Goal: Task Accomplishment & Management: Use online tool/utility

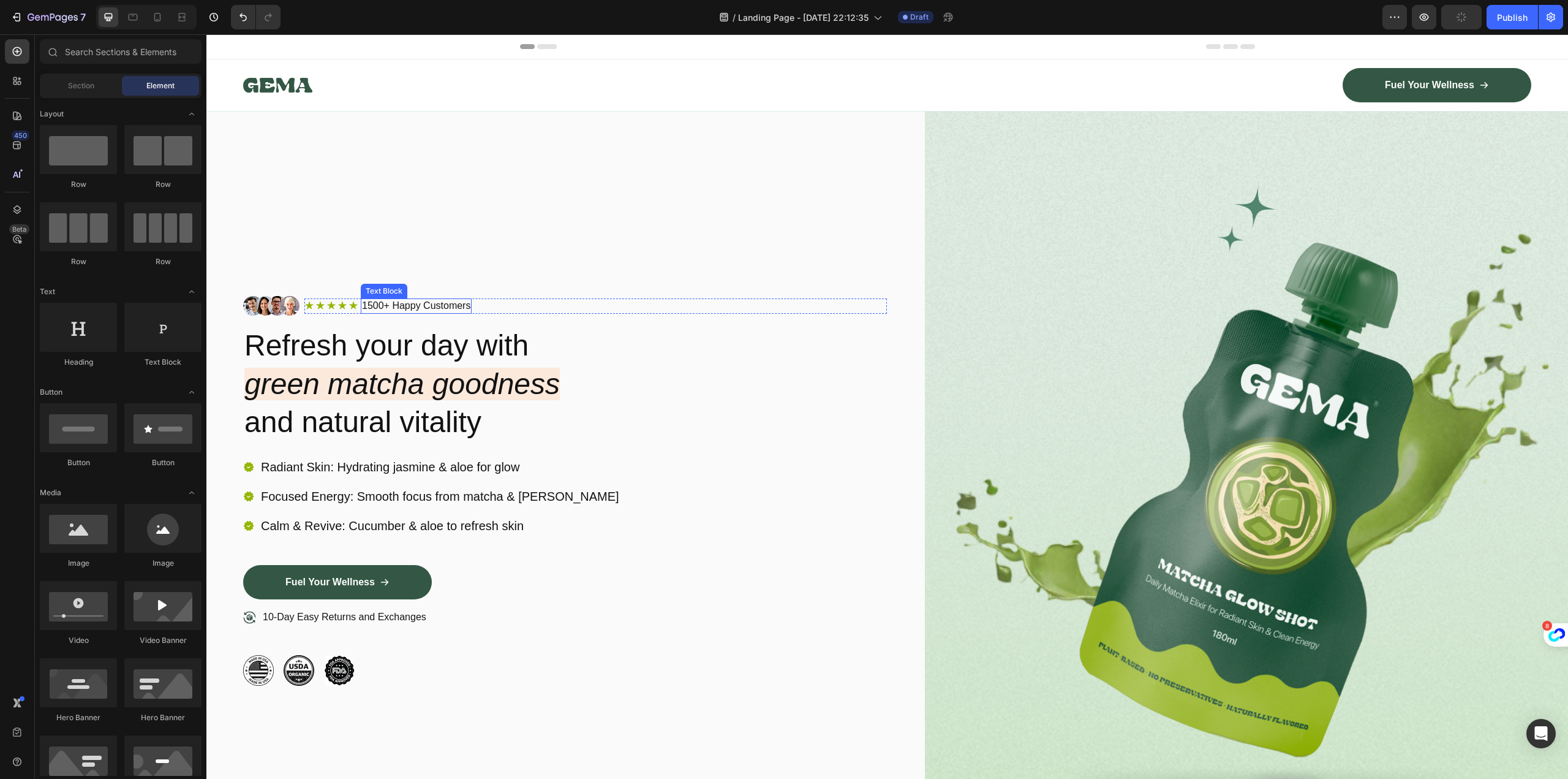
click at [375, 302] on p "1500+ Happy Customers" at bounding box center [417, 306] width 109 height 13
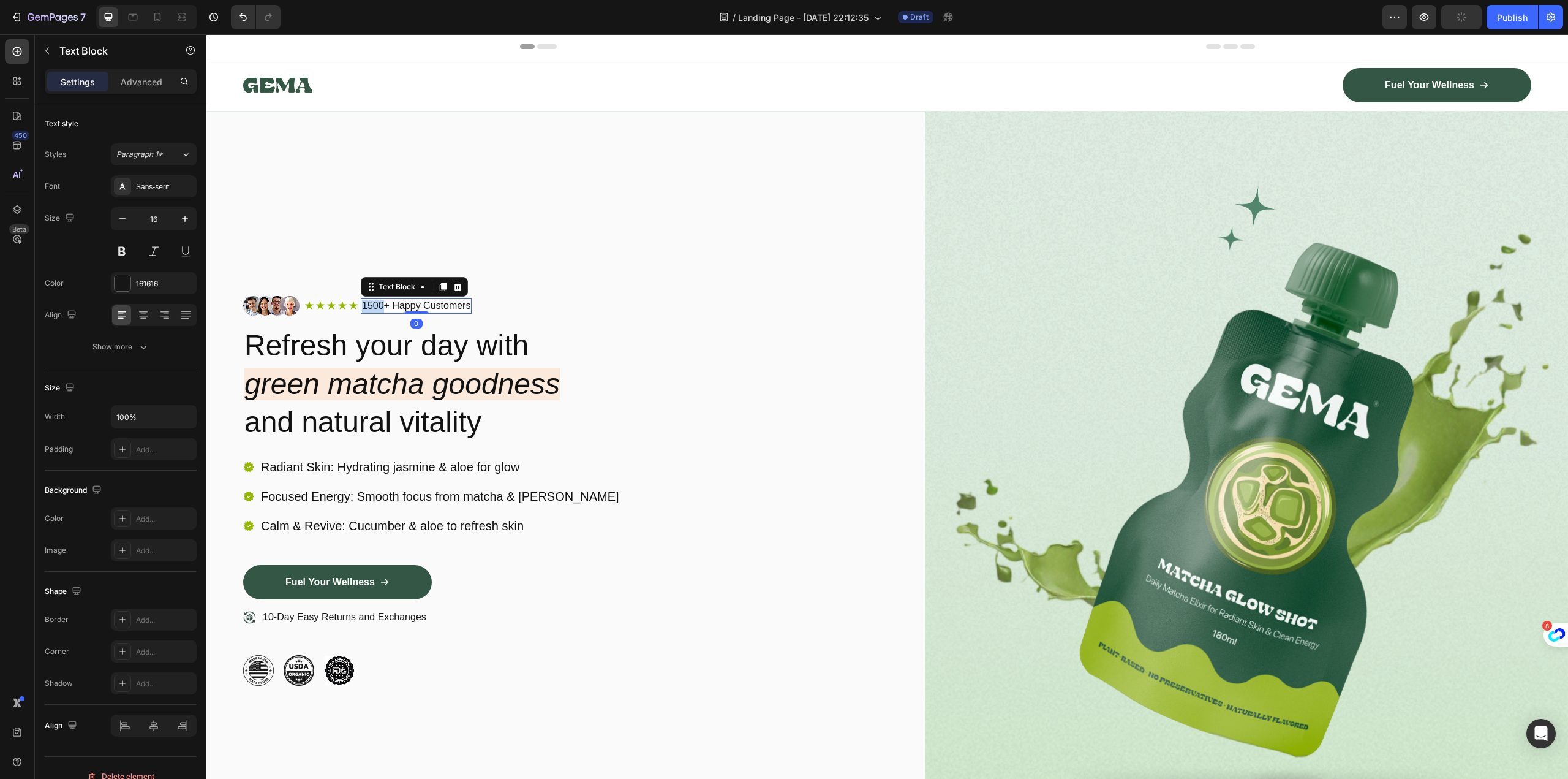
click at [373, 303] on p "1500+ Happy Customers" at bounding box center [417, 306] width 109 height 13
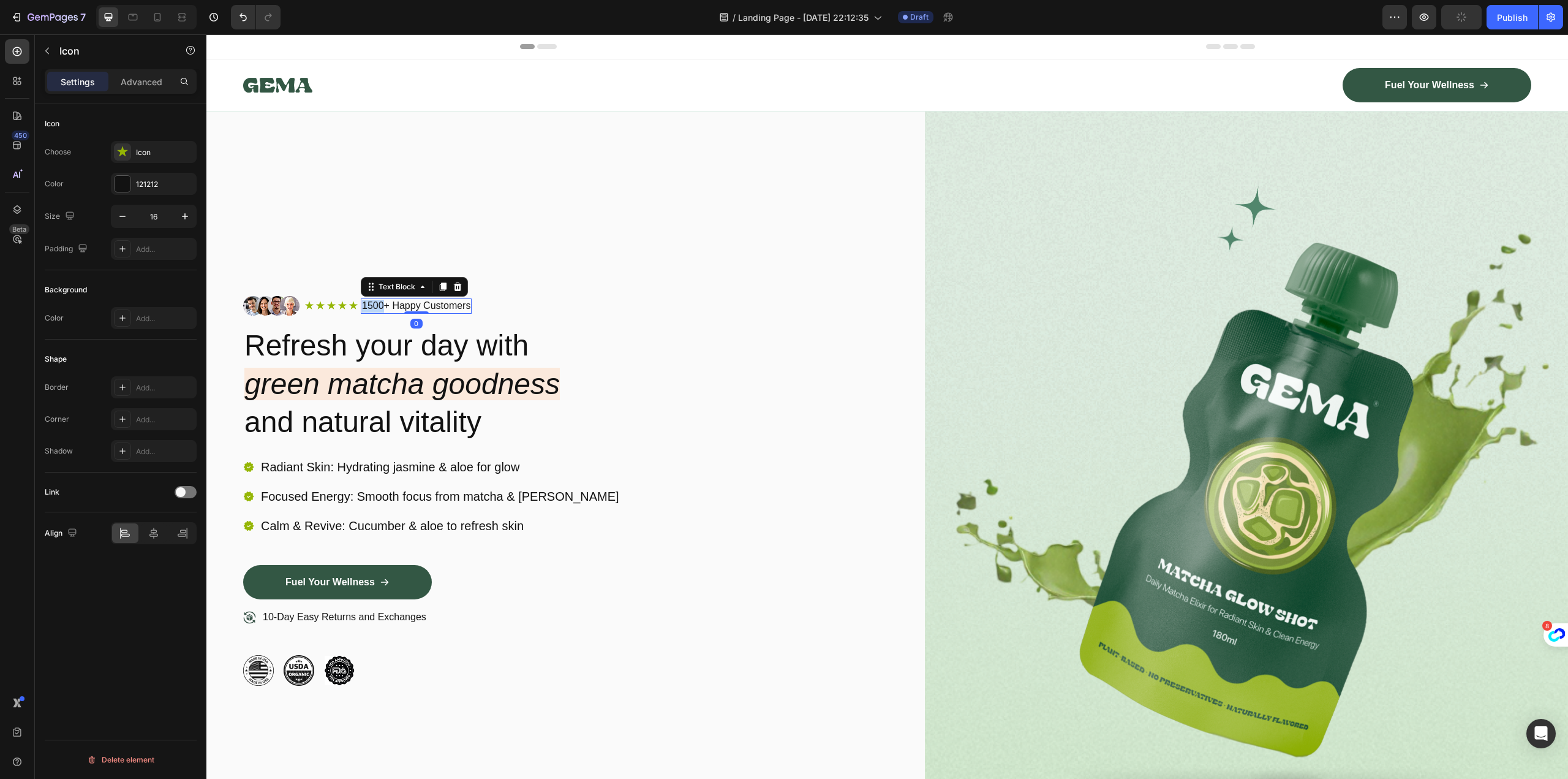
click at [352, 305] on icon at bounding box center [353, 305] width 9 height 8
click at [389, 371] on icon "green matcha goodness" at bounding box center [402, 384] width 316 height 33
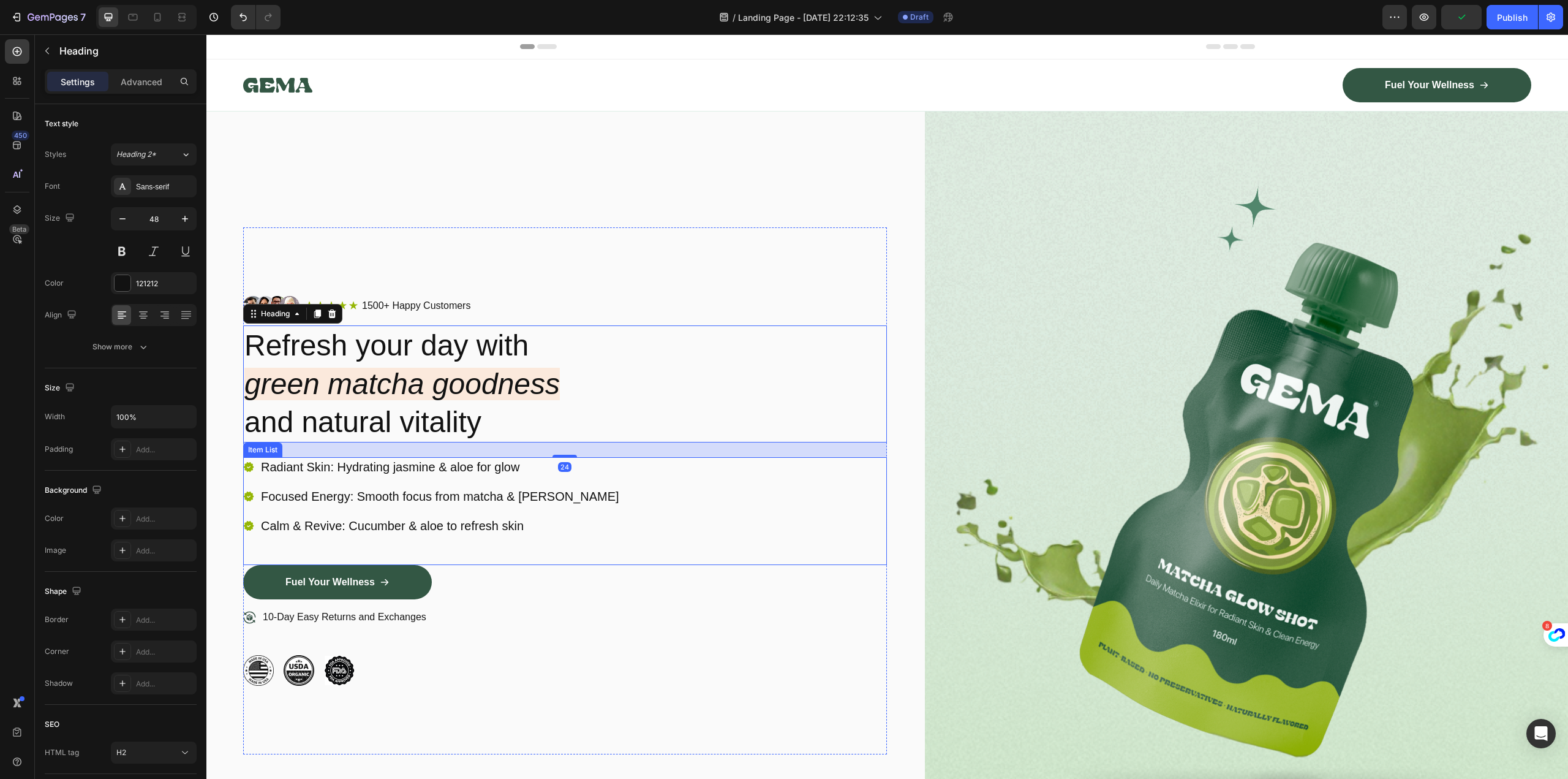
click at [766, 539] on div "Radiant Skin: Hydrating jasmine & aloe for glow Focused Energy: Smooth focus fr…" at bounding box center [565, 511] width 644 height 108
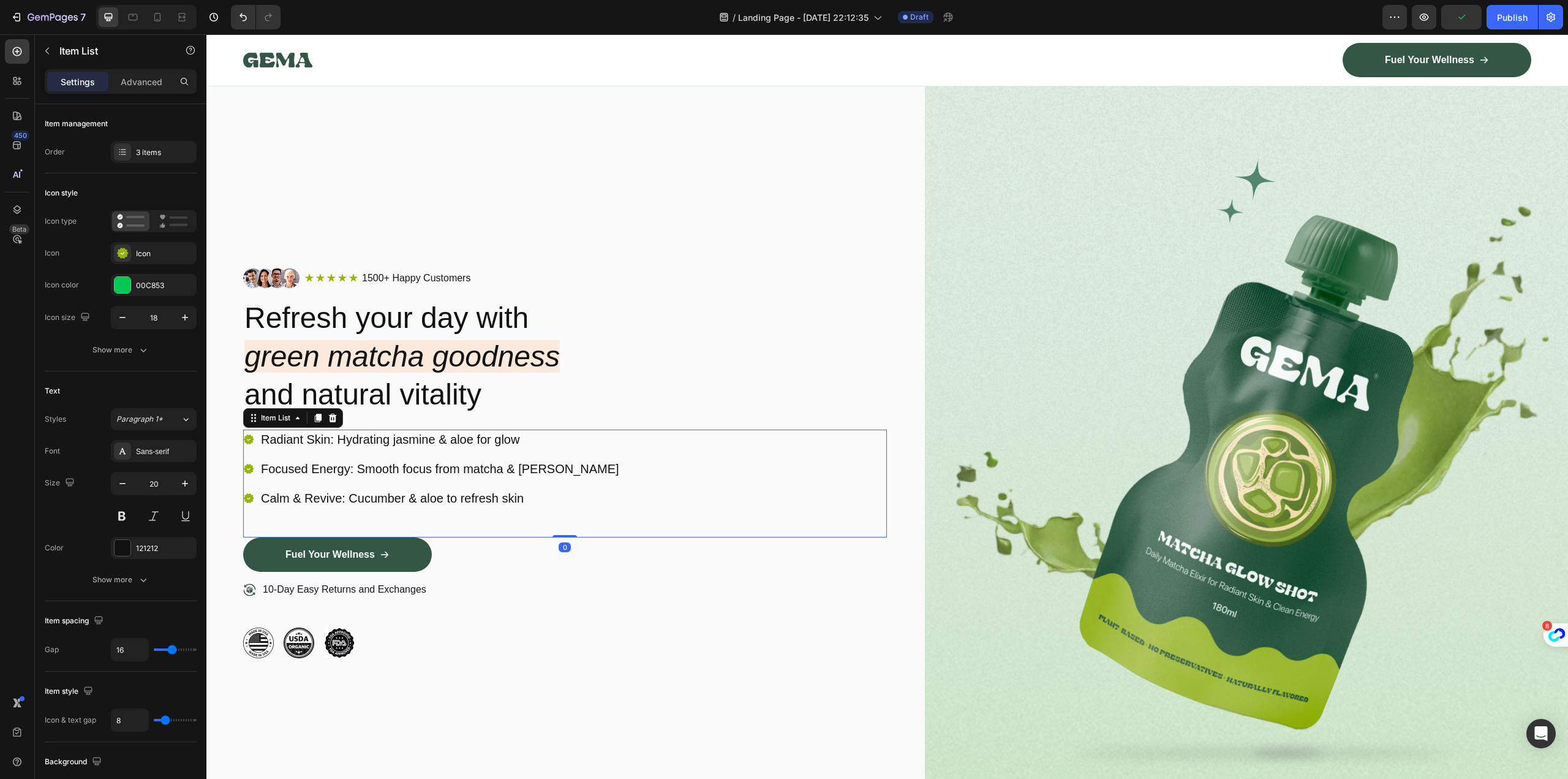
scroll to position [123, 0]
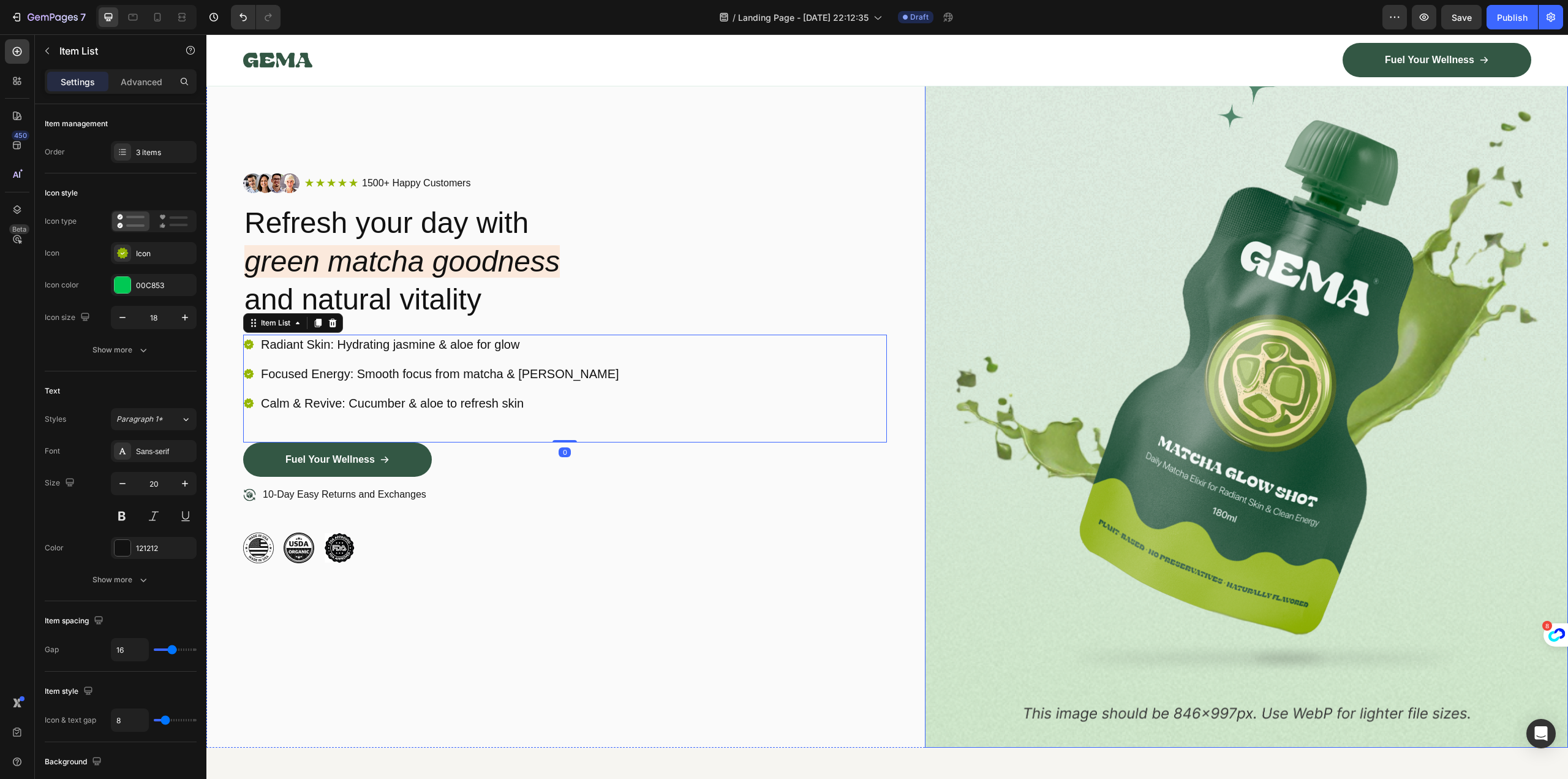
click at [1161, 468] on img at bounding box center [1246, 368] width 644 height 759
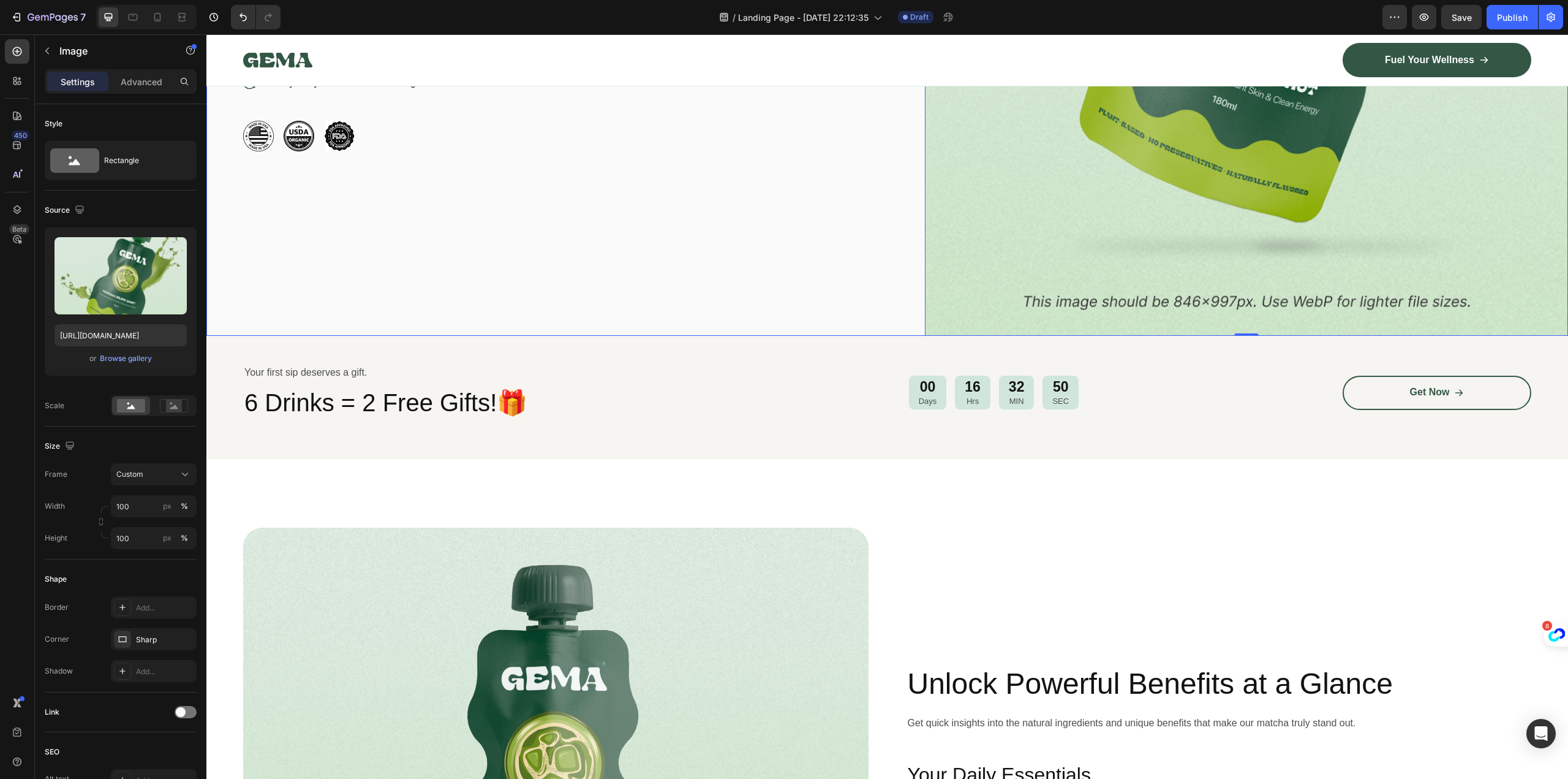
scroll to position [552, 0]
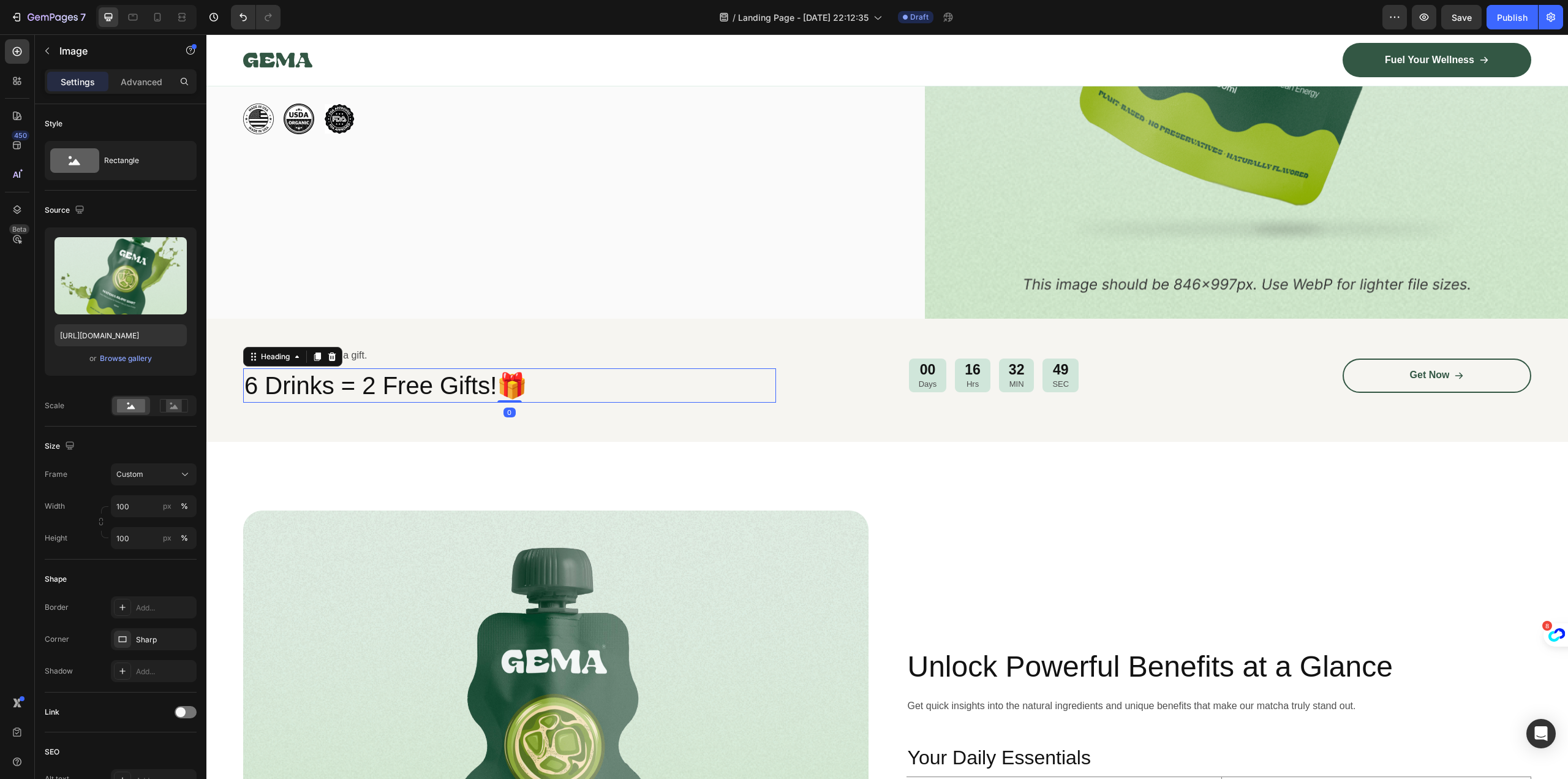
click at [702, 377] on h2 "6 Drinks = 2 Free Gifts!🎁" at bounding box center [510, 385] width 533 height 34
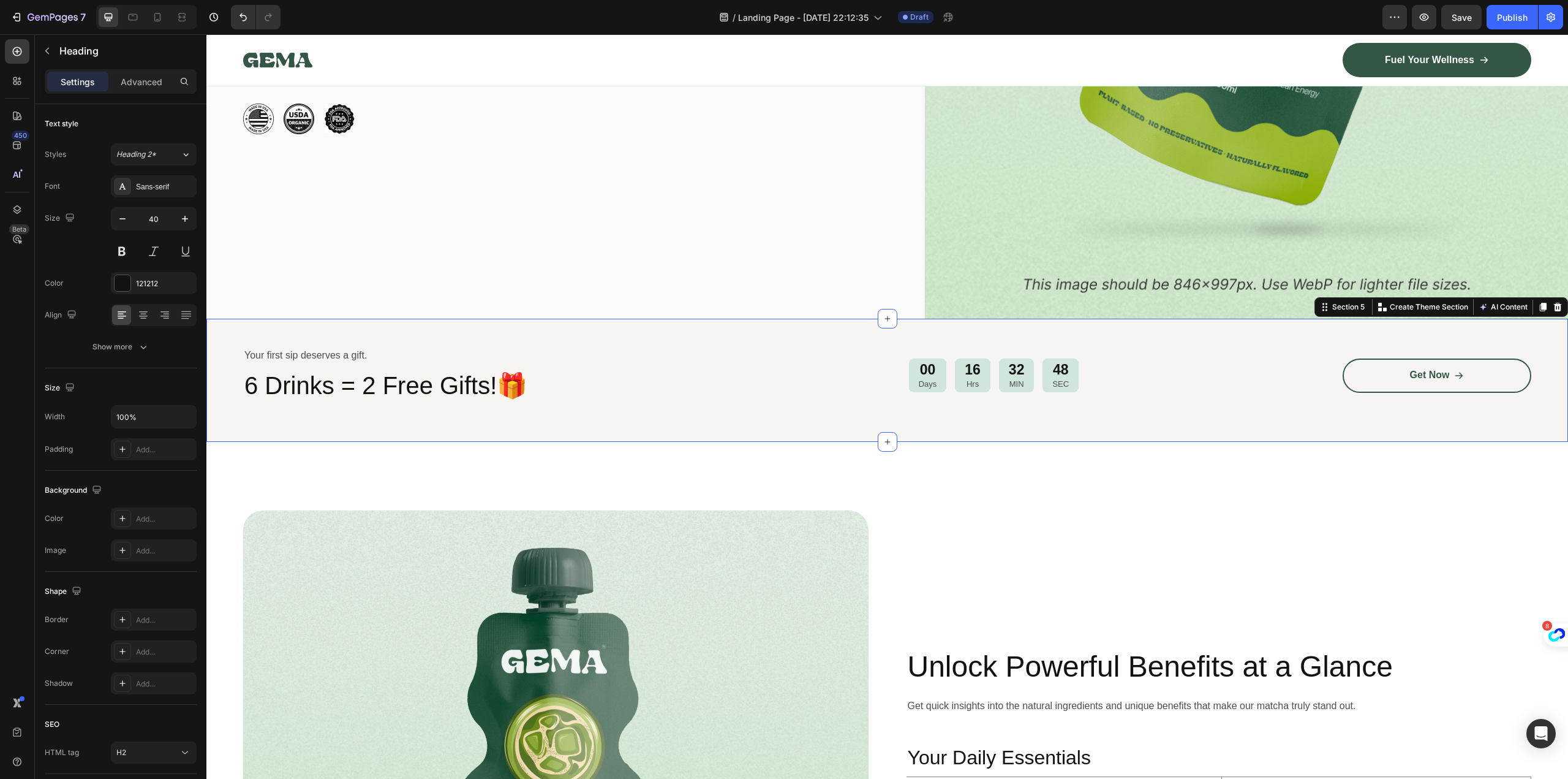
click at [777, 340] on div "Your first sip deserves a gift. Text Block 6 Drinks = 2 Free Gifts!🎁 Heading 00…" at bounding box center [887, 380] width 1362 height 123
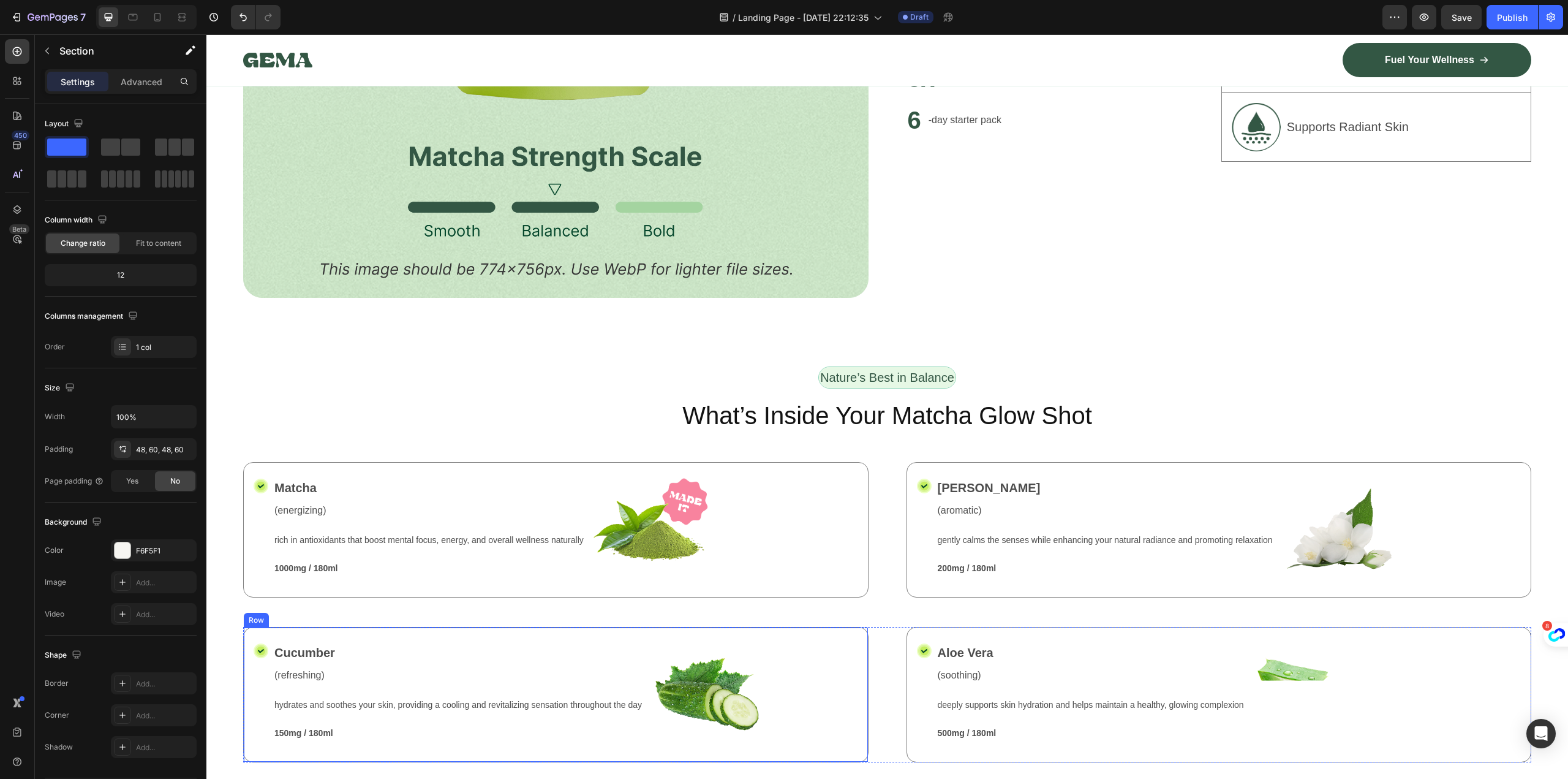
scroll to position [1593, 0]
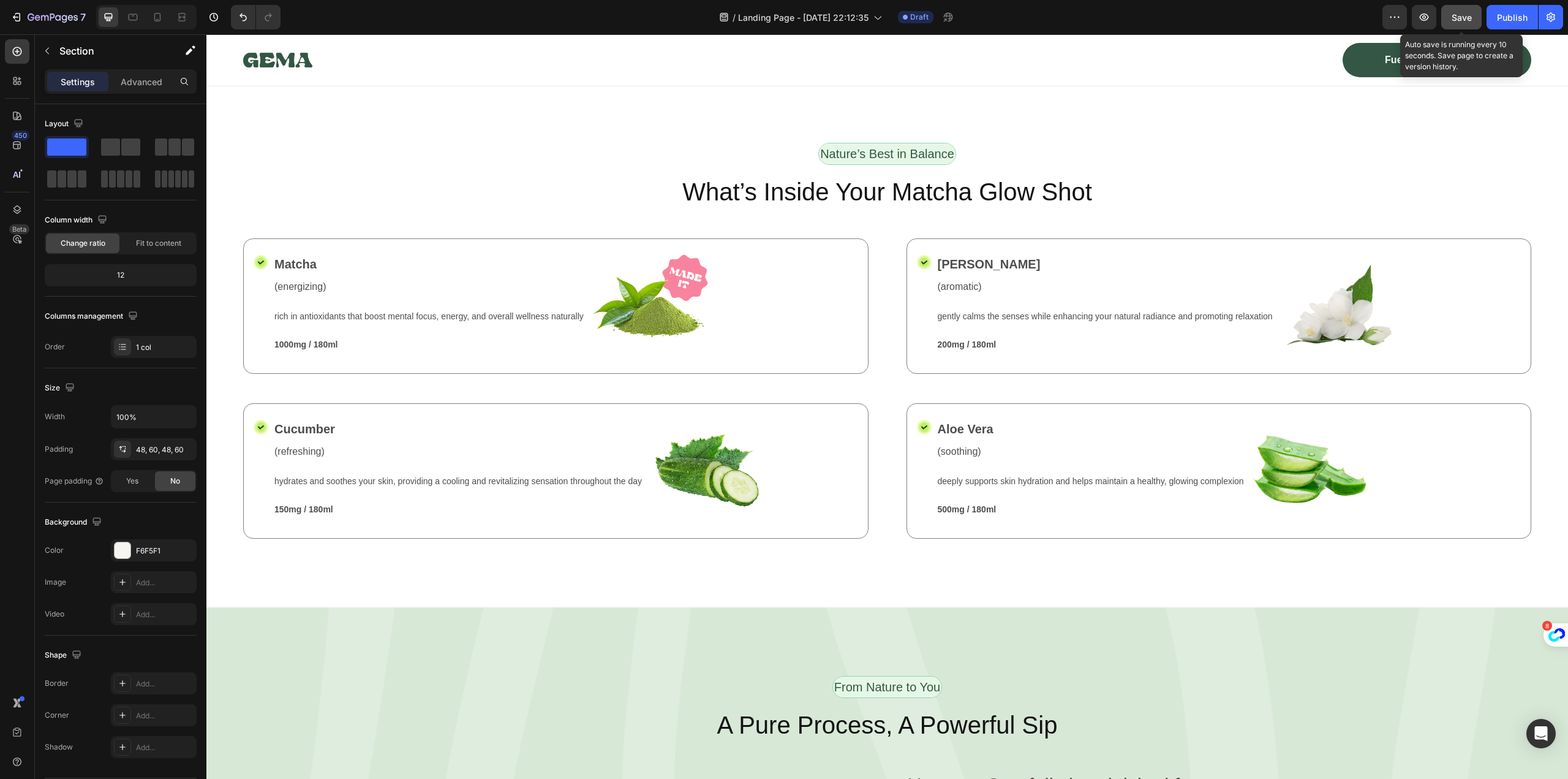
click at [1468, 16] on span "Save" at bounding box center [1461, 18] width 20 height 10
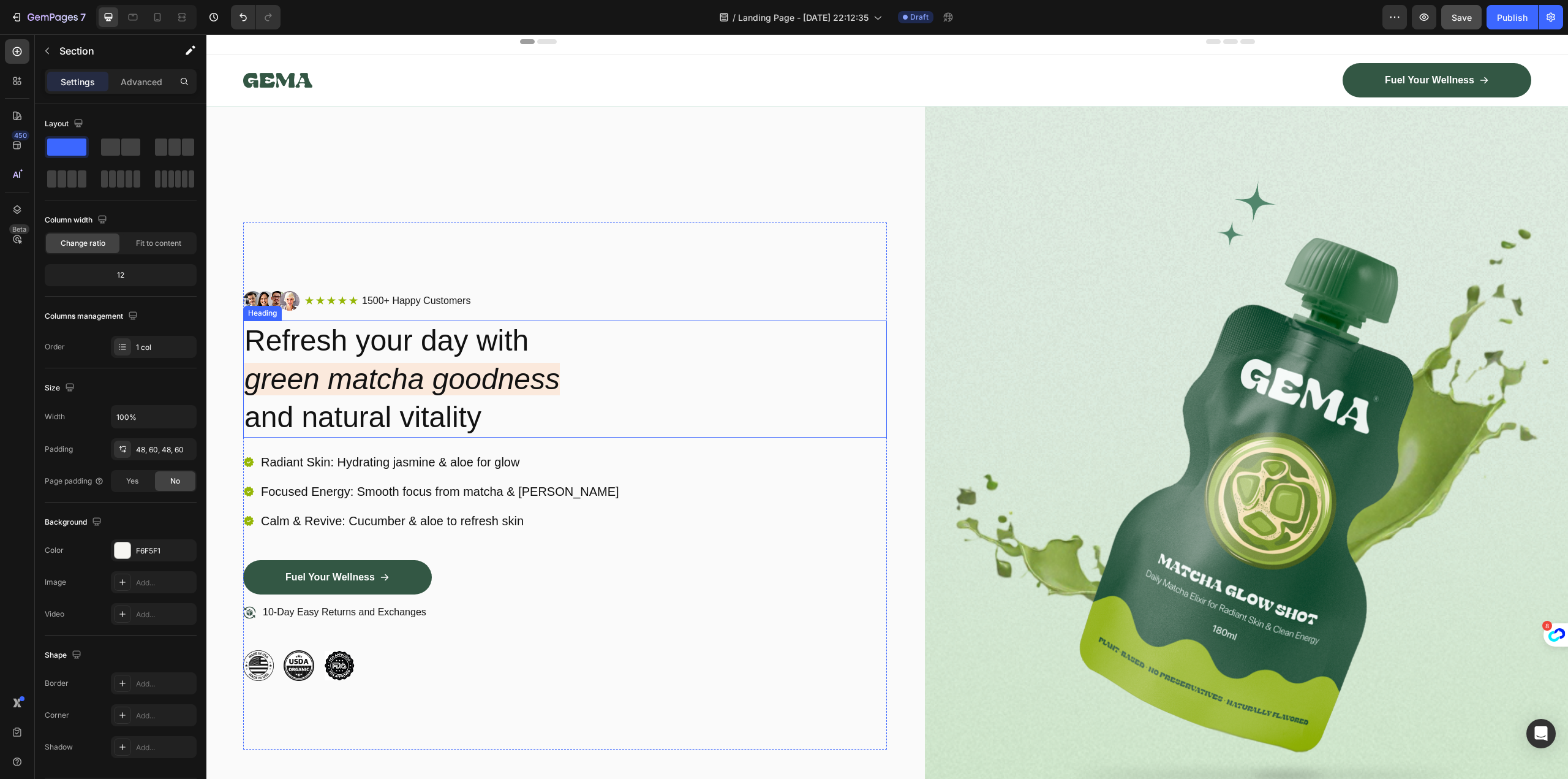
scroll to position [0, 0]
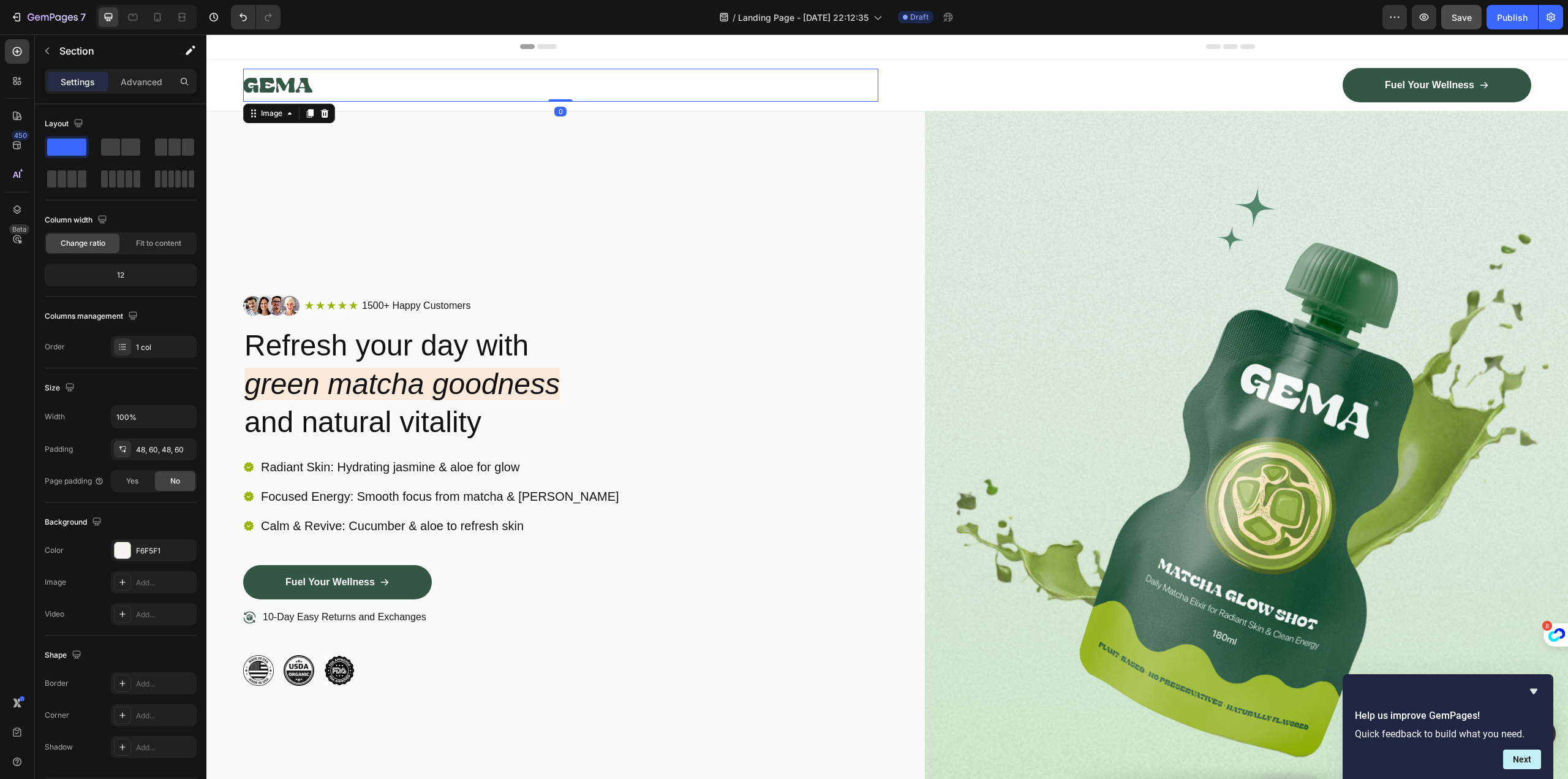
click at [305, 90] on img at bounding box center [278, 85] width 69 height 33
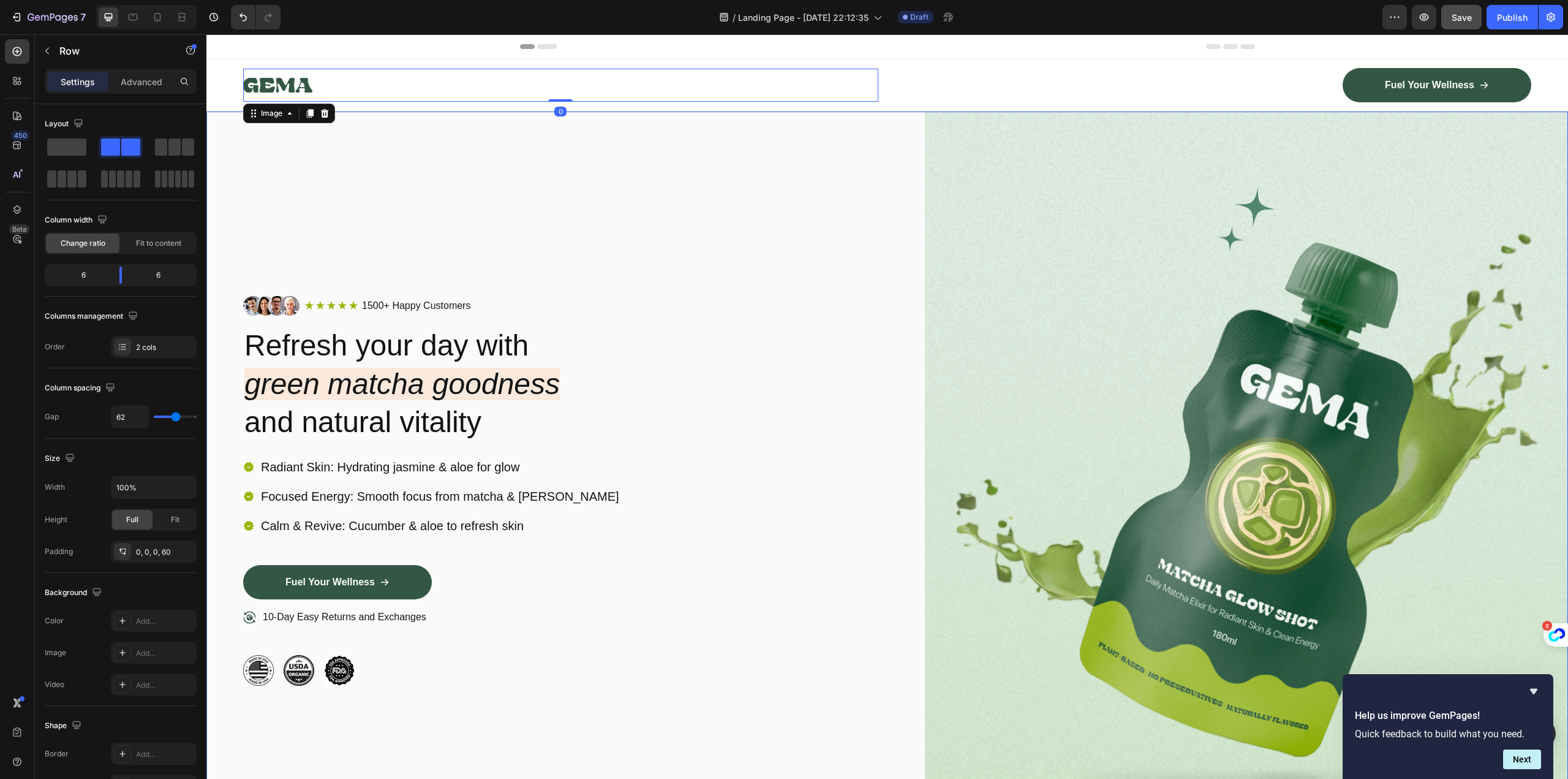
click at [632, 206] on div "Image Icon Icon Icon Icon Icon Icon List 1500+ Happy Customers Text Block Row R…" at bounding box center [565, 491] width 644 height 759
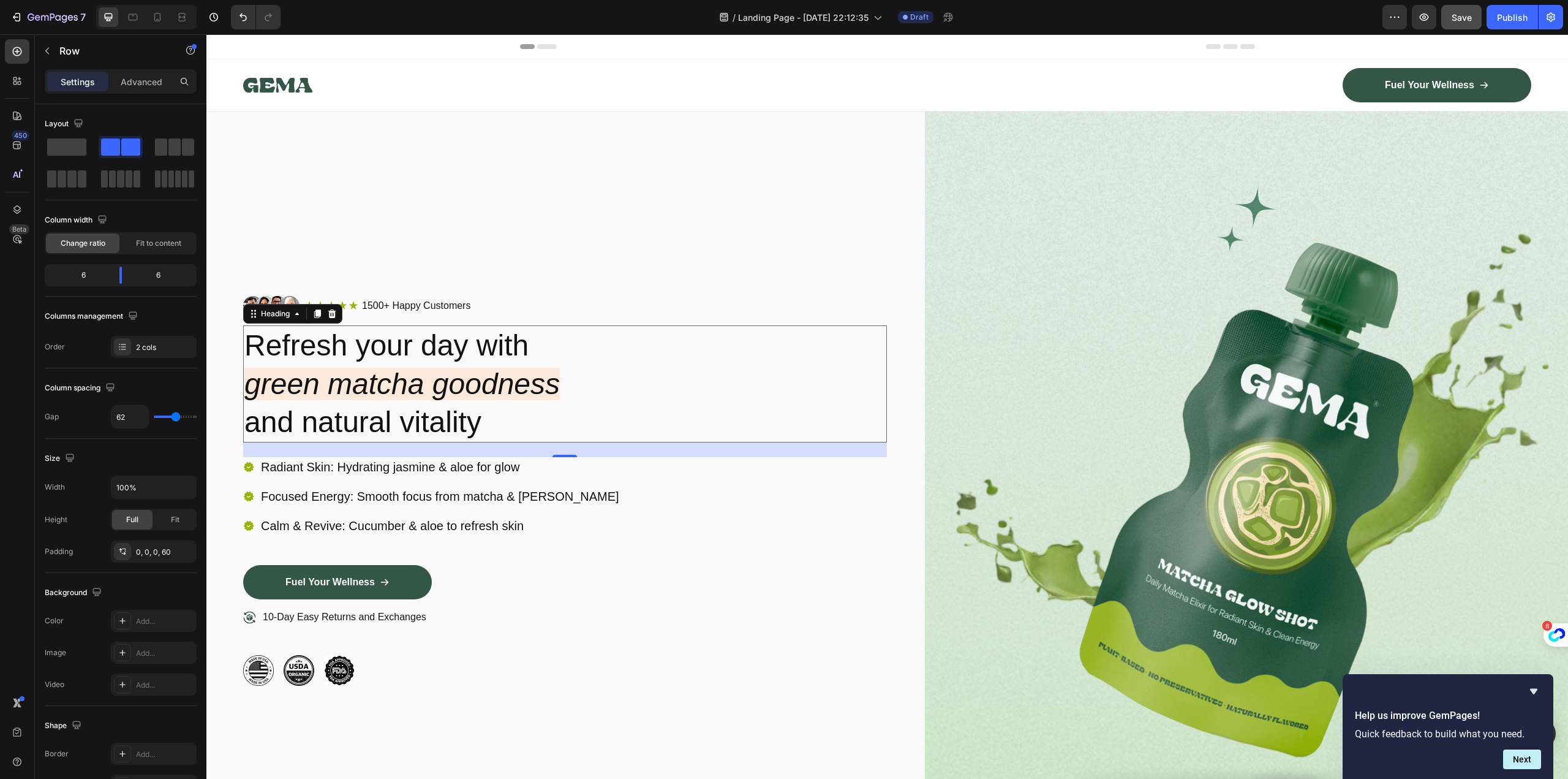
click at [529, 357] on h2 "Refresh your day with green matcha goodness and natural vitality" at bounding box center [565, 384] width 644 height 117
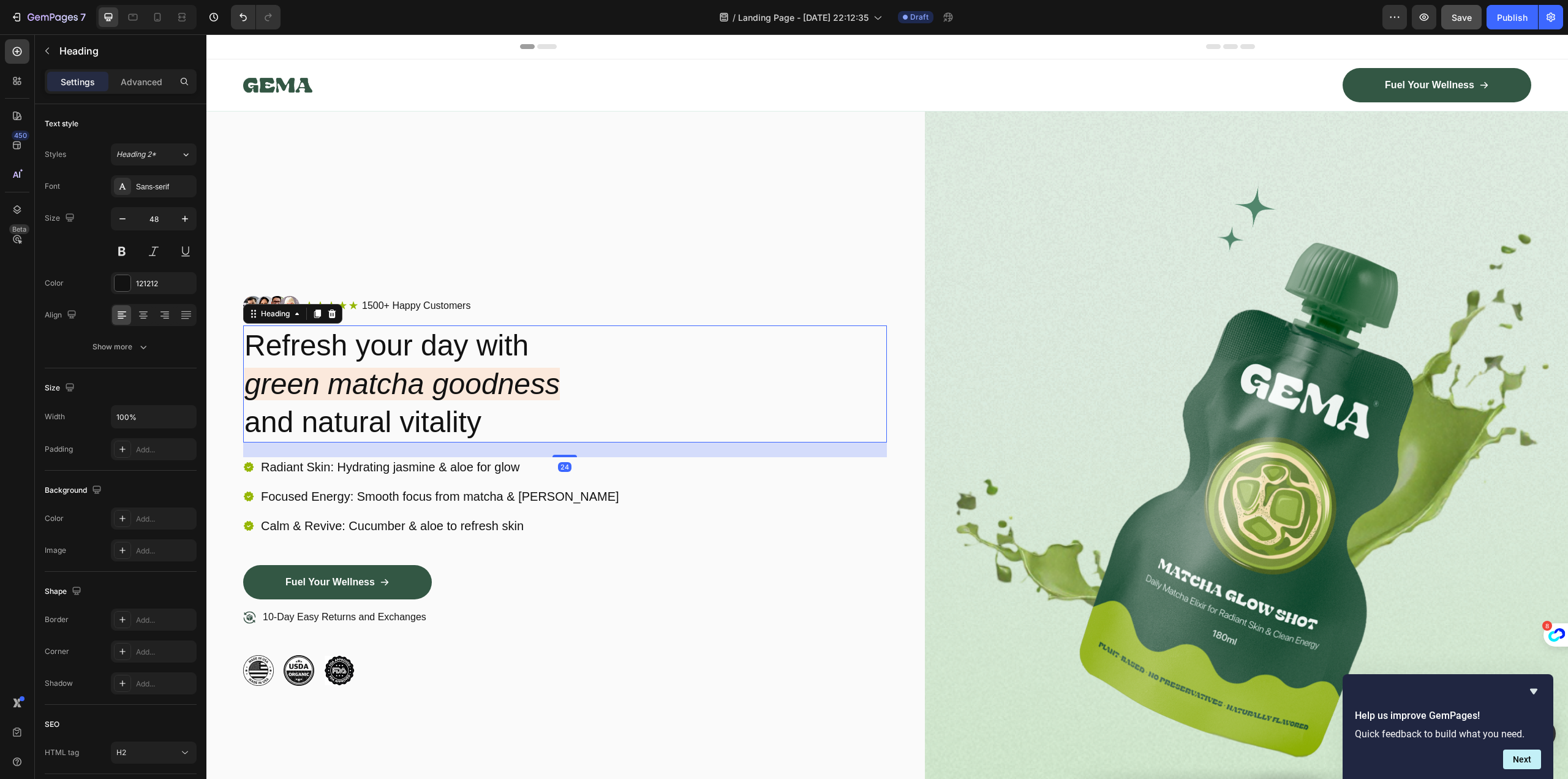
click at [518, 407] on h2 "Refresh your day with green matcha goodness and natural vitality" at bounding box center [565, 384] width 644 height 117
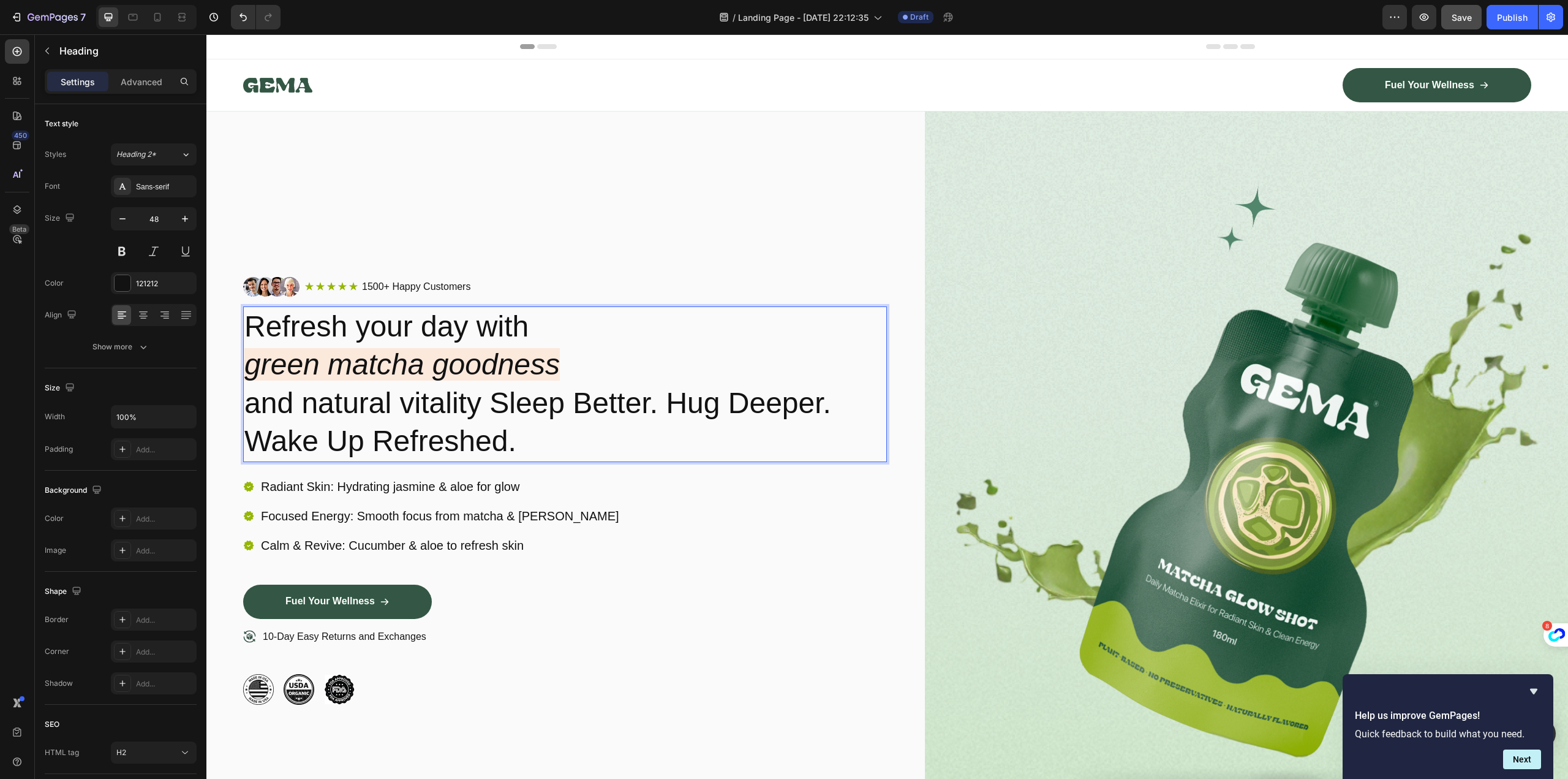
click at [491, 402] on p "Refresh your day with green matcha goodness and natural vitality Sleep Better. …" at bounding box center [565, 384] width 641 height 153
click at [540, 432] on p "Refresh your day with green matcha goodness and natural vitality Sleep Better. …" at bounding box center [565, 384] width 641 height 153
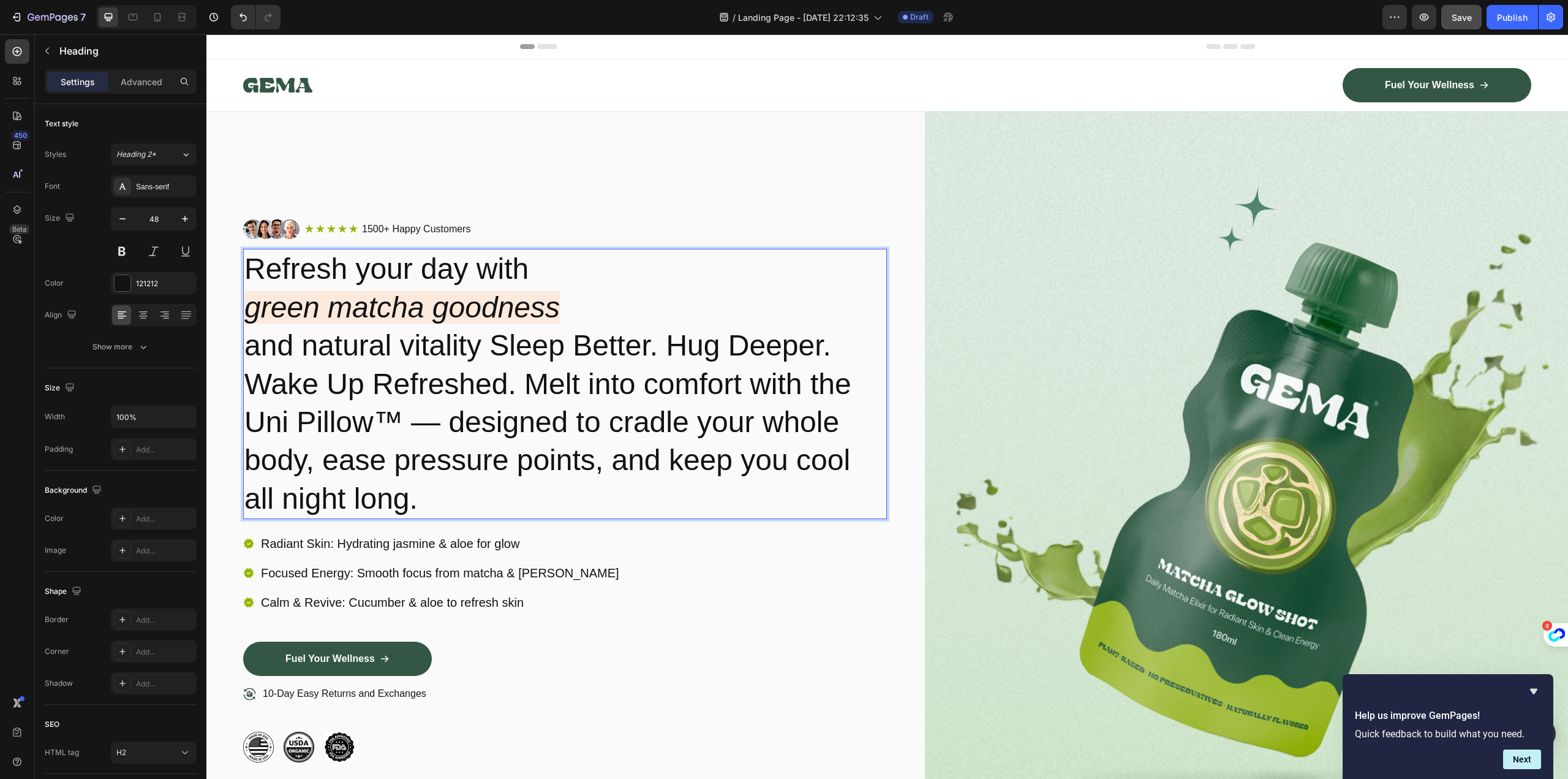
click at [546, 300] on icon "green matcha goodness" at bounding box center [402, 307] width 316 height 33
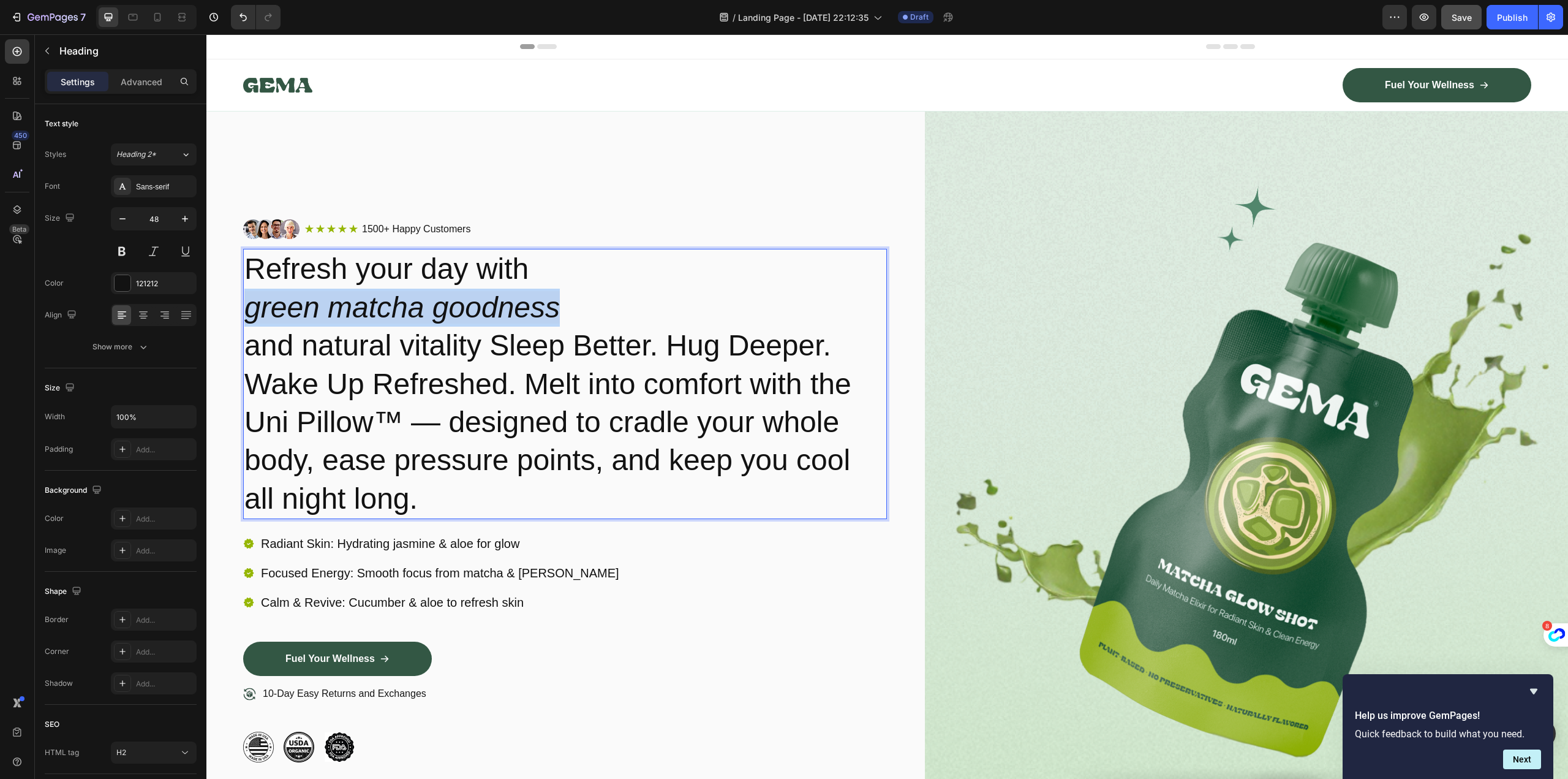
drag, startPoint x: 577, startPoint y: 307, endPoint x: 236, endPoint y: 302, distance: 341.0
click at [225, 301] on div "Image Icon Icon Icon Icon Icon Icon List 1500+ Happy Customers Text Block Row R…" at bounding box center [887, 491] width 1362 height 759
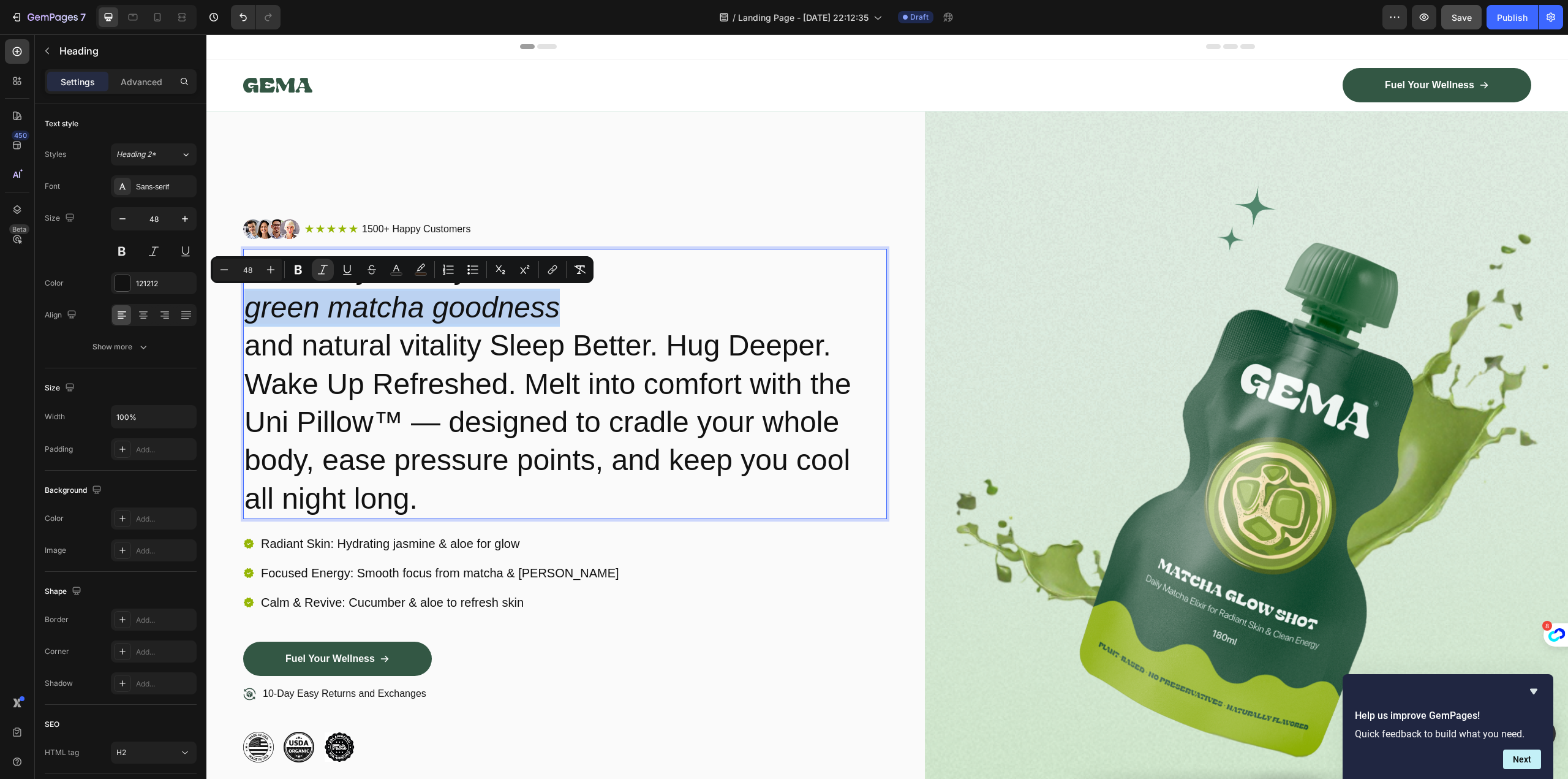
click at [424, 310] on icon "green matcha goodness" at bounding box center [402, 307] width 316 height 33
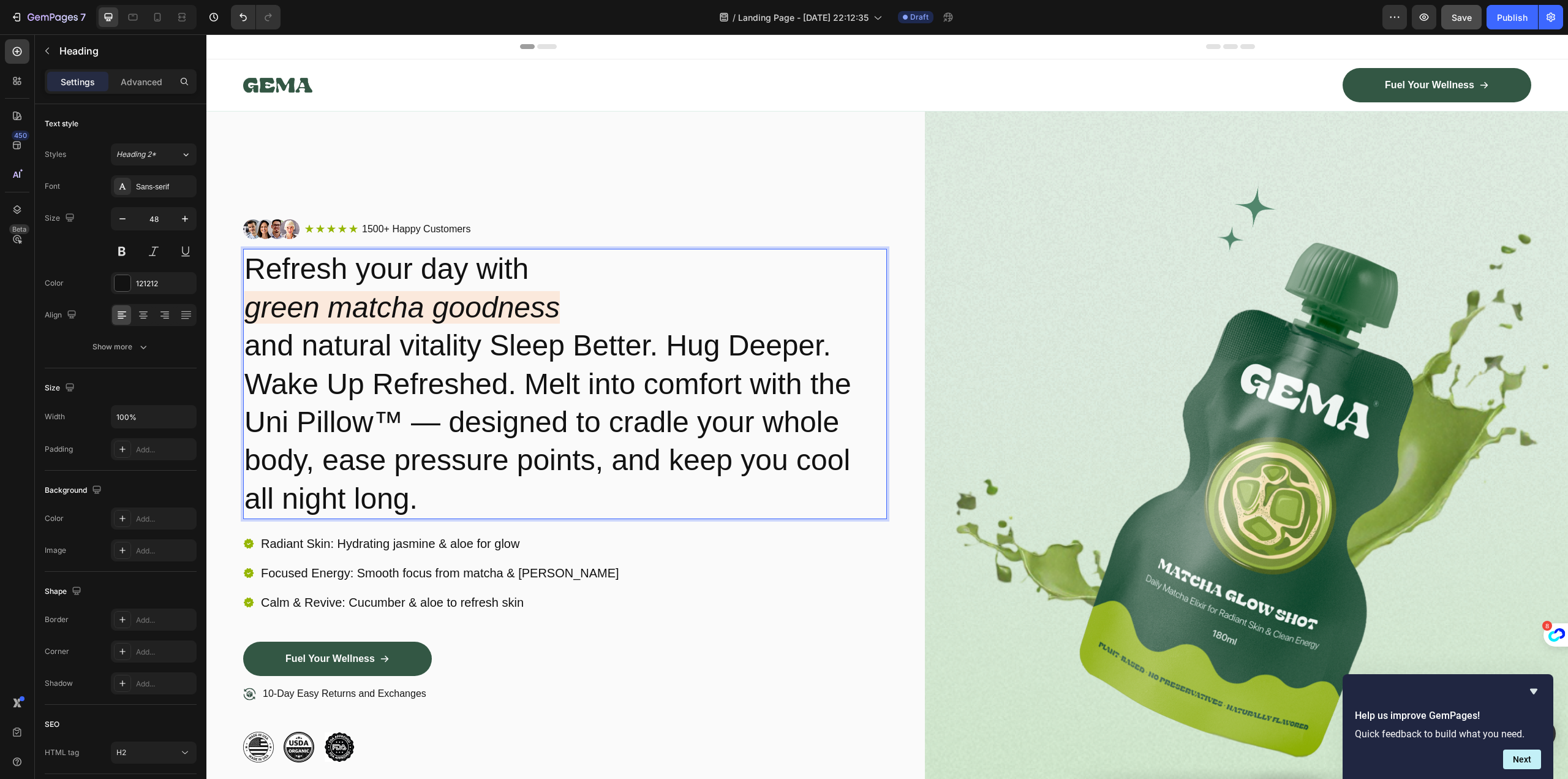
click at [580, 365] on p "Refresh your day with green matcha goodness and natural vitality Sleep Better. …" at bounding box center [565, 384] width 641 height 268
click at [574, 411] on p "Refresh your day with green matcha goodness and natural vitality Sleep Better. …" at bounding box center [565, 384] width 641 height 268
click at [677, 349] on p "Refresh your day with green matcha goodness and natural vitality Sleep Better. …" at bounding box center [565, 384] width 641 height 268
click at [684, 389] on p "Refresh your day with green matcha goodness and natural vitality Sleep Better. …" at bounding box center [565, 384] width 641 height 268
click at [589, 387] on p "Refresh your day with green matcha goodness and natural vitality Sleep Better. …" at bounding box center [565, 384] width 641 height 268
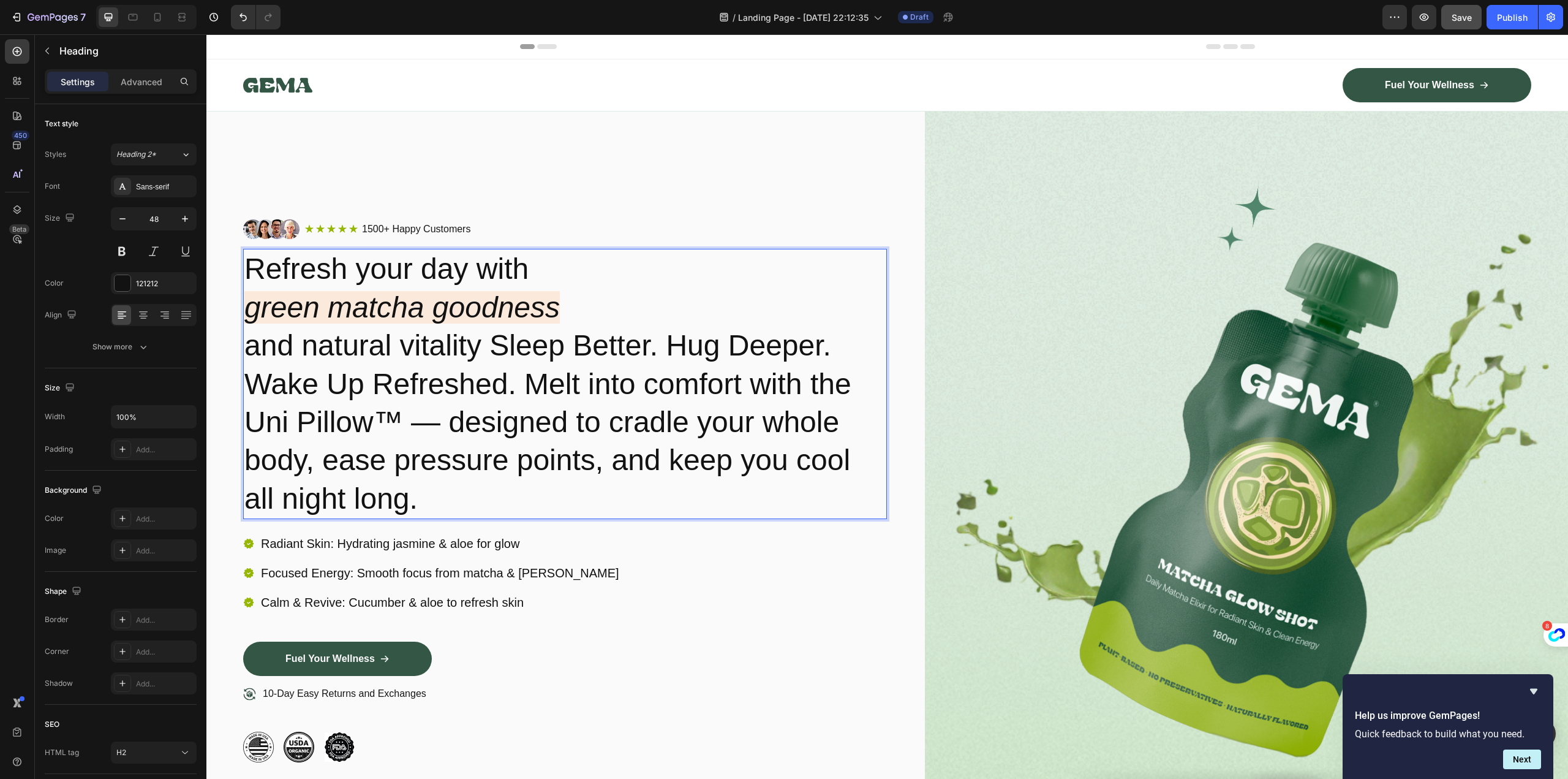
click at [532, 390] on p "Refresh your day with green matcha goodness and natural vitality Sleep Better. …" at bounding box center [565, 384] width 641 height 268
drag, startPoint x: 525, startPoint y: 385, endPoint x: 531, endPoint y: 393, distance: 10.0
click at [531, 393] on p "Refresh your day with green matcha goodness and natural vitality Sleep Better. …" at bounding box center [565, 384] width 641 height 268
click at [513, 409] on p "Refresh your day with green matcha goodness and natural vitality Sleep Better. …" at bounding box center [565, 384] width 641 height 268
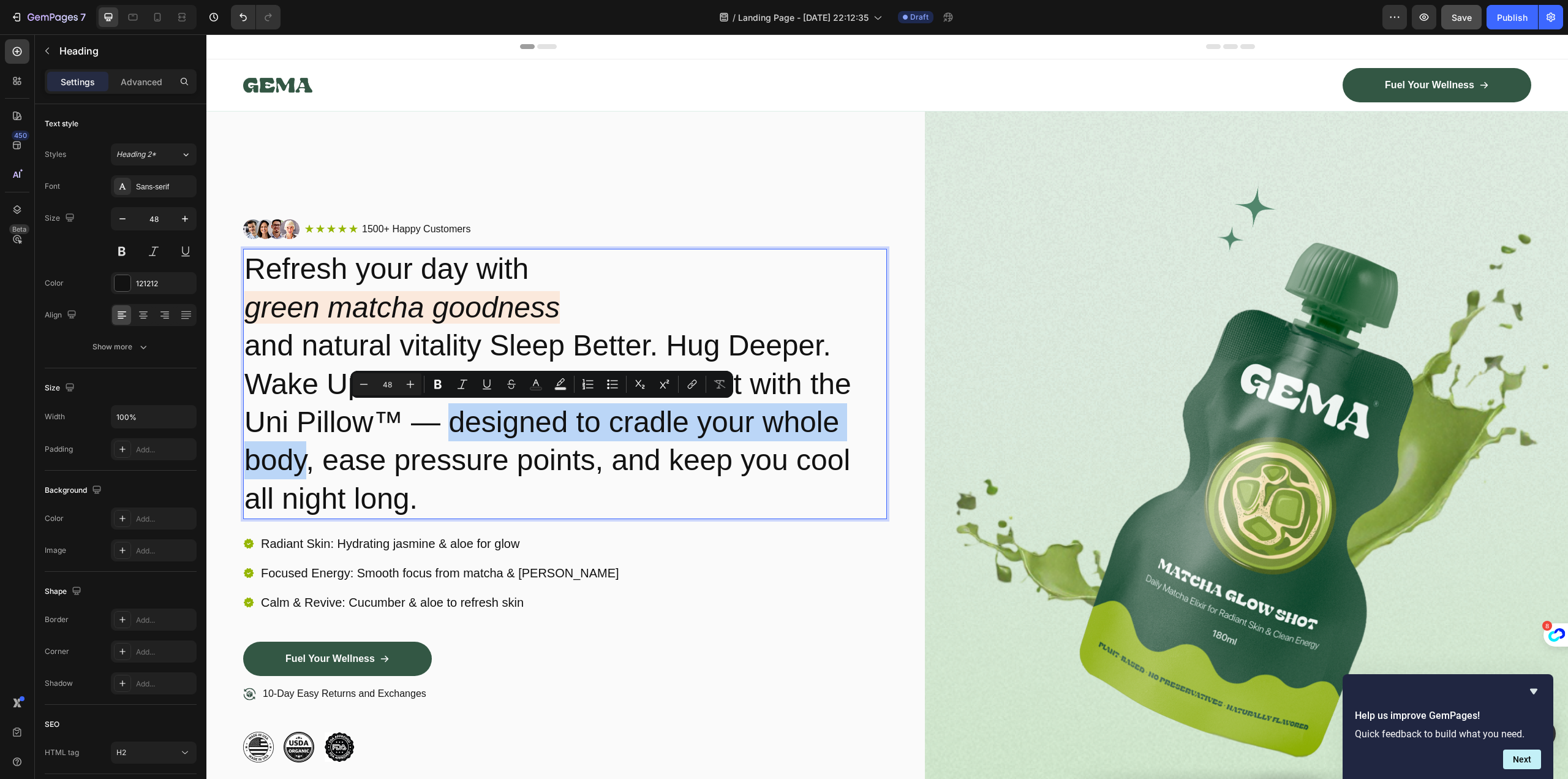
drag, startPoint x: 451, startPoint y: 415, endPoint x: 308, endPoint y: 453, distance: 148.0
click at [308, 453] on p "Refresh your day with green matcha goodness and natural vitality Sleep Better. …" at bounding box center [565, 384] width 641 height 268
copy p "designed to cradle your whole body"
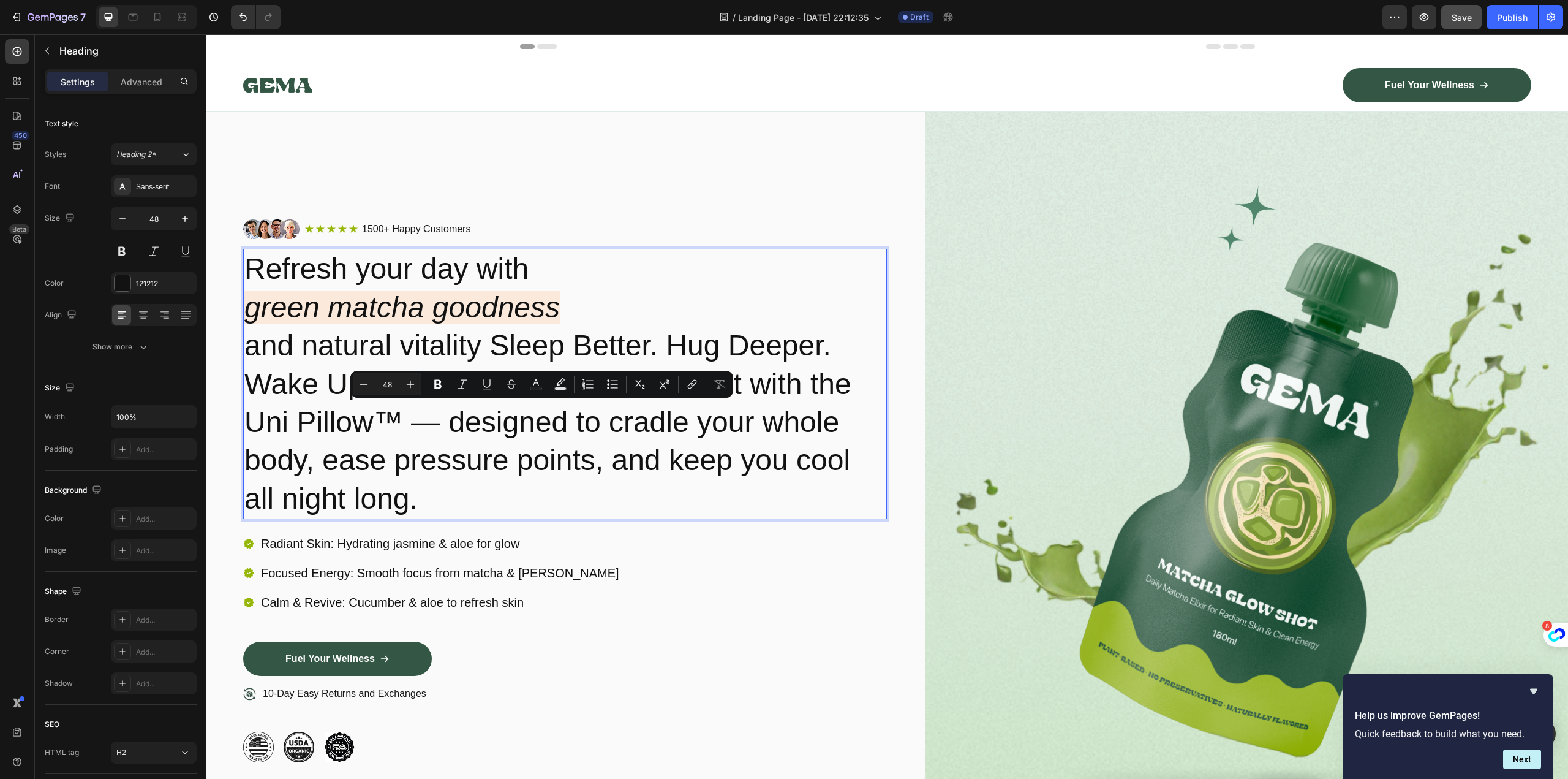
click at [554, 309] on icon "green matcha goodness" at bounding box center [402, 307] width 316 height 33
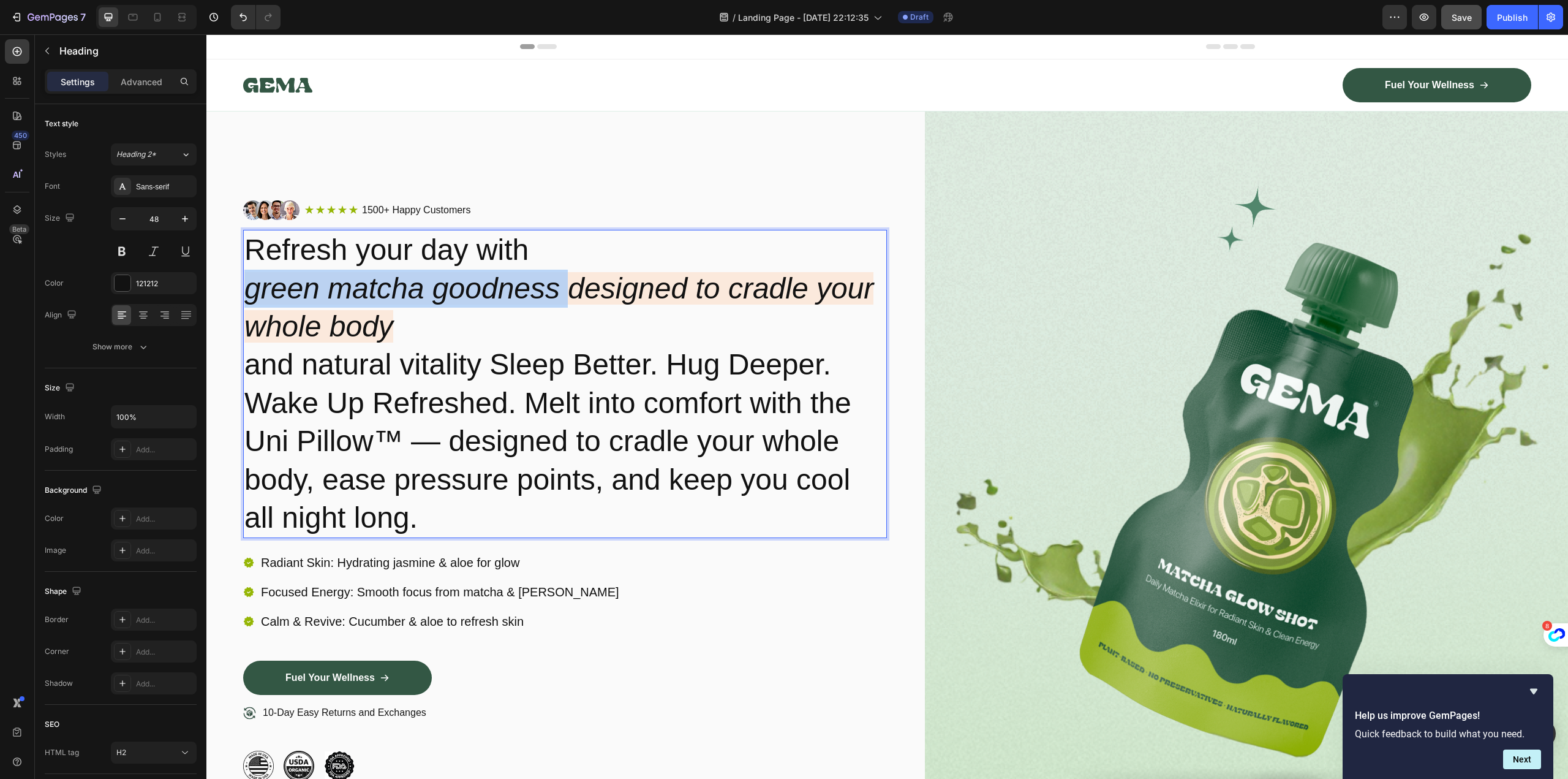
drag, startPoint x: 561, startPoint y: 290, endPoint x: 243, endPoint y: 300, distance: 318.2
click at [243, 300] on h2 "Refresh your day with green matcha goodness designed to cradle your whole body …" at bounding box center [565, 384] width 644 height 308
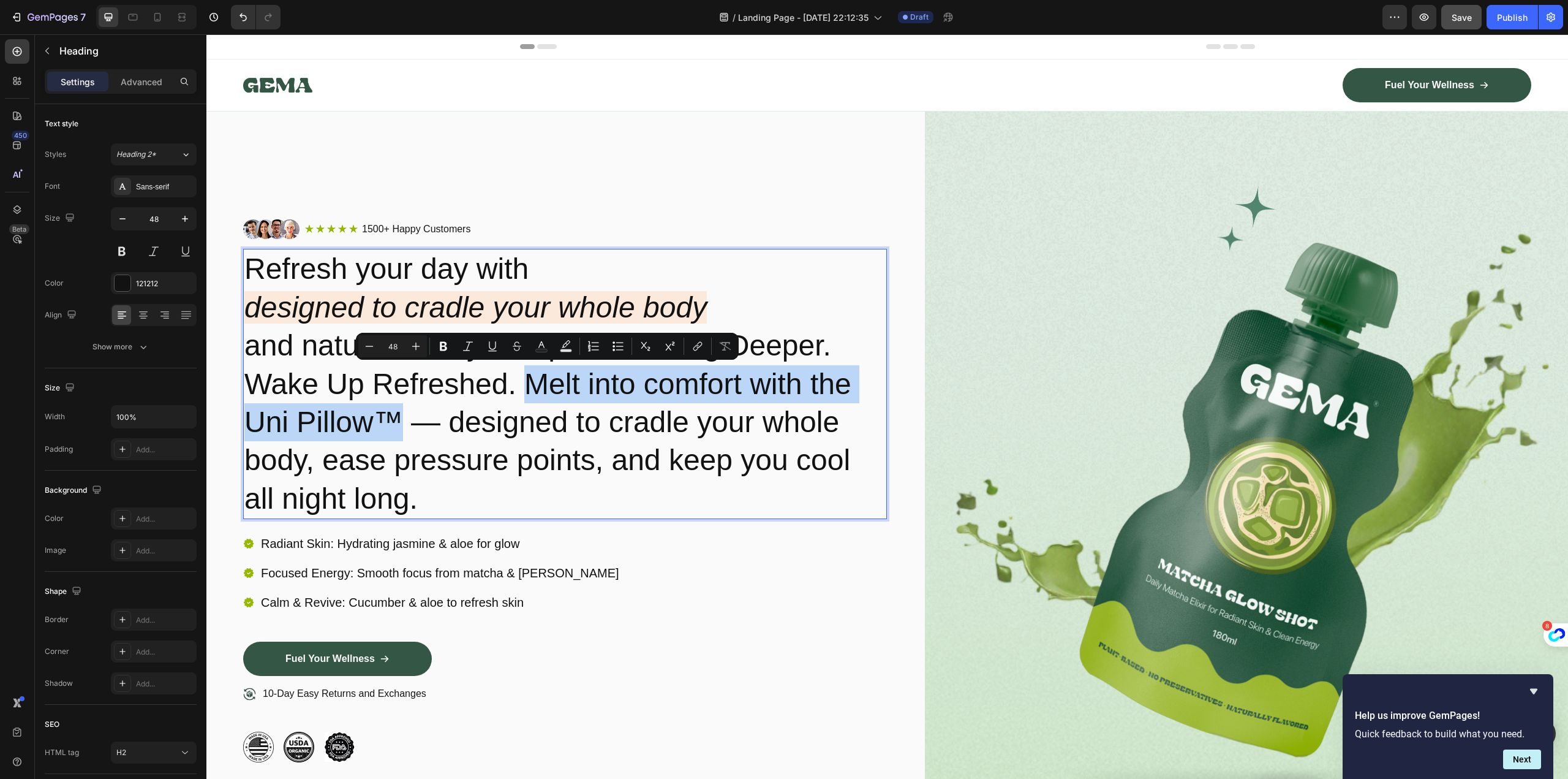
drag, startPoint x: 525, startPoint y: 377, endPoint x: 396, endPoint y: 415, distance: 134.5
click at [396, 415] on p "Refresh your day with designed to cradle your whole body and natural vitality S…" at bounding box center [565, 384] width 641 height 268
copy p "Melt into comfort with the Uni Pillow™"
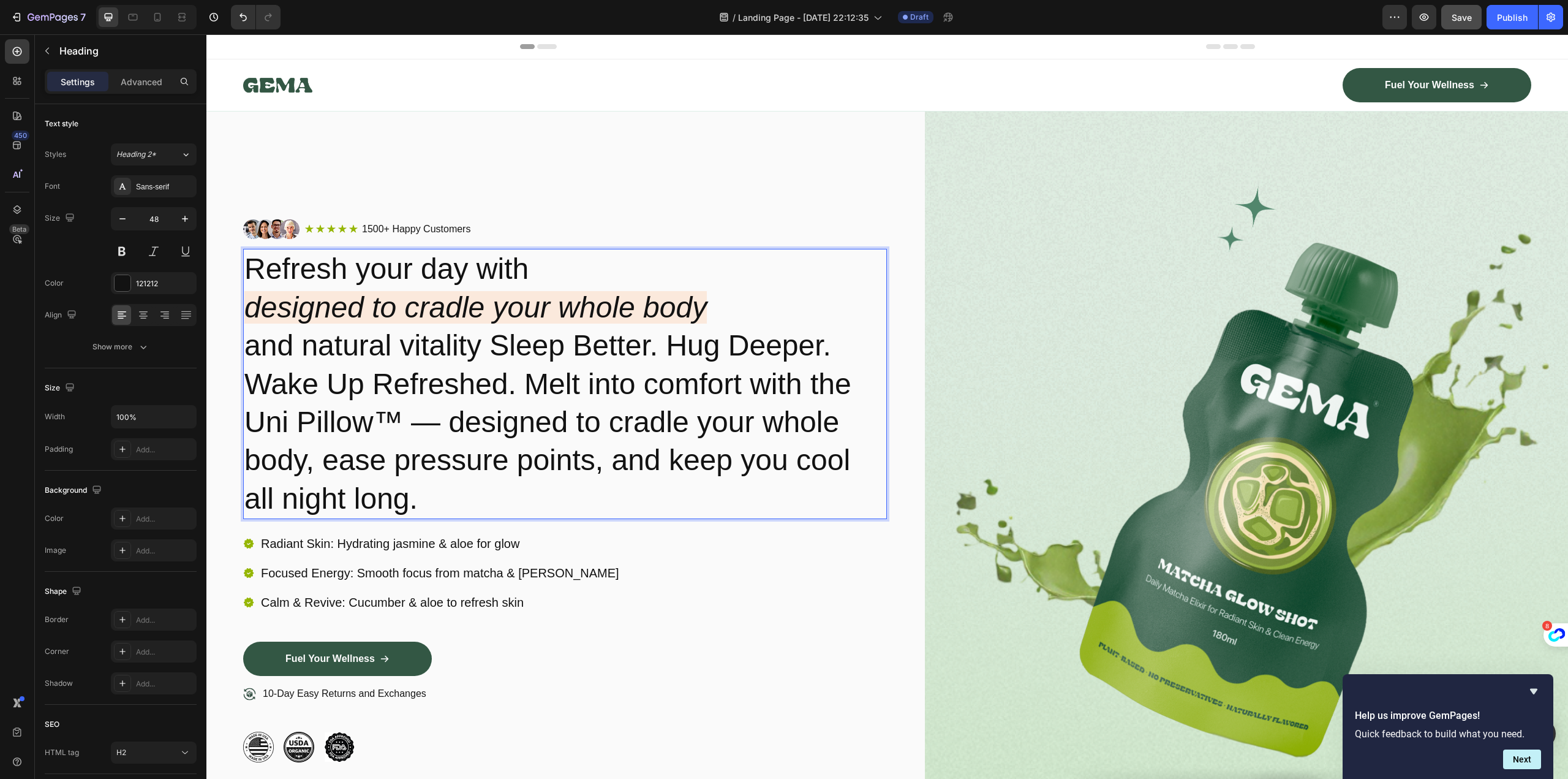
click at [364, 271] on p "Refresh your day with designed to cradle your whole body and natural vitality S…" at bounding box center [565, 384] width 641 height 268
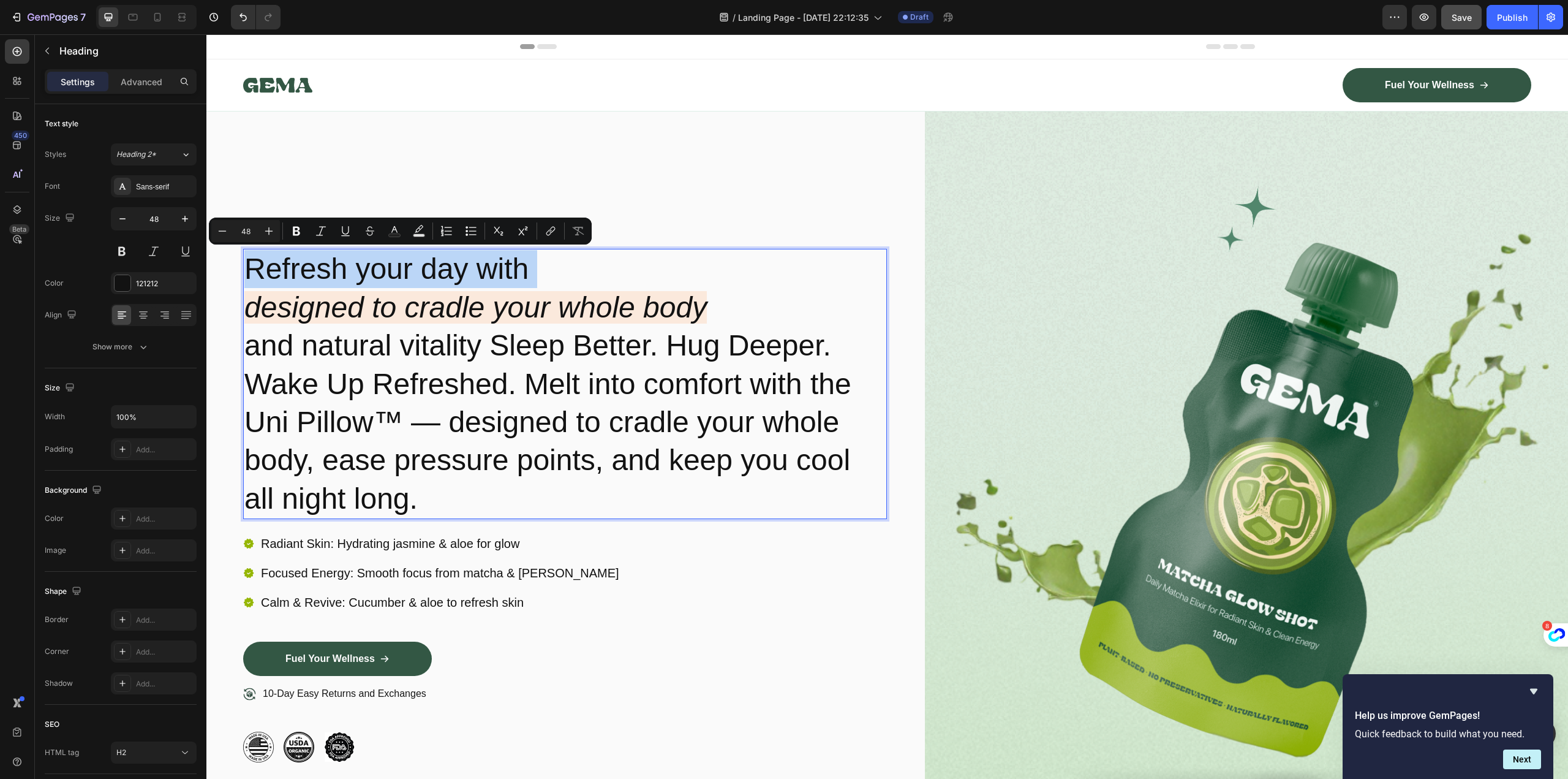
click at [354, 251] on p "Refresh your day with designed to cradle your whole body and natural vitality S…" at bounding box center [565, 384] width 641 height 268
drag, startPoint x: 250, startPoint y: 261, endPoint x: 516, endPoint y: 267, distance: 266.1
click at [516, 267] on p "Refresh your day with designed to cradle your whole body and natural vitality S…" at bounding box center [565, 384] width 641 height 268
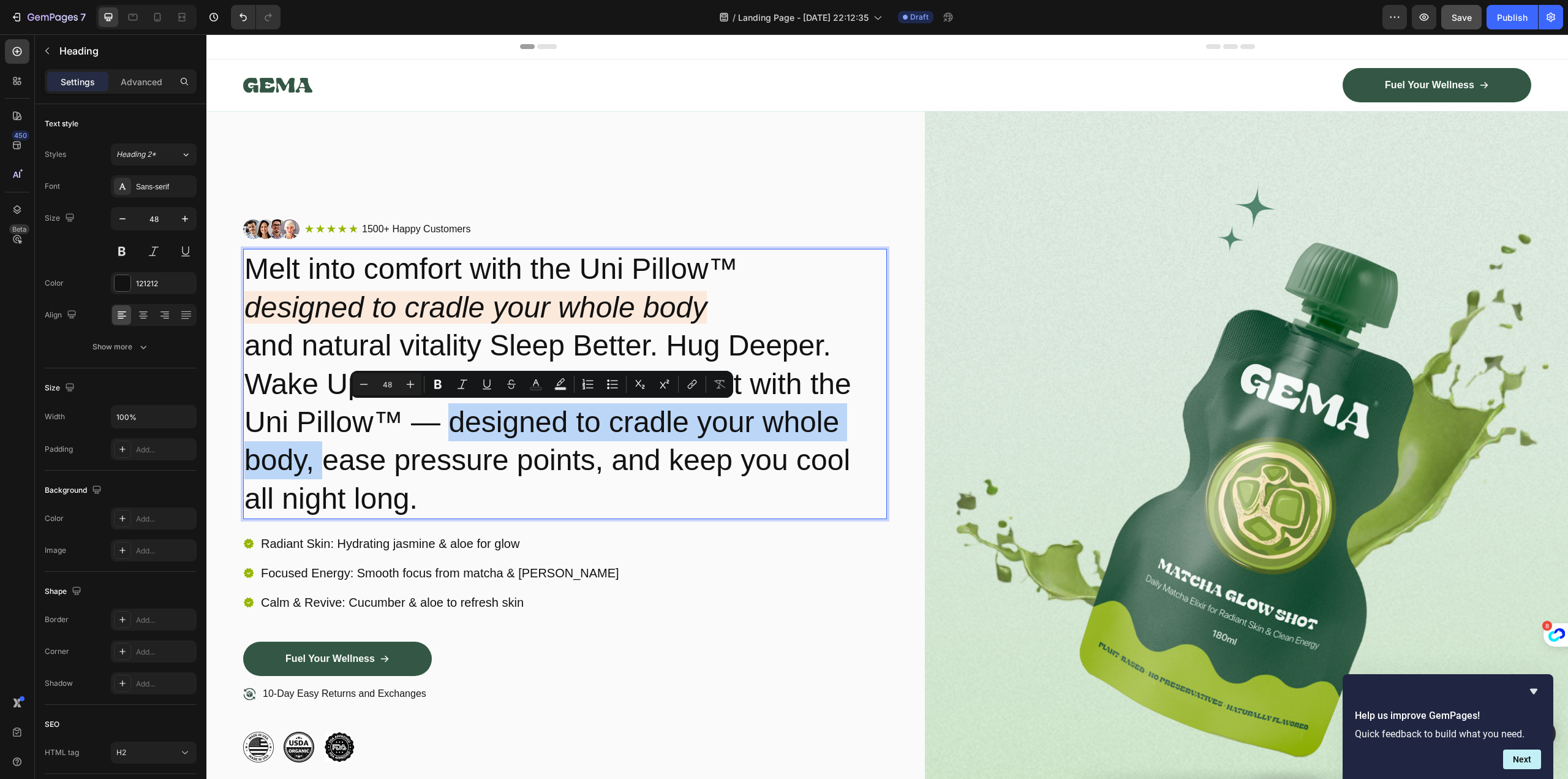
drag, startPoint x: 453, startPoint y: 420, endPoint x: 320, endPoint y: 458, distance: 138.3
click at [320, 458] on p "Melt into comfort with the Uni Pillow™ designed to cradle your whole body and n…" at bounding box center [565, 384] width 641 height 268
click at [323, 462] on p "Melt into comfort with the Uni Pillow™ designed to cradle your whole body and n…" at bounding box center [565, 384] width 641 height 268
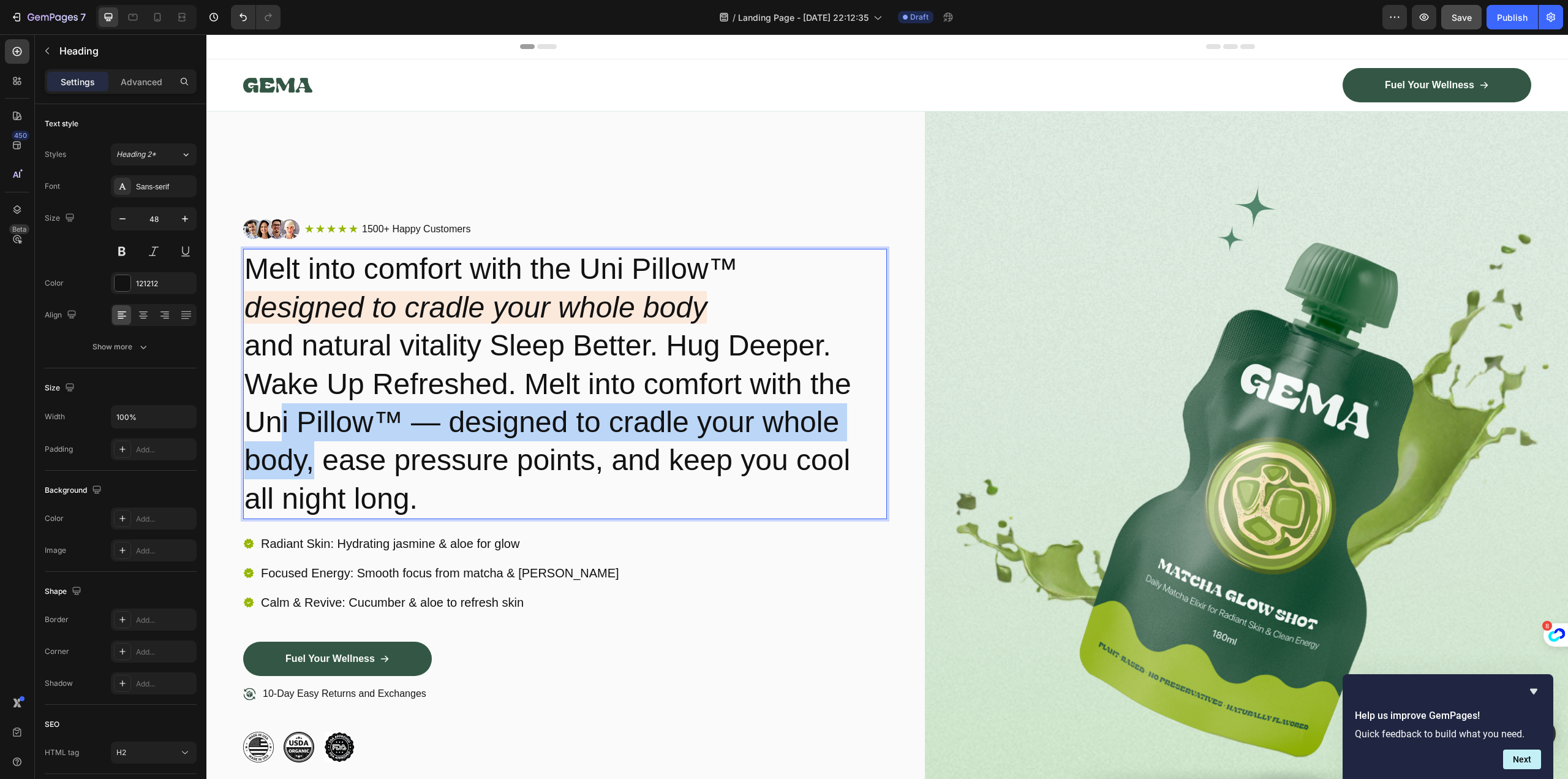
drag, startPoint x: 314, startPoint y: 458, endPoint x: 282, endPoint y: 418, distance: 51.2
click at [282, 418] on p "Melt into comfort with the Uni Pillow™ designed to cradle your whole body and n…" at bounding box center [565, 384] width 641 height 268
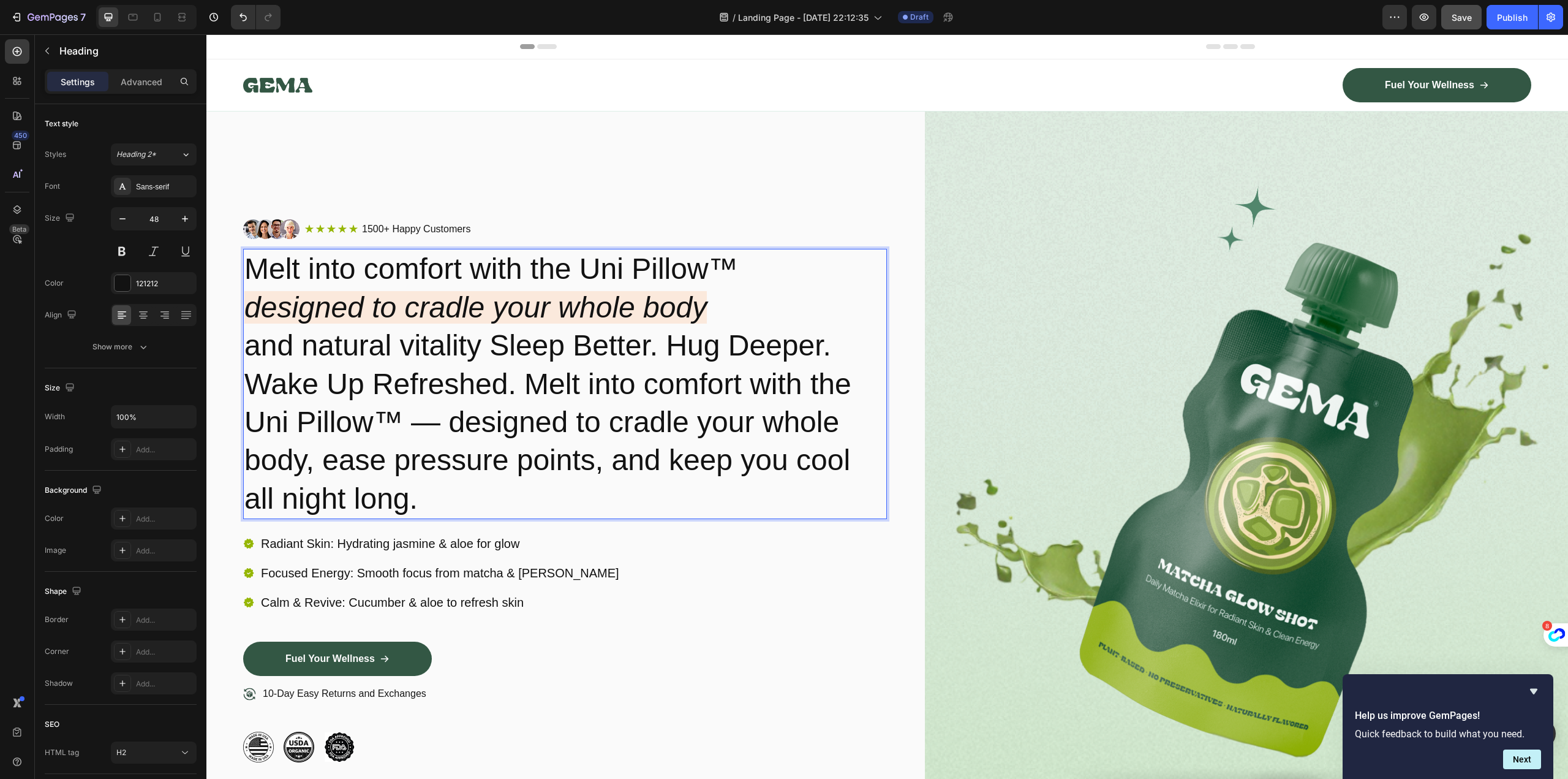
click at [542, 332] on p "Melt into comfort with the Uni Pillow™ designed to cradle your whole body and n…" at bounding box center [565, 384] width 641 height 268
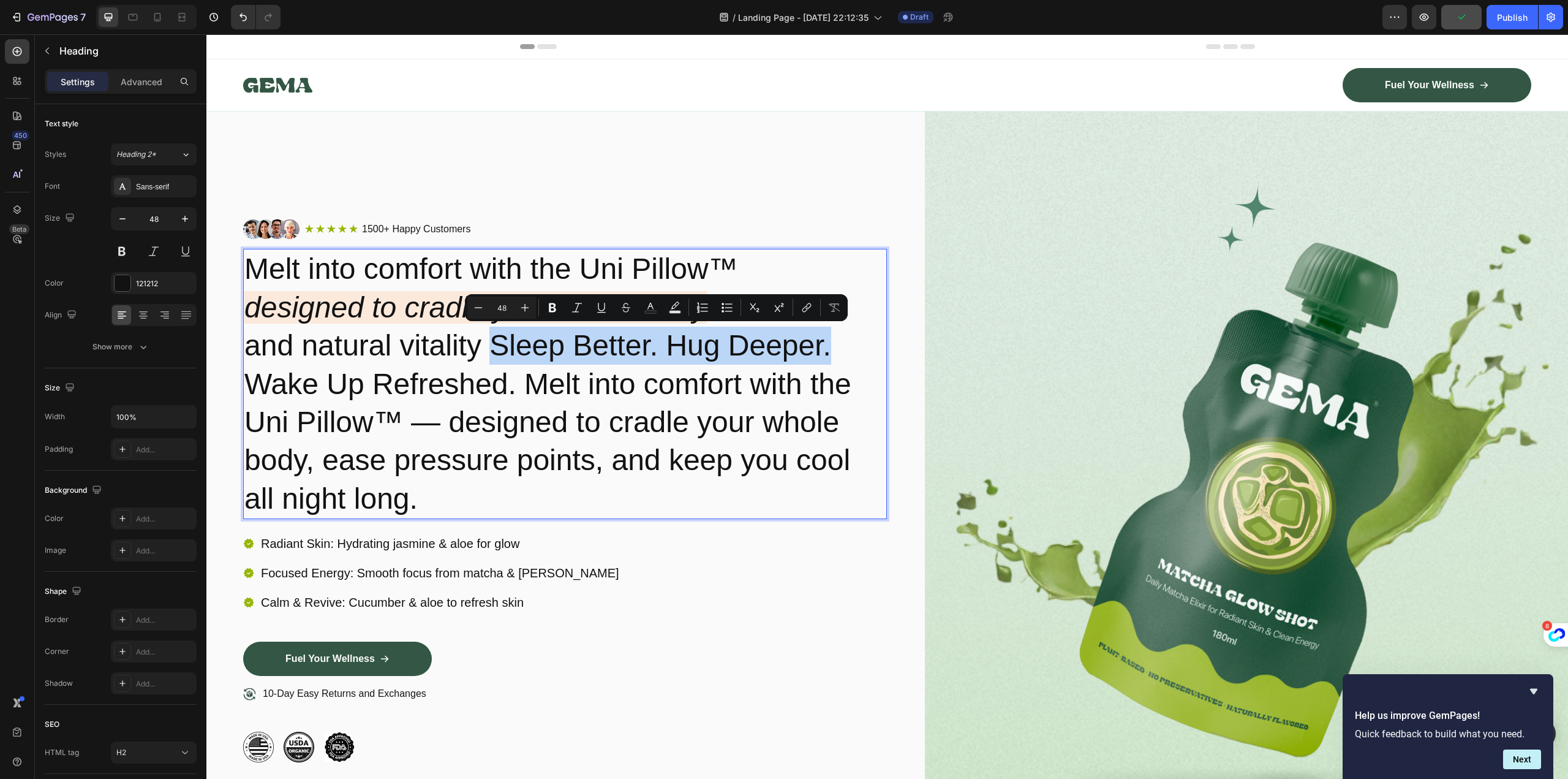
drag, startPoint x: 492, startPoint y: 341, endPoint x: 828, endPoint y: 336, distance: 336.0
click at [828, 336] on p "Melt into comfort with the Uni Pillow™ designed to cradle your whole body and n…" at bounding box center [565, 384] width 641 height 268
copy p "Sleep Better. Hug Deeper."
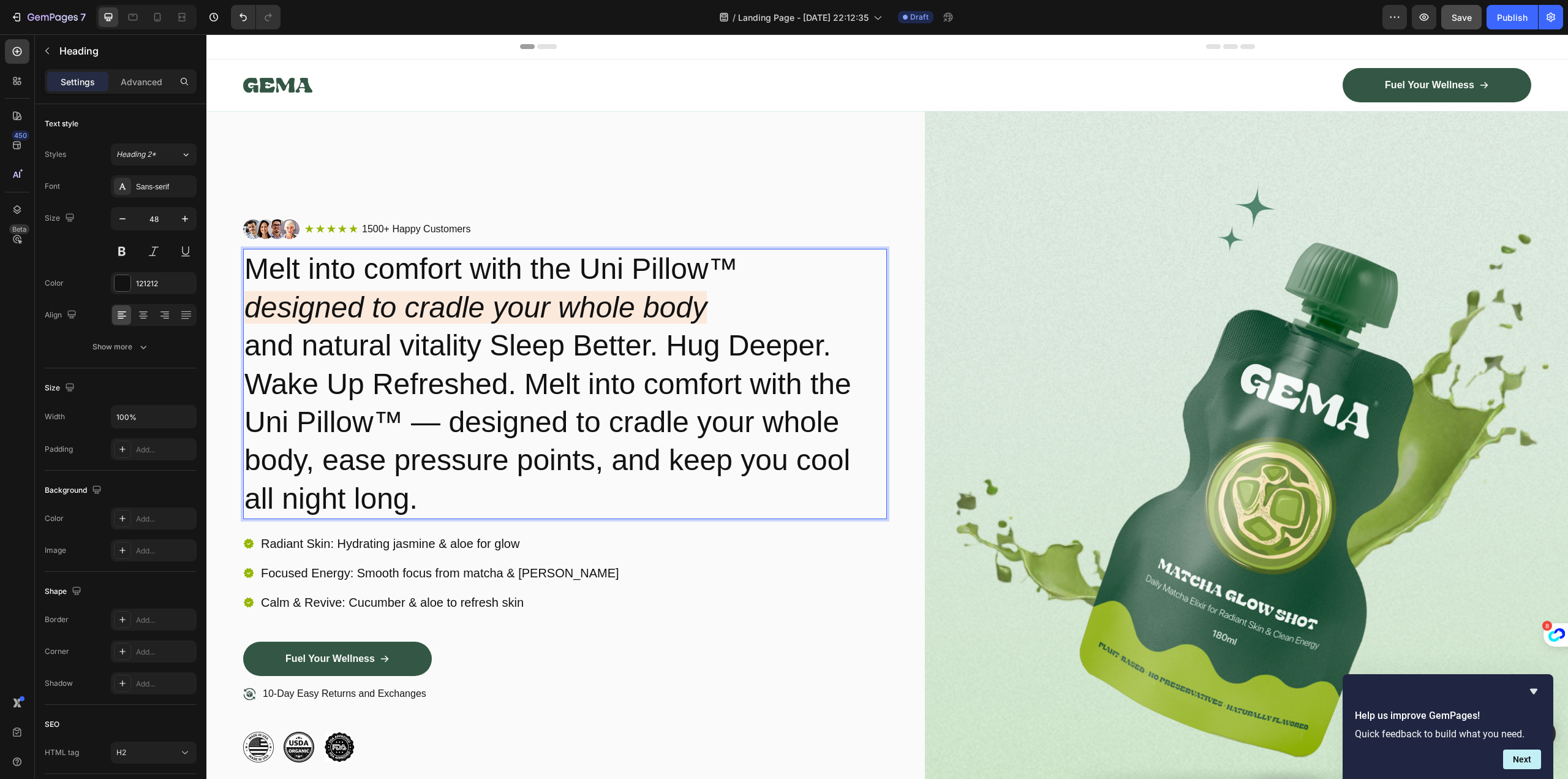
click at [519, 385] on p "Melt into comfort with the Uni Pillow™ designed to cradle your whole body and n…" at bounding box center [565, 384] width 641 height 268
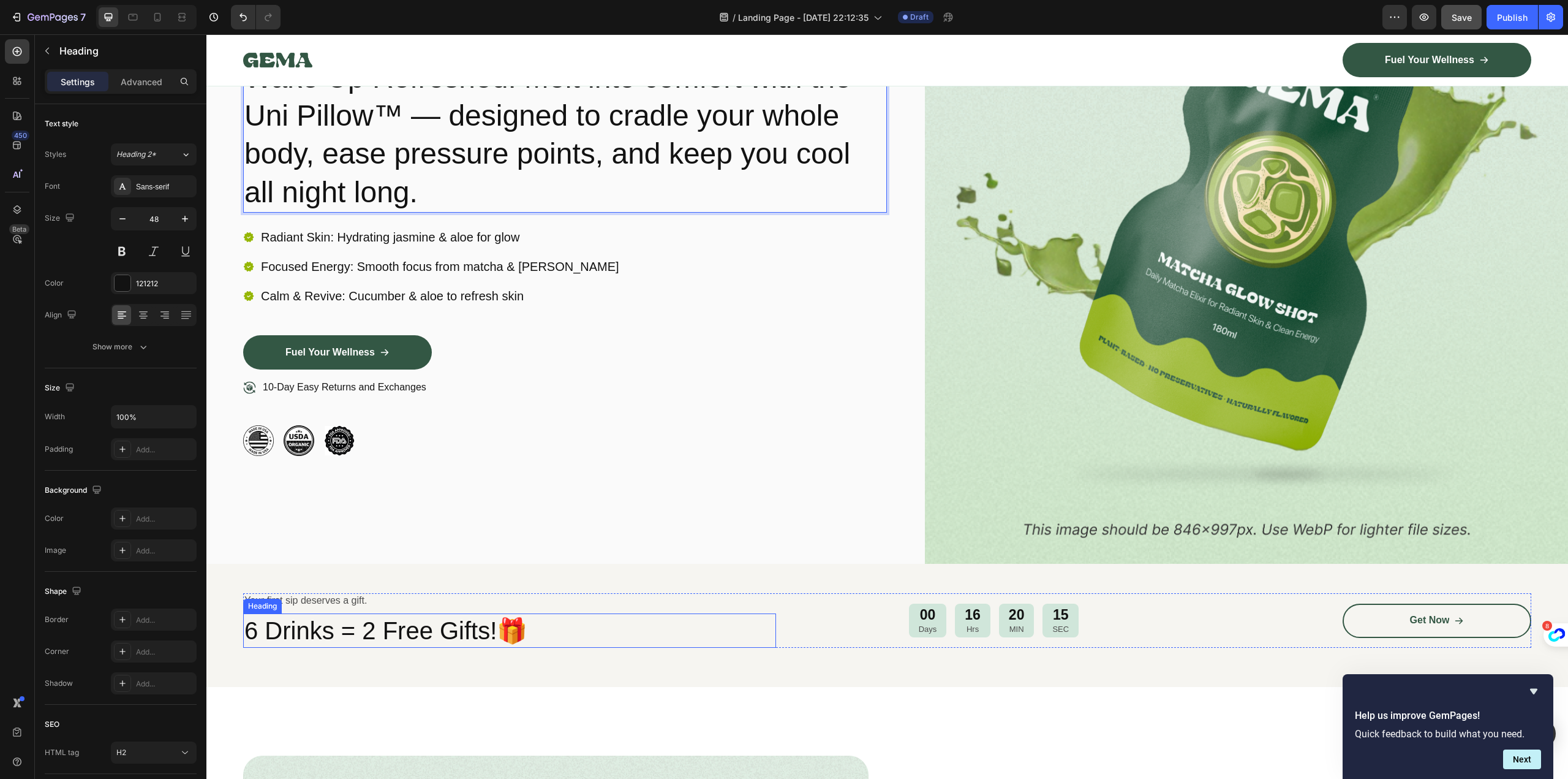
scroll to position [613, 0]
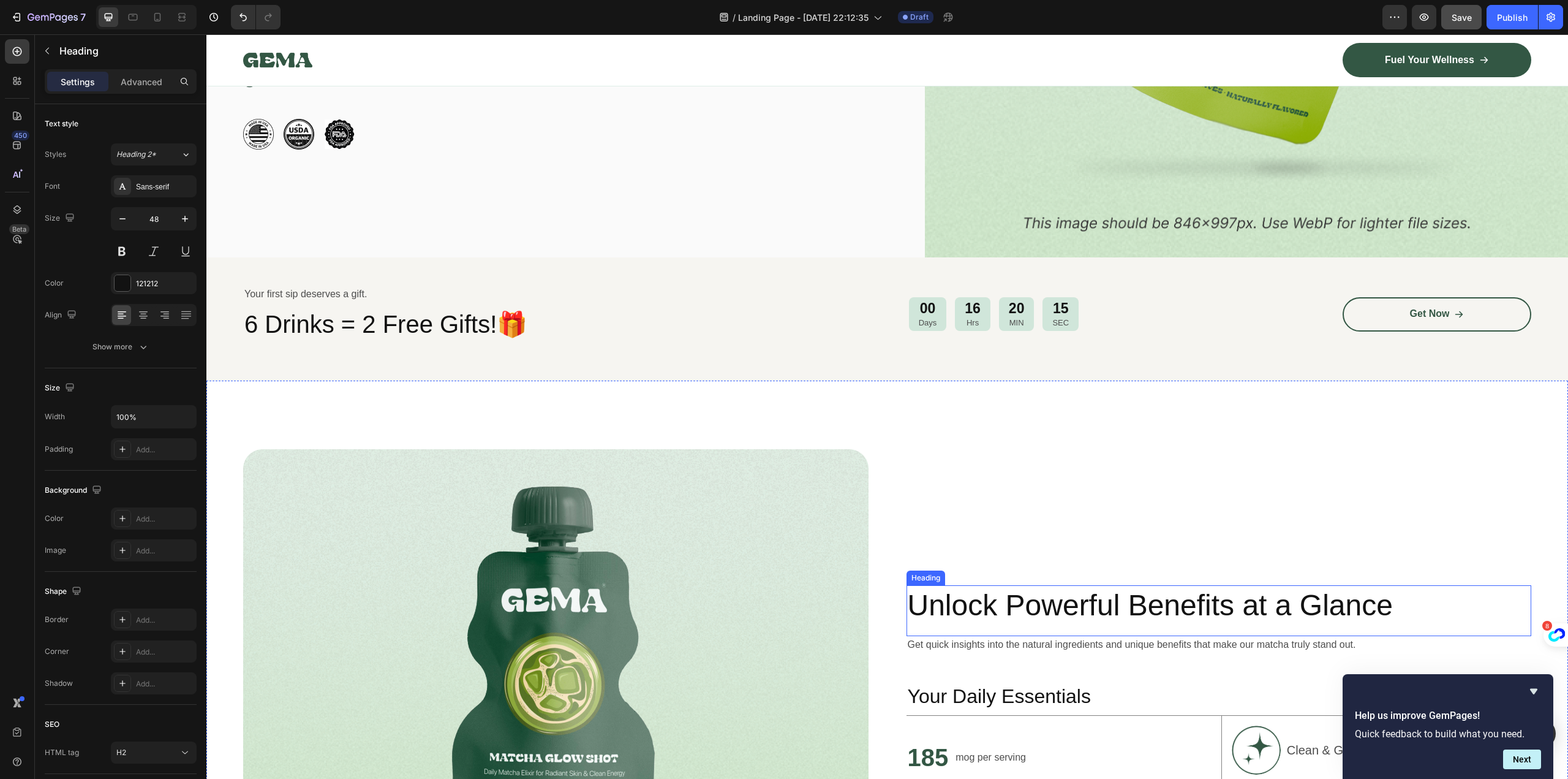
click at [969, 596] on h2 "Unlock Powerful Benefits at a Glance" at bounding box center [1219, 605] width 625 height 41
click at [969, 596] on p "Unlock Powerful Benefits at a Glance" at bounding box center [1219, 605] width 623 height 38
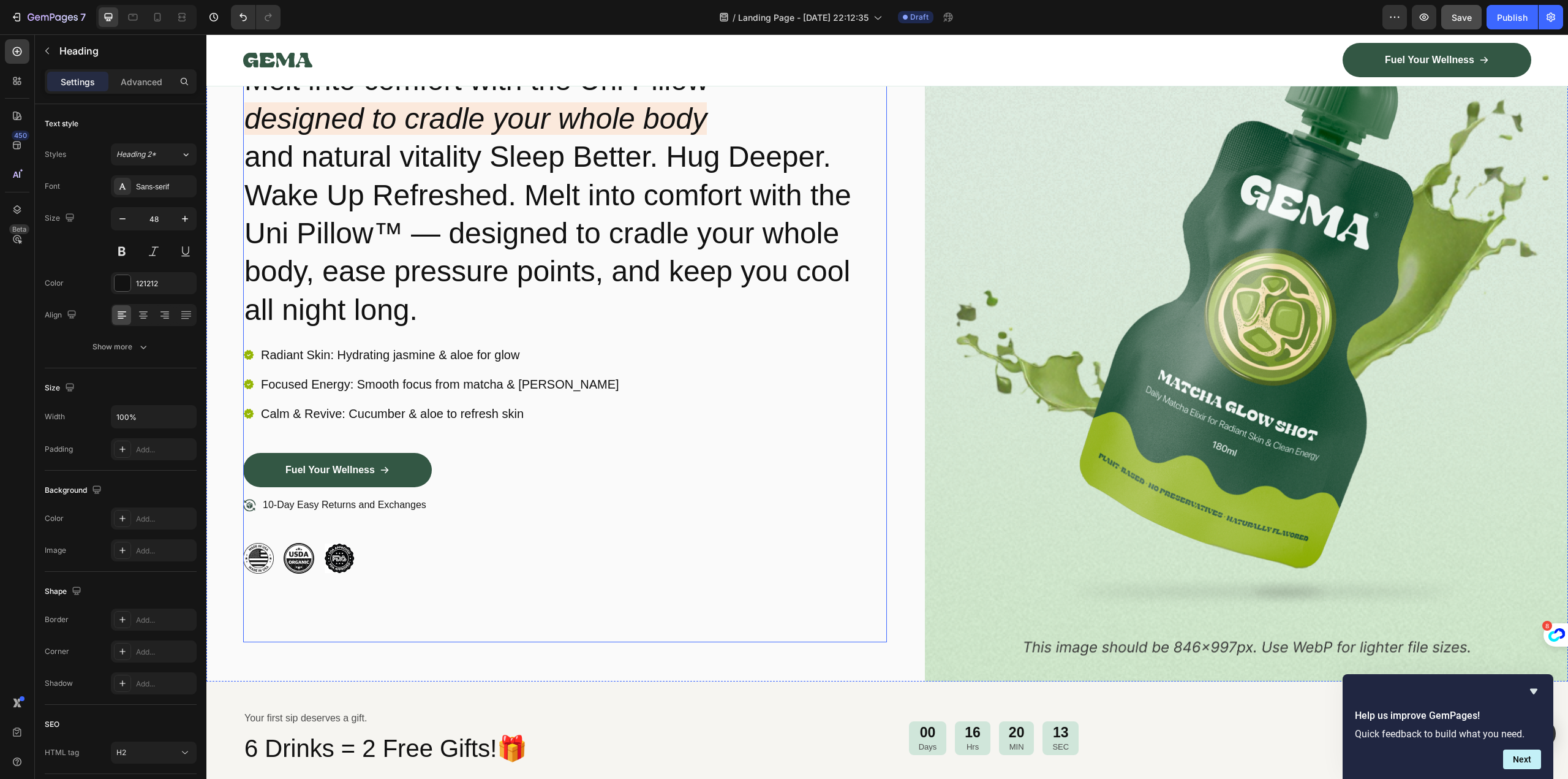
scroll to position [0, 0]
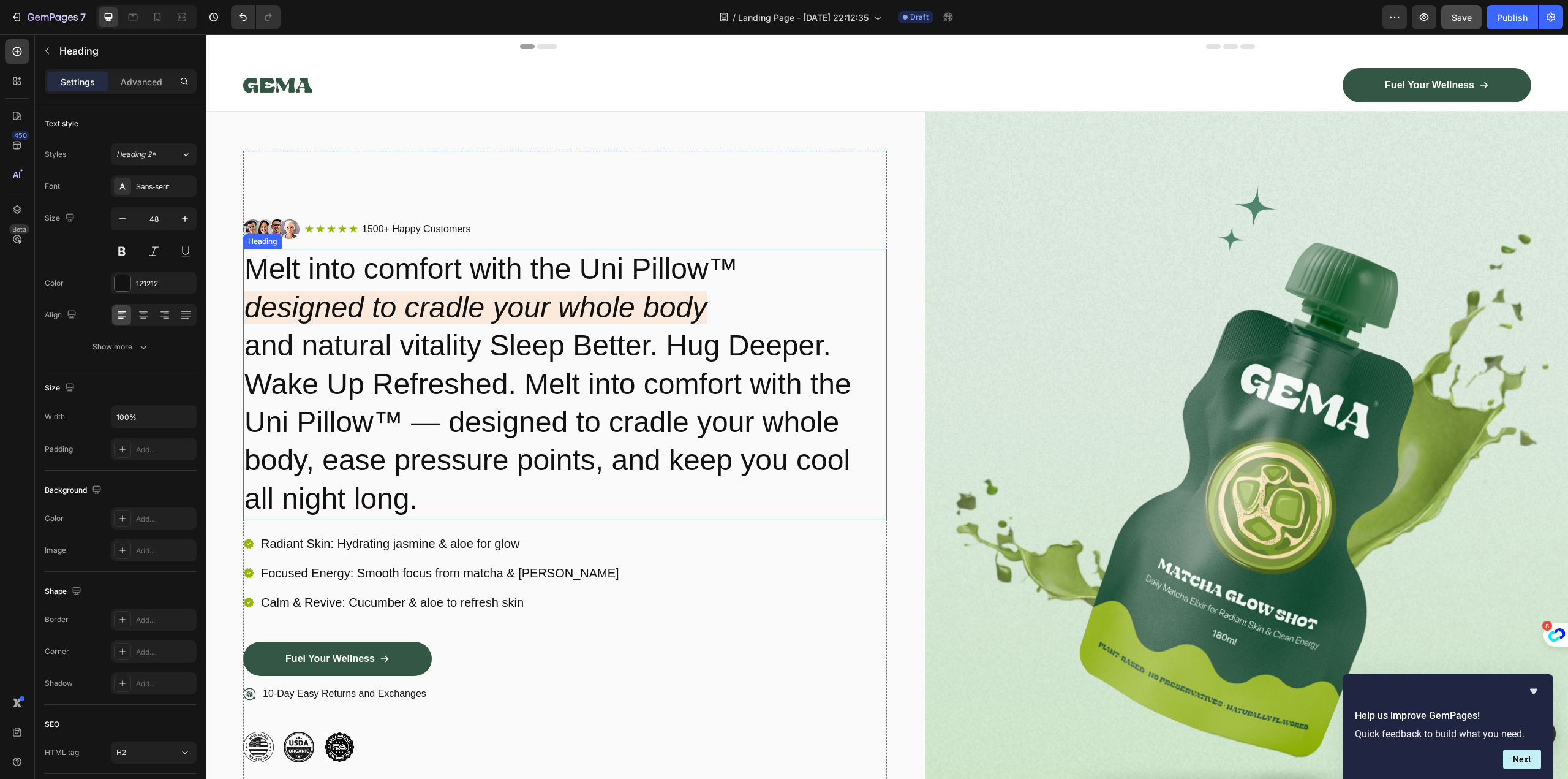
click at [620, 309] on icon "designed to cradle your whole body" at bounding box center [476, 307] width 462 height 33
drag, startPoint x: 504, startPoint y: 375, endPoint x: 253, endPoint y: 379, distance: 251.0
click at [253, 379] on p "Melt into comfort with the Uni Pillow™ designed to cradle your whole body and n…" at bounding box center [565, 384] width 641 height 268
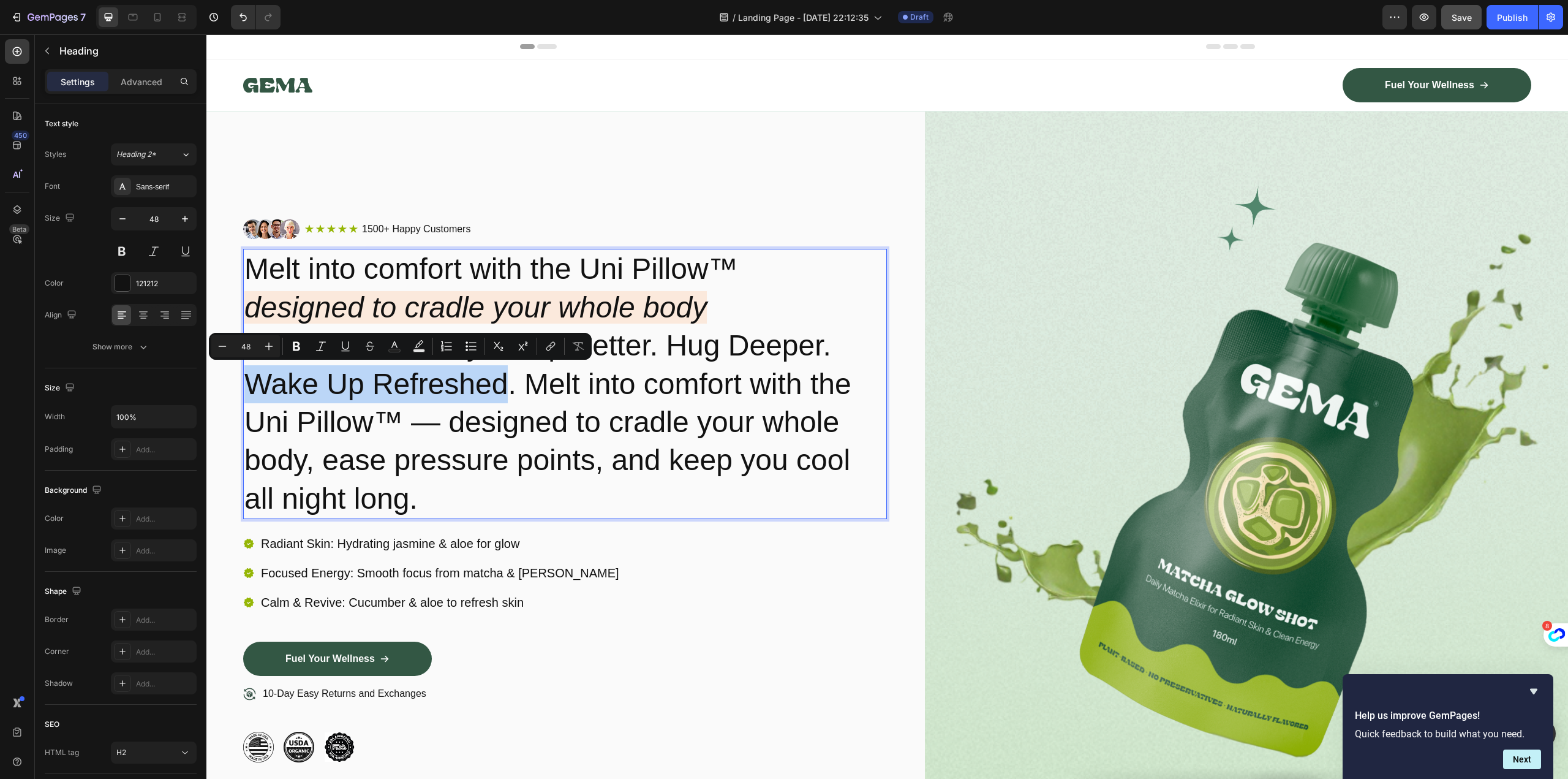
copy p "Wake Up Refreshed"
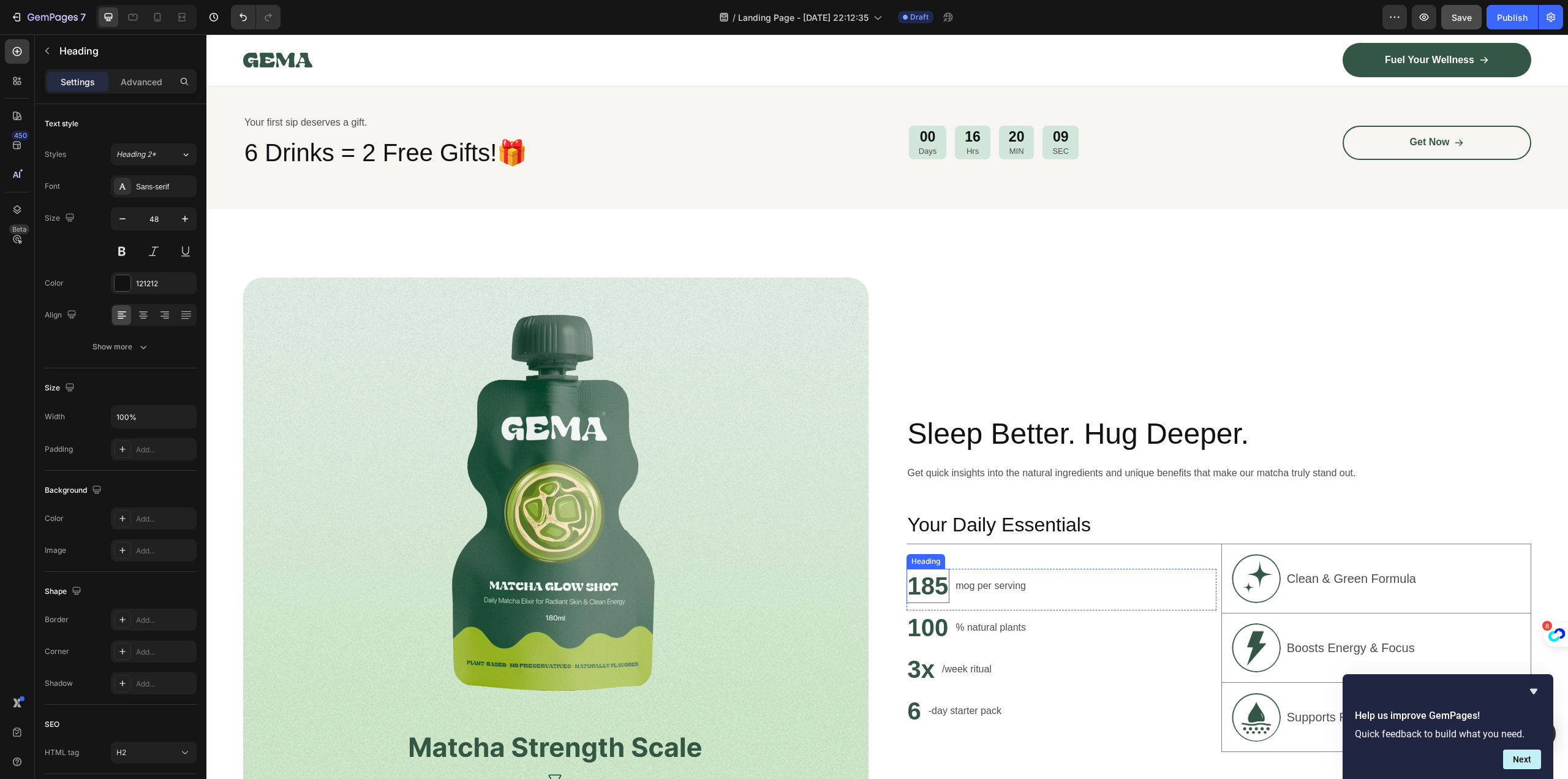
type input "16"
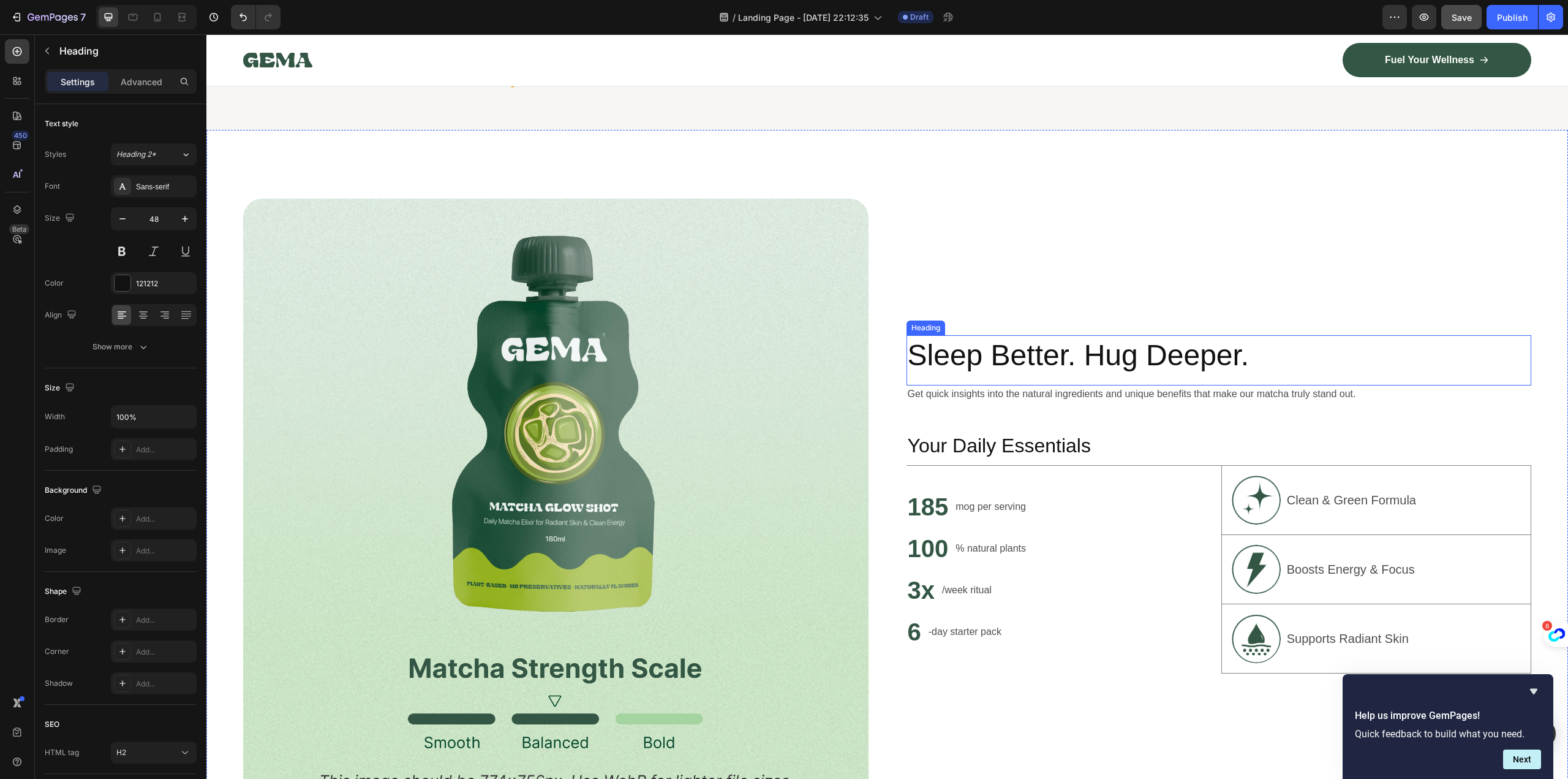
click at [1256, 339] on h2 "Sleep Better. Hug Deeper." at bounding box center [1219, 356] width 625 height 41
click at [1256, 350] on h2 "Sleep Better. Hug Deeper." at bounding box center [1219, 356] width 625 height 41
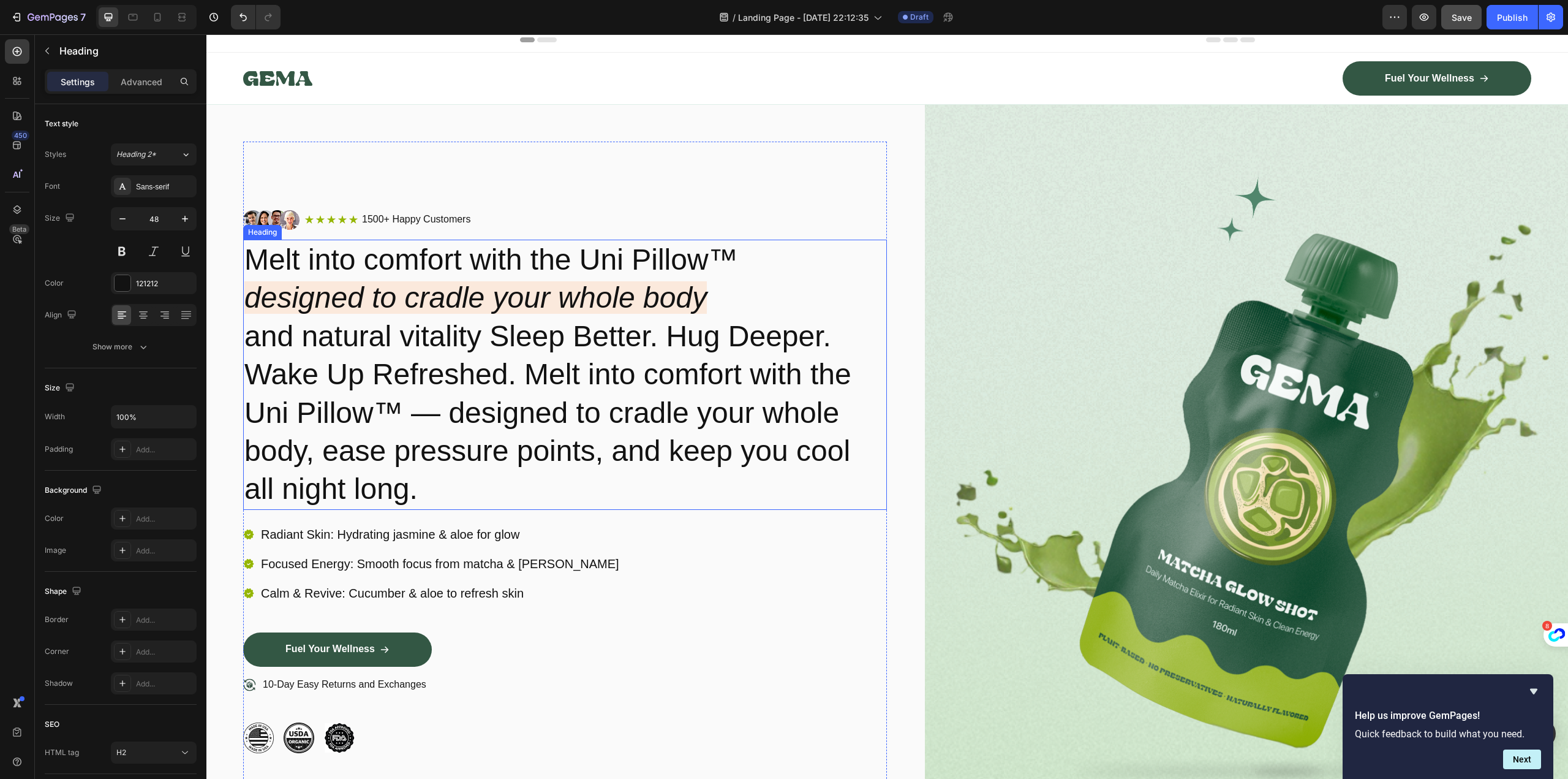
scroll to position [0, 0]
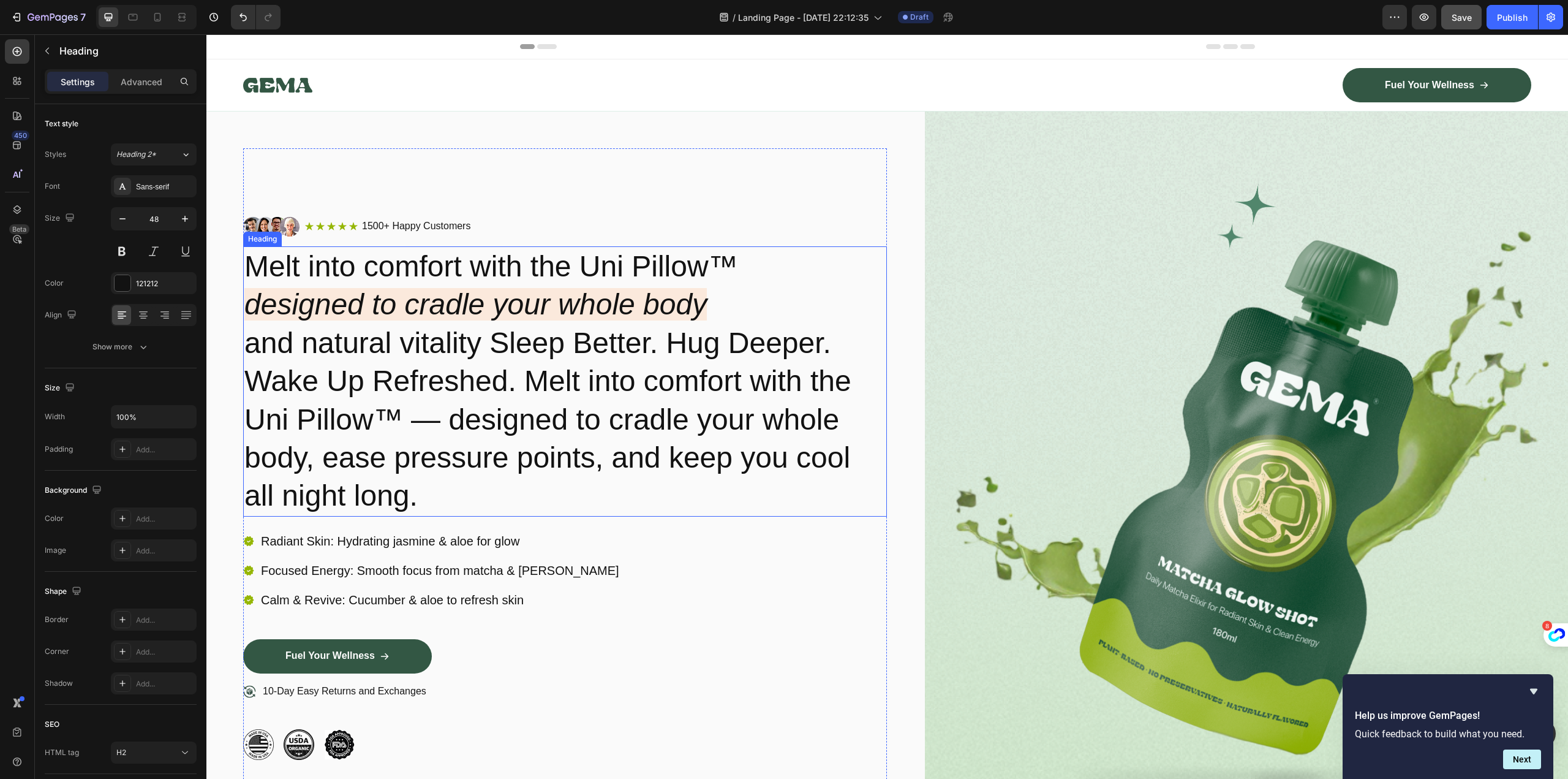
click at [565, 360] on h2 "Melt into comfort with the Uni Pillow™ designed to cradle your whole body and n…" at bounding box center [565, 381] width 644 height 270
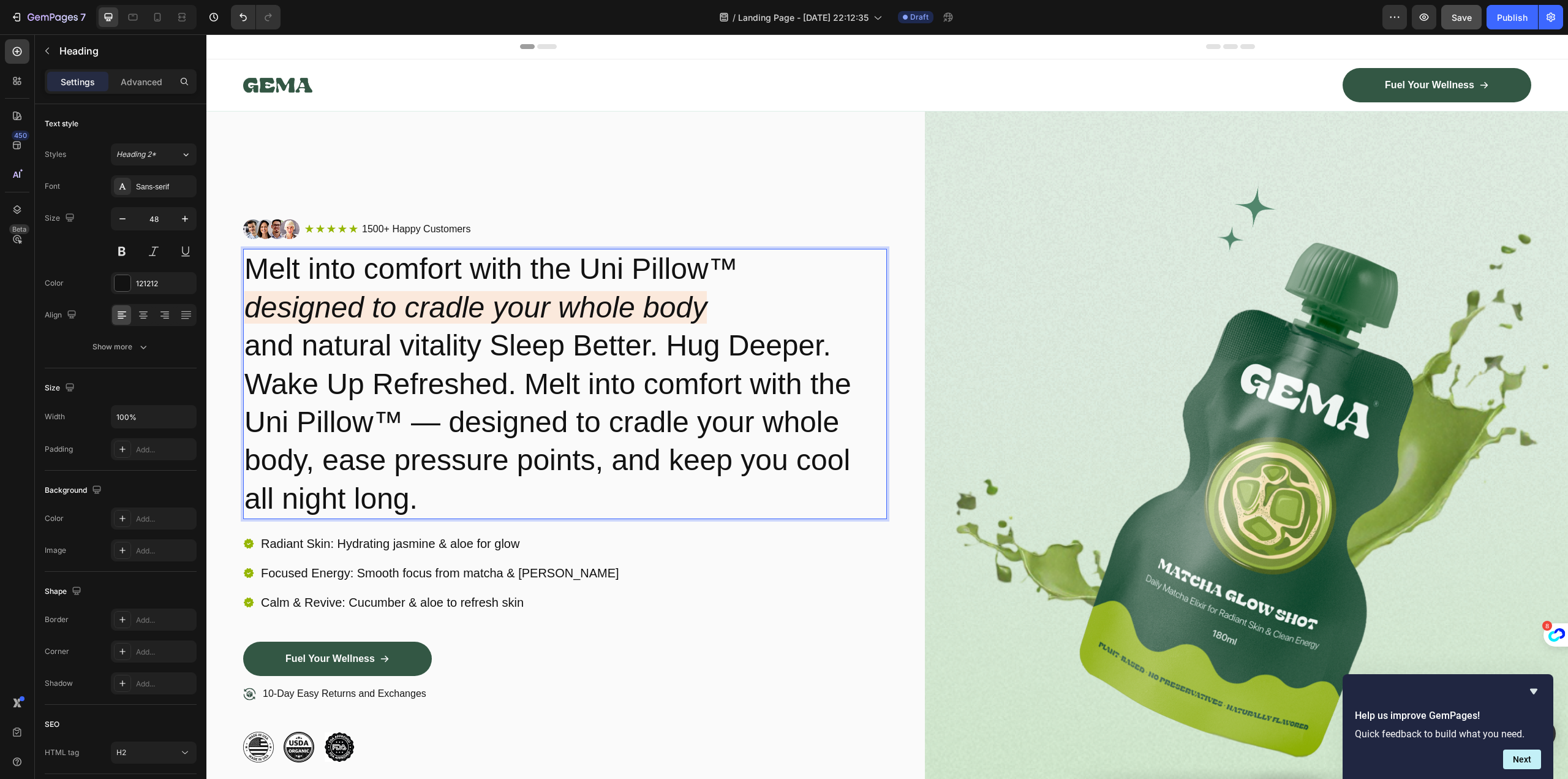
click at [651, 343] on h2 "Melt into comfort with the Uni Pillow™ designed to cradle your whole body and n…" at bounding box center [565, 384] width 644 height 270
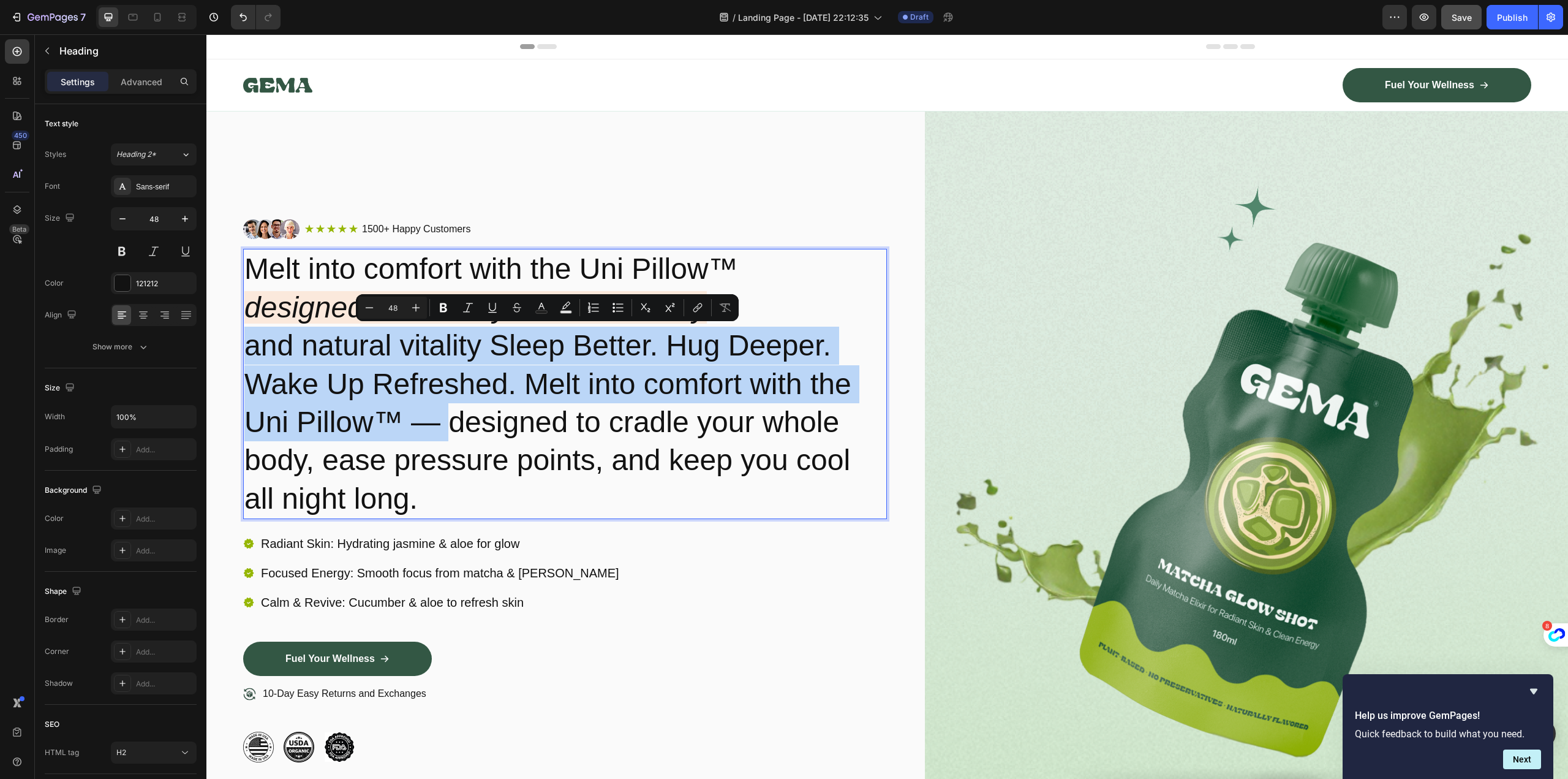
drag, startPoint x: 449, startPoint y: 419, endPoint x: 244, endPoint y: 335, distance: 221.5
click at [244, 335] on h2 "Melt into comfort with the Uni Pillow™ designed to cradle your whole body and n…" at bounding box center [565, 384] width 644 height 270
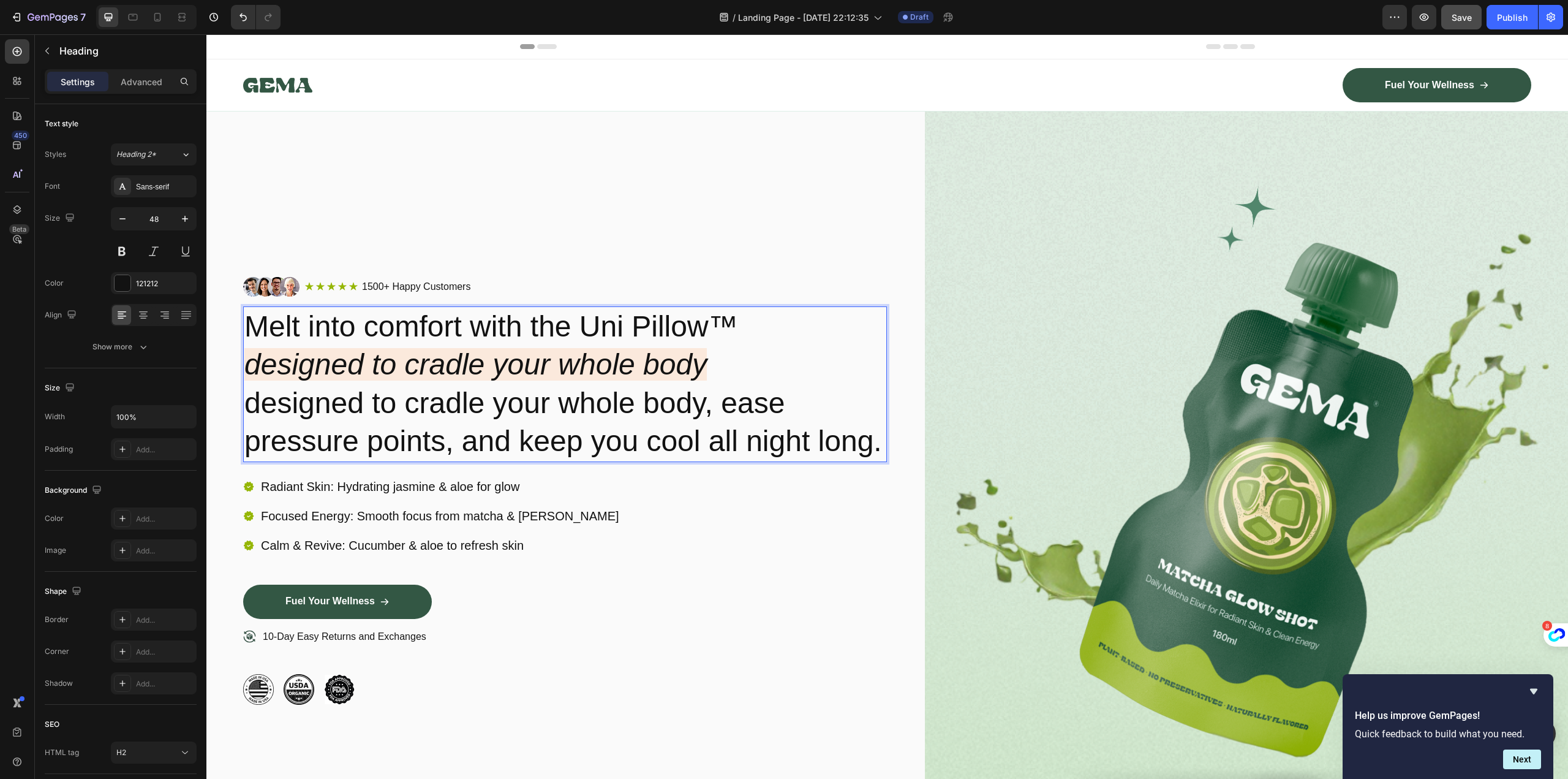
click at [728, 333] on p "Melt into comfort with the Uni Pillow™ designed to cradle your whole body desig…" at bounding box center [565, 384] width 641 height 153
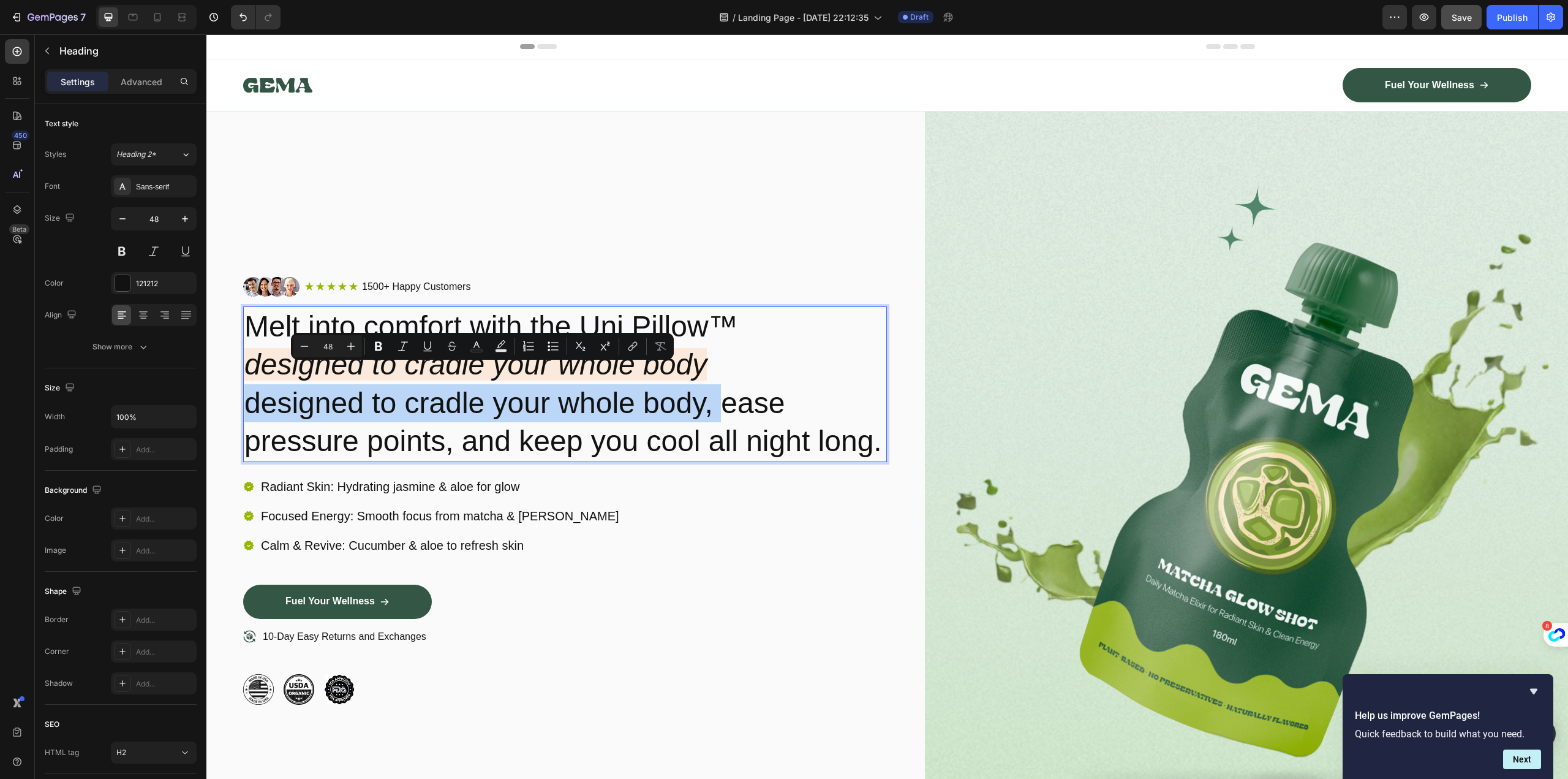
drag, startPoint x: 721, startPoint y: 381, endPoint x: 250, endPoint y: 373, distance: 471.1
click at [250, 373] on p "Melt into comfort with the Uni Pillow™ designed to cradle your whole body desig…" at bounding box center [565, 384] width 641 height 153
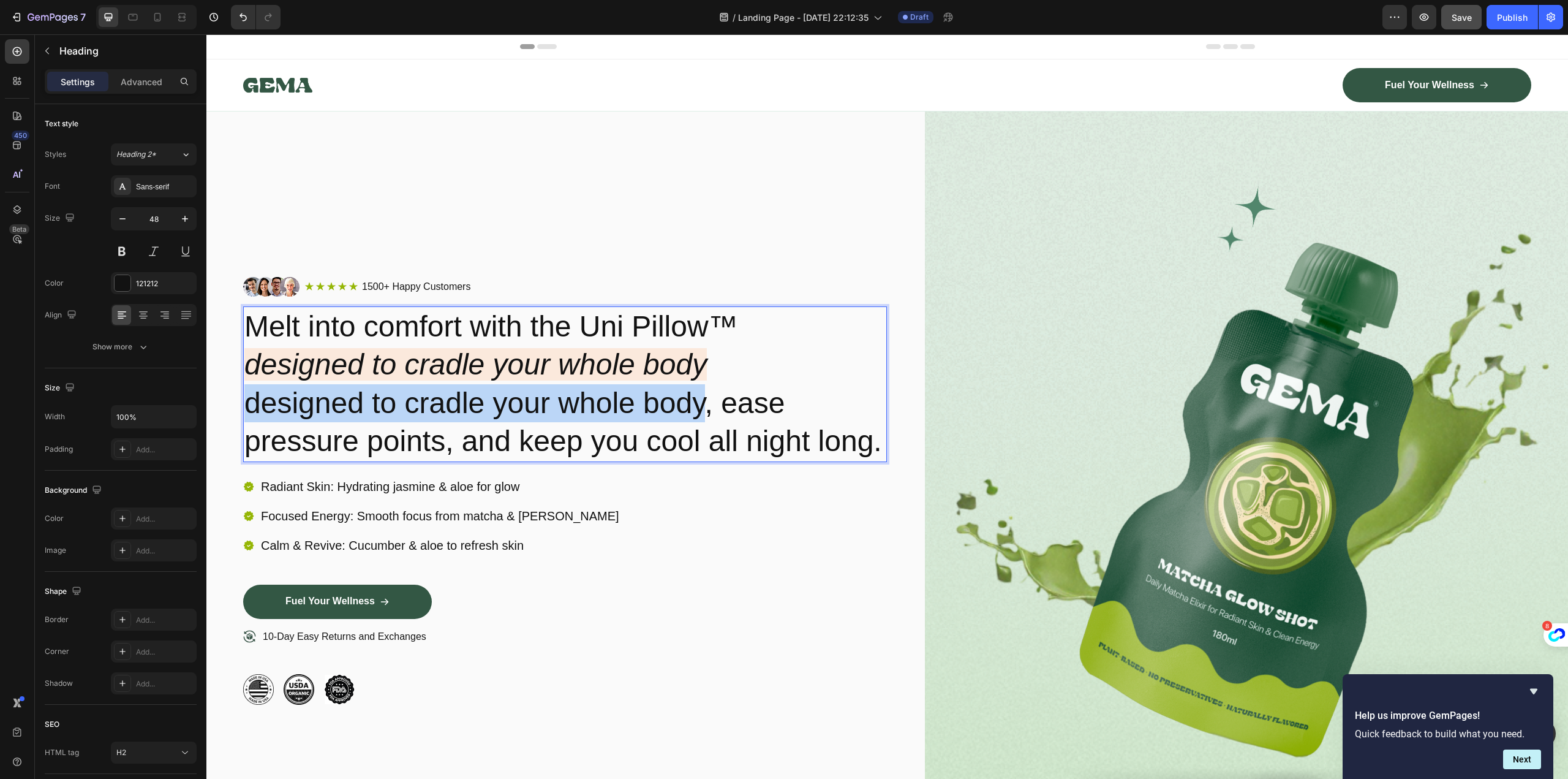
drag, startPoint x: 704, startPoint y: 381, endPoint x: 248, endPoint y: 382, distance: 456.0
click at [248, 382] on p "Melt into comfort with the Uni Pillow™ designed to cradle your whole body desig…" at bounding box center [565, 384] width 641 height 153
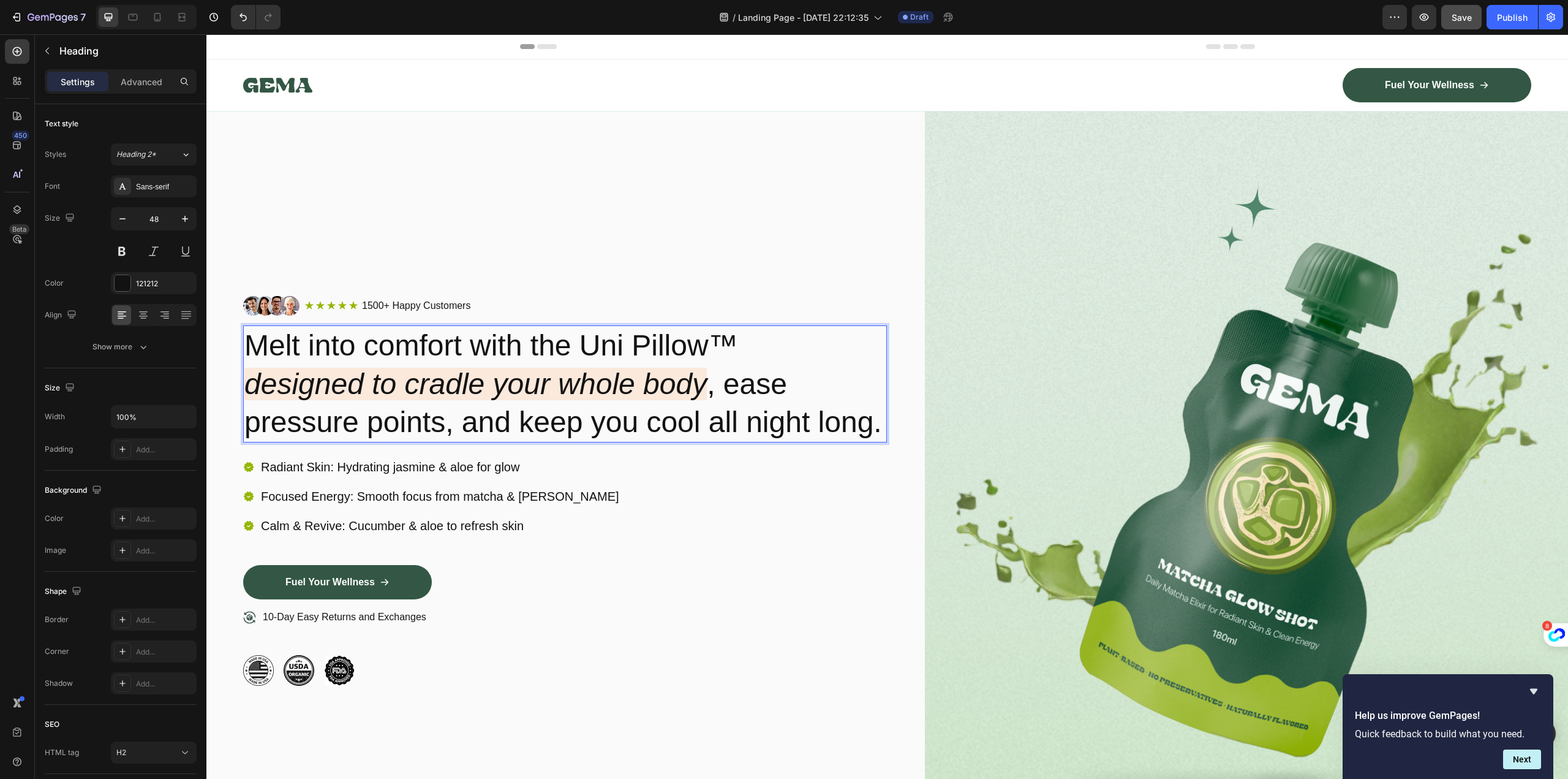
click at [736, 394] on p "Melt into comfort with the Uni Pillow™ designed to cradle your whole body , eas…" at bounding box center [565, 383] width 641 height 115
click at [736, 421] on p "Melt into comfort with the Uni Pillow™ designed to cradle your whole body , eas…" at bounding box center [565, 383] width 641 height 115
click at [710, 326] on p "Melt into comfort with the Uni Pillow™ designed to cradle your whole body , eas…" at bounding box center [565, 383] width 641 height 115
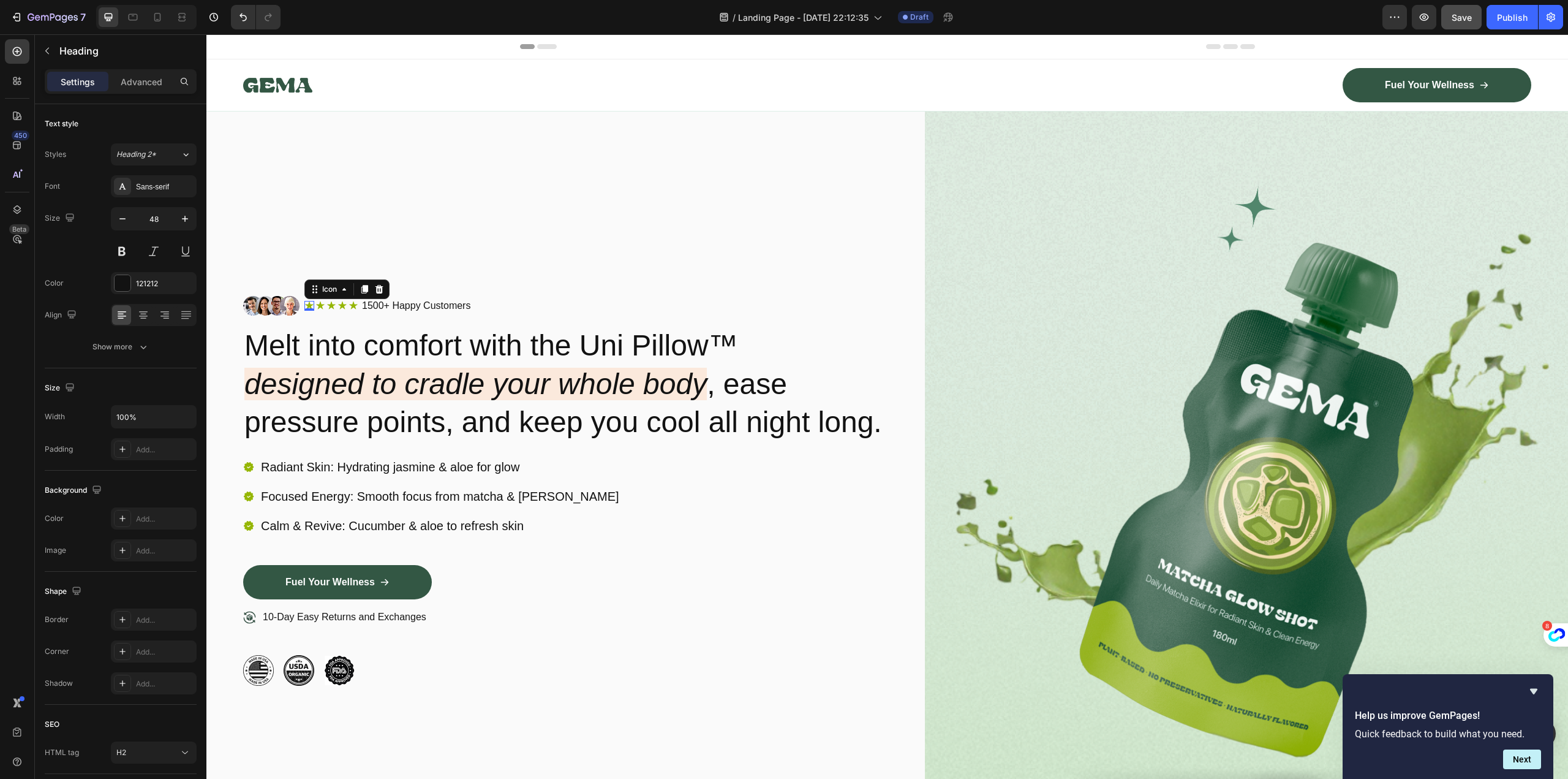
click at [310, 301] on icon at bounding box center [309, 305] width 9 height 8
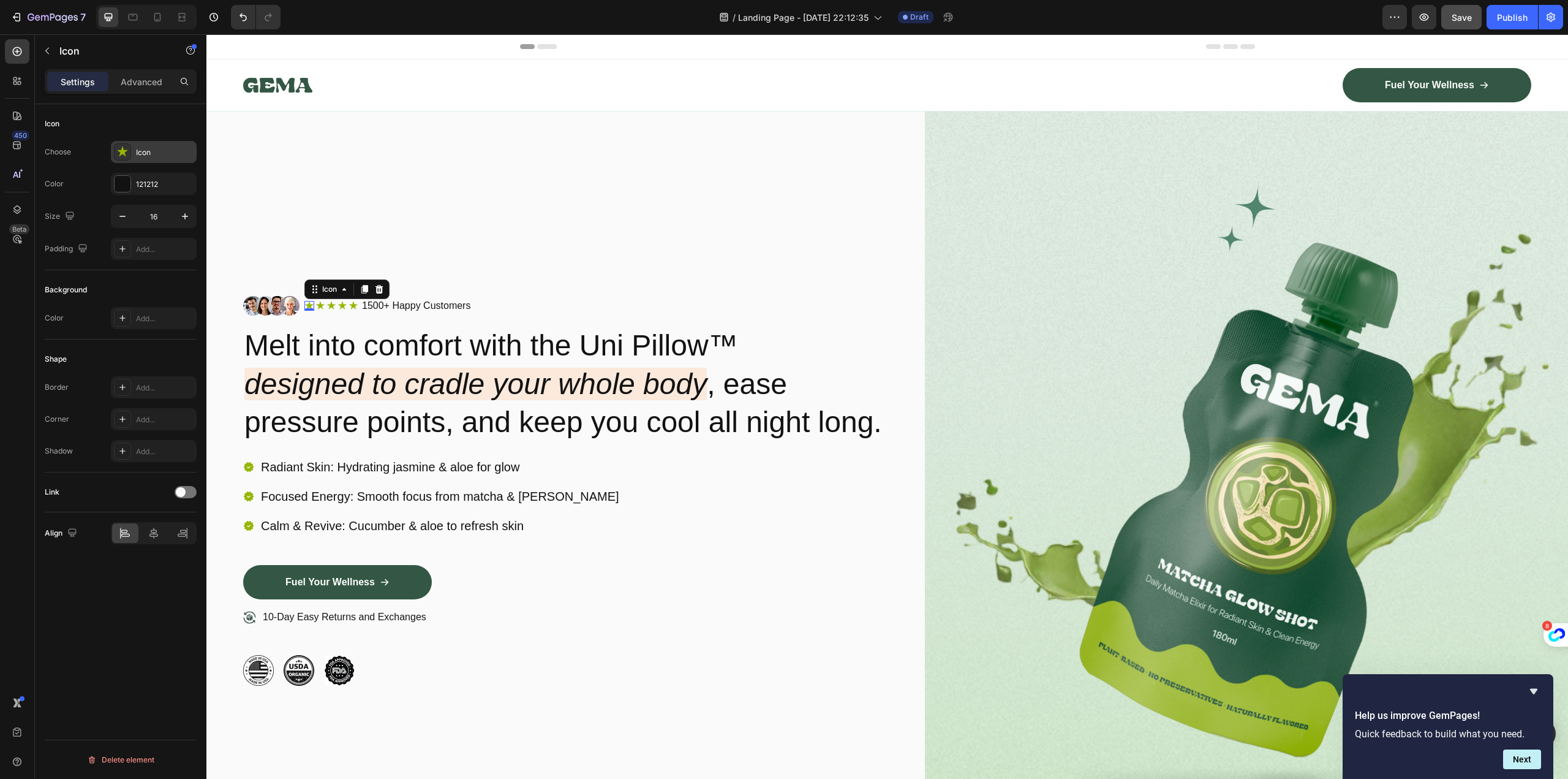
click at [124, 149] on icon at bounding box center [122, 152] width 12 height 12
click at [128, 184] on div at bounding box center [122, 183] width 16 height 16
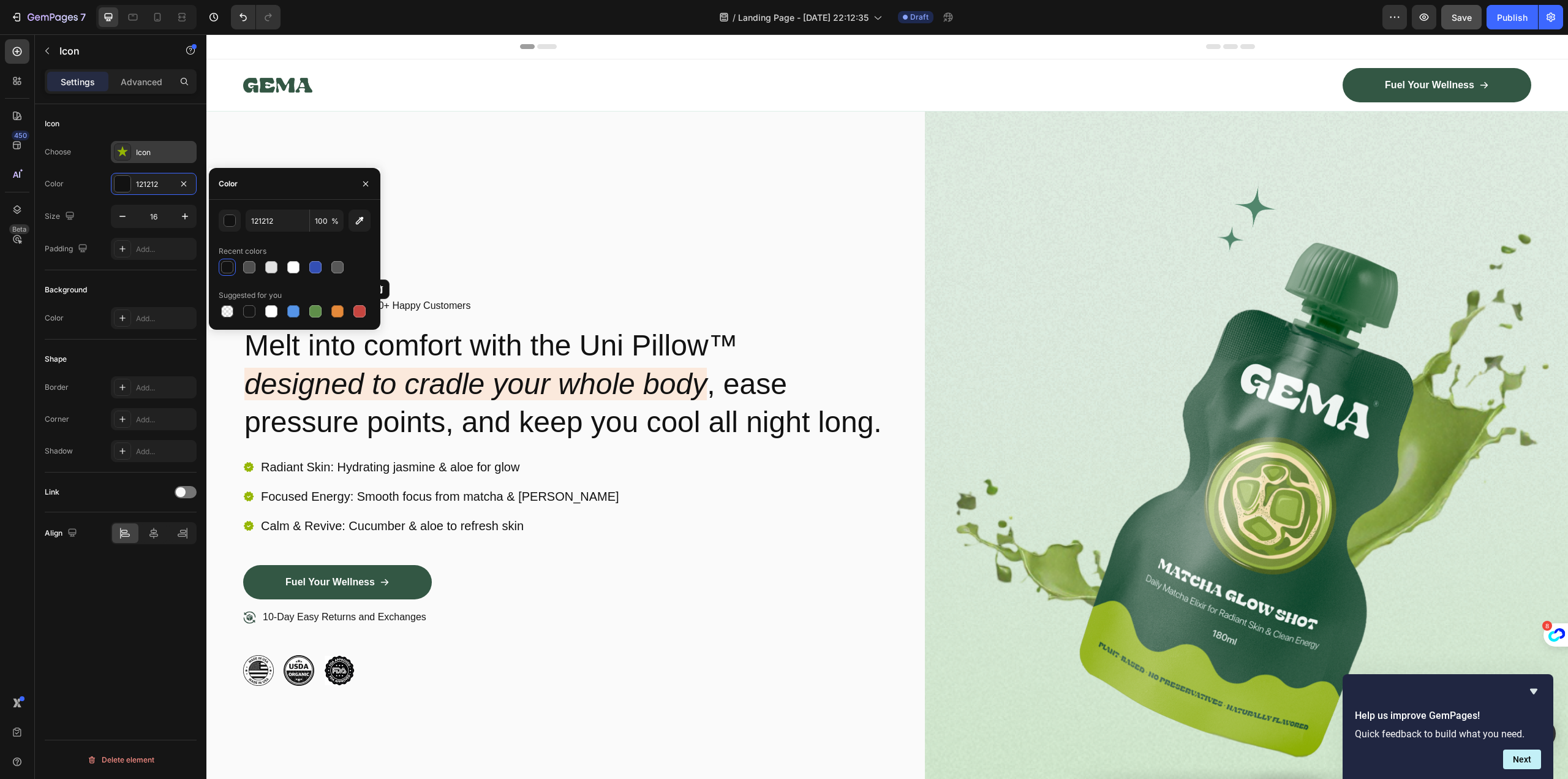
click at [118, 147] on icon at bounding box center [122, 152] width 12 height 12
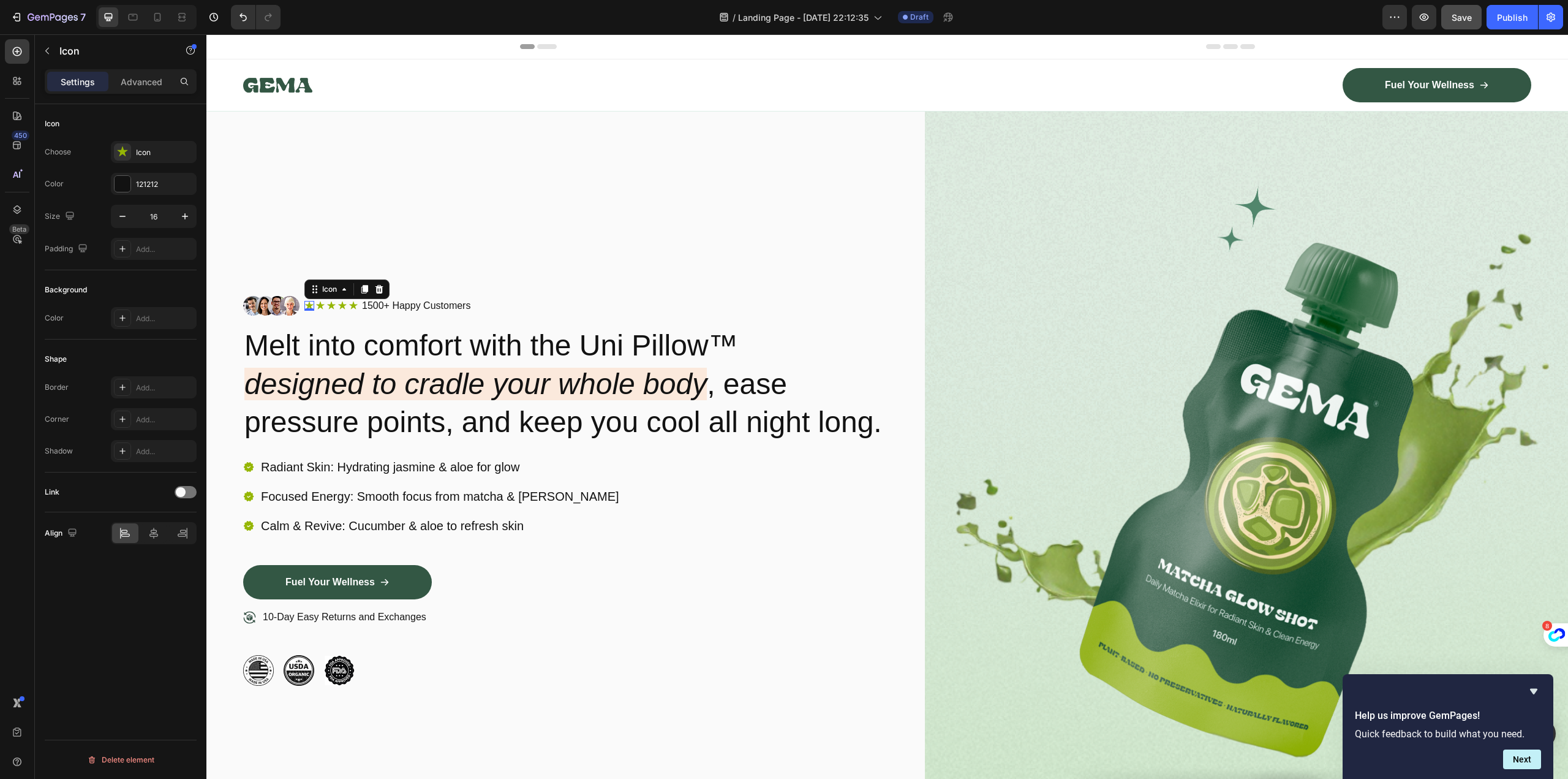
click at [153, 170] on div "Choose Icon Color 121212 Size 16 Padding Add..." at bounding box center [121, 200] width 152 height 119
click at [122, 153] on icon at bounding box center [122, 151] width 10 height 10
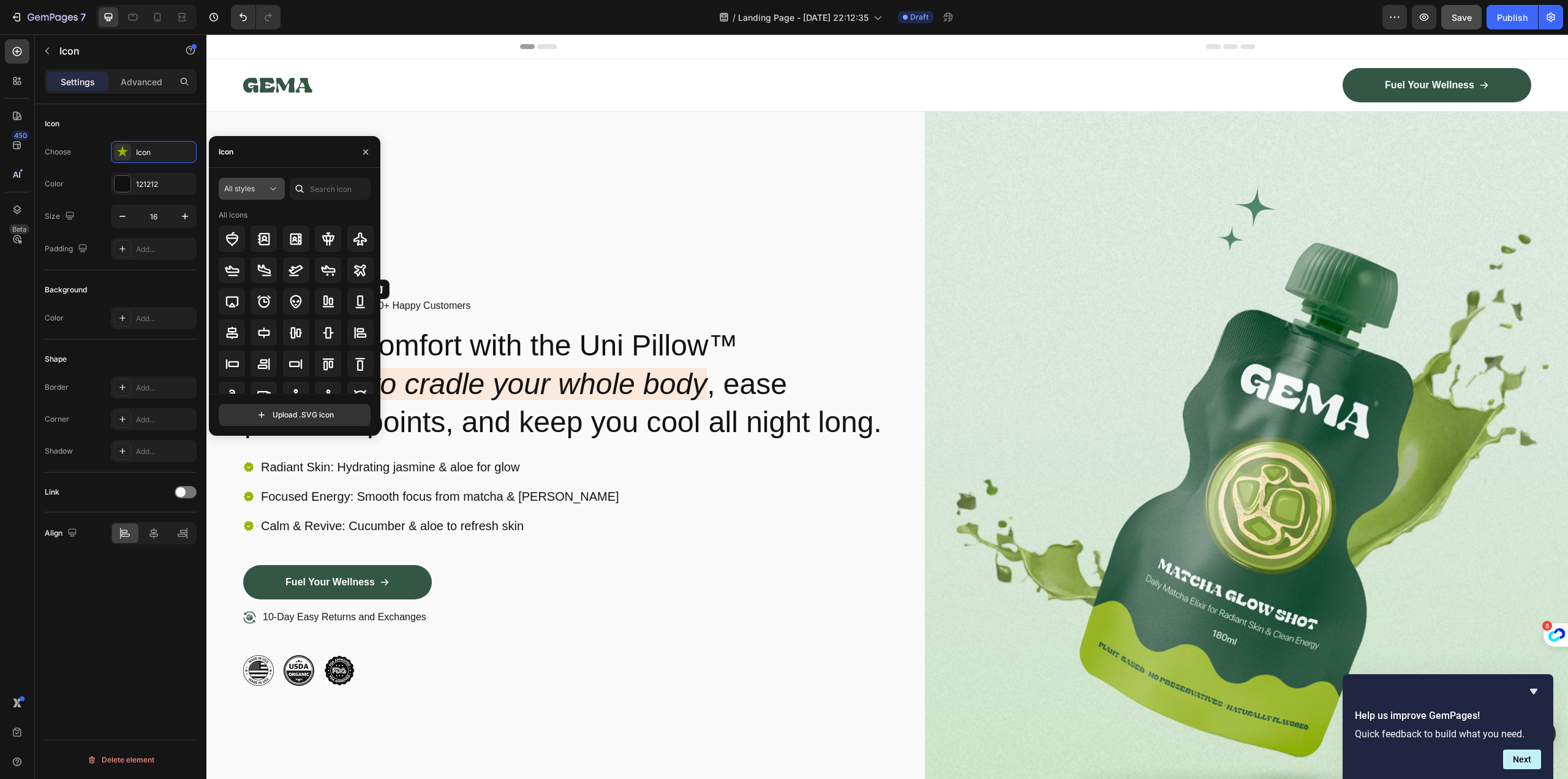
click at [269, 192] on icon at bounding box center [273, 189] width 12 height 12
click at [306, 162] on div "Icon" at bounding box center [295, 152] width 172 height 32
click at [138, 147] on div "Icon" at bounding box center [165, 152] width 58 height 11
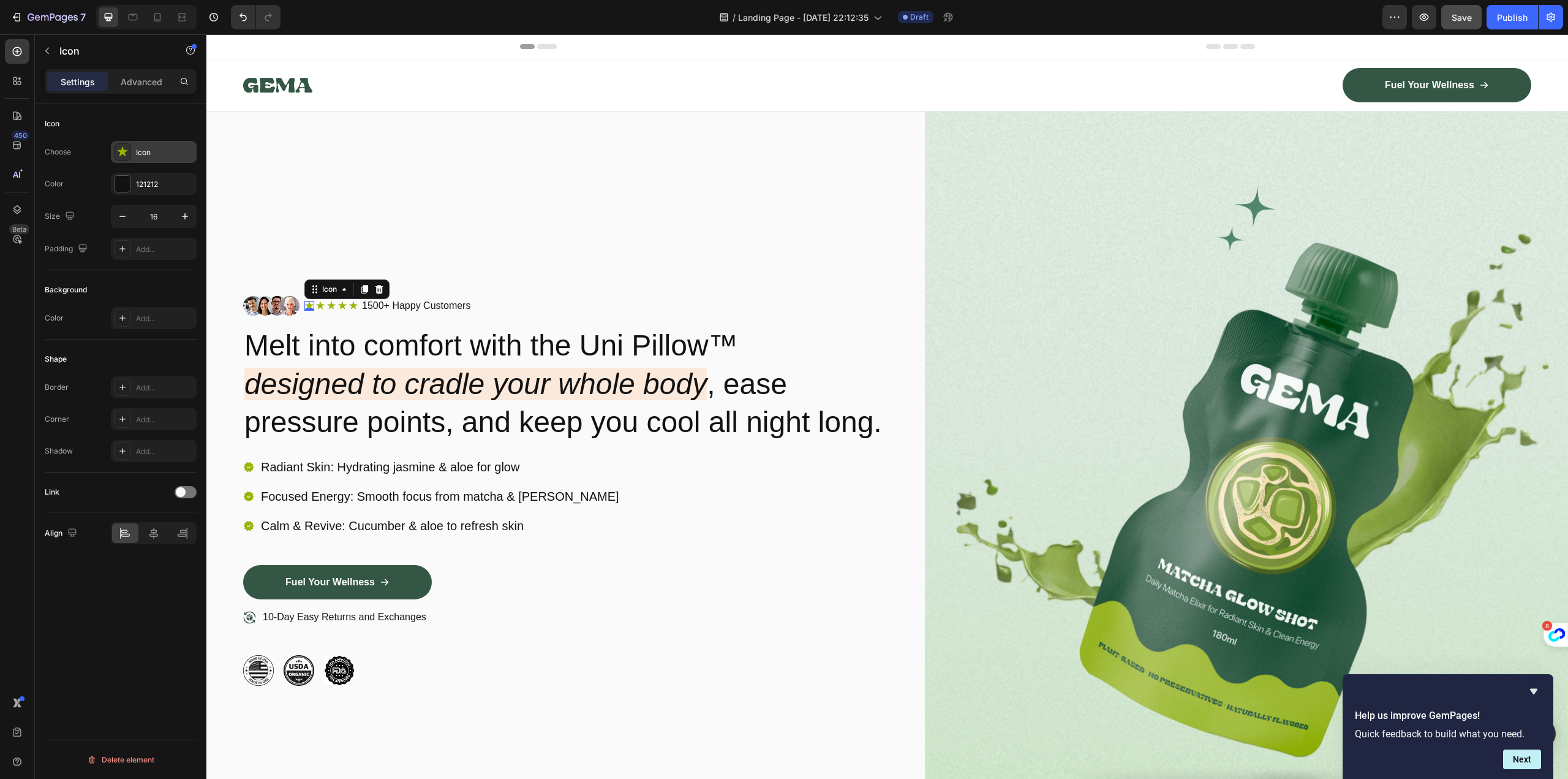
click at [152, 152] on div "Icon" at bounding box center [165, 152] width 58 height 11
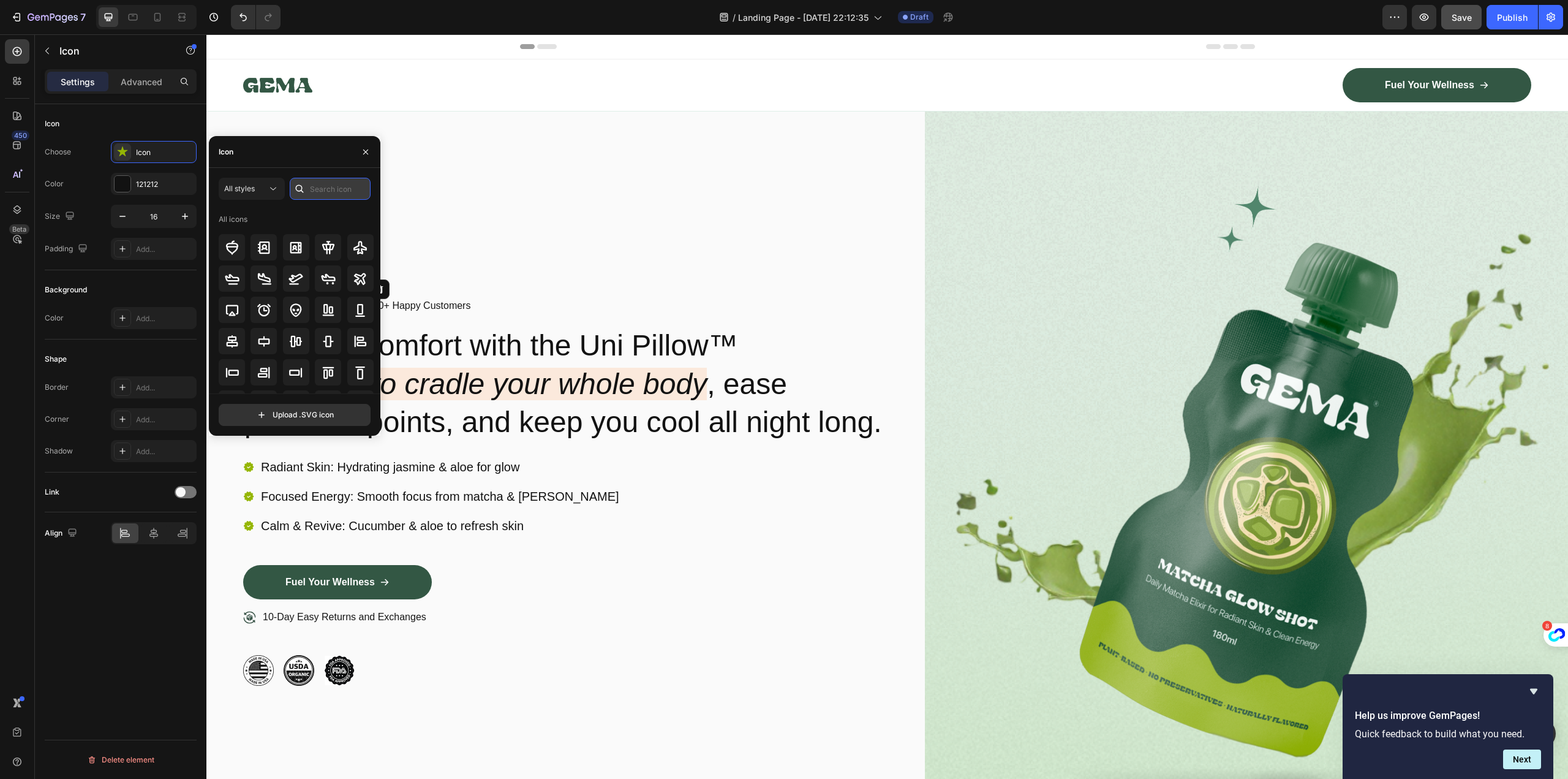
click at [324, 181] on input "text" at bounding box center [329, 189] width 81 height 22
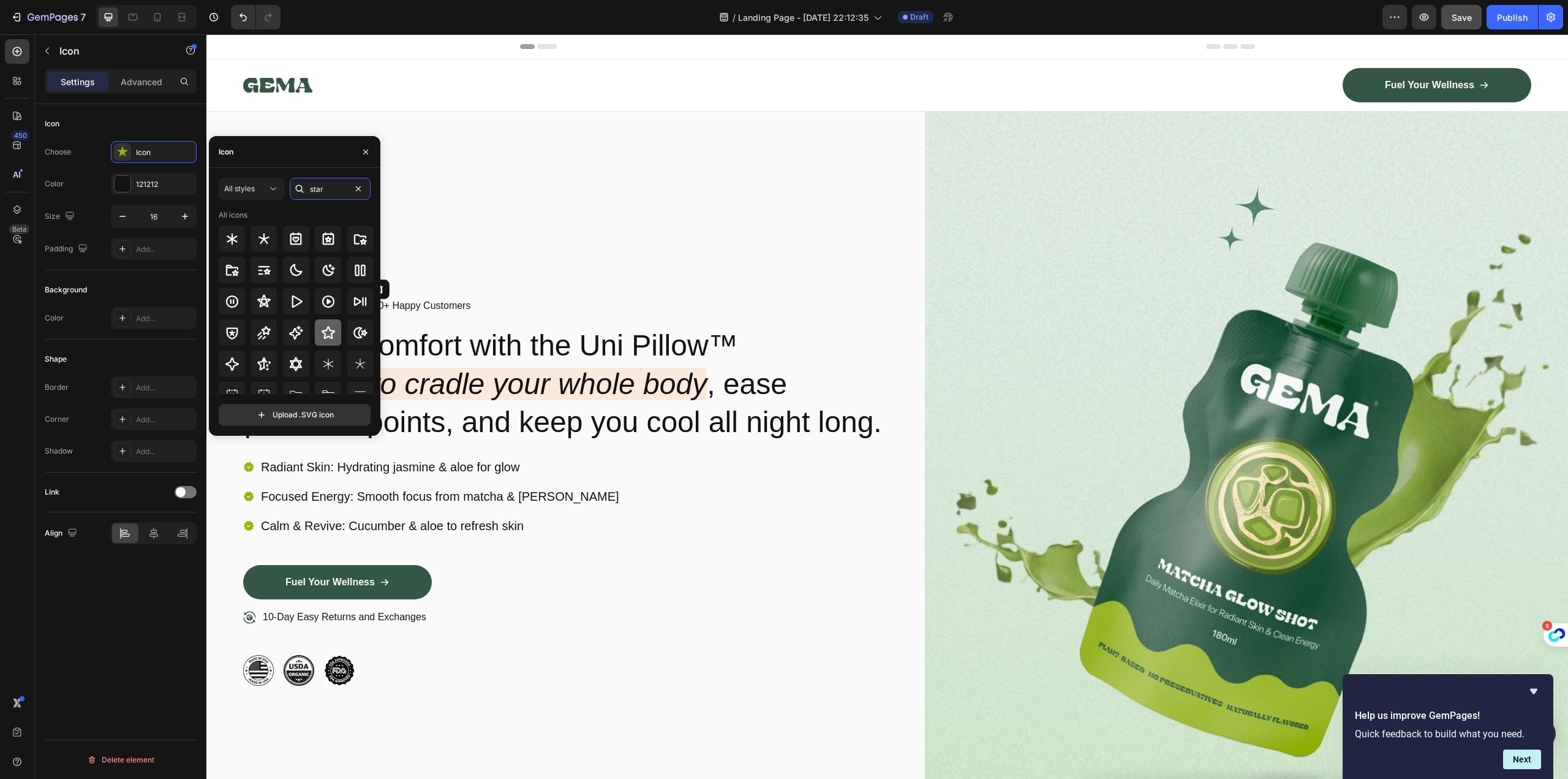
type input "star"
click at [326, 335] on icon at bounding box center [328, 333] width 14 height 13
click at [449, 147] on div "Image Icon 0 Icon Icon Icon Icon Icon List 1500+ Happy Customers Text Block Row…" at bounding box center [565, 491] width 644 height 759
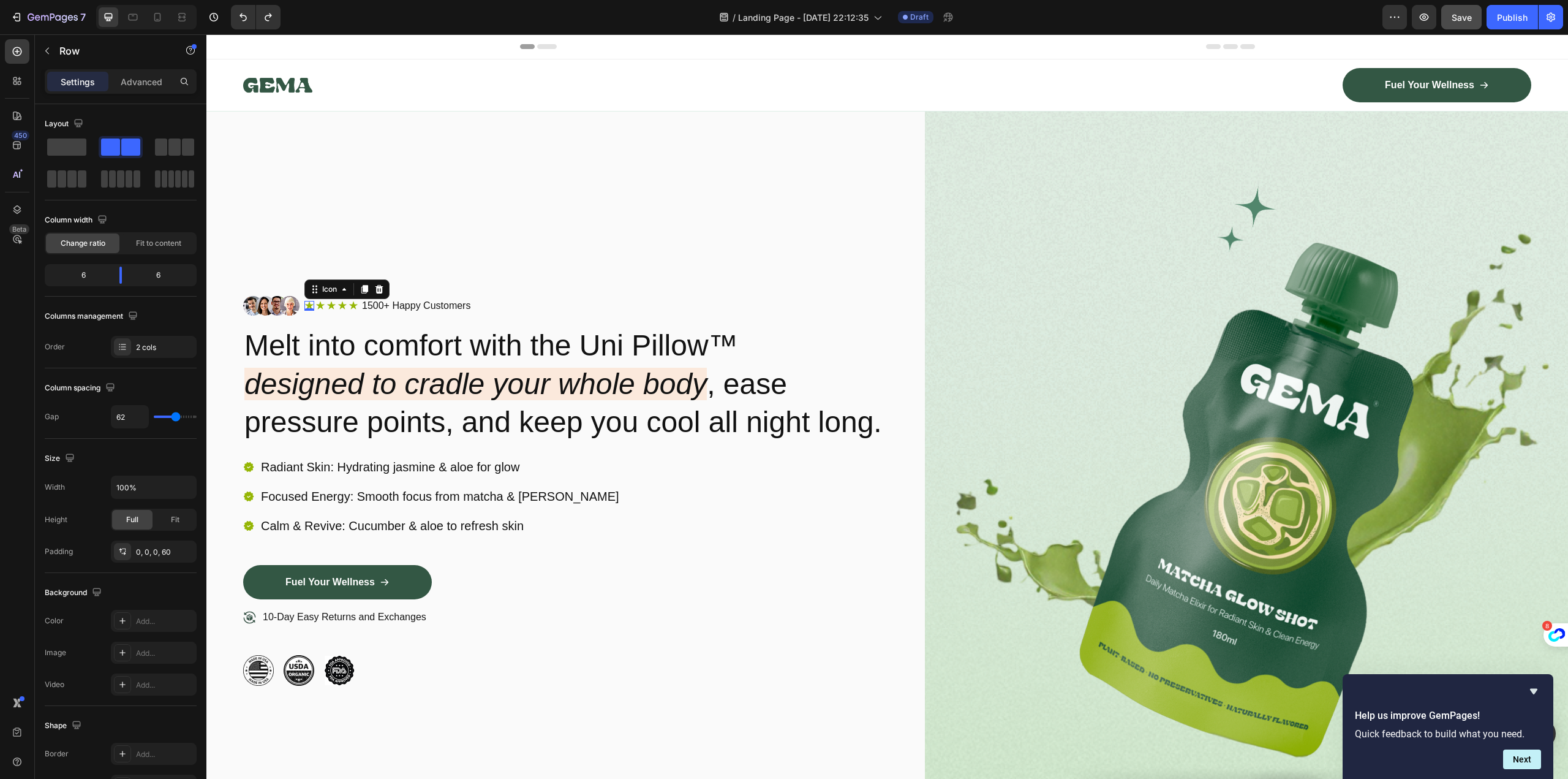
click at [308, 301] on icon at bounding box center [309, 305] width 9 height 8
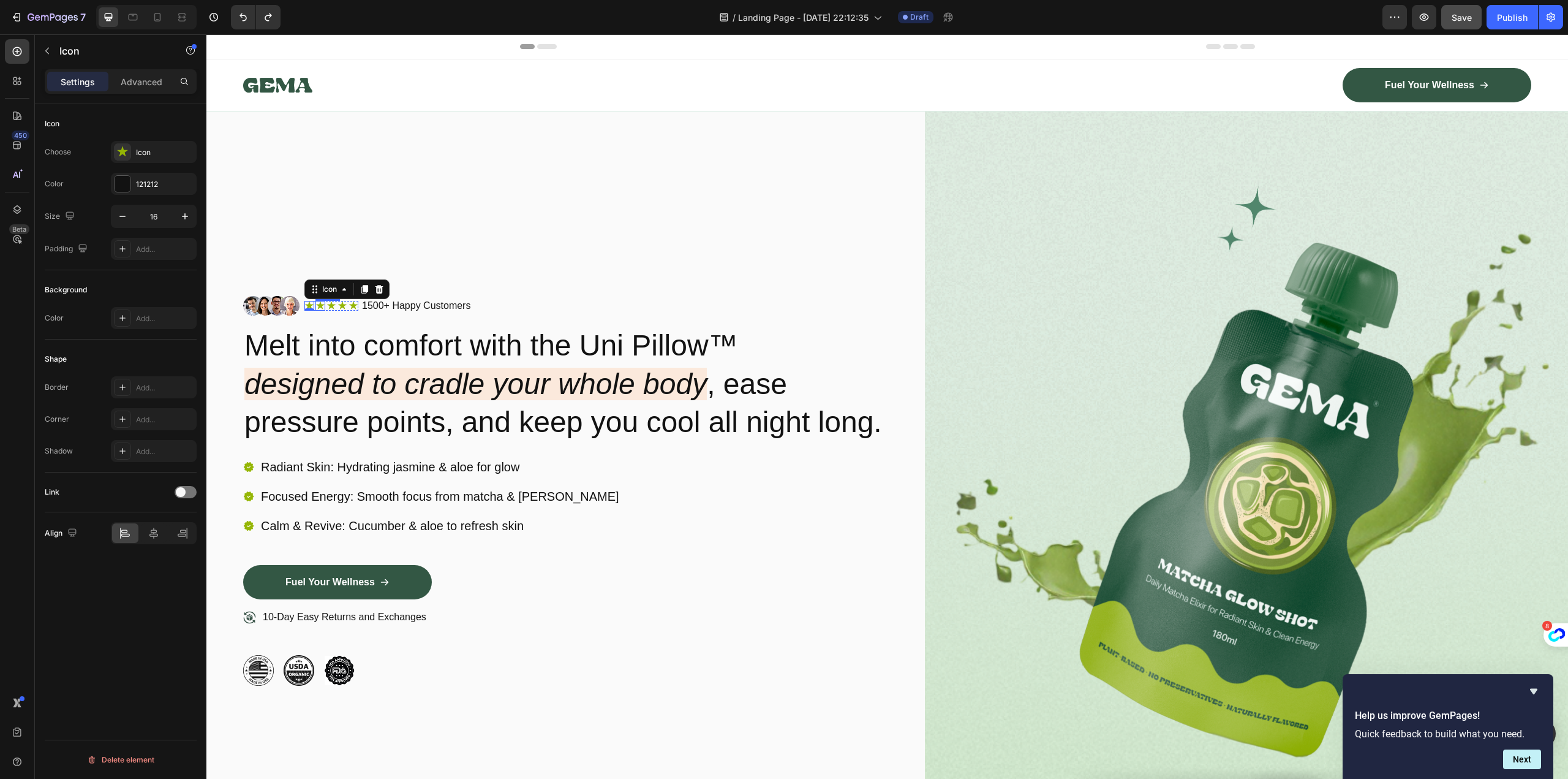
click at [320, 301] on div "Icon" at bounding box center [320, 305] width 10 height 10
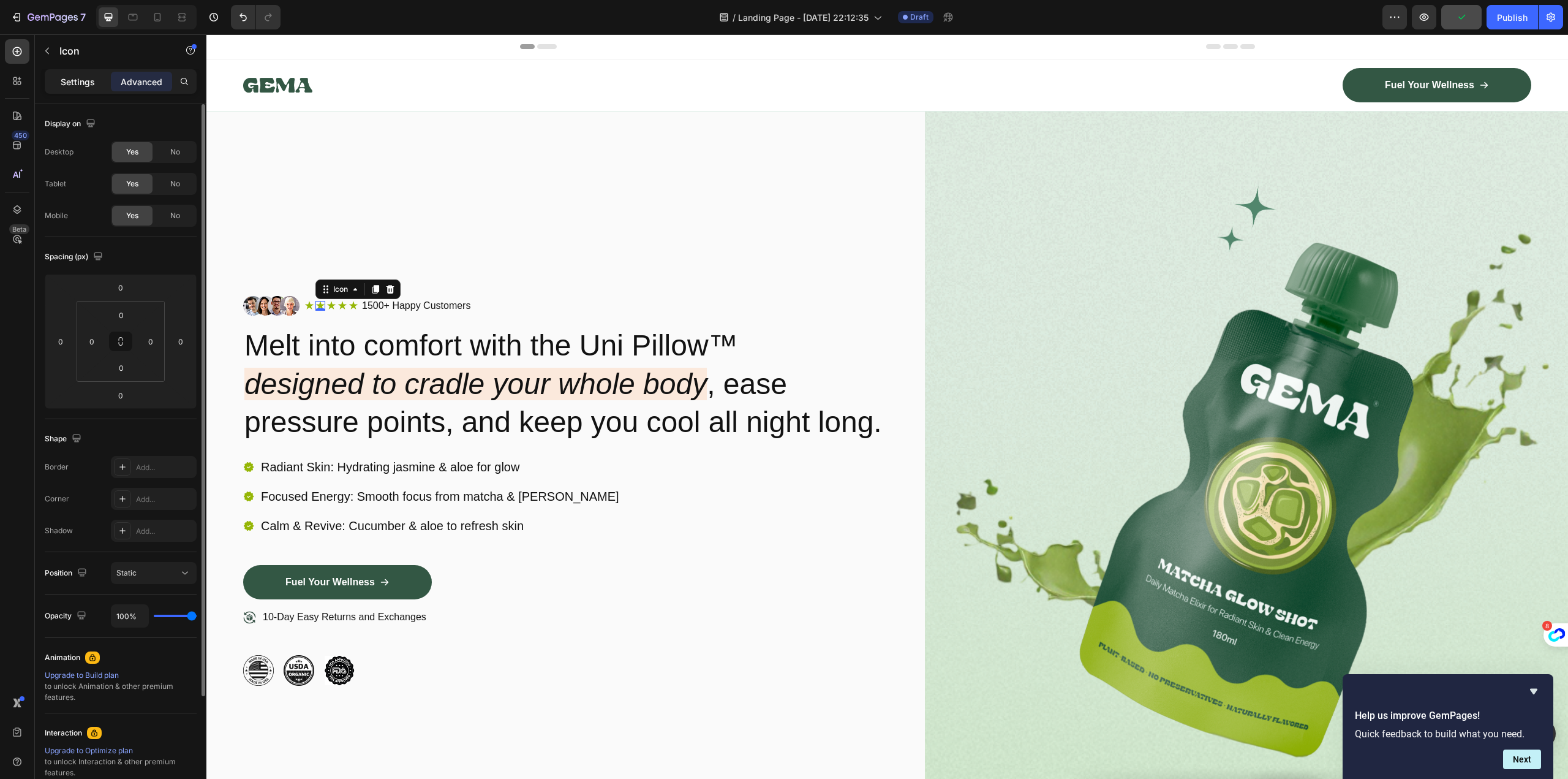
click at [82, 80] on p "Settings" at bounding box center [78, 82] width 34 height 13
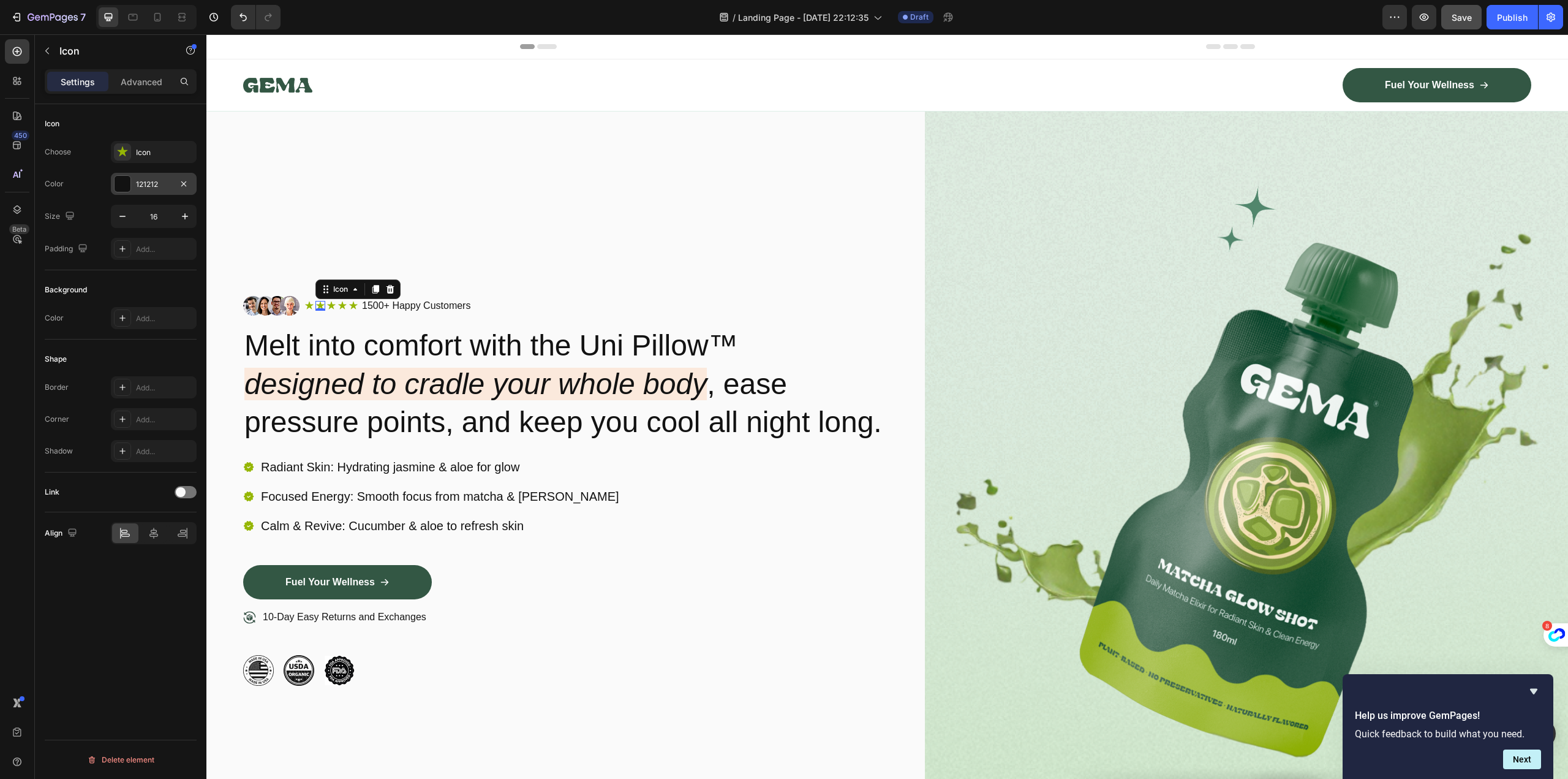
click at [126, 181] on div at bounding box center [122, 183] width 16 height 16
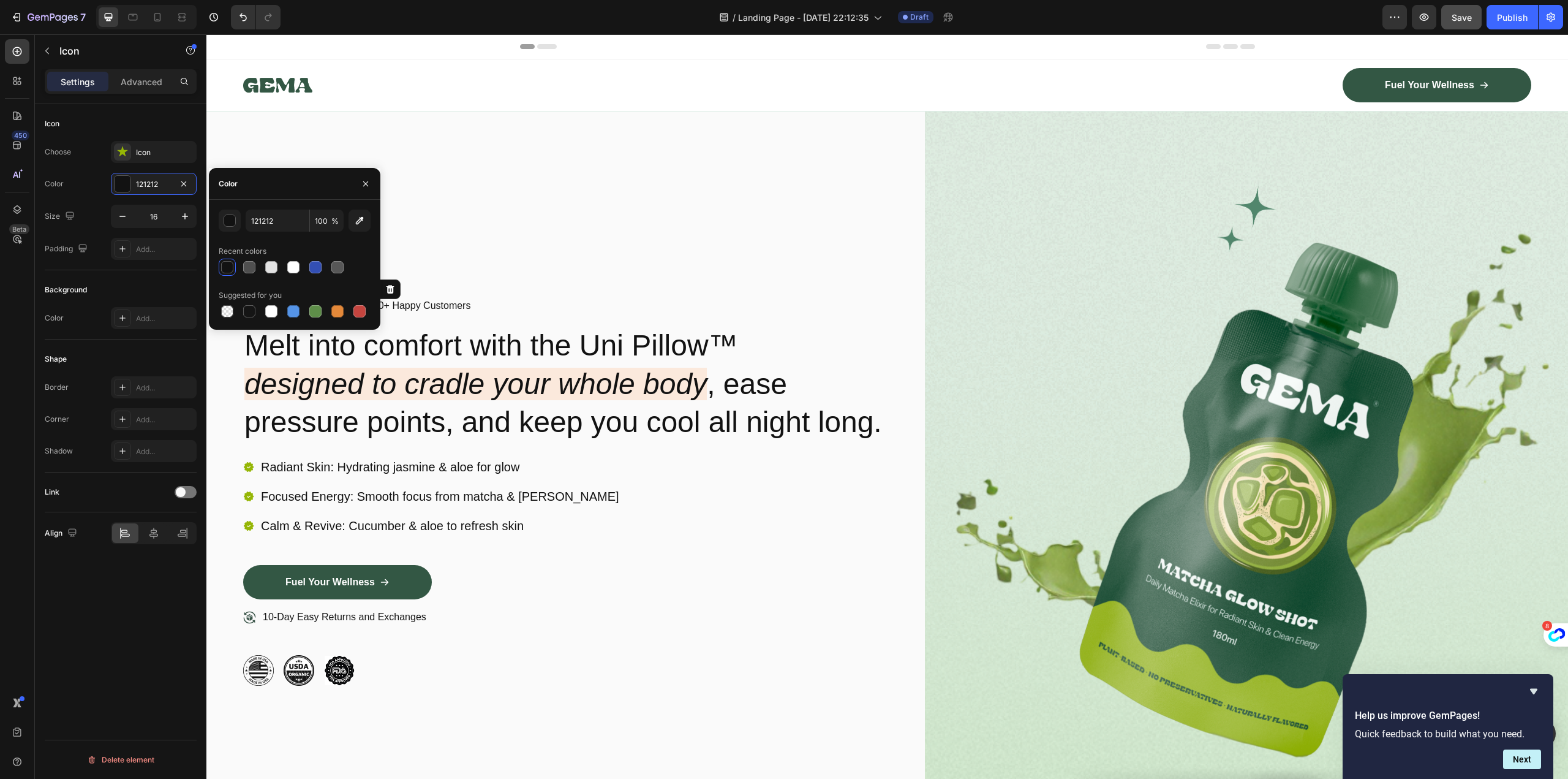
click at [146, 279] on div "Background Color Add..." at bounding box center [121, 305] width 152 height 69
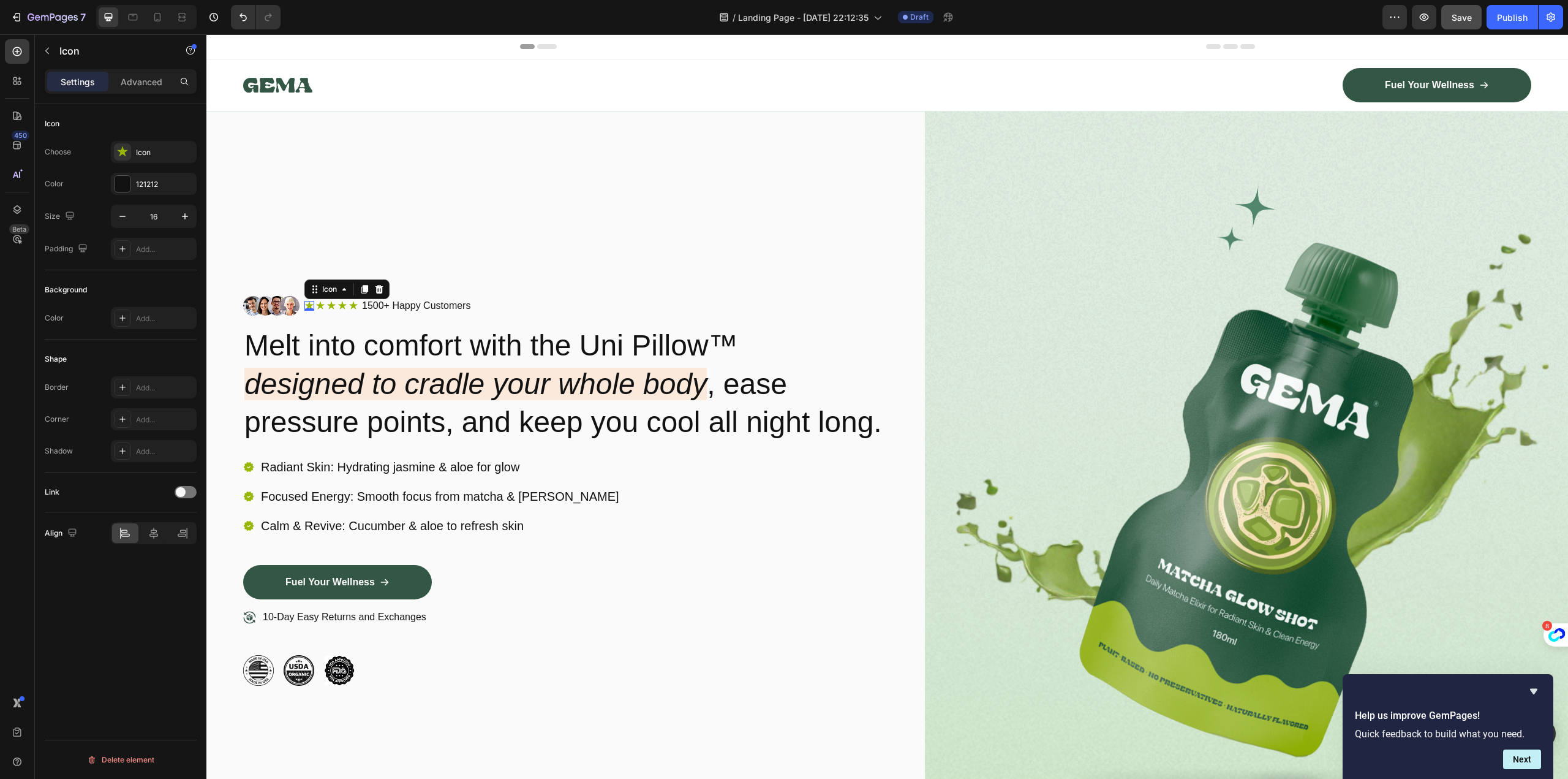
click at [307, 301] on div "Icon 0" at bounding box center [309, 305] width 10 height 10
click at [124, 183] on div at bounding box center [122, 183] width 16 height 16
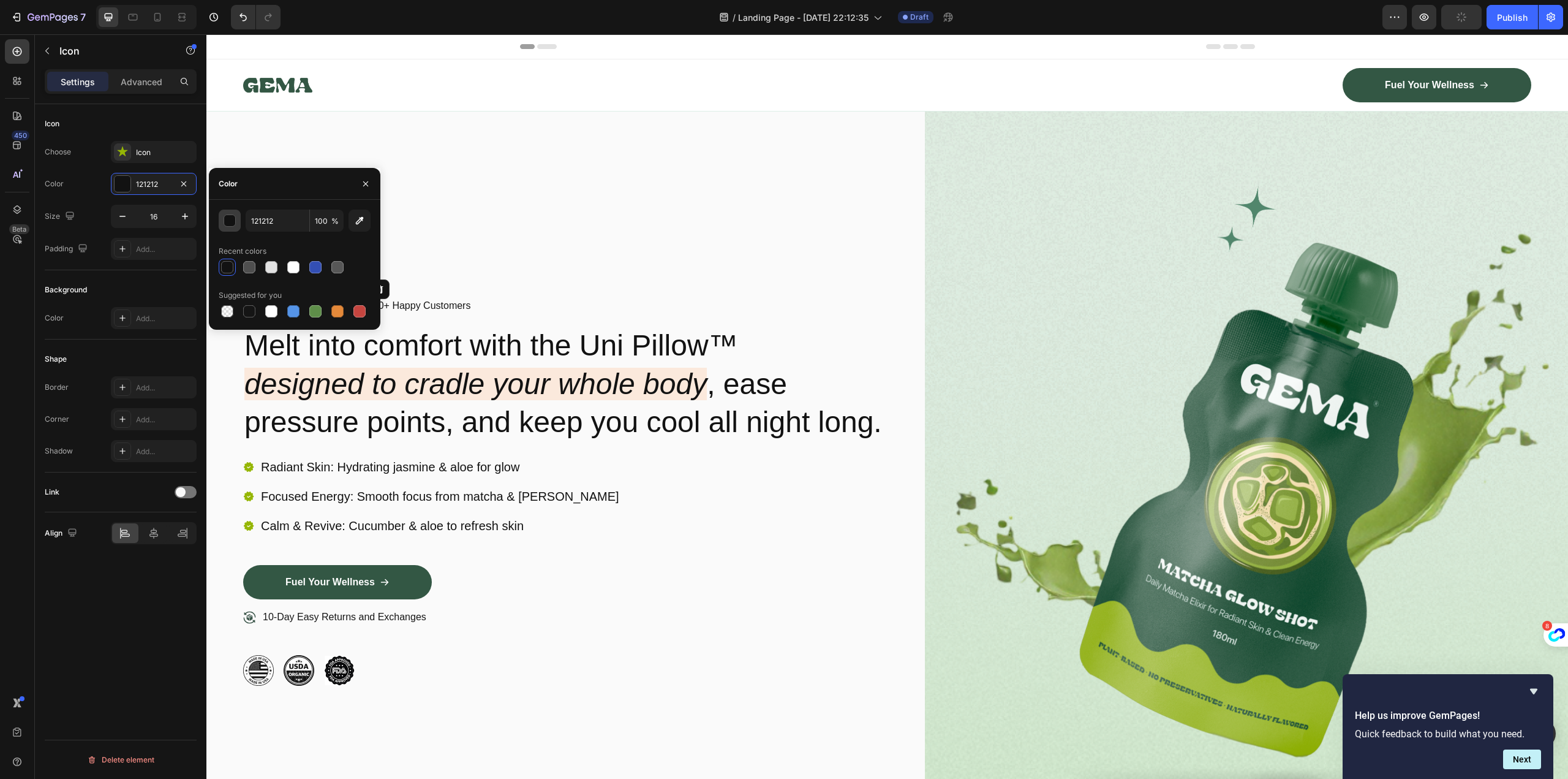
click at [231, 219] on div "button" at bounding box center [230, 221] width 12 height 12
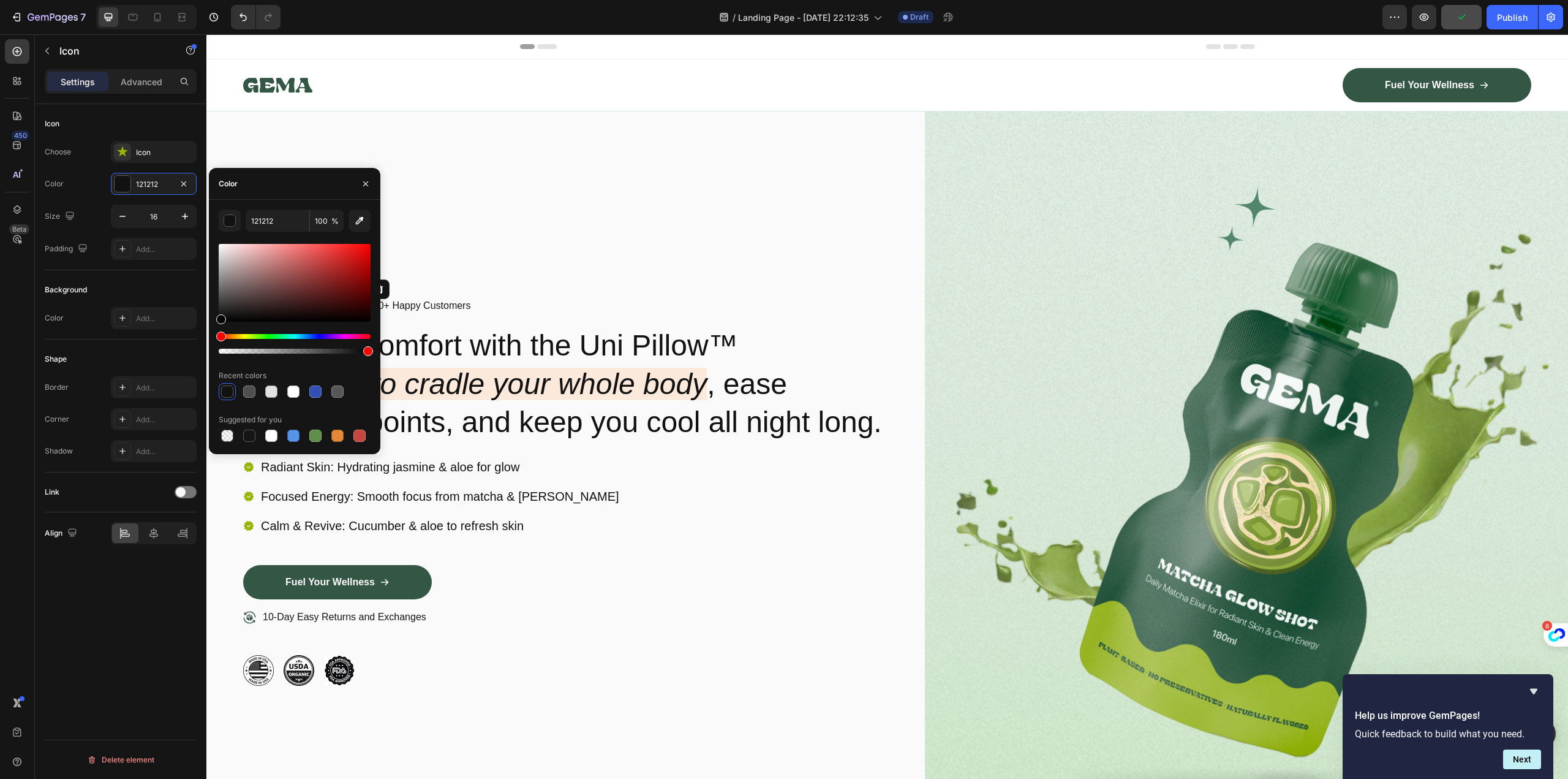
click at [242, 333] on div at bounding box center [295, 298] width 152 height 115
click at [241, 335] on div "Hue" at bounding box center [295, 336] width 152 height 5
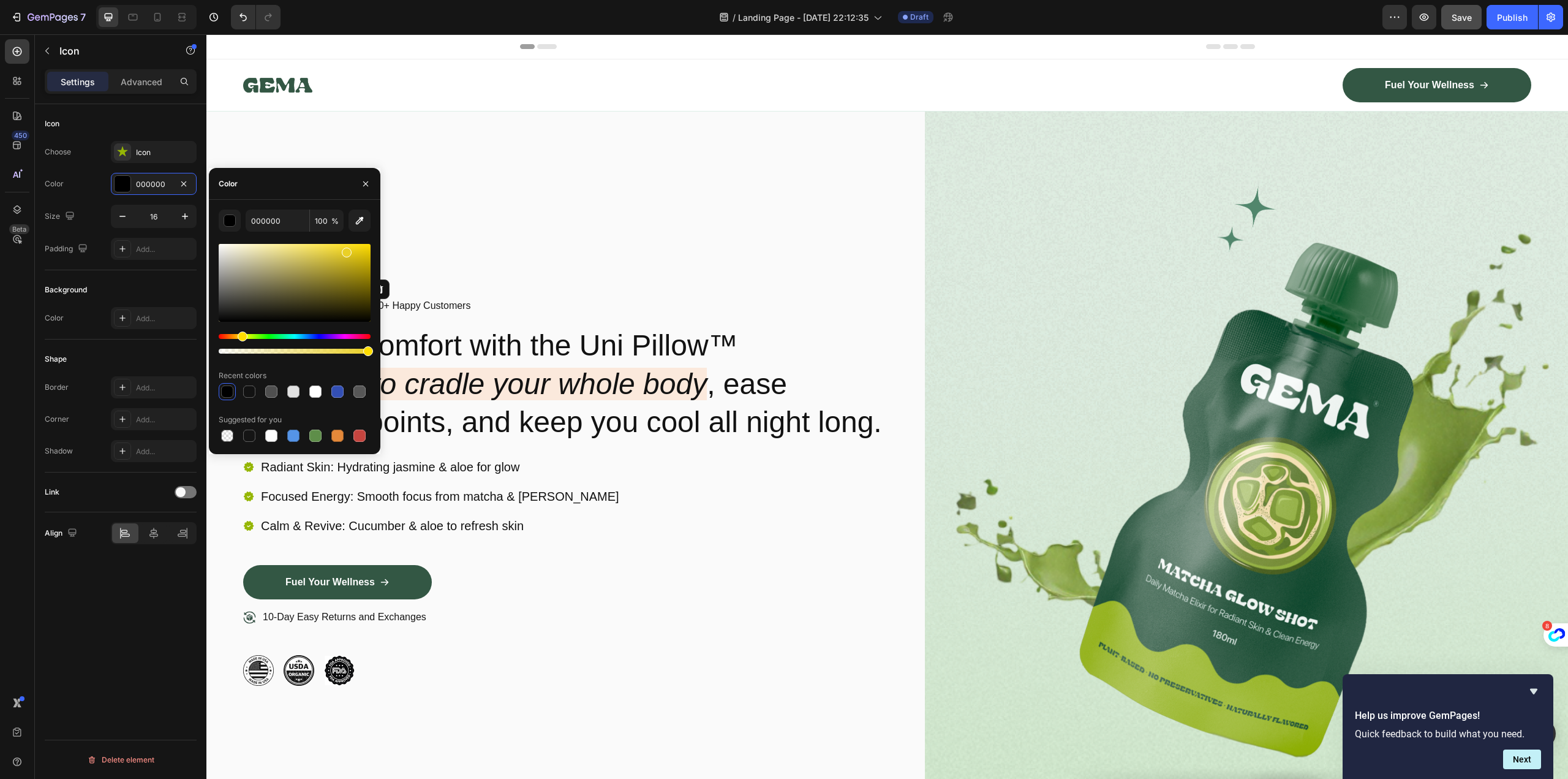
click at [345, 250] on div at bounding box center [295, 282] width 152 height 78
type input "EAD027"
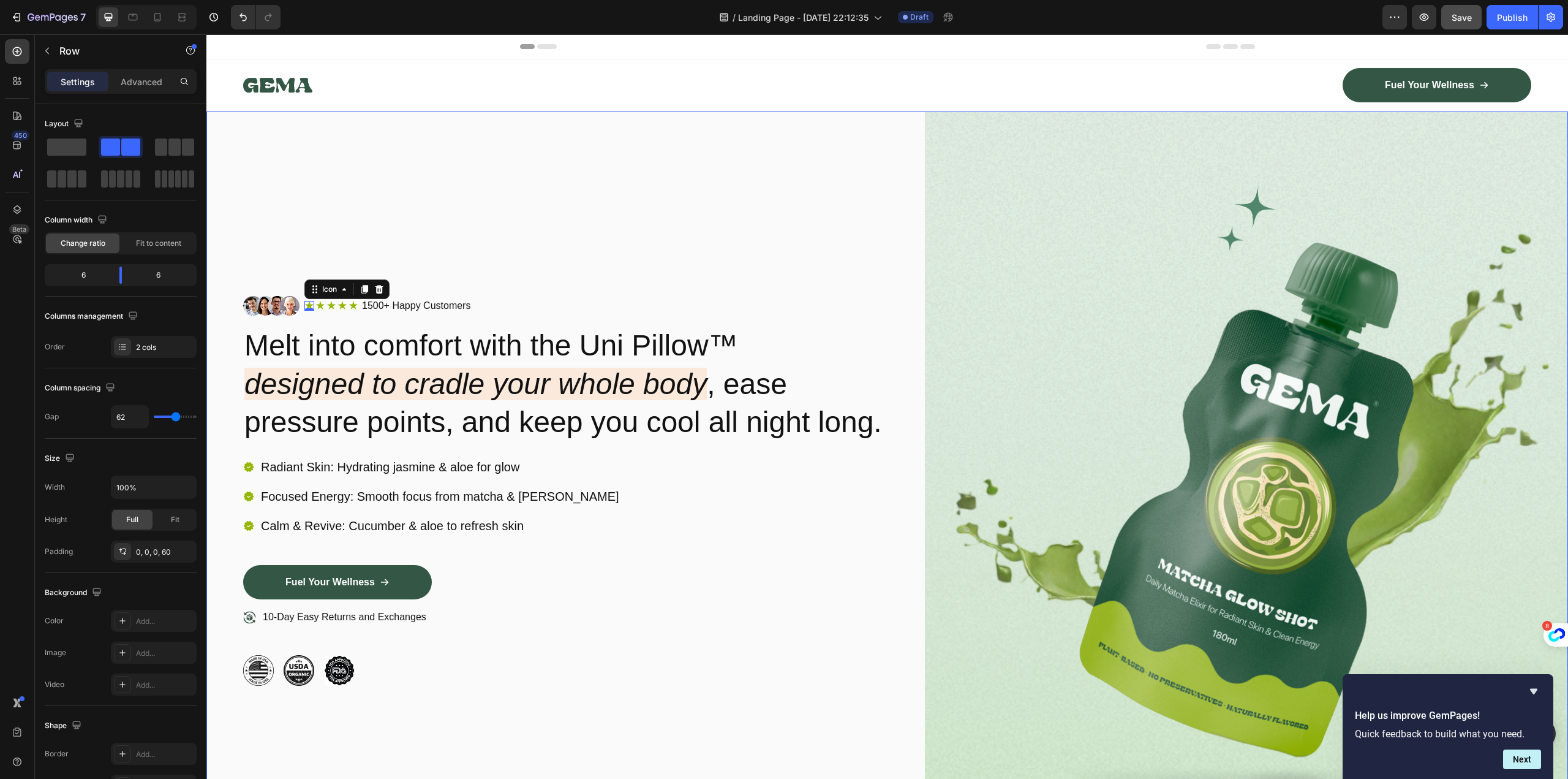
click at [450, 185] on div "Image Icon 0 Icon Icon Icon Icon Icon List 1500+ Happy Customers Text Block Row…" at bounding box center [565, 491] width 644 height 759
click at [309, 301] on div "Icon" at bounding box center [309, 305] width 10 height 10
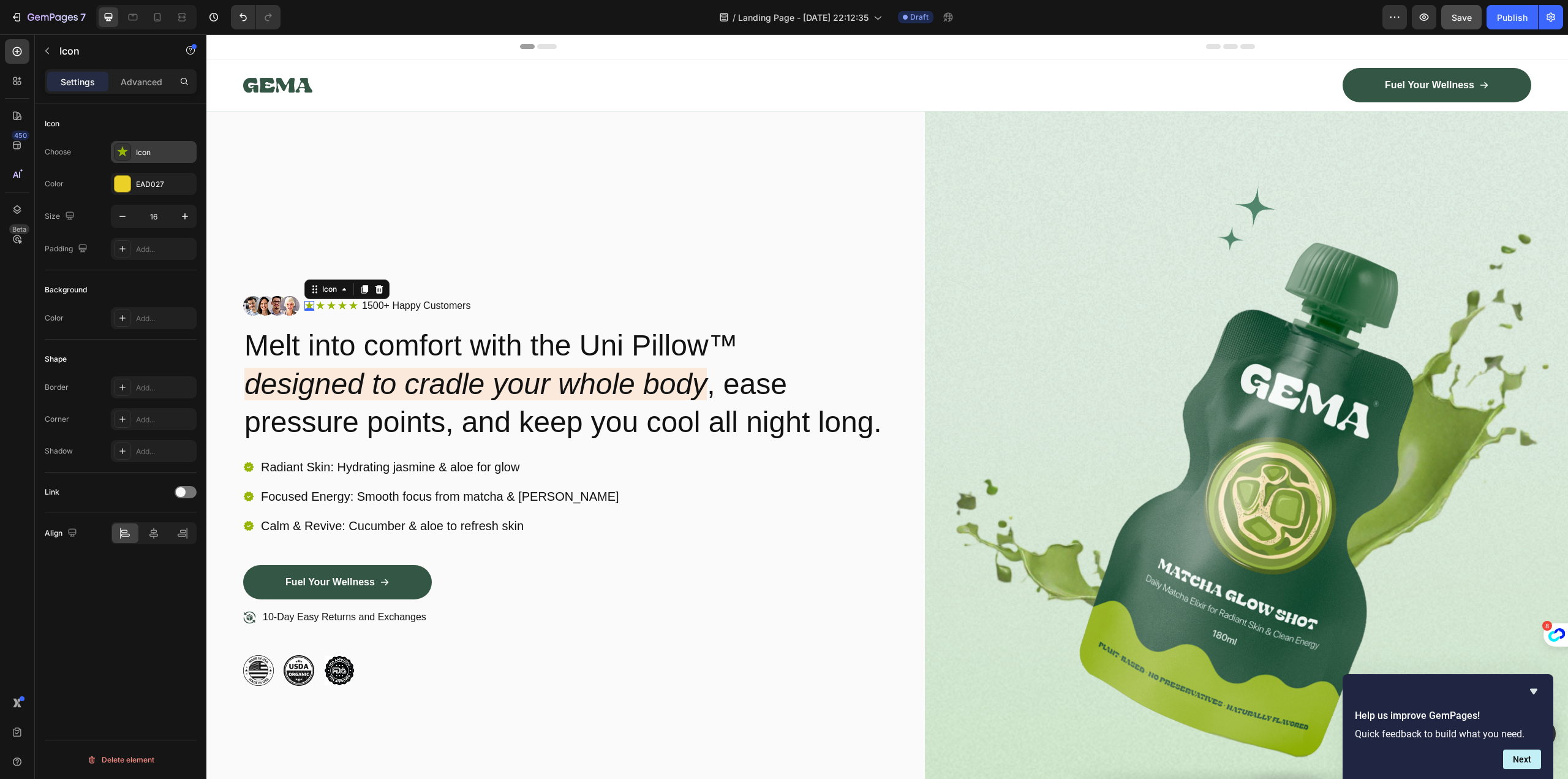
click at [126, 154] on icon at bounding box center [122, 152] width 12 height 12
click at [135, 181] on div "EAD027" at bounding box center [153, 184] width 86 height 22
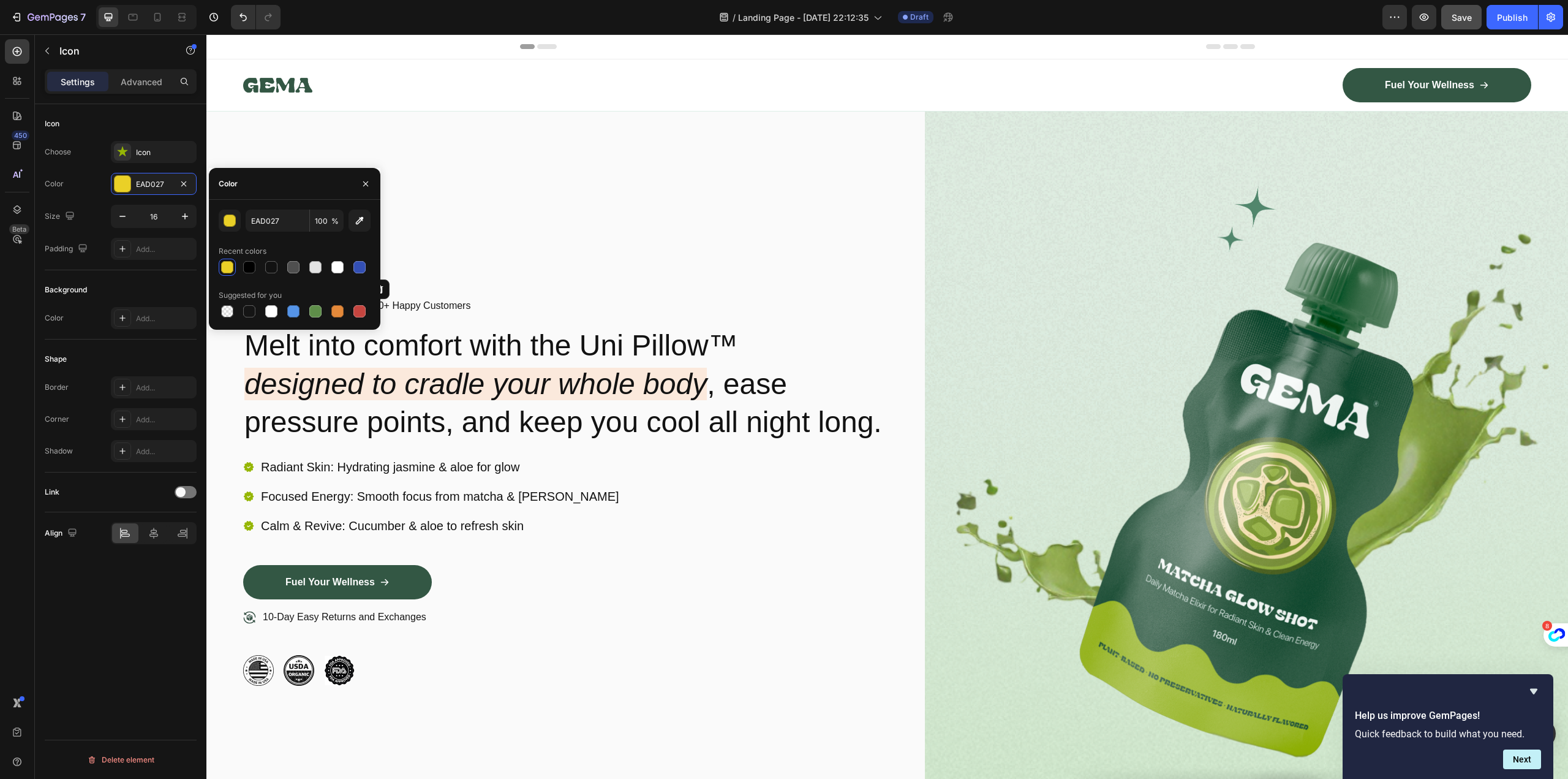
click at [226, 263] on div at bounding box center [227, 267] width 12 height 12
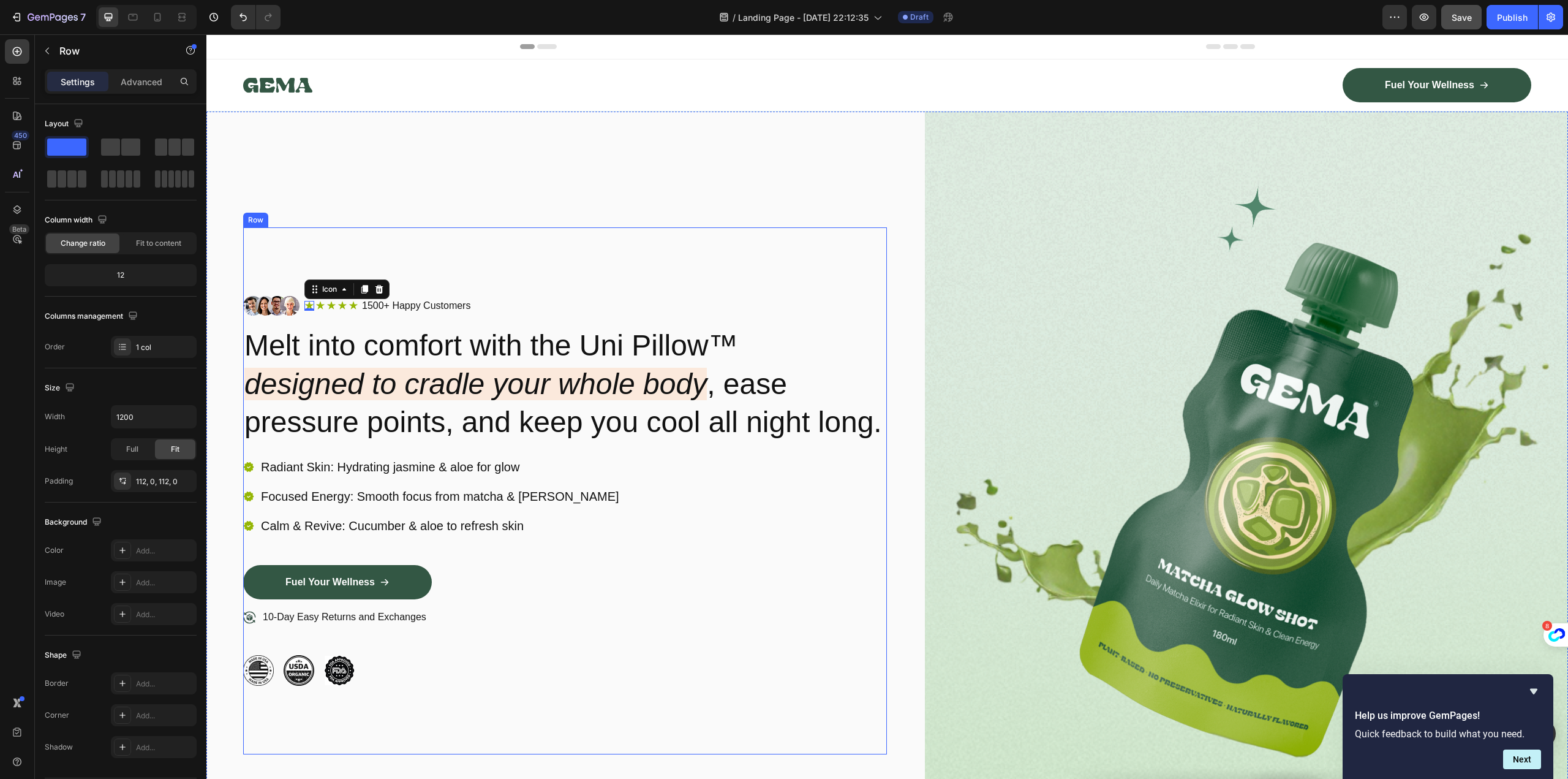
click at [470, 227] on div "Image Icon 0 Icon Icon Icon Icon Icon List 1500+ Happy Customers Text Block Row…" at bounding box center [565, 491] width 644 height 527
click at [308, 301] on div "Icon" at bounding box center [309, 305] width 10 height 10
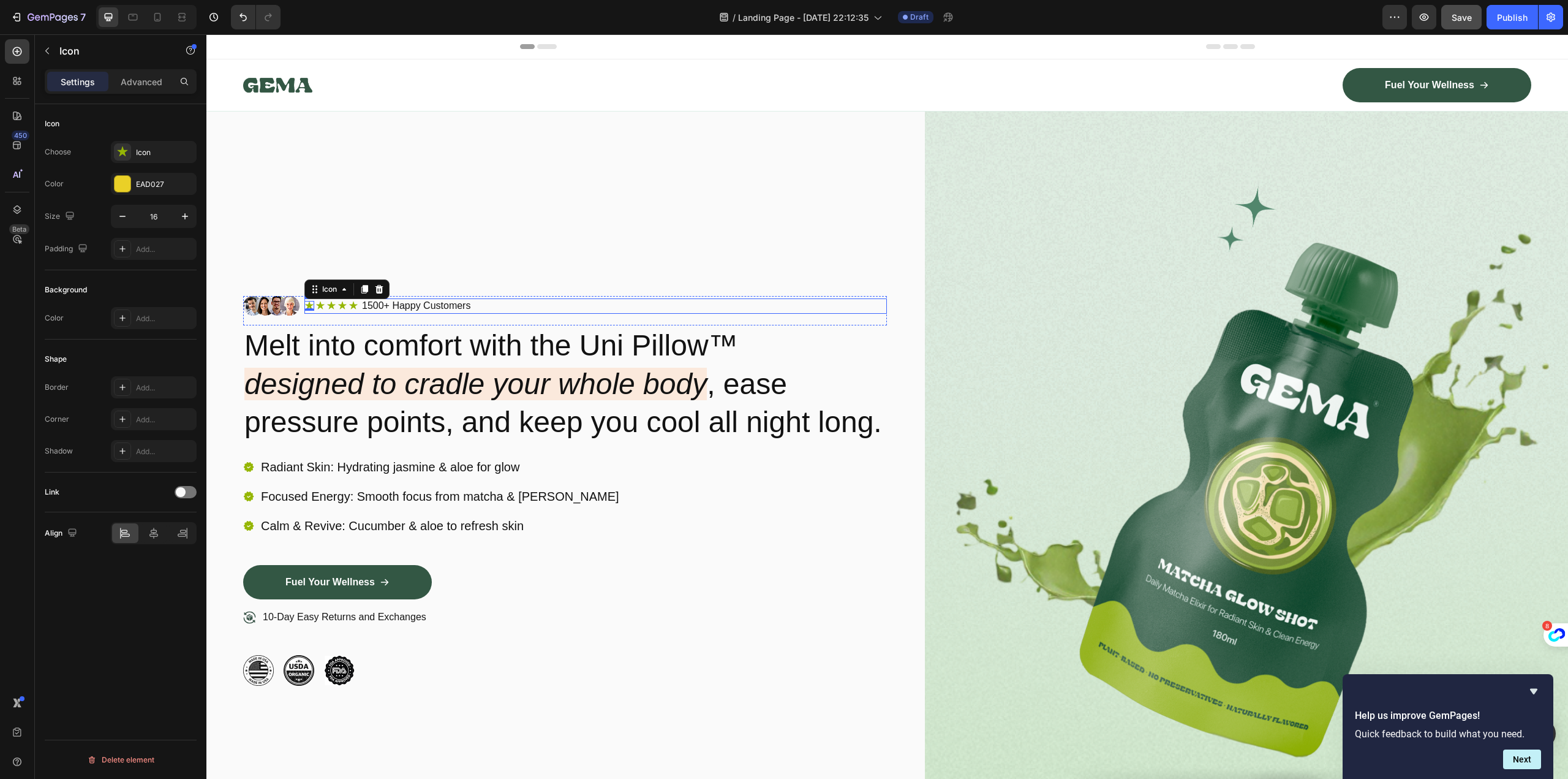
click at [525, 265] on div "Image Icon 0 Icon Icon Icon Icon Icon List 1500+ Happy Customers Text Block Row…" at bounding box center [565, 491] width 644 height 527
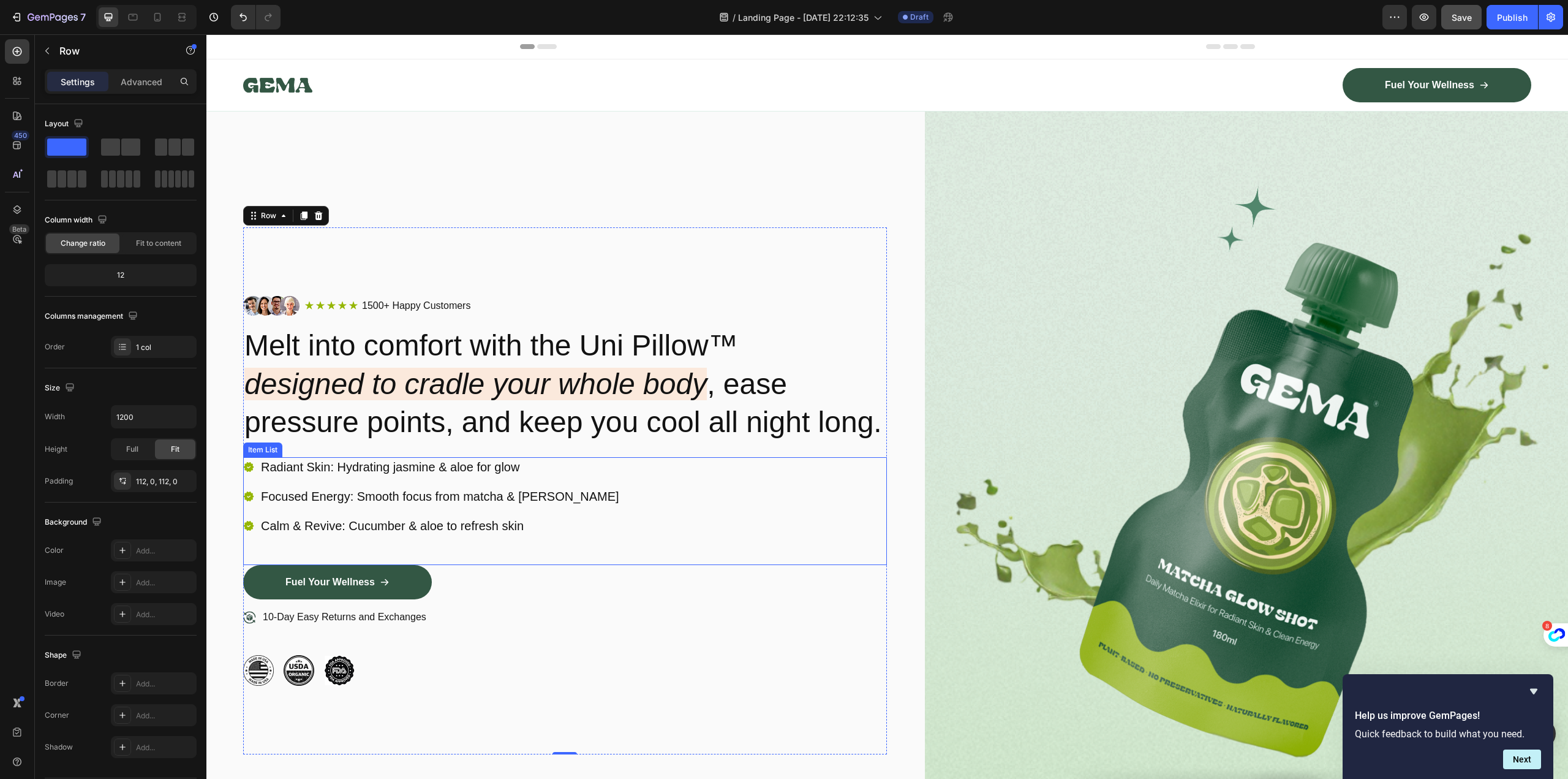
click at [373, 475] on p "Radiant Skin: Hydrating jasmine & aloe for glow" at bounding box center [439, 466] width 358 height 16
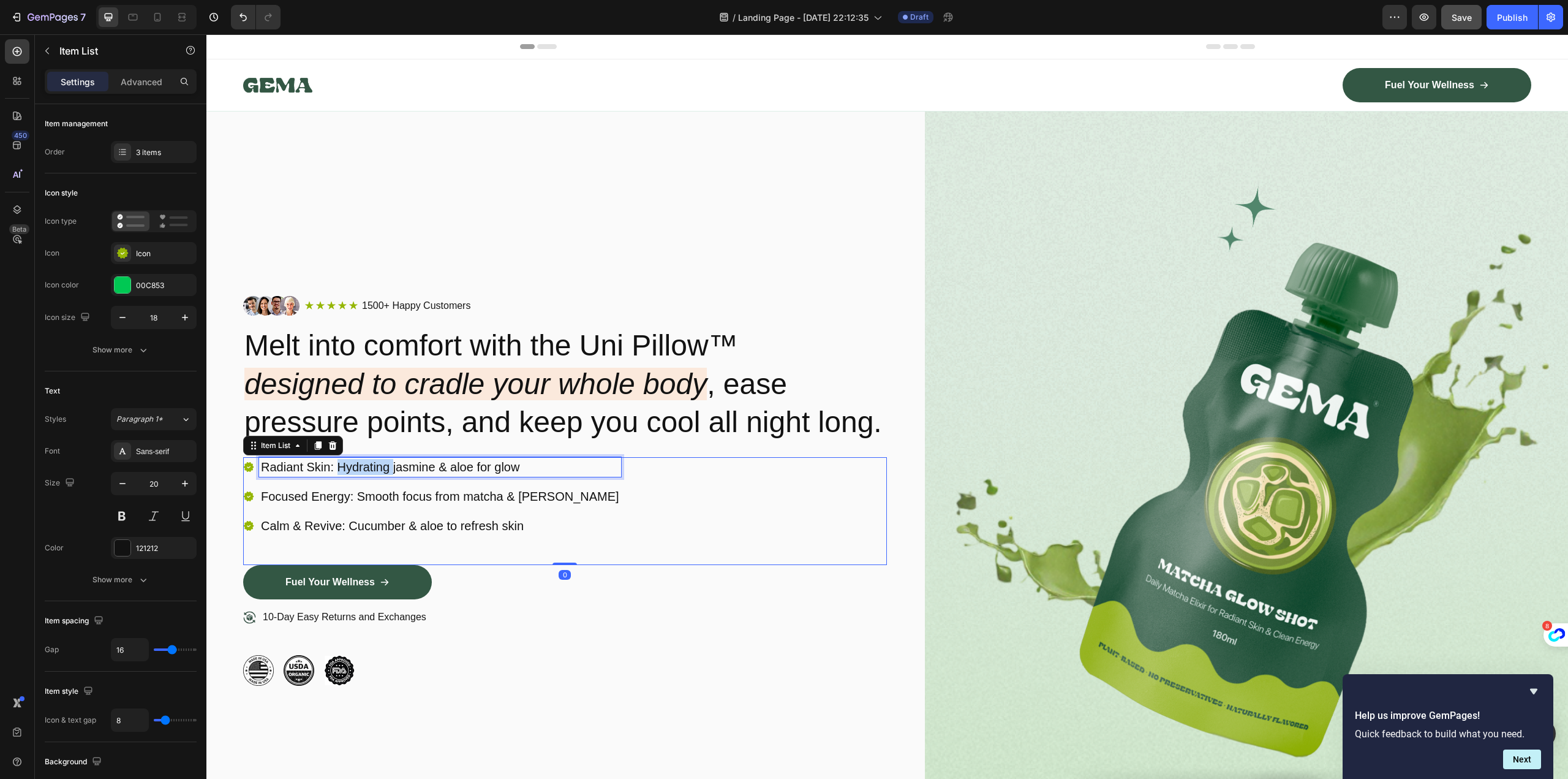
click at [373, 475] on p "Radiant Skin: Hydrating jasmine & aloe for glow" at bounding box center [439, 466] width 358 height 16
click at [394, 504] on p "Focused Energy: Smooth focus from matcha & [PERSON_NAME]" at bounding box center [439, 496] width 358 height 16
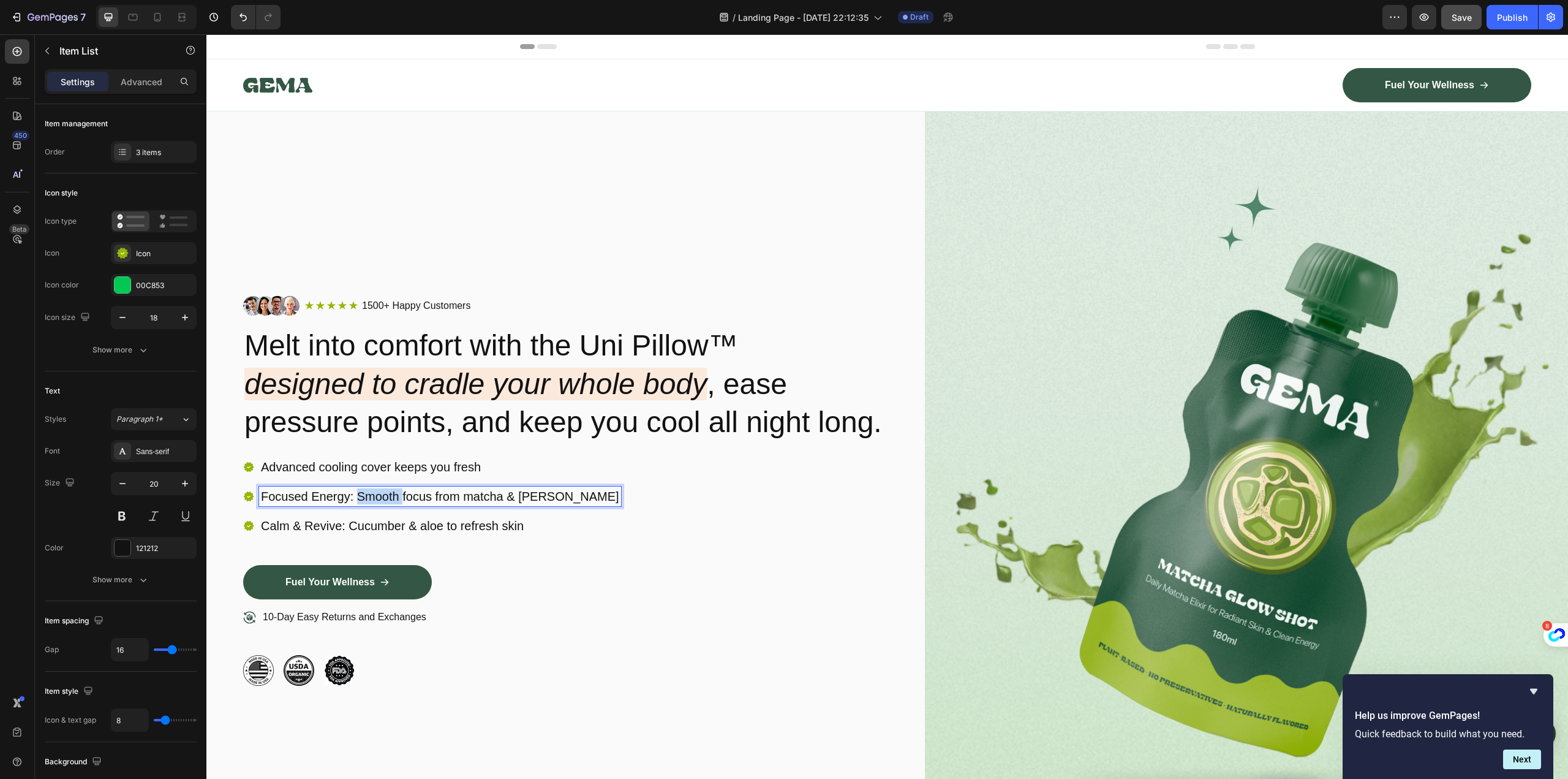
click at [394, 504] on p "Focused Energy: Smooth focus from matcha & [PERSON_NAME]" at bounding box center [439, 496] width 358 height 16
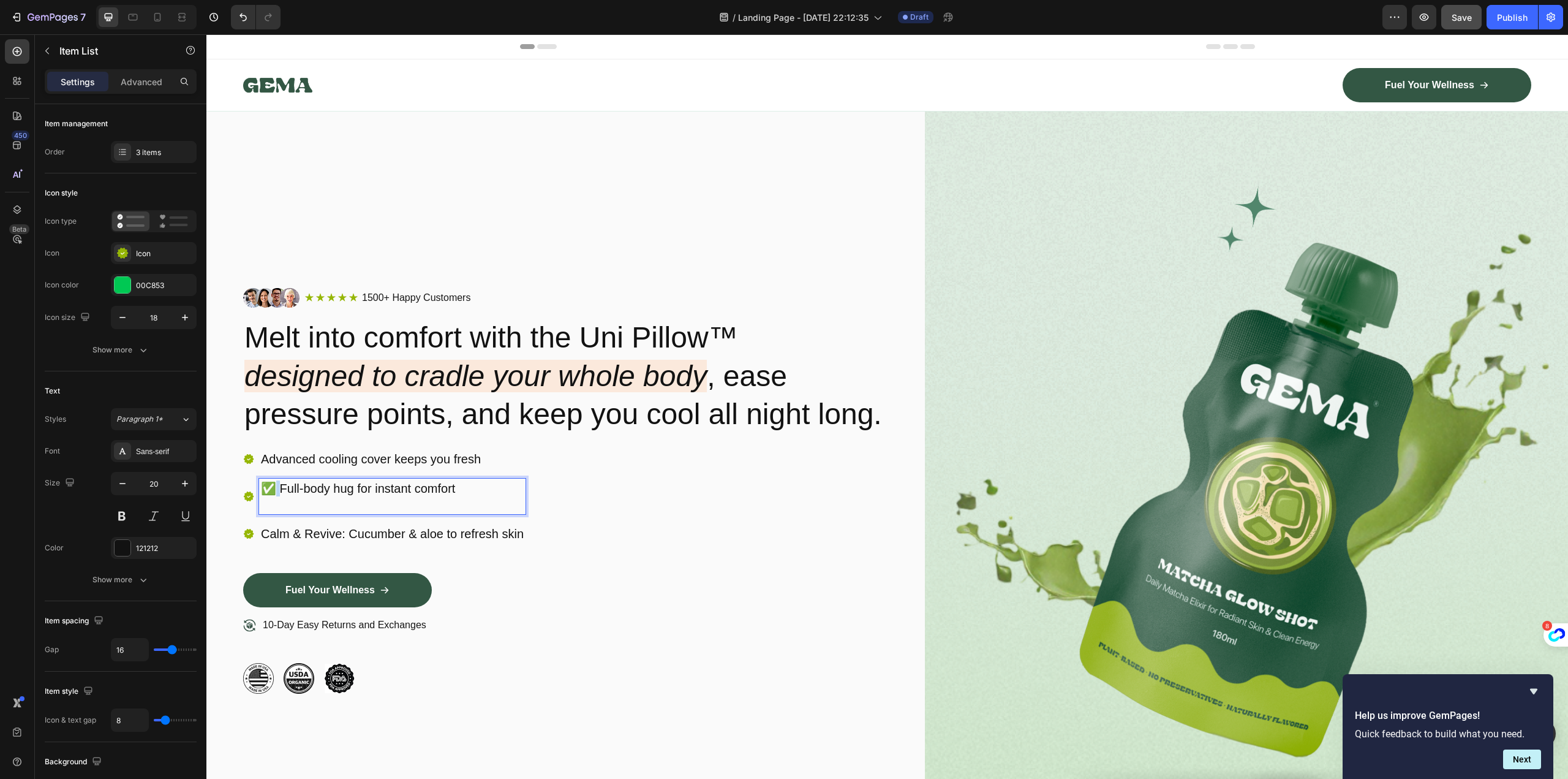
drag, startPoint x: 282, startPoint y: 507, endPoint x: 271, endPoint y: 507, distance: 11.0
click at [271, 507] on p "✅ Full-body hug for instant comfort" at bounding box center [392, 496] width 263 height 32
click at [280, 512] on p "Full-body hug for instant comfort" at bounding box center [392, 496] width 263 height 32
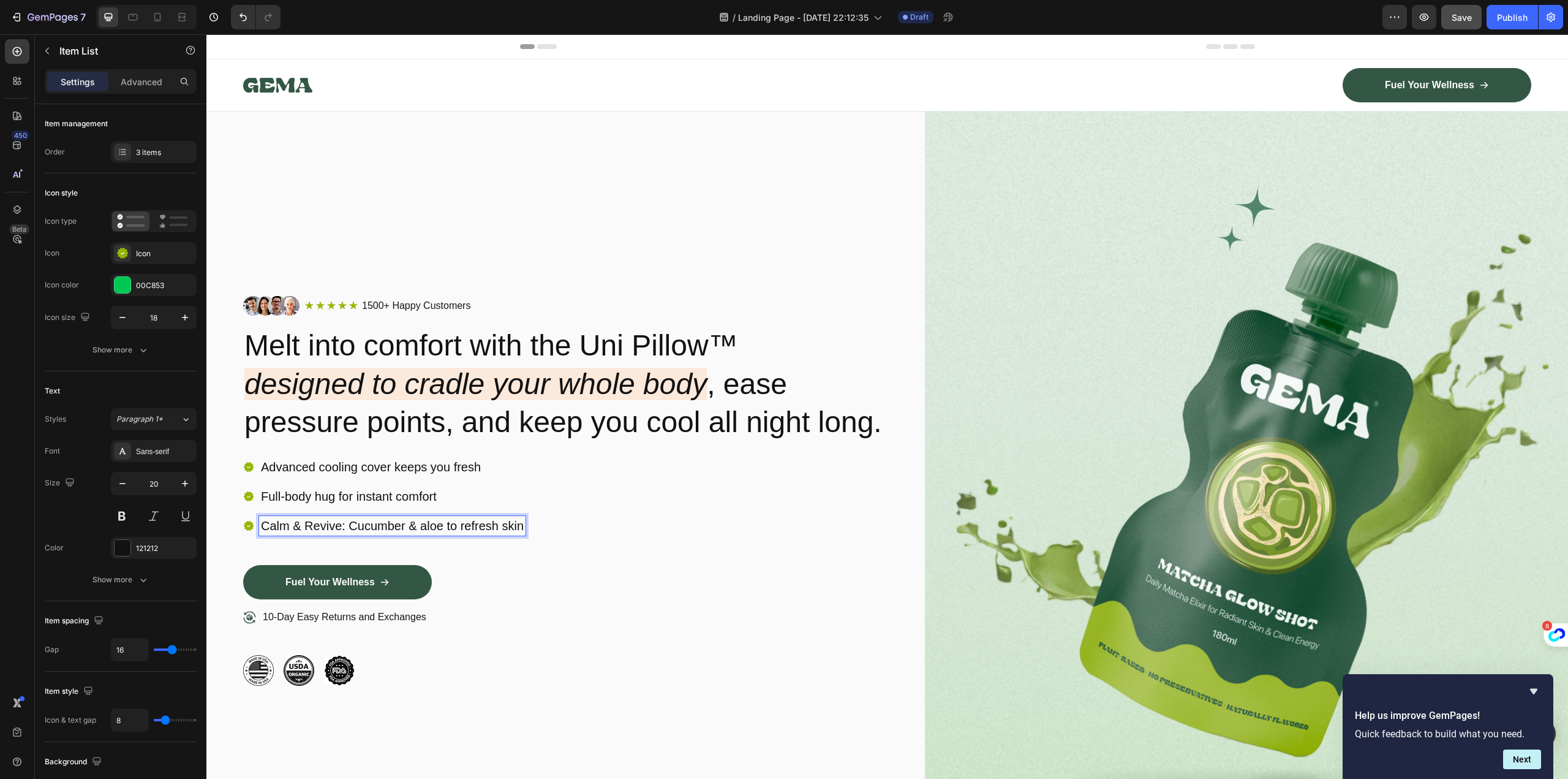
click at [364, 534] on p "Calm & Revive: Cucumber & aloe to refresh skin" at bounding box center [392, 525] width 263 height 16
click at [555, 554] on div "Advanced cooling cover keeps you fresh Full-body hug for instant comfort Reliev…" at bounding box center [565, 511] width 644 height 108
click at [513, 523] on div "Advanced cooling cover keeps you fresh Full-body hug for instant comfort Reliev…" at bounding box center [565, 511] width 644 height 108
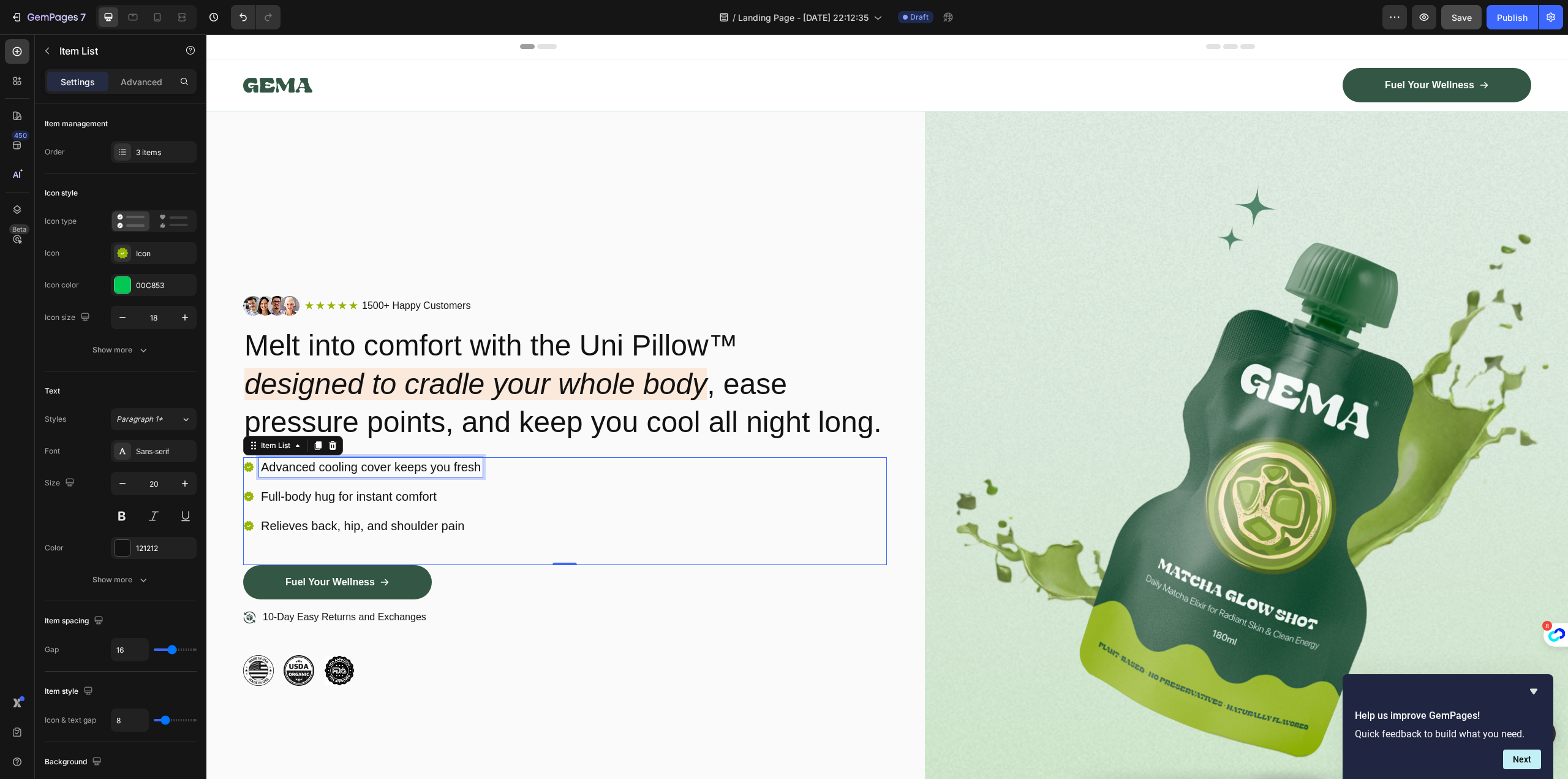
click at [430, 475] on p "Advanced cooling cover keeps you fresh" at bounding box center [371, 466] width 220 height 16
drag, startPoint x: 488, startPoint y: 530, endPoint x: 493, endPoint y: 537, distance: 8.6
click at [488, 531] on div "Advanced cooling cover keeps you fresh Full-body hug for instant comfort Reliev…" at bounding box center [565, 511] width 644 height 108
click at [504, 557] on div "Advanced cooling cover keeps you fresh Full-body hug for instant comfort Reliev…" at bounding box center [565, 511] width 644 height 108
click at [503, 515] on div "Advanced cooling cover keeps you fresh Full-body hug for instant comfort Reliev…" at bounding box center [565, 511] width 644 height 108
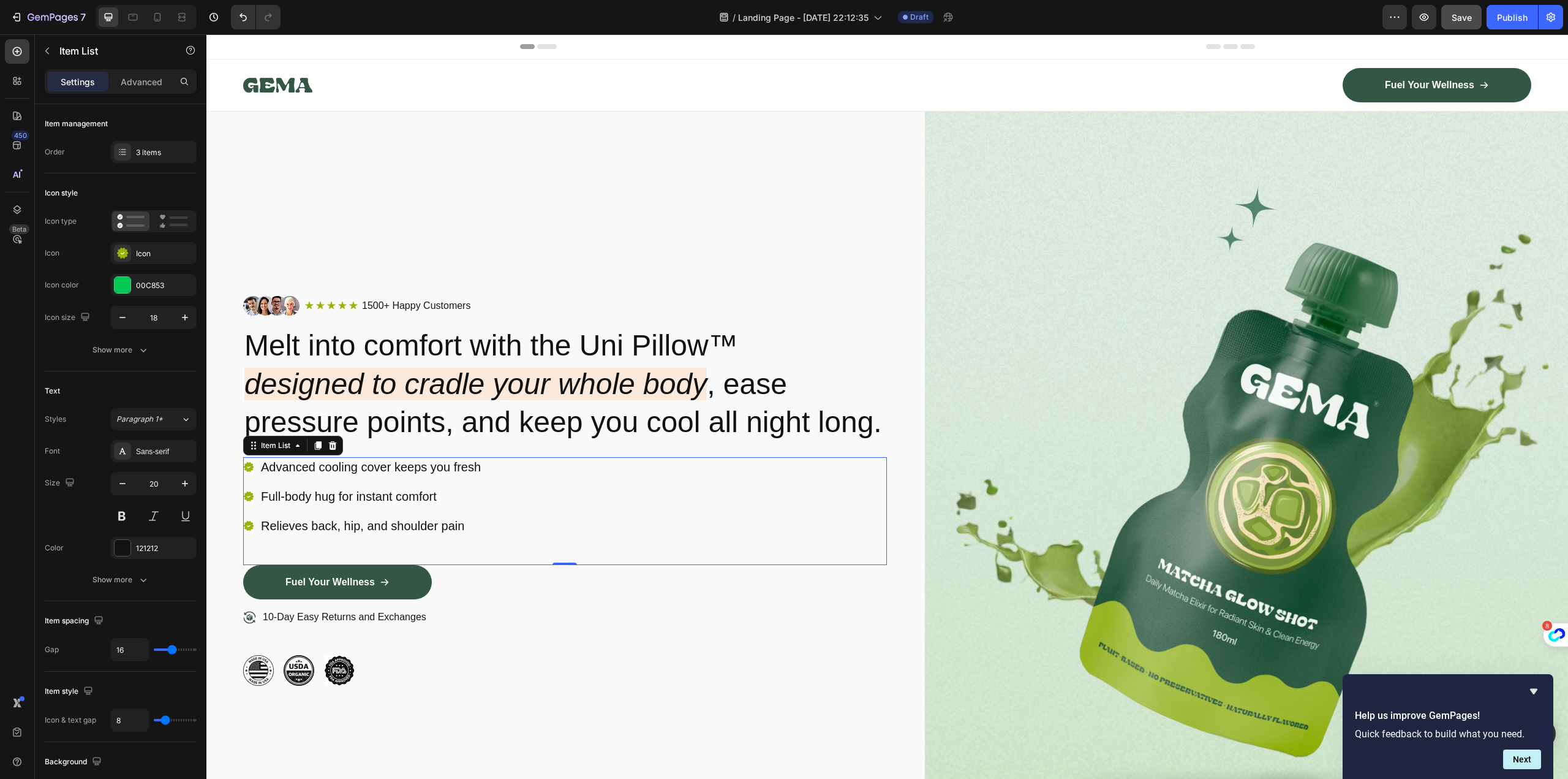
click at [462, 475] on p "Advanced cooling cover keeps you fresh" at bounding box center [371, 466] width 220 height 16
click at [248, 477] on div "Advanced cooling cover keeps you fresh" at bounding box center [363, 467] width 240 height 20
click at [264, 451] on div "Item List" at bounding box center [276, 445] width 34 height 11
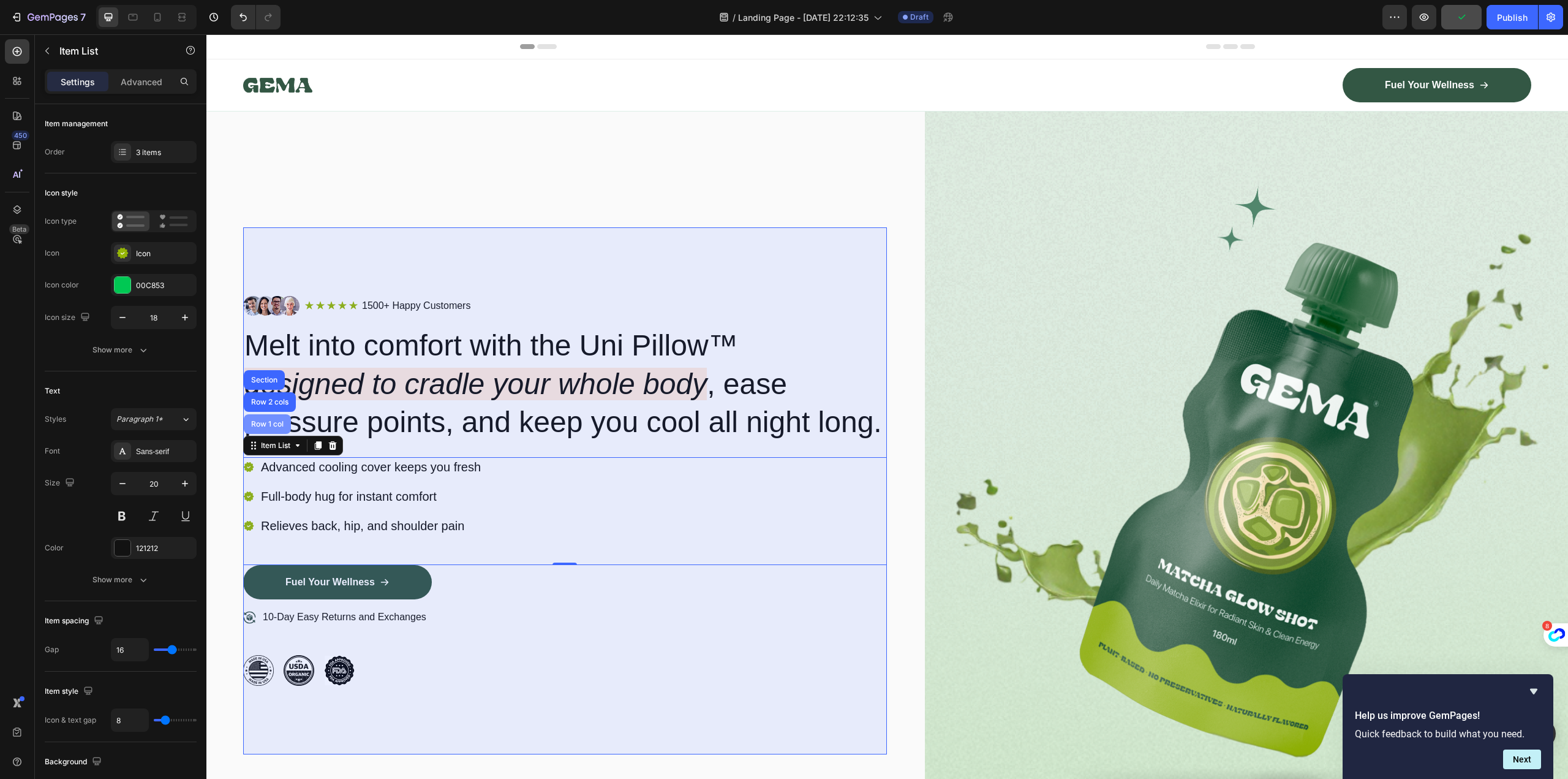
click at [261, 434] on div "Row 1 col" at bounding box center [267, 424] width 47 height 20
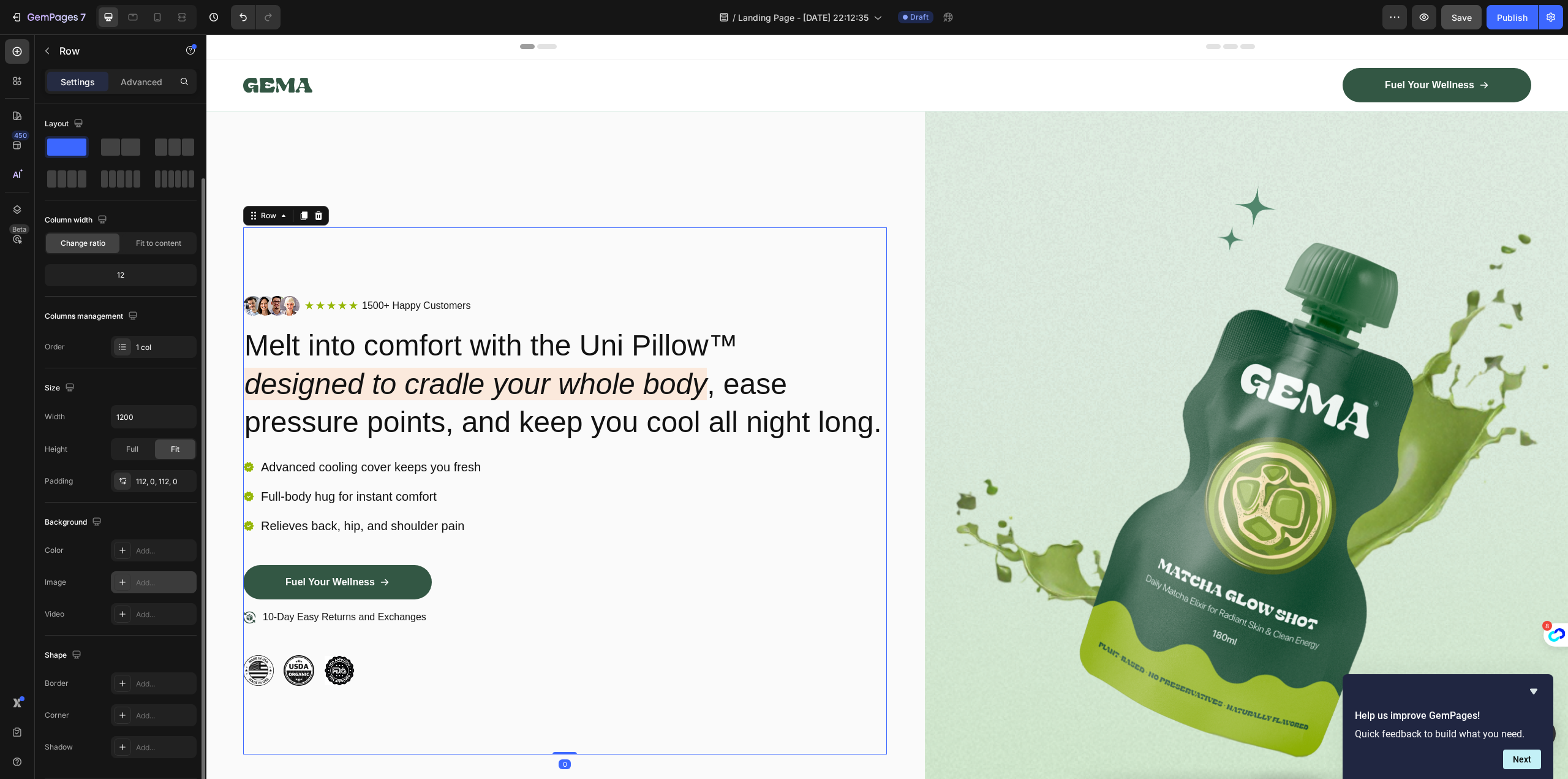
scroll to position [38, 0]
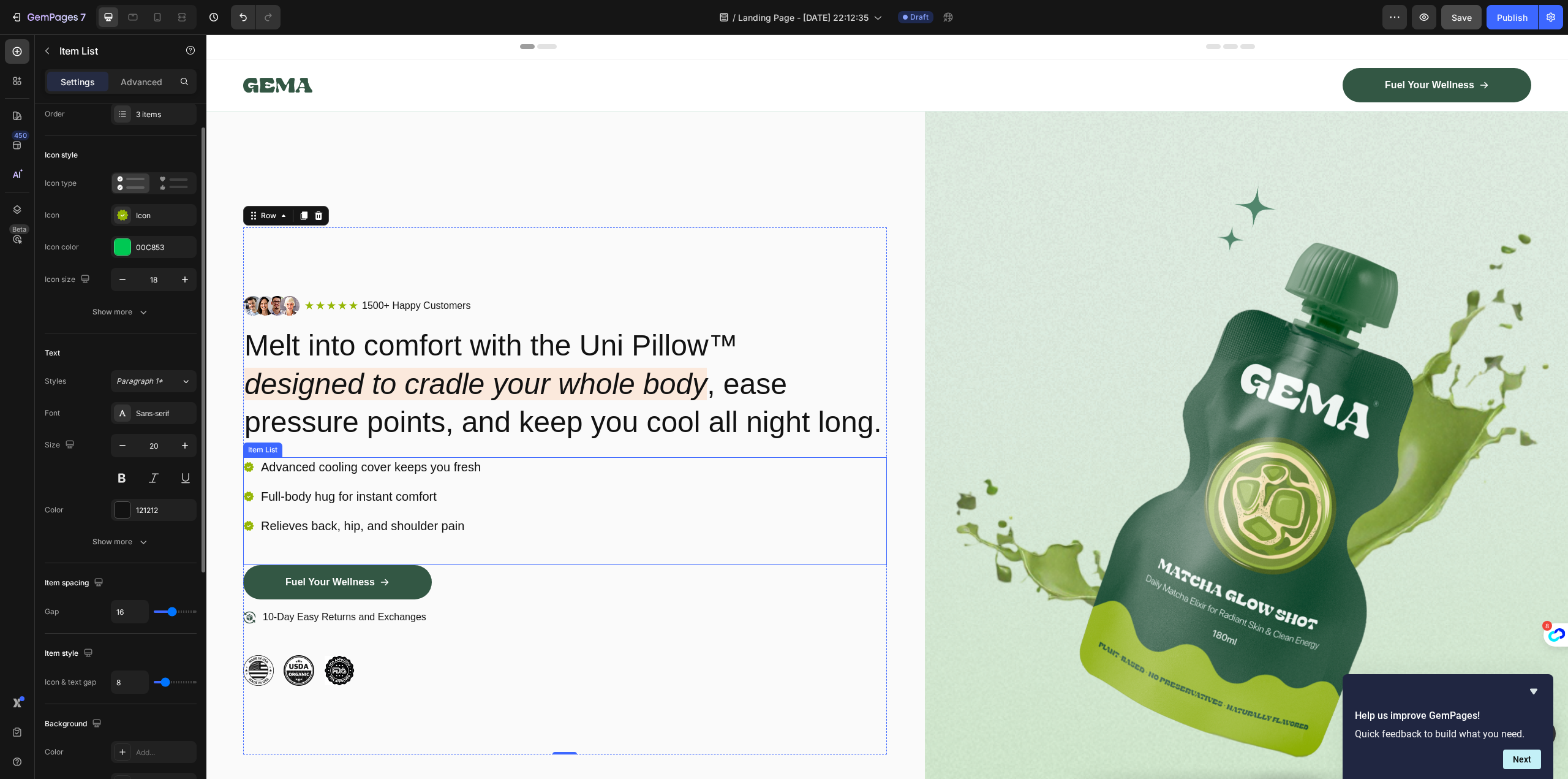
click at [261, 455] on div "Item List" at bounding box center [263, 449] width 34 height 11
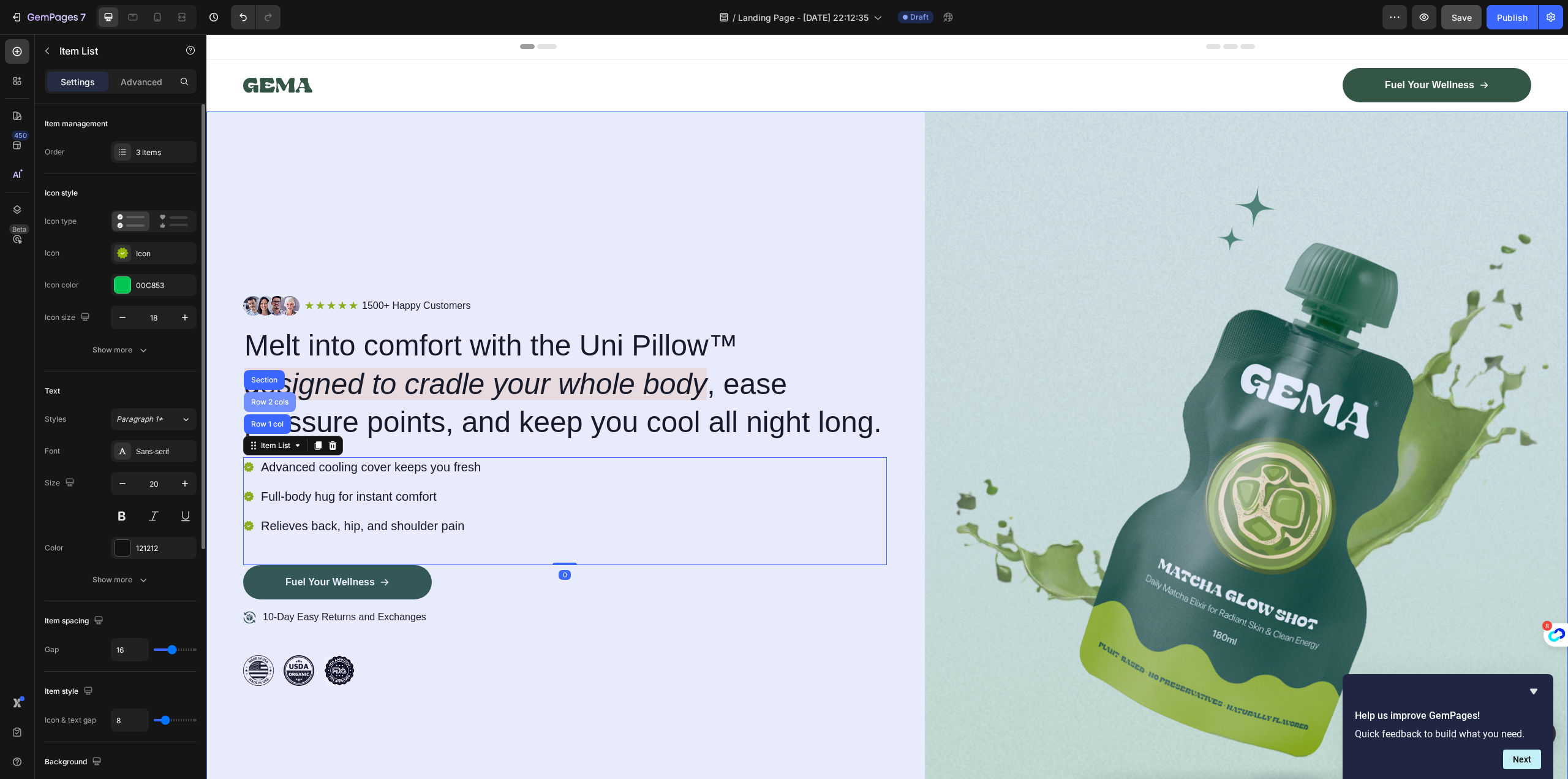
click at [267, 406] on div "Row 2 cols" at bounding box center [270, 402] width 43 height 7
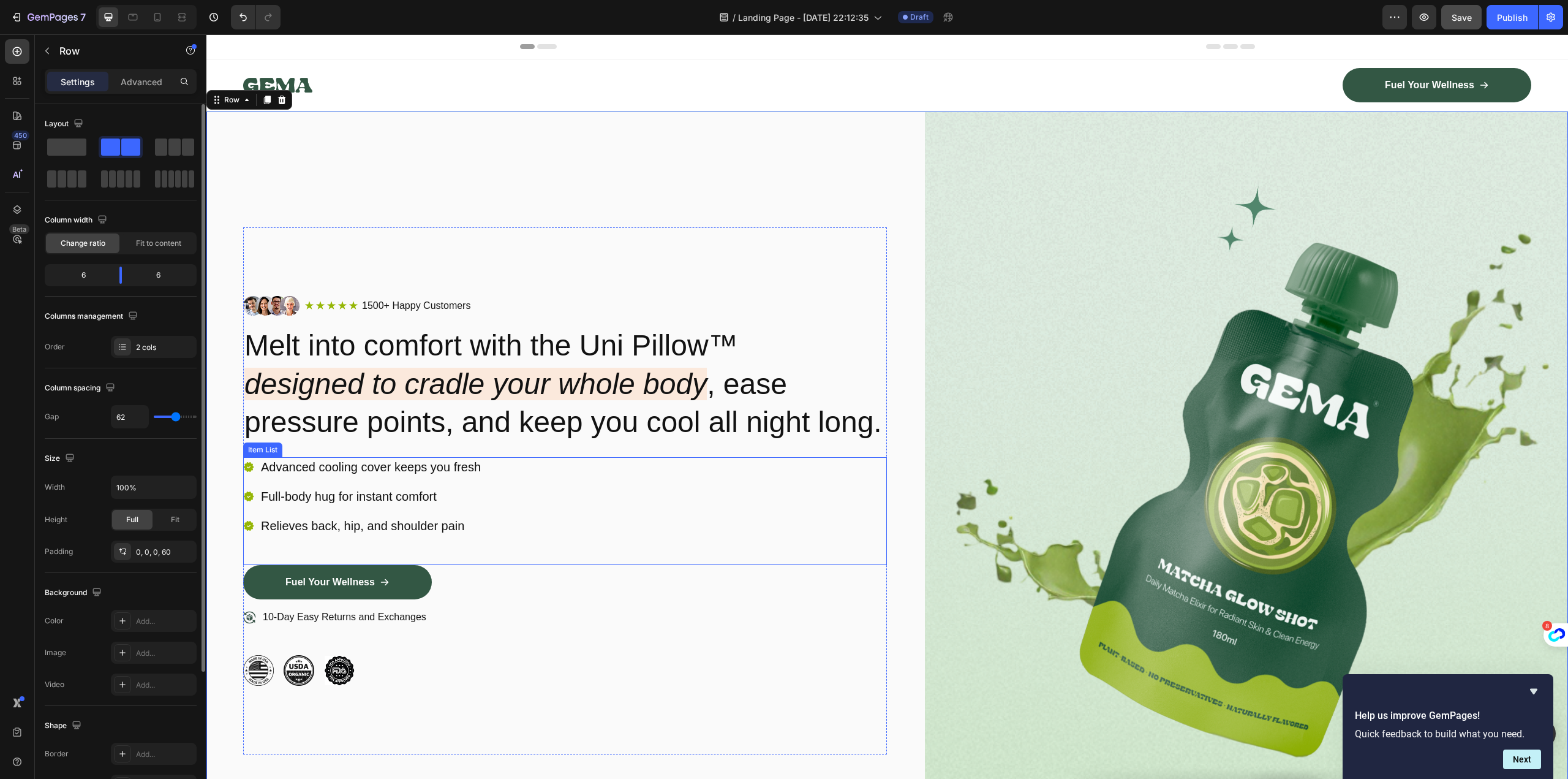
click at [257, 455] on div "Item List" at bounding box center [263, 449] width 34 height 11
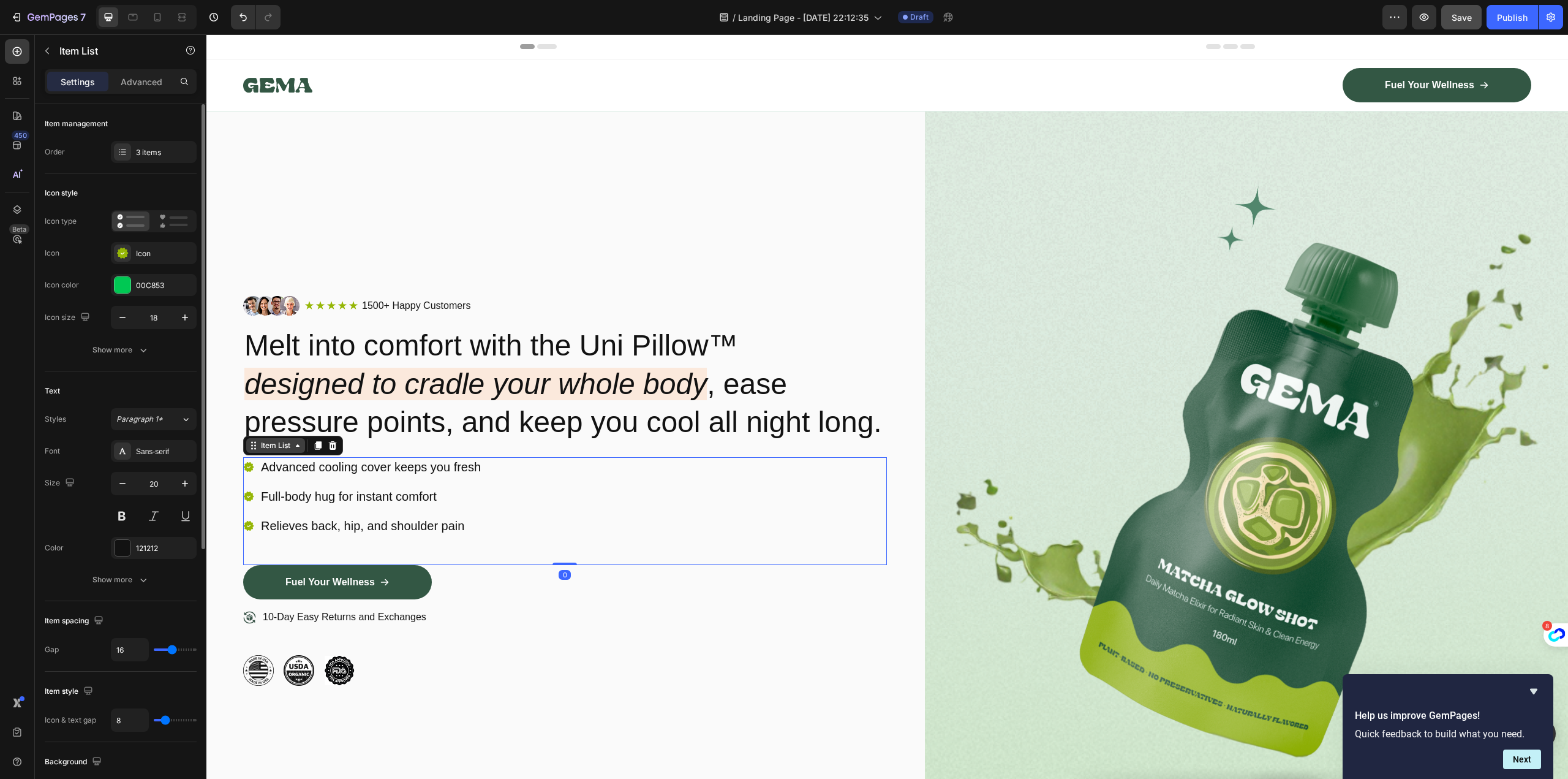
click at [279, 451] on div "Item List" at bounding box center [276, 445] width 34 height 11
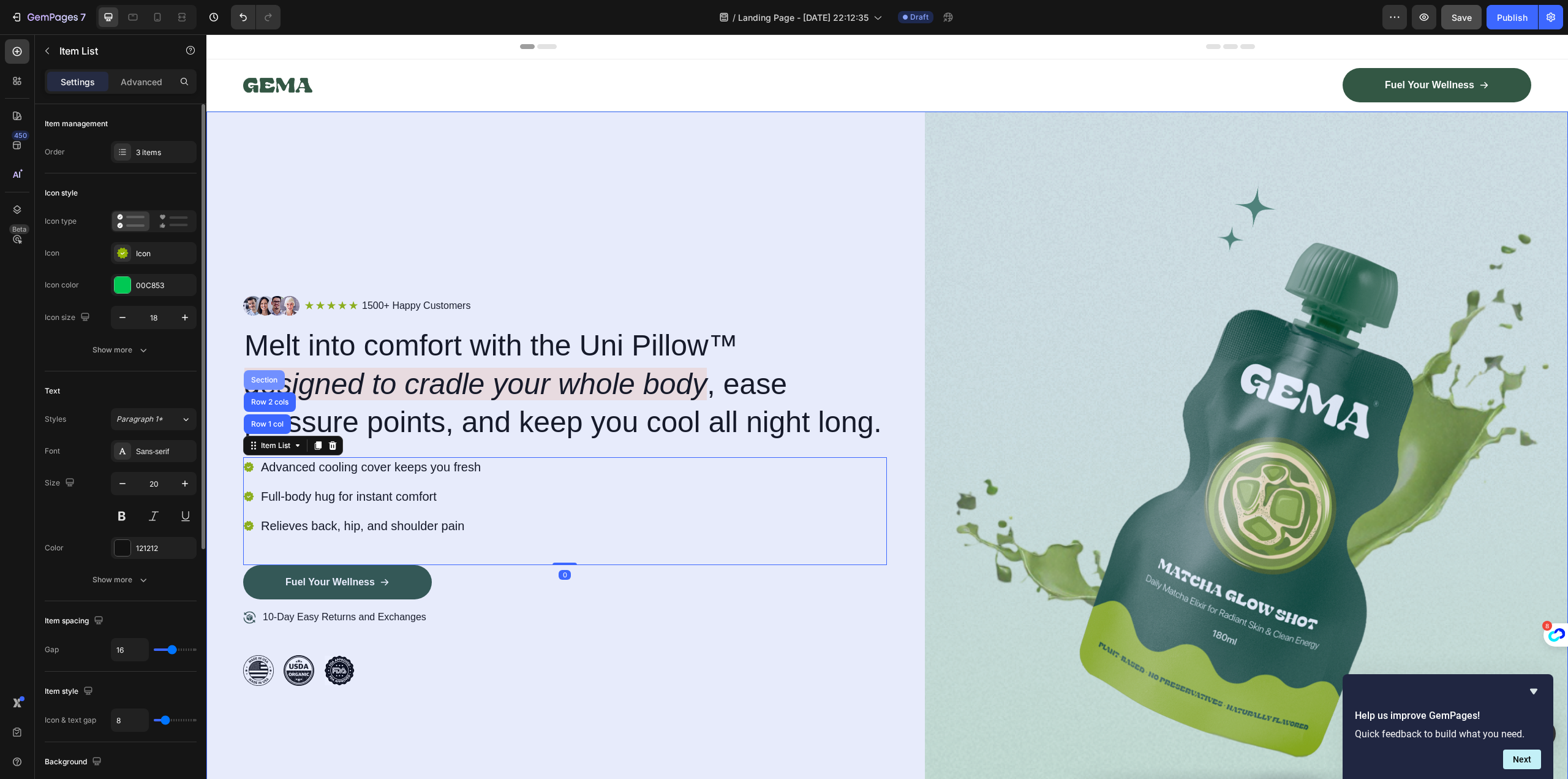
click at [270, 383] on div "Section" at bounding box center [265, 379] width 31 height 7
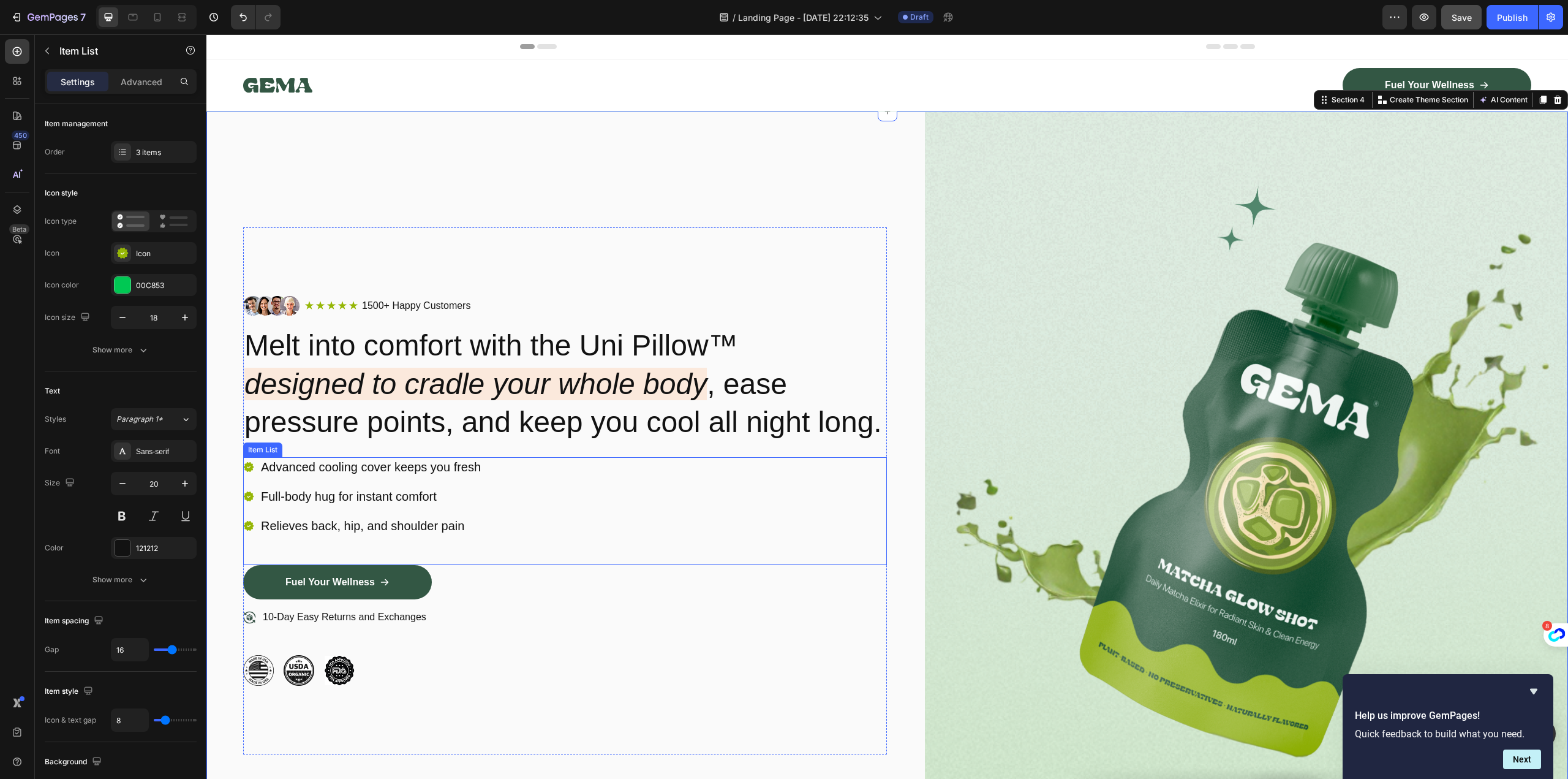
click at [374, 475] on p "Advanced cooling cover keeps you fresh" at bounding box center [371, 466] width 220 height 16
click at [320, 450] on icon at bounding box center [318, 446] width 7 height 9
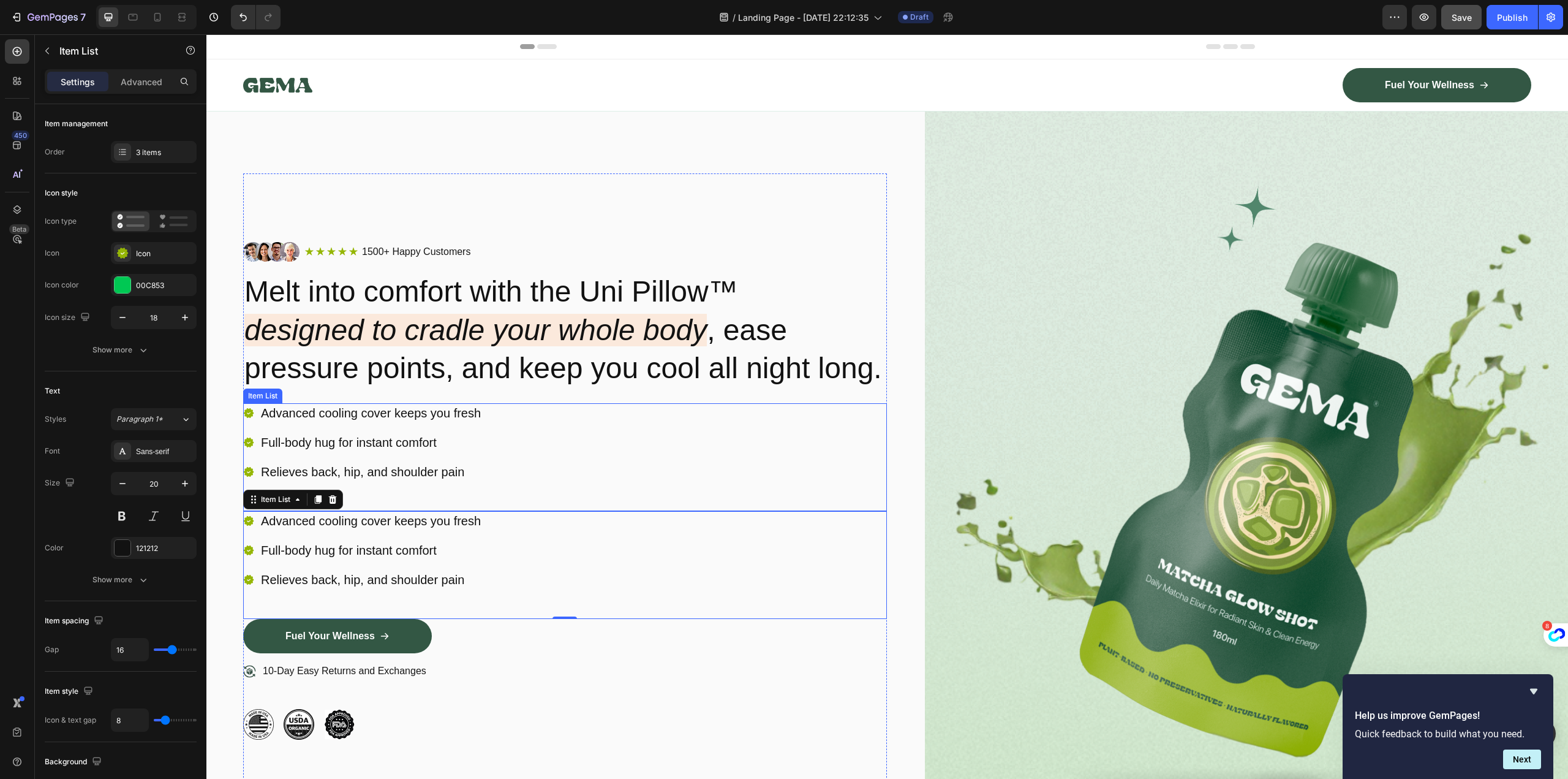
click at [450, 480] on p "Relieves back, hip, and shoulder pain" at bounding box center [371, 472] width 220 height 16
click at [247, 477] on icon at bounding box center [248, 472] width 10 height 10
click at [244, 477] on icon at bounding box center [248, 472] width 10 height 10
click at [288, 480] on div "Relieves back, hip, and shoulder pain" at bounding box center [371, 472] width 223 height 20
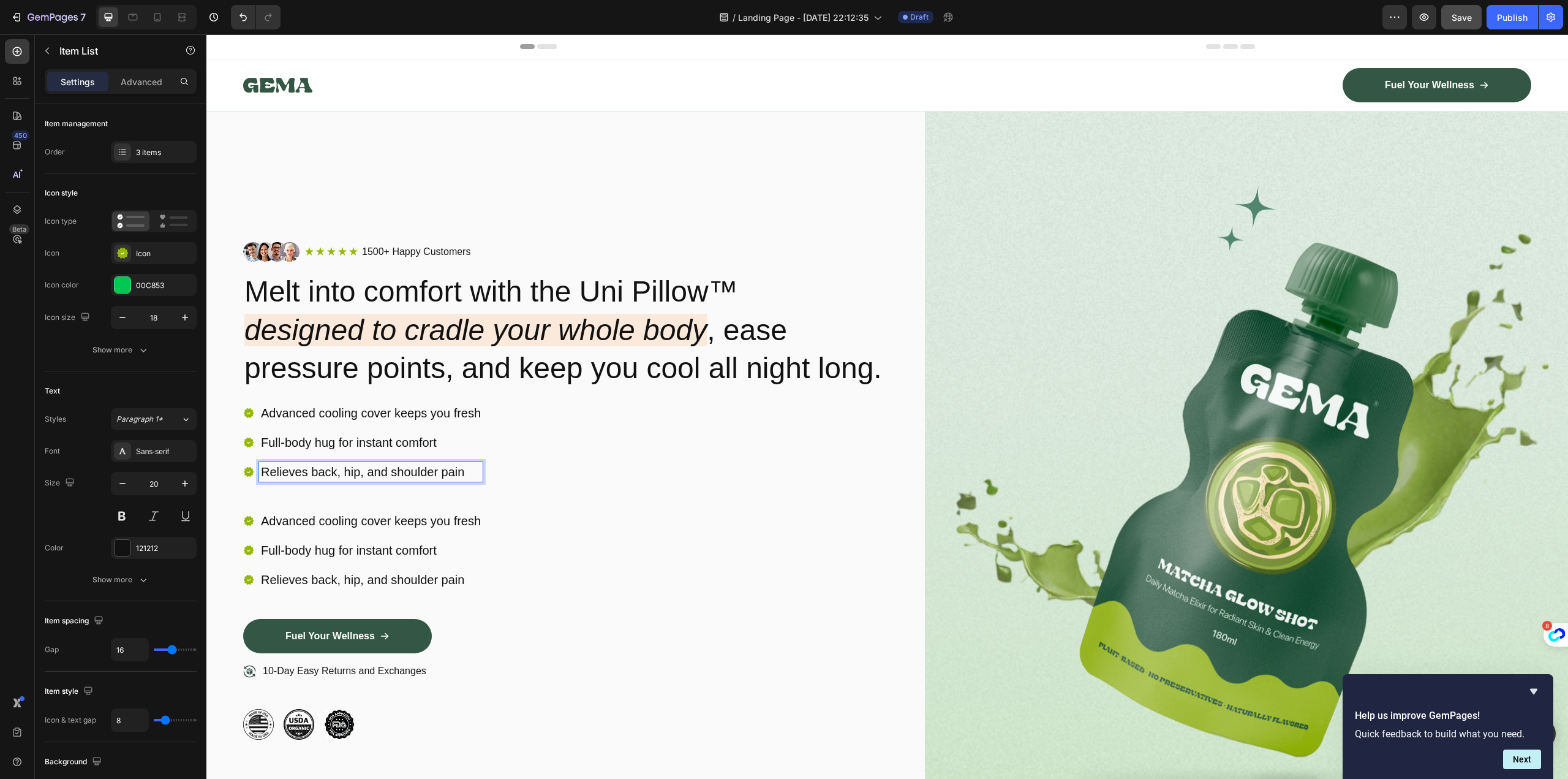
click at [295, 480] on p "Relieves back, hip, and shoulder pain" at bounding box center [371, 472] width 220 height 16
click at [326, 505] on div "Advanced cooling cover keeps you fresh Full-body hug for instant comfort Reliev…" at bounding box center [565, 457] width 644 height 108
click at [321, 480] on p "Relieves back, hip, and shoulder pain" at bounding box center [371, 472] width 220 height 16
click at [413, 511] on div "Advanced cooling cover keeps you fresh Full-body hug for instant comfort Reliev…" at bounding box center [565, 457] width 644 height 108
click at [454, 482] on div "Relieves back, hip, and shoulder pain" at bounding box center [371, 472] width 223 height 20
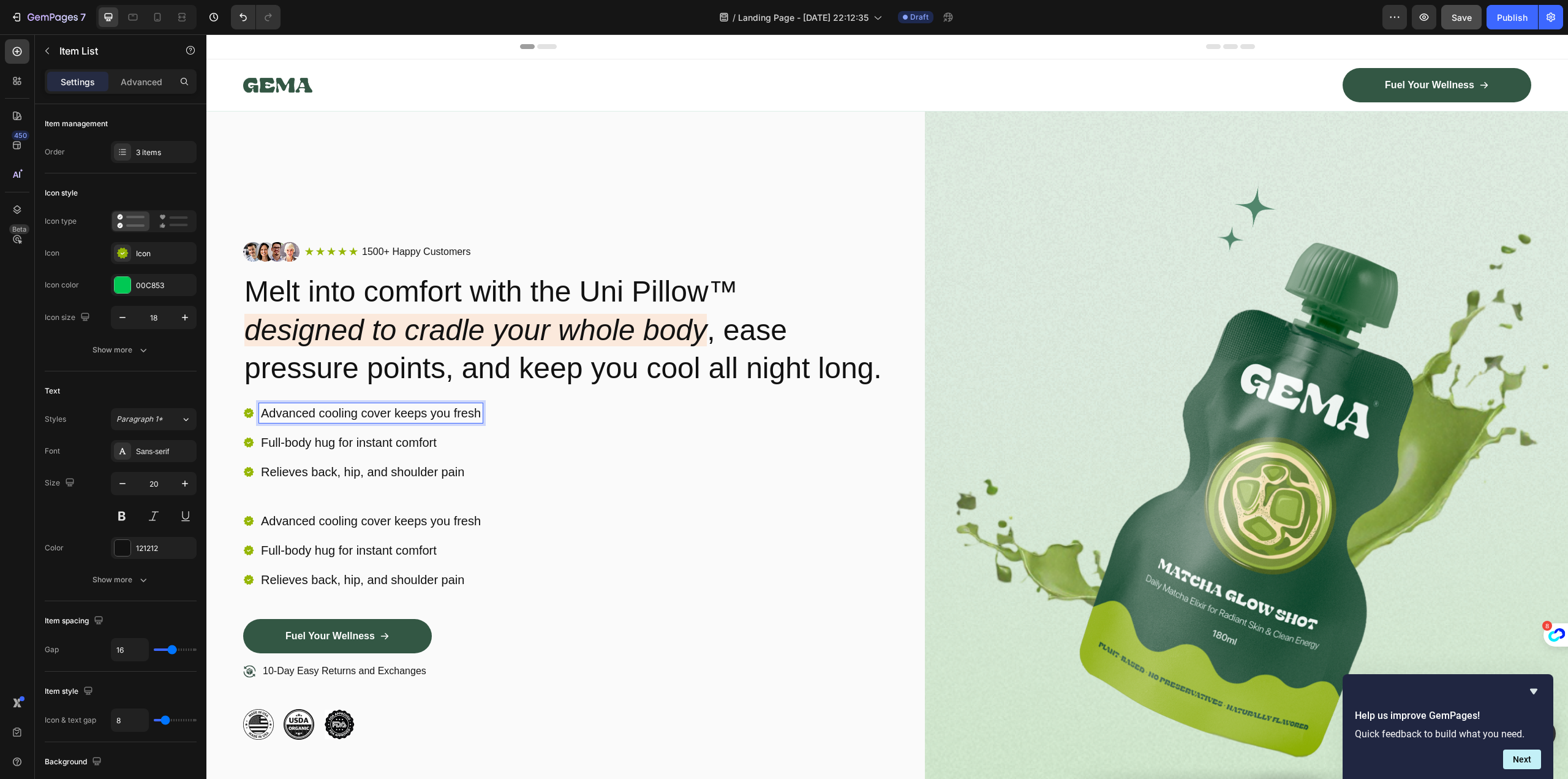
click at [278, 421] on p "Advanced cooling cover keeps you fresh" at bounding box center [371, 413] width 220 height 16
drag, startPoint x: 381, startPoint y: 430, endPoint x: 381, endPoint y: 555, distance: 125.0
click at [381, 555] on div "Image Icon Icon Icon Icon Icon Icon List 1500+ Happy Customers Text Block Row R…" at bounding box center [565, 490] width 644 height 497
click at [434, 553] on div "Advanced cooling cover keeps you fresh Full-body hug for instant comfort Reliev…" at bounding box center [363, 550] width 240 height 79
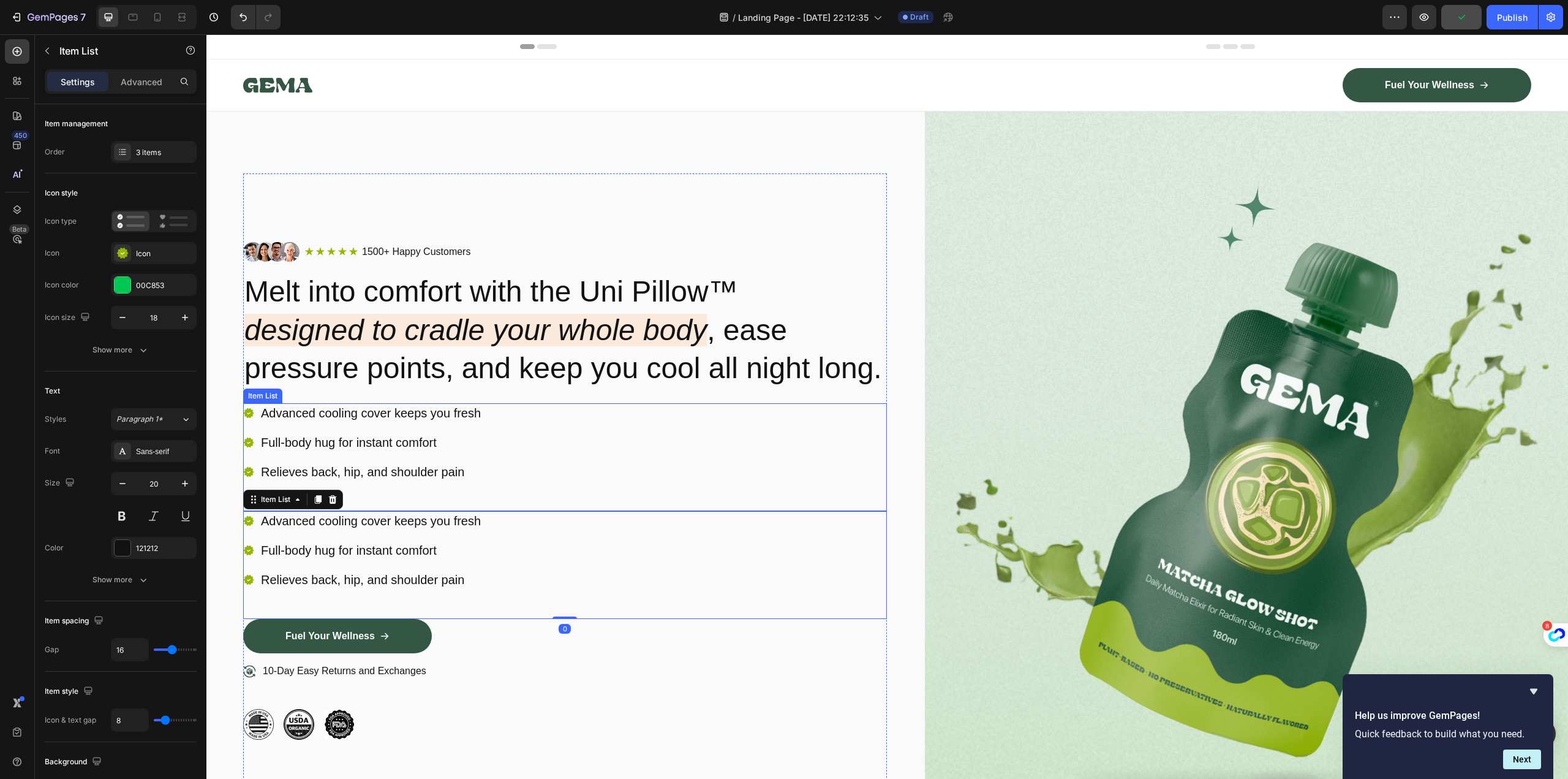
click at [424, 480] on p "Relieves back, hip, and shoulder pain" at bounding box center [371, 472] width 220 height 16
click at [559, 511] on div "Advanced cooling cover keeps you fresh Full-body hug for instant comfort Reliev…" at bounding box center [565, 457] width 644 height 108
type input "100%"
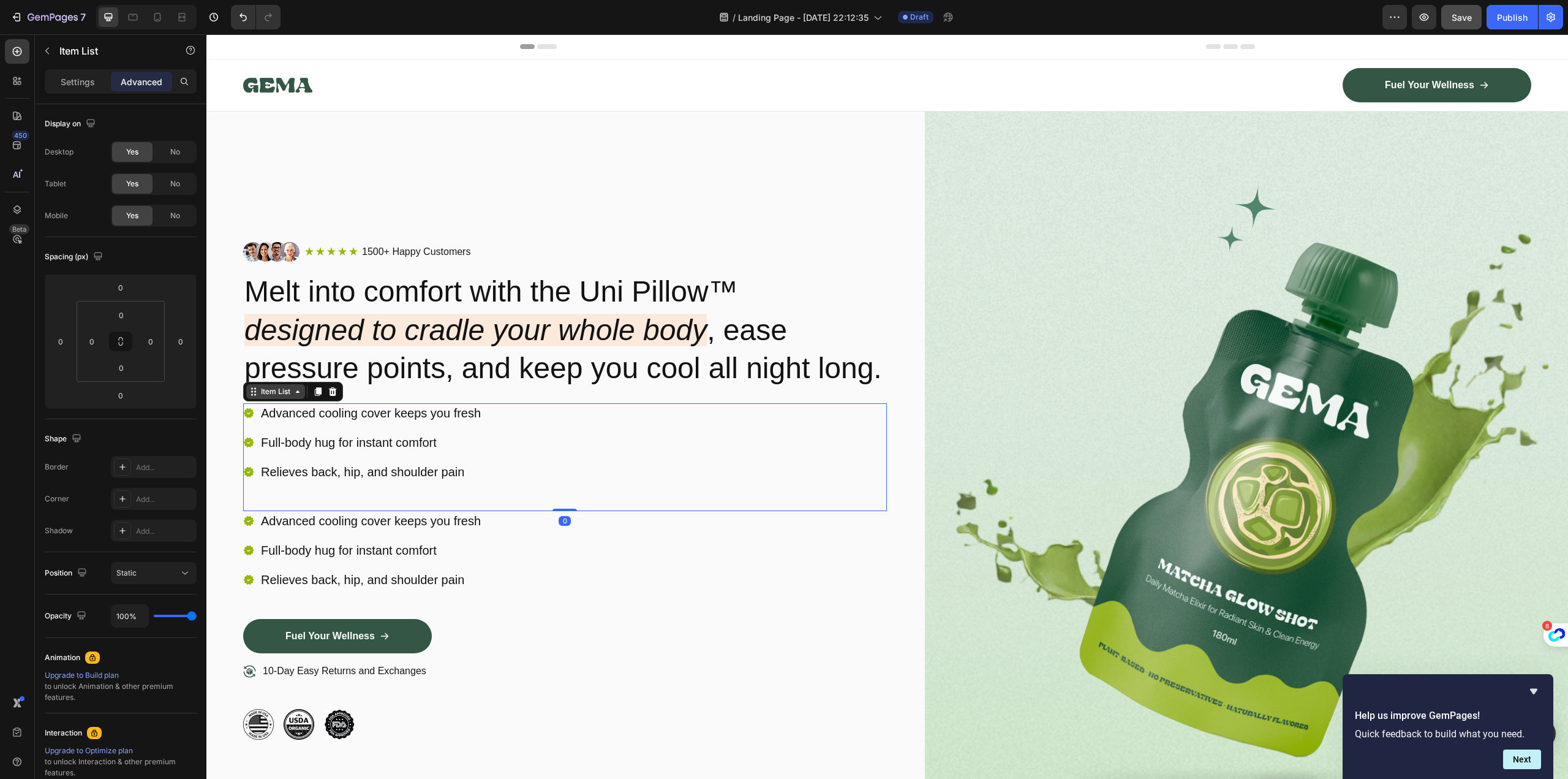
click at [297, 399] on div "Item List" at bounding box center [276, 391] width 59 height 14
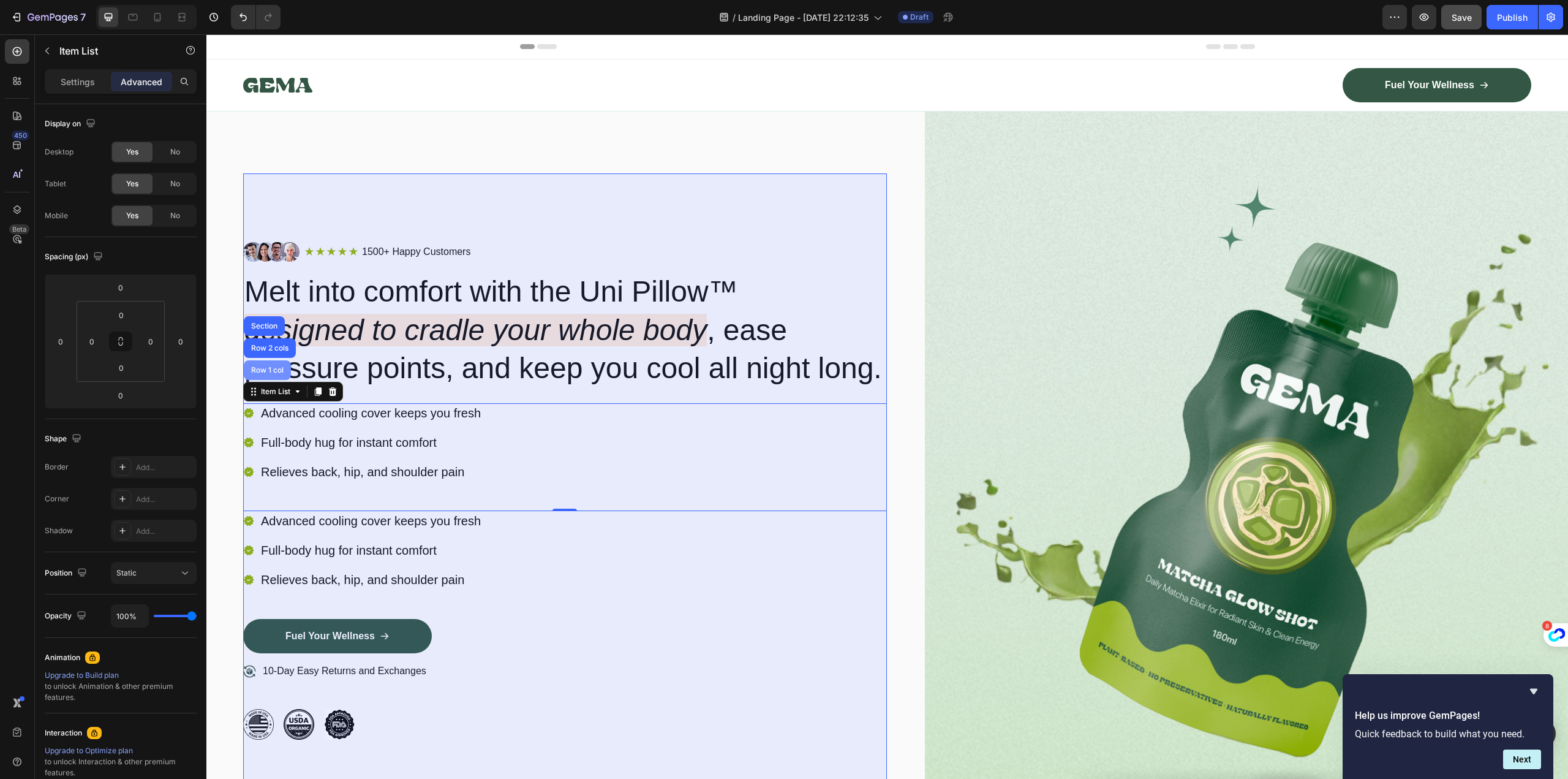
click at [272, 373] on div "Row 1 col" at bounding box center [267, 370] width 37 height 7
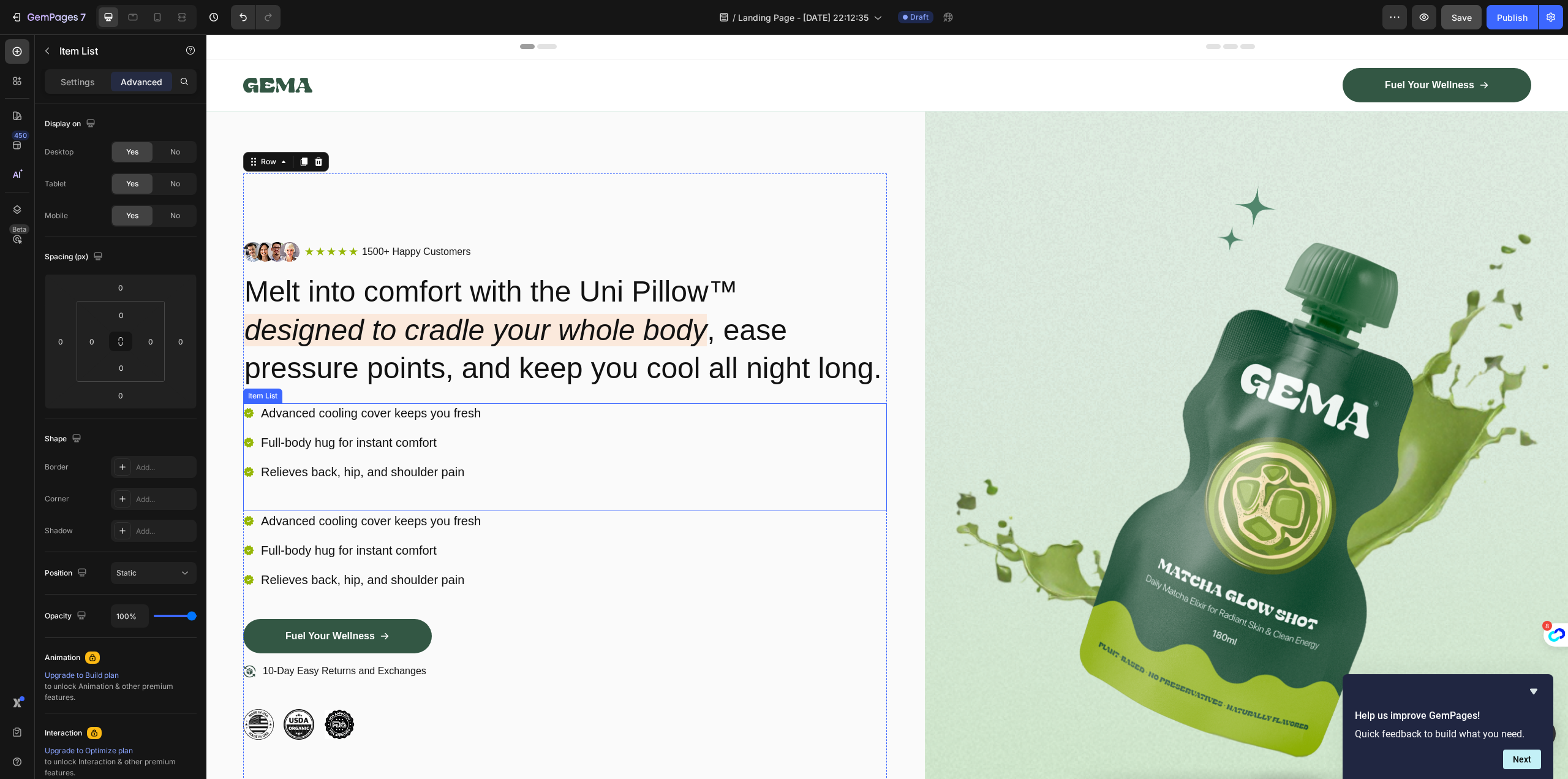
click at [312, 480] on p "Relieves back, hip, and shoulder pain" at bounding box center [371, 472] width 220 height 16
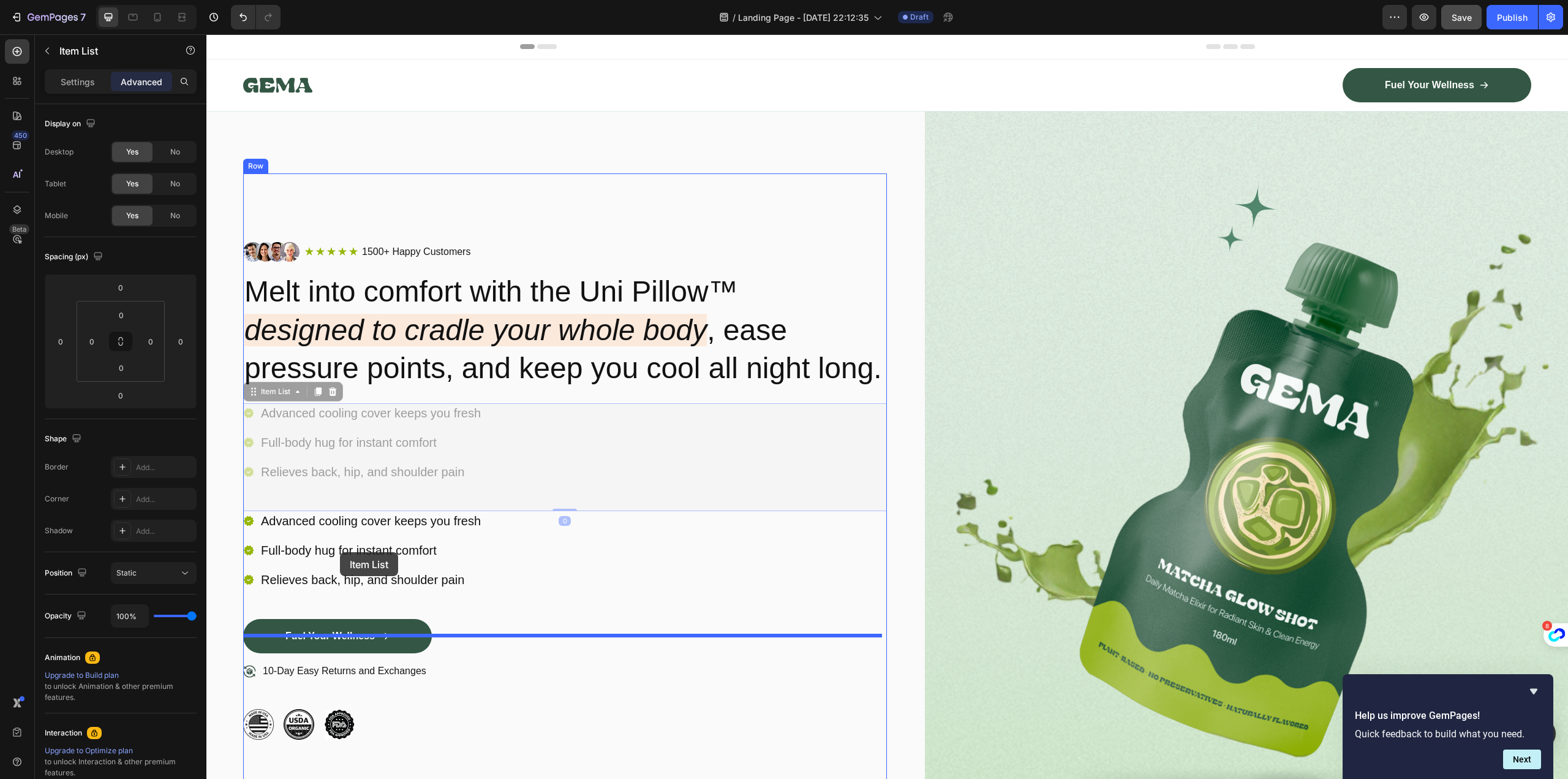
drag, startPoint x: 254, startPoint y: 408, endPoint x: 340, endPoint y: 552, distance: 167.7
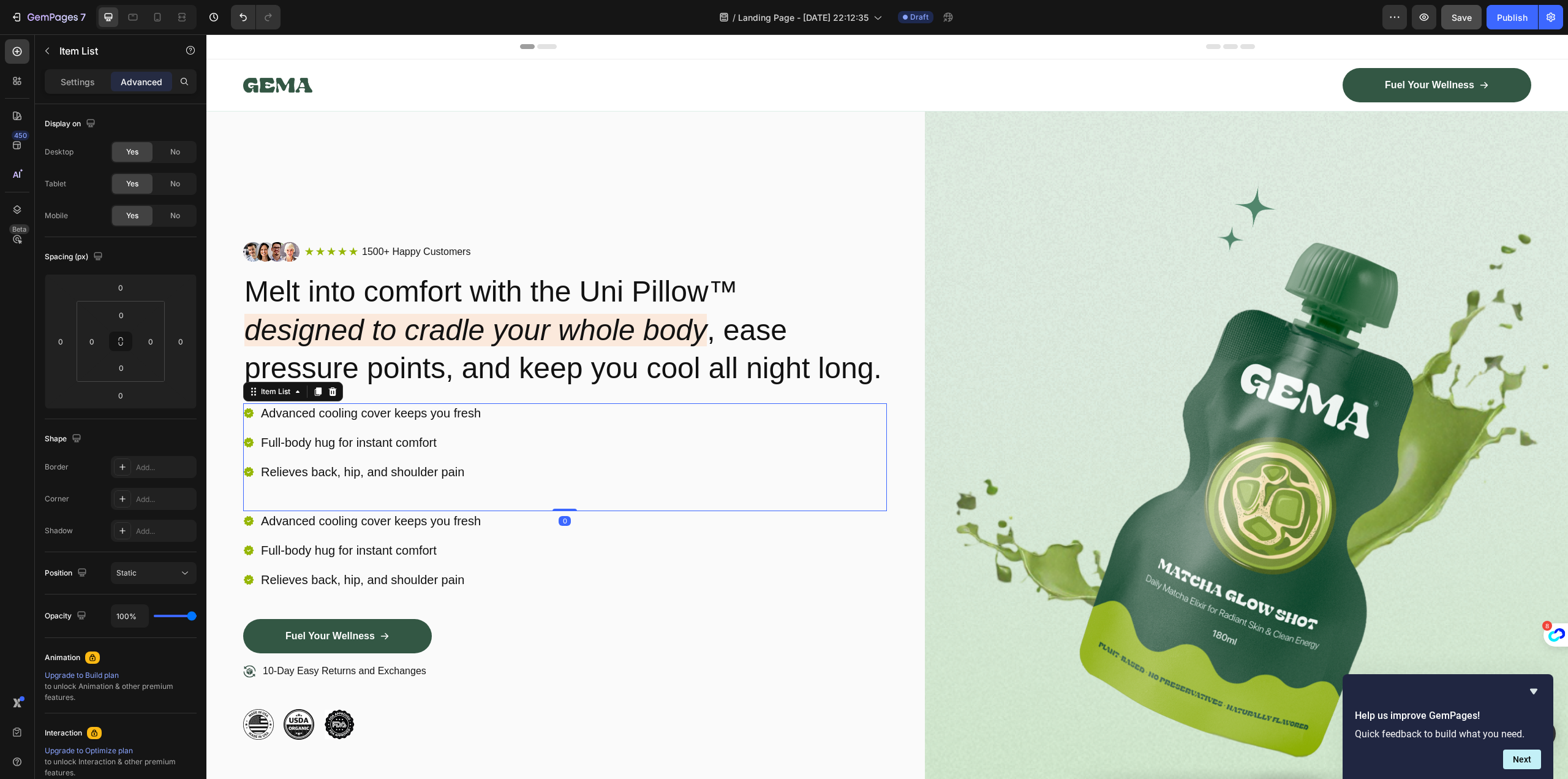
click at [528, 468] on div "Advanced cooling cover keeps you fresh Full-body hug for instant comfort Reliev…" at bounding box center [565, 457] width 644 height 108
click at [68, 79] on p "Settings" at bounding box center [78, 82] width 34 height 13
type input "8"
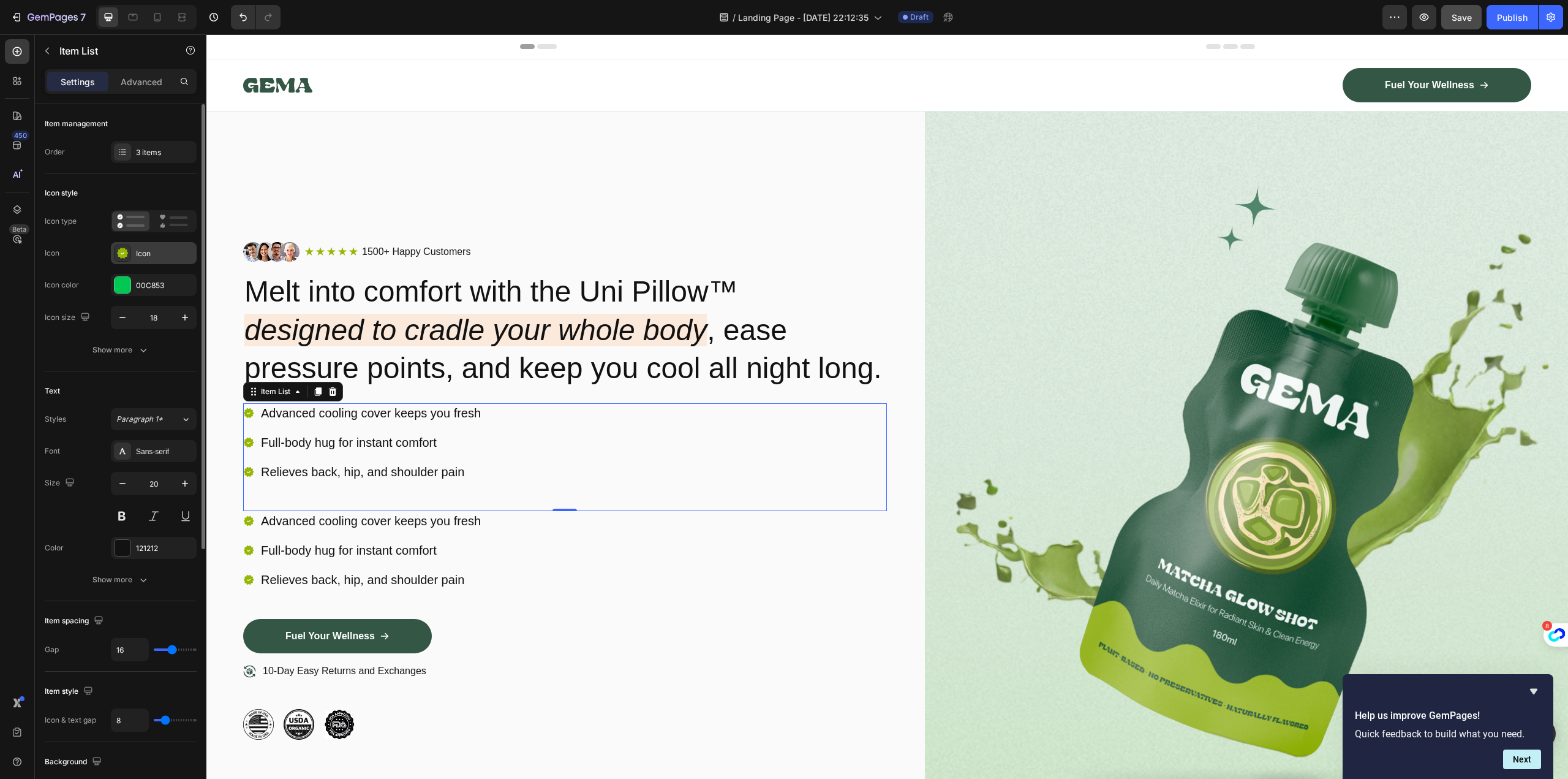
click at [121, 250] on icon at bounding box center [122, 253] width 11 height 11
click at [121, 286] on div at bounding box center [122, 285] width 16 height 16
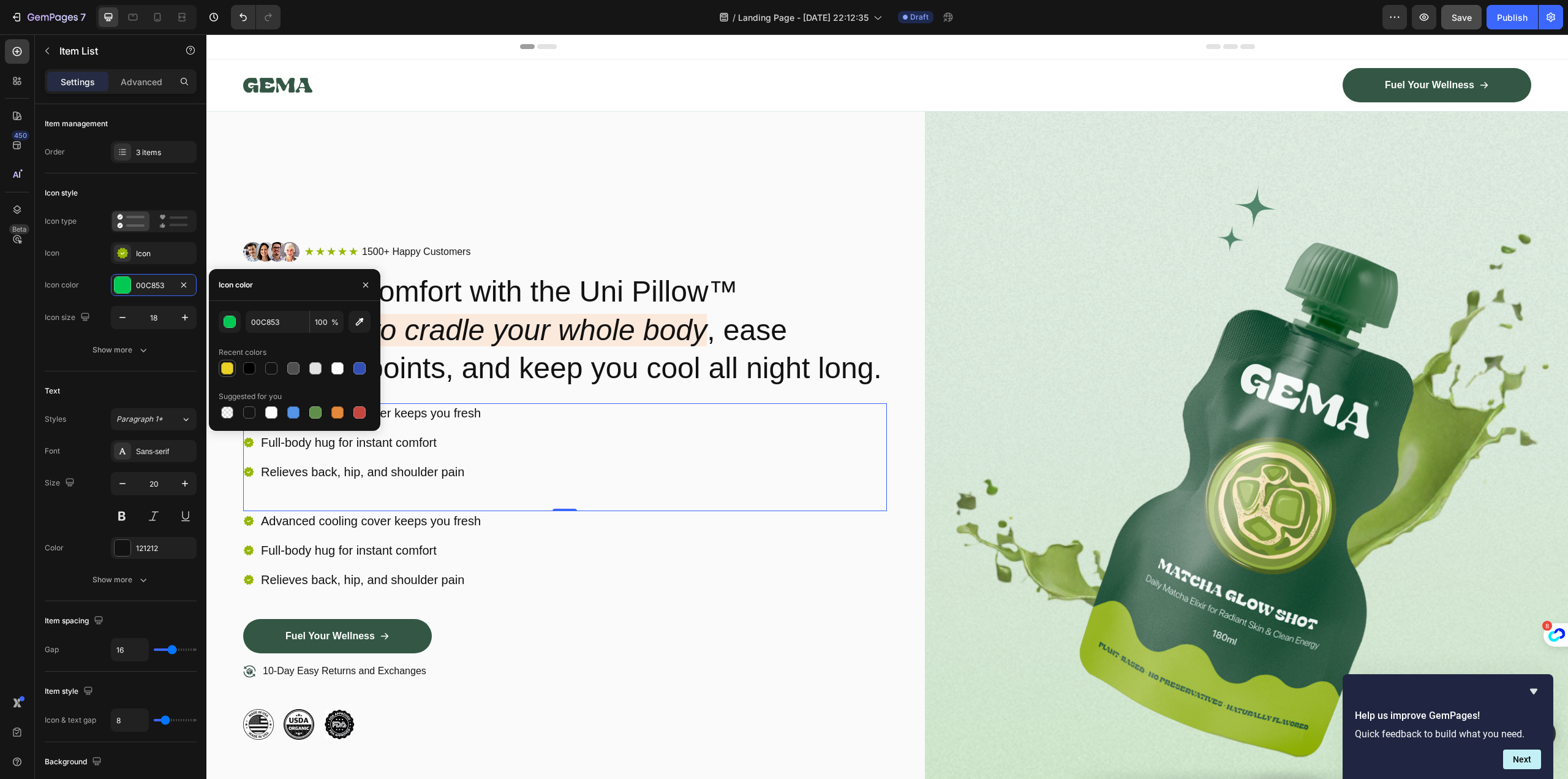
click at [228, 368] on div at bounding box center [227, 368] width 12 height 12
type input "EAD027"
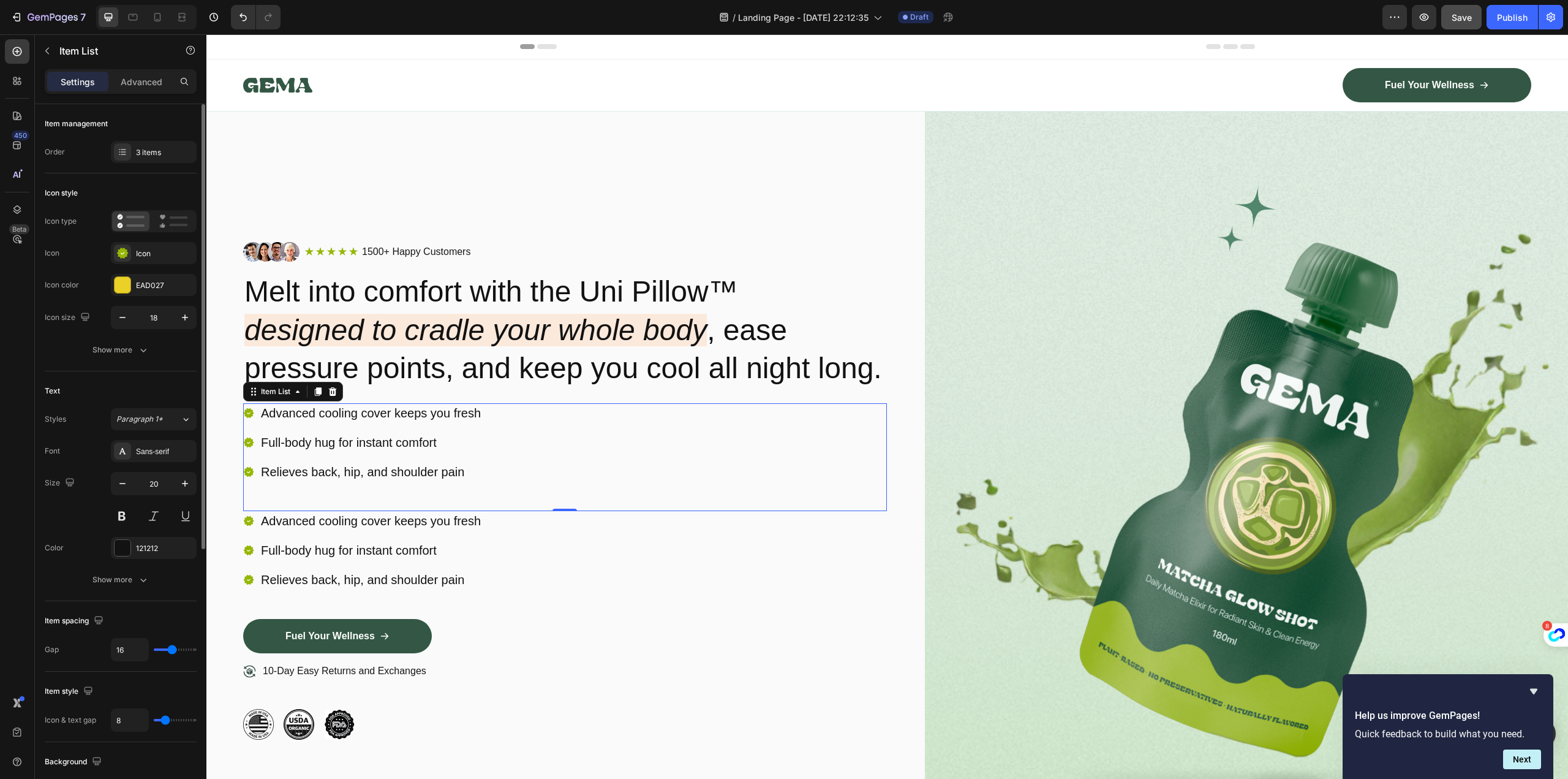
click at [90, 304] on div "Icon type Icon Icon Icon color EAD027 Icon size 18" at bounding box center [121, 269] width 152 height 119
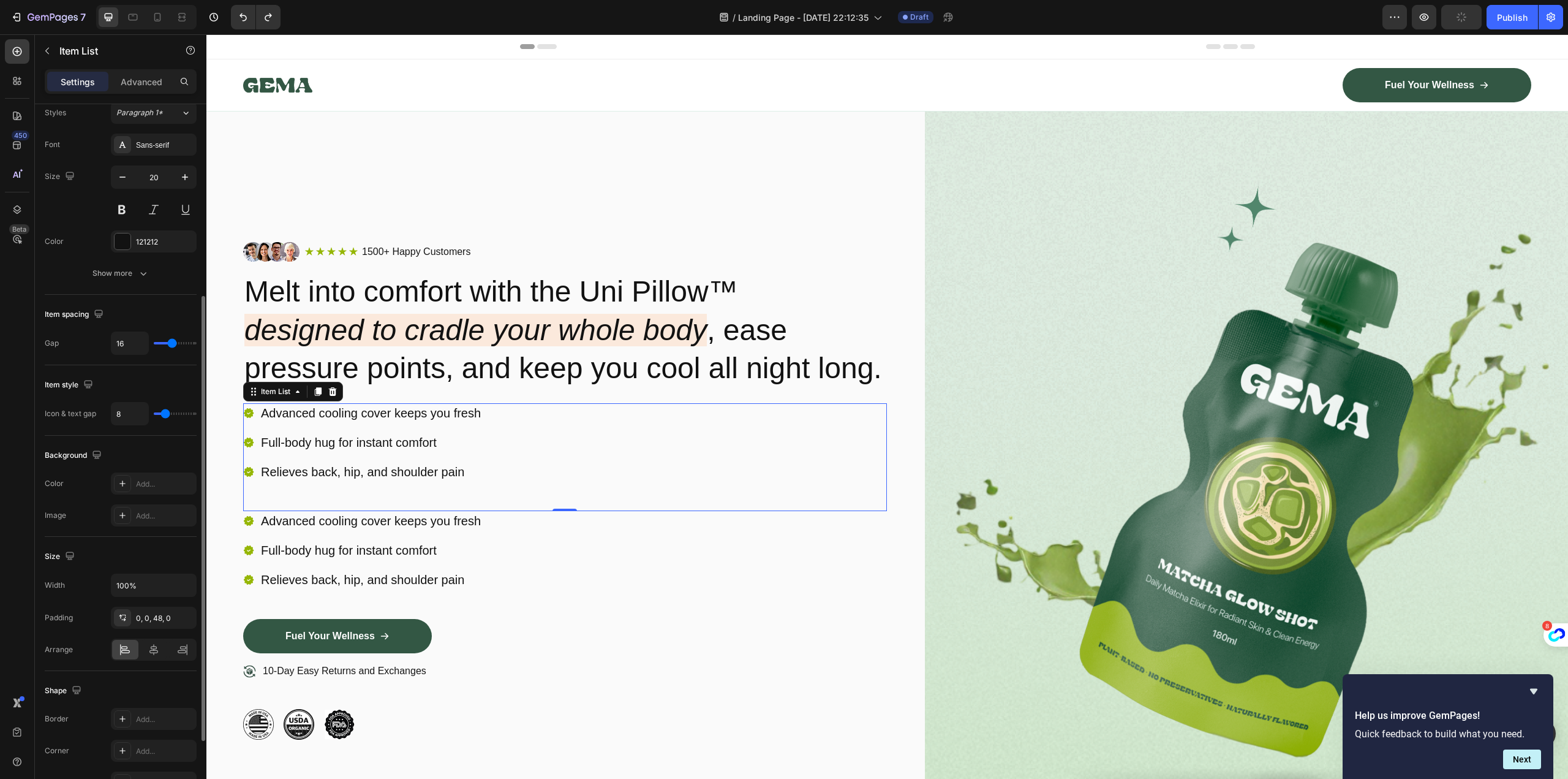
scroll to position [422, 0]
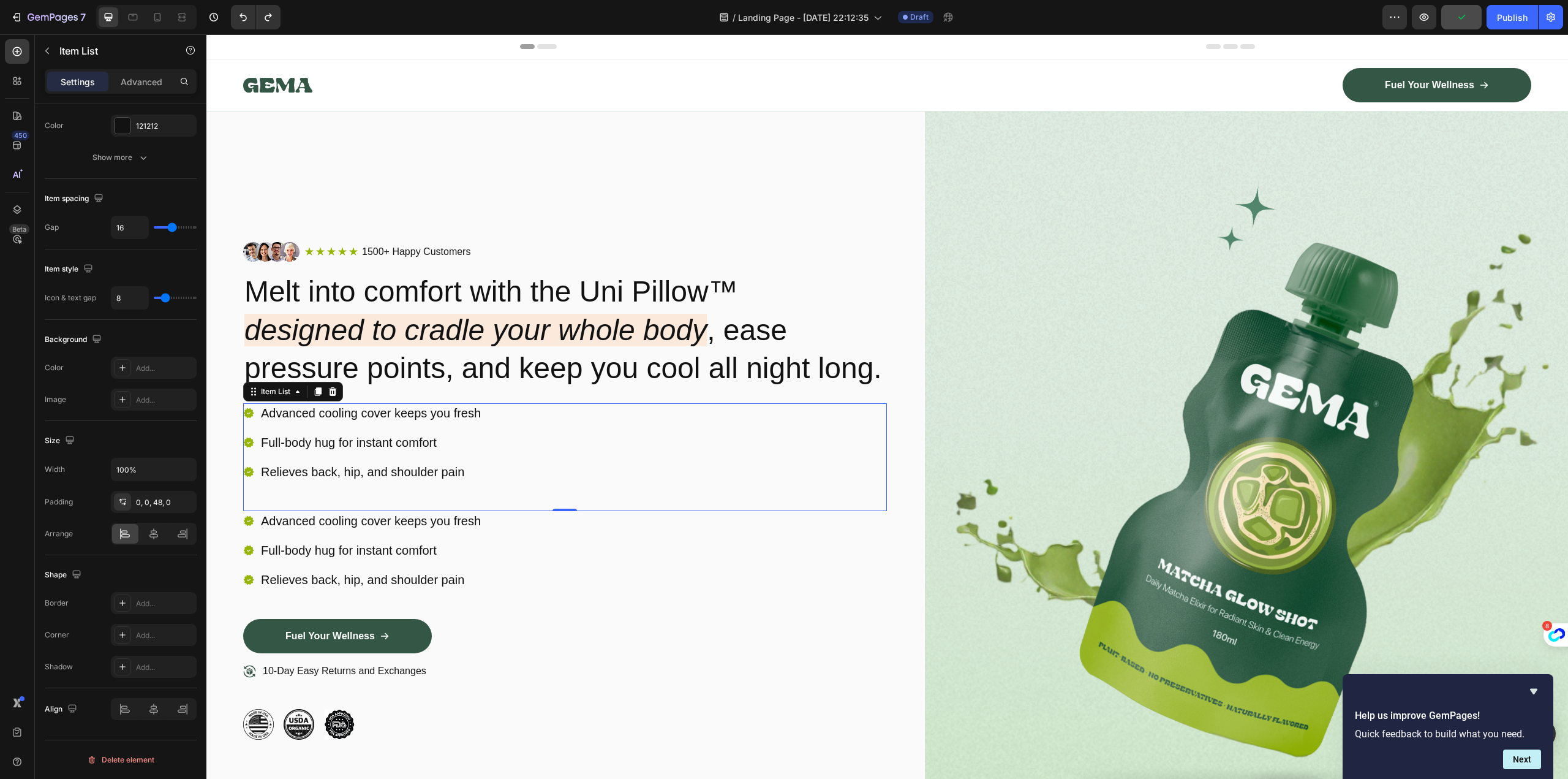
click at [495, 511] on div "Advanced cooling cover keeps you fresh Full-body hug for instant comfort Reliev…" at bounding box center [565, 457] width 644 height 108
click at [335, 396] on icon at bounding box center [333, 391] width 8 height 9
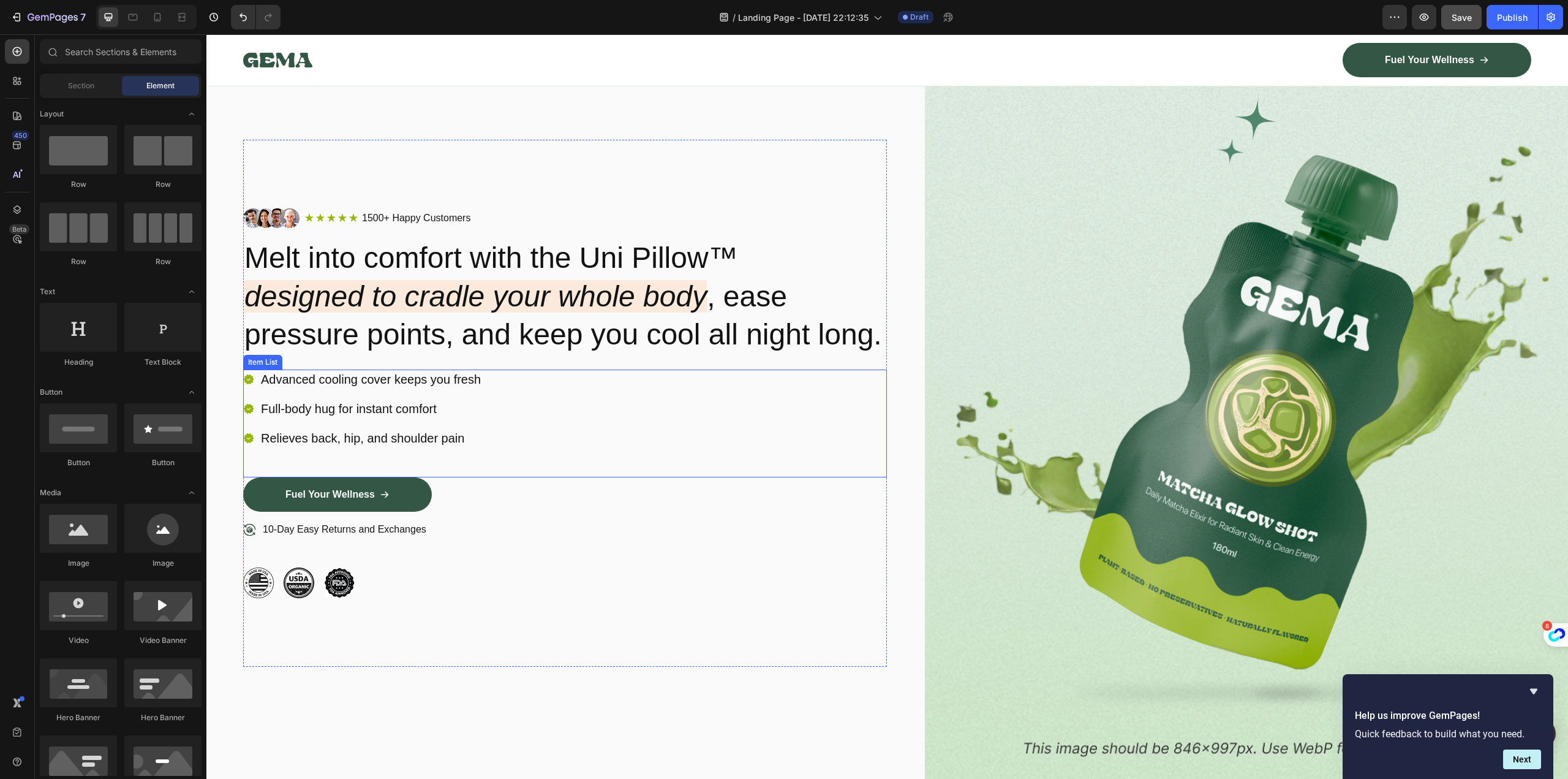
scroll to position [123, 0]
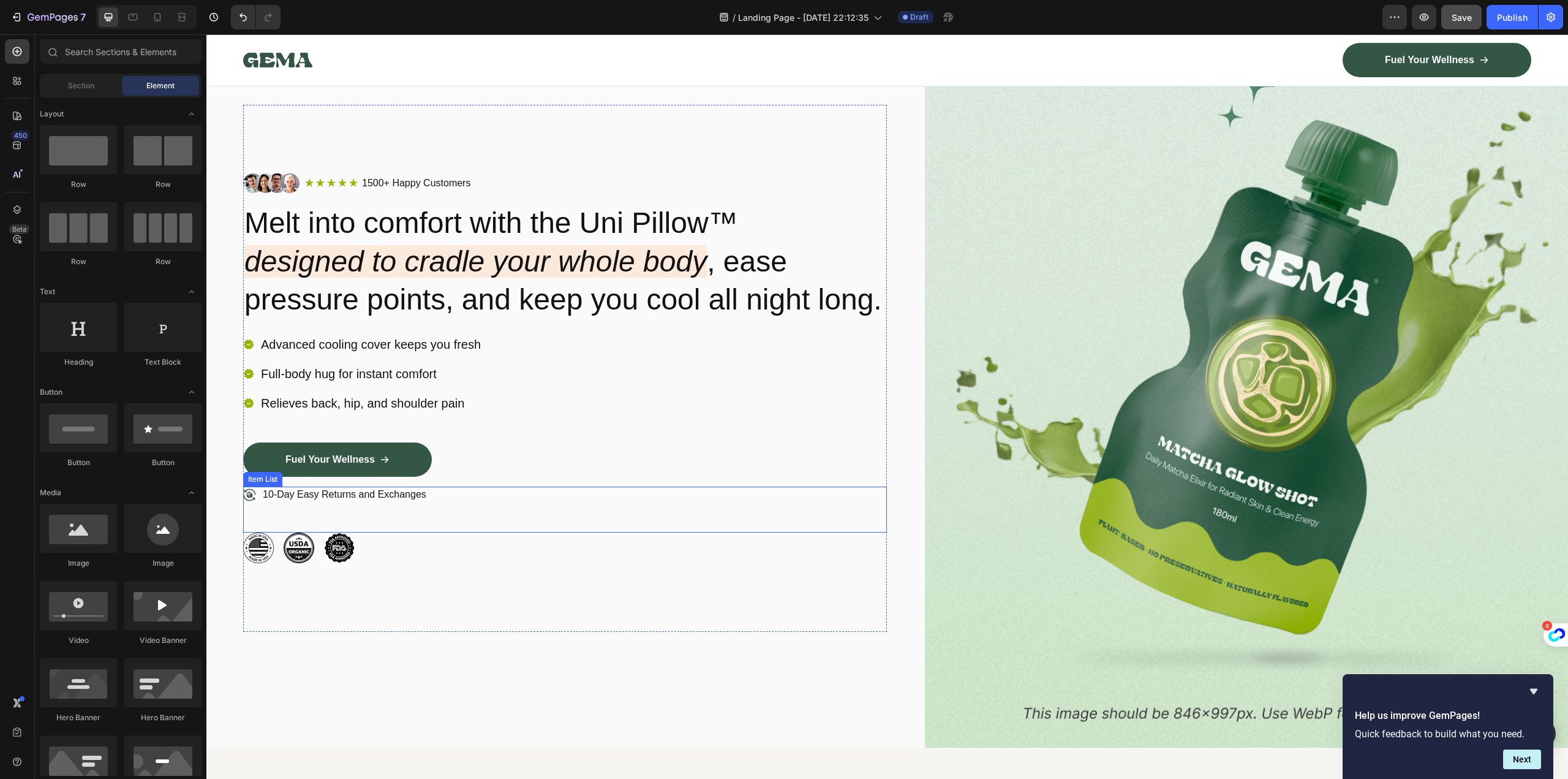
click at [343, 501] on p "10-Day Easy Returns and Exchanges" at bounding box center [345, 495] width 164 height 13
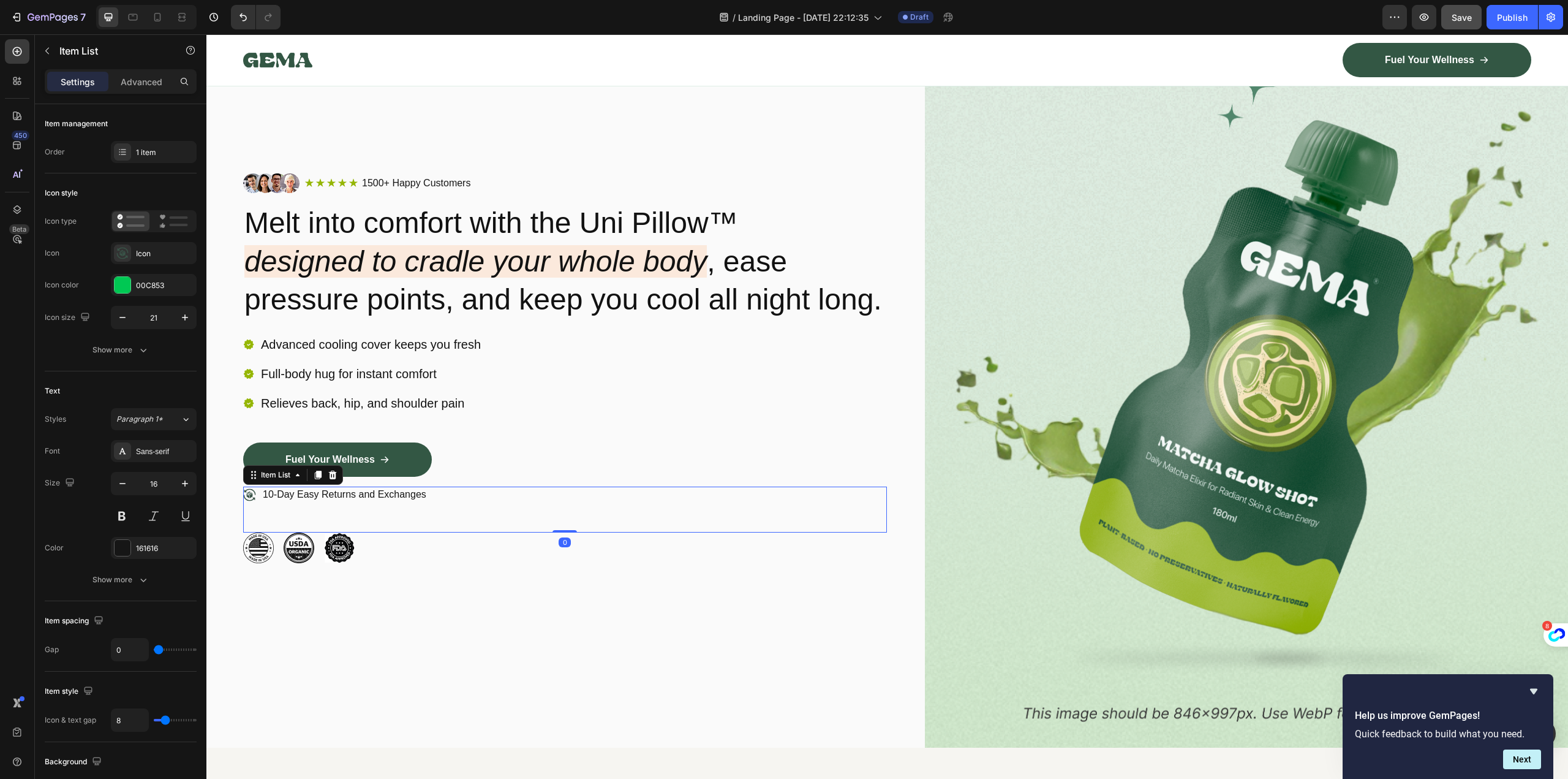
click at [343, 501] on p "10-Day Easy Returns and Exchanges" at bounding box center [345, 495] width 164 height 13
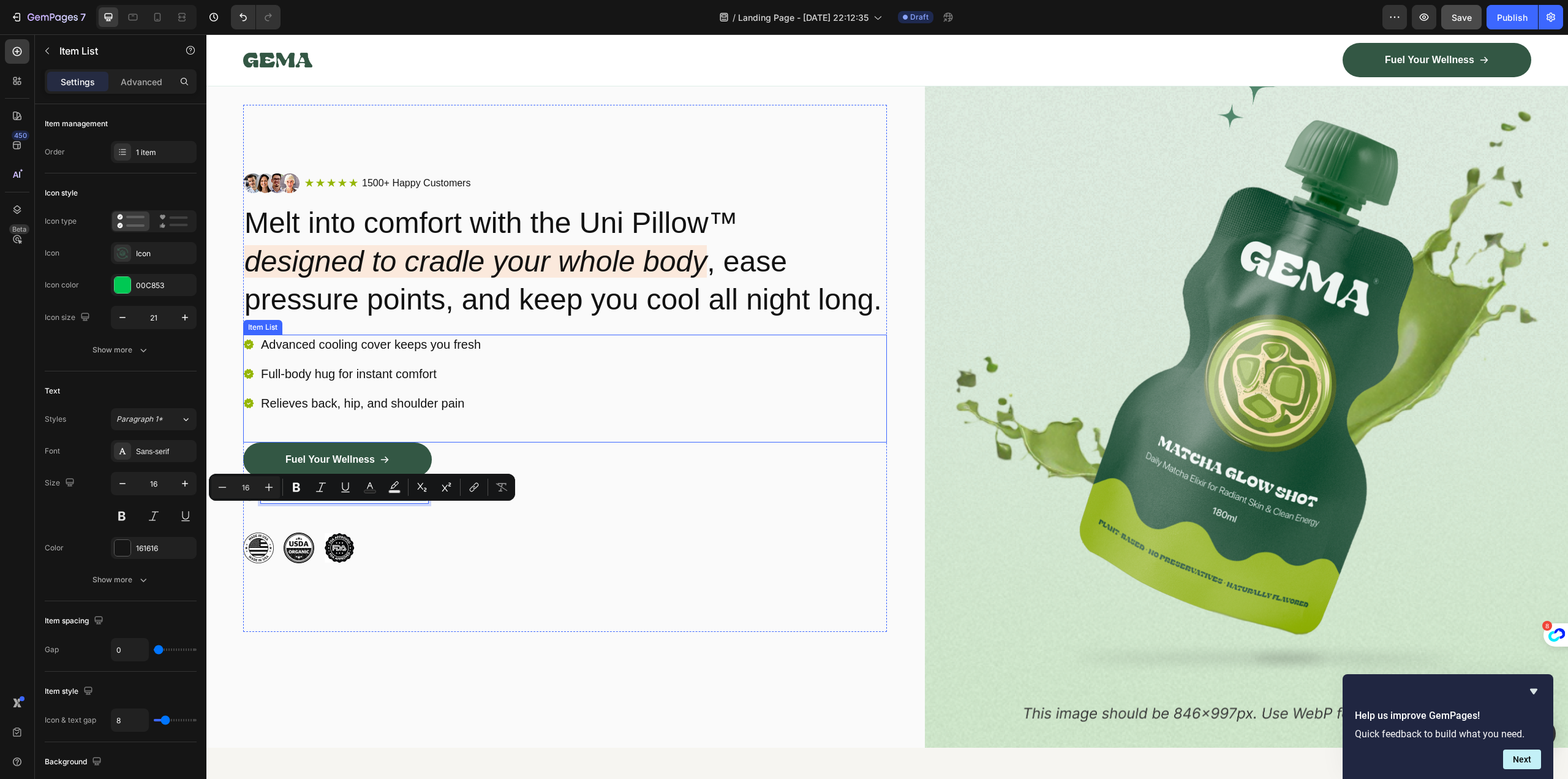
click at [553, 442] on div "Advanced cooling cover keeps you fresh Full-body hug for instant comfort Reliev…" at bounding box center [565, 389] width 644 height 108
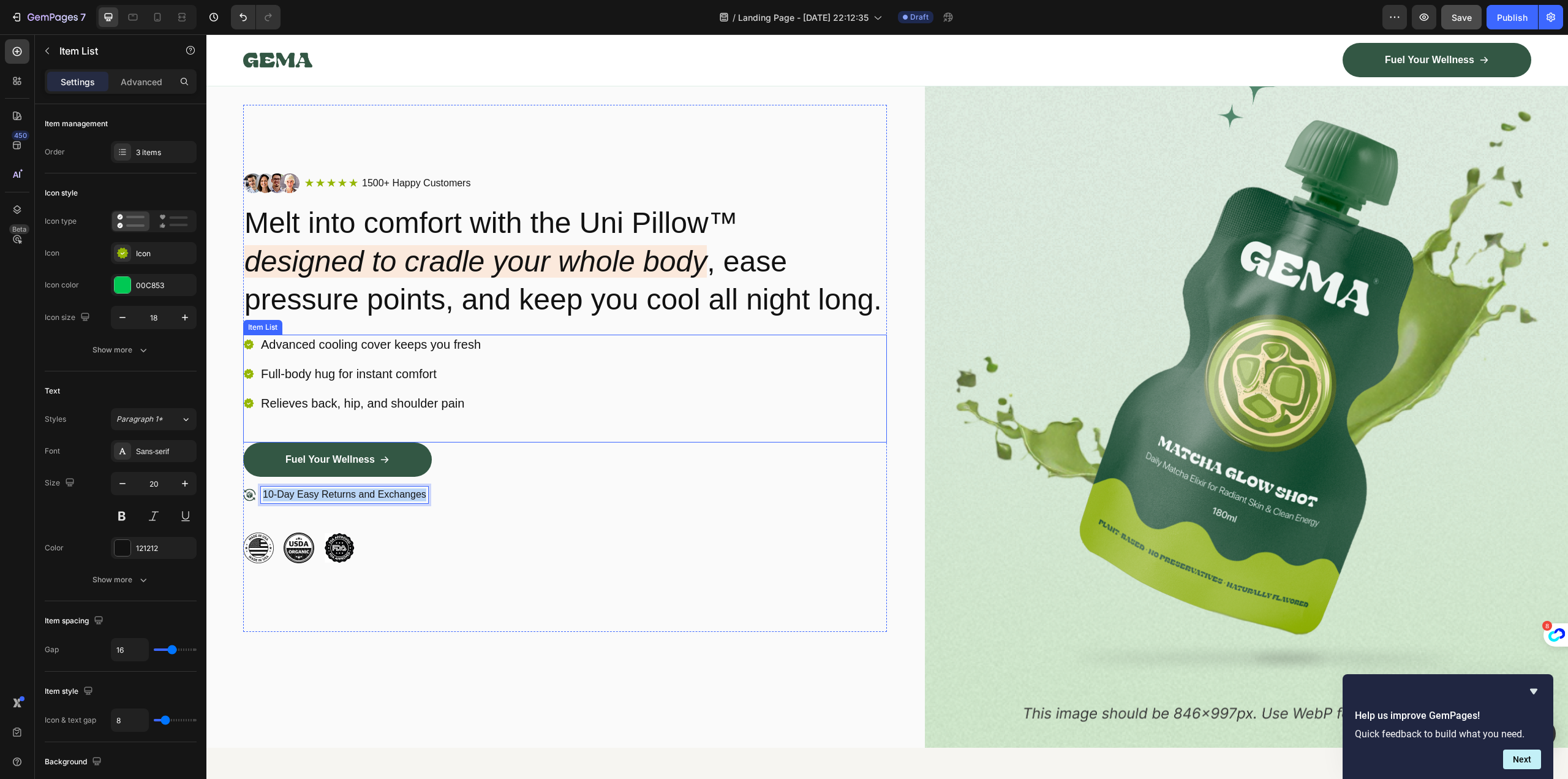
scroll to position [422, 0]
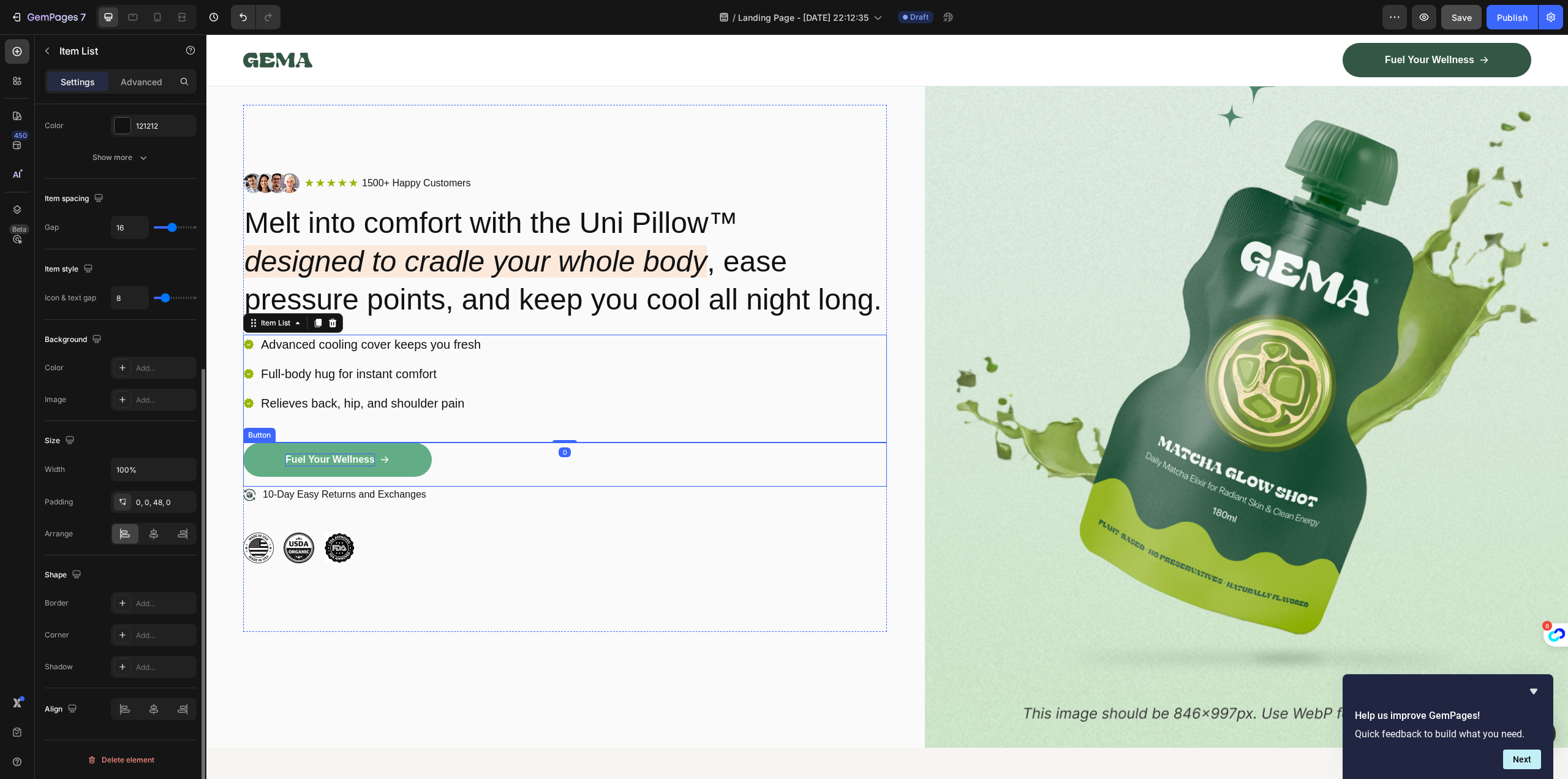
click at [354, 466] on p "Fuel Your Wellness" at bounding box center [330, 460] width 90 height 13
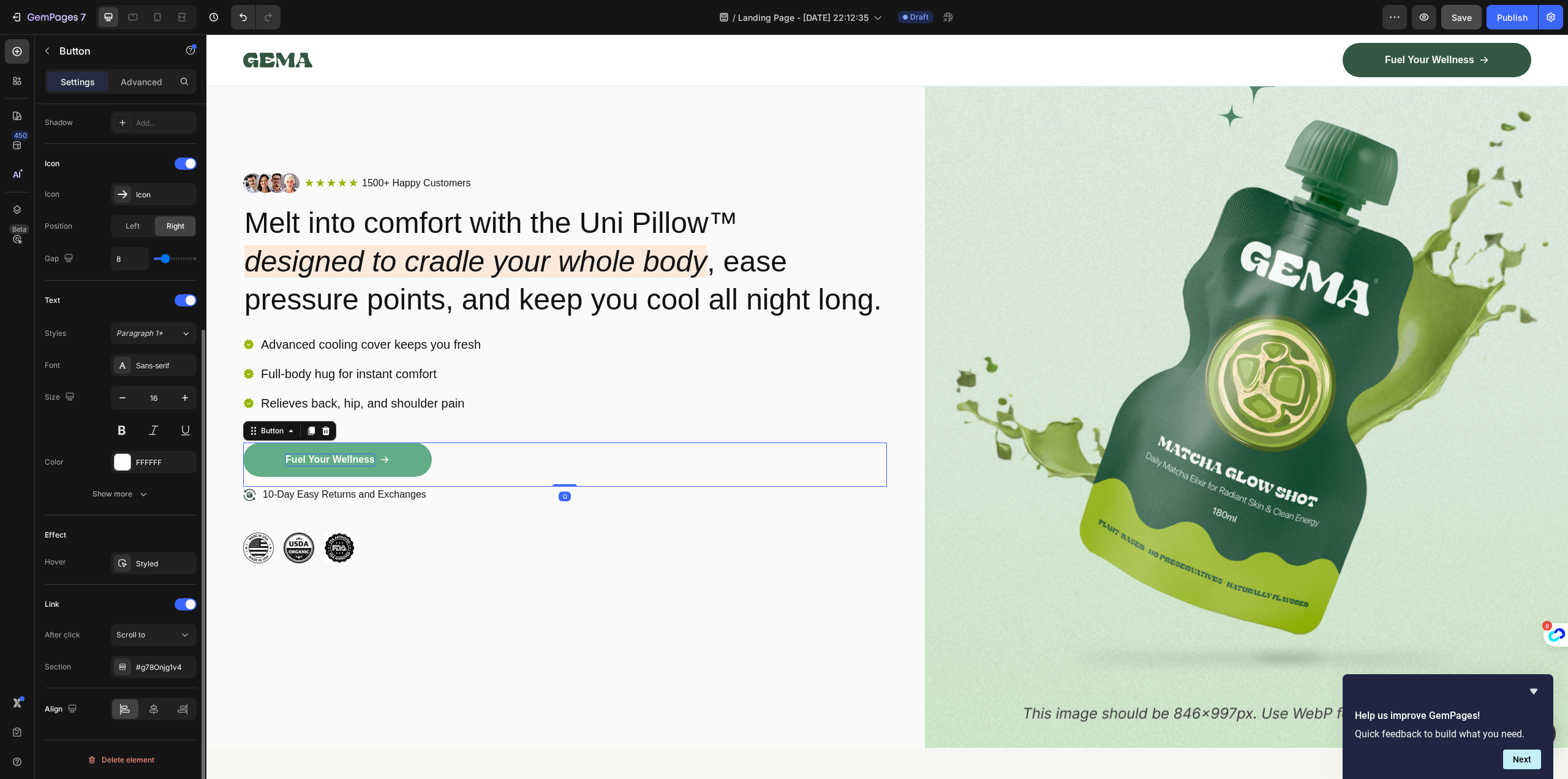
scroll to position [0, 0]
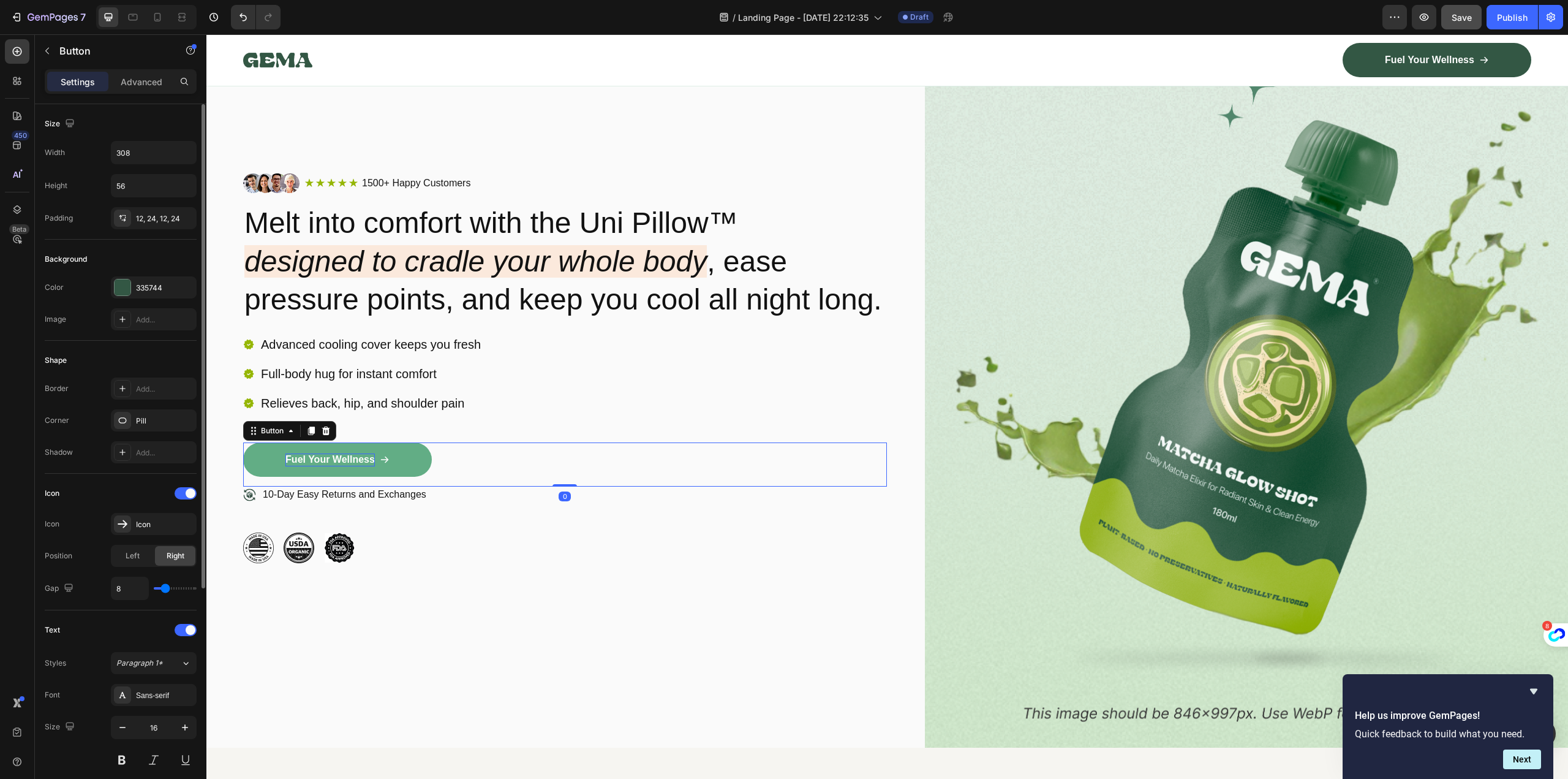
click at [354, 466] on p "Fuel Your Wellness" at bounding box center [330, 460] width 90 height 13
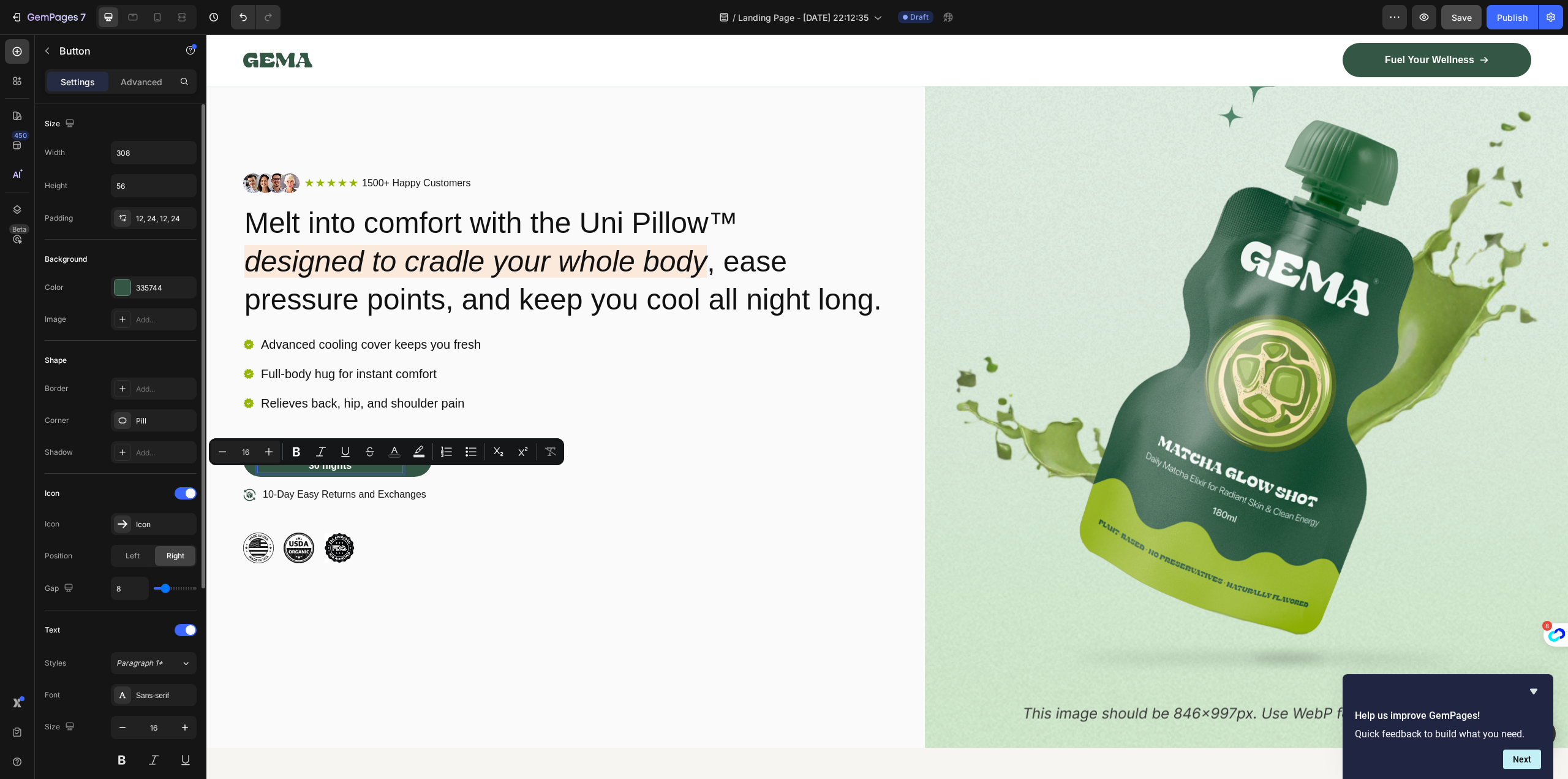
scroll to position [116, 0]
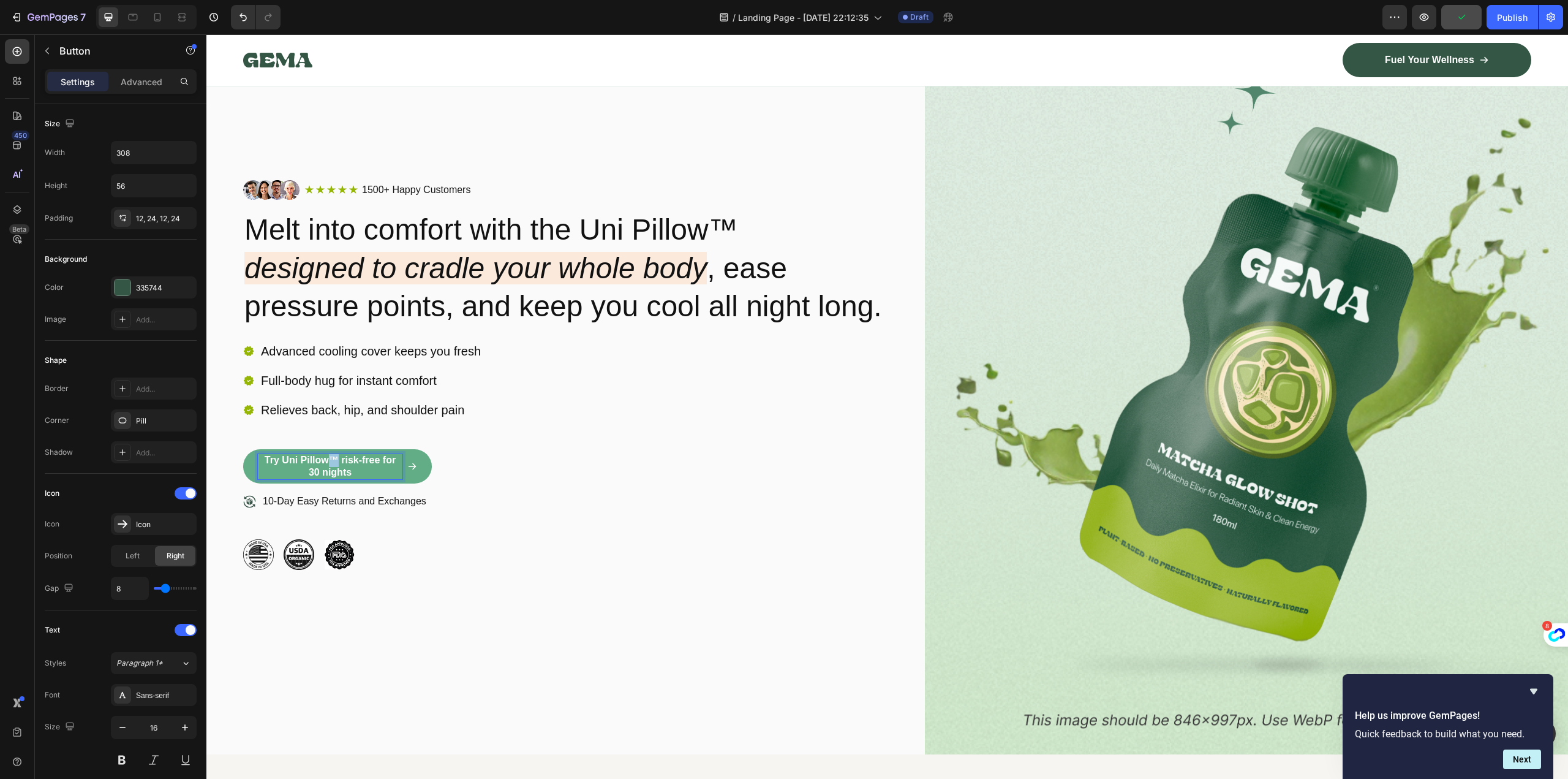
drag, startPoint x: 337, startPoint y: 476, endPoint x: 329, endPoint y: 476, distance: 8.0
click at [329, 476] on p "Try Uni Pillow™ risk-free for 30 nights" at bounding box center [330, 466] width 145 height 26
drag, startPoint x: 350, startPoint y: 486, endPoint x: 329, endPoint y: 476, distance: 23.3
click at [329, 476] on p "Try Uni Pillow risk-free for 30 nights" at bounding box center [330, 466] width 145 height 26
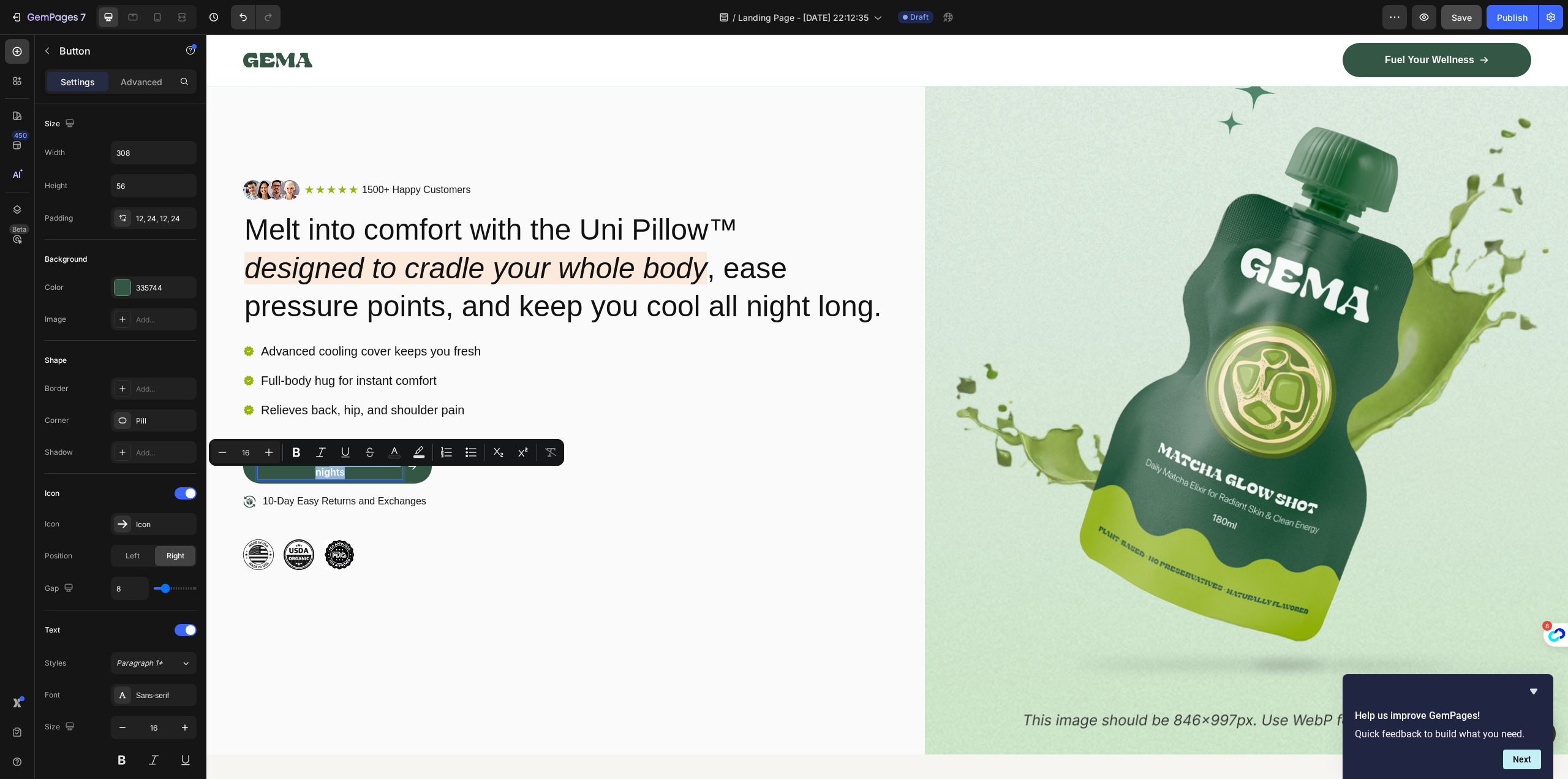
copy p "risk-free for 30 nights"
click at [337, 508] on p "10-Day Easy Returns and Exchanges" at bounding box center [345, 502] width 164 height 13
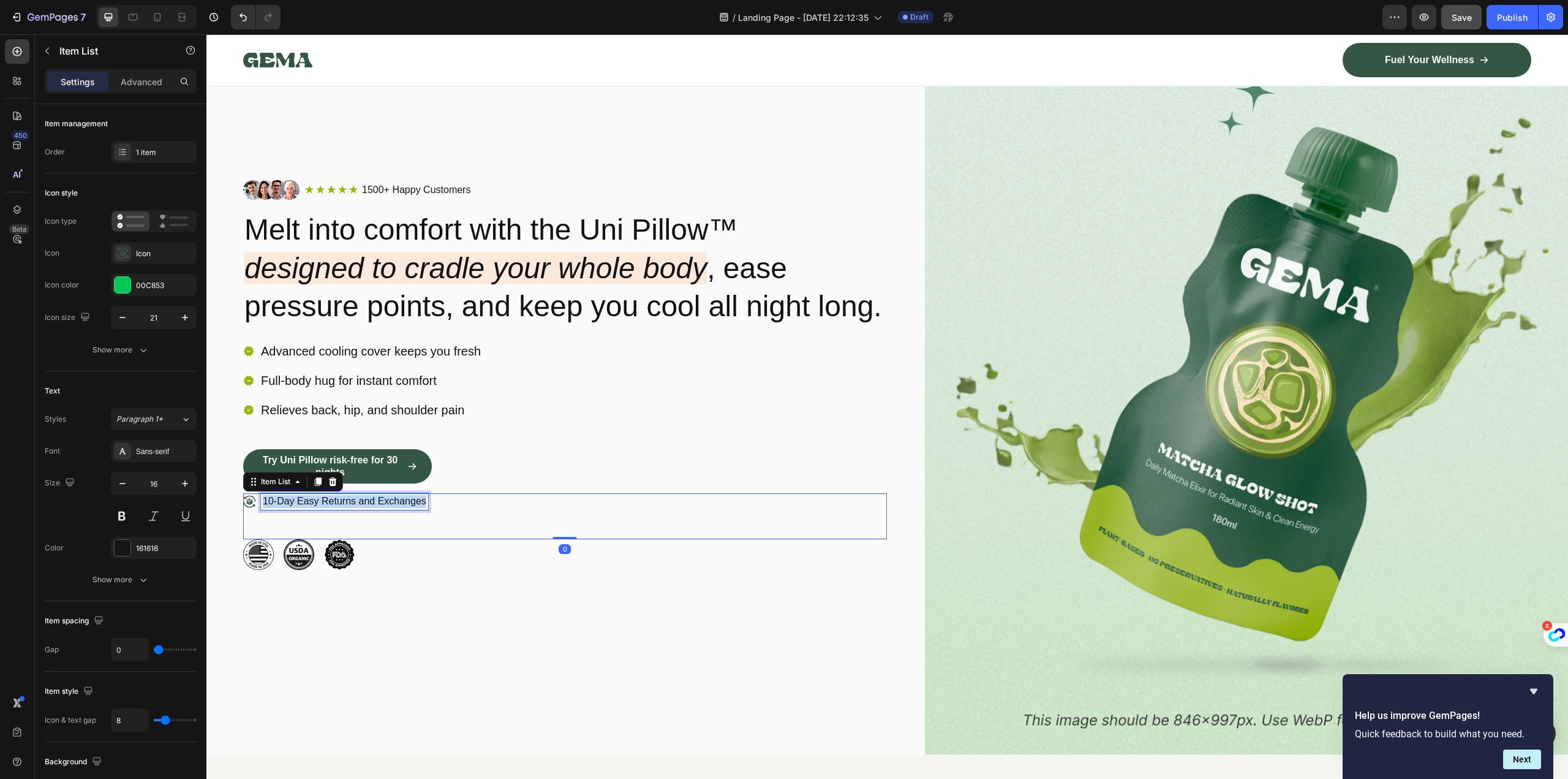
click at [337, 508] on p "10-Day Easy Returns and Exchanges" at bounding box center [345, 502] width 164 height 13
click at [563, 486] on div "Try Uni Pillow risk-free for 30 nights Button" at bounding box center [565, 470] width 644 height 44
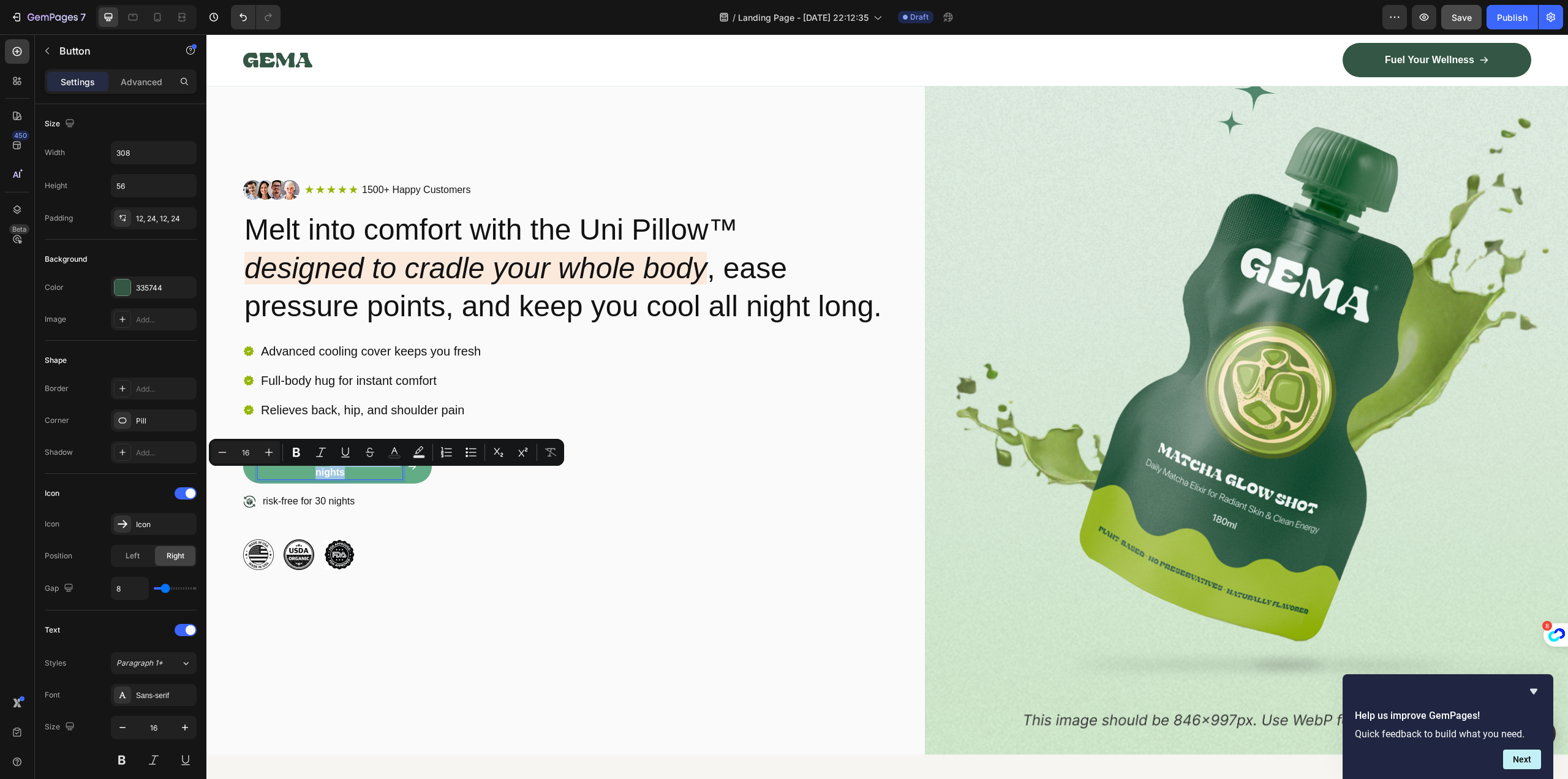
drag, startPoint x: 358, startPoint y: 485, endPoint x: 329, endPoint y: 475, distance: 30.7
click at [329, 475] on p "Try Uni Pillow risk-free for 30 nights" at bounding box center [330, 466] width 145 height 26
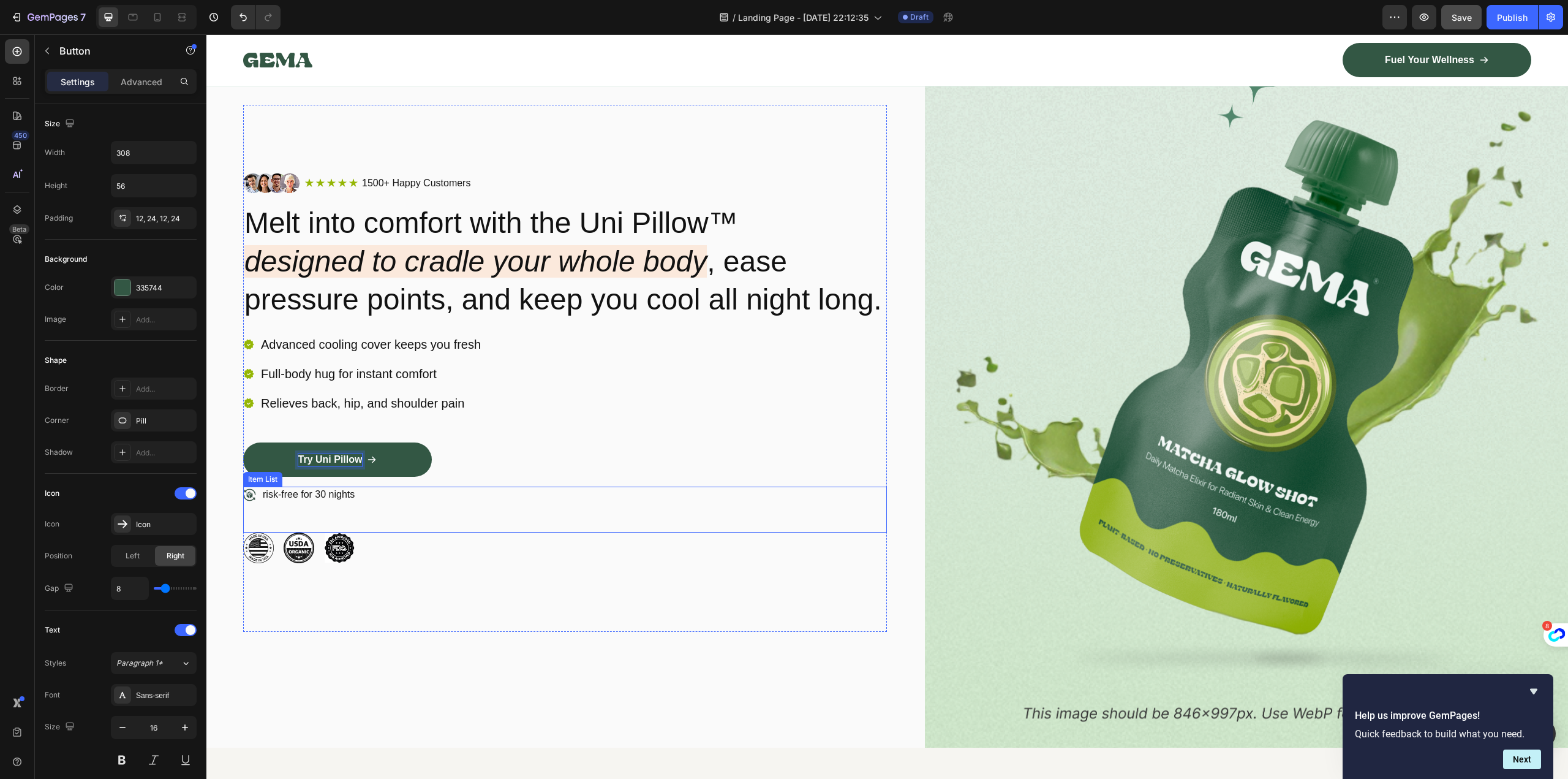
click at [326, 501] on p "risk-free for 30 nights" at bounding box center [308, 495] width 92 height 13
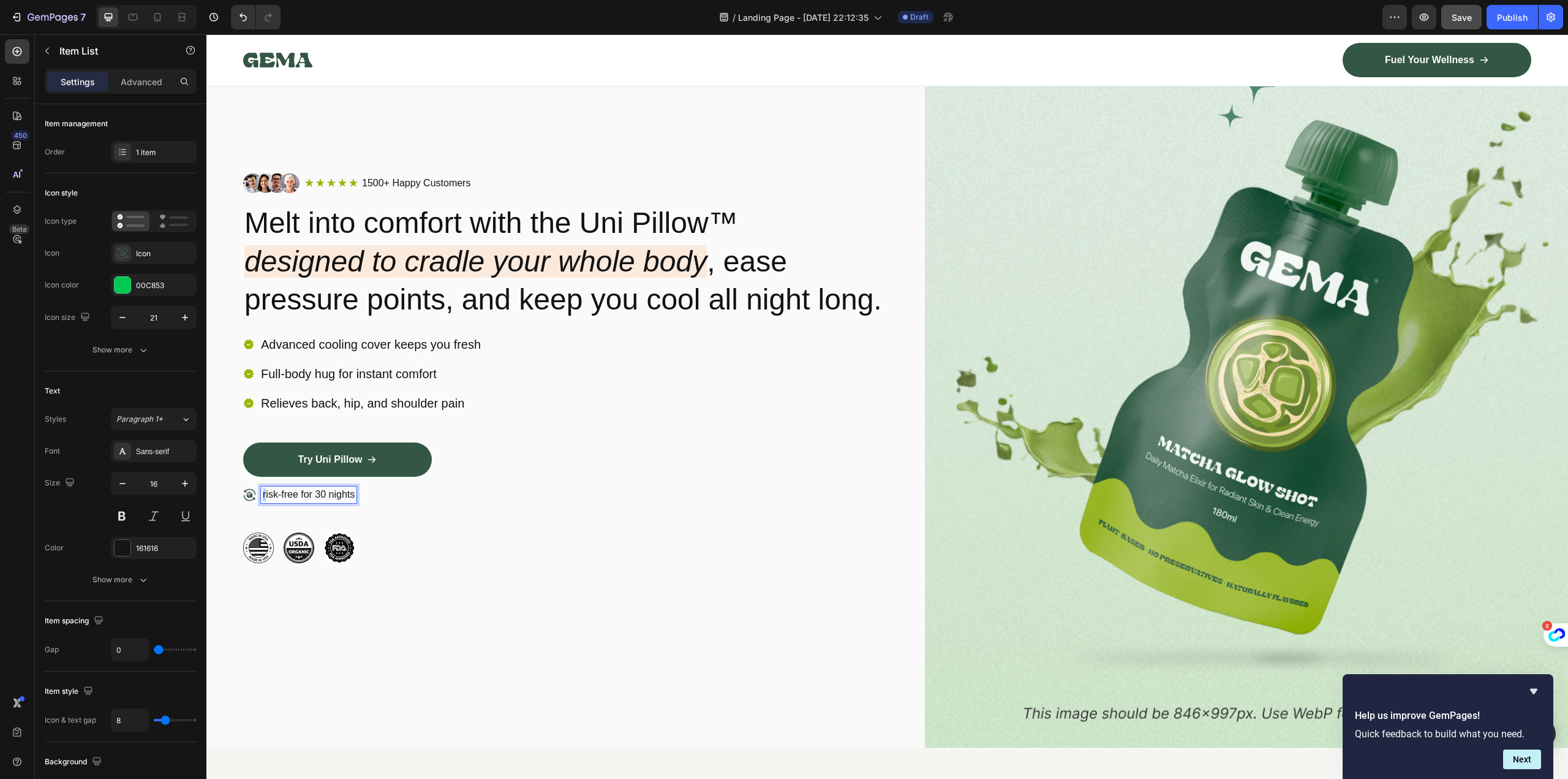
click at [262, 503] on div "risk-free for 30 nights" at bounding box center [308, 495] width 96 height 16
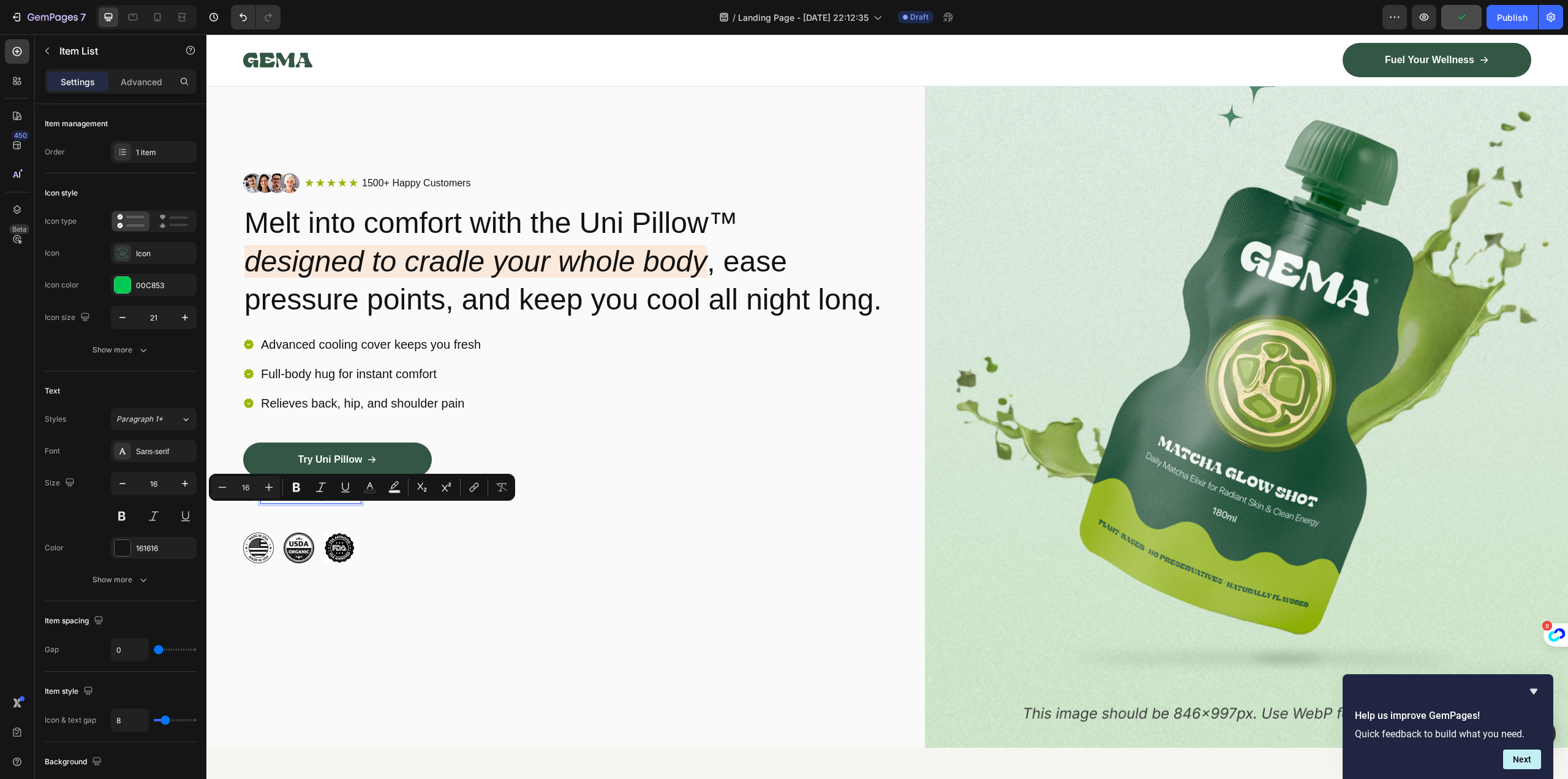
click at [320, 501] on p "Risk-free for 30 nights" at bounding box center [310, 495] width 96 height 13
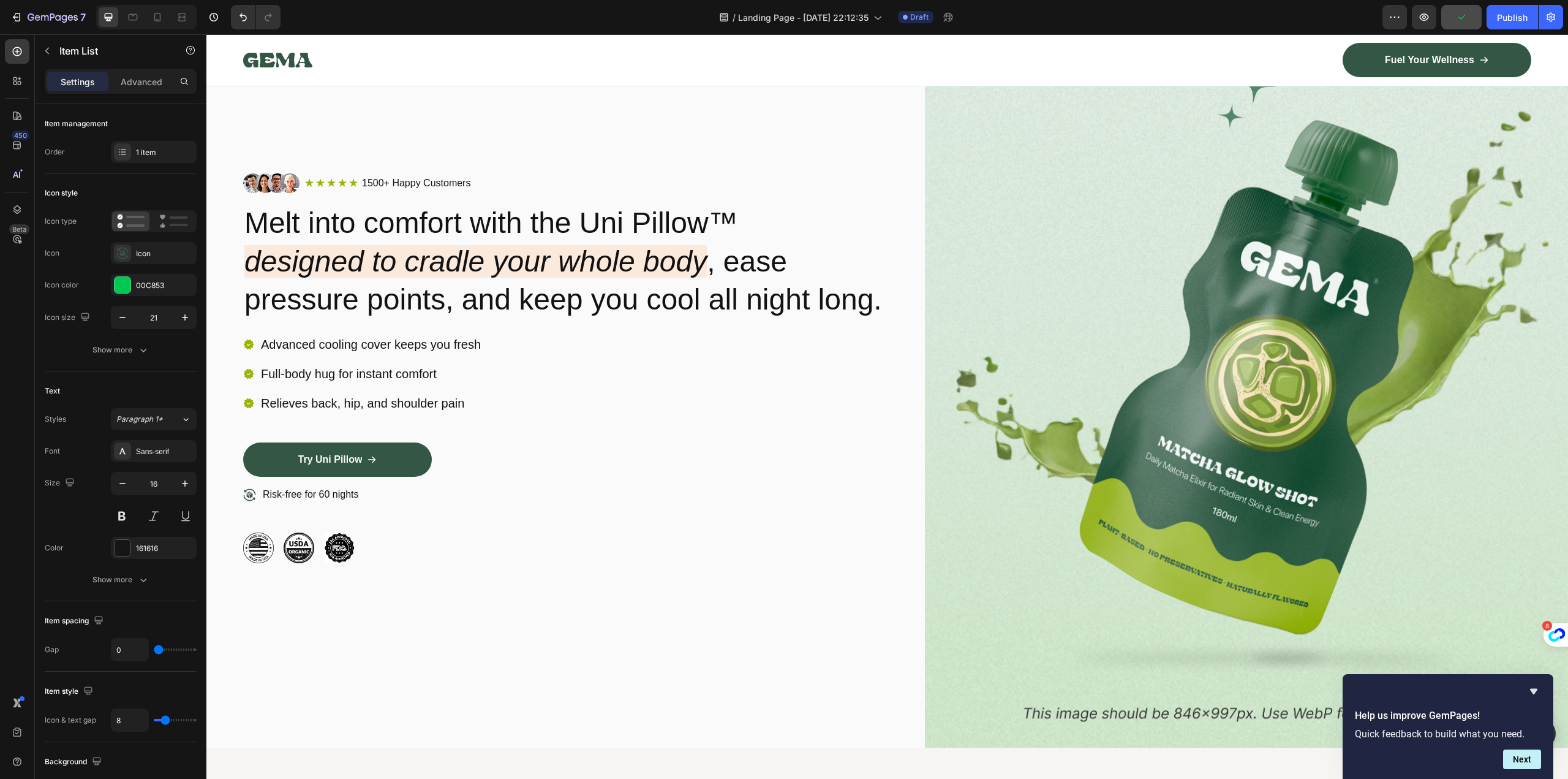
click at [520, 533] on div "Risk-free for 60 nights" at bounding box center [565, 510] width 644 height 46
click at [250, 501] on icon at bounding box center [249, 495] width 12 height 12
click at [414, 560] on div "Image Image Image Row" at bounding box center [565, 548] width 644 height 31
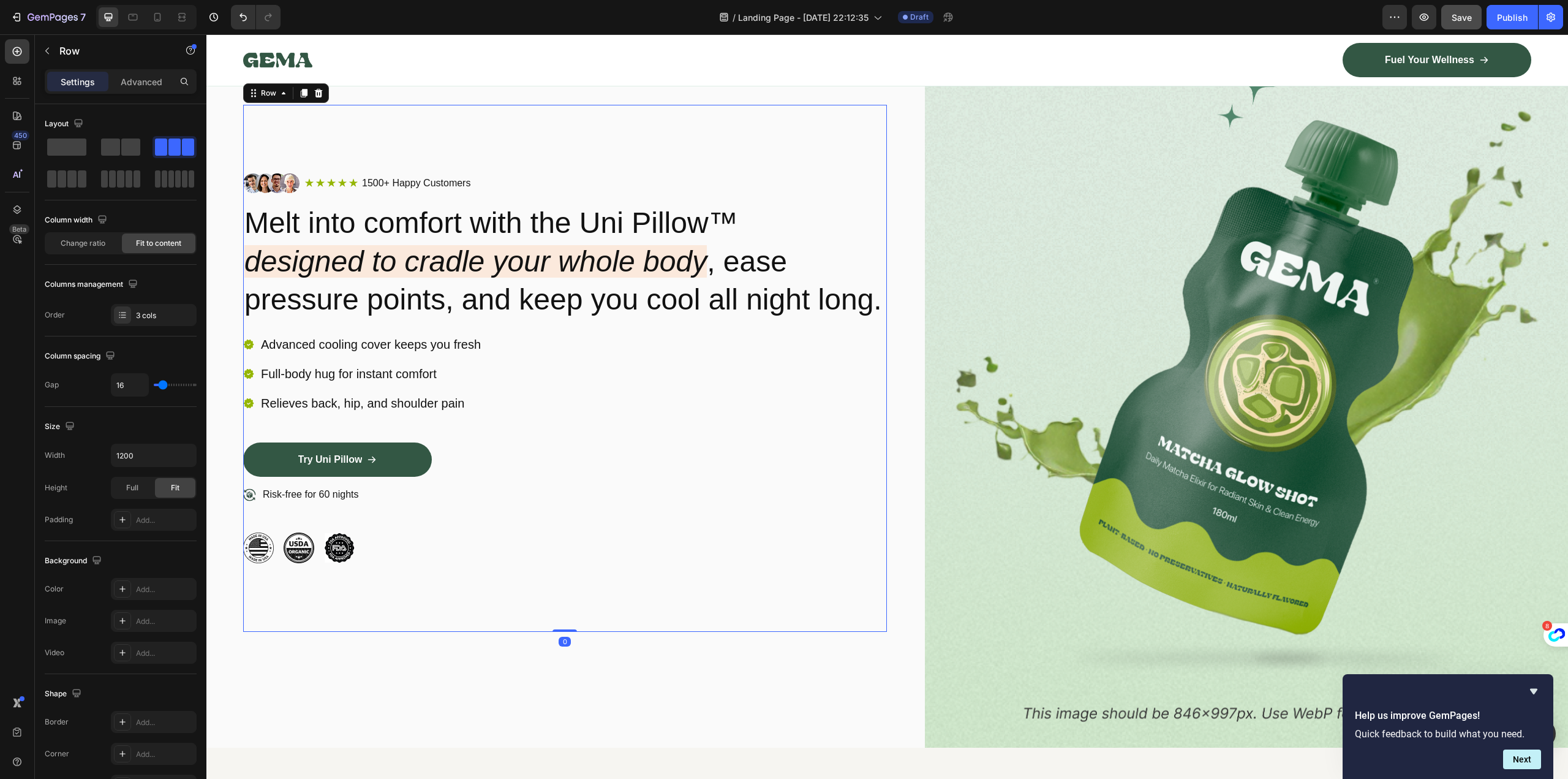
click at [466, 598] on div "Image Icon Icon Icon Icon Icon Icon List 1500+ Happy Customers Text Block Row R…" at bounding box center [565, 368] width 644 height 527
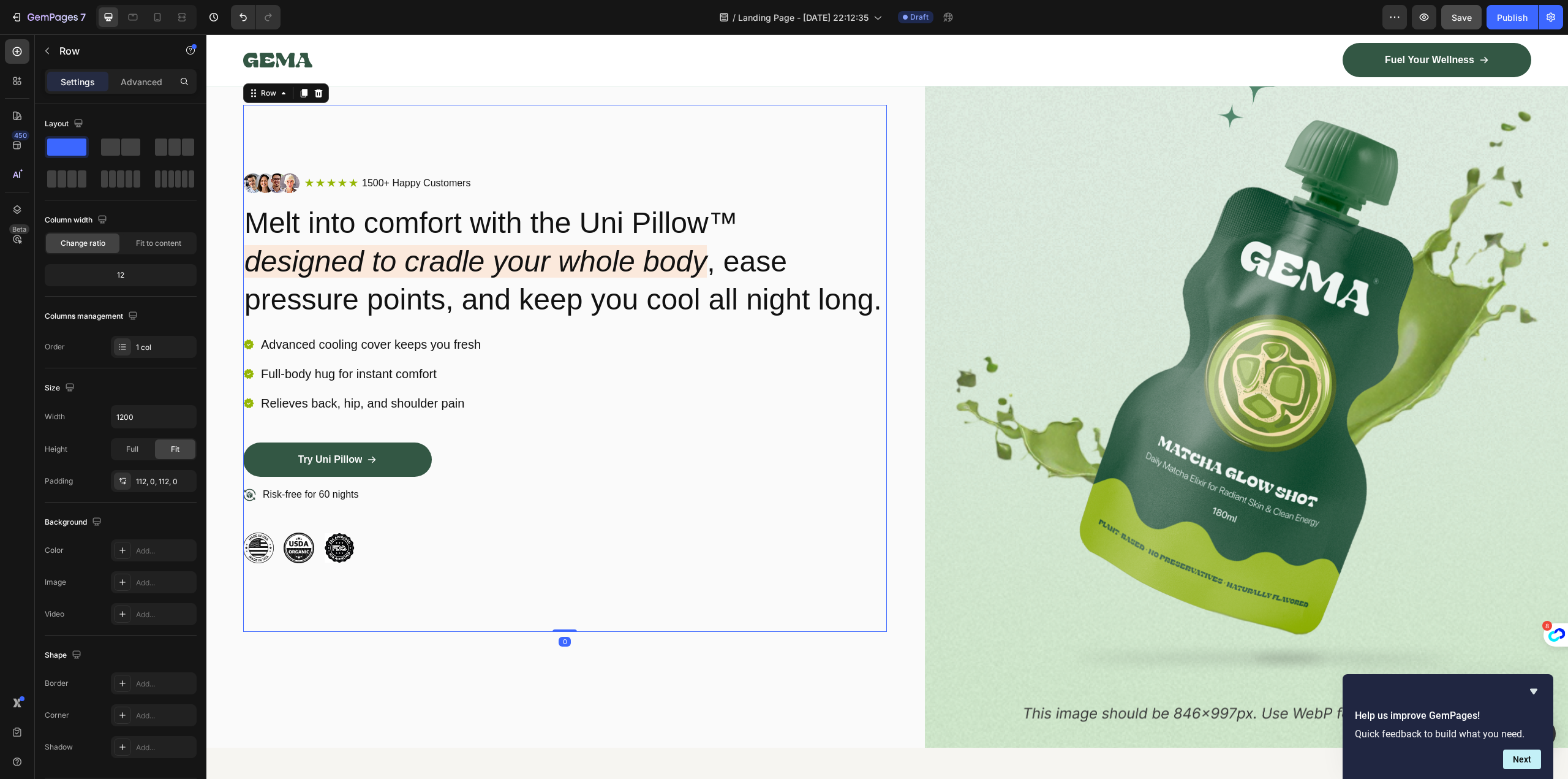
drag, startPoint x: 563, startPoint y: 647, endPoint x: 572, endPoint y: 577, distance: 70.6
click at [557, 601] on div "Image Icon Icon Icon Icon Icon Icon List 1500+ Happy Customers Text Block Row R…" at bounding box center [565, 368] width 644 height 527
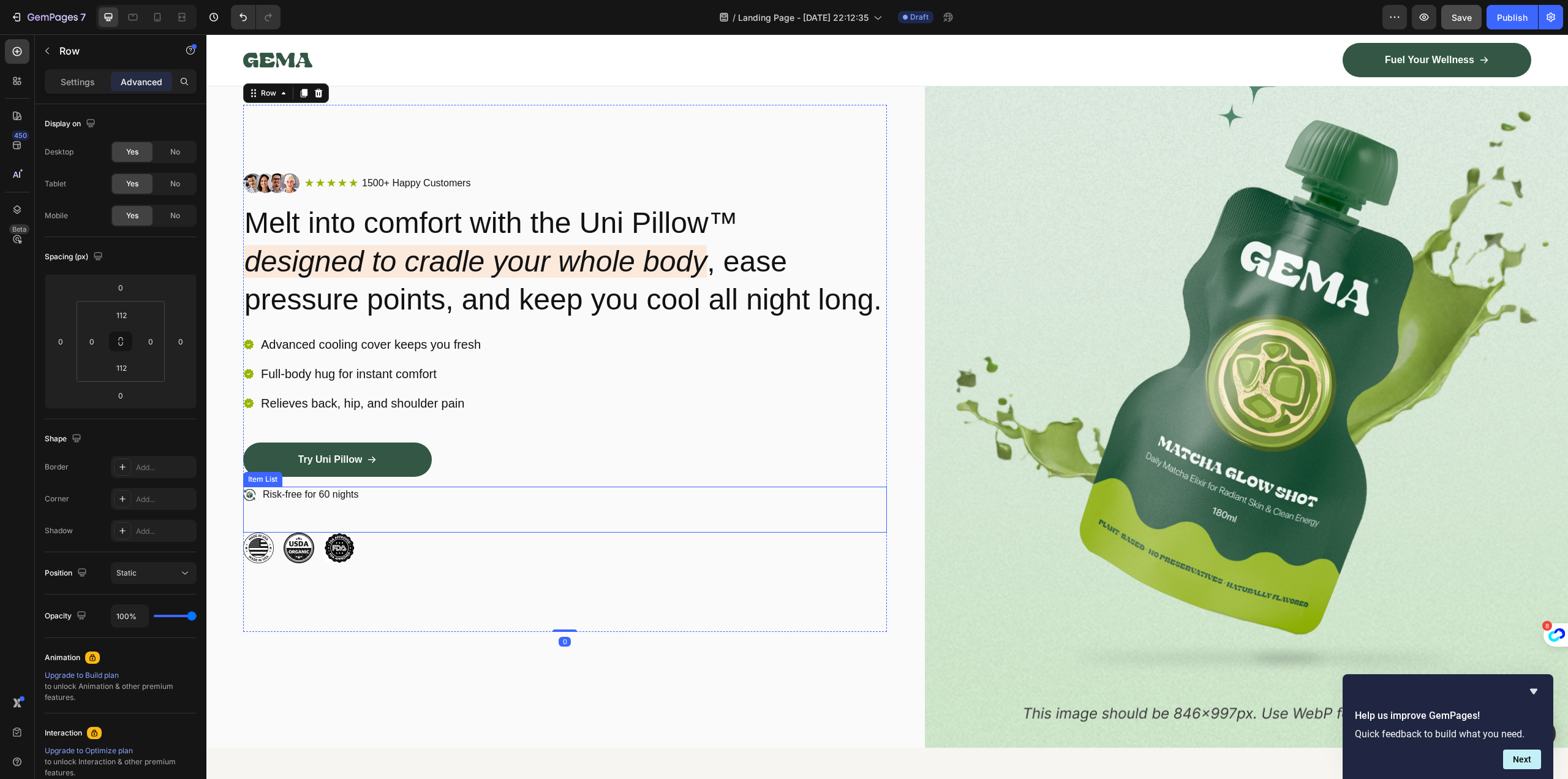
click at [629, 533] on div "Risk-free for 60 nights" at bounding box center [565, 510] width 644 height 46
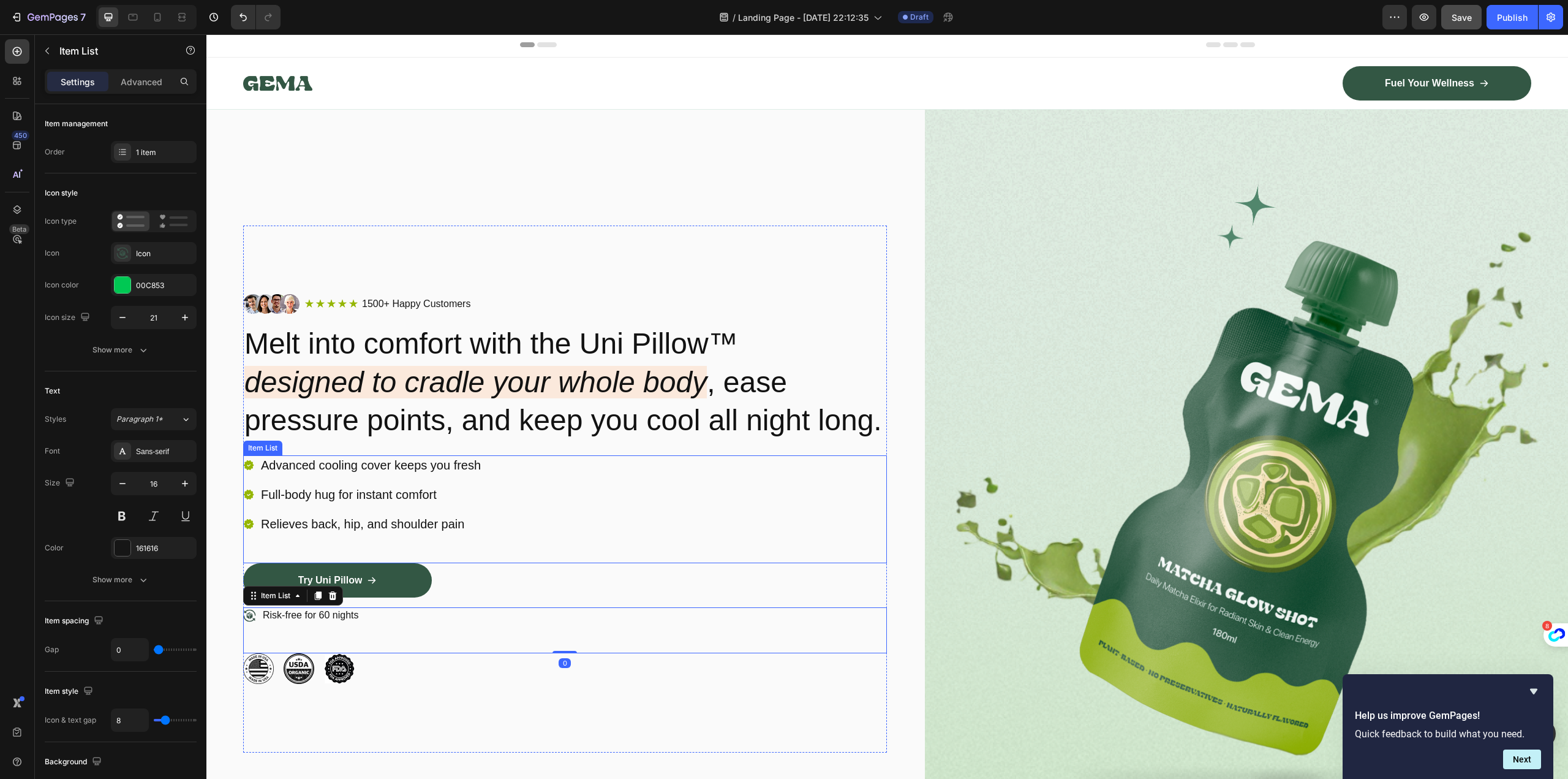
scroll to position [0, 0]
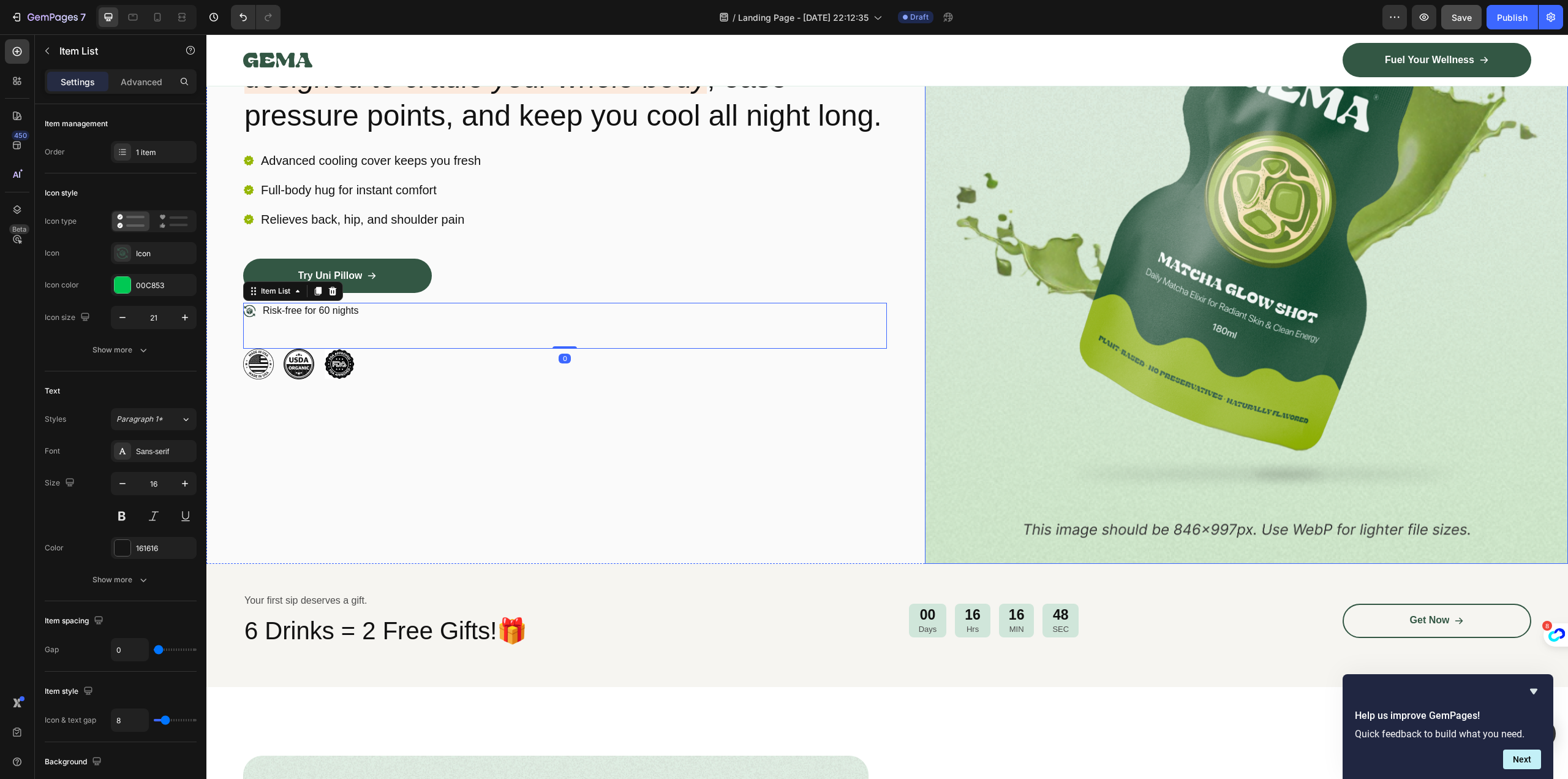
click at [1155, 434] on img at bounding box center [1246, 185] width 644 height 759
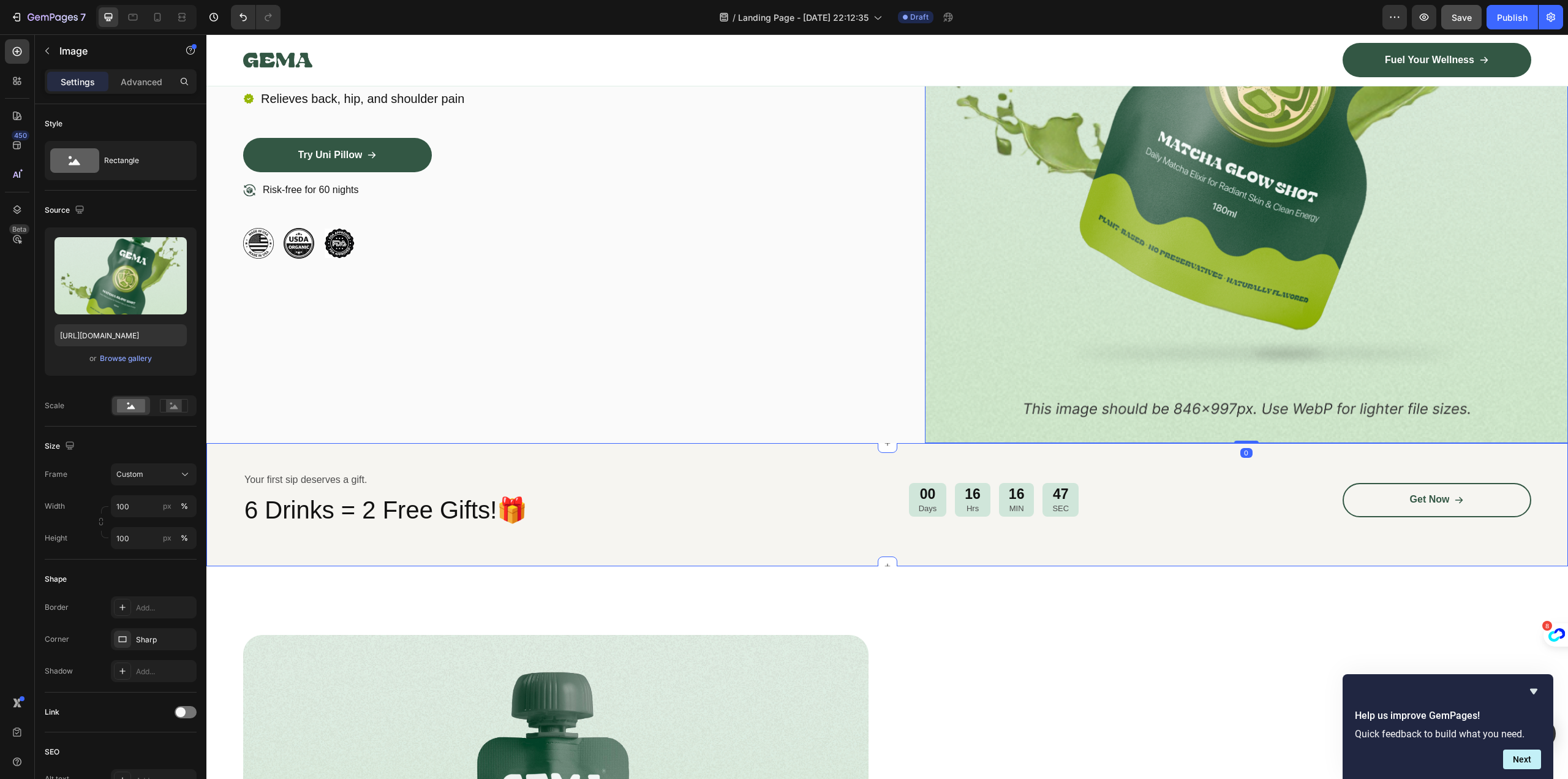
scroll to position [429, 0]
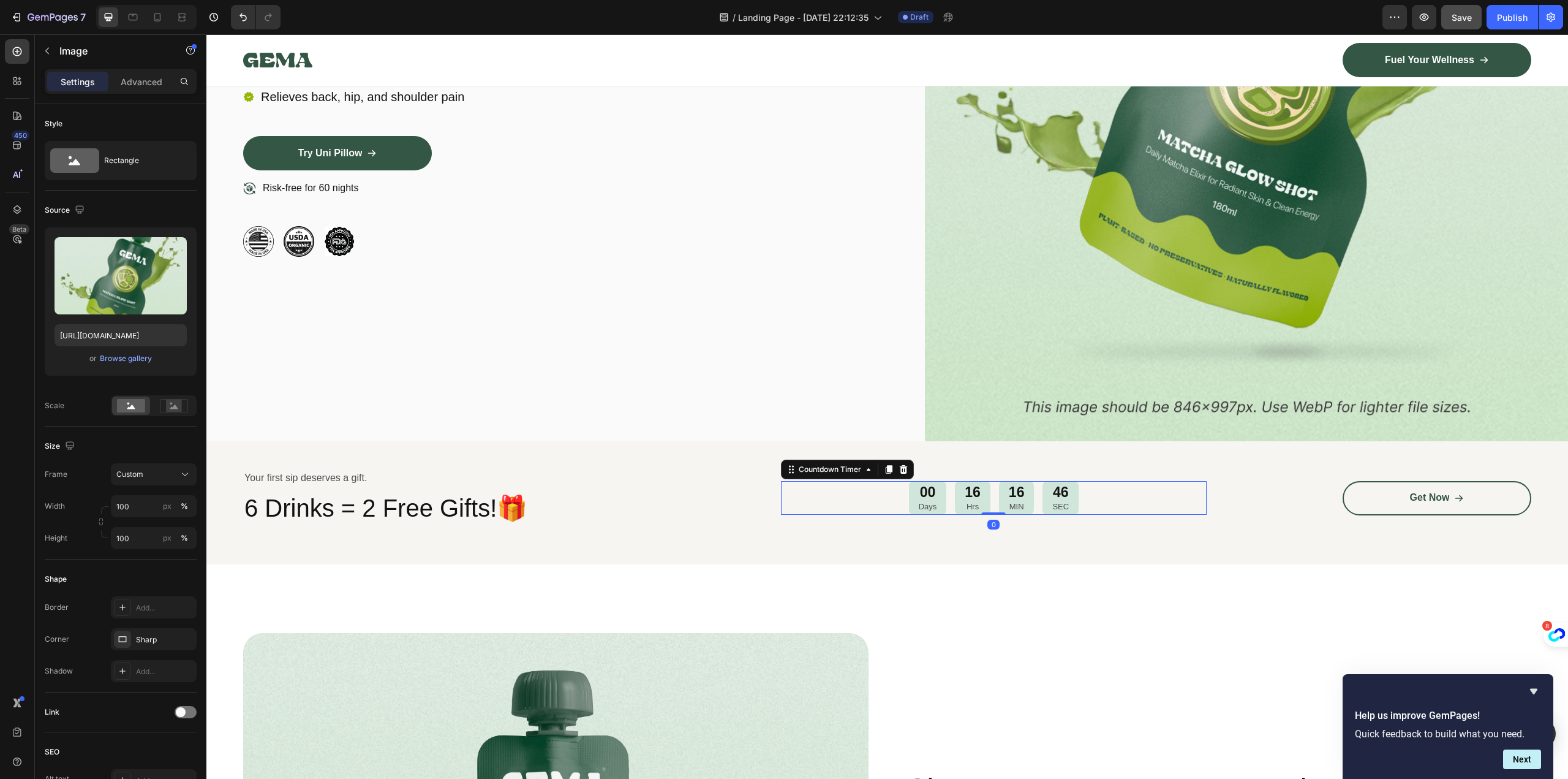
click at [781, 503] on div "00 Days 16 Hrs 16 MIN 46 SEC" at bounding box center [994, 497] width 426 height 33
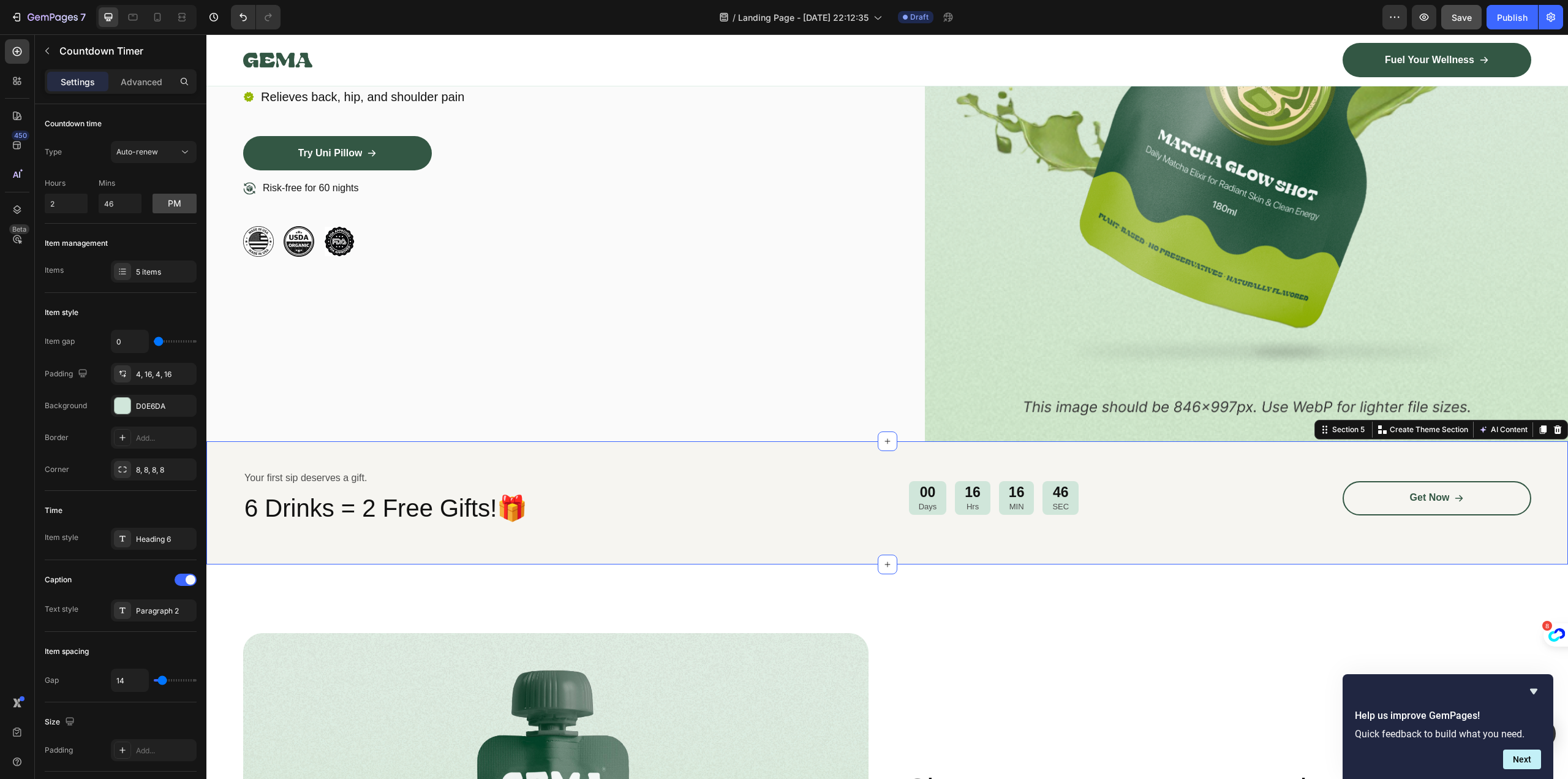
click at [1174, 461] on div "Your first sip deserves a gift. Text Block 6 Drinks = 2 Free Gifts!🎁 Heading 00…" at bounding box center [887, 503] width 1362 height 123
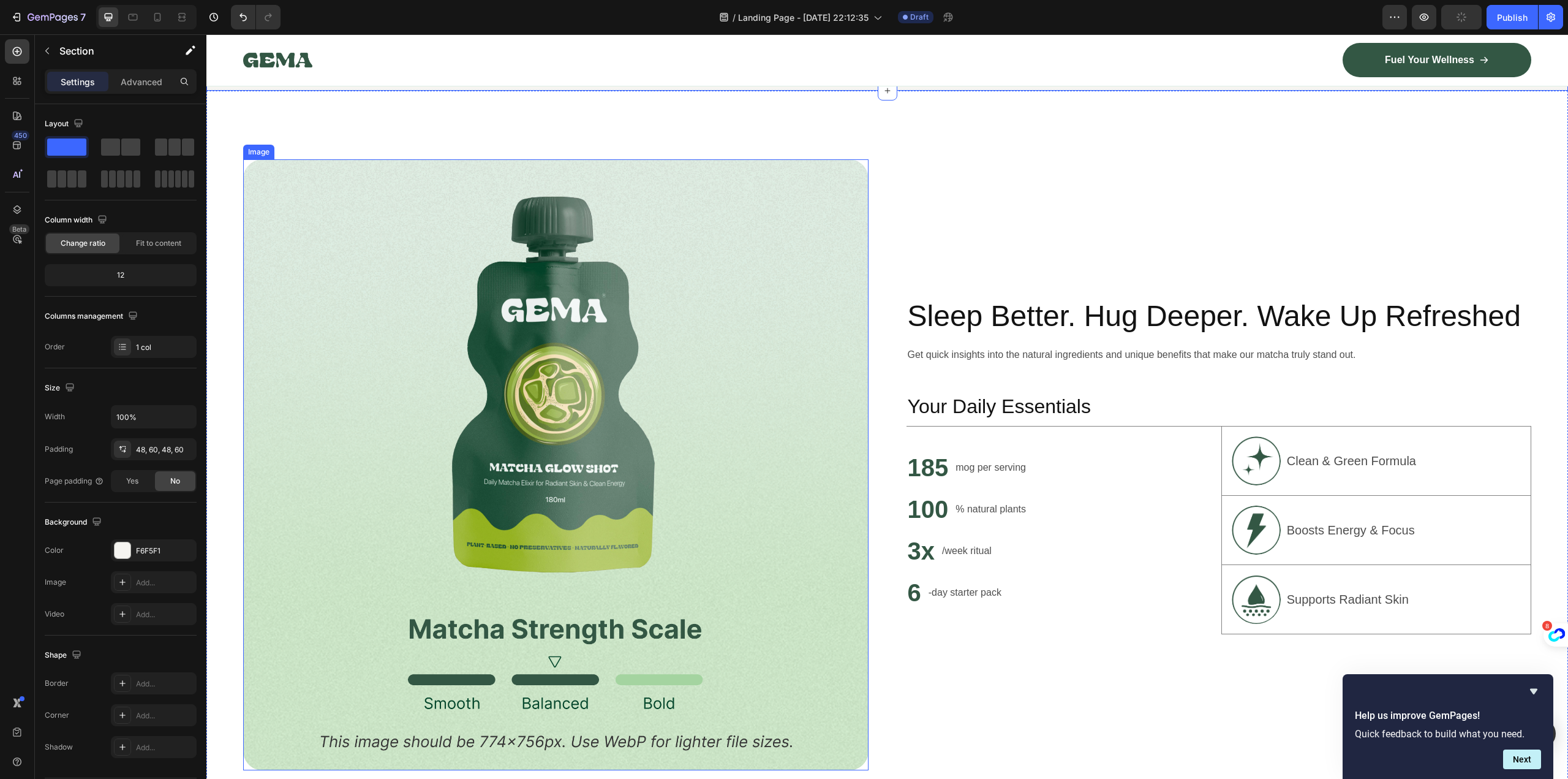
scroll to position [919, 0]
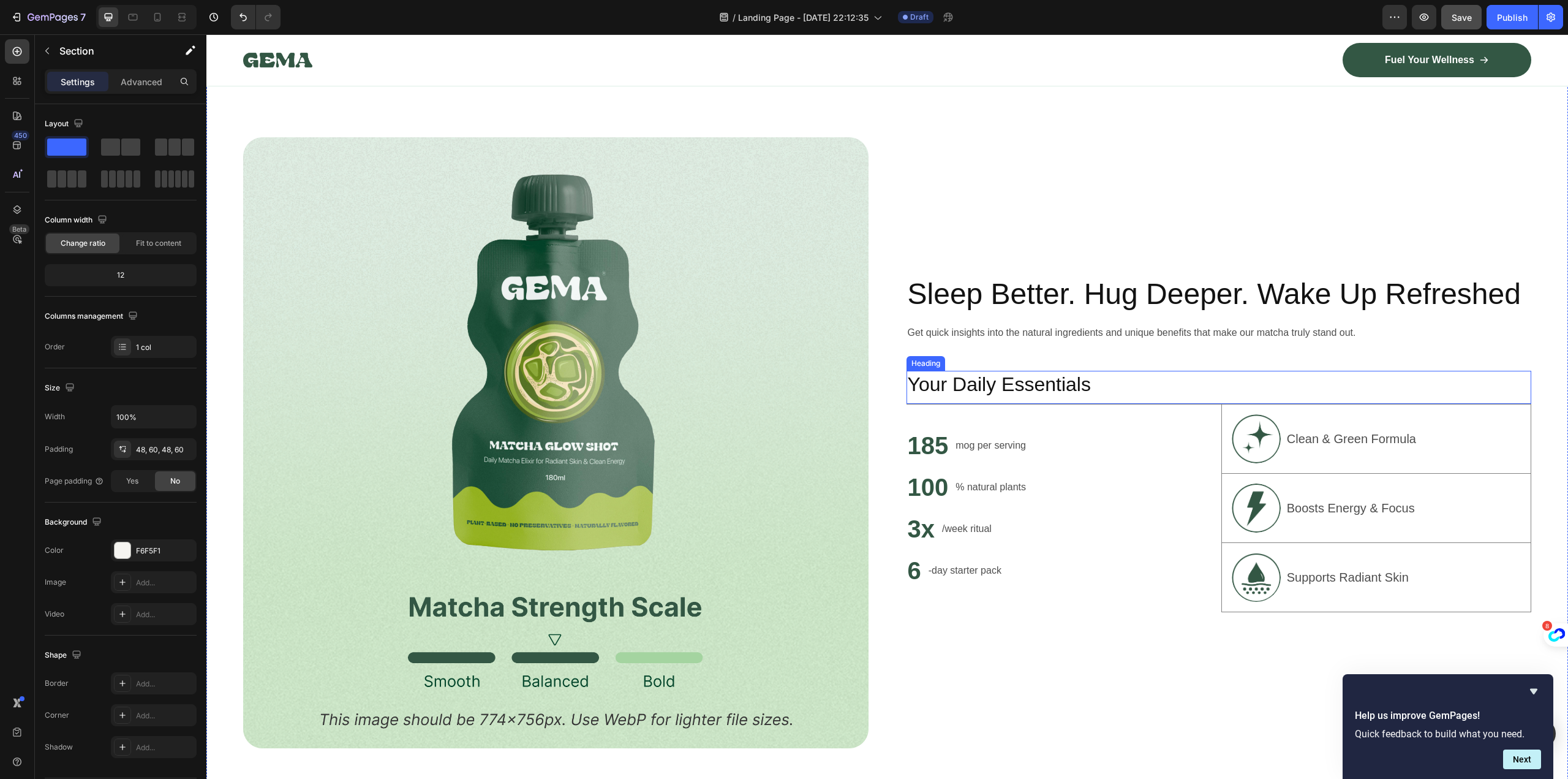
click at [989, 381] on h2 "Your Daily Essentials" at bounding box center [1219, 385] width 625 height 28
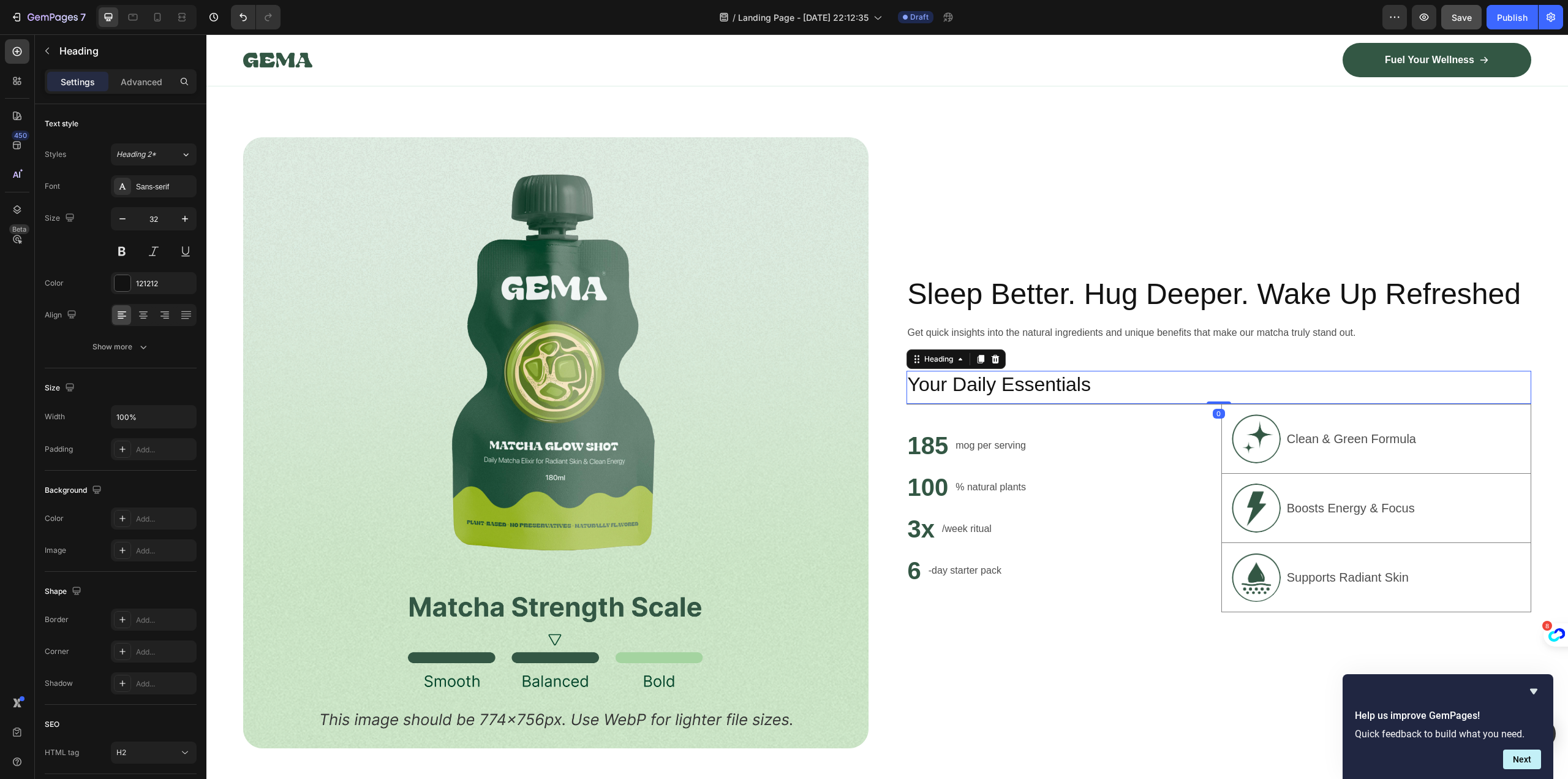
click at [989, 381] on h2 "Your Daily Essentials" at bounding box center [1219, 385] width 625 height 28
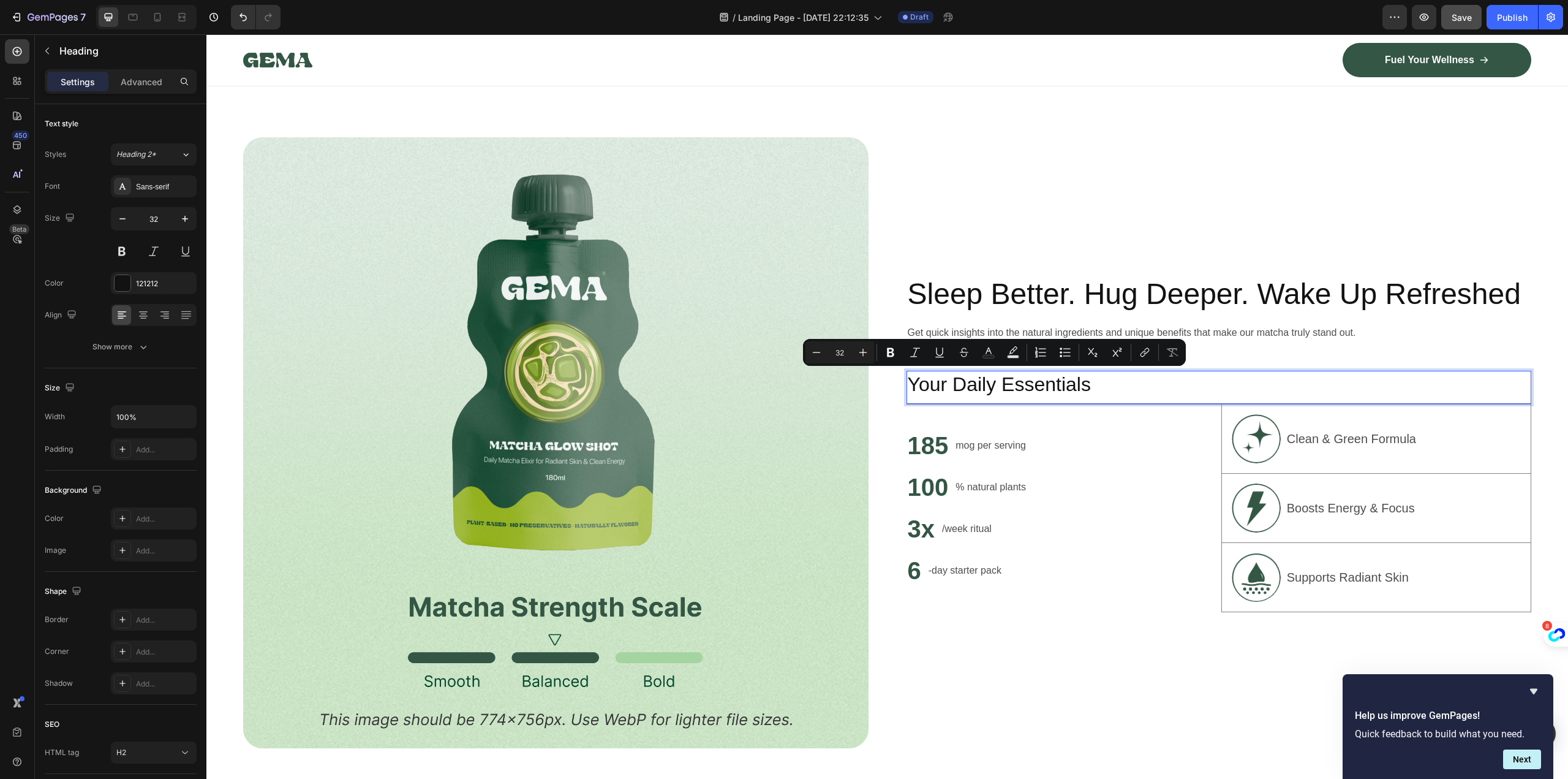
click at [1008, 378] on p "Your Daily Essentials" at bounding box center [1219, 385] width 623 height 26
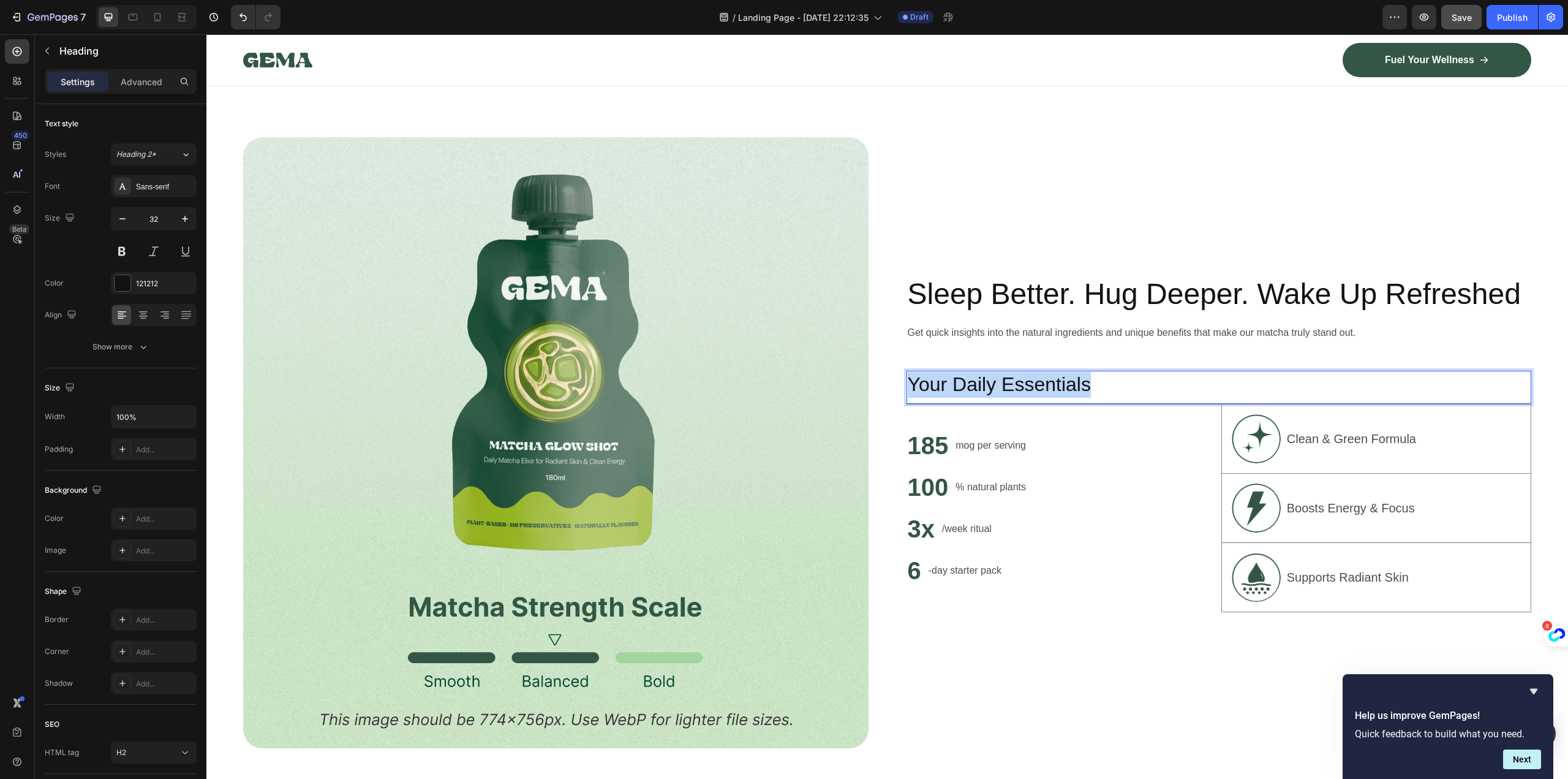
click at [1008, 378] on p "Your Daily Essentials" at bounding box center [1219, 385] width 623 height 26
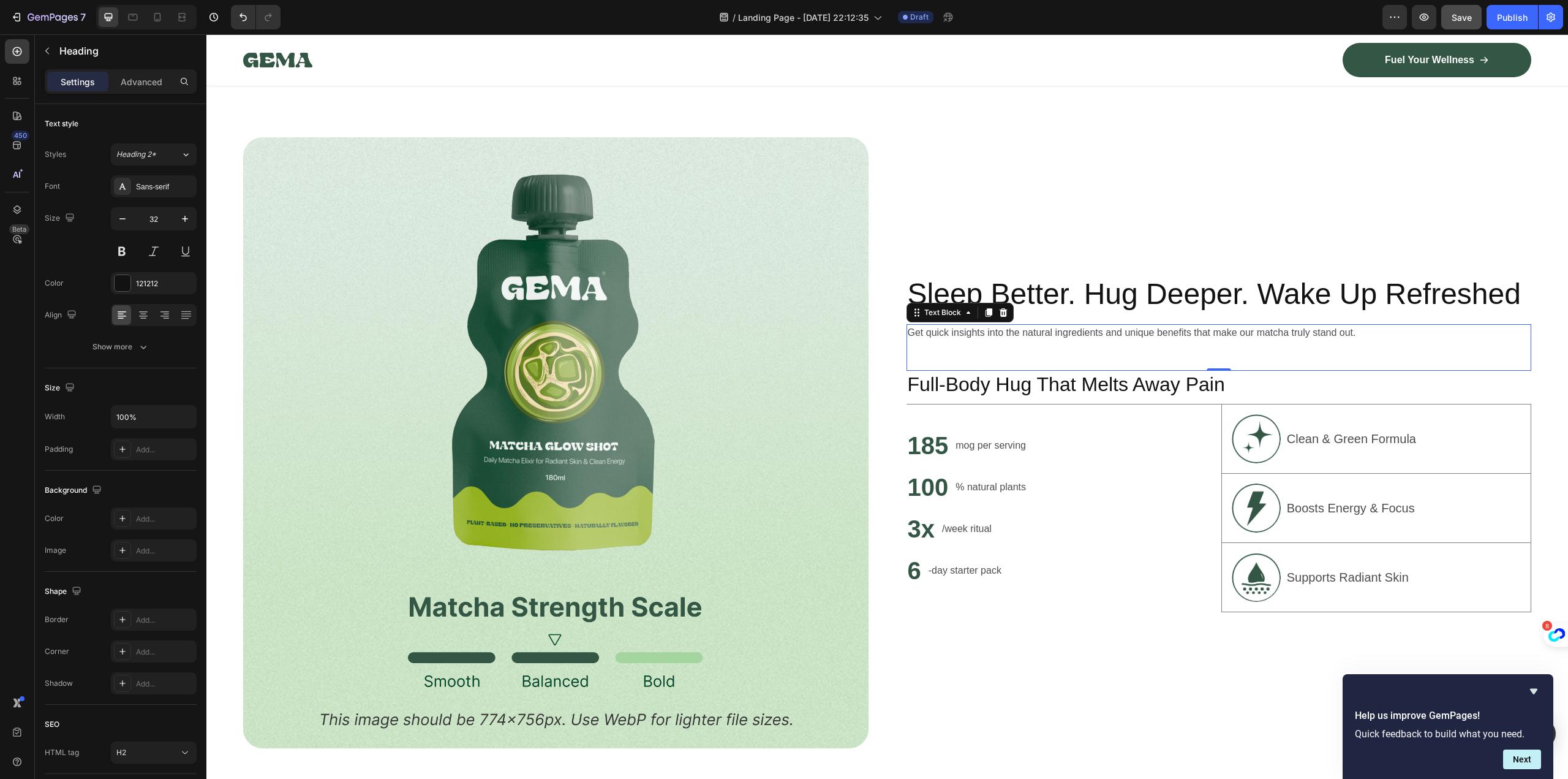
click at [1328, 355] on div "Get quick insights into the natural ingredients and unique benefits that make o…" at bounding box center [1219, 347] width 625 height 47
click at [1140, 336] on p "Get quick insights into the natural ingredients and unique benefits that make o…" at bounding box center [1219, 333] width 623 height 14
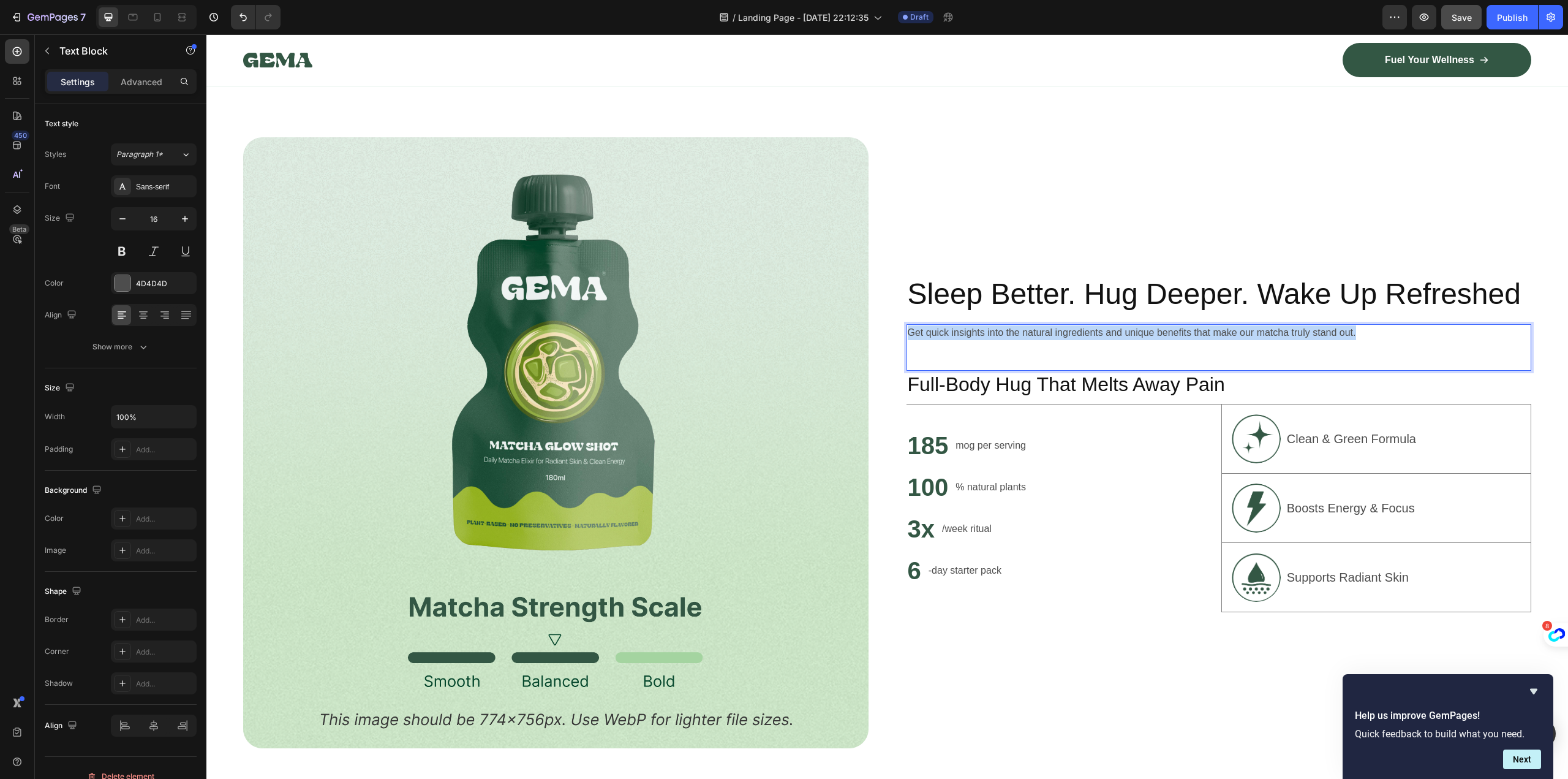
click at [1140, 336] on p "Get quick insights into the natural ingredients and unique benefits that make o…" at bounding box center [1219, 333] width 623 height 14
click at [1319, 436] on p "Clean & Green Formula" at bounding box center [1351, 439] width 129 height 18
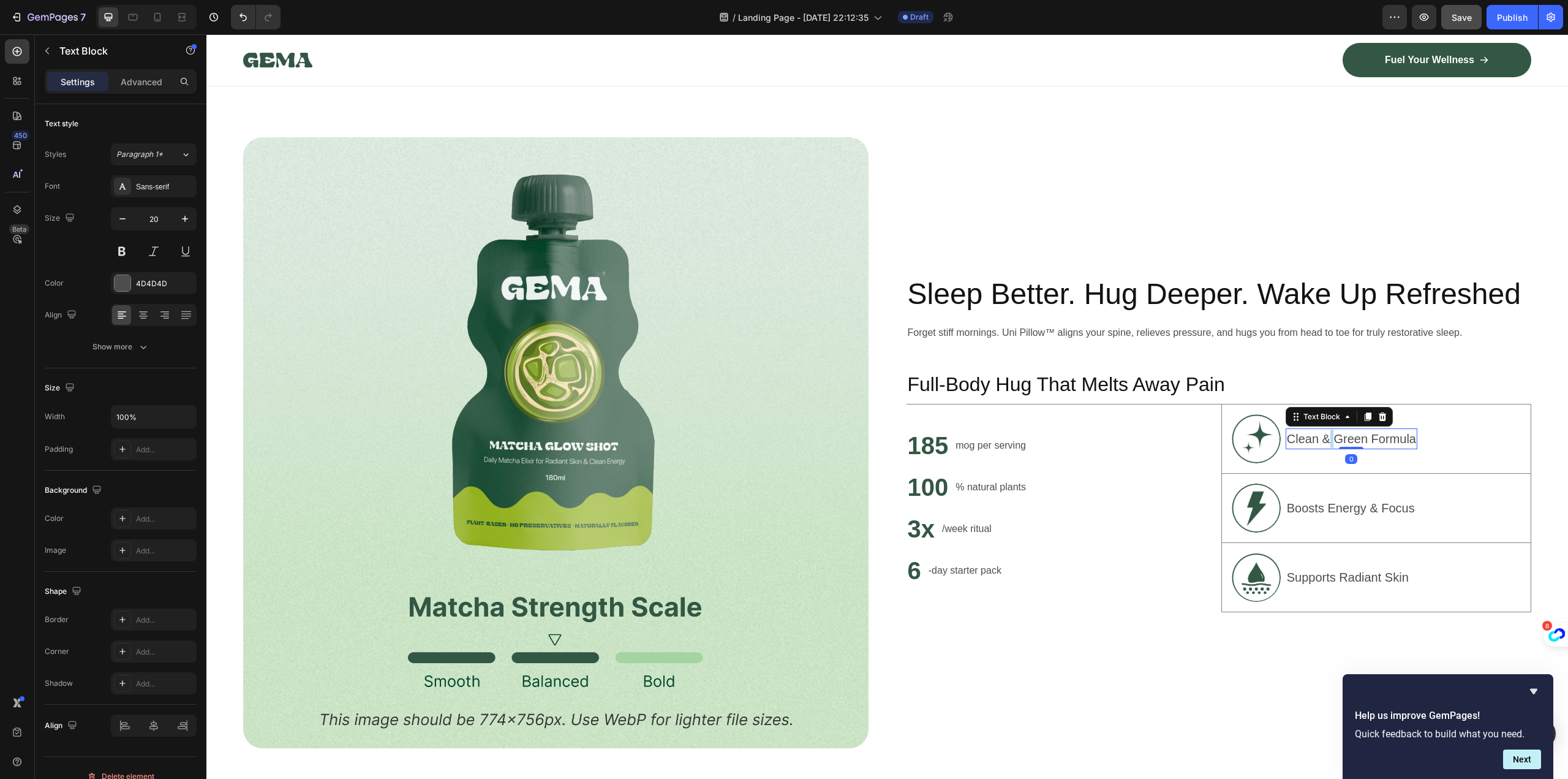
click at [1319, 436] on p "Clean & Green Formula" at bounding box center [1351, 439] width 129 height 18
click at [1324, 503] on p "Boosts Energy & Focus" at bounding box center [1351, 508] width 128 height 16
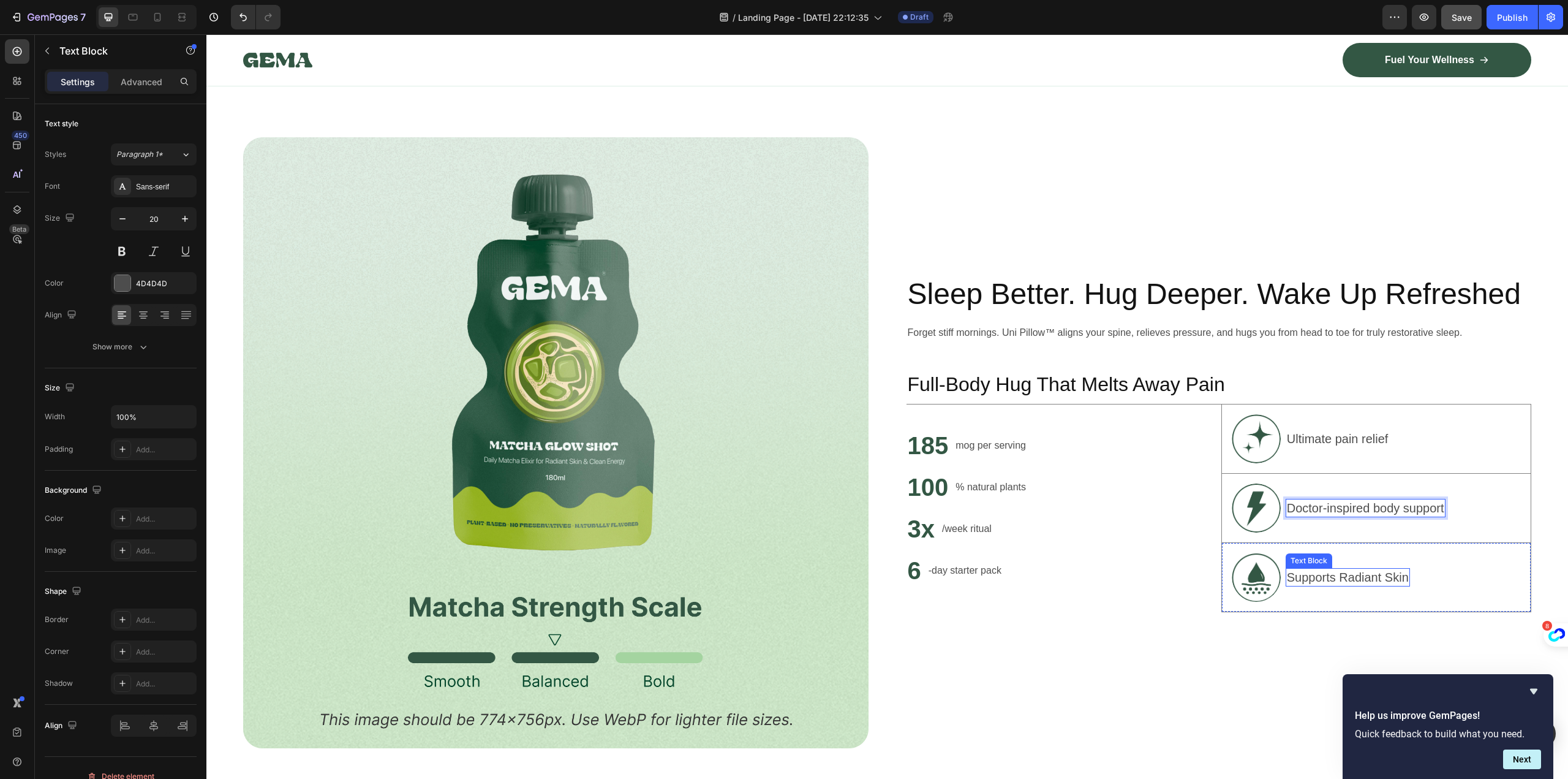
click at [1334, 573] on p "Supports Radiant Skin" at bounding box center [1348, 577] width 122 height 16
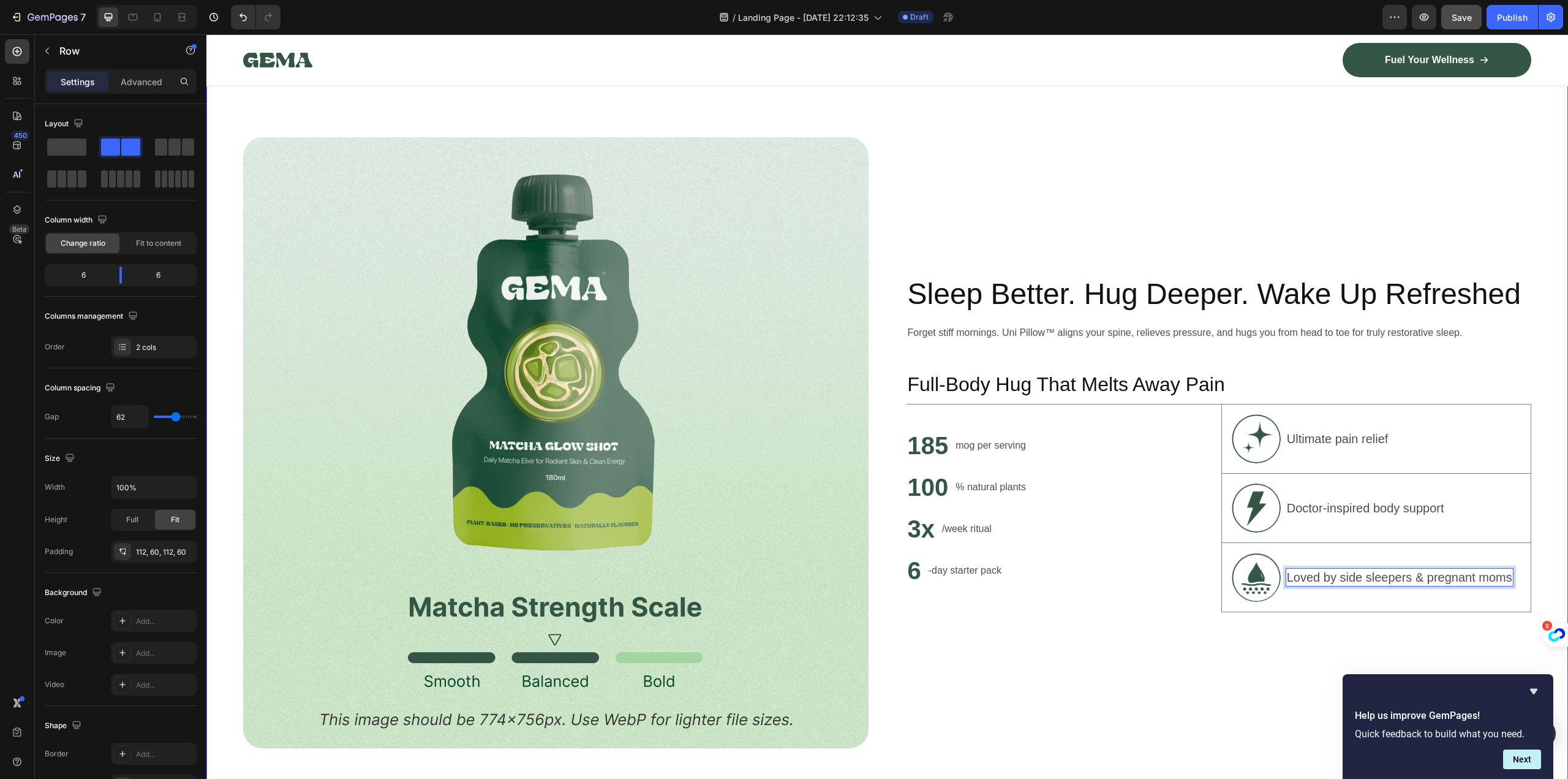
click at [997, 609] on div "Sleep Better. Hug Deeper. Wake Up Refreshed Heading Forget stiff mornings. Uni …" at bounding box center [1219, 442] width 625 height 611
click at [1548, 413] on div "Image Sleep Better. Hug Deeper. Wake Up Refreshed Heading Forget stiff mornings…" at bounding box center [887, 443] width 1362 height 748
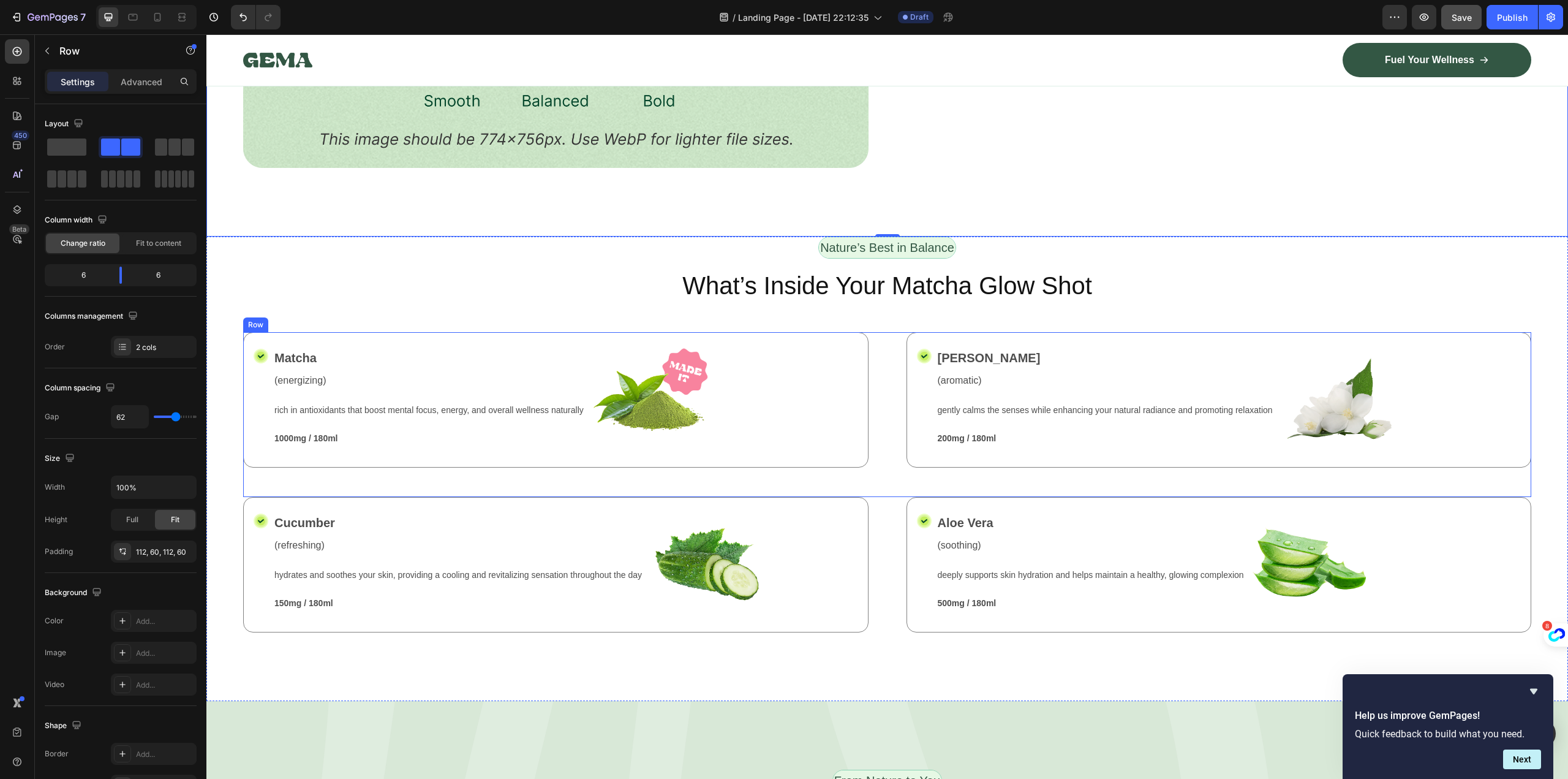
scroll to position [1593, 0]
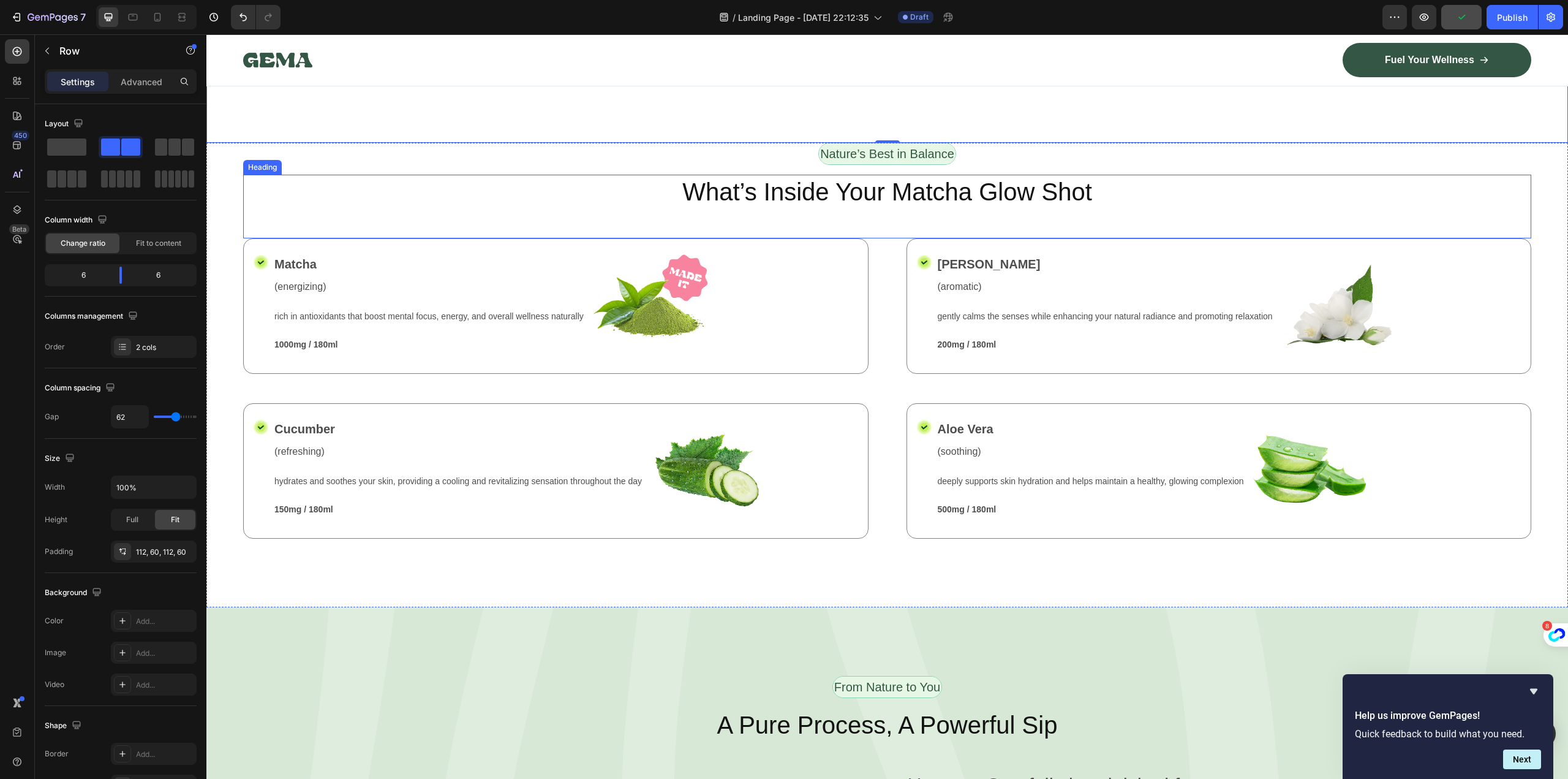
click at [802, 186] on h2 "What’s Inside Your Matcha Glow Shot" at bounding box center [887, 192] width 1288 height 34
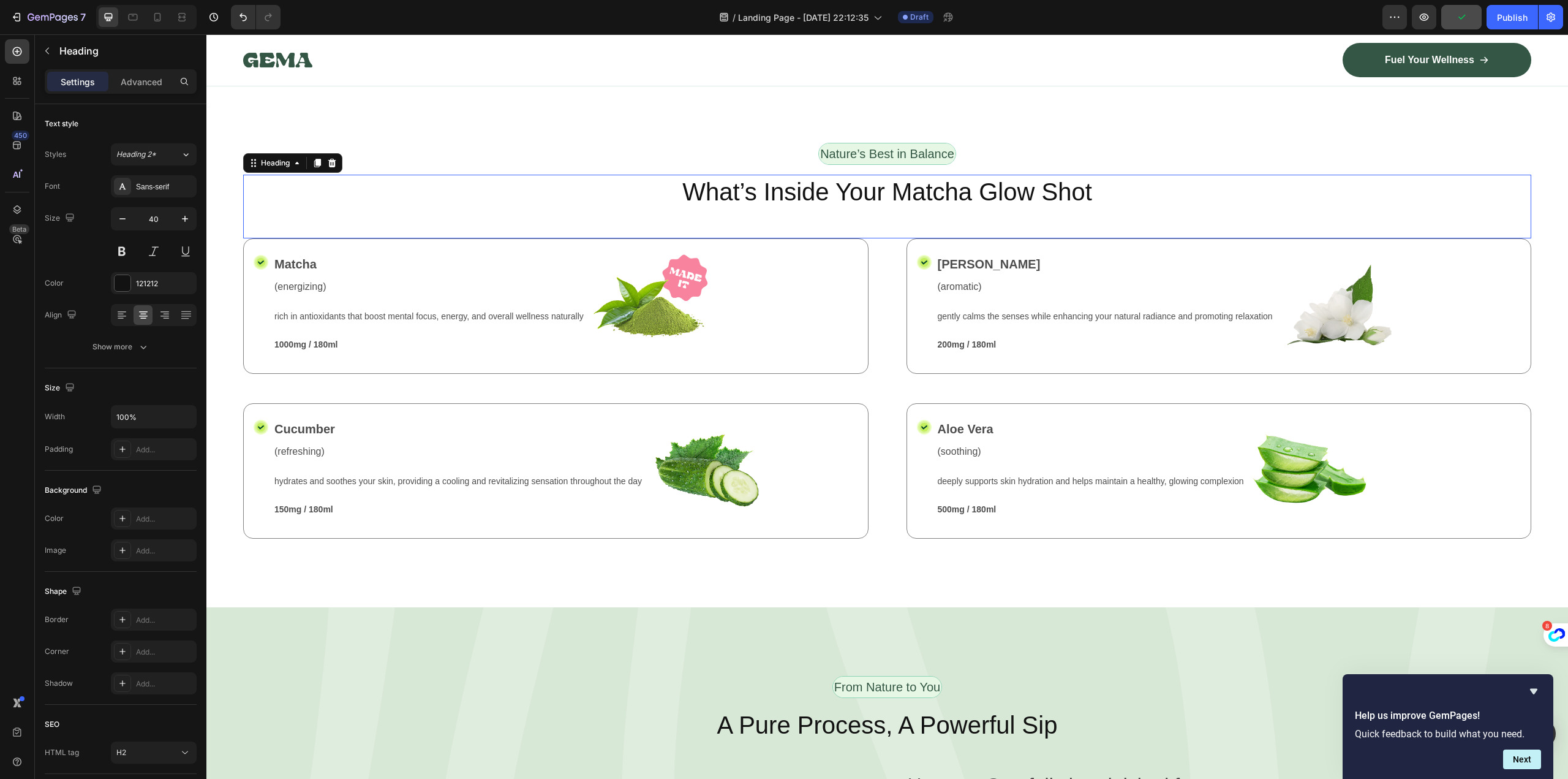
click at [802, 186] on h2 "What’s Inside Your Matcha Glow Shot" at bounding box center [887, 192] width 1288 height 34
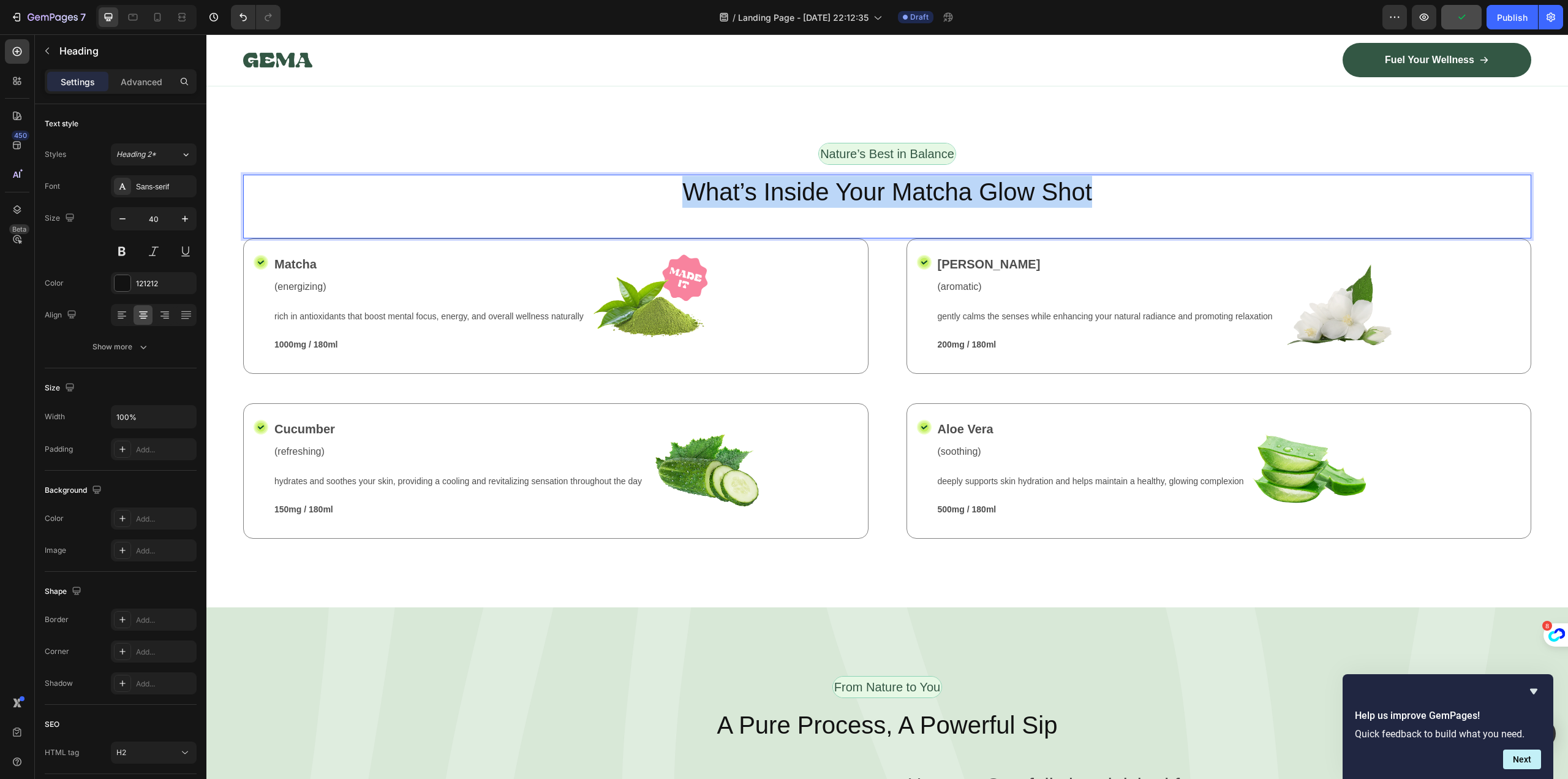
click at [802, 186] on p "What’s Inside Your Matcha Glow Shot" at bounding box center [887, 191] width 1286 height 32
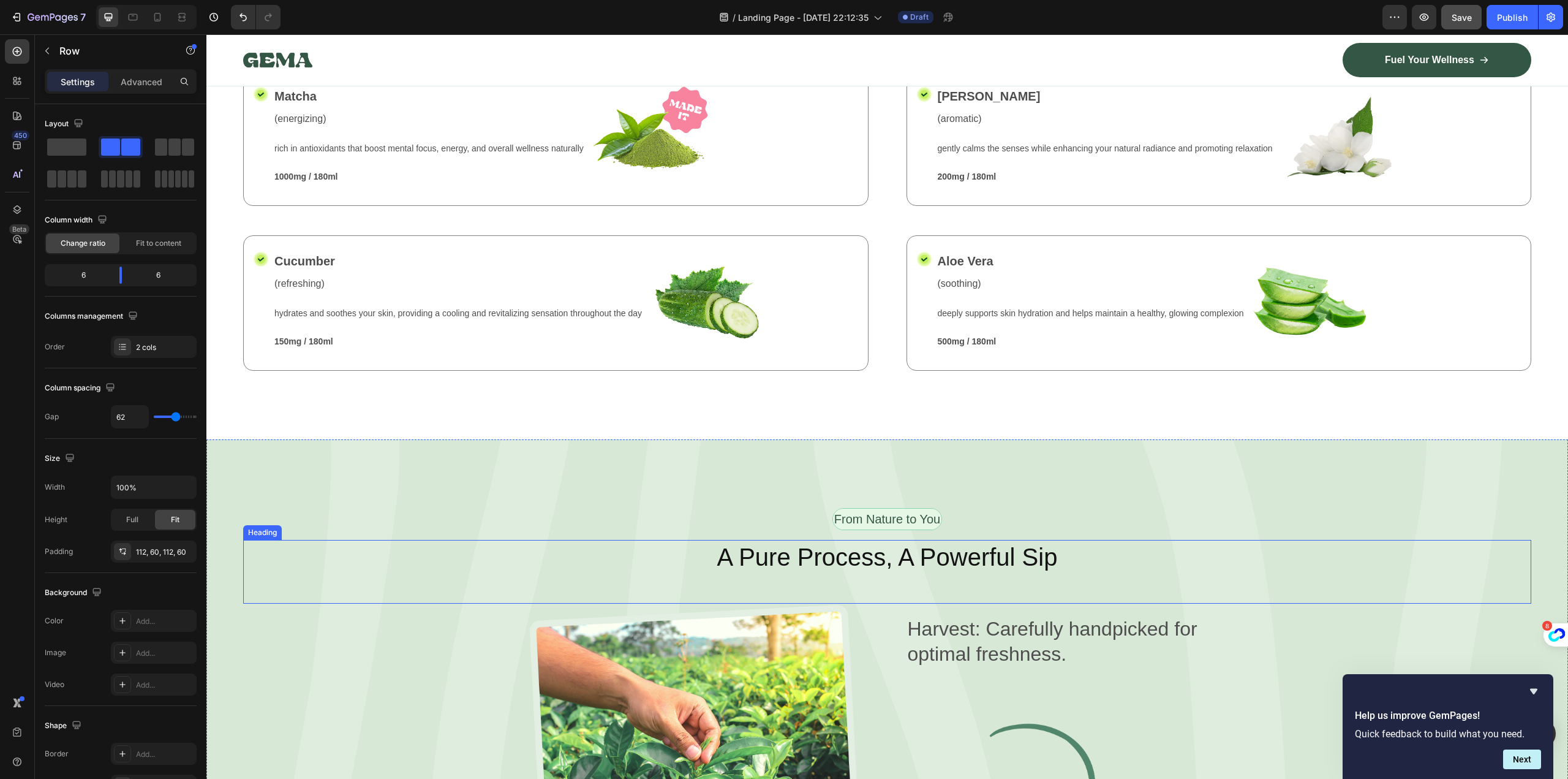
scroll to position [1777, 0]
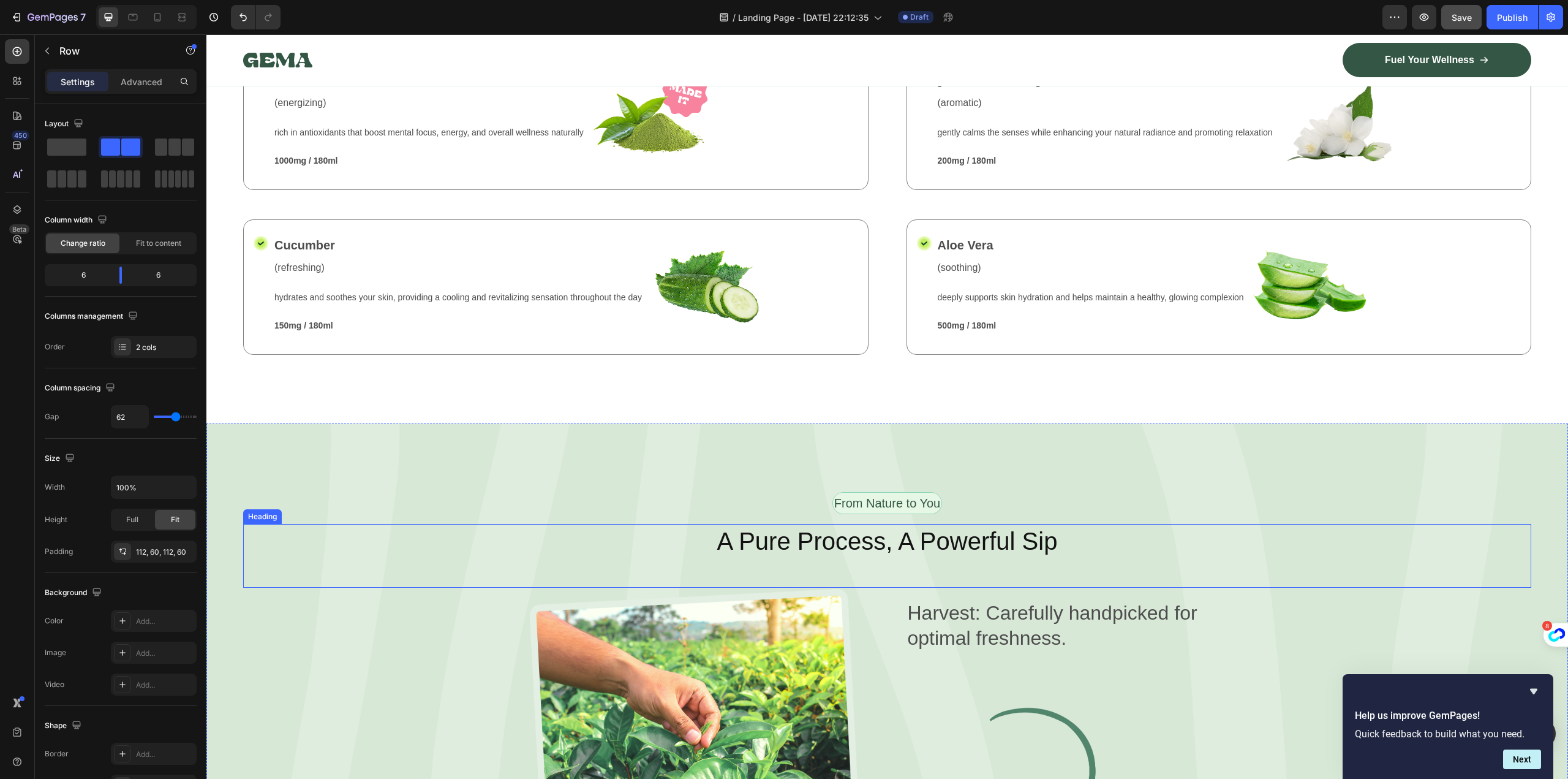
click at [929, 537] on h2 "A Pure Process, A Powerful Sip" at bounding box center [887, 541] width 1288 height 34
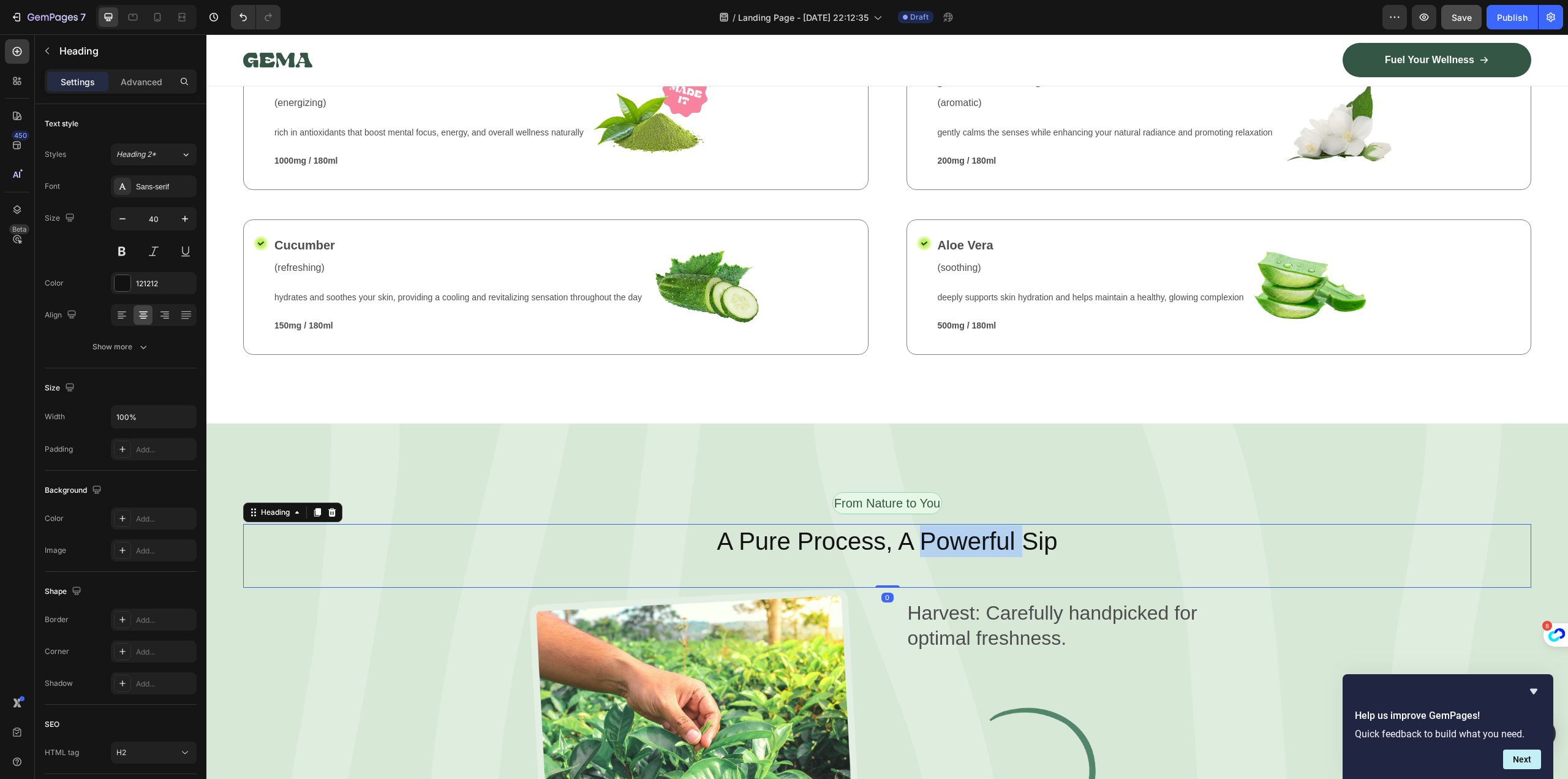
click at [929, 537] on h2 "A Pure Process, A Powerful Sip" at bounding box center [887, 541] width 1288 height 34
click at [929, 537] on p "A Pure Process, A Powerful Sip" at bounding box center [887, 541] width 1286 height 32
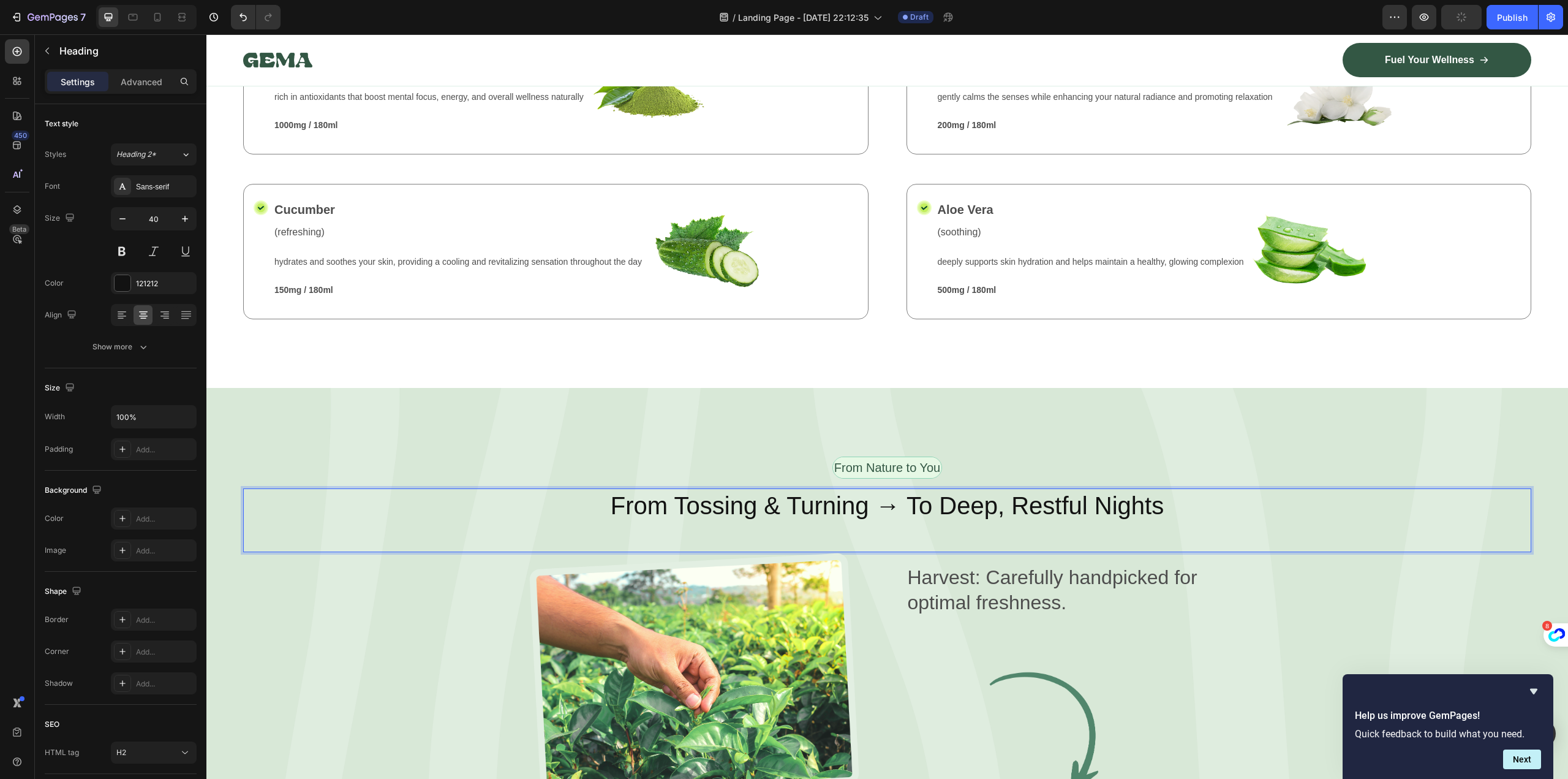
scroll to position [1899, 0]
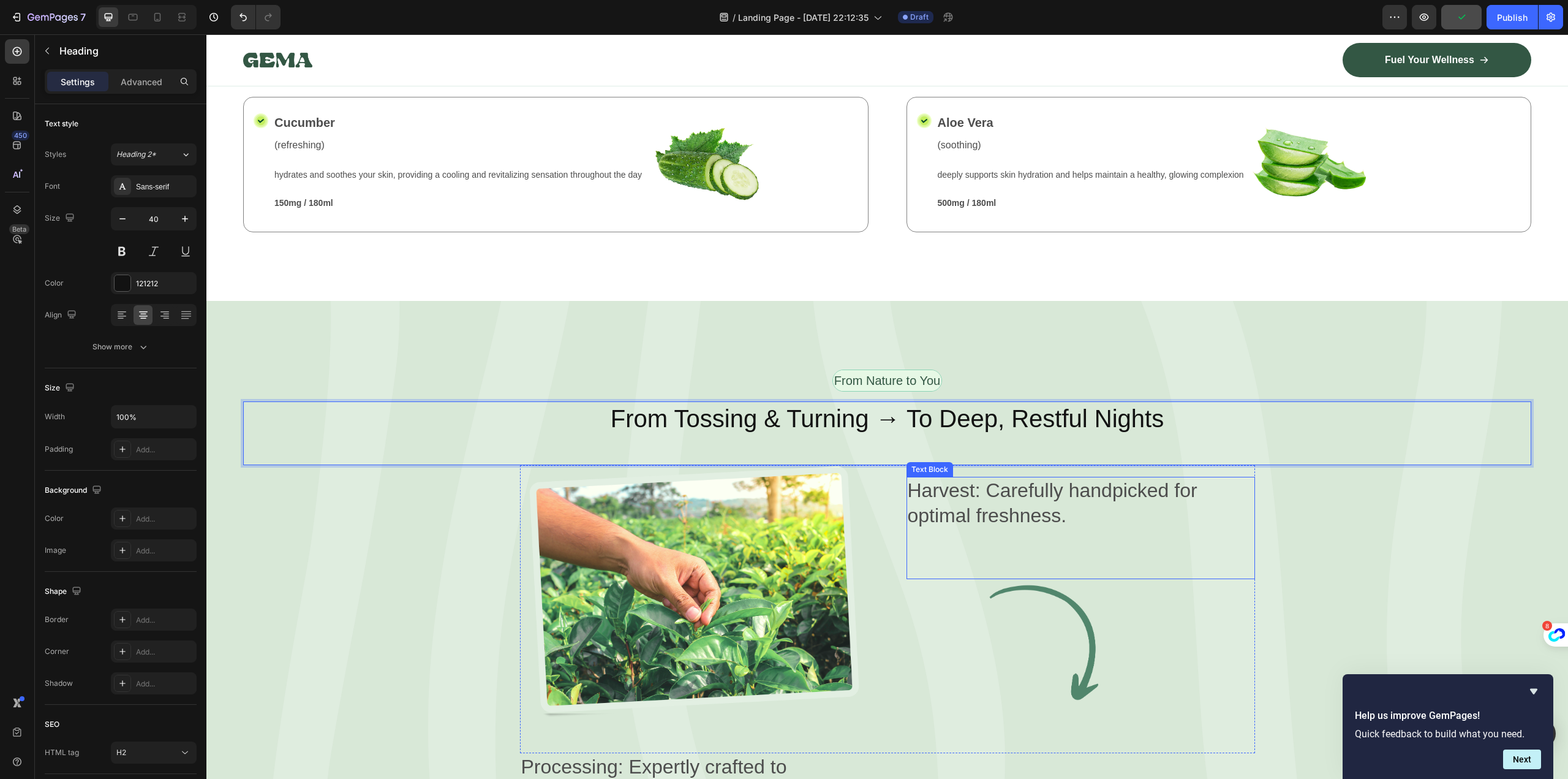
click at [980, 478] on p "Harvest: Carefully handpicked for optimal freshness." at bounding box center [1081, 503] width 346 height 51
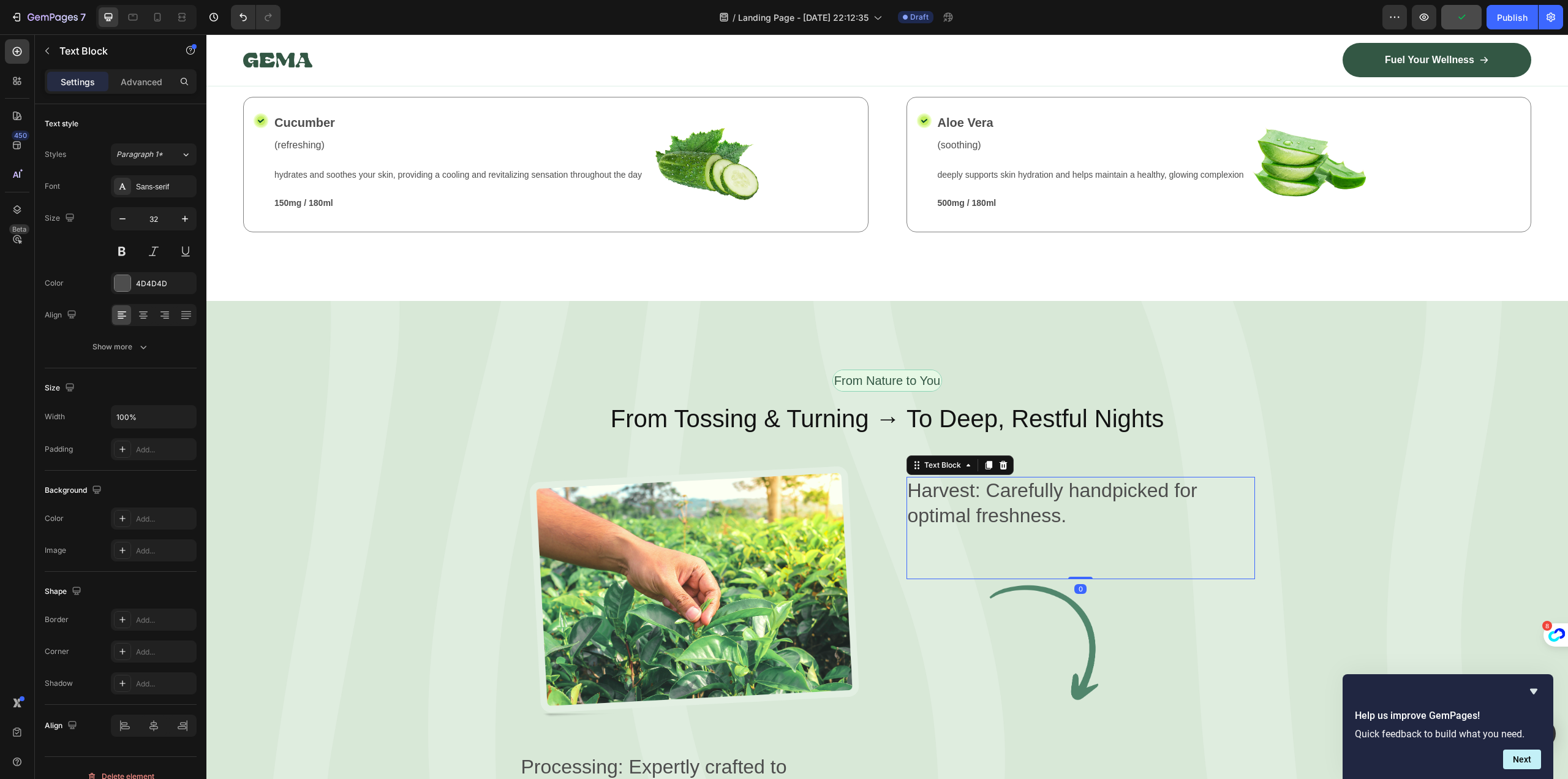
click at [980, 478] on p "Harvest: Carefully handpicked for optimal freshness." at bounding box center [1081, 503] width 346 height 51
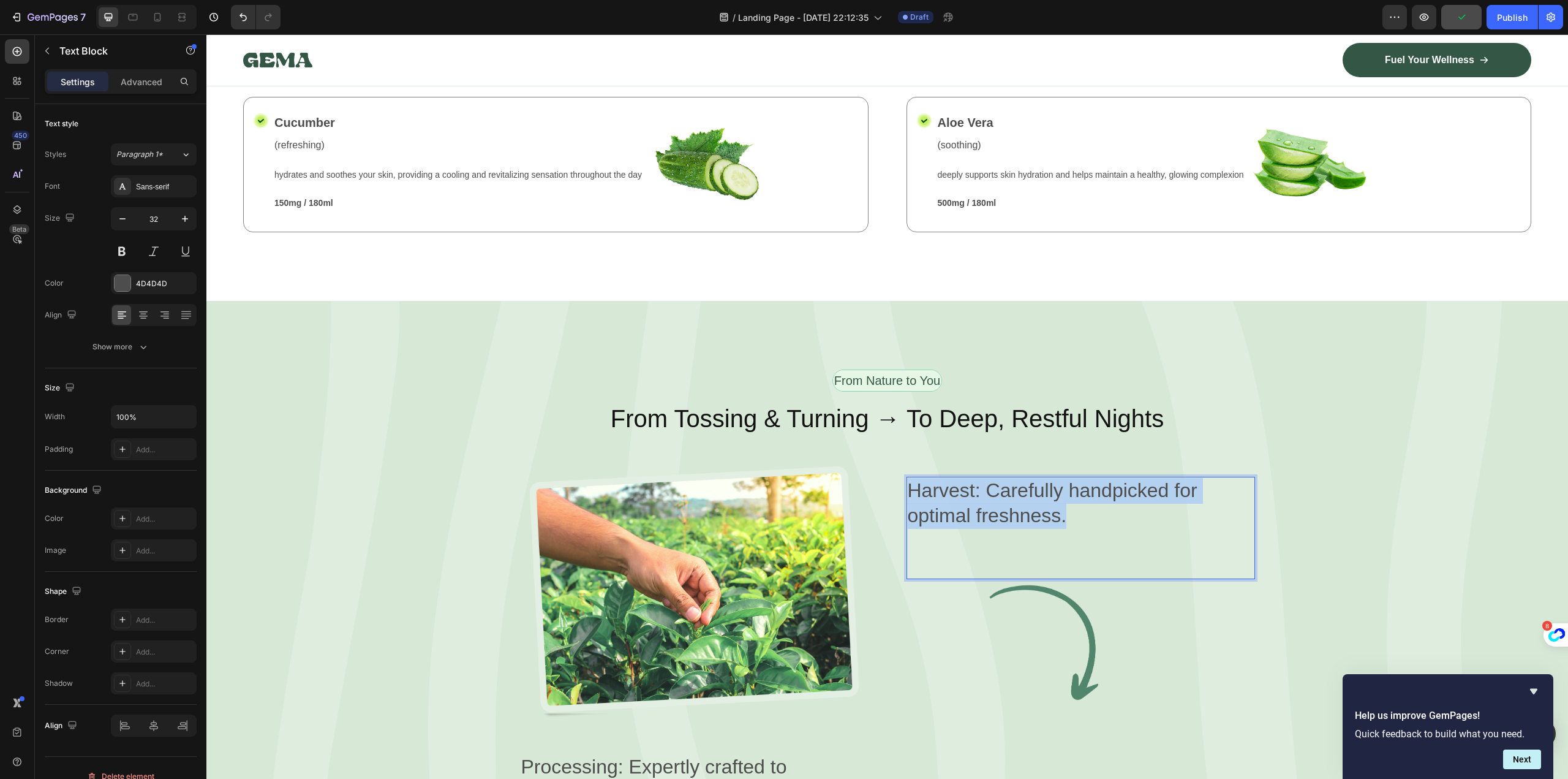
click at [980, 478] on p "Harvest: Carefully handpicked for optimal freshness." at bounding box center [1081, 503] width 346 height 51
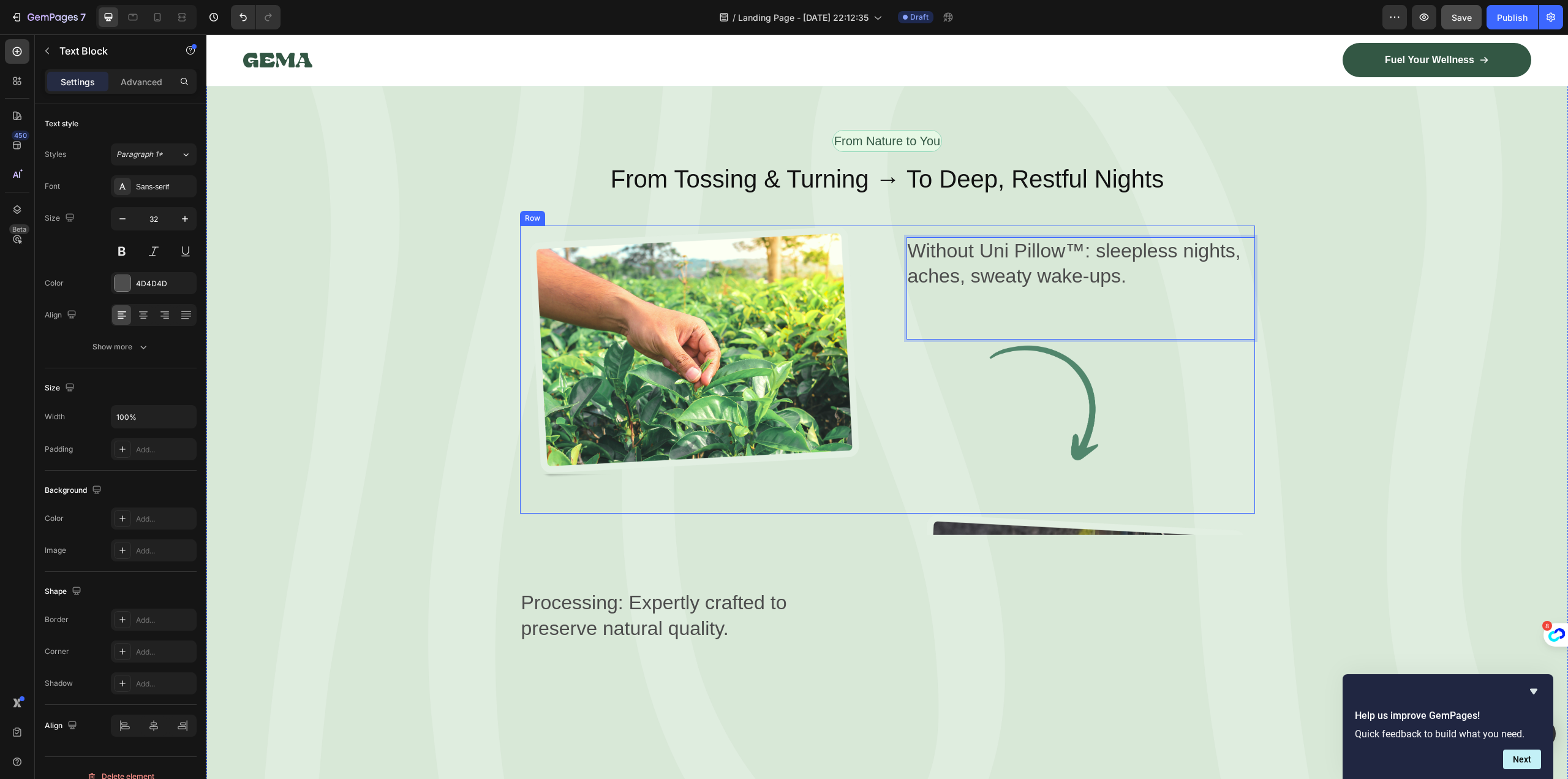
scroll to position [2144, 0]
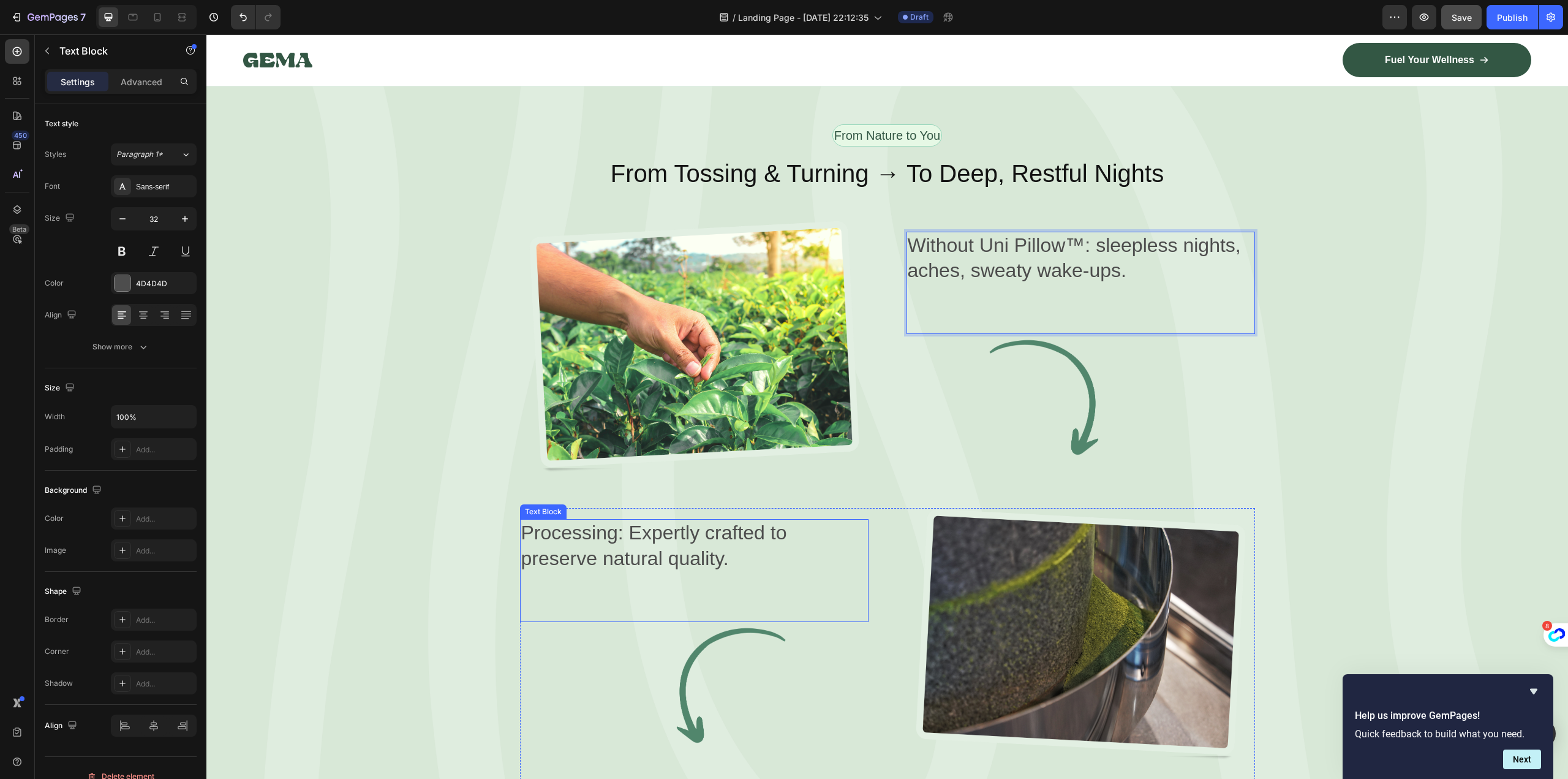
click at [713, 540] on p "Processing: Expertly crafted to preserve natural quality." at bounding box center [694, 546] width 346 height 51
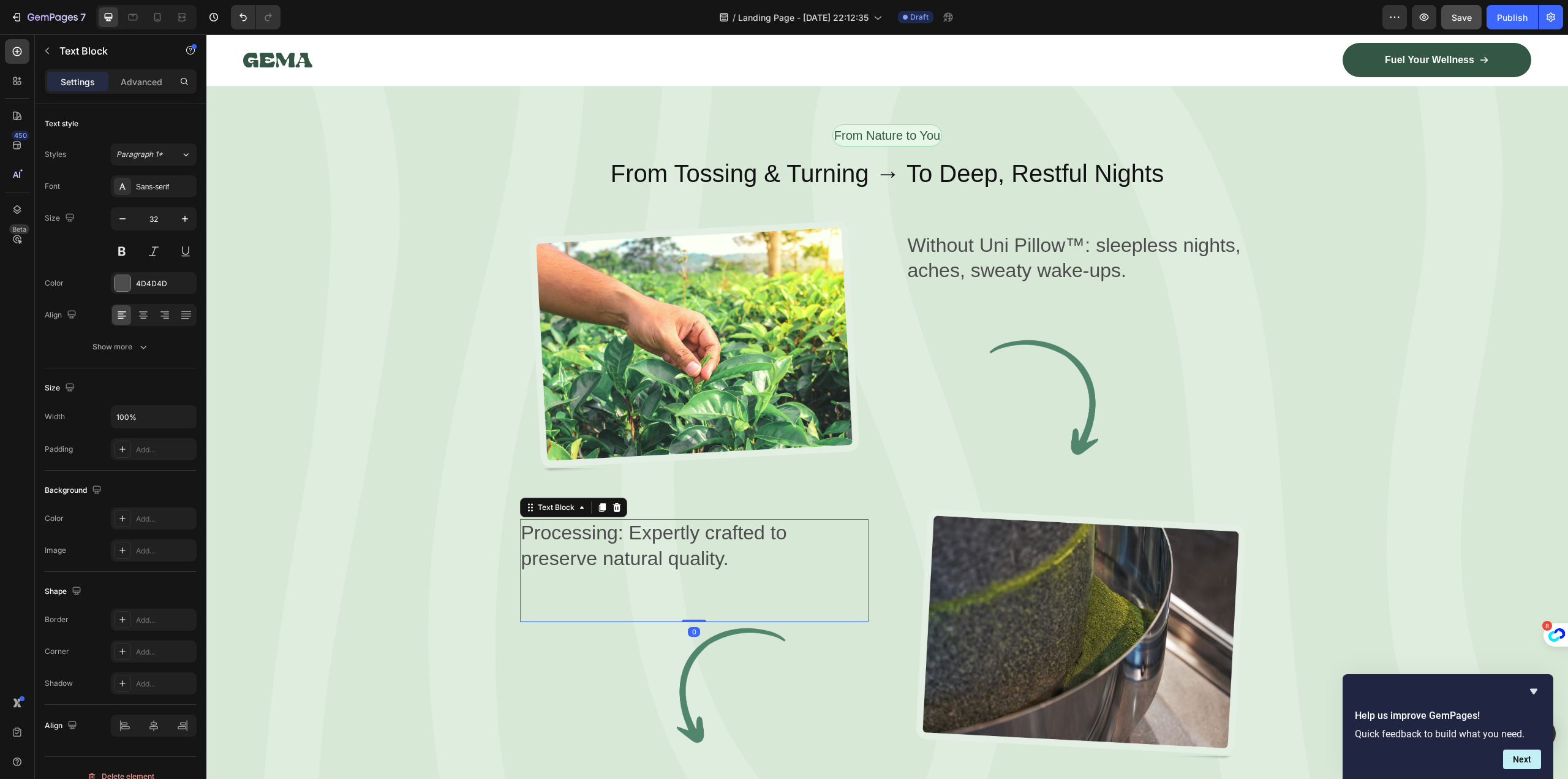
click at [713, 540] on p "Processing: Expertly crafted to preserve natural quality." at bounding box center [694, 546] width 346 height 51
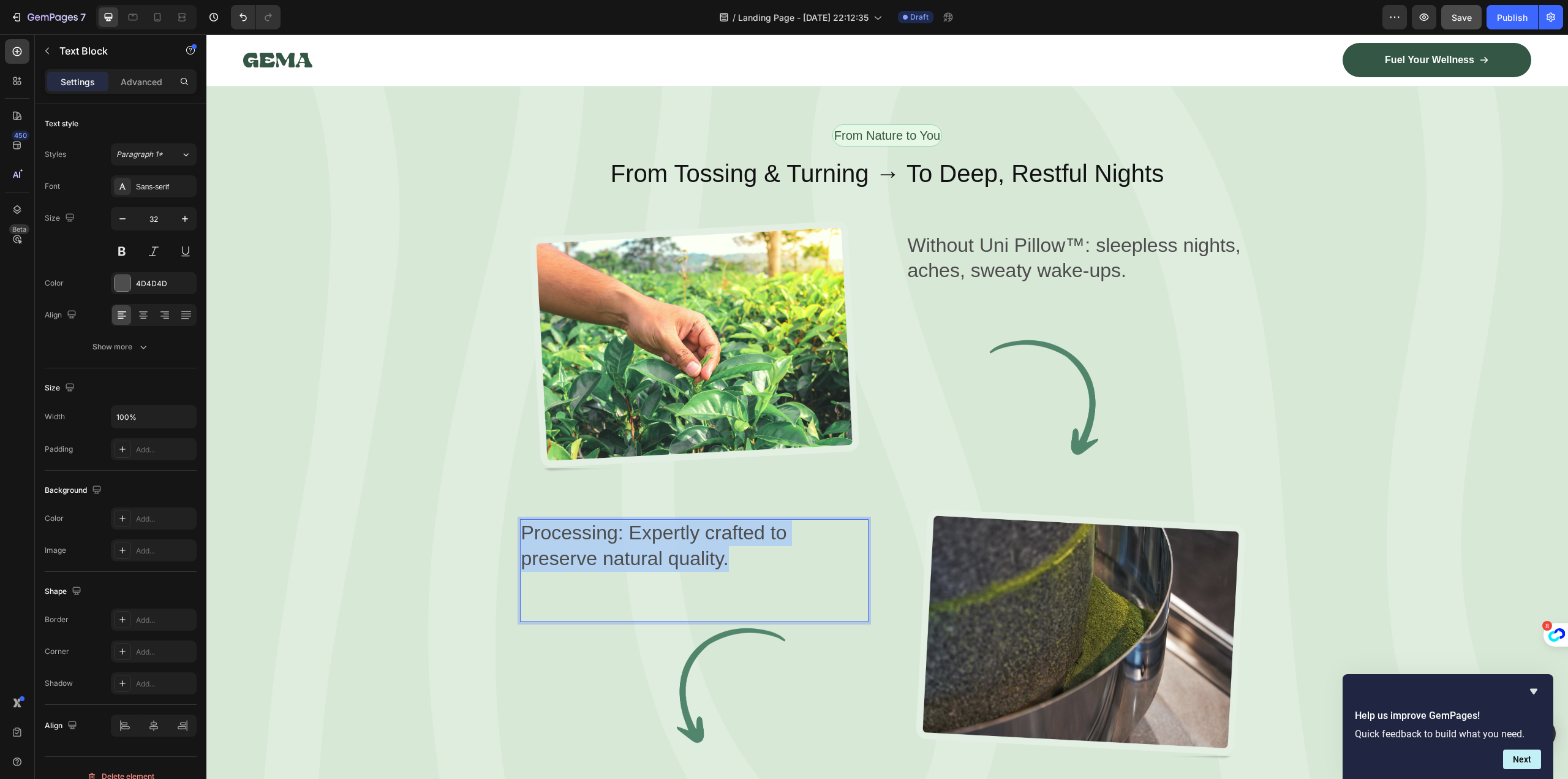
click at [713, 540] on p "Processing: Expertly crafted to preserve natural quality." at bounding box center [694, 546] width 346 height 51
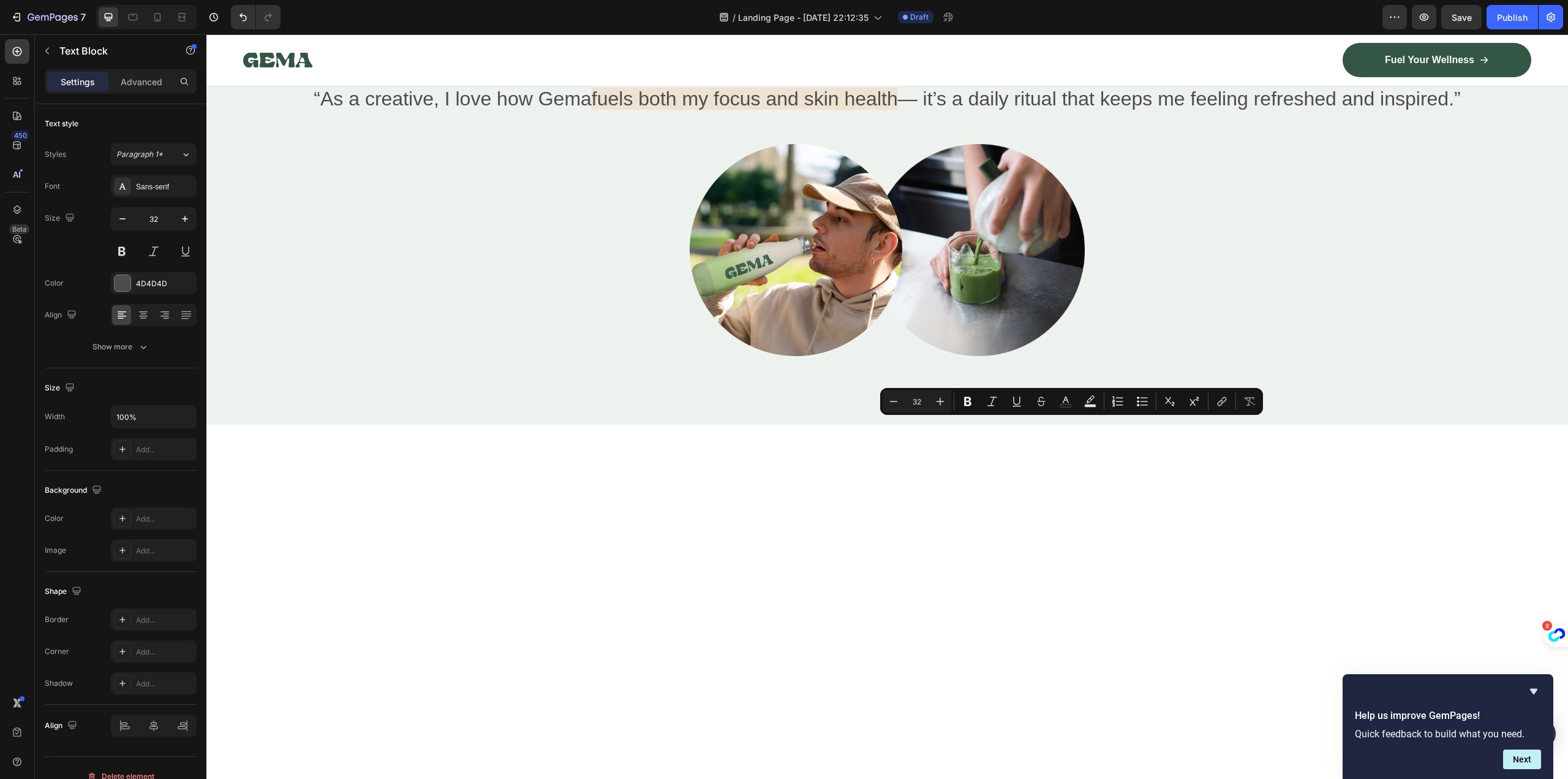
scroll to position [2574, 0]
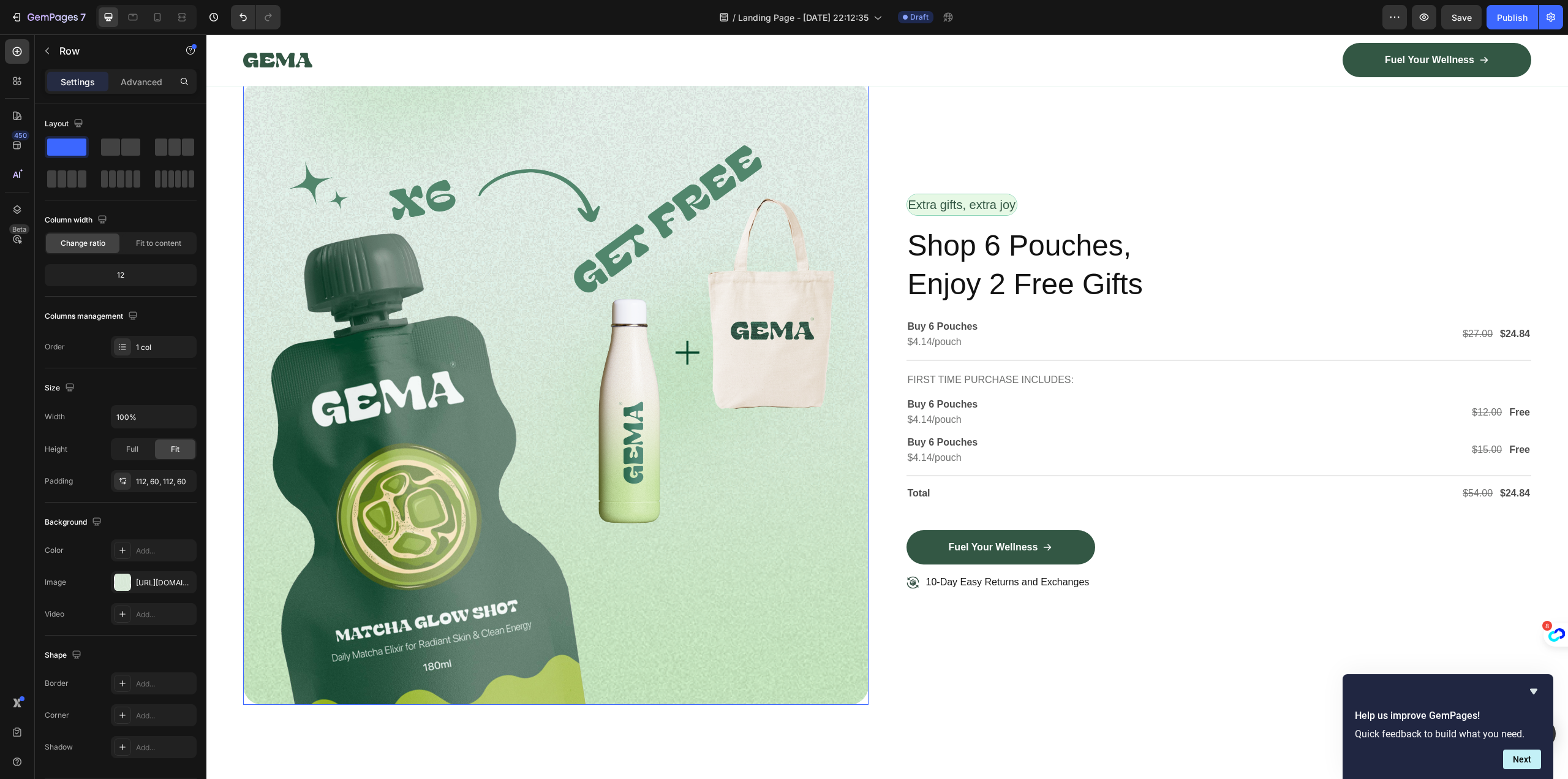
scroll to position [3738, 0]
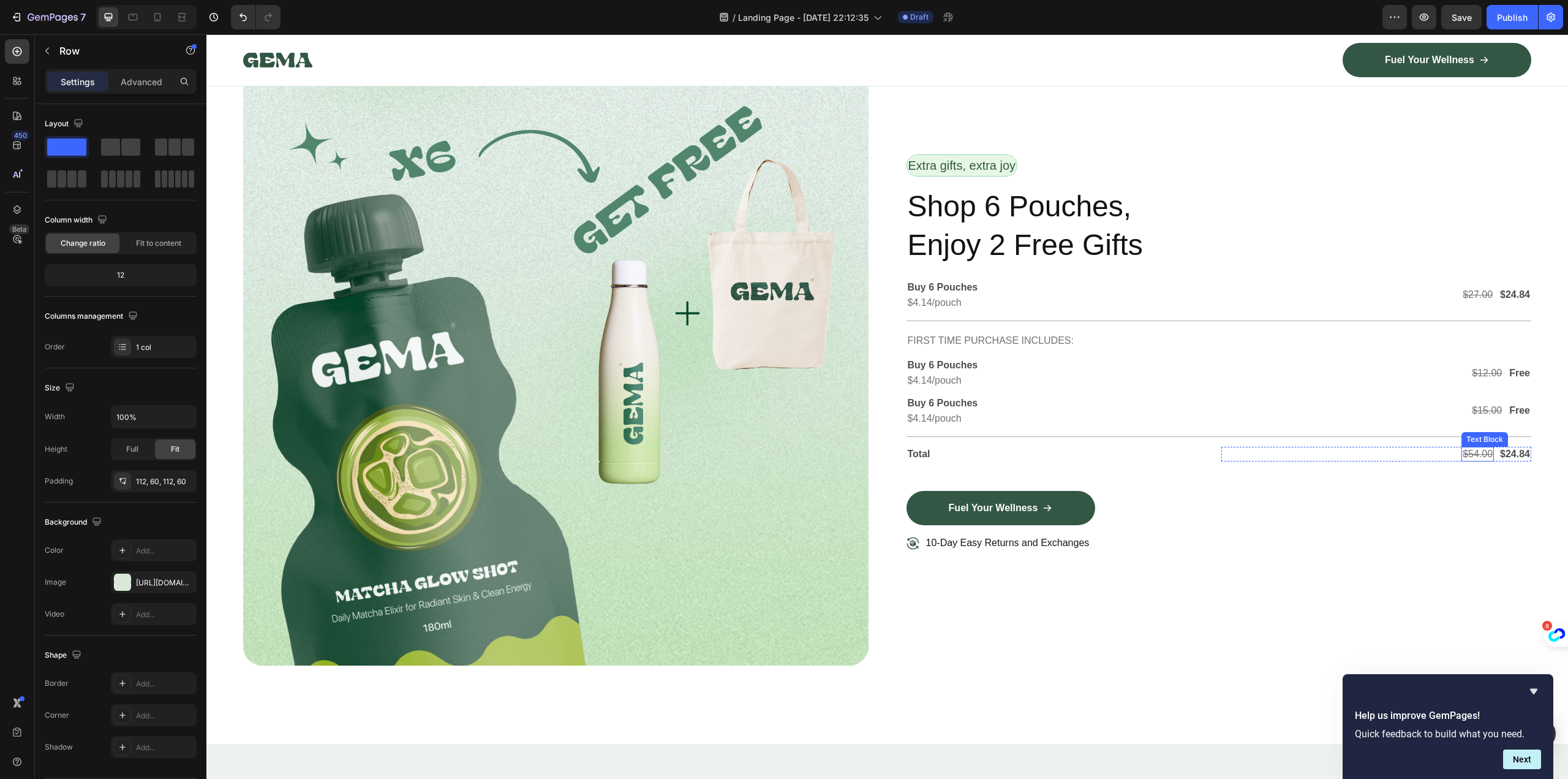
click at [1476, 449] on s "$54.00" at bounding box center [1478, 454] width 30 height 10
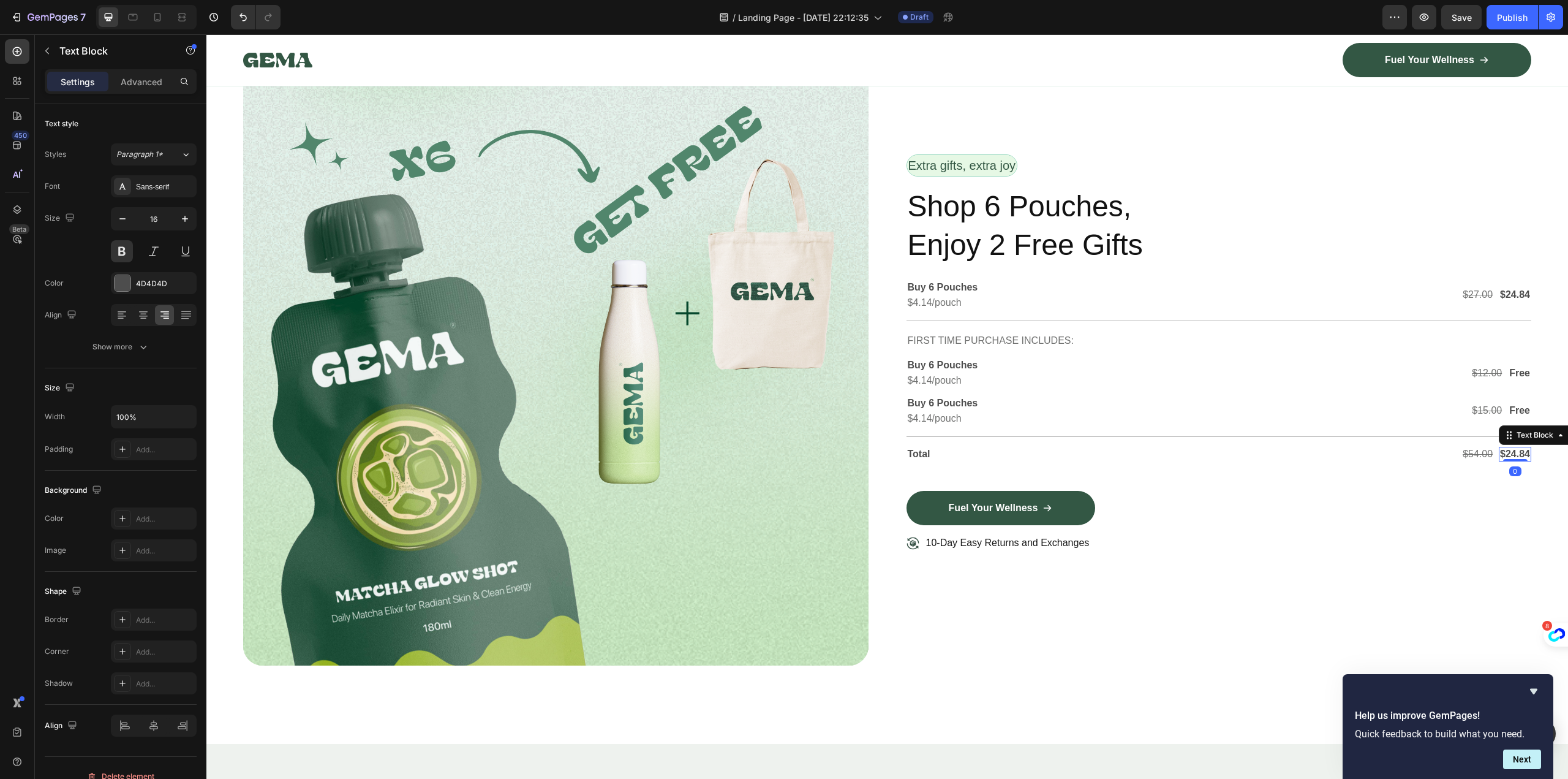
click at [1504, 453] on p "$24.84" at bounding box center [1515, 455] width 30 height 13
click at [1484, 449] on s "$54.00" at bounding box center [1478, 454] width 30 height 10
click at [1256, 466] on div "Total Text Block $54.00 Text Block 0 $24.84 Text Block Row Row" at bounding box center [1219, 464] width 625 height 54
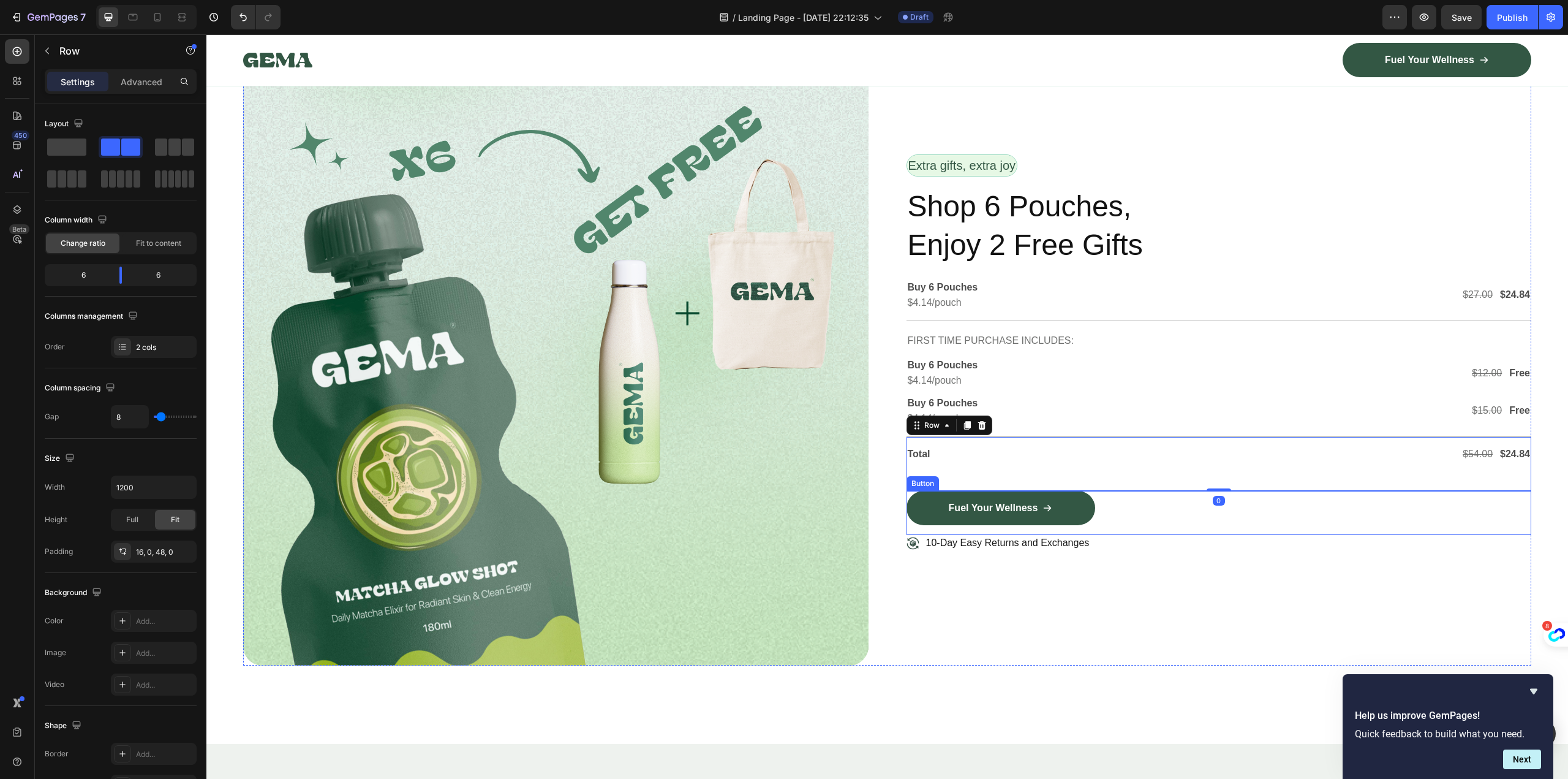
click at [1233, 510] on div "Fuel Your Wellness Button" at bounding box center [1219, 512] width 625 height 44
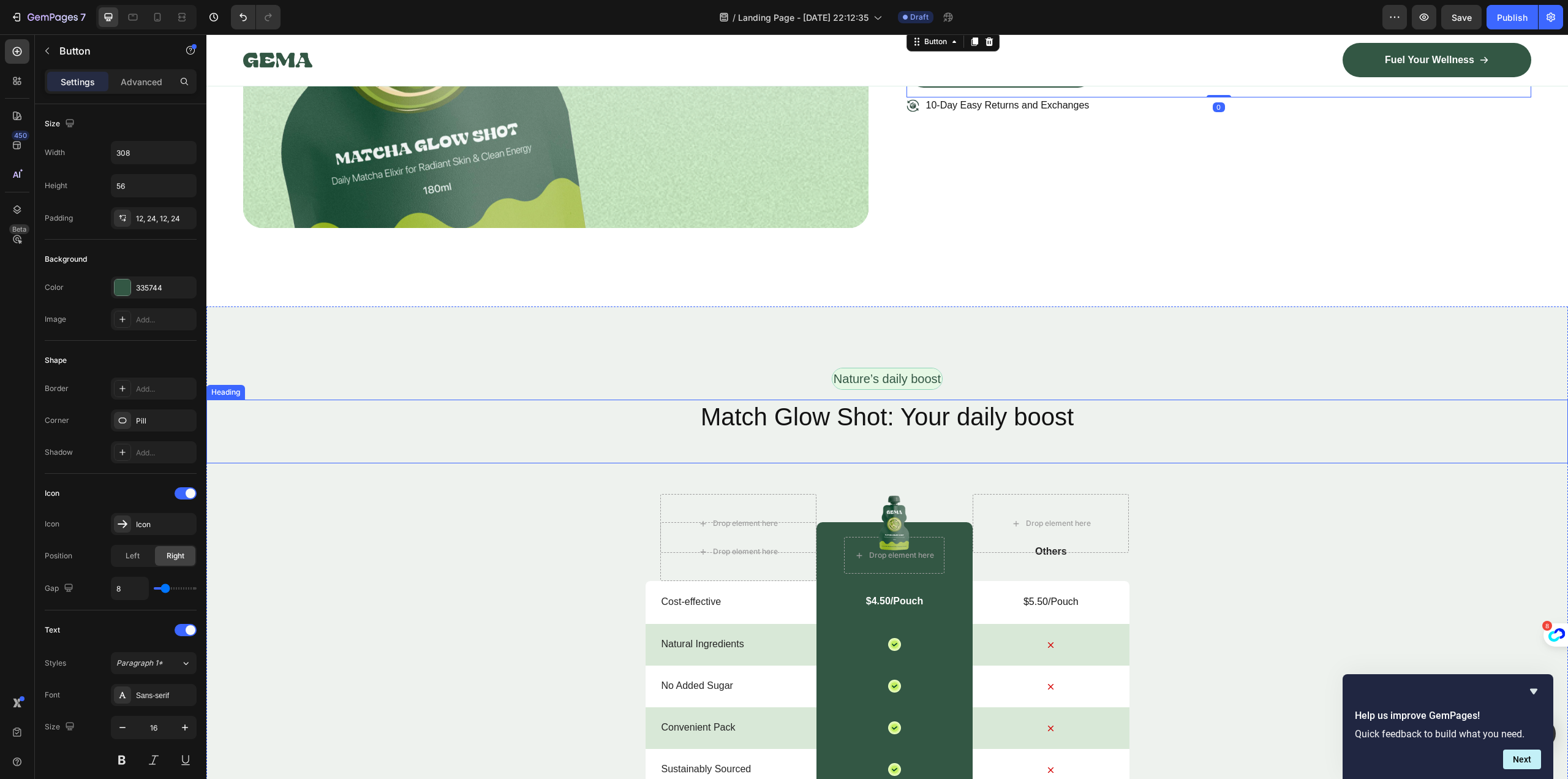
scroll to position [4228, 0]
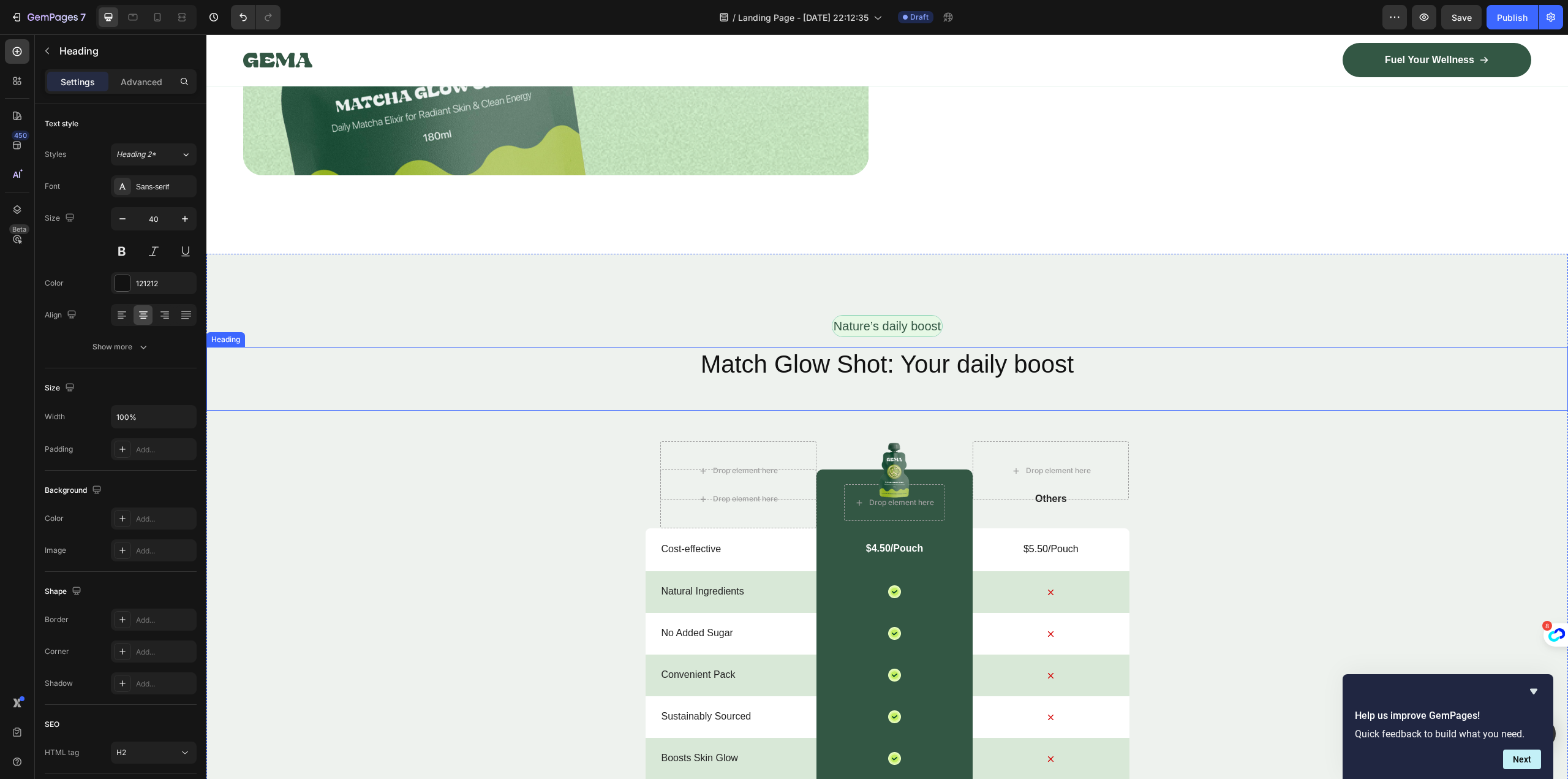
click at [922, 347] on h2 "Match Glow Shot: Your daily boost" at bounding box center [887, 364] width 1362 height 34
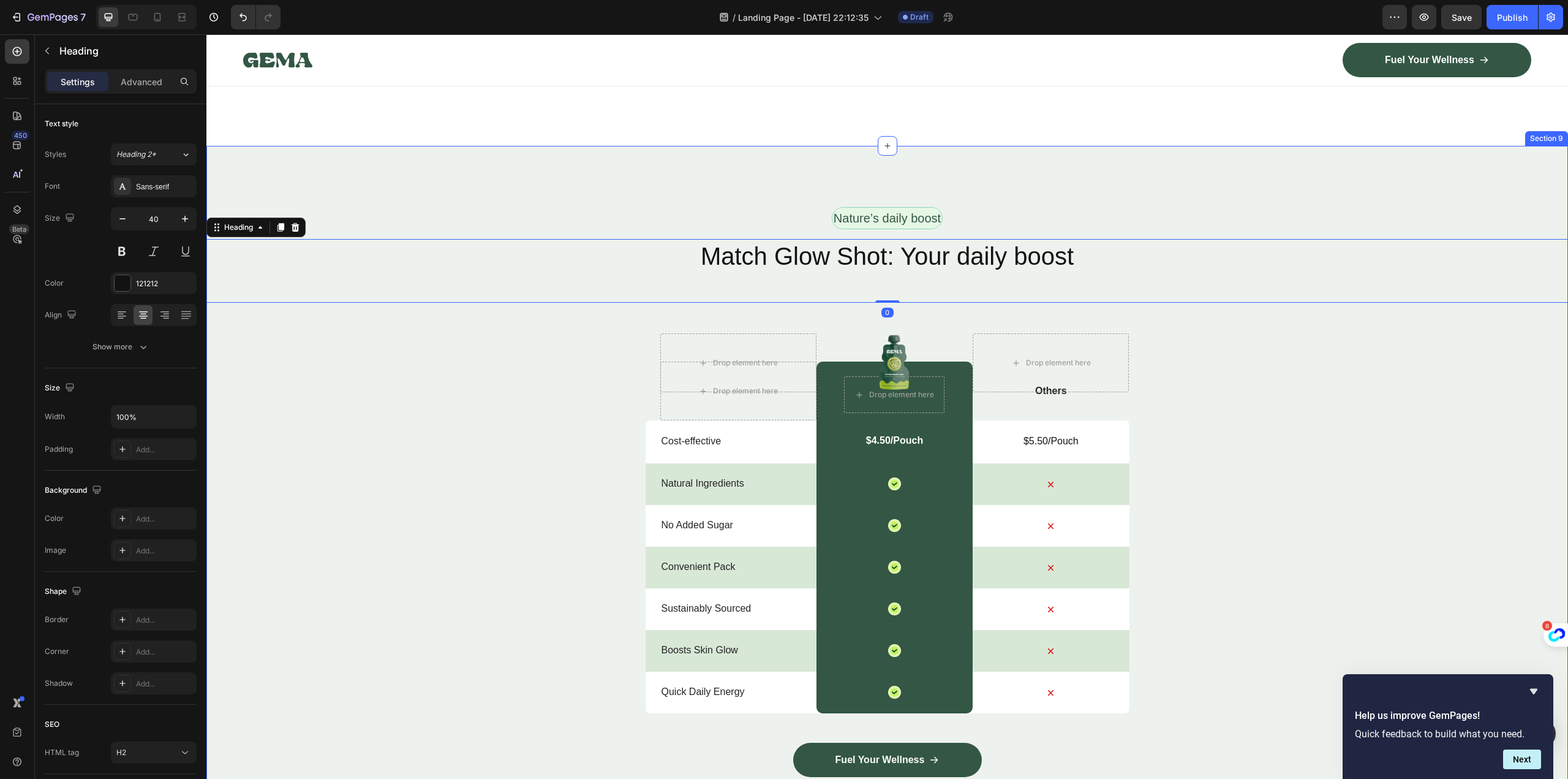
scroll to position [4351, 0]
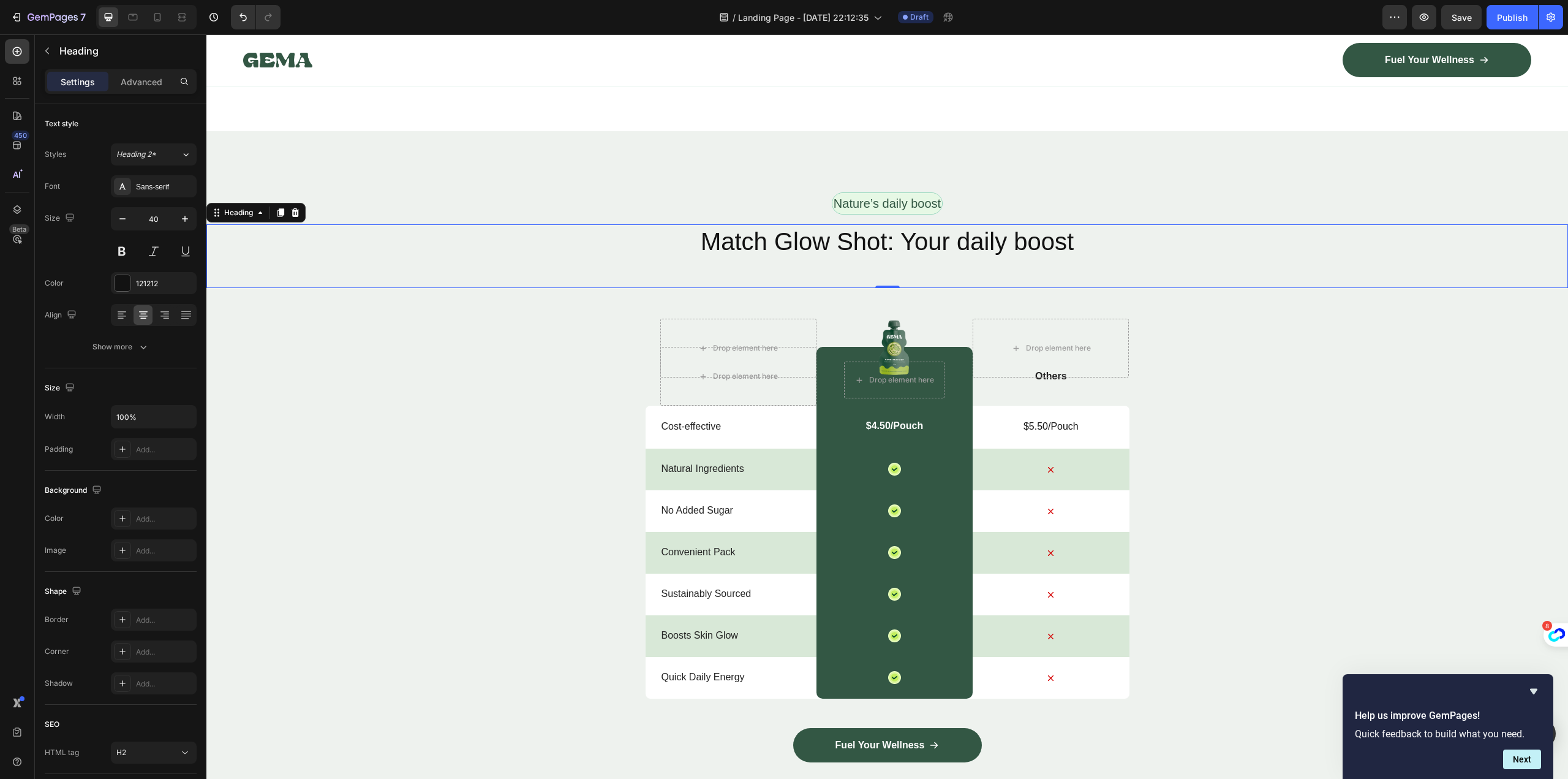
click at [844, 242] on h2 "Match Glow Shot: Your daily boost" at bounding box center [887, 241] width 1362 height 34
click at [844, 242] on p "Match Glow Shot: Your daily boost" at bounding box center [887, 241] width 1359 height 32
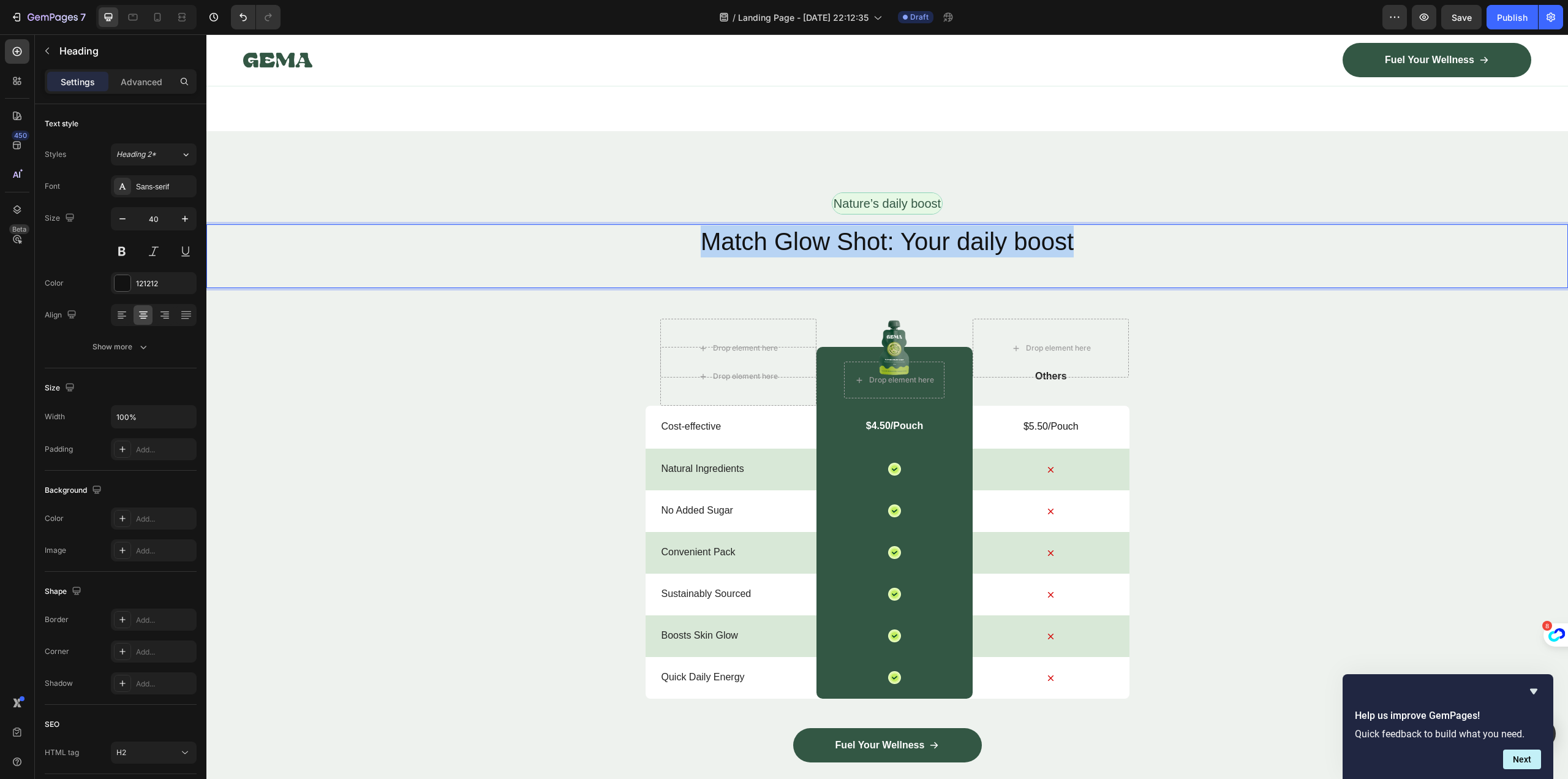
click at [844, 242] on p "Match Glow Shot: Your daily boost" at bounding box center [887, 241] width 1359 height 32
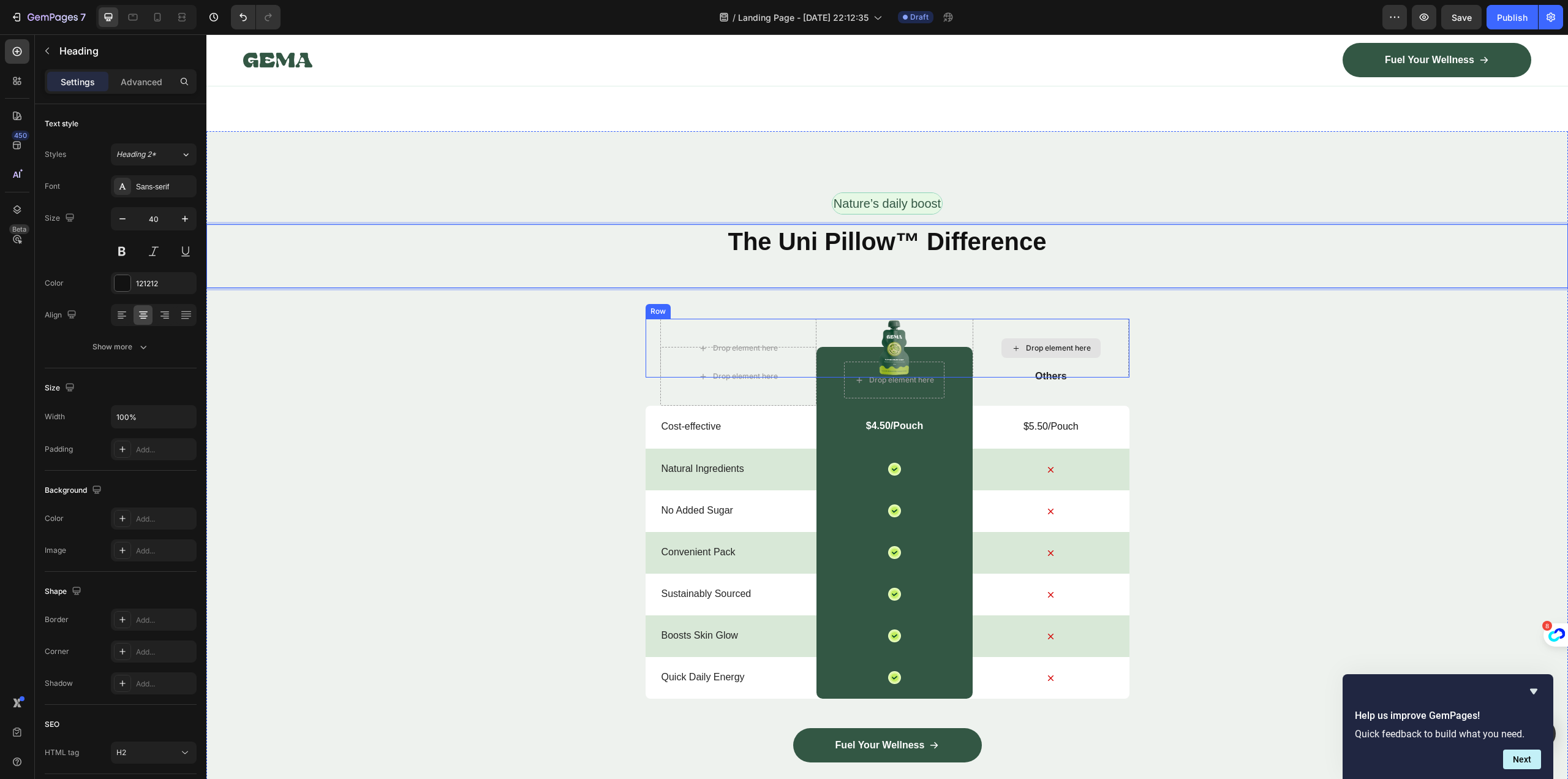
click at [1039, 370] on div "Drop element here" at bounding box center [1051, 348] width 156 height 59
click at [1041, 373] on p "Others" at bounding box center [1051, 377] width 154 height 13
click at [1283, 421] on div "Nature’s daily boost Text Block Row ⁠⁠⁠⁠⁠⁠⁠ The Uni Pillow™ Difference Heading …" at bounding box center [887, 508] width 1362 height 632
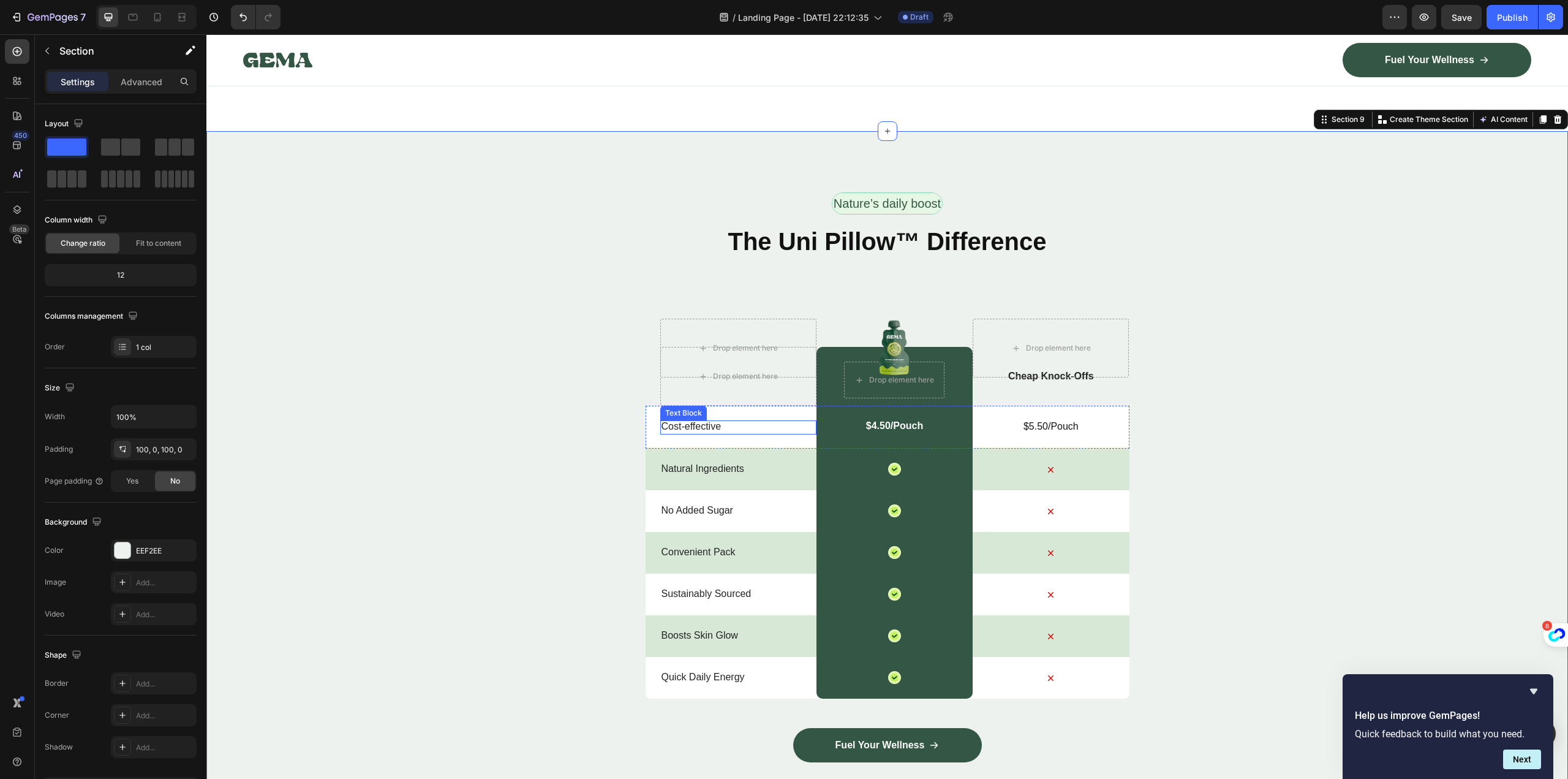
click at [694, 421] on p "Cost-effective" at bounding box center [738, 427] width 154 height 13
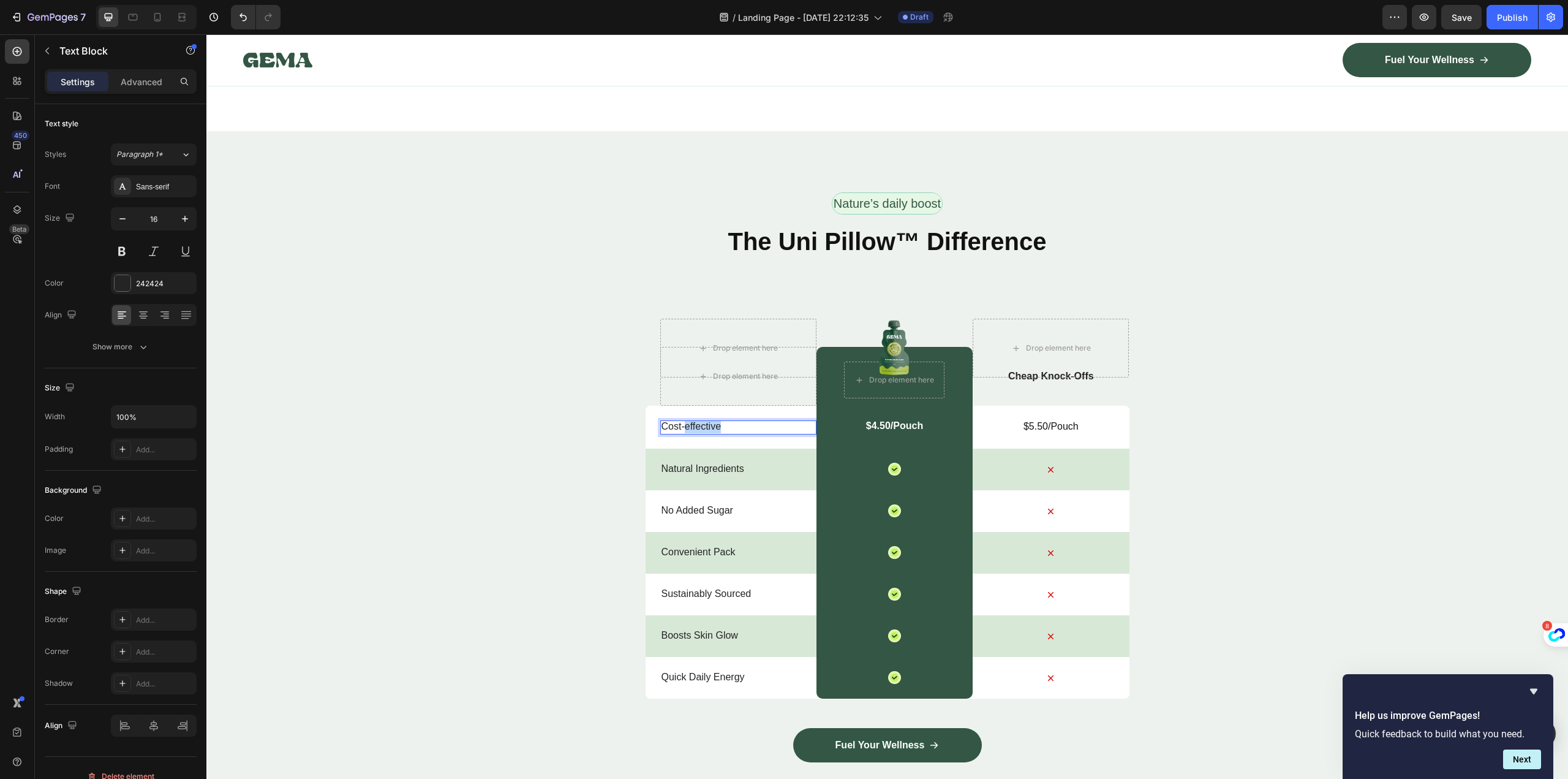
click at [694, 421] on p "Cost-effective" at bounding box center [738, 427] width 154 height 13
click at [690, 464] on p "Natural Ingredients" at bounding box center [738, 469] width 154 height 13
click at [690, 464] on div "Natural Ingredients Text Block 0" at bounding box center [738, 470] width 156 height 42
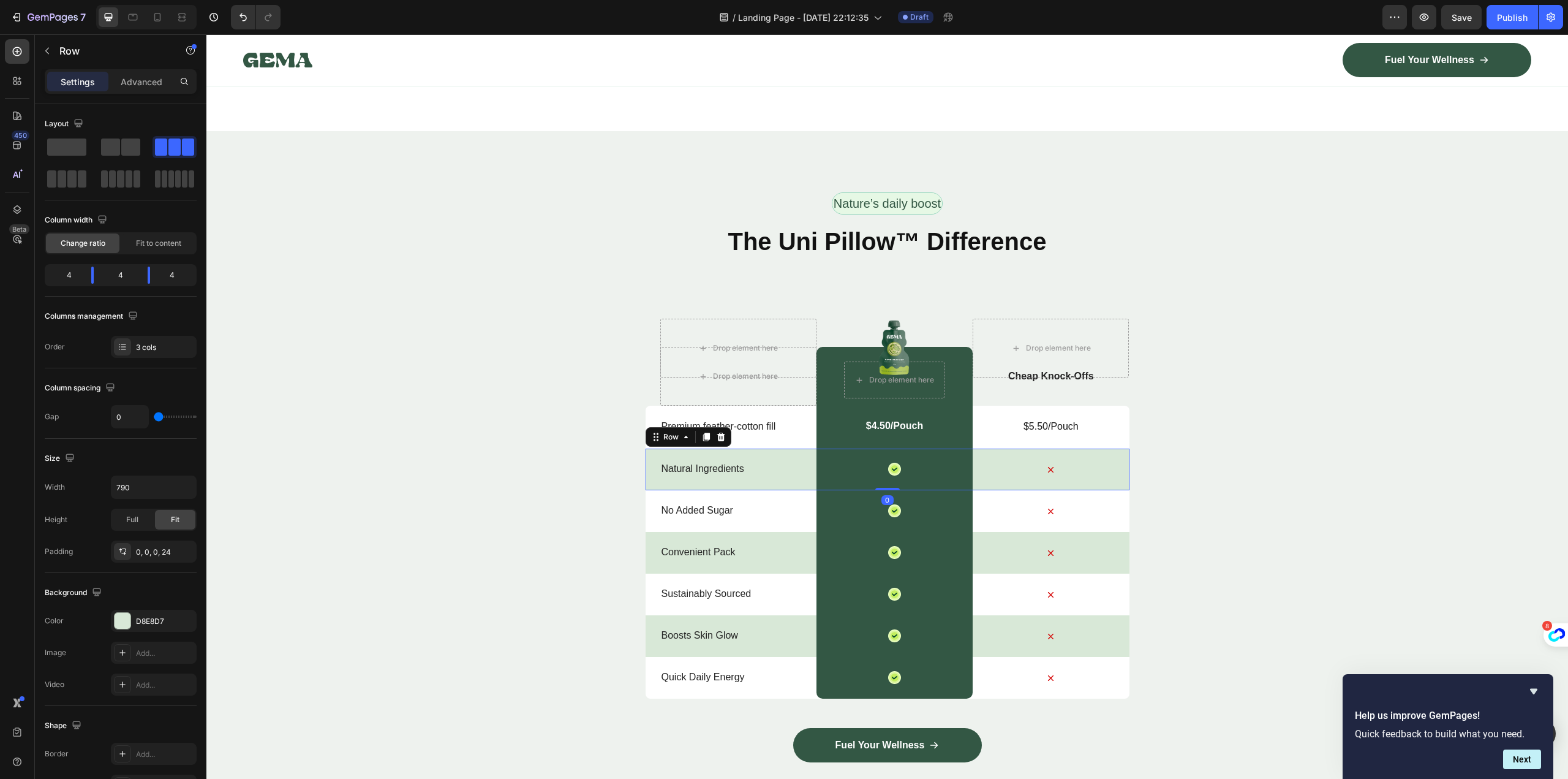
scroll to position [4344, 0]
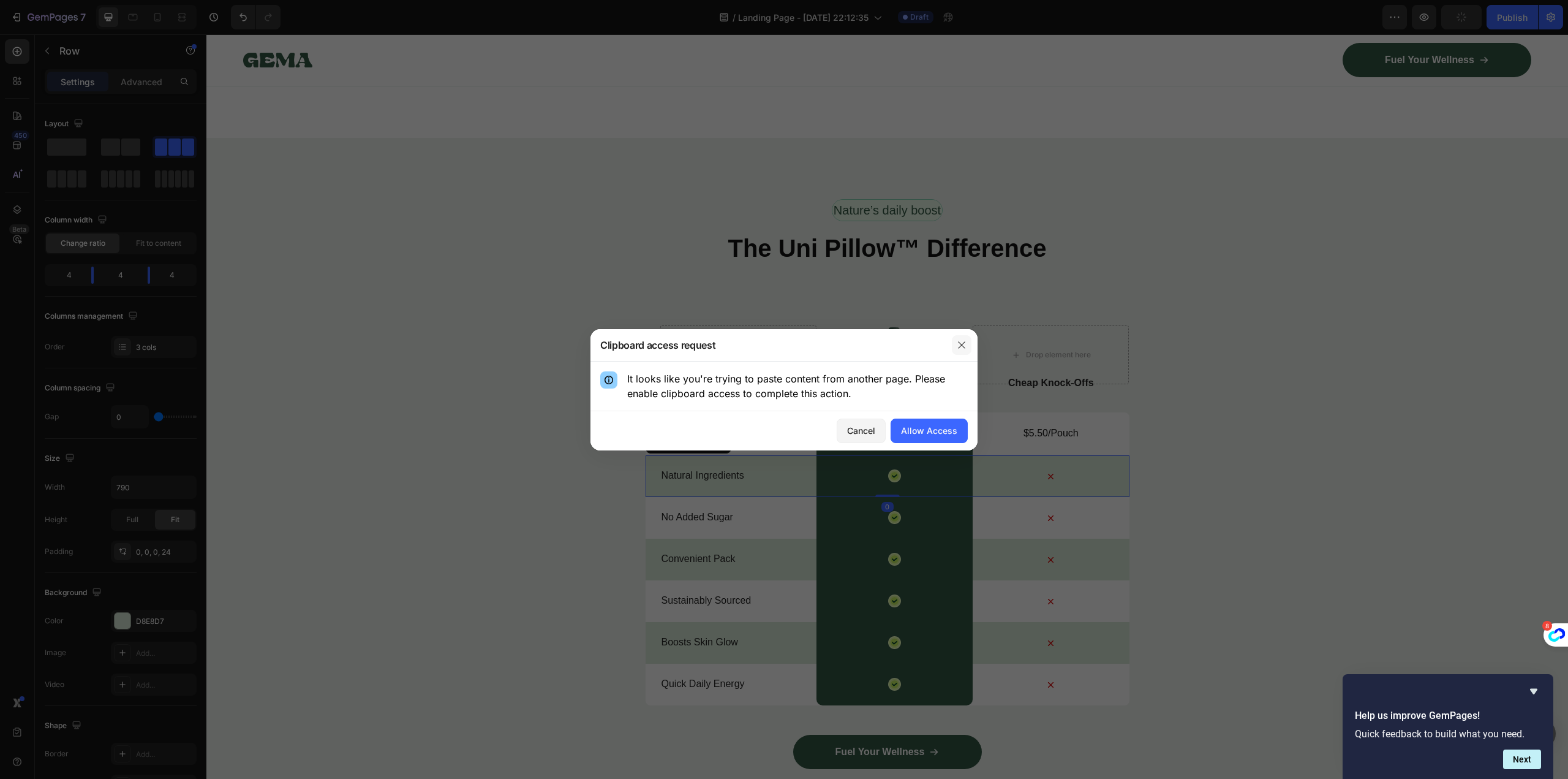
click at [962, 345] on icon "button" at bounding box center [961, 345] width 7 height 7
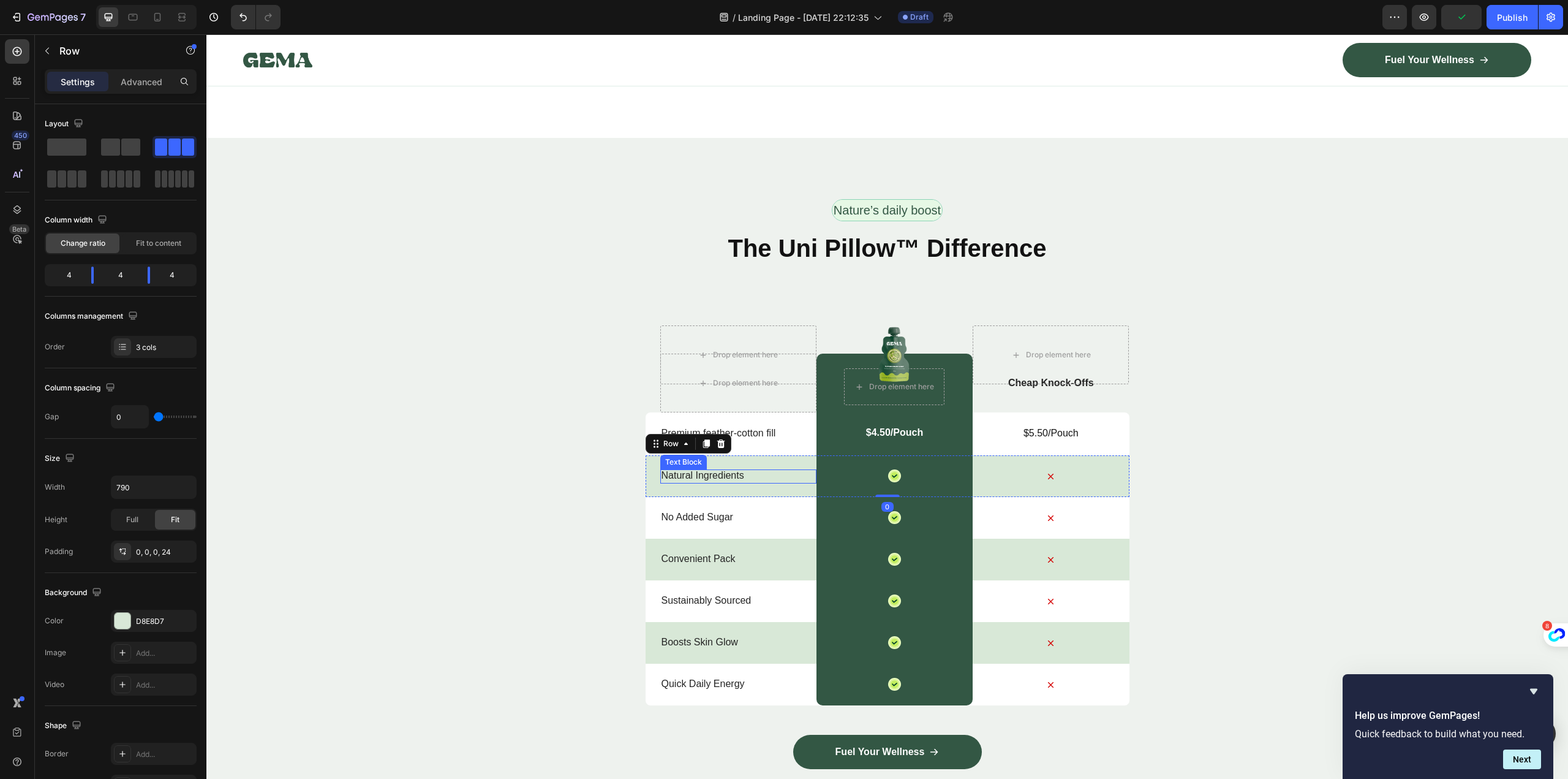
click at [717, 470] on p "Natural Ingredients" at bounding box center [738, 476] width 154 height 13
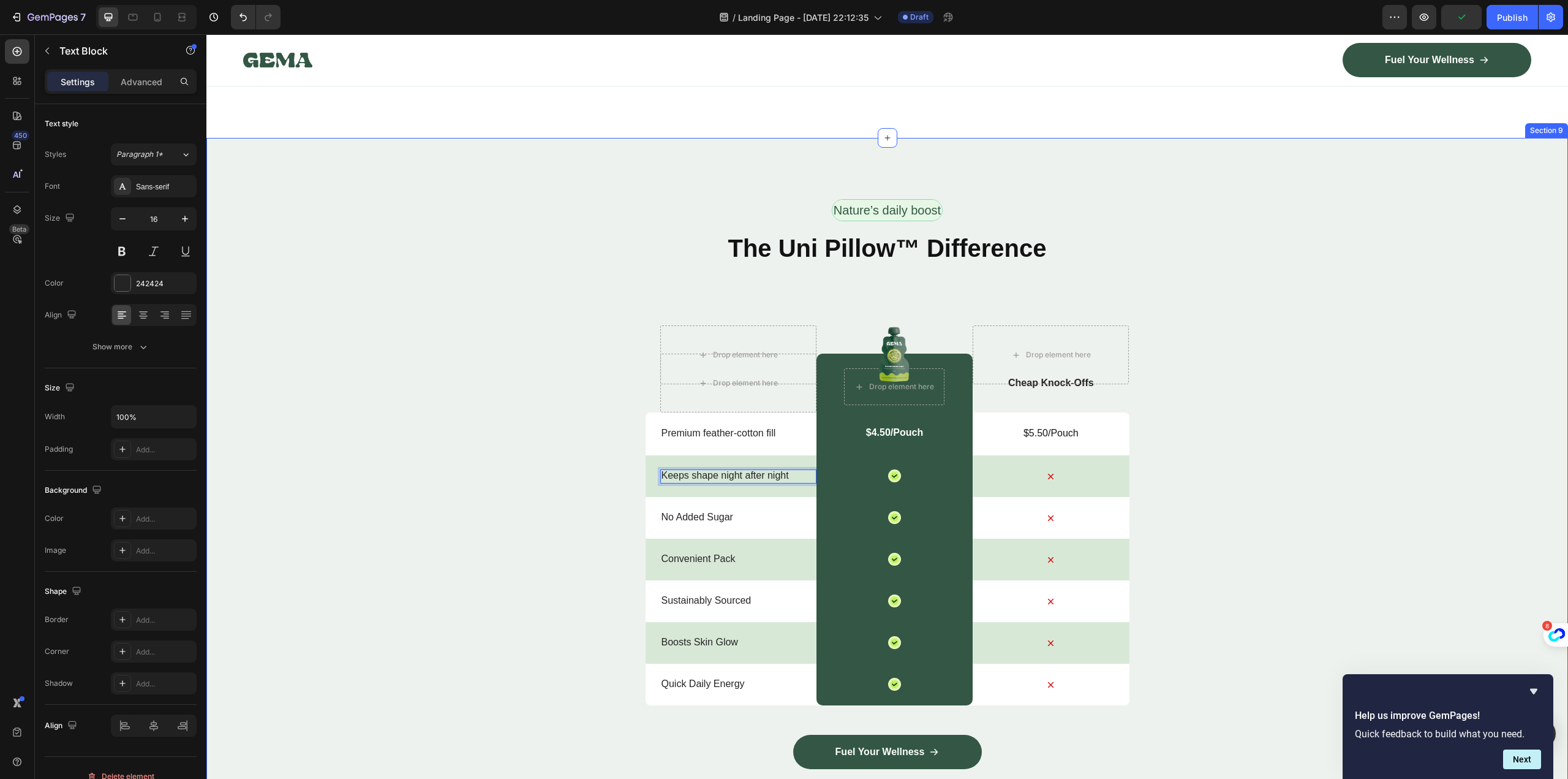
click at [1251, 506] on div "Nature’s daily boost Text Block Row ⁠⁠⁠⁠⁠⁠⁠ The Uni Pillow™ Difference Heading …" at bounding box center [887, 515] width 1362 height 632
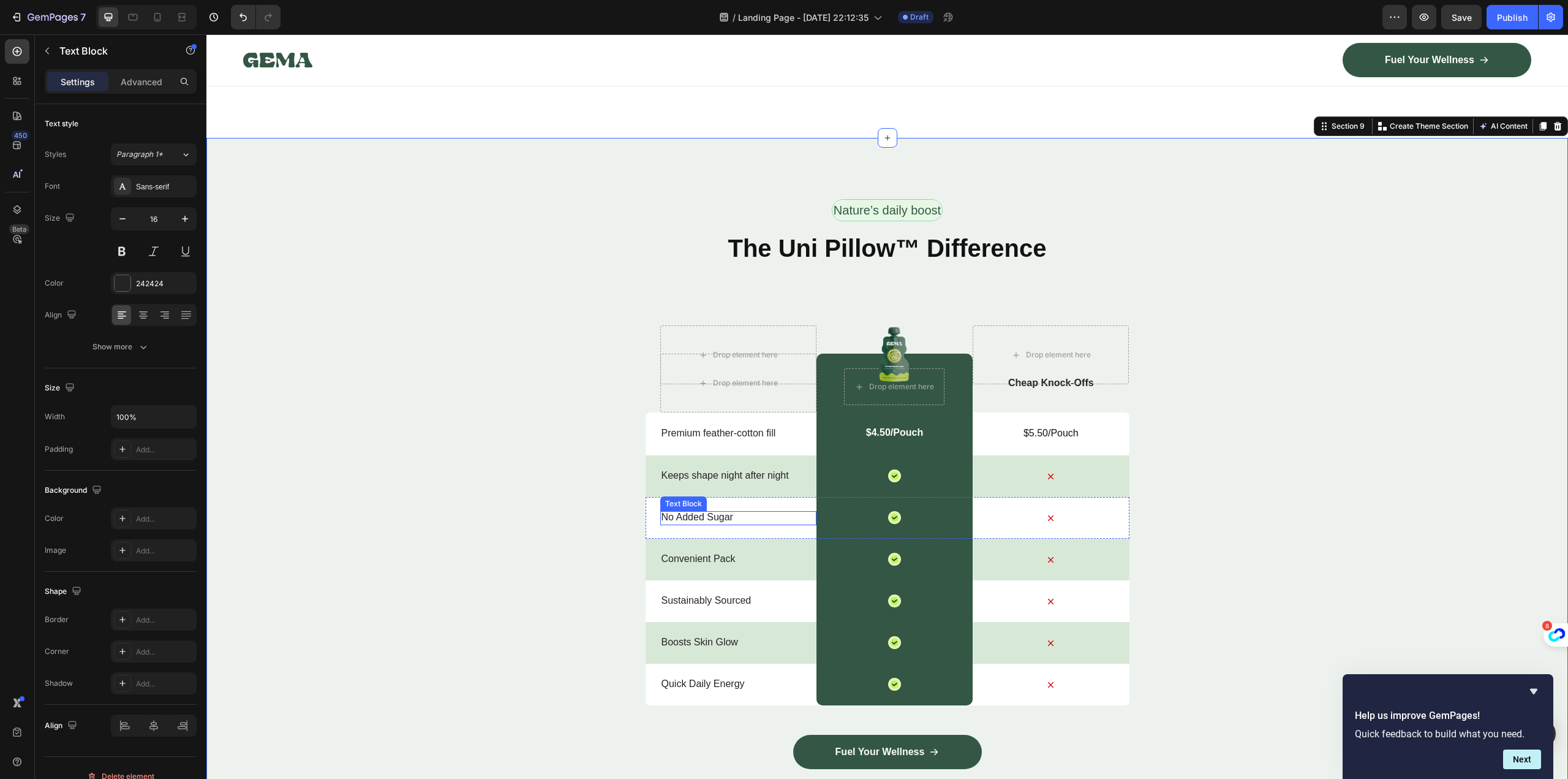
click at [691, 514] on p "No Added Sugar" at bounding box center [738, 518] width 154 height 13
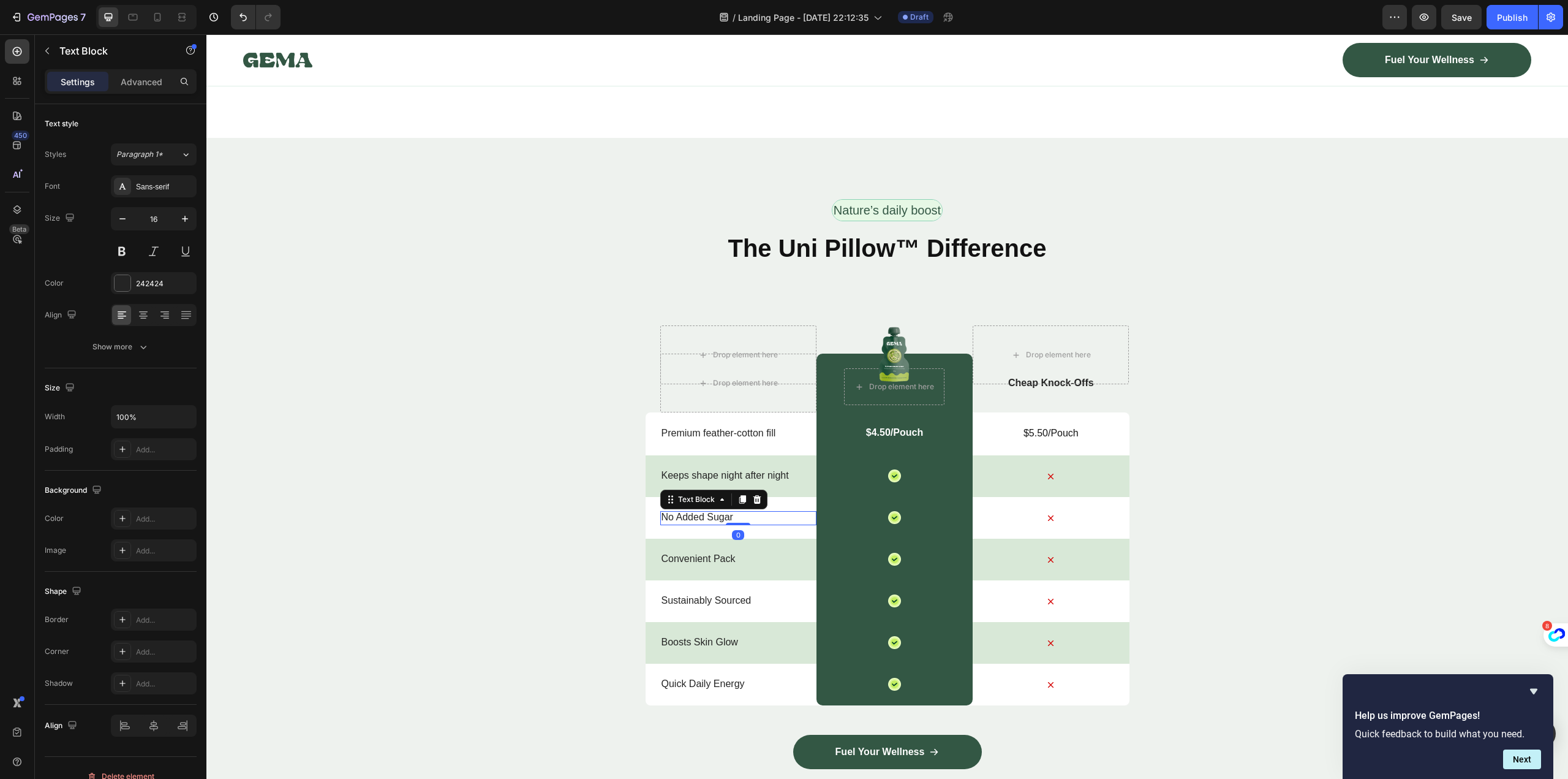
click at [691, 514] on p "No Added Sugar" at bounding box center [738, 518] width 154 height 13
click at [688, 553] on p "Convenient Pack" at bounding box center [738, 560] width 154 height 13
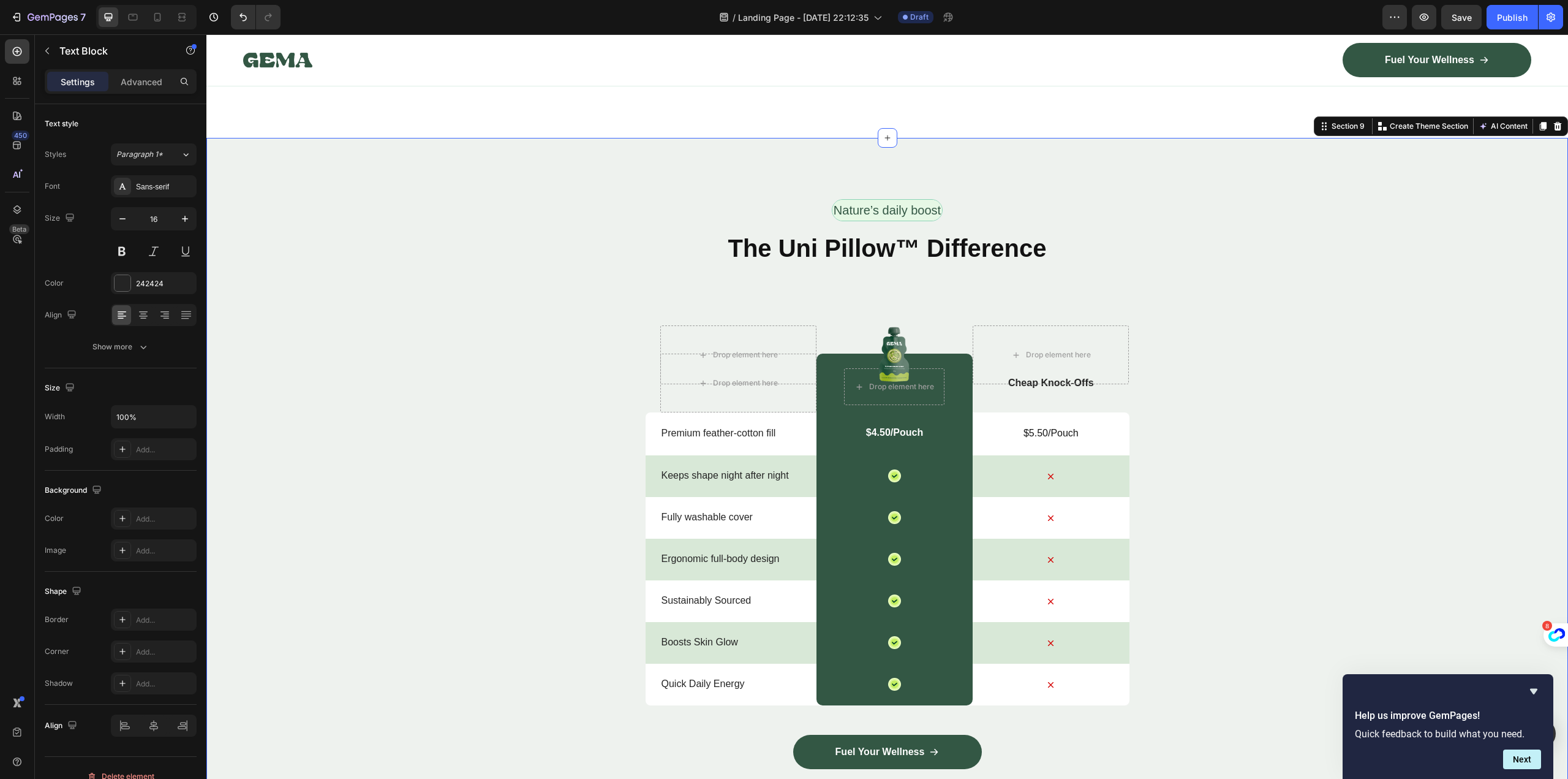
click at [1171, 536] on div "Nature’s daily boost Text Block Row ⁠⁠⁠⁠⁠⁠⁠ The Uni Pillow™ Difference Heading …" at bounding box center [887, 515] width 1362 height 632
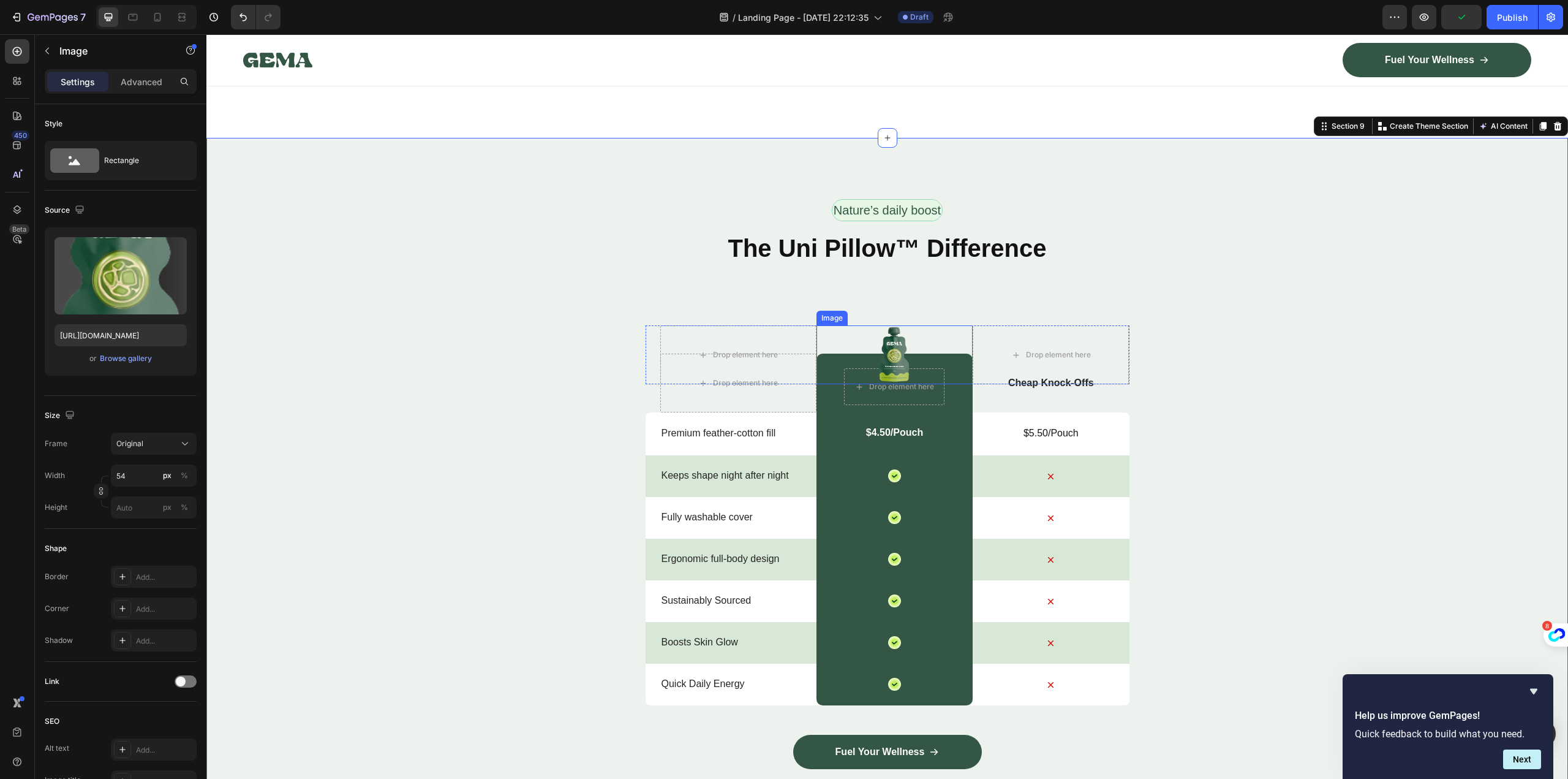
click at [894, 342] on img at bounding box center [894, 355] width 33 height 59
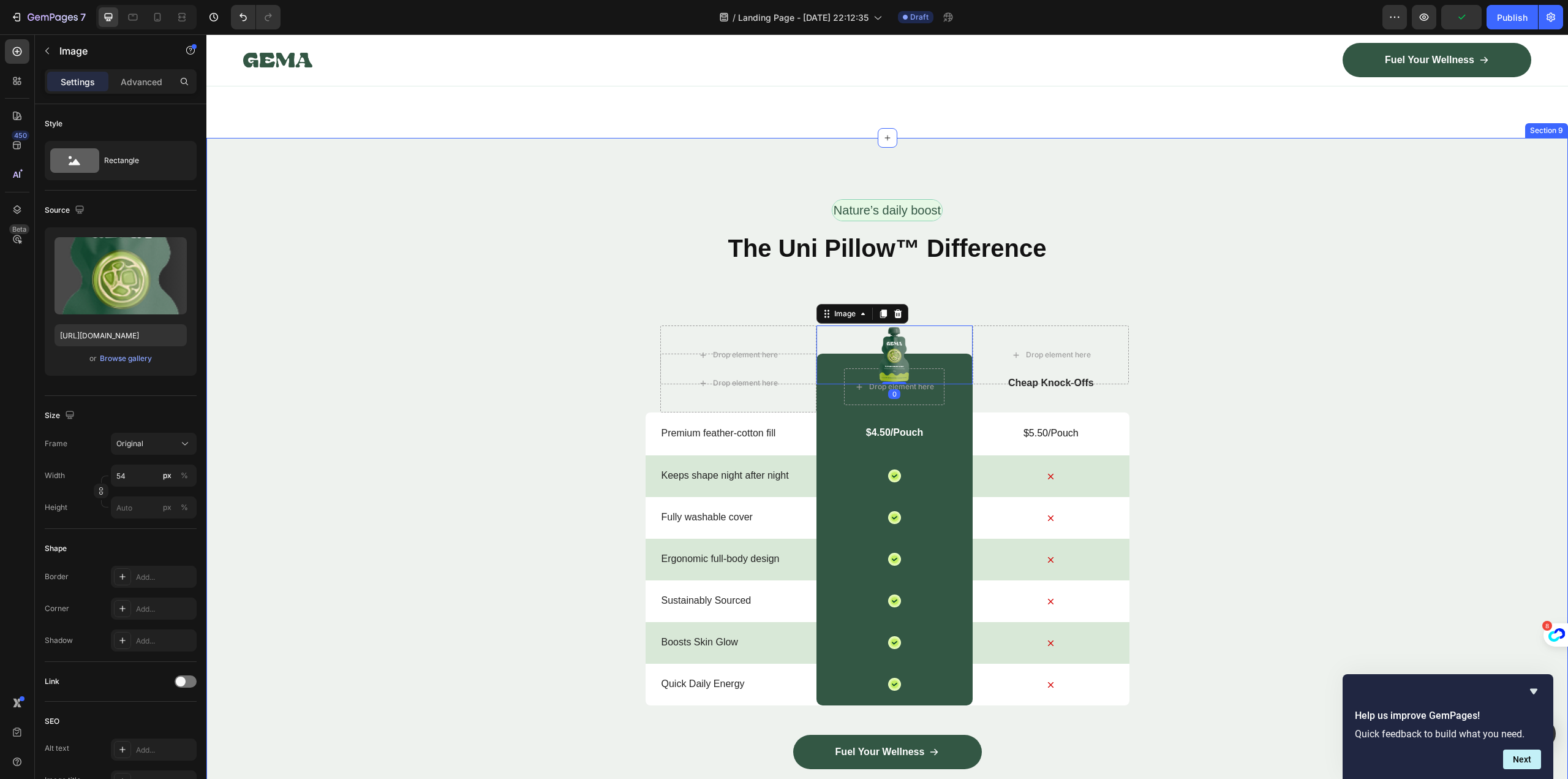
click at [1275, 452] on div "Nature’s daily boost Text Block Row ⁠⁠⁠⁠⁠⁠⁠ The Uni Pillow™ Difference Heading …" at bounding box center [887, 515] width 1362 height 632
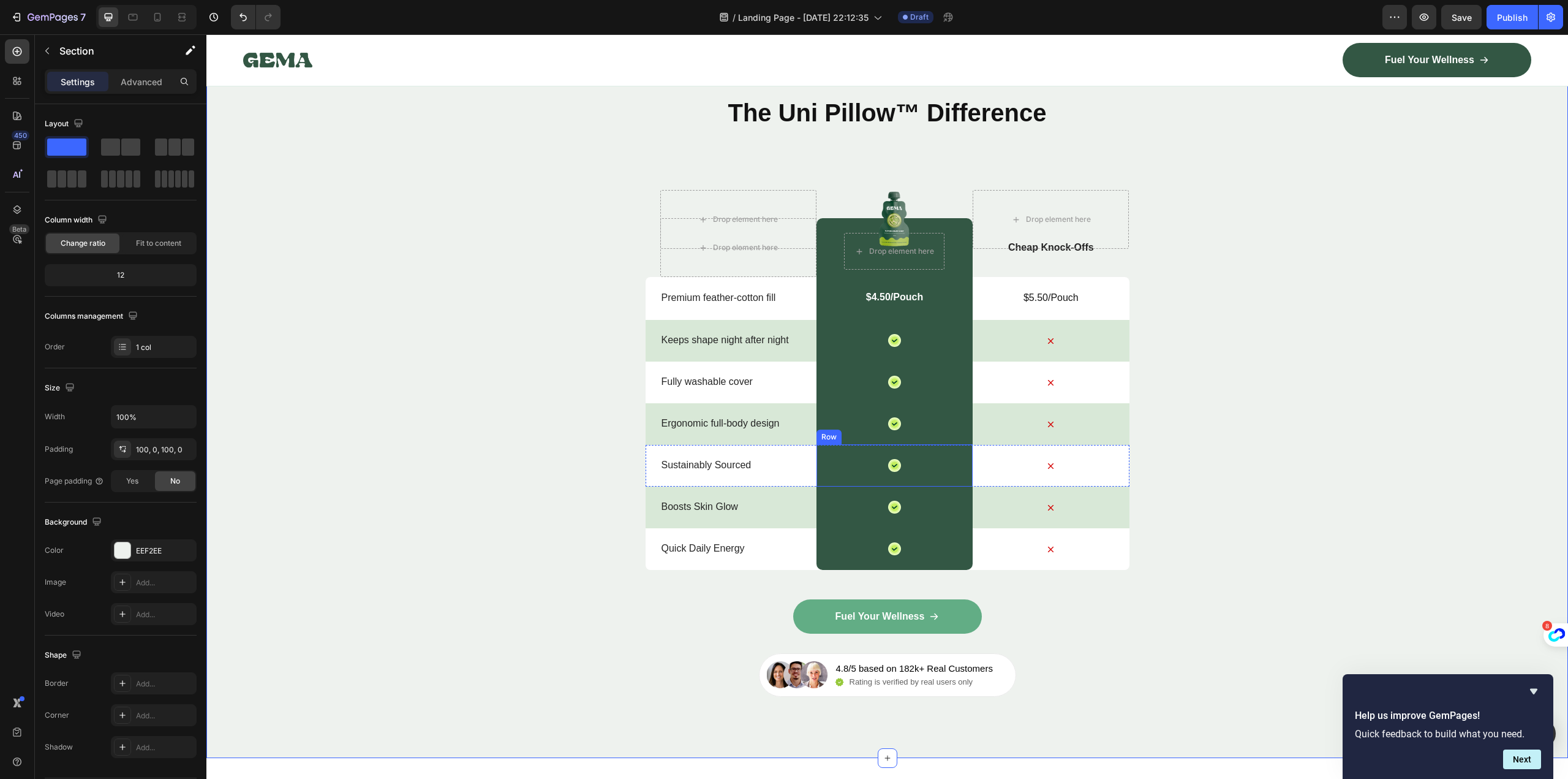
scroll to position [4528, 0]
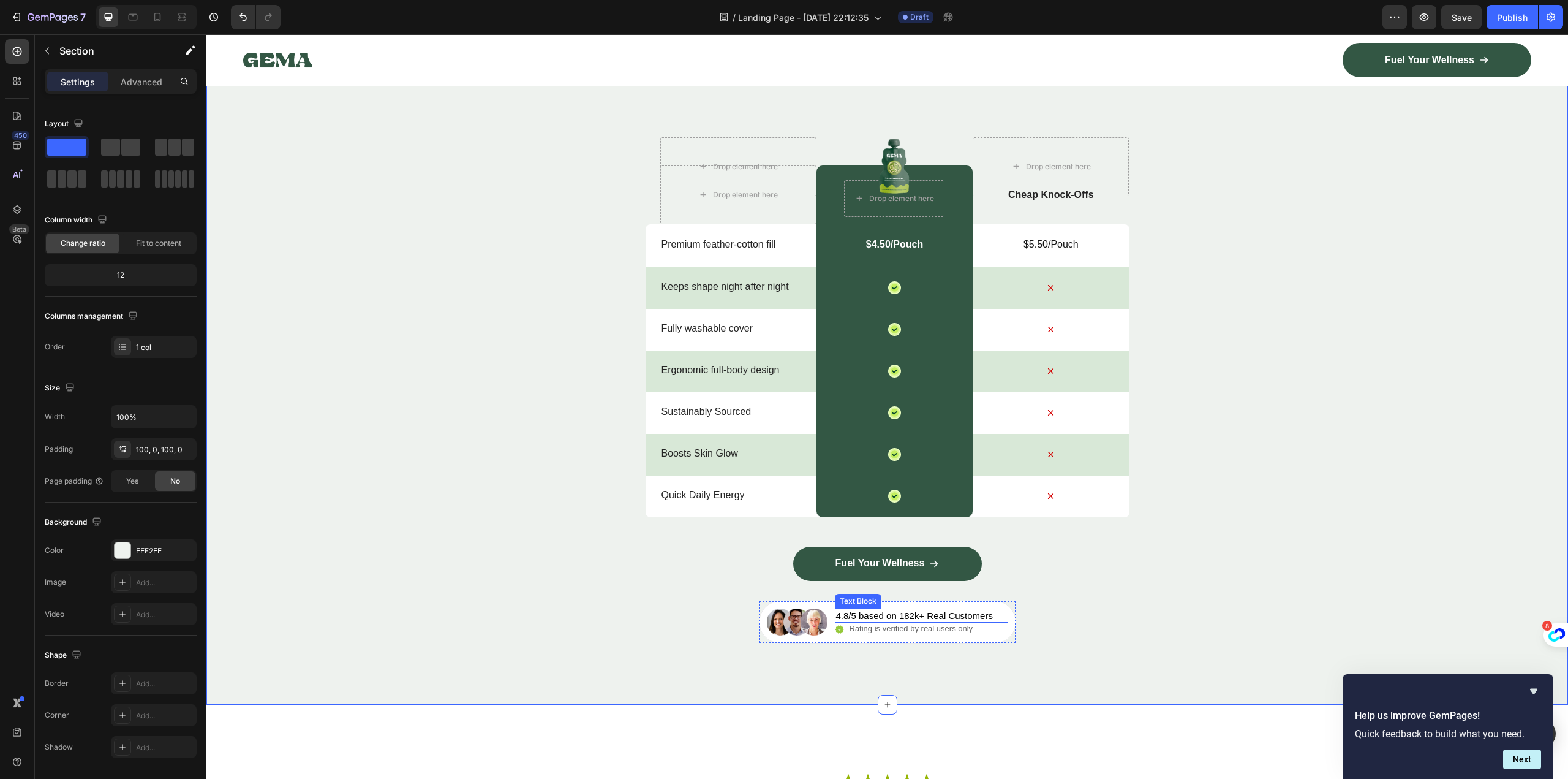
click at [895, 618] on p "4.8/5 based on 182k+ Real Customers" at bounding box center [914, 615] width 157 height 12
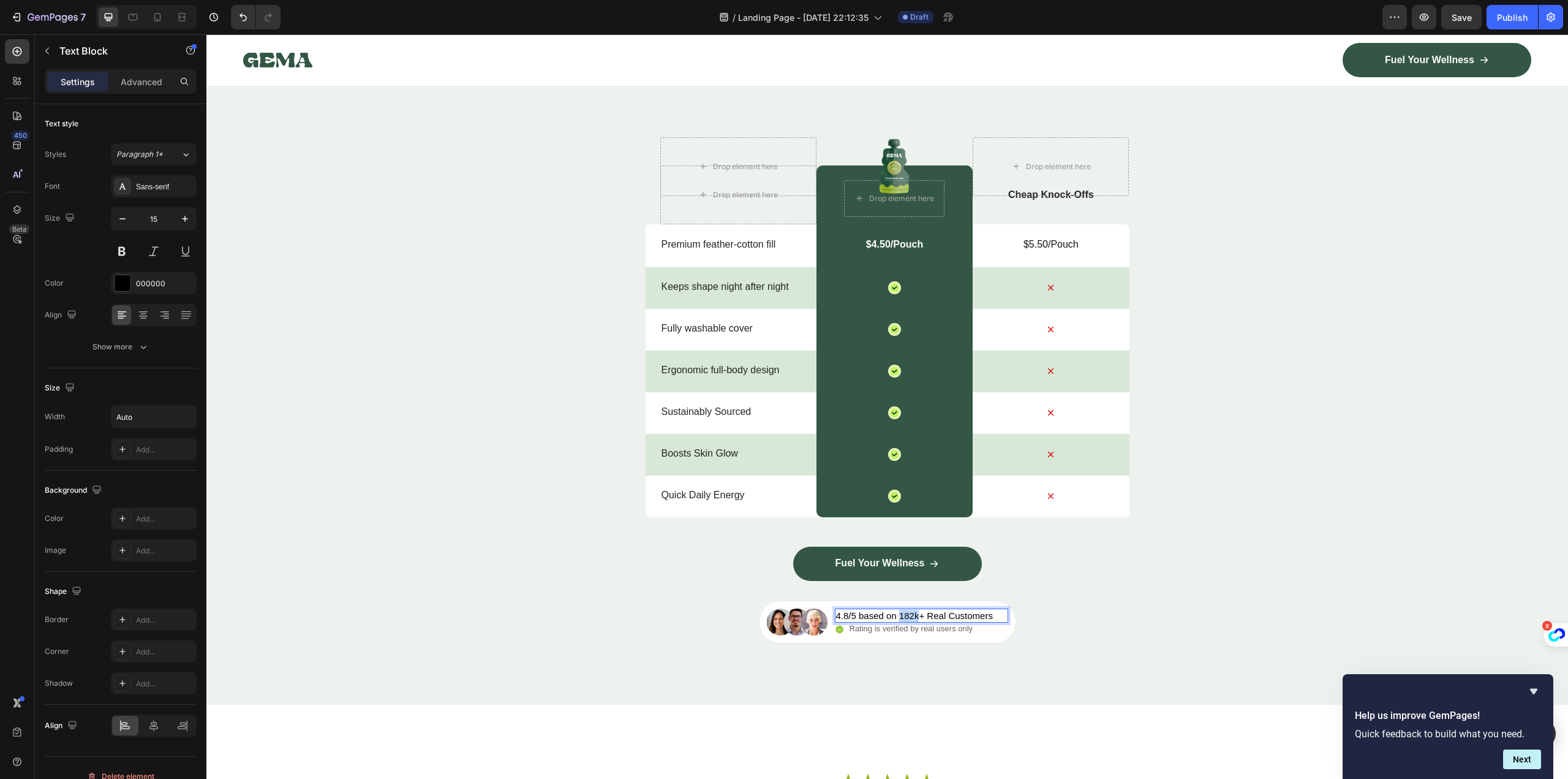
click at [895, 618] on p "4.8/5 based on 182k+ Real Customers" at bounding box center [914, 615] width 157 height 12
click at [894, 618] on p "4.8/5 based on 182k+ Real Customers" at bounding box center [914, 615] width 157 height 12
click at [935, 630] on p "Rating is verified by real users only" at bounding box center [911, 629] width 124 height 10
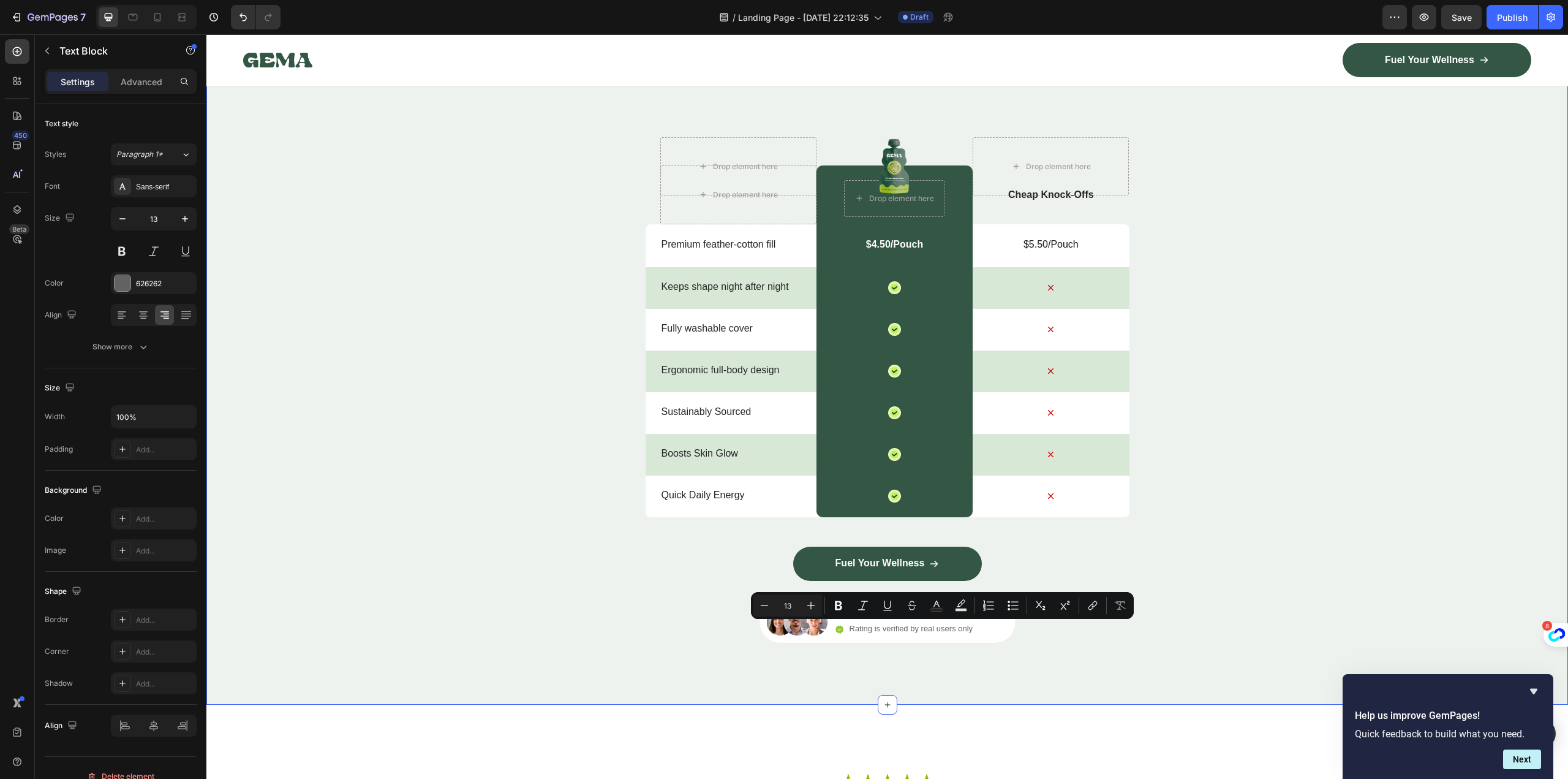
click at [1091, 624] on div "Nature’s daily boost Text Block Row ⁠⁠⁠⁠⁠⁠⁠ The Uni Pillow™ Difference Heading …" at bounding box center [887, 327] width 1362 height 632
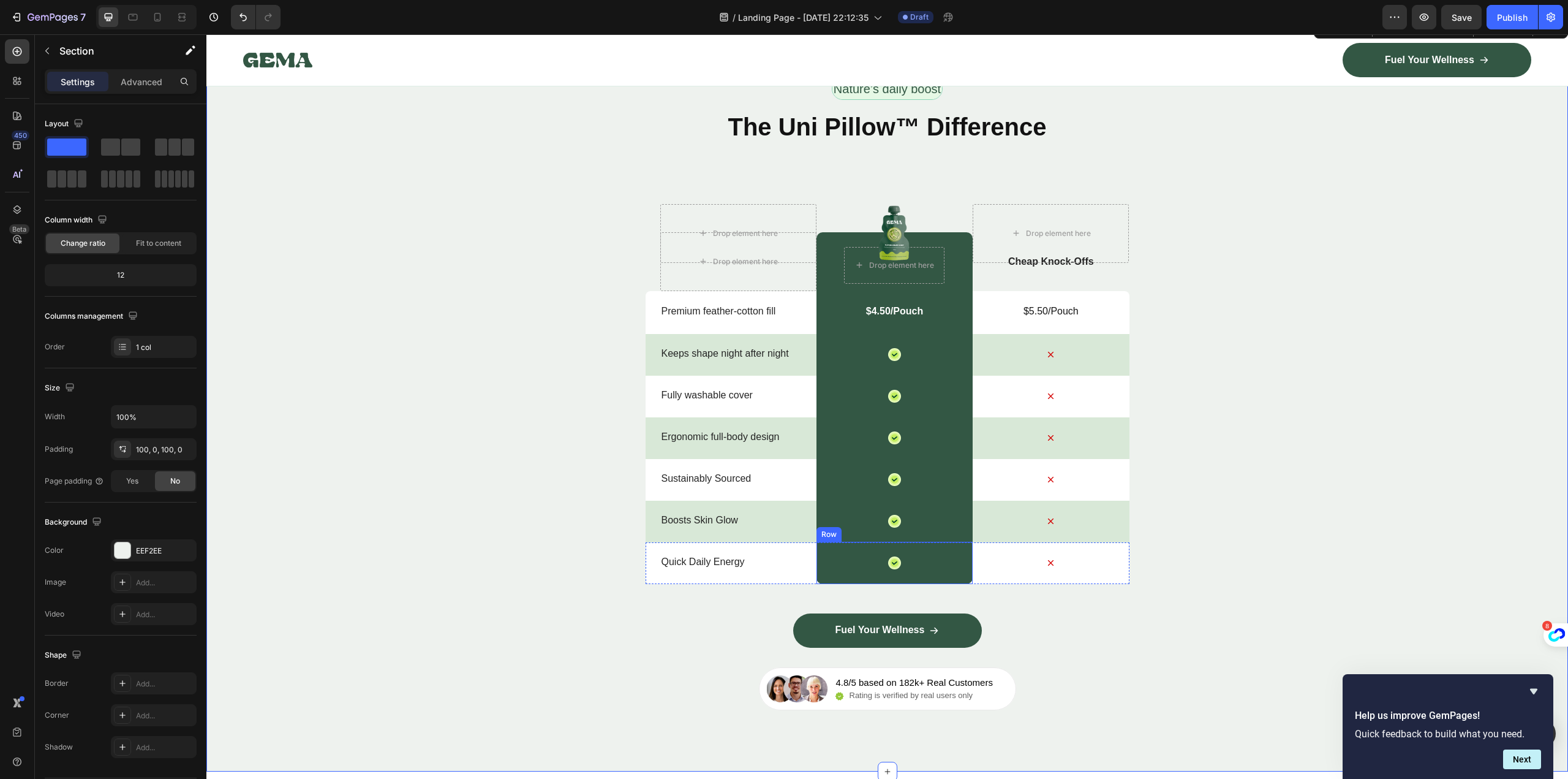
scroll to position [4283, 0]
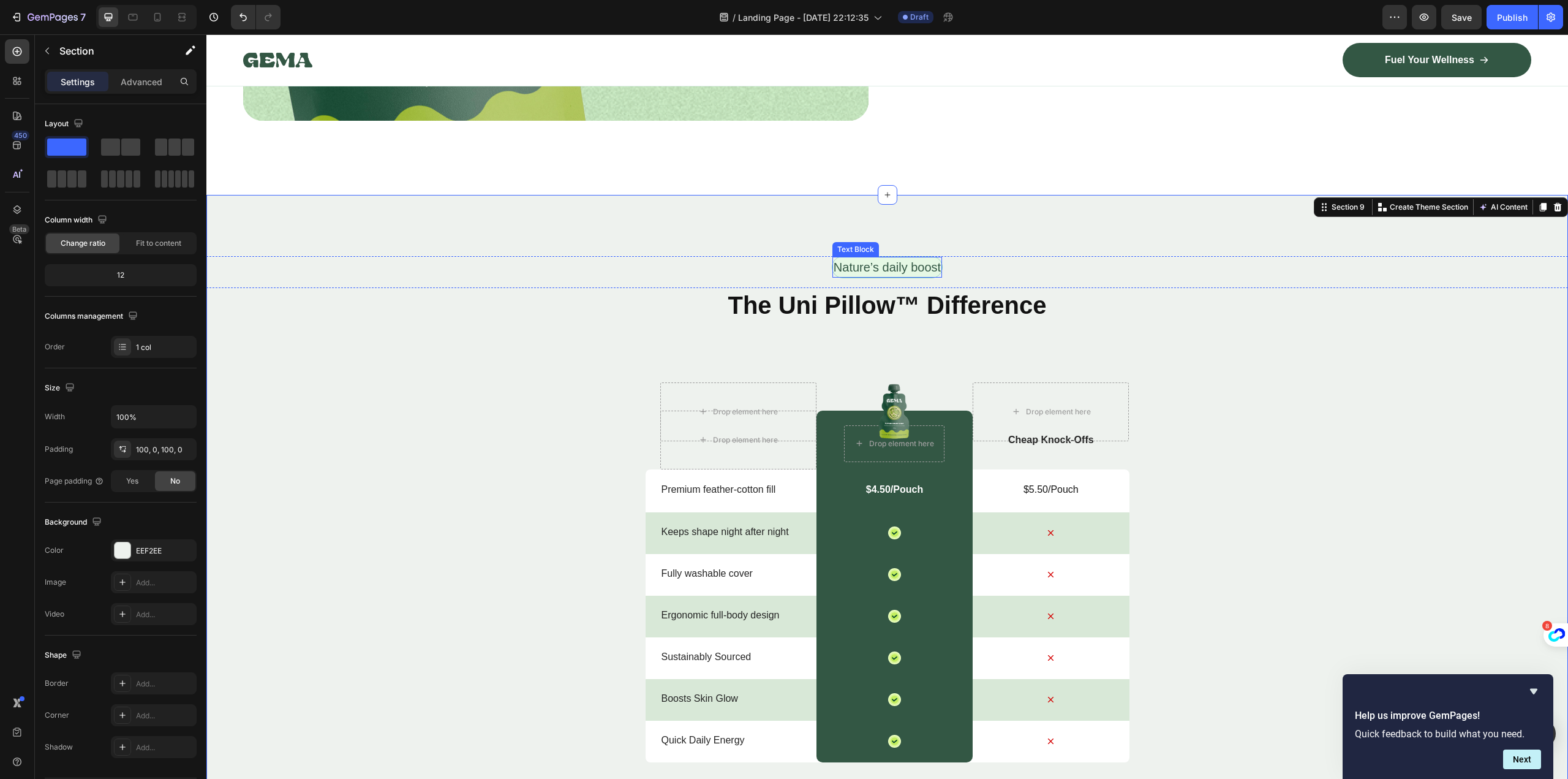
click at [881, 263] on p "Nature’s daily boost" at bounding box center [887, 267] width 107 height 18
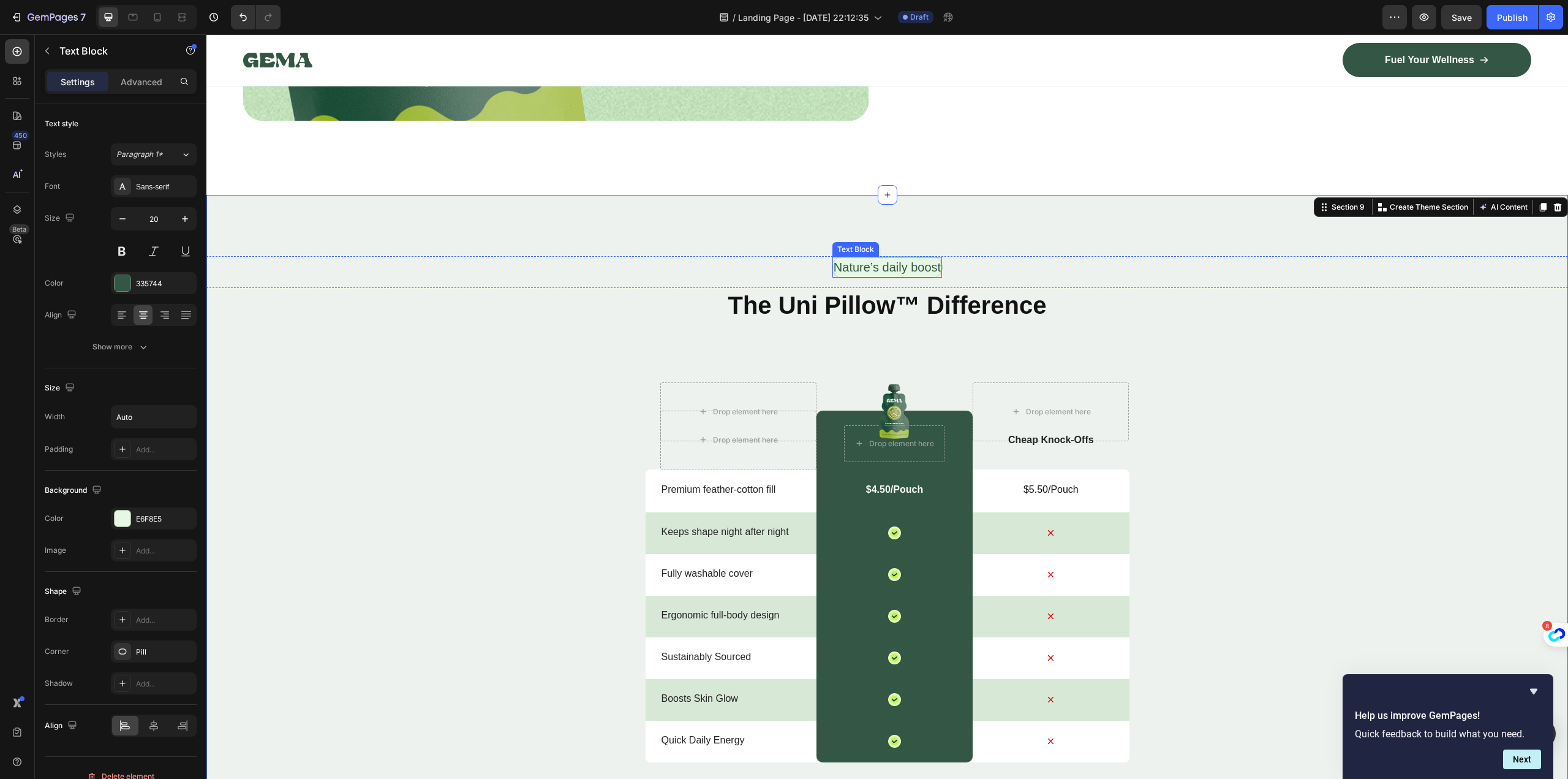
click at [881, 263] on p "Nature’s daily boost" at bounding box center [887, 267] width 107 height 18
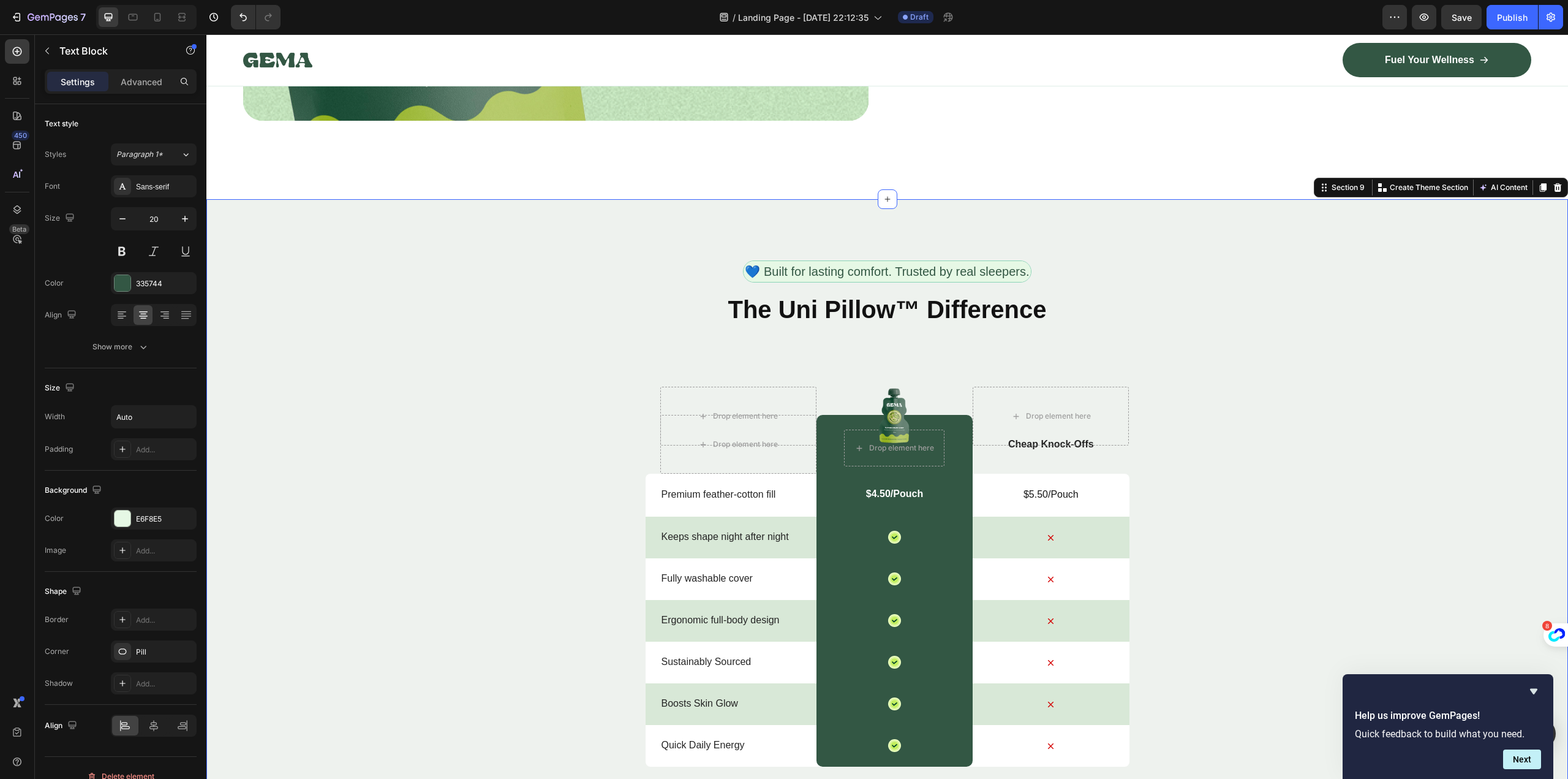
click at [1309, 419] on div "💙 Built for lasting comfort. Trusted by real sleepers. Text Block Row ⁠⁠⁠⁠⁠⁠⁠ T…" at bounding box center [887, 576] width 1362 height 632
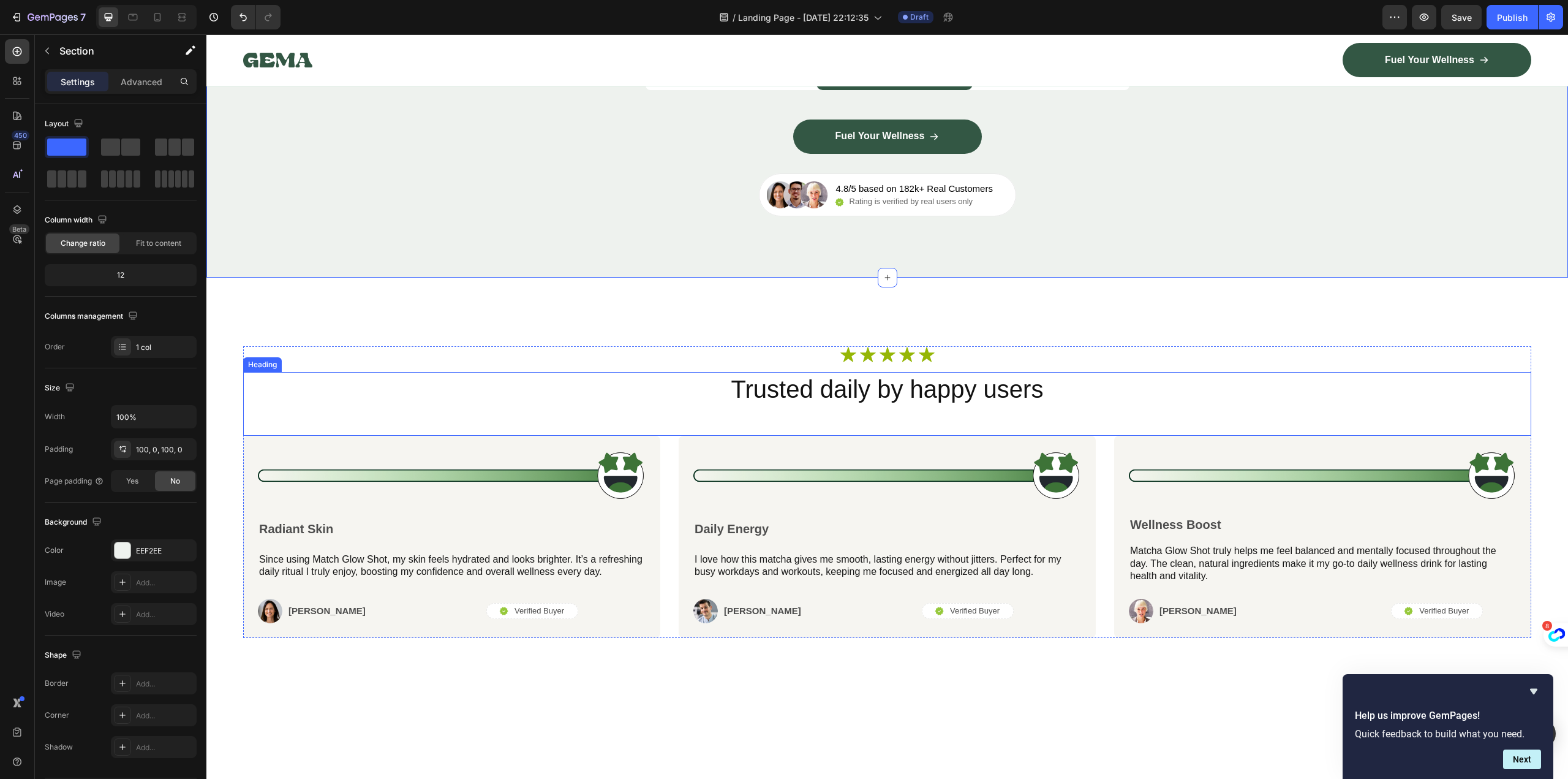
scroll to position [4957, 0]
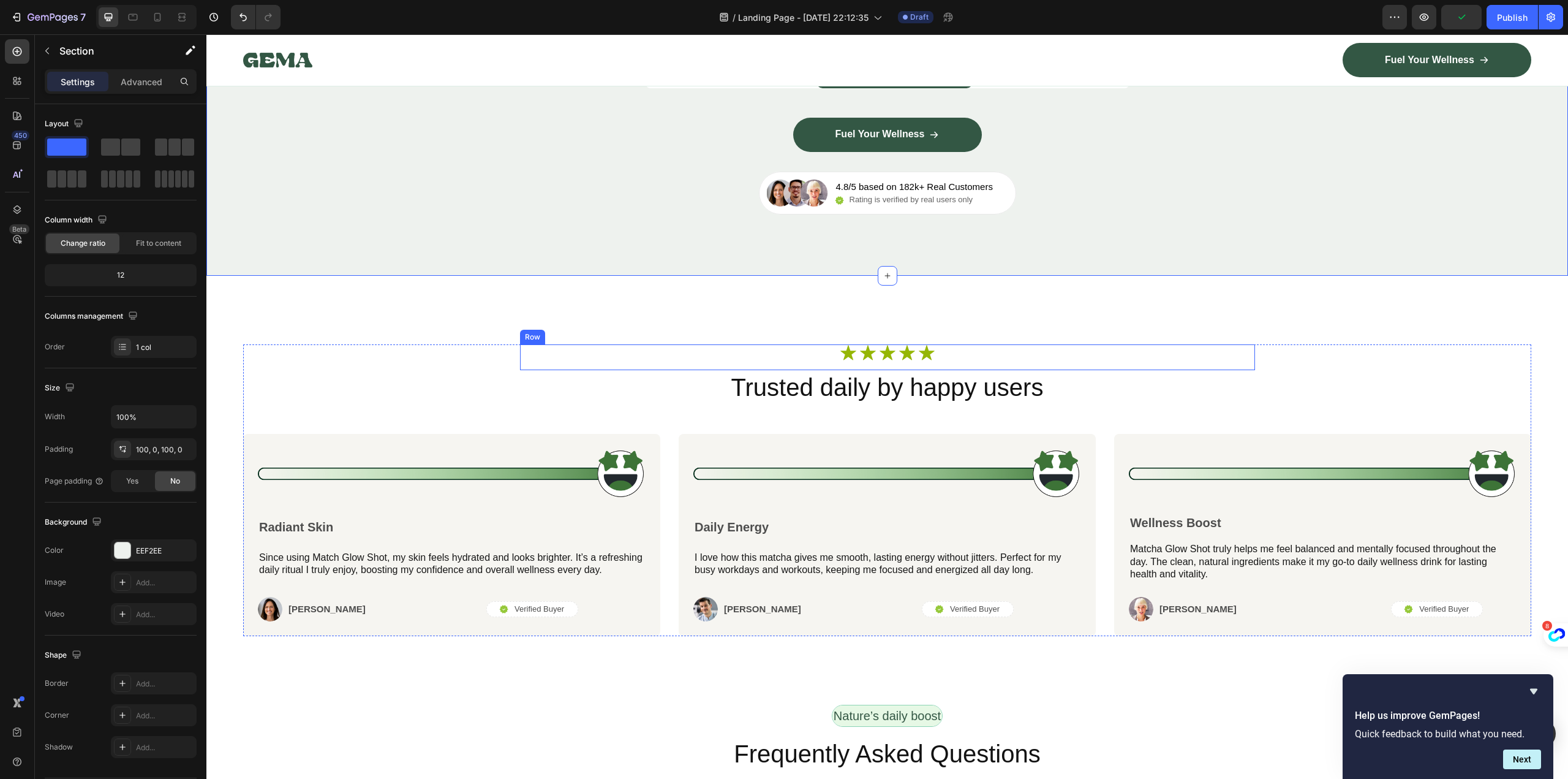
click at [870, 389] on h2 "Trusted daily by happy users" at bounding box center [887, 387] width 1288 height 34
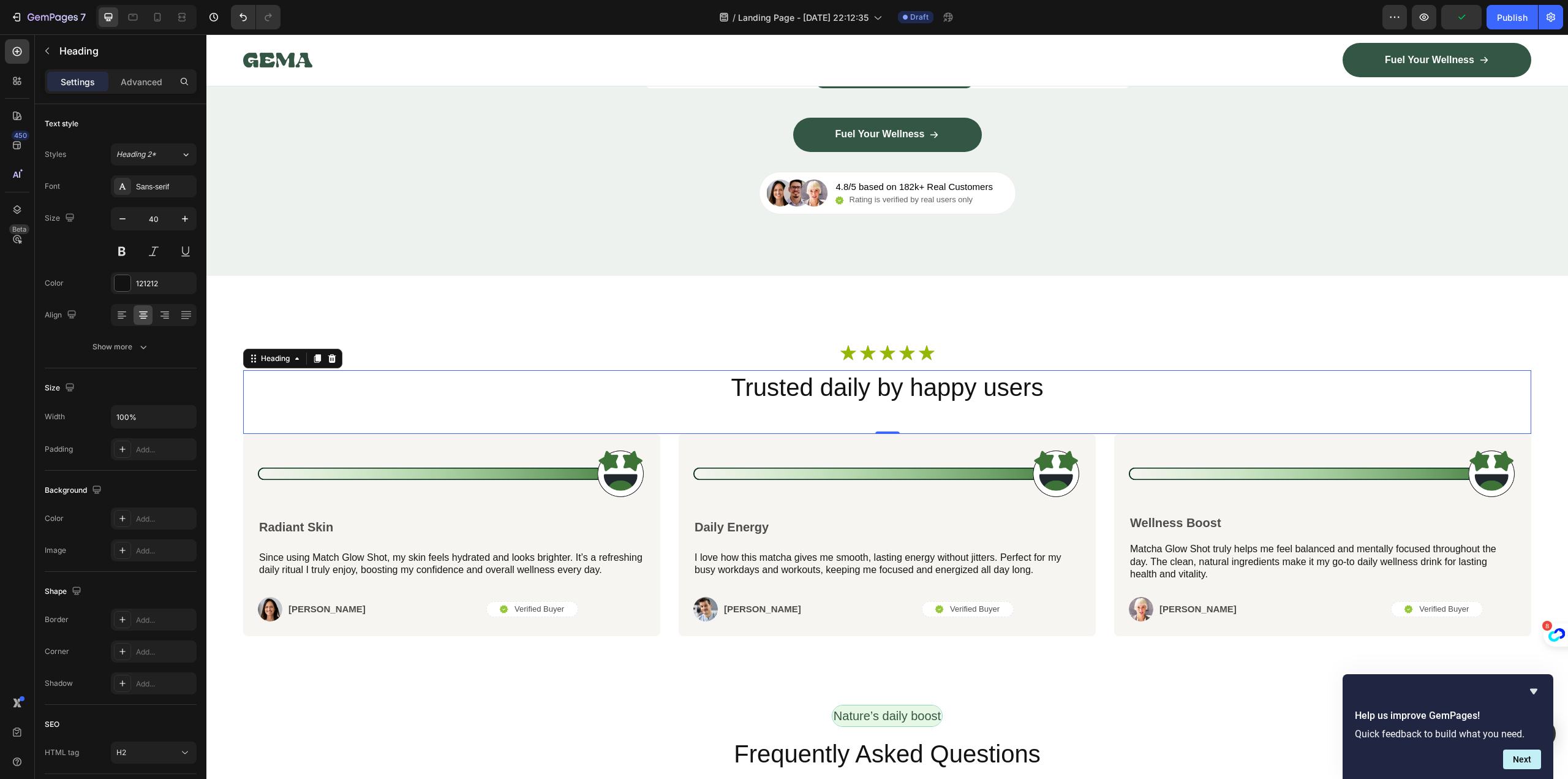
click at [870, 389] on h2 "Trusted daily by happy users" at bounding box center [887, 387] width 1288 height 34
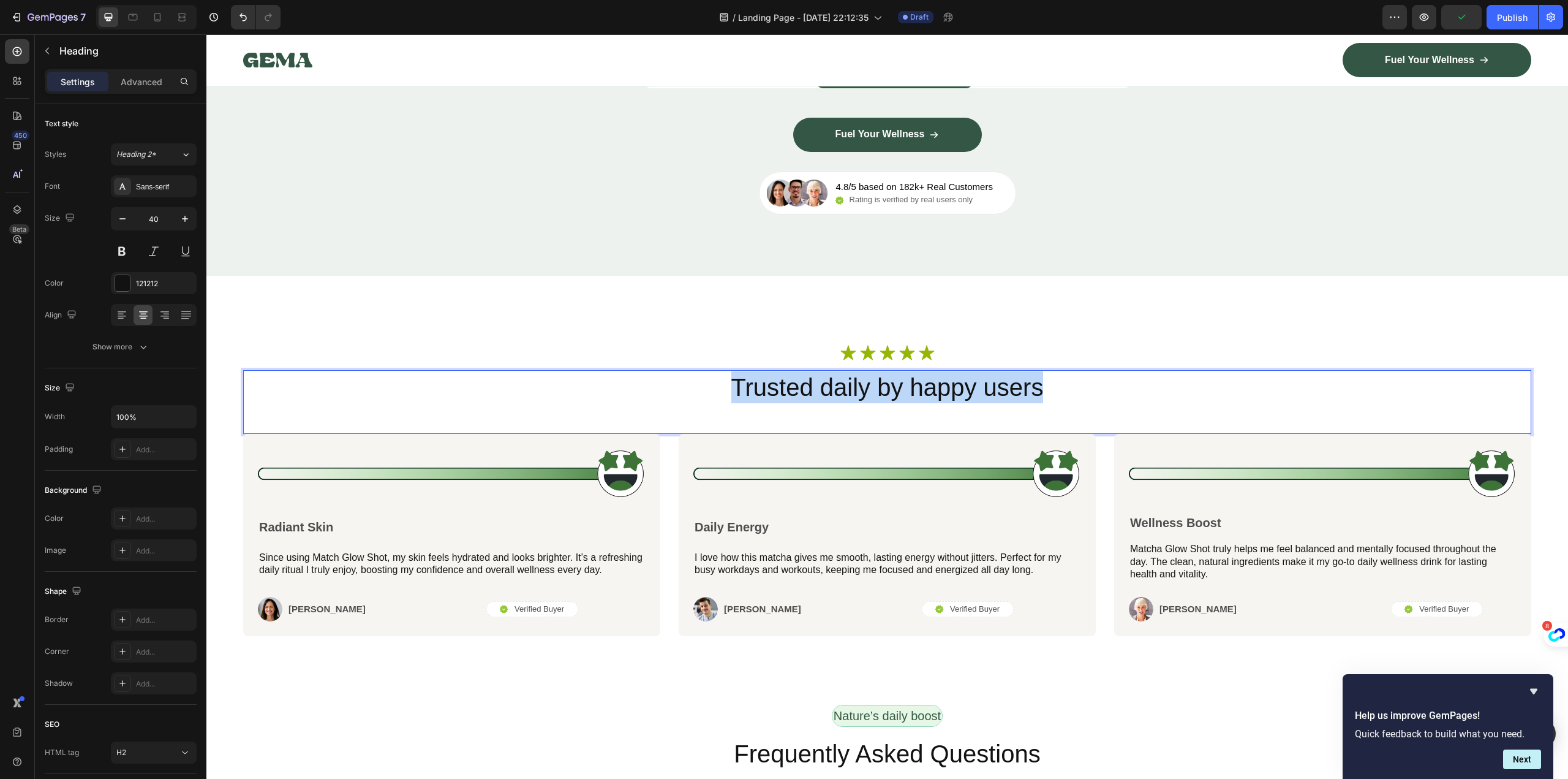
click at [870, 389] on p "Trusted daily by happy users" at bounding box center [887, 387] width 1286 height 32
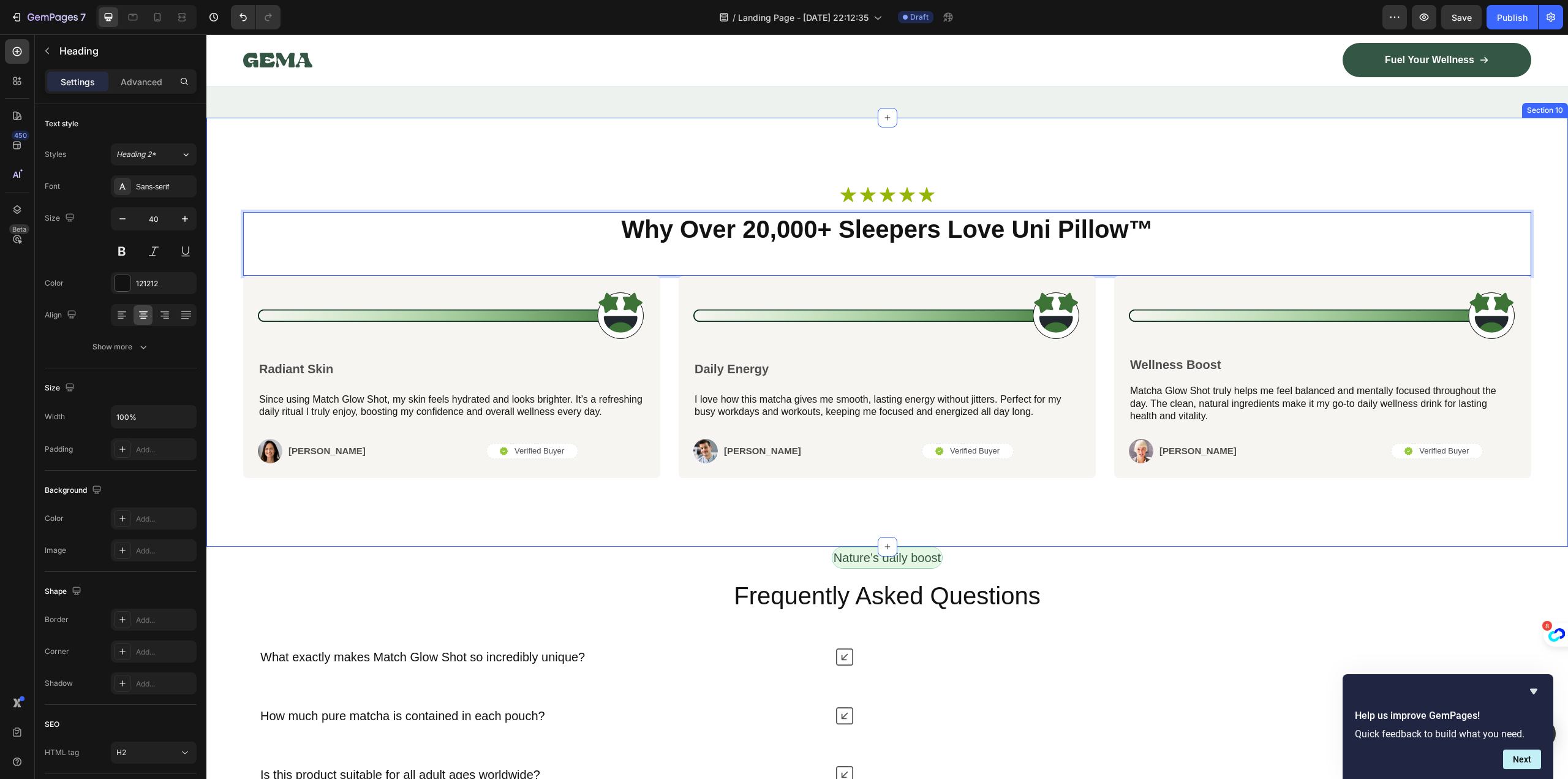
scroll to position [5140, 0]
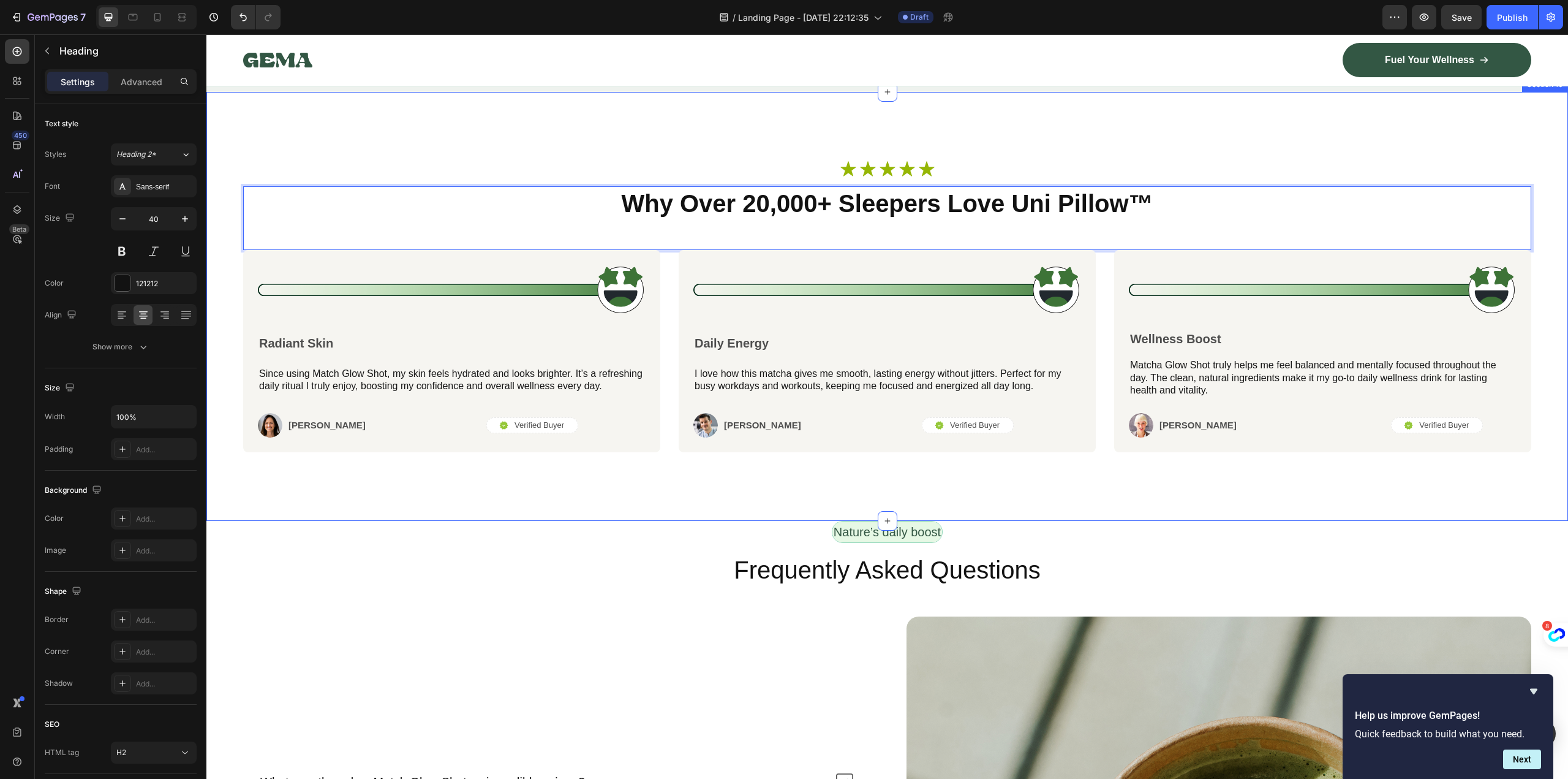
click at [1265, 466] on div "Icon Icon Icon Icon Icon Icon List Row Why Over 20,000+ Sleepers Love Uni Pillo…" at bounding box center [887, 306] width 1362 height 429
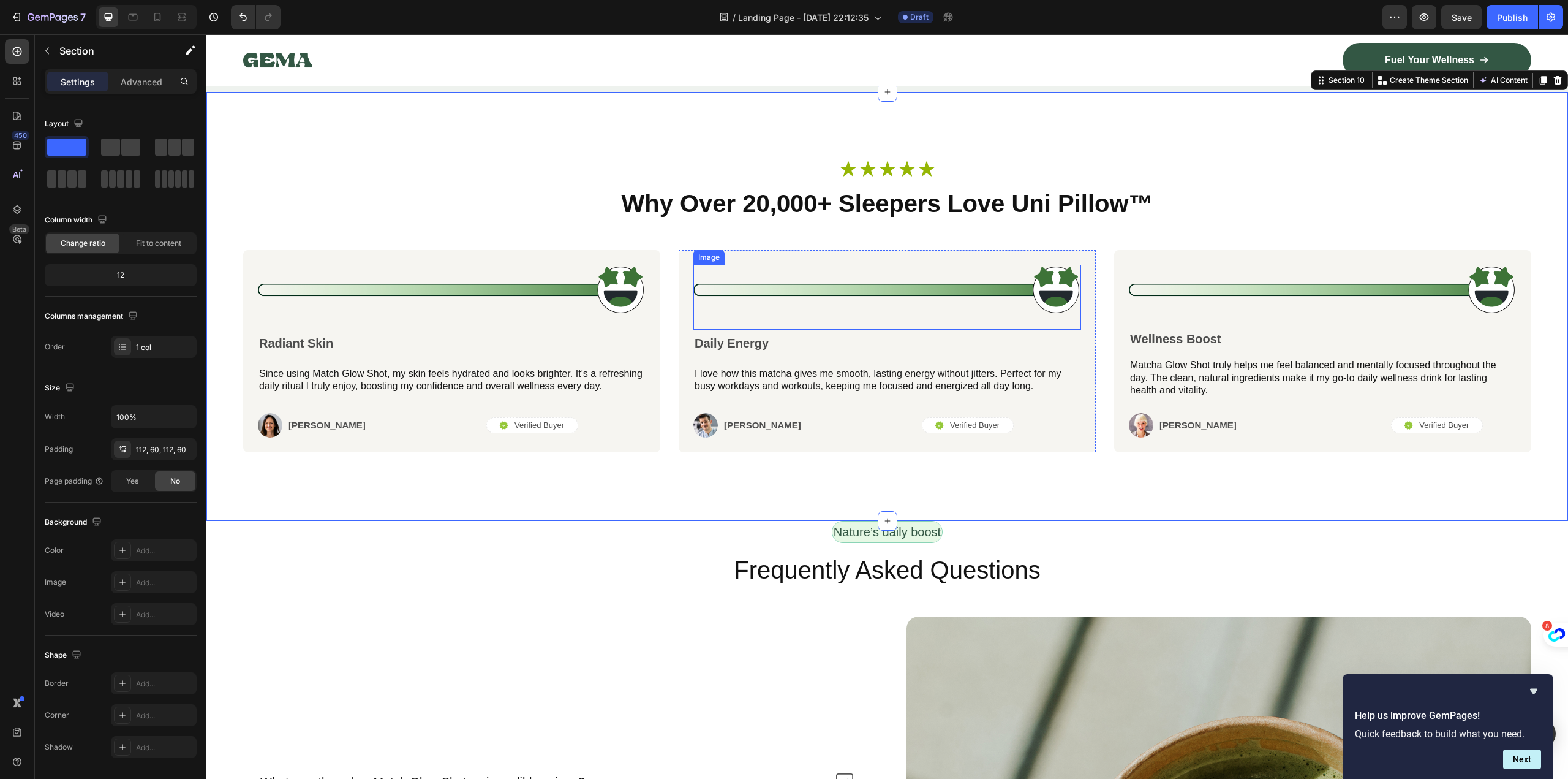
click at [1058, 288] on img at bounding box center [887, 290] width 388 height 50
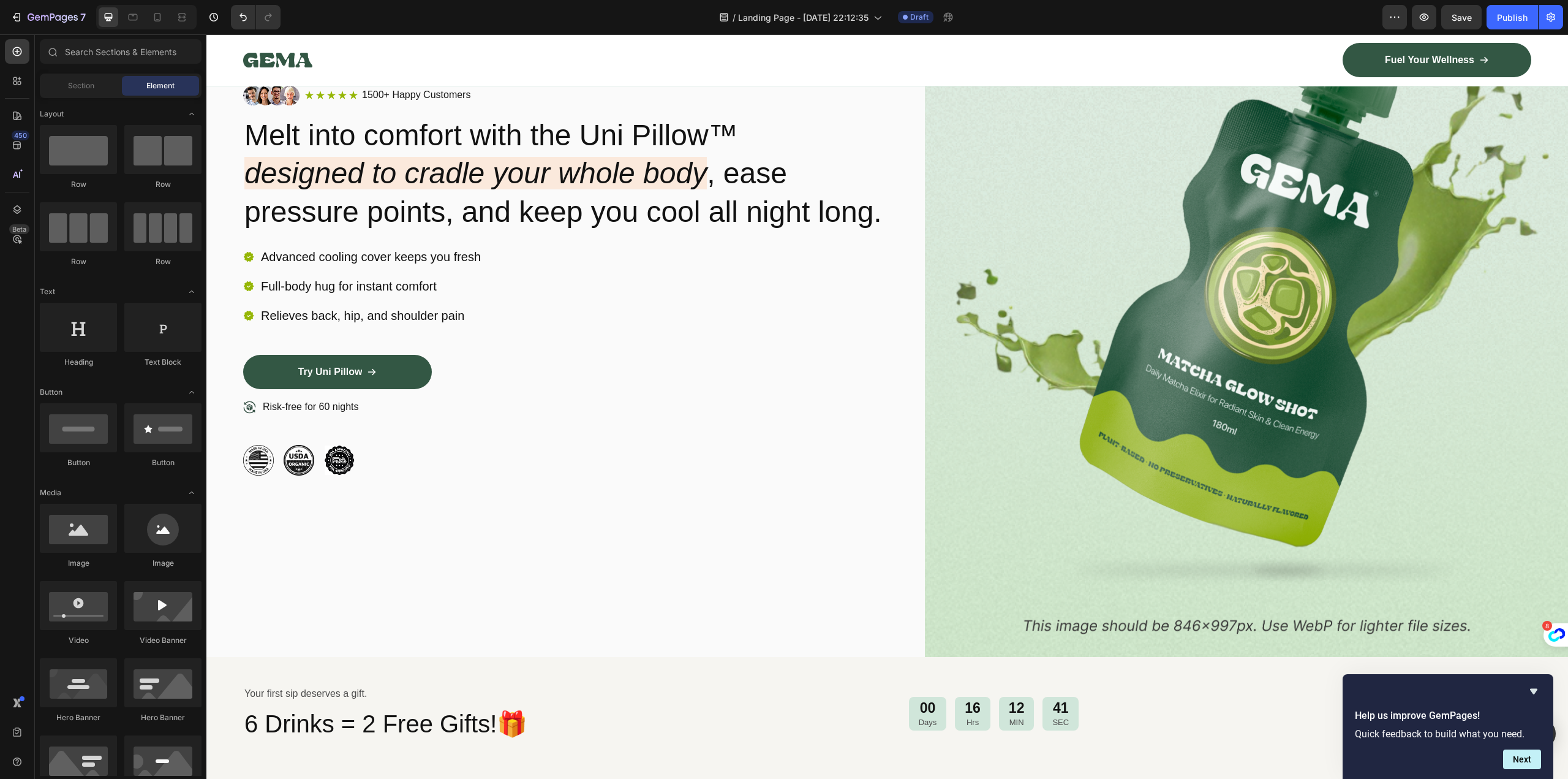
scroll to position [0, 0]
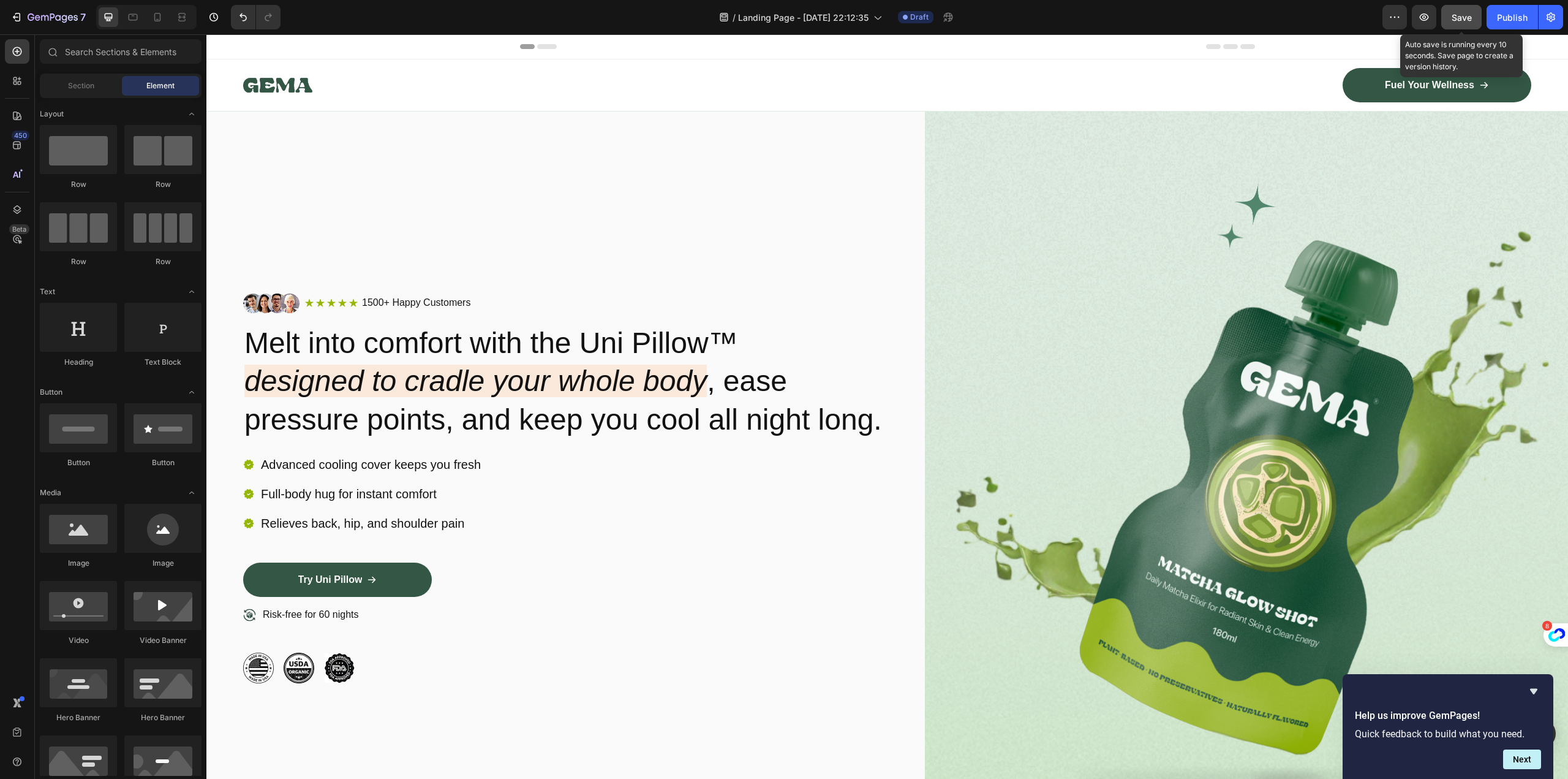
click at [1456, 14] on span "Save" at bounding box center [1461, 18] width 20 height 10
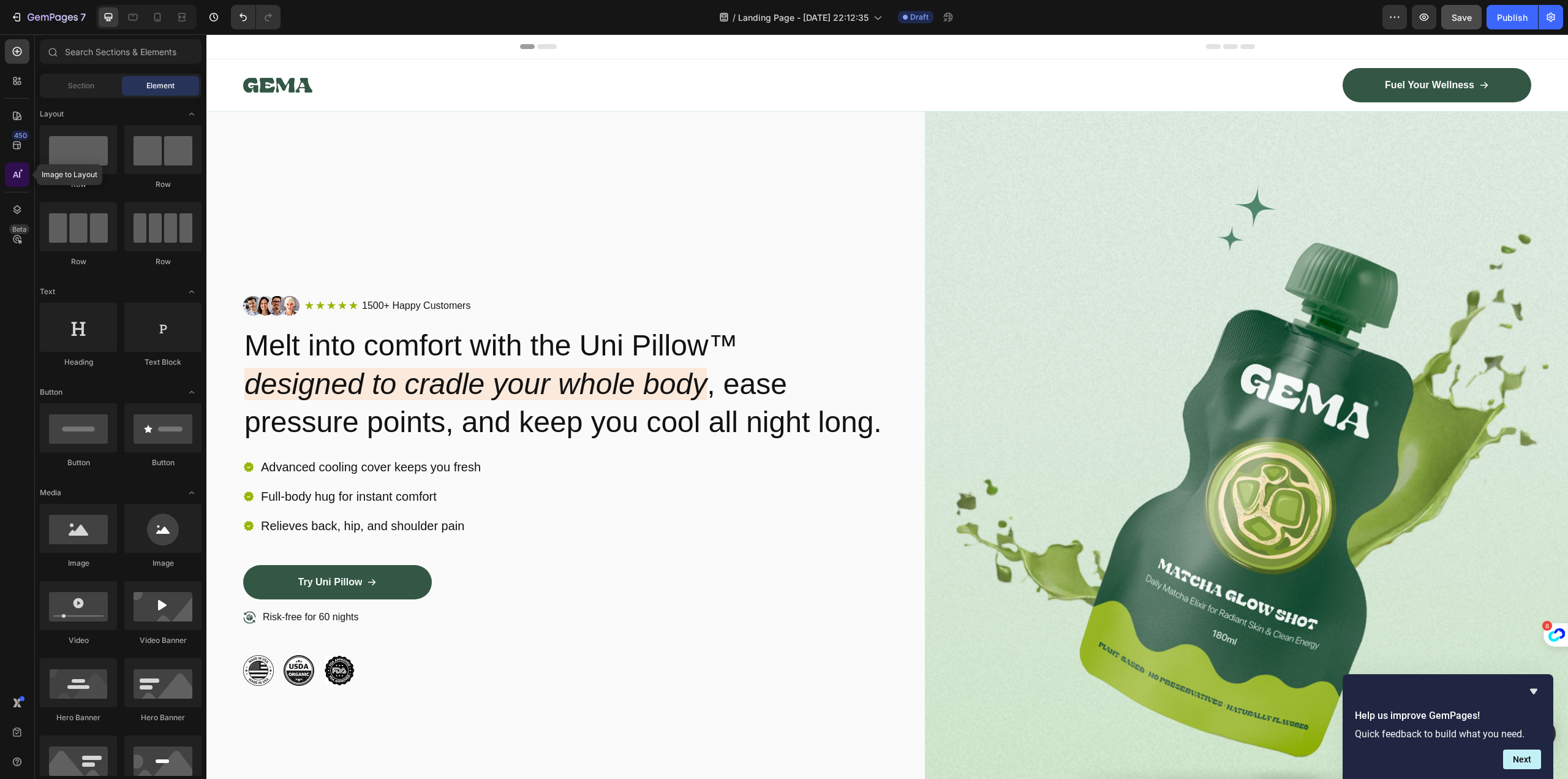
click at [14, 174] on icon at bounding box center [17, 174] width 12 height 12
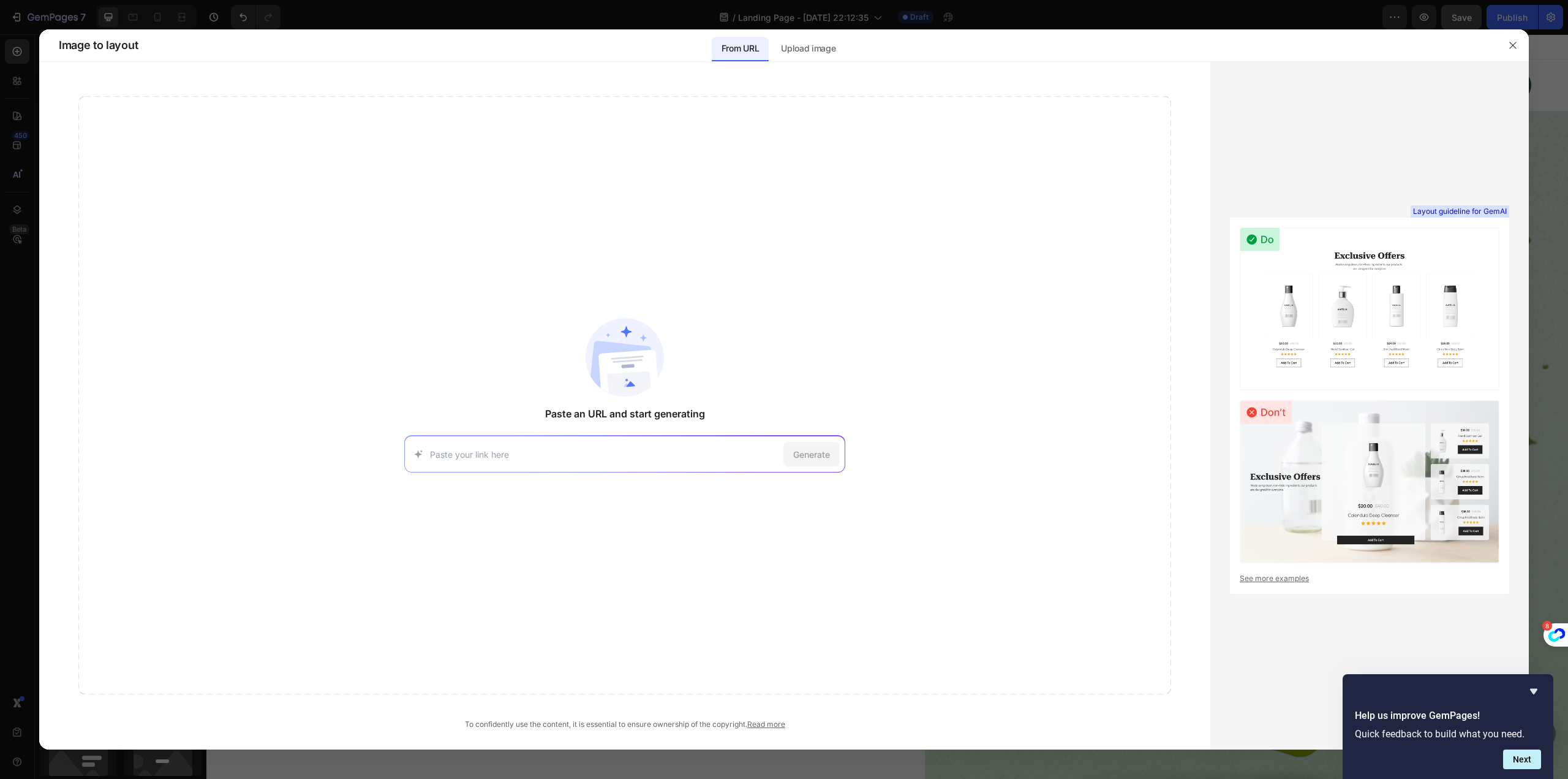
paste input "https://try.weareplufl.com/offer-blanket#order-now"
type input "https://try.weareplufl.com/offer-blanket#order-now"
click at [804, 457] on span "Generate" at bounding box center [812, 455] width 37 height 13
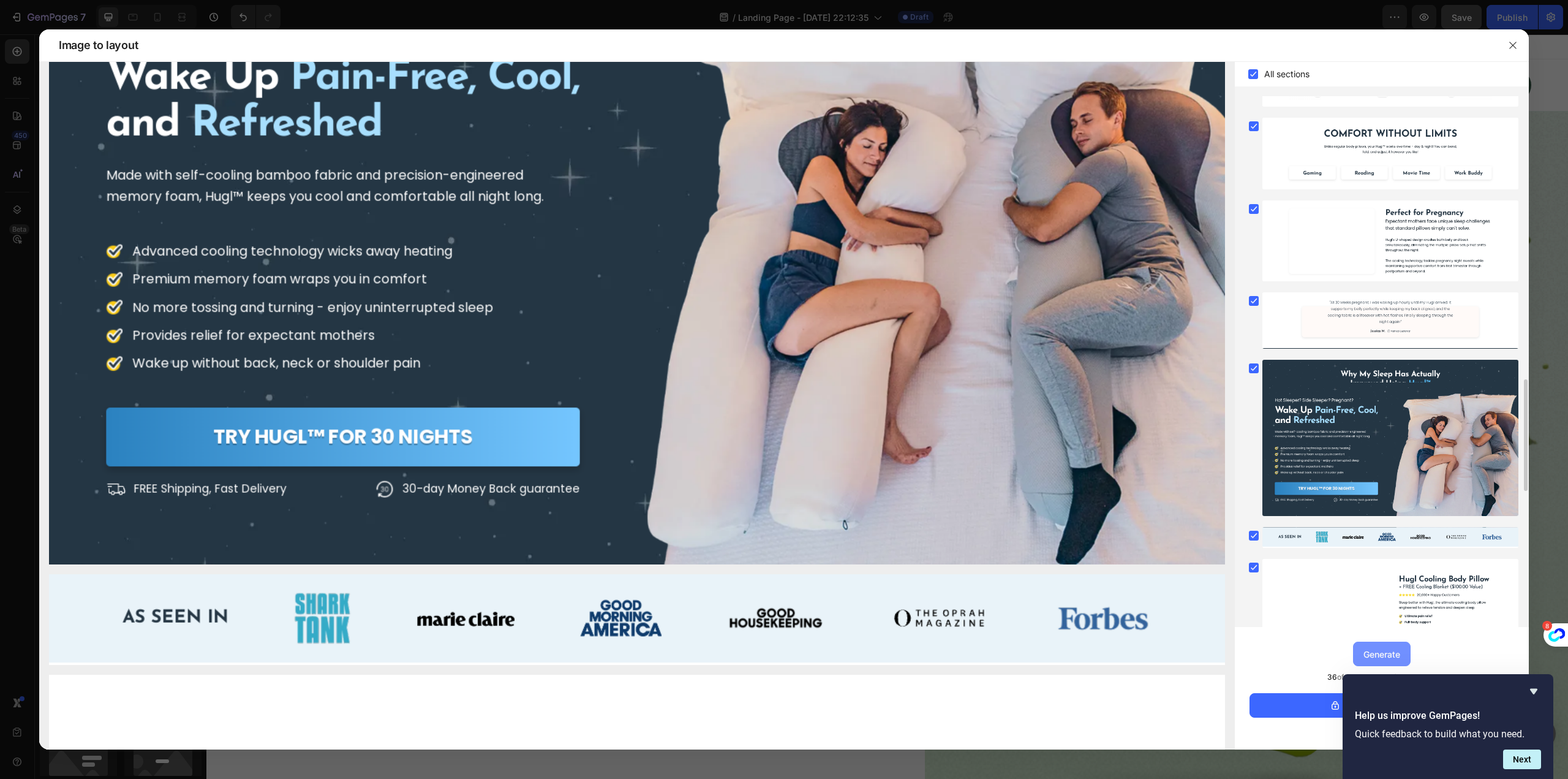
scroll to position [1532, 0]
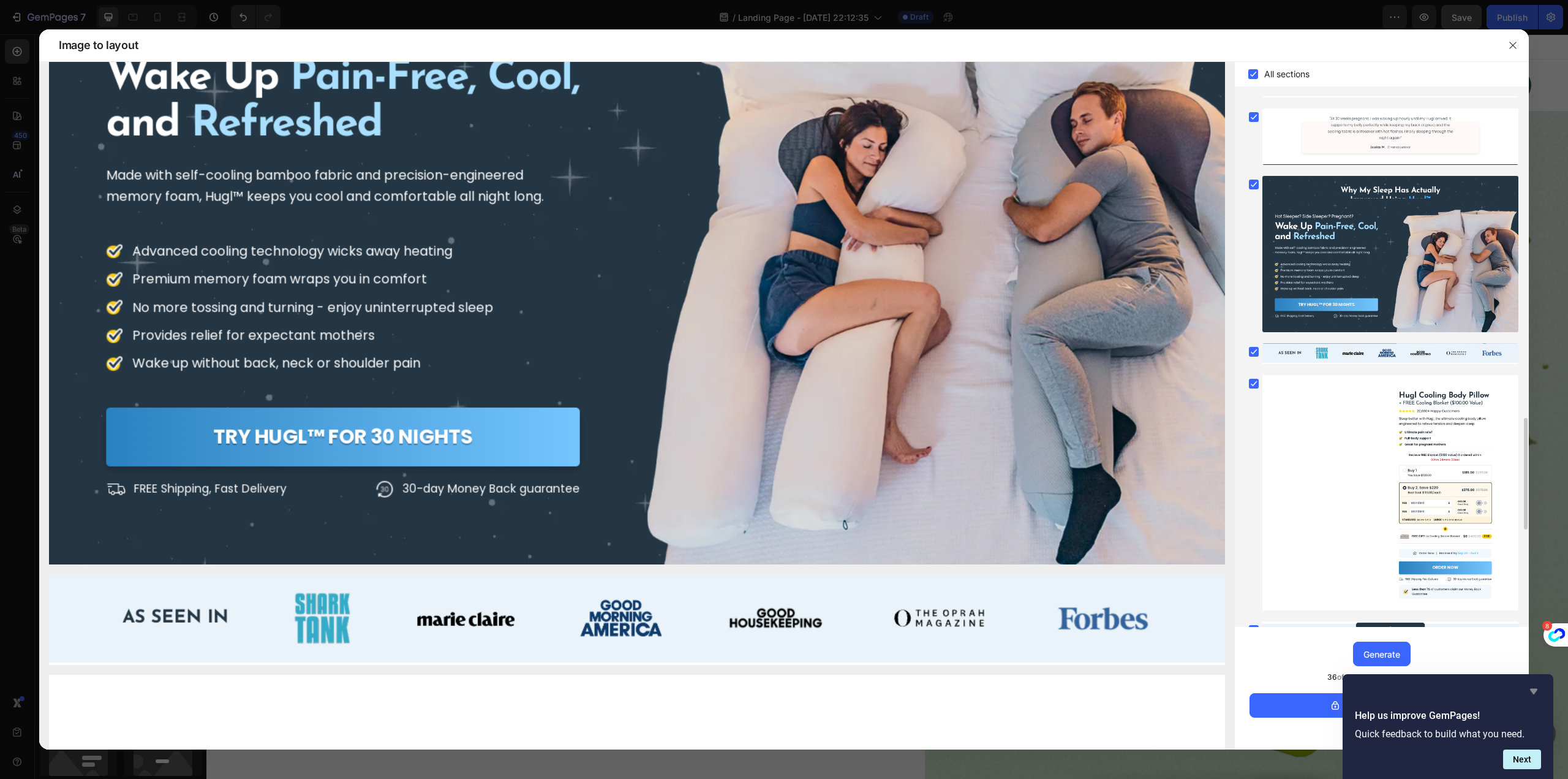
click at [1529, 689] on icon "Hide survey" at bounding box center [1533, 691] width 14 height 14
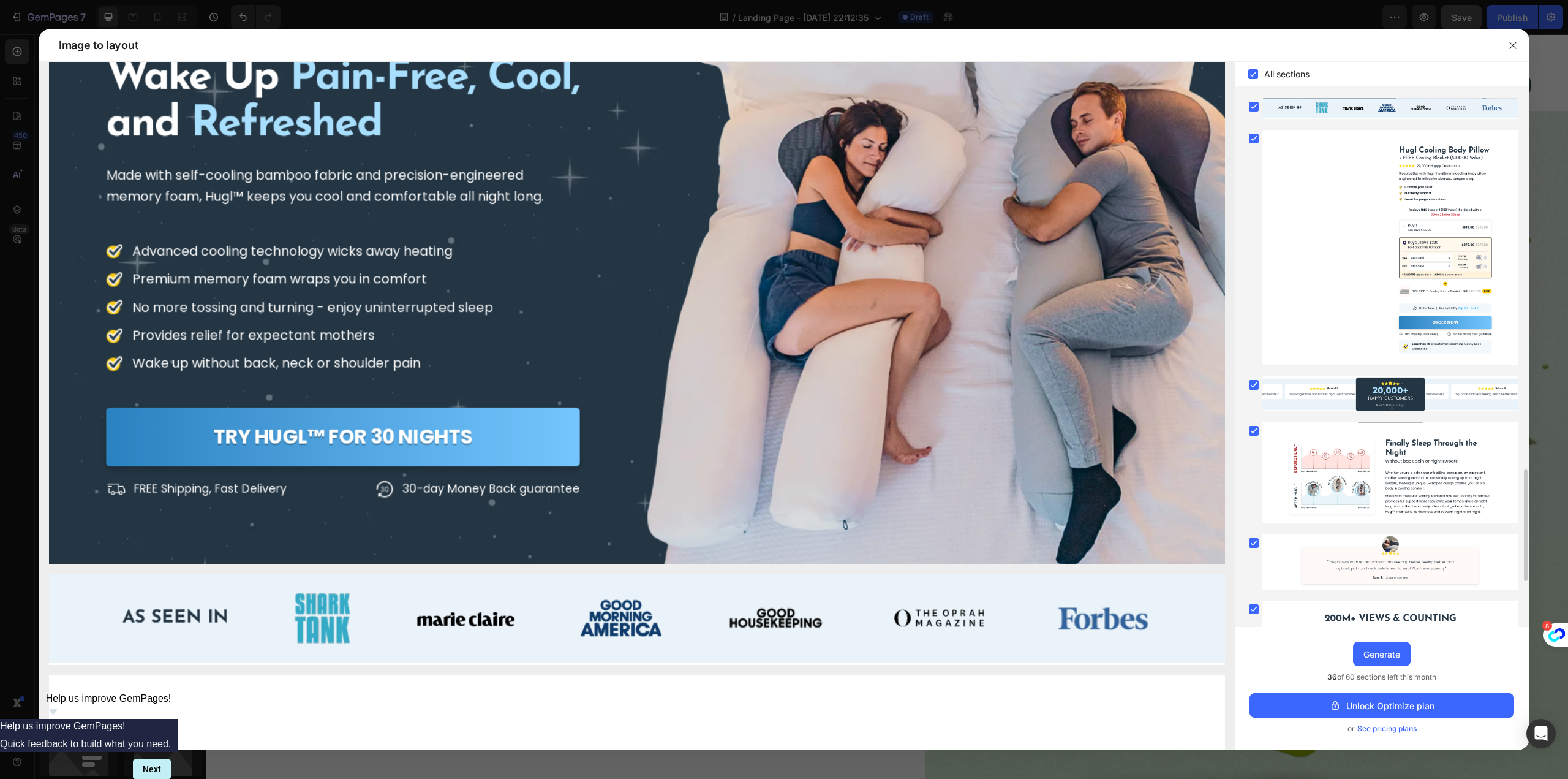
scroll to position [1994, 0]
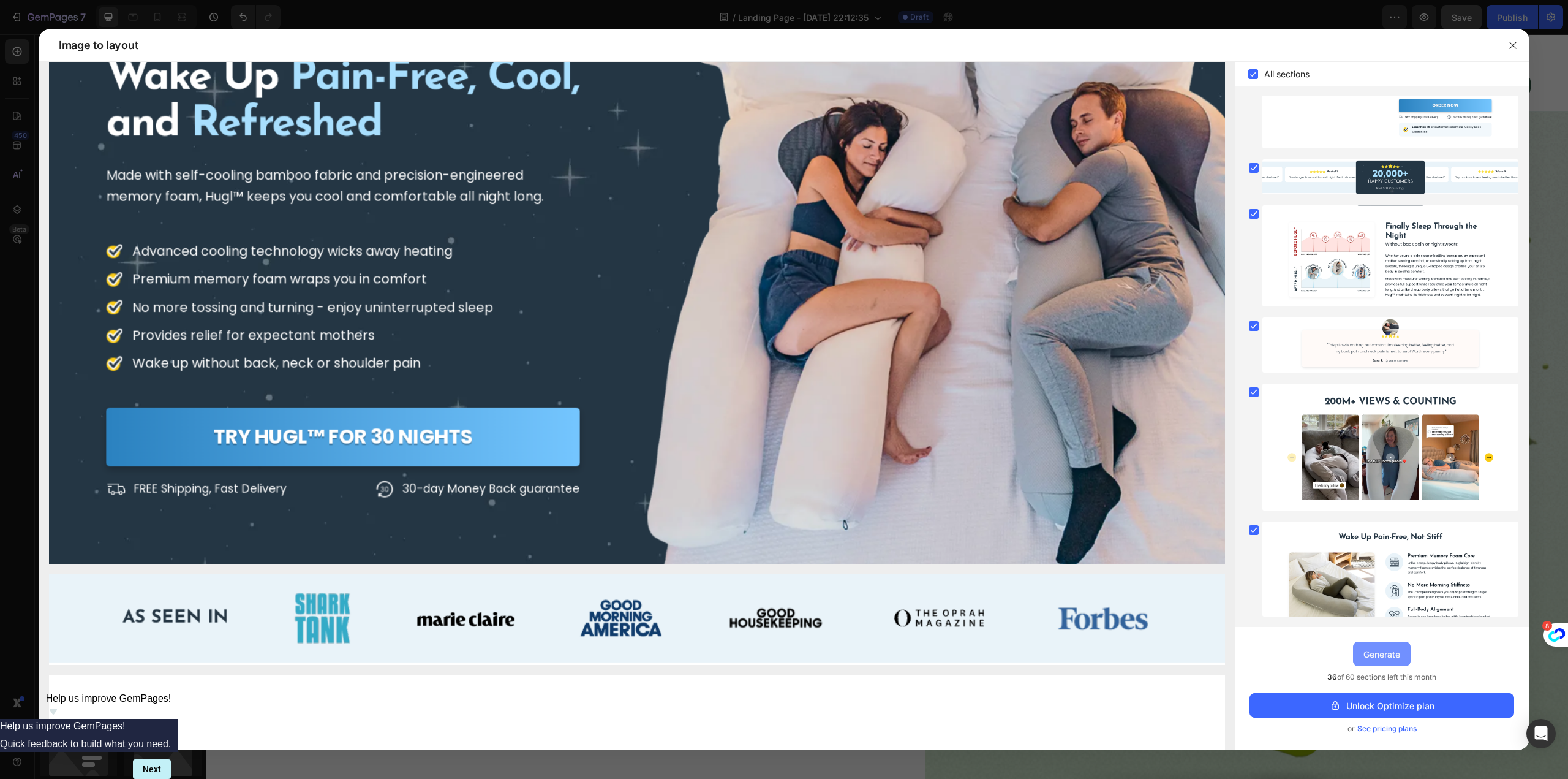
click at [1387, 652] on div "Generate" at bounding box center [1382, 654] width 37 height 13
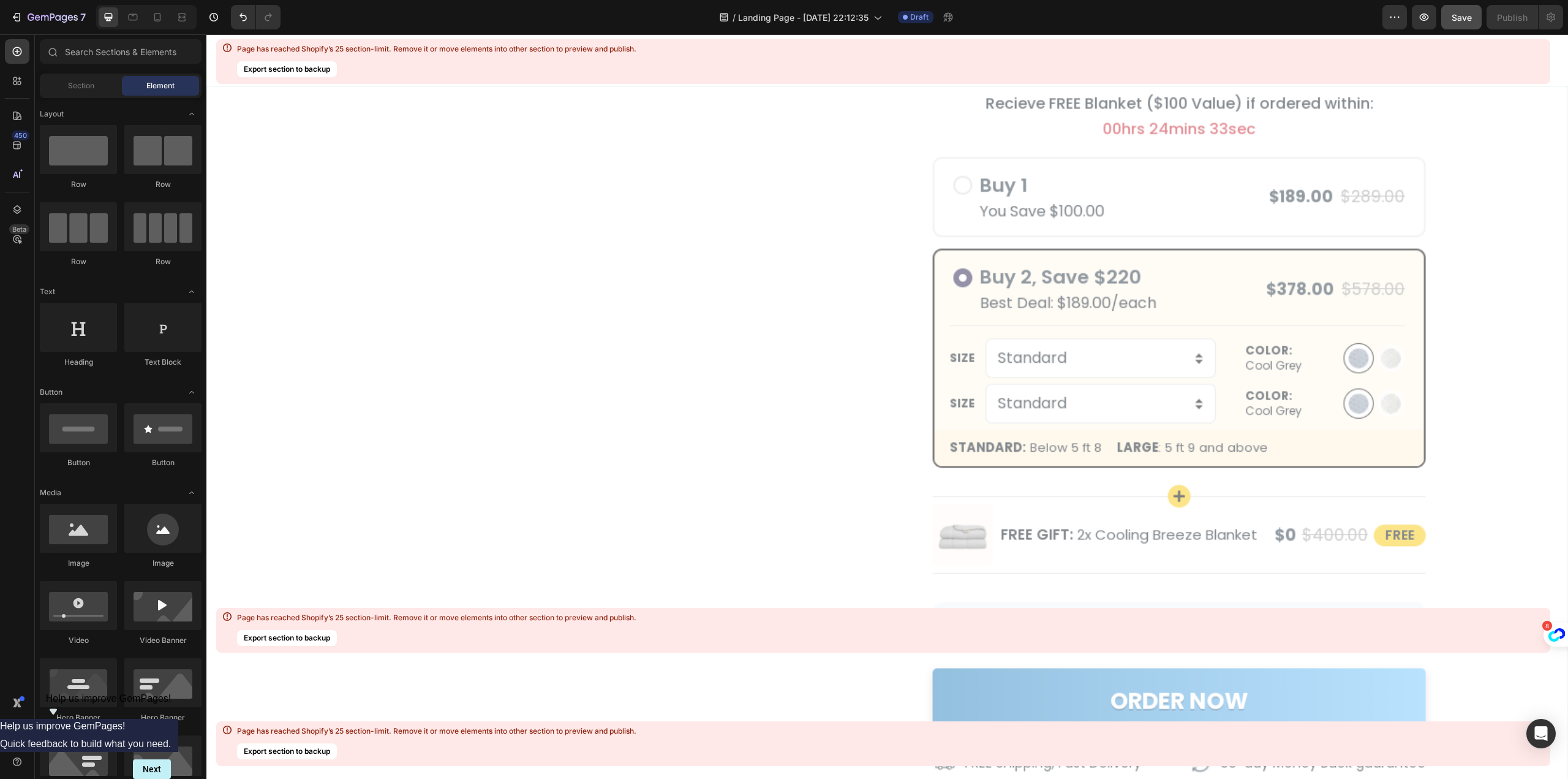
scroll to position [14781, 0]
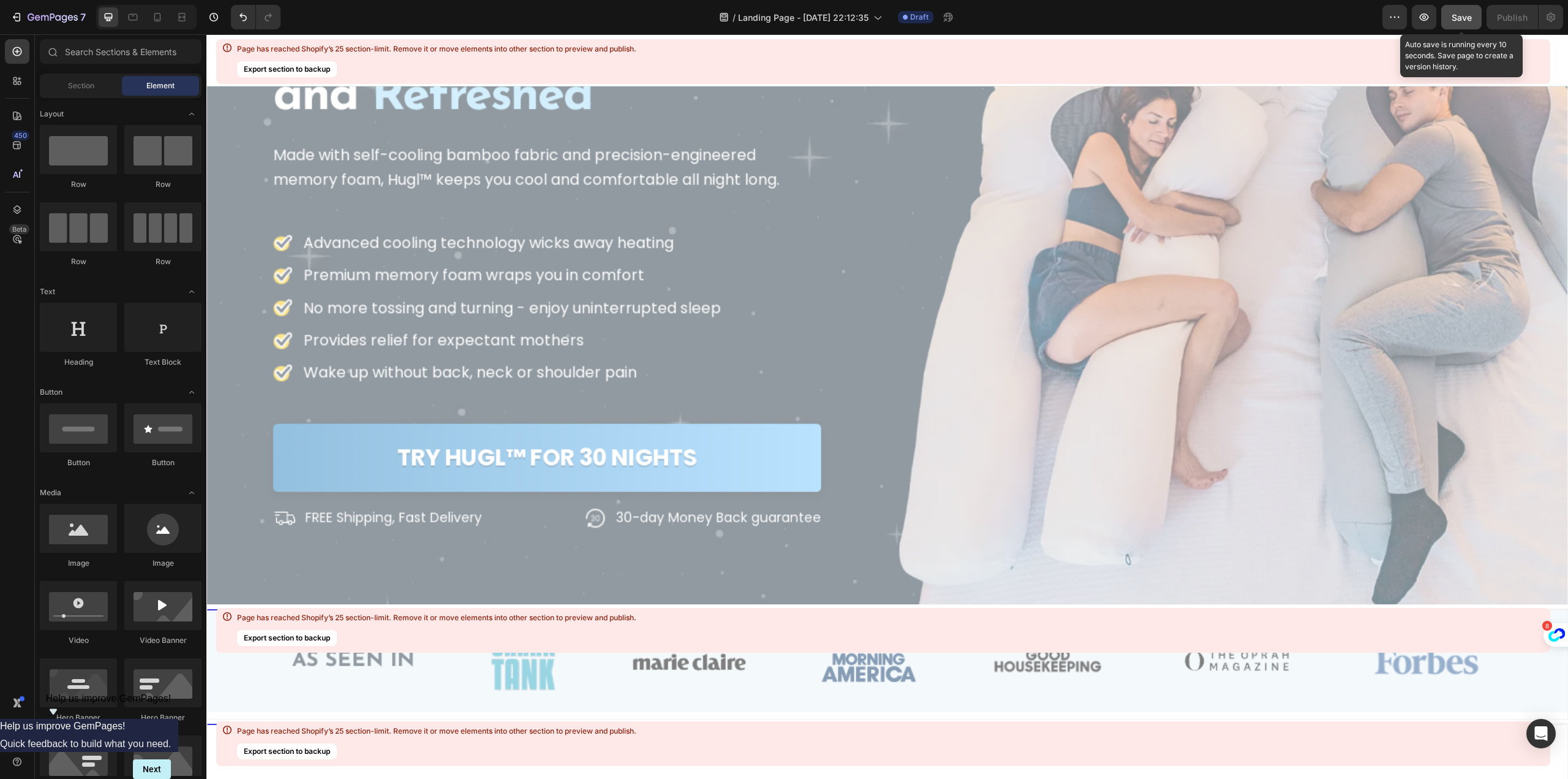
click at [1468, 9] on button "Save" at bounding box center [1461, 16] width 41 height 24
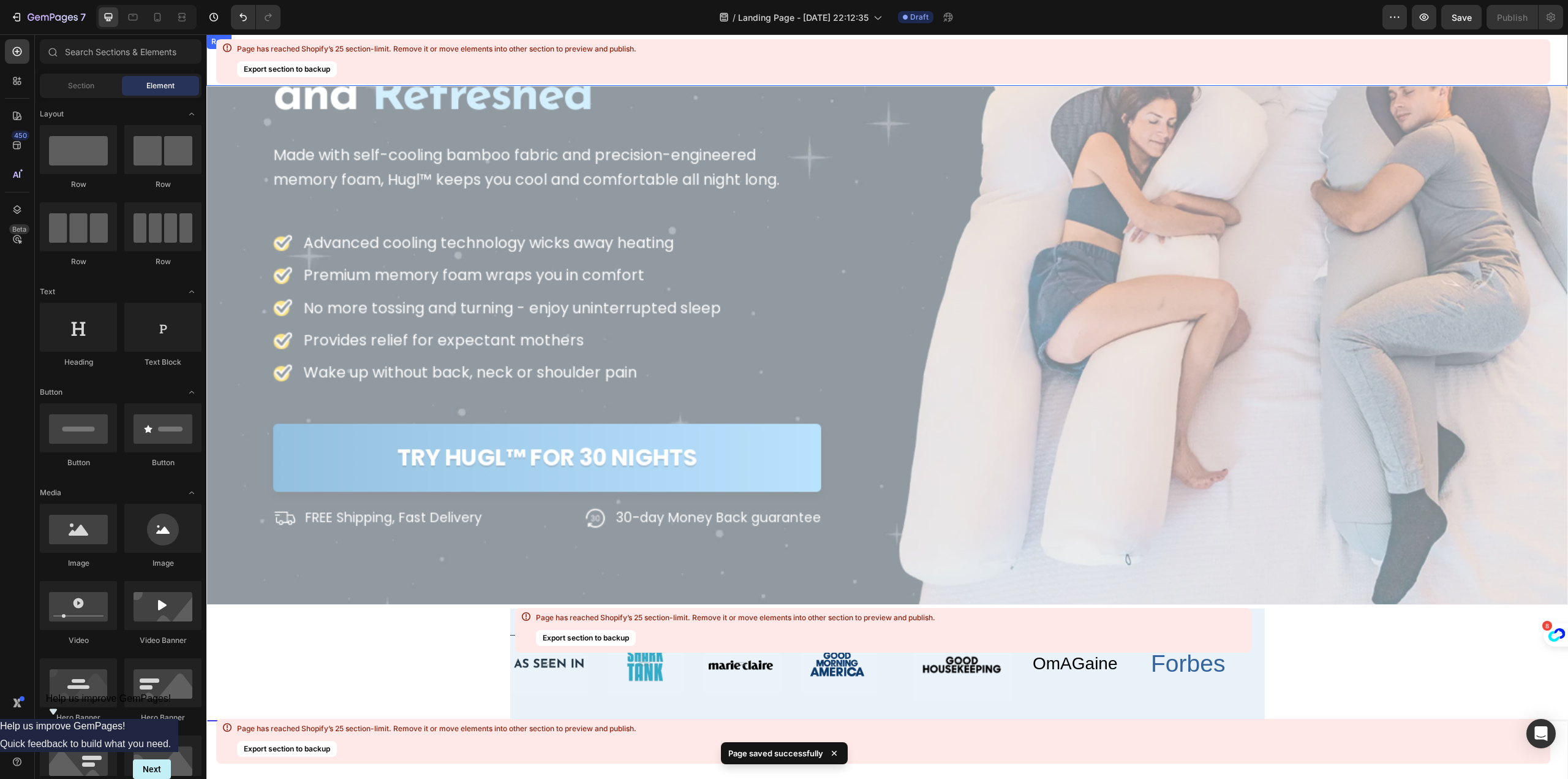
click at [304, 69] on button "Export section to backup" at bounding box center [287, 69] width 100 height 16
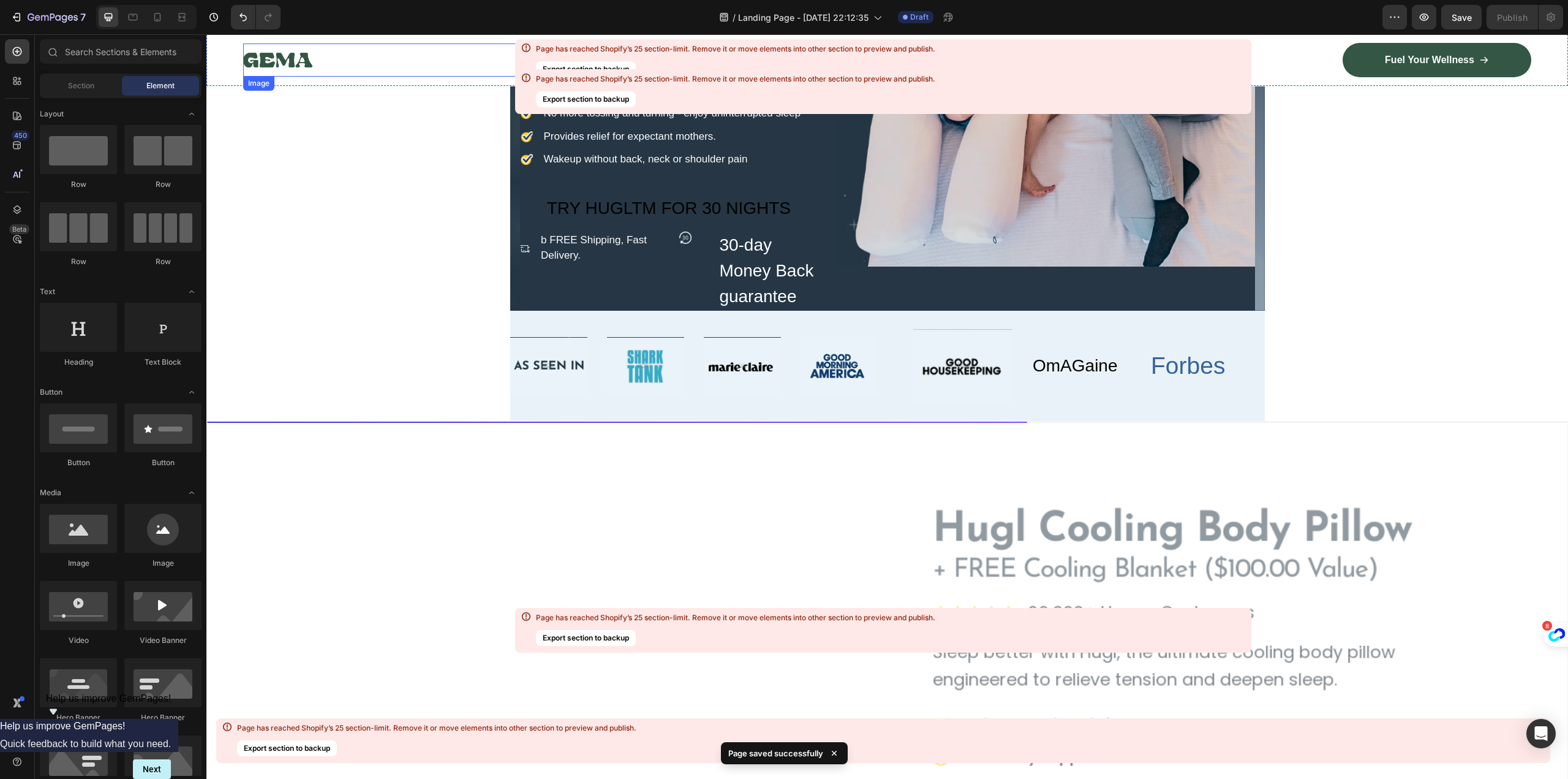
scroll to position [14489, 0]
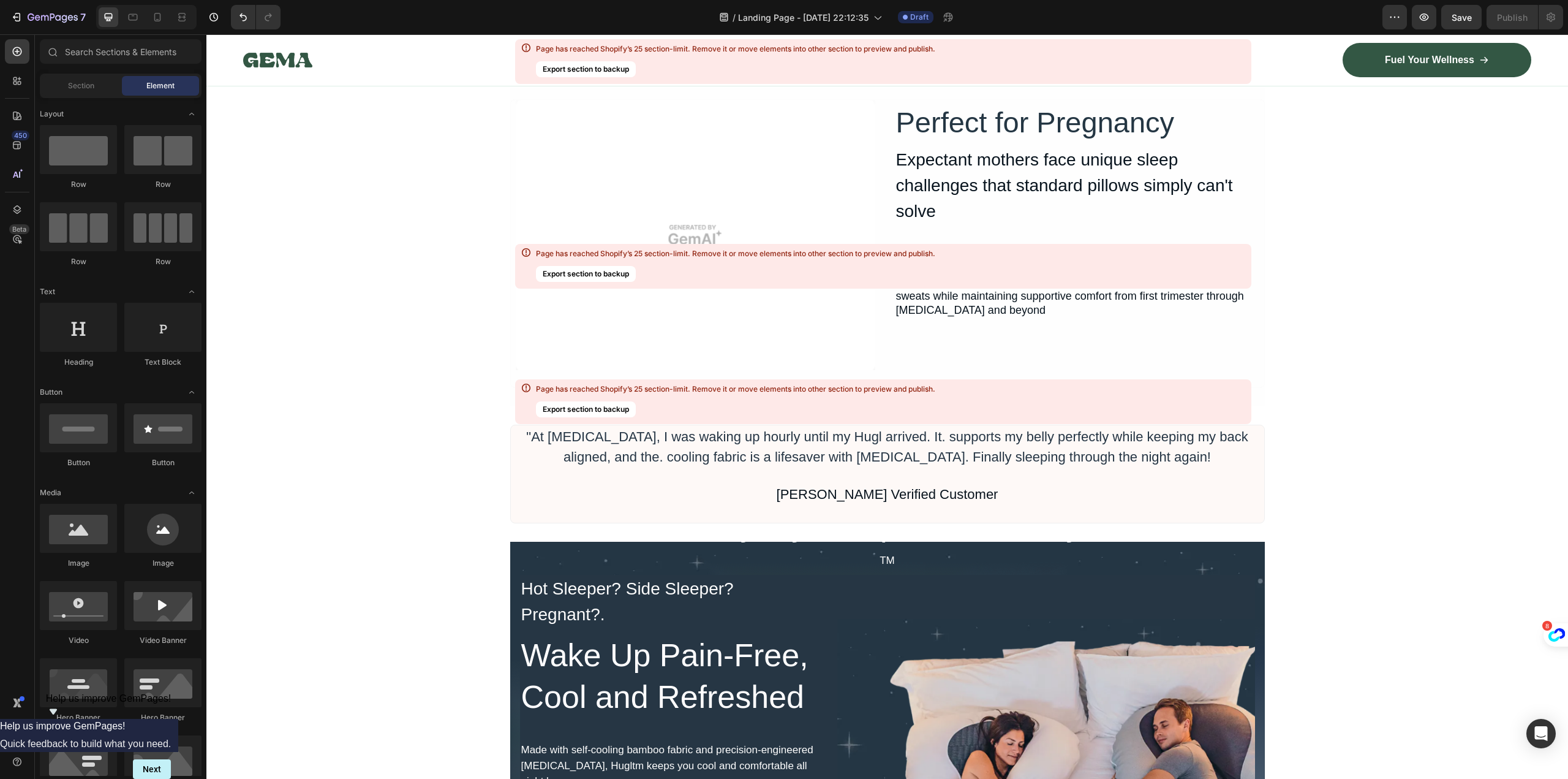
scroll to position [13999, 0]
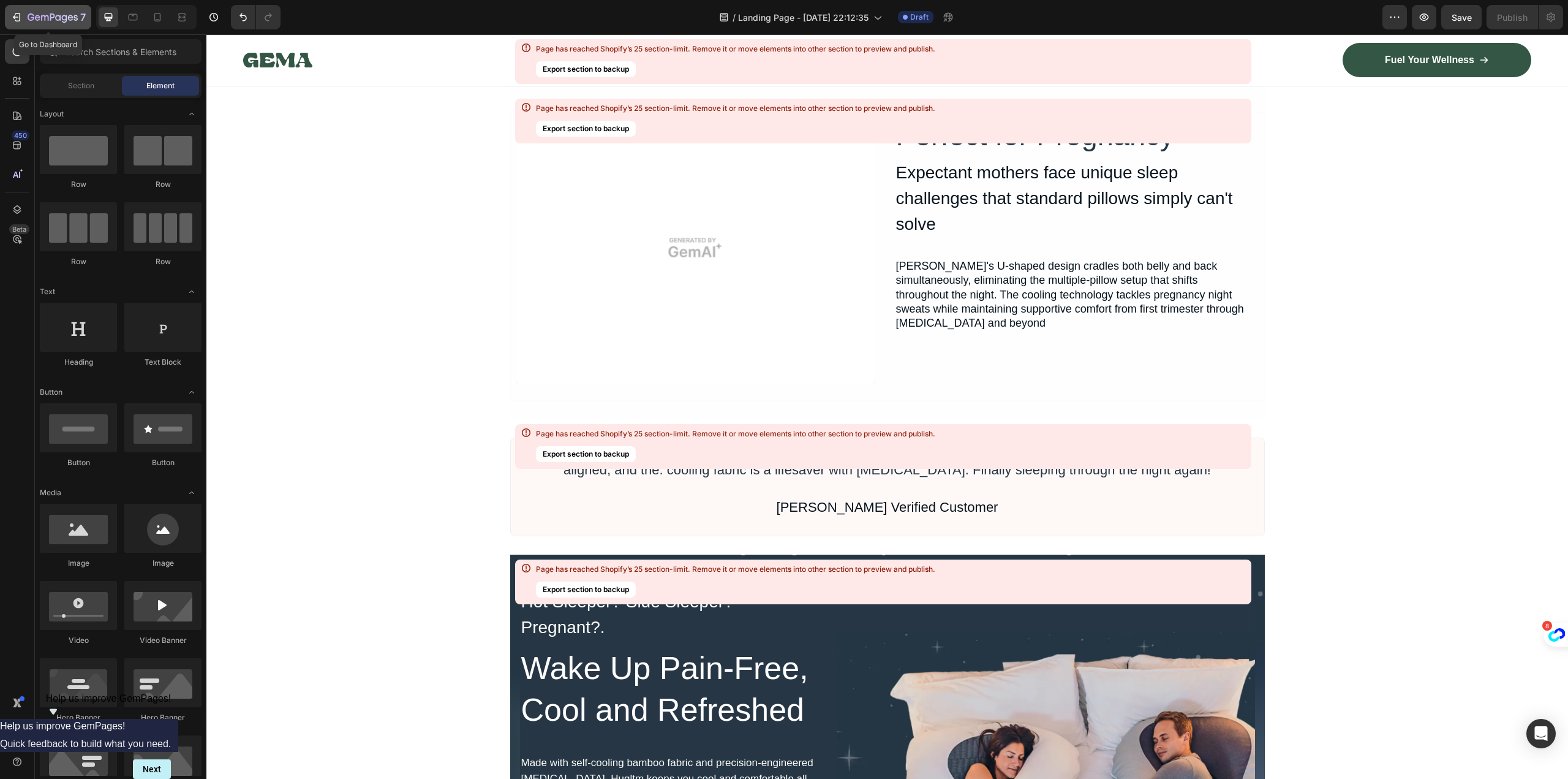
click at [41, 14] on icon "button" at bounding box center [52, 18] width 50 height 10
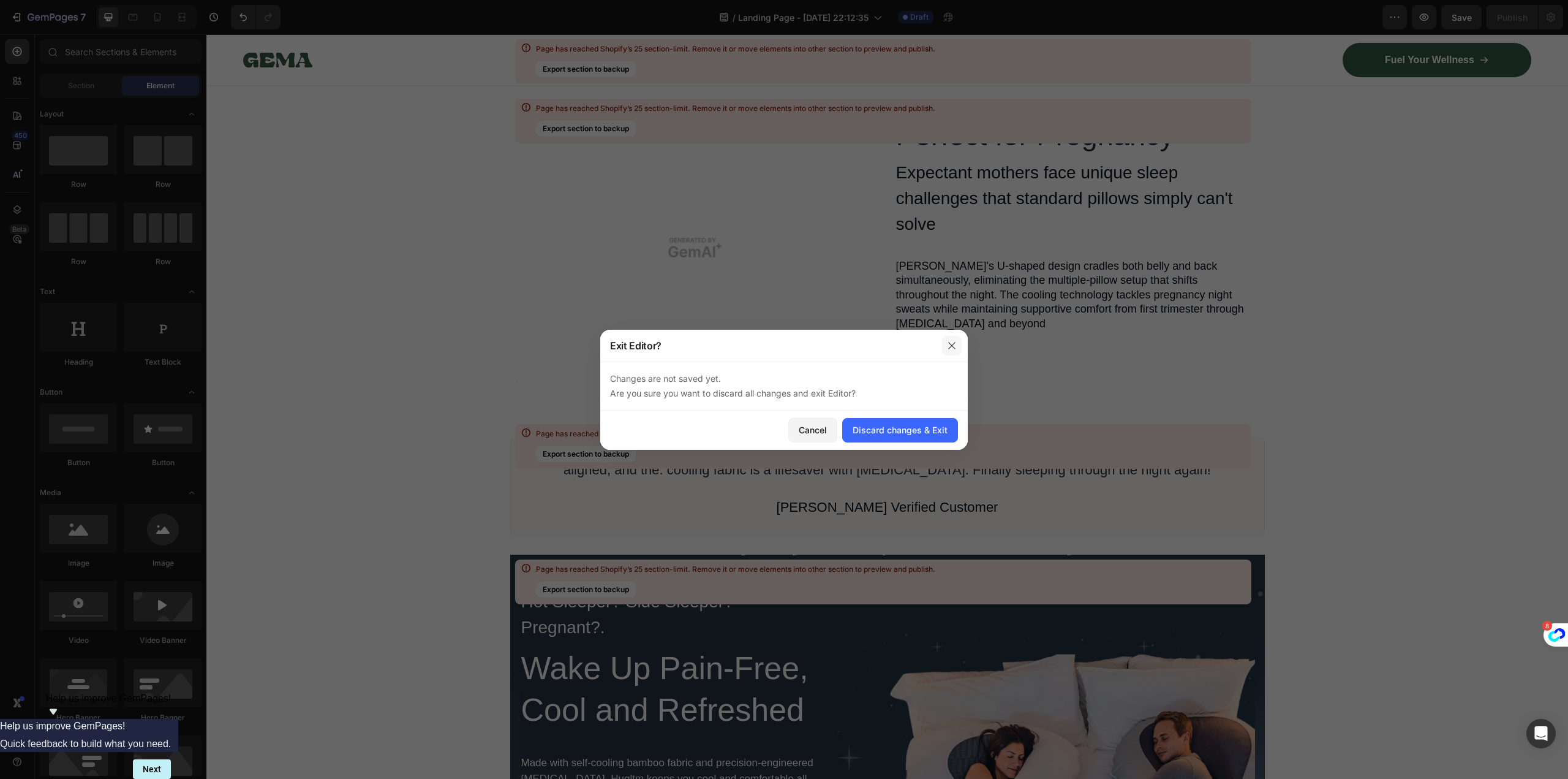
click at [949, 348] on icon "button" at bounding box center [952, 345] width 7 height 7
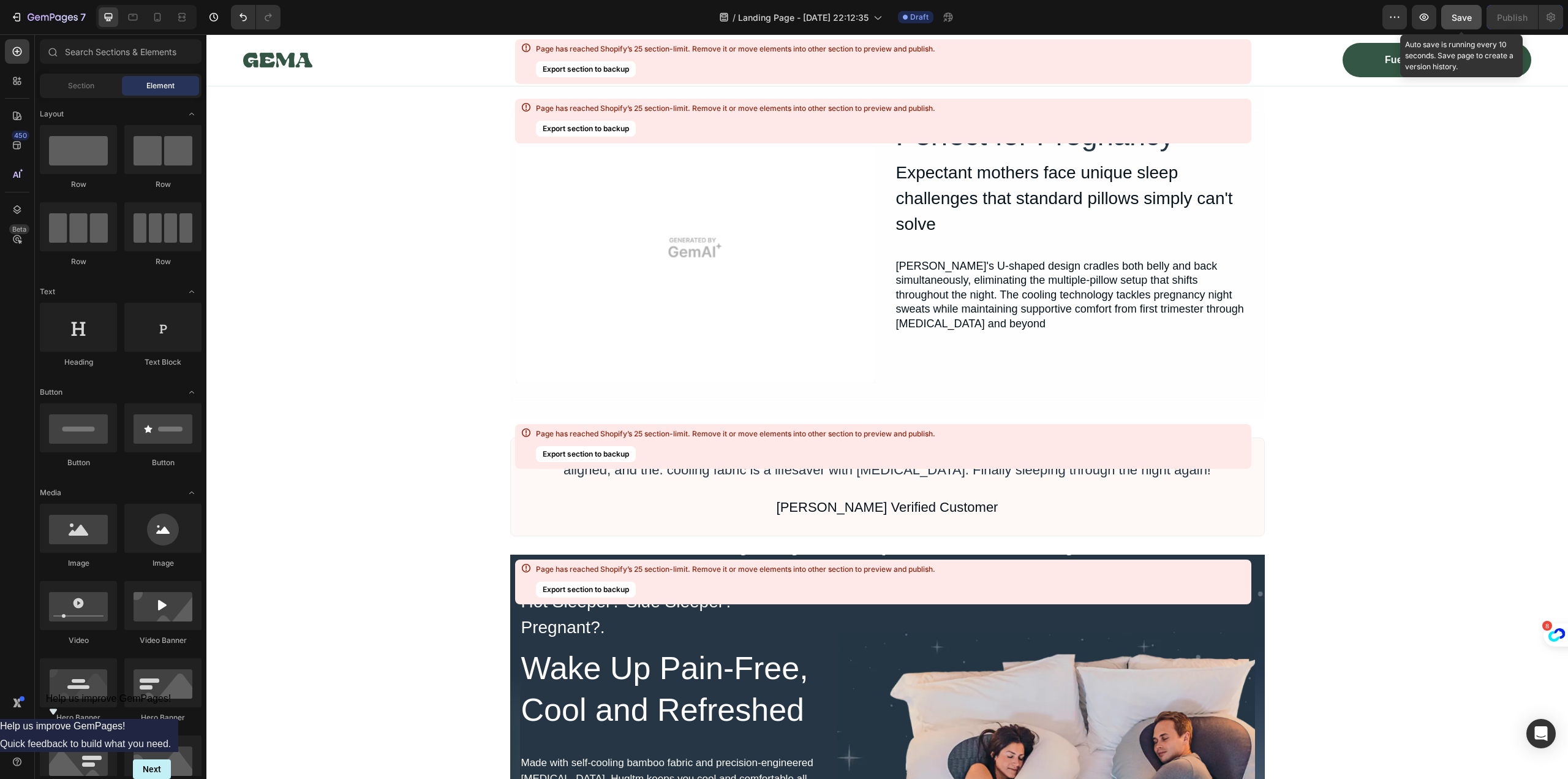
click at [1460, 10] on button "Save" at bounding box center [1461, 16] width 41 height 24
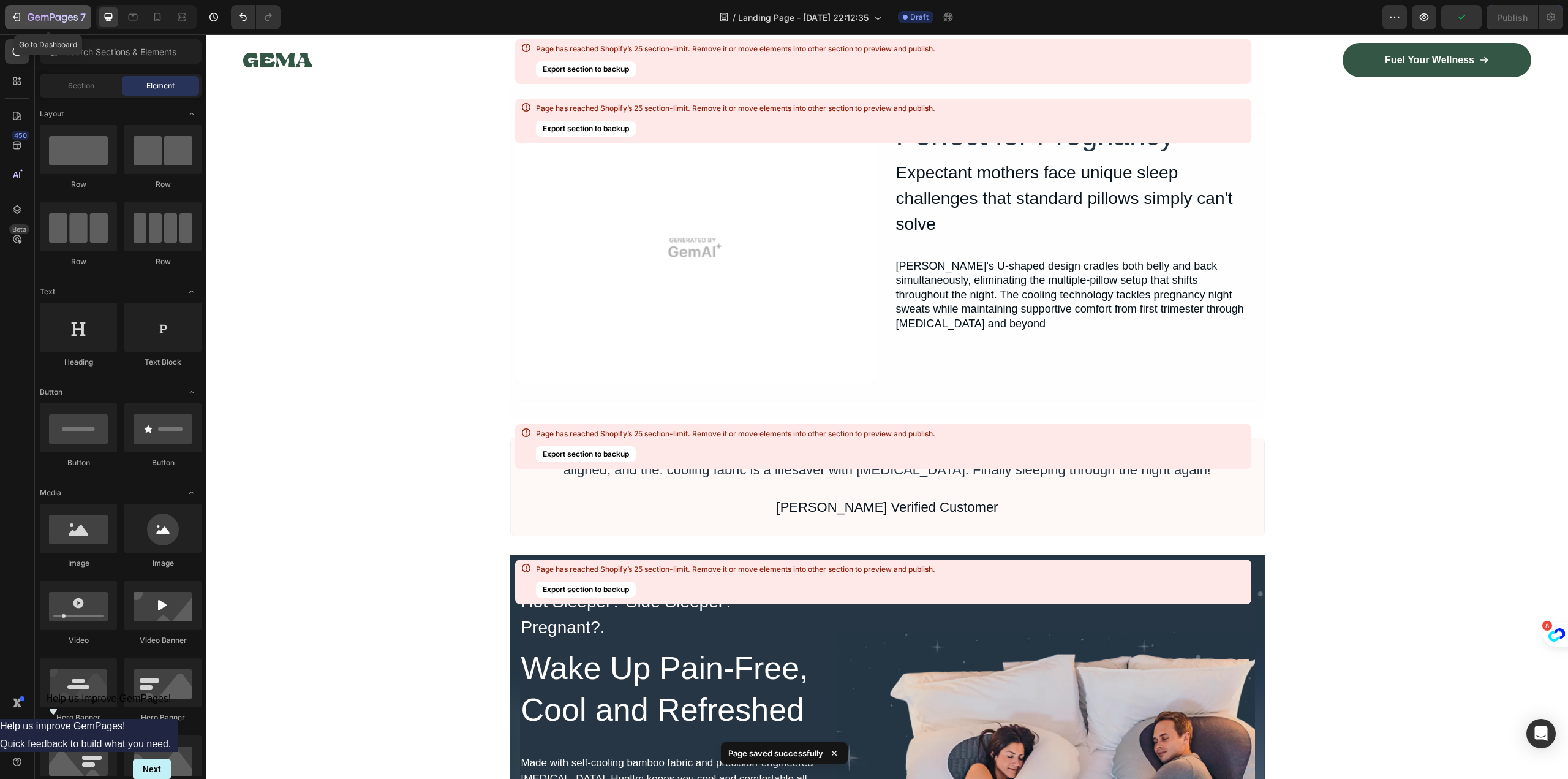
click at [39, 14] on icon "button" at bounding box center [52, 18] width 50 height 10
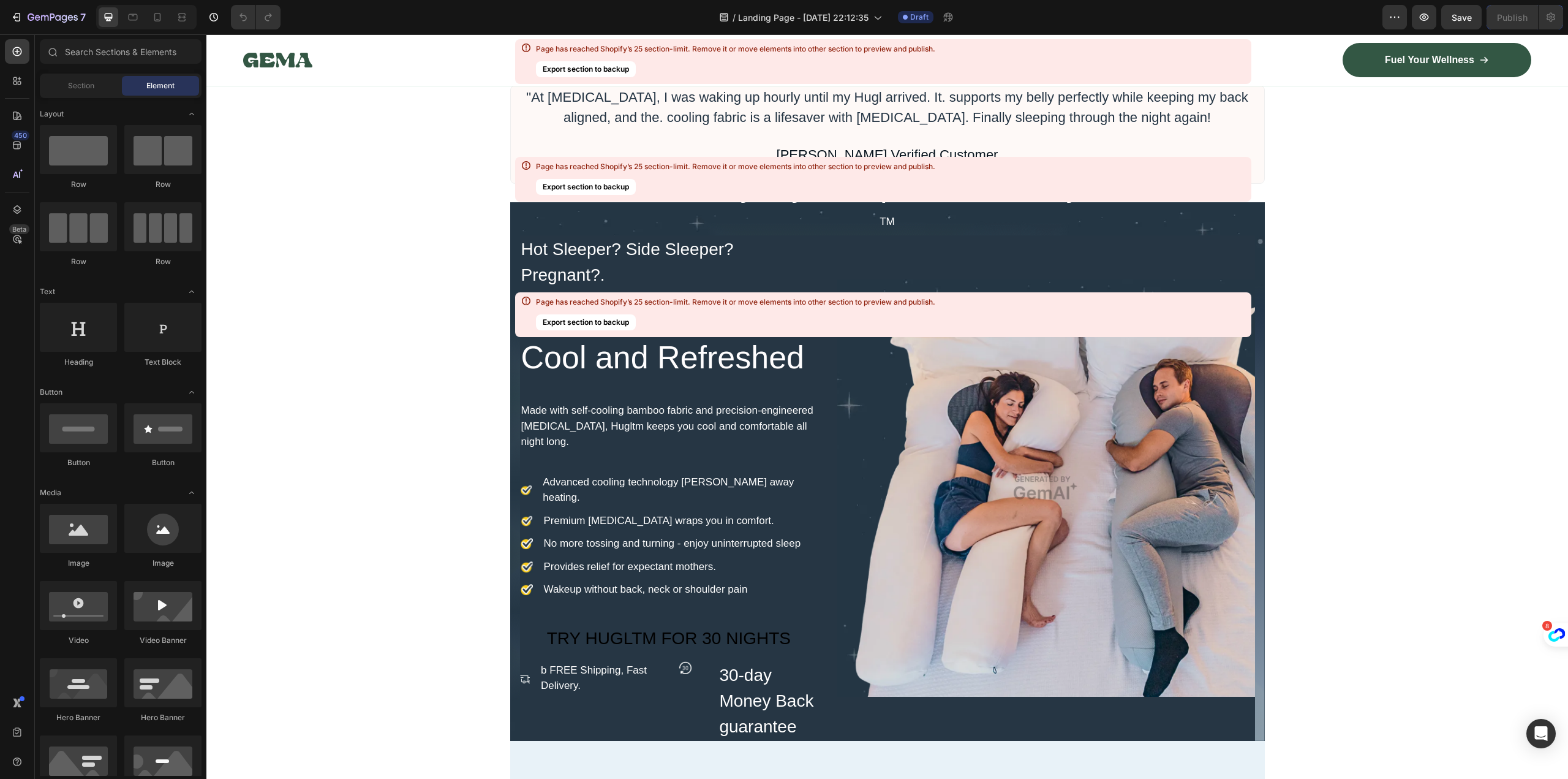
scroll to position [12617, 0]
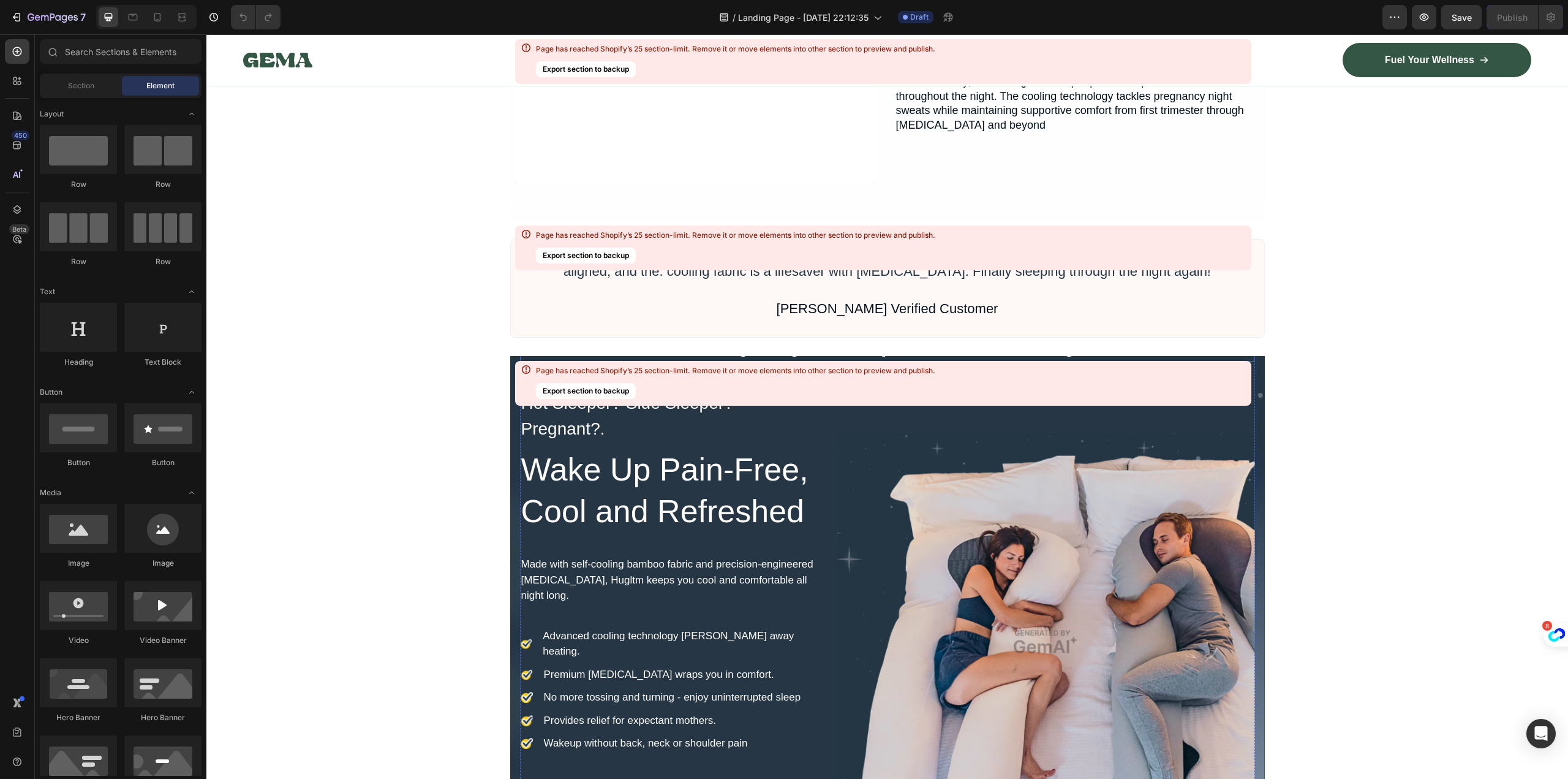
click at [1250, 377] on div "Page has reached Shopify’s 25 section-limit. Remove it or move elements into ot…" at bounding box center [883, 383] width 736 height 45
click at [1260, 385] on div "Overlay" at bounding box center [887, 625] width 755 height 539
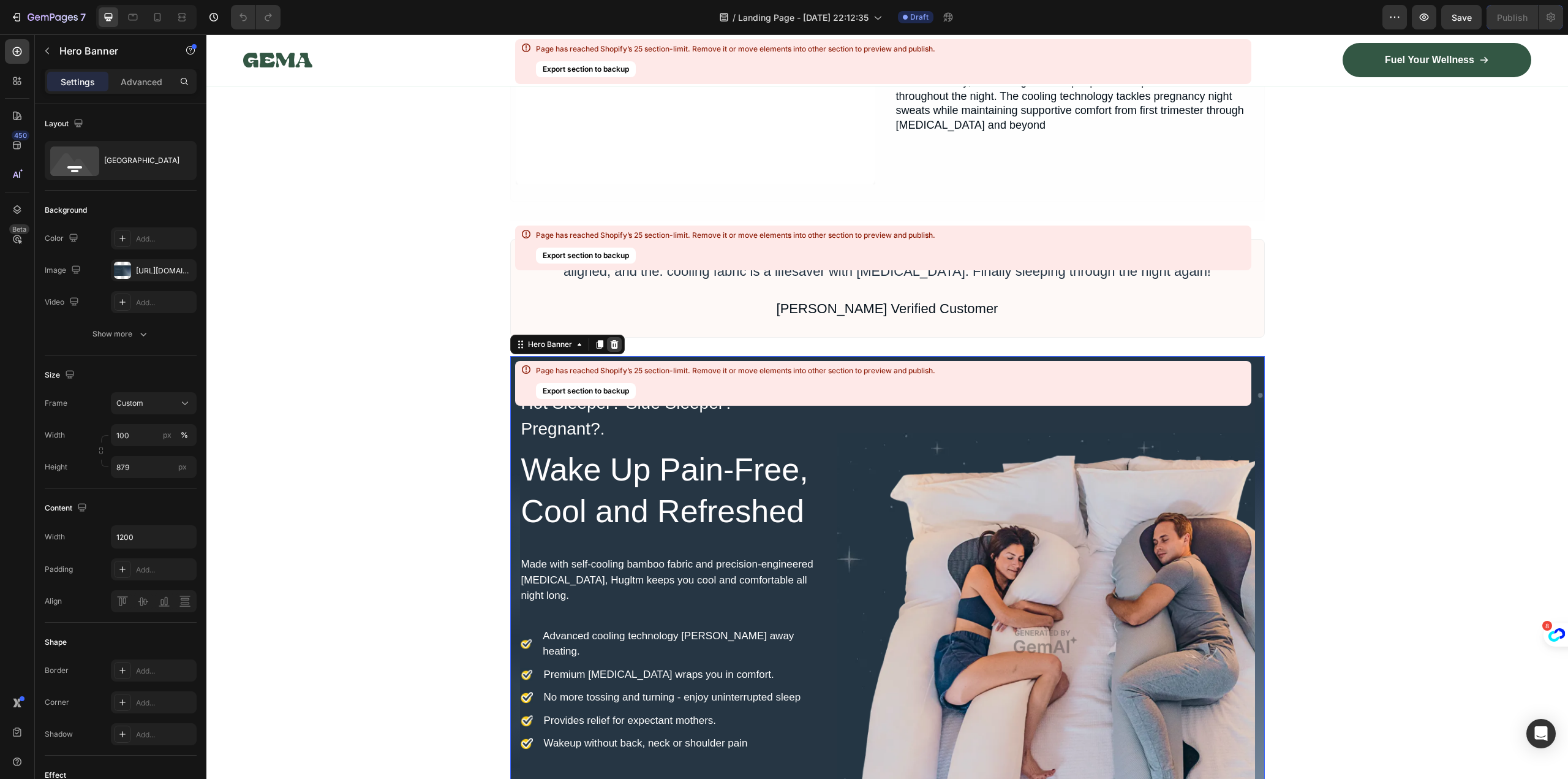
click at [611, 343] on icon at bounding box center [614, 344] width 8 height 9
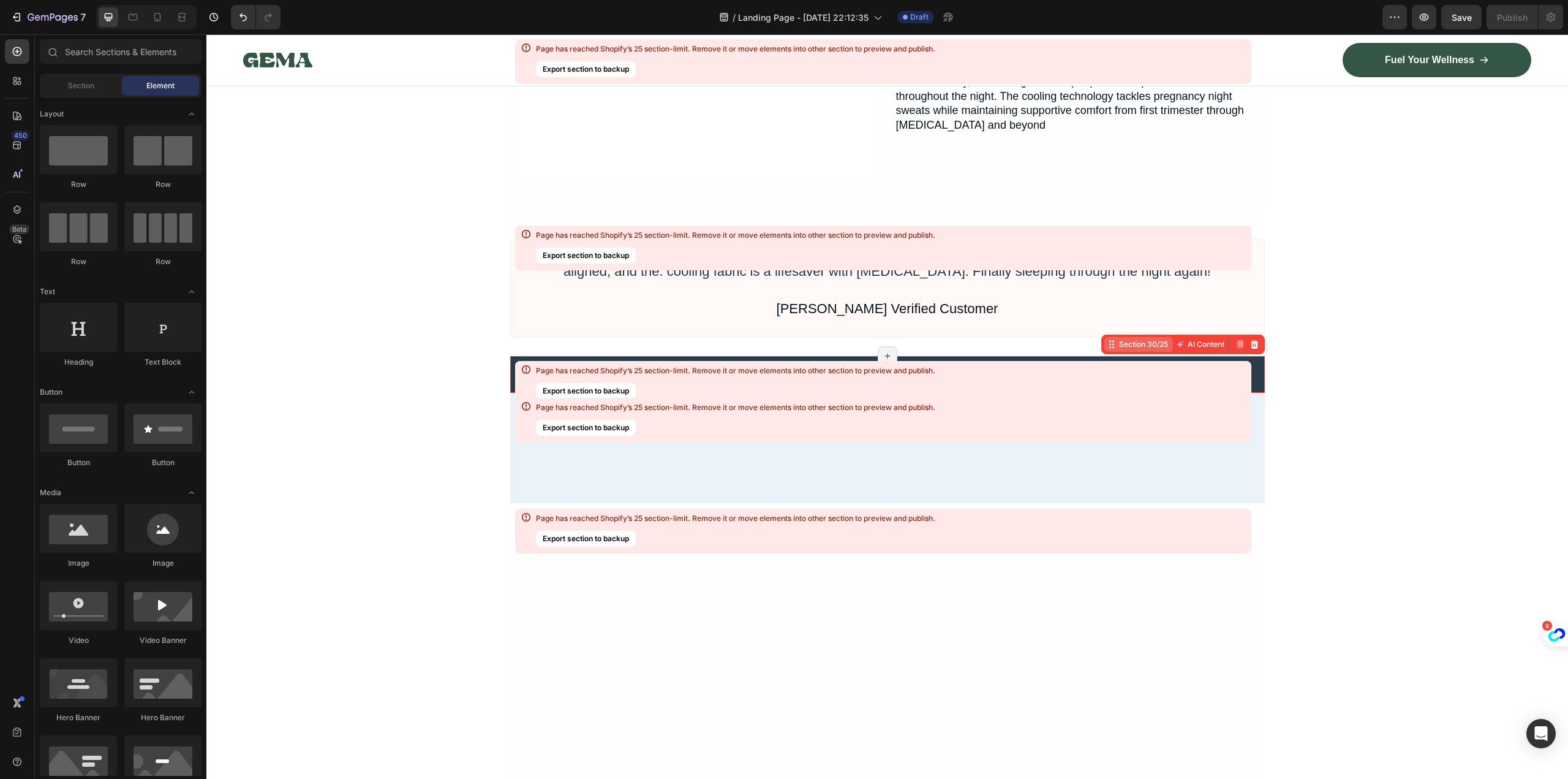
click at [1233, 344] on div "Section 30/25 AI Content Write with GemAI What would you like to describe here?…" at bounding box center [1183, 345] width 164 height 20
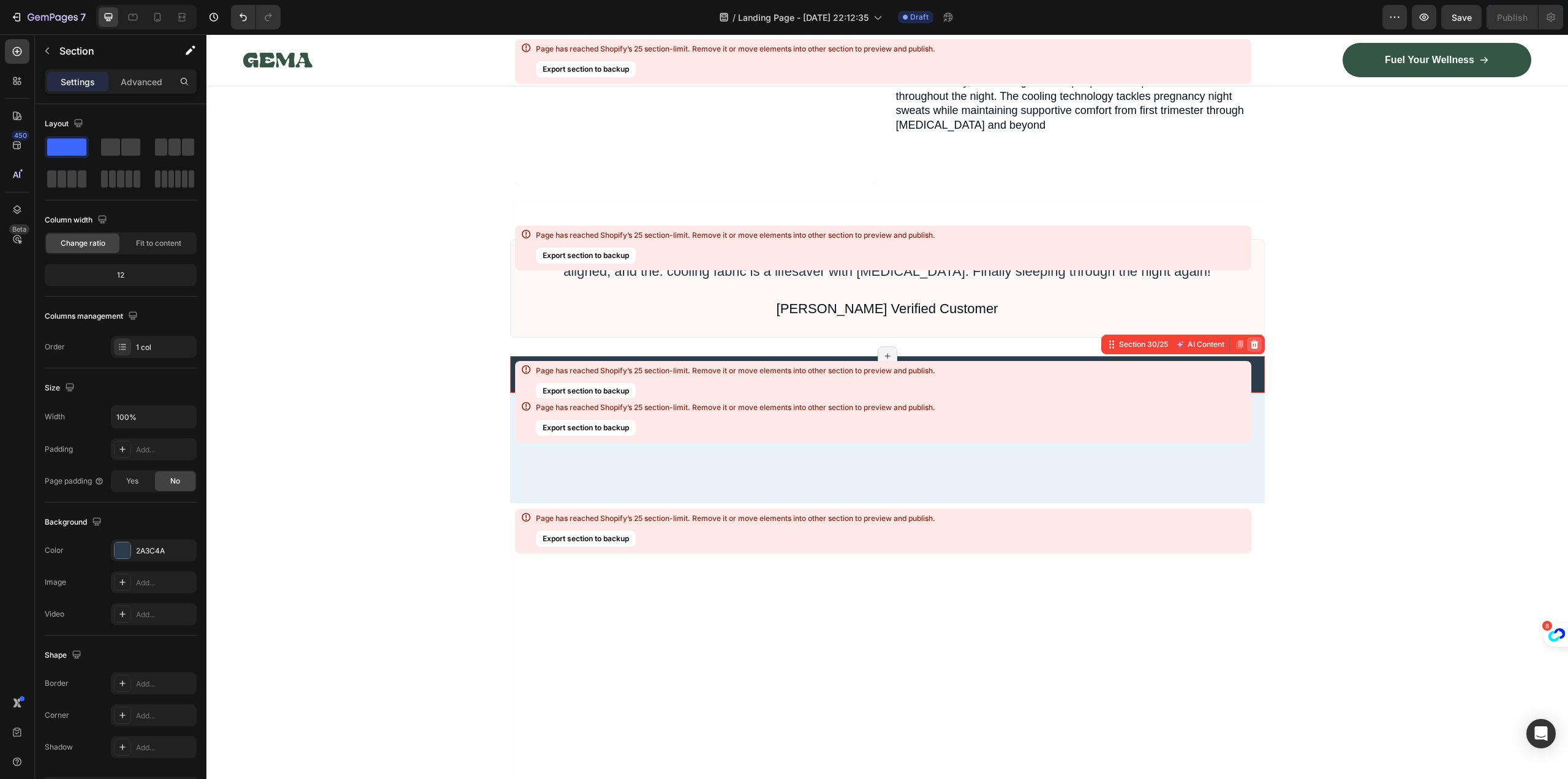
click at [1250, 345] on icon at bounding box center [1254, 344] width 8 height 9
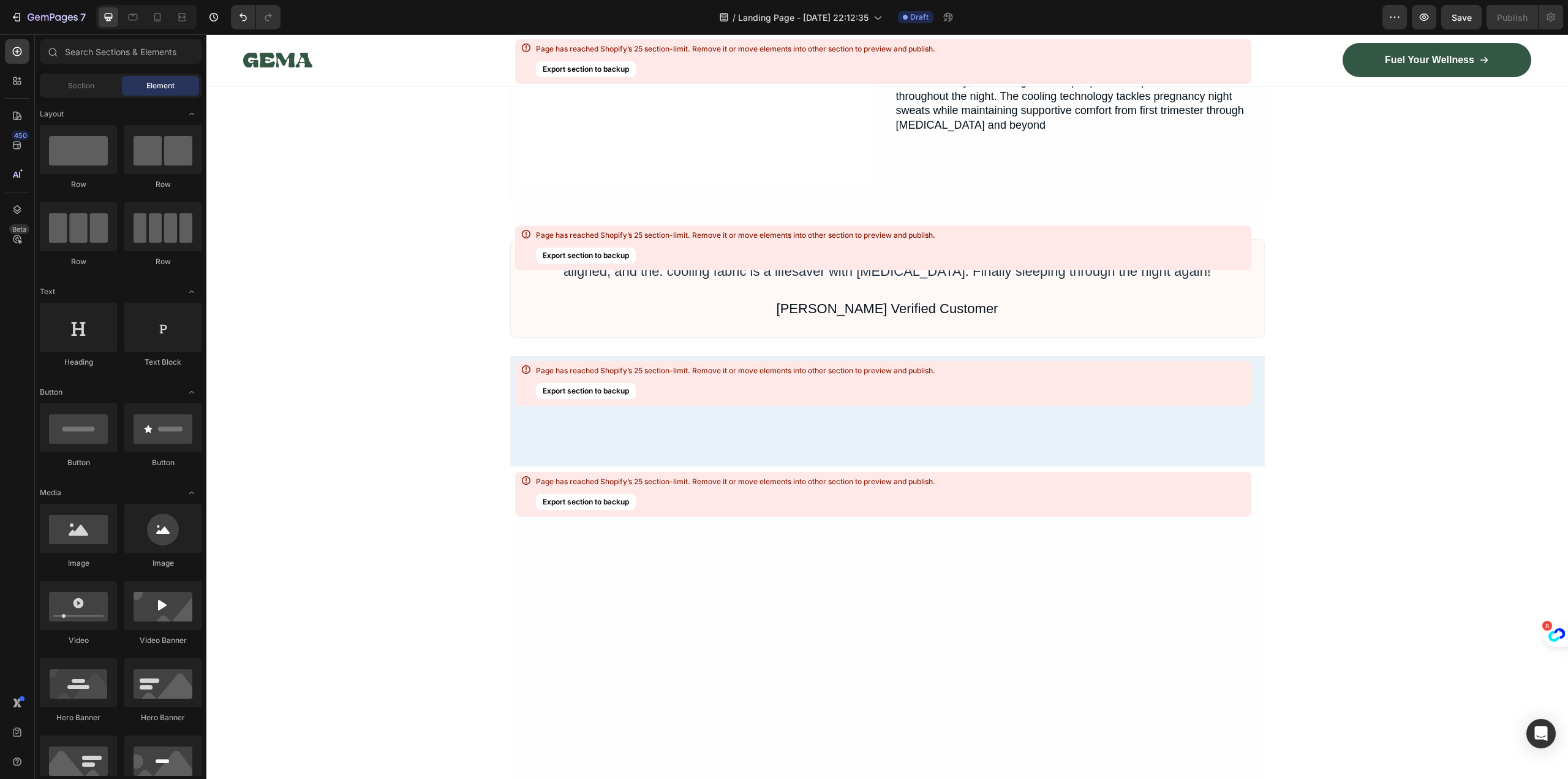
click at [1248, 380] on div "Page has reached Shopify’s 25 section-limit. Remove it or move elements into ot…" at bounding box center [883, 383] width 736 height 45
click at [1075, 318] on div "Jessica M. Verified Customer" at bounding box center [887, 309] width 734 height 23
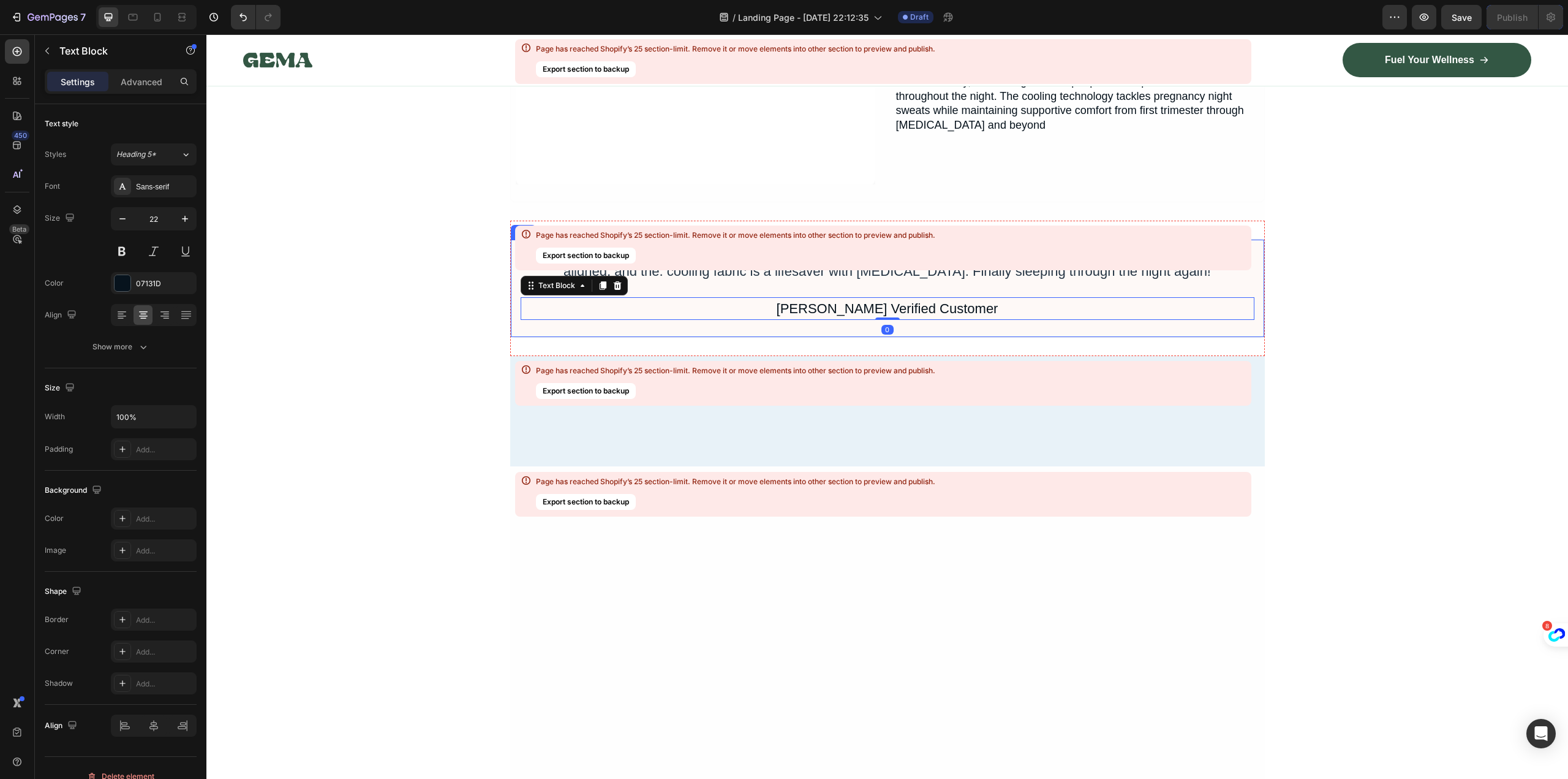
click at [1254, 278] on div ""At 30 weeks pregnant, I was waking up hourly until my Hugl arrived. It. suppor…" at bounding box center [887, 288] width 755 height 99
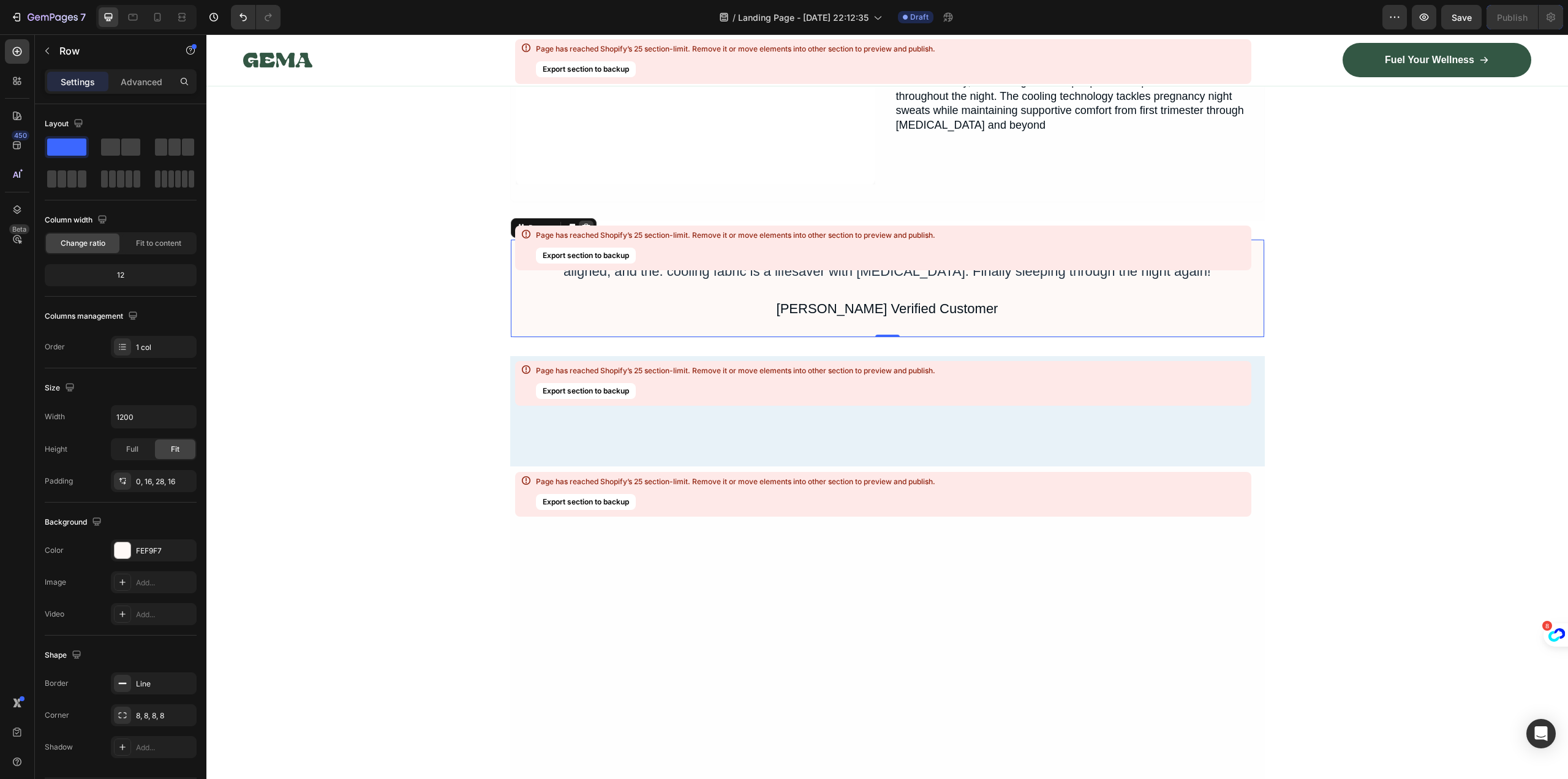
click at [582, 223] on icon at bounding box center [586, 227] width 10 height 10
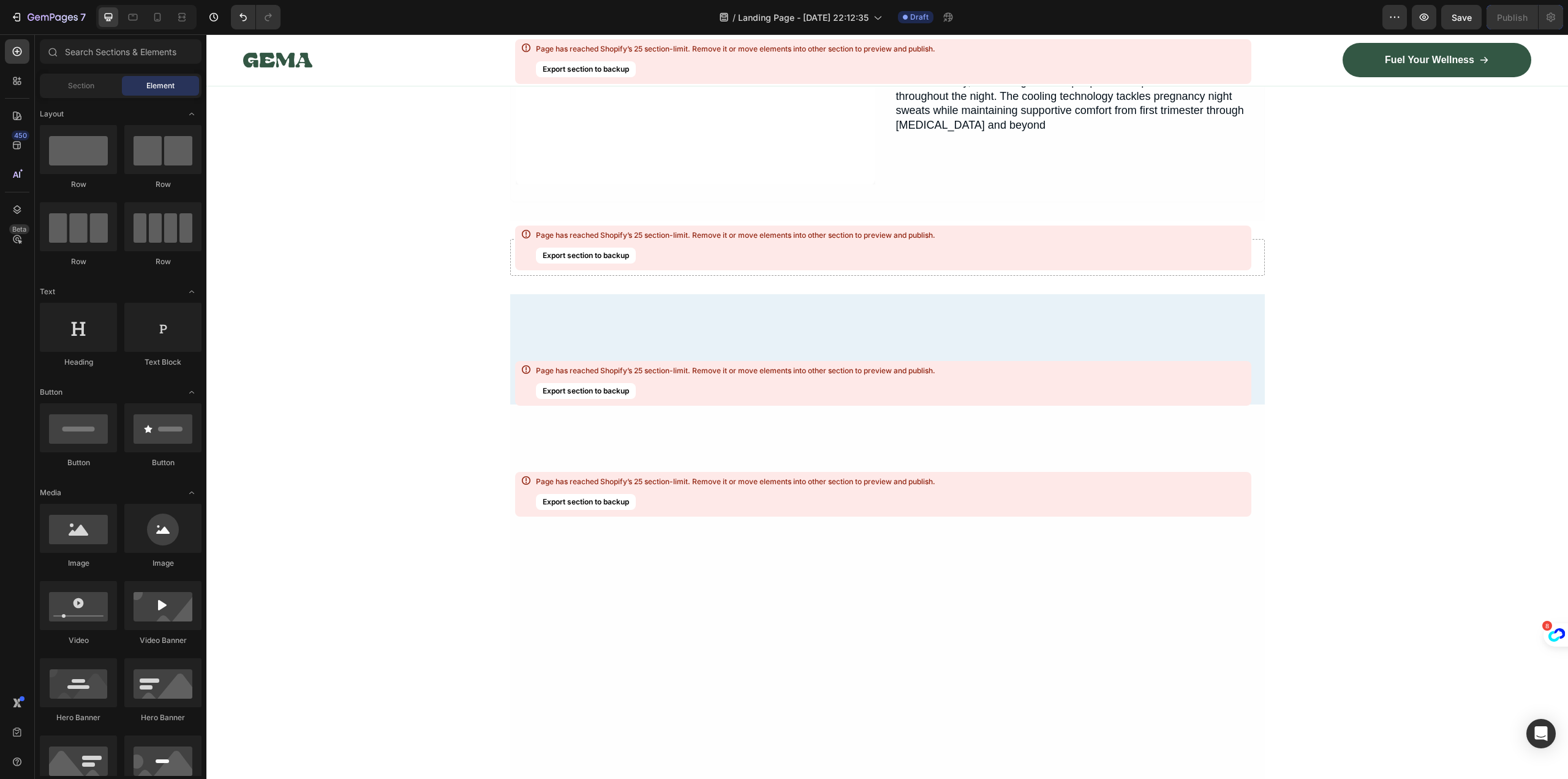
click at [1124, 379] on div "Page has reached Shopify’s 25 section-limit. Remove it or move elements into ot…" at bounding box center [883, 383] width 736 height 45
click at [1121, 392] on div "Page has reached Shopify’s 25 section-limit. Remove it or move elements into ot…" at bounding box center [883, 383] width 736 height 45
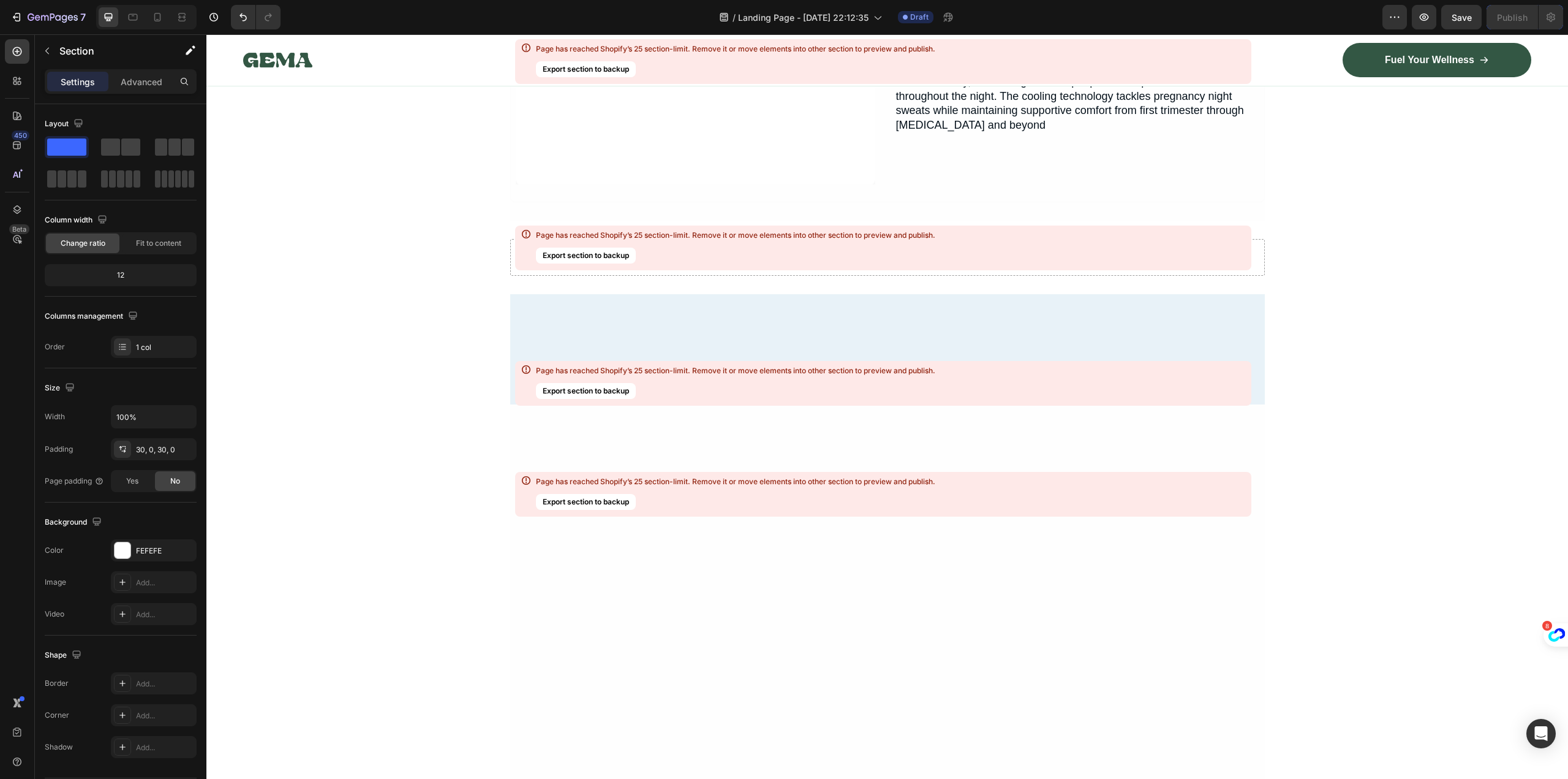
click at [1042, 496] on div "Page has reached Shopify’s 25 section-limit. Remove it or move elements into ot…" at bounding box center [883, 494] width 736 height 45
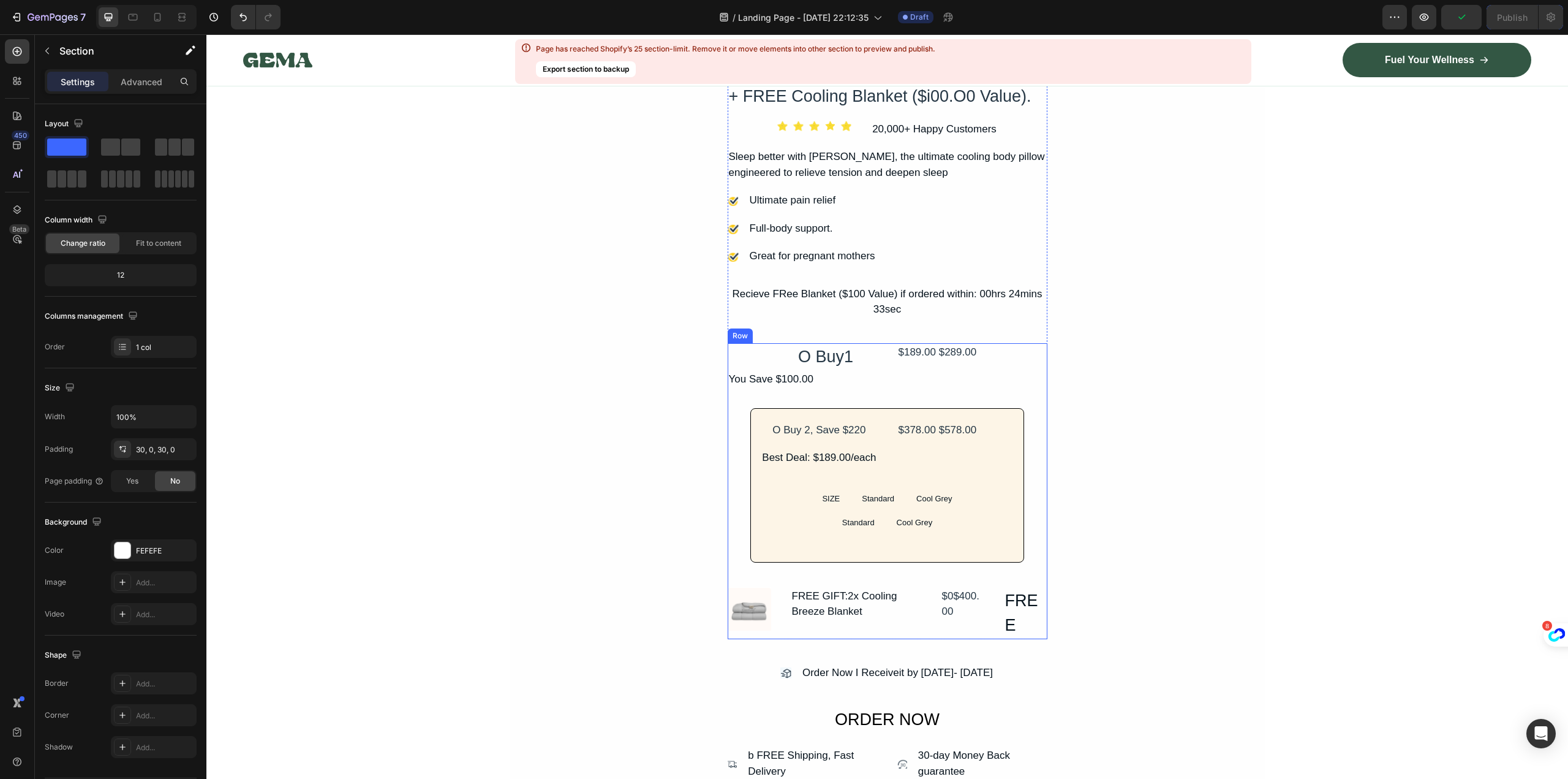
scroll to position [12679, 0]
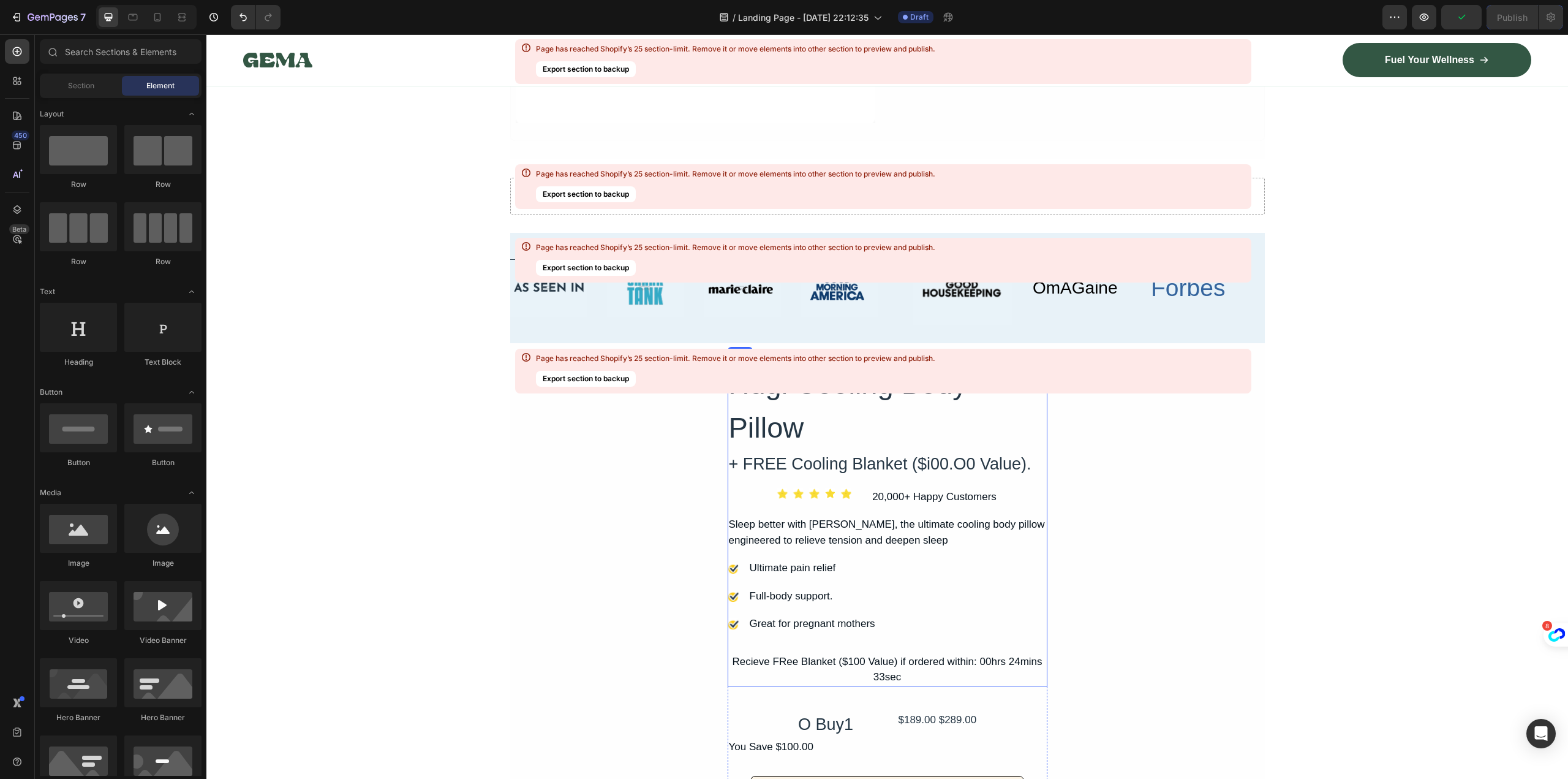
drag, startPoint x: 348, startPoint y: 126, endPoint x: 798, endPoint y: 487, distance: 576.9
click at [240, 16] on icon "Undo/Redo" at bounding box center [243, 17] width 12 height 12
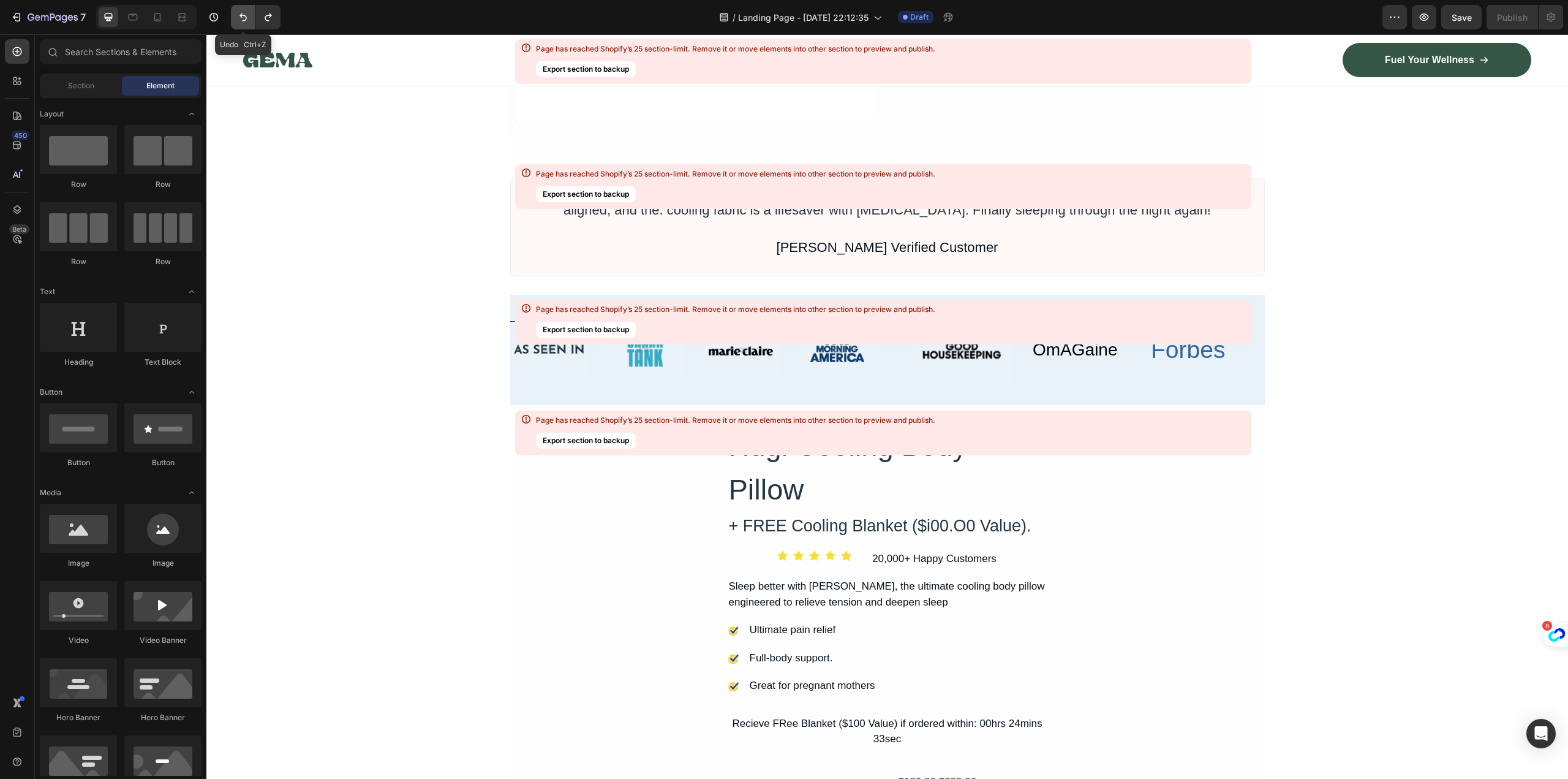
click at [244, 18] on icon "Undo/Redo" at bounding box center [243, 17] width 12 height 12
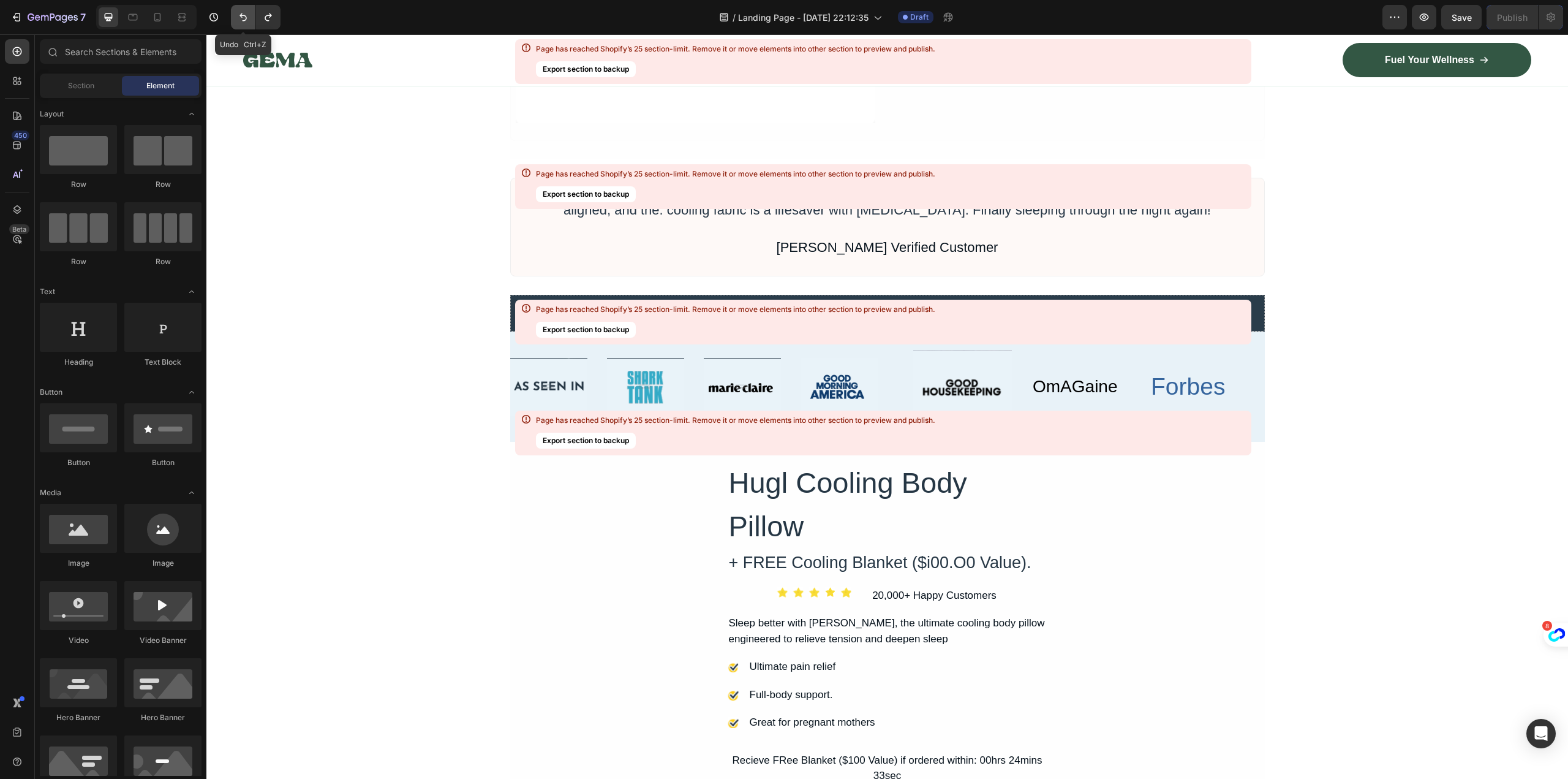
click at [244, 18] on icon "Undo/Redo" at bounding box center [243, 17] width 12 height 12
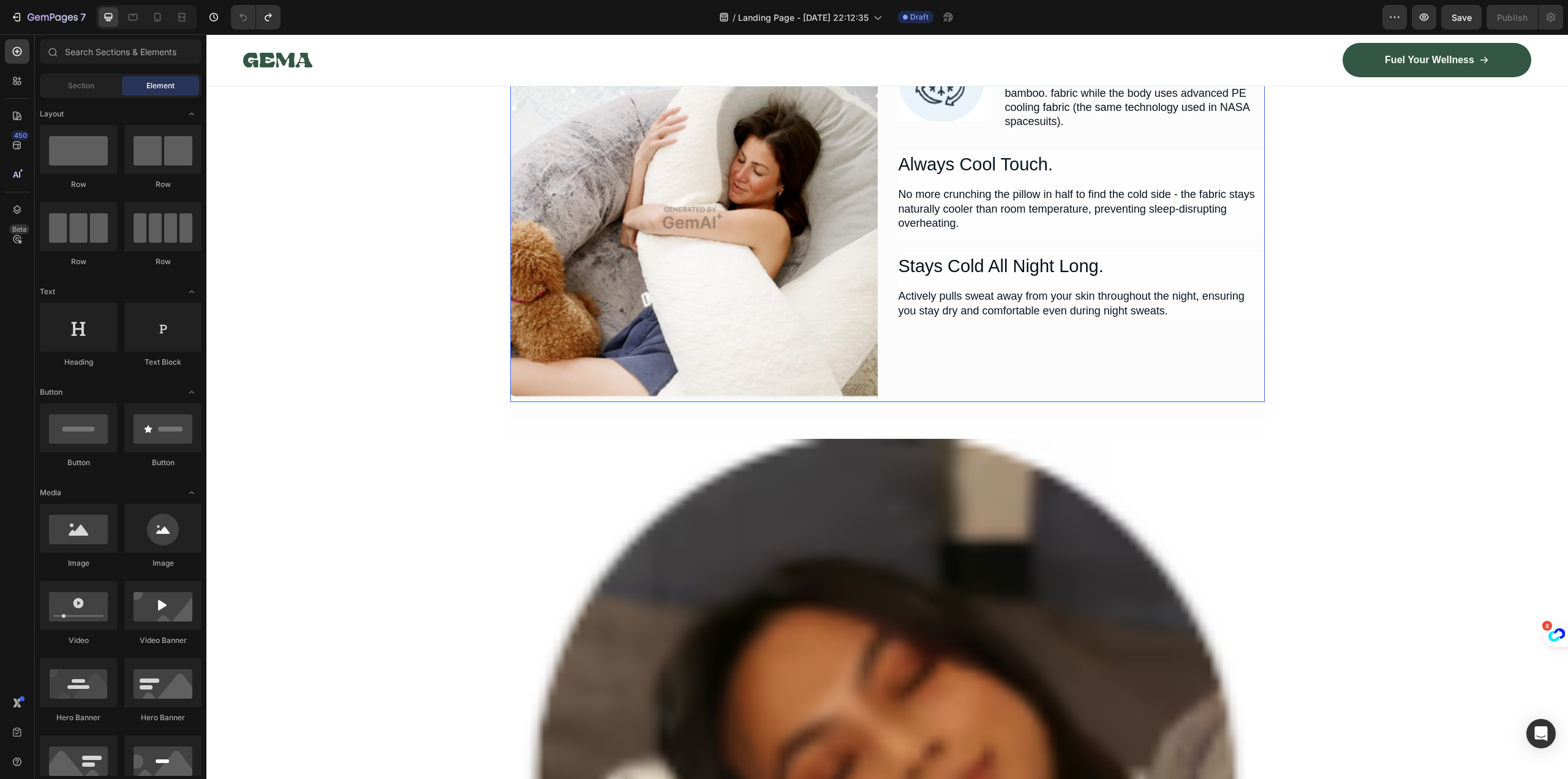
scroll to position [10902, 0]
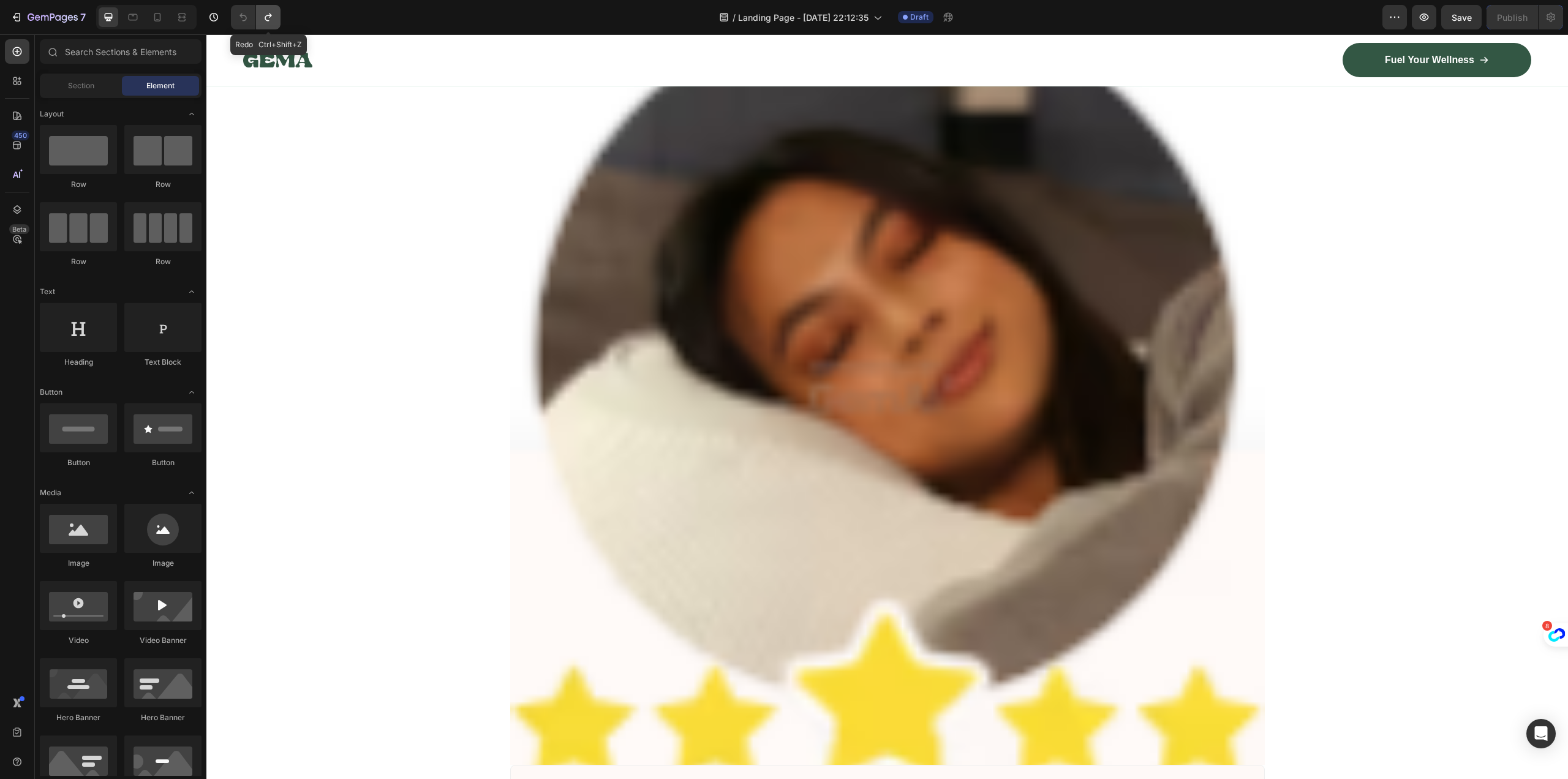
click at [267, 16] on icon "Undo/Redo" at bounding box center [268, 17] width 12 height 12
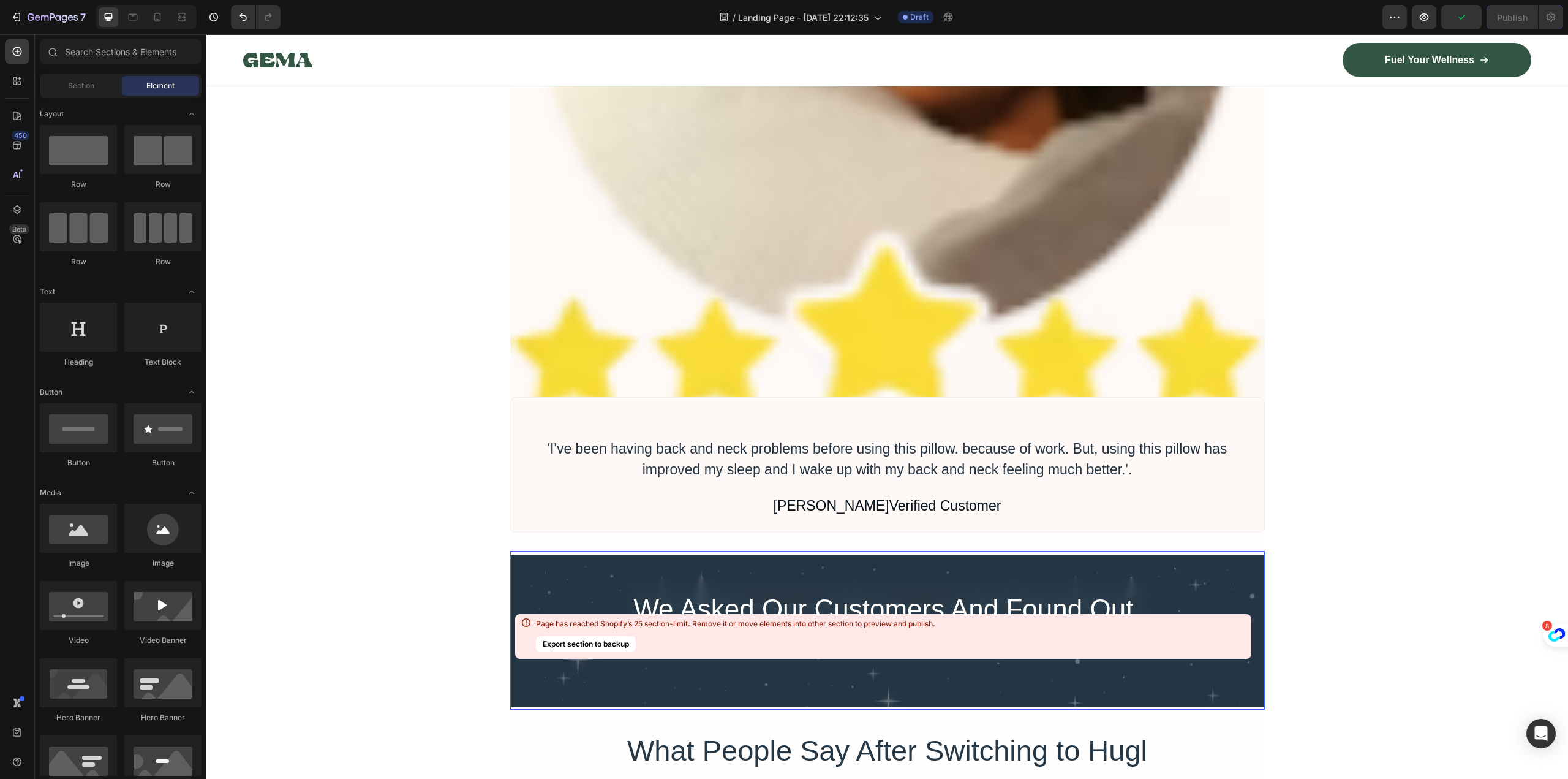
scroll to position [11698, 0]
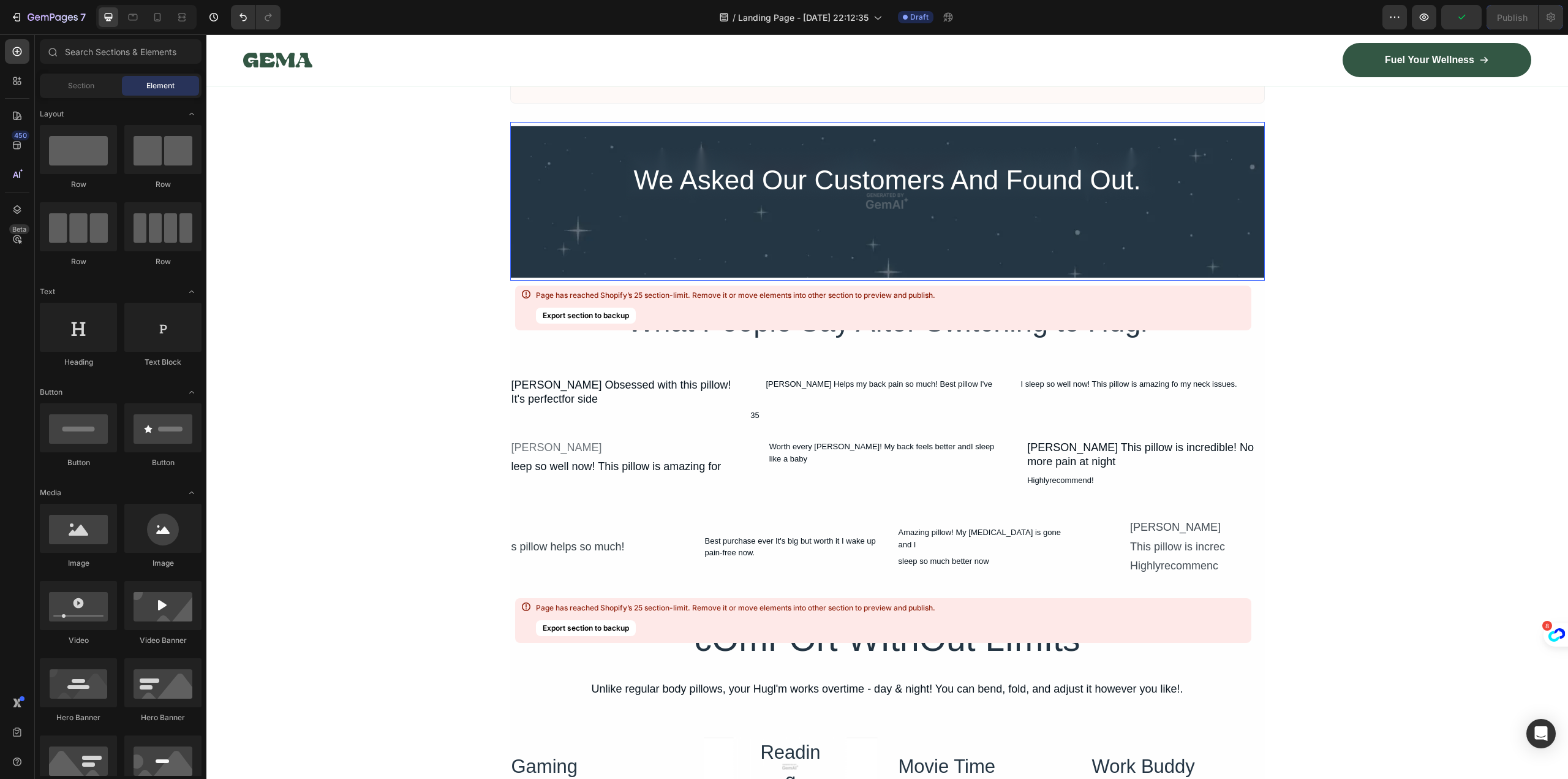
click at [861, 151] on div "We Asked Our Customers And Found Out. Heading Row" at bounding box center [887, 162] width 735 height 80
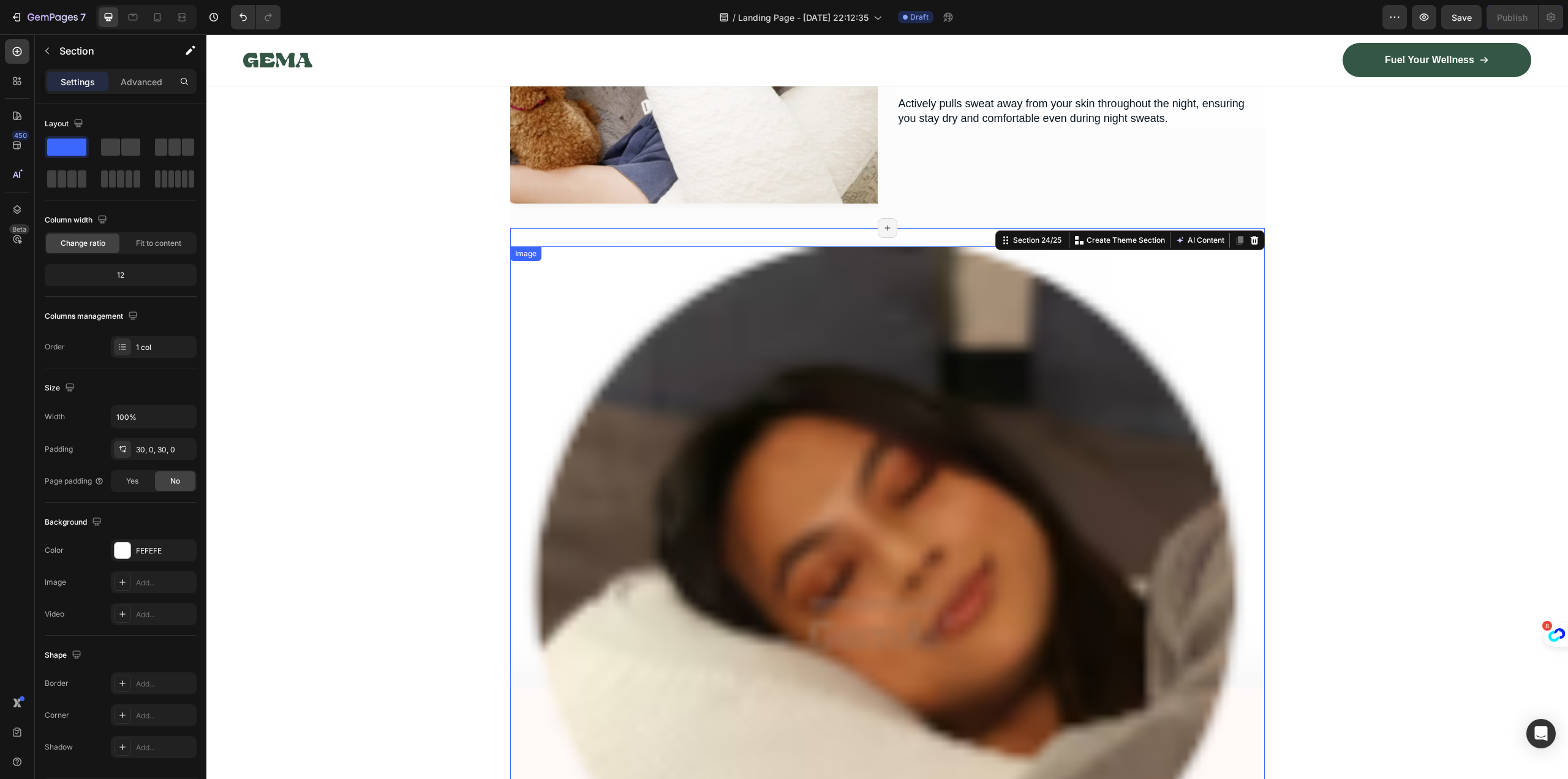
scroll to position [10473, 0]
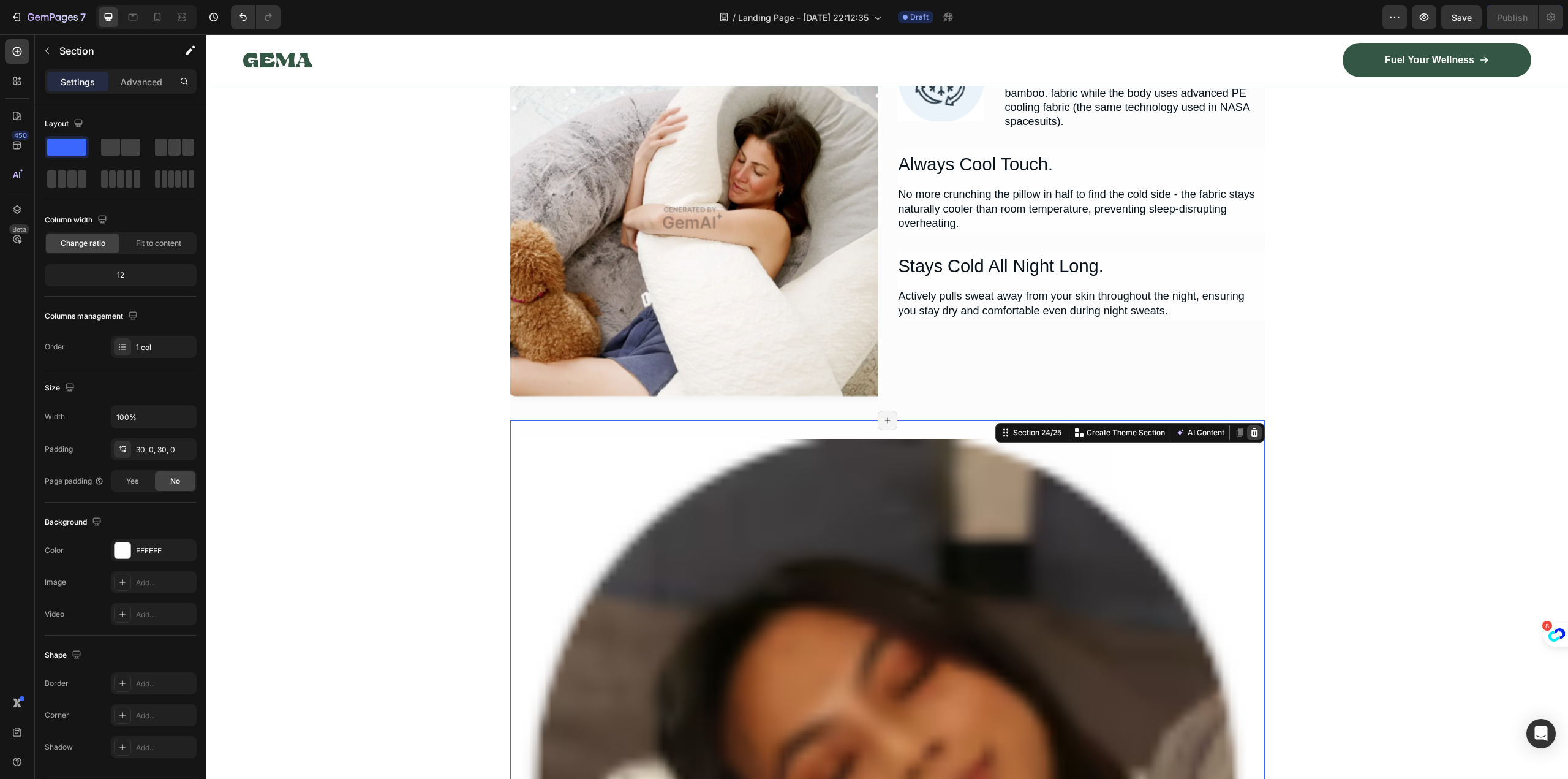
click at [1250, 435] on icon at bounding box center [1254, 432] width 8 height 9
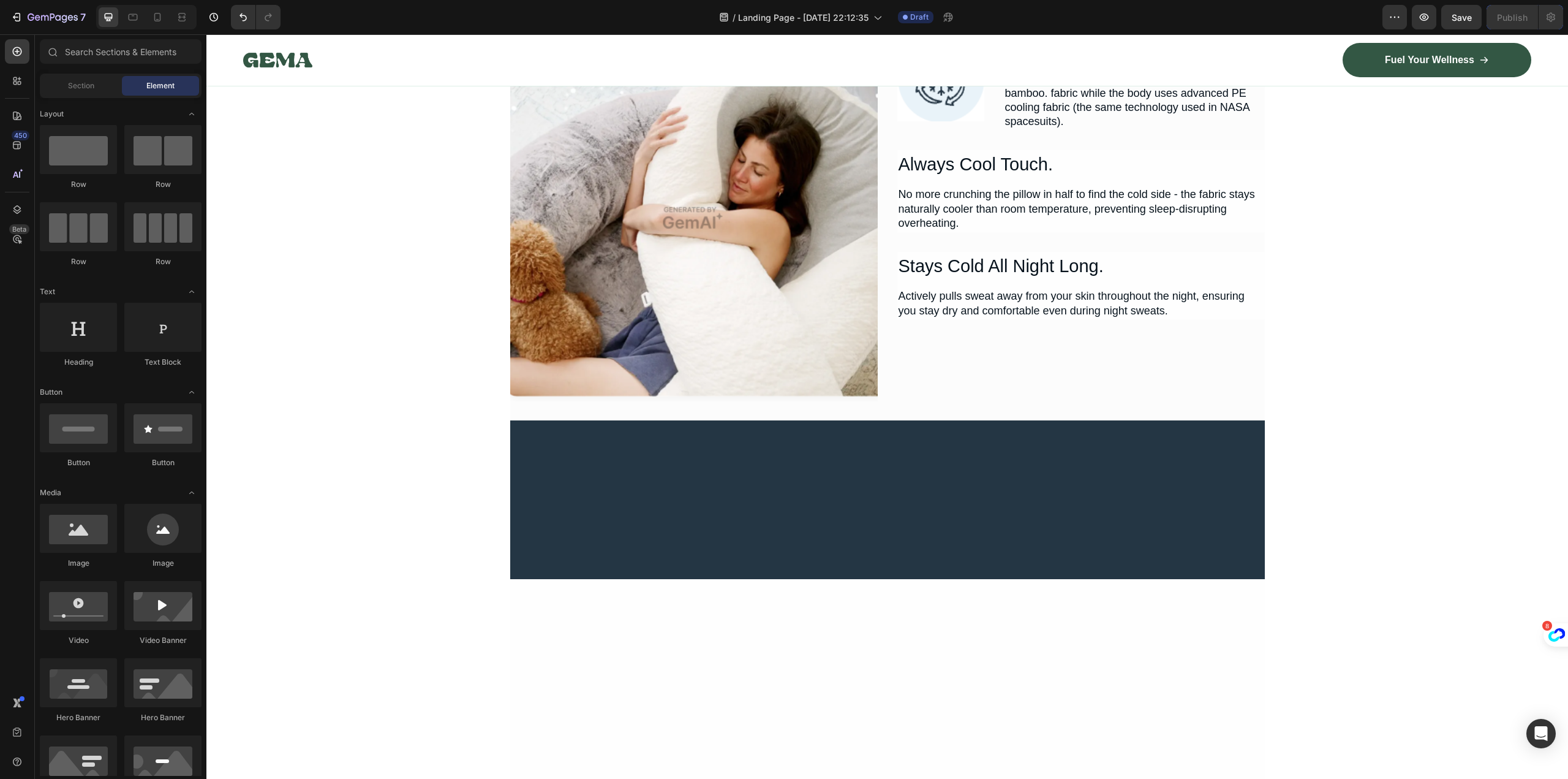
click at [1246, 438] on div at bounding box center [887, 500] width 755 height 159
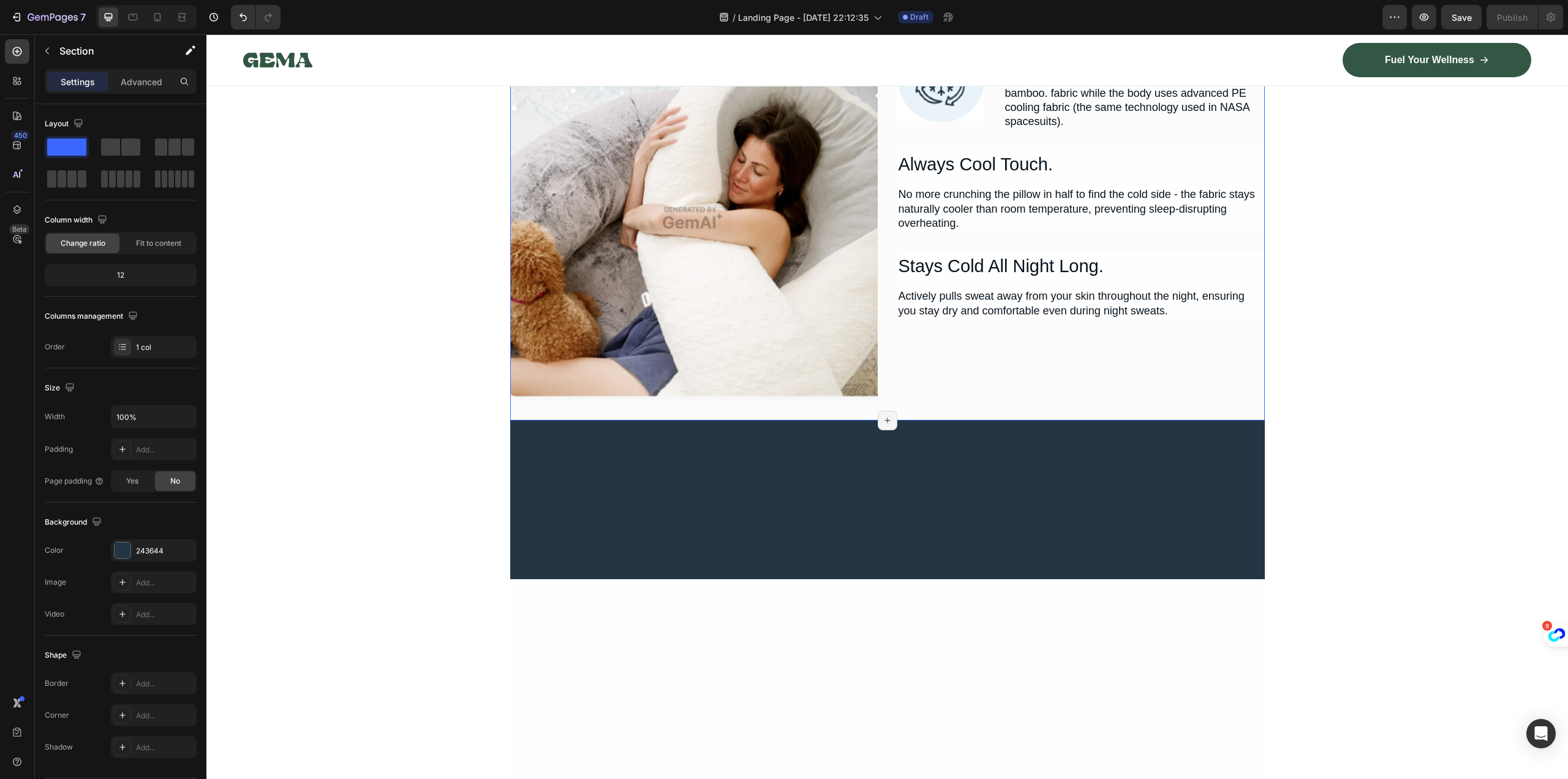
click at [958, 404] on div "No More Waking Up Sweaty Heading Image Image NASA-Inspired Cooling Fabric Headi…" at bounding box center [887, 180] width 755 height 482
click at [967, 463] on div at bounding box center [887, 500] width 755 height 159
click at [932, 525] on div at bounding box center [887, 500] width 755 height 159
click at [903, 588] on div at bounding box center [887, 735] width 755 height 312
click at [903, 567] on div at bounding box center [887, 500] width 755 height 159
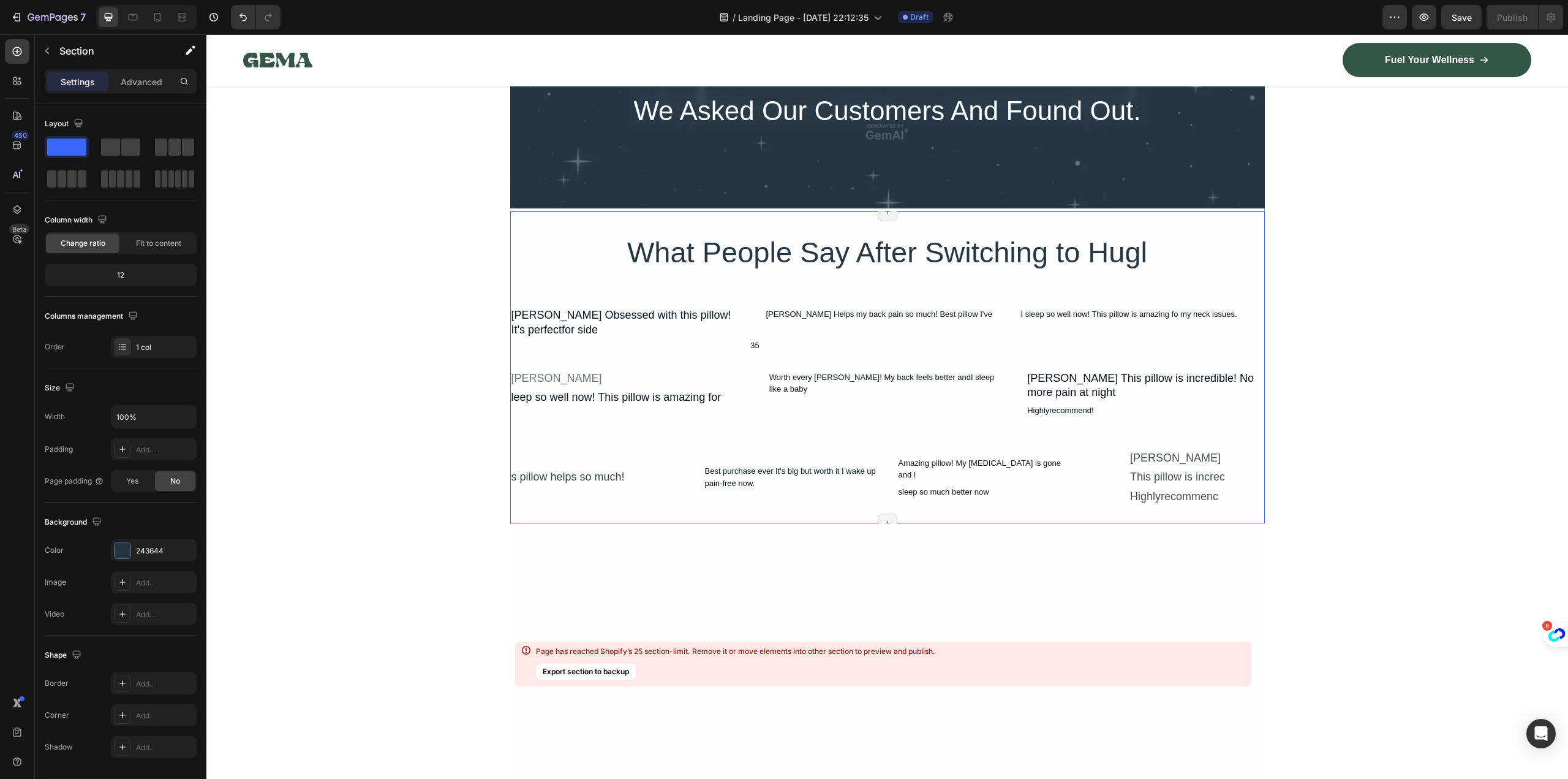
scroll to position [10534, 0]
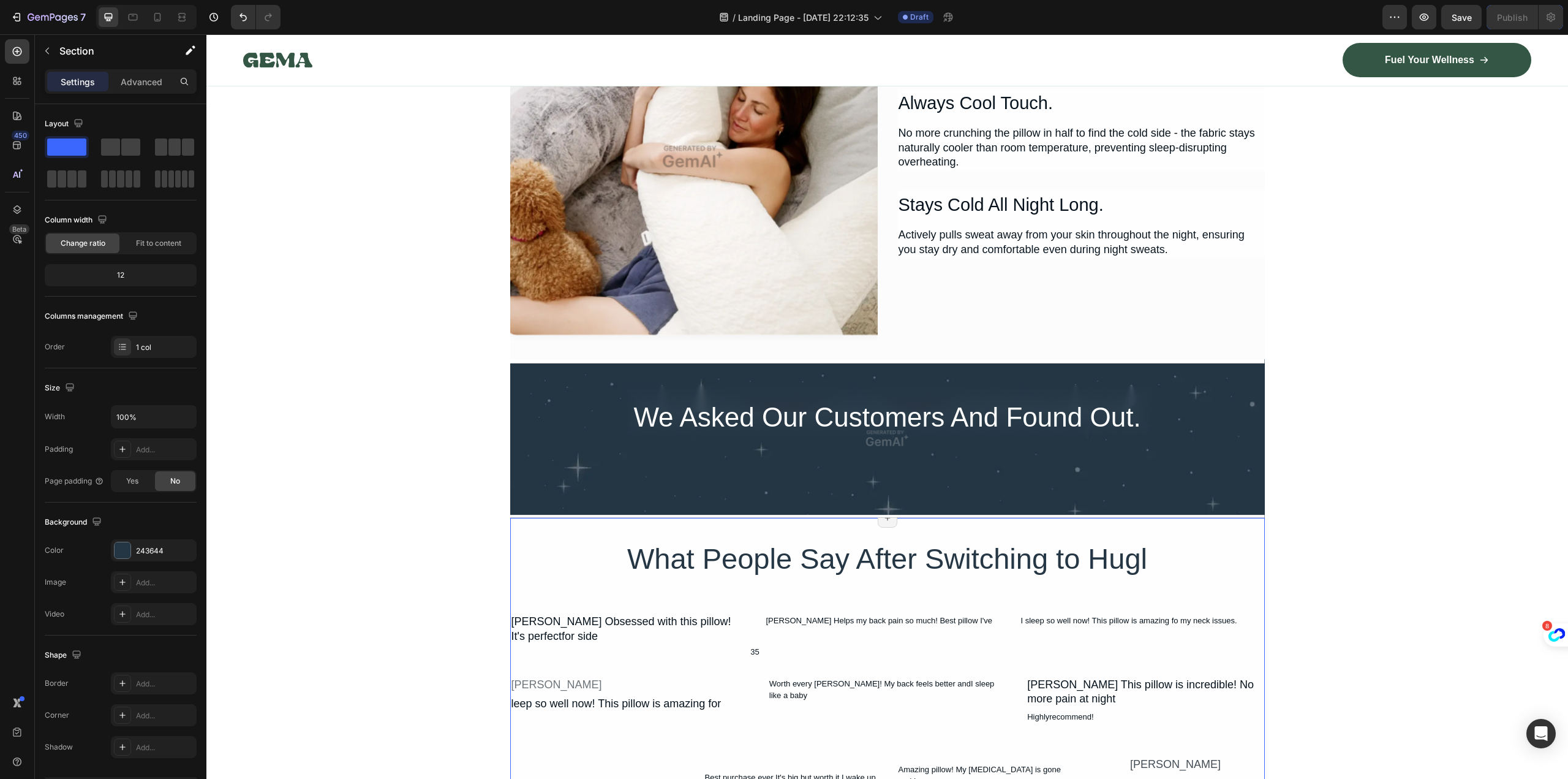
click at [1151, 530] on div "What People Say After Switching to Hugl Heading Ashley Nguyen Obsessed with thi…" at bounding box center [887, 674] width 755 height 312
click at [1171, 441] on div "Overlay" at bounding box center [887, 438] width 755 height 159
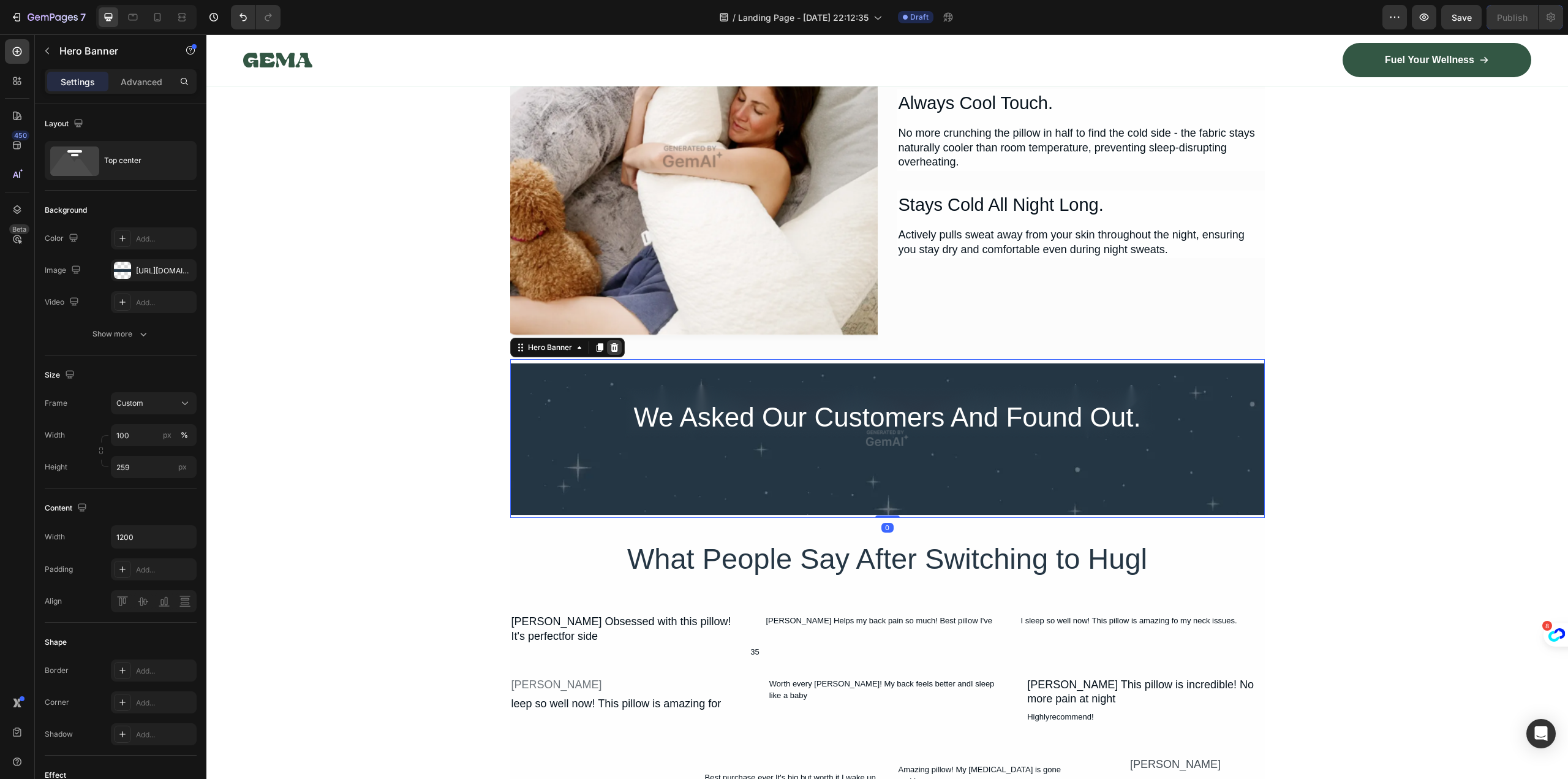
click at [612, 344] on icon at bounding box center [614, 347] width 10 height 10
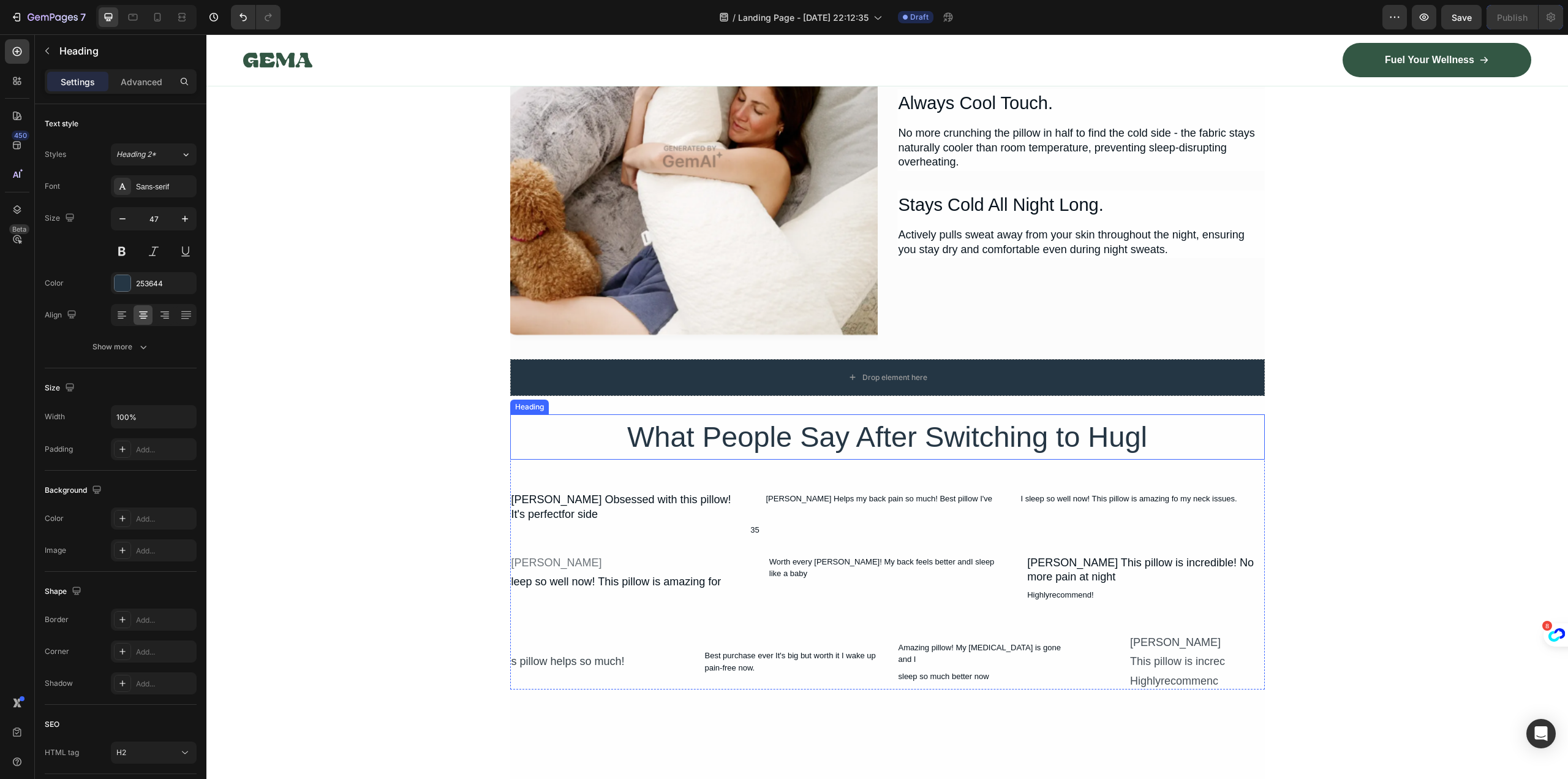
click at [655, 448] on h2 "What People Say After Switching to Hugl" at bounding box center [887, 437] width 755 height 46
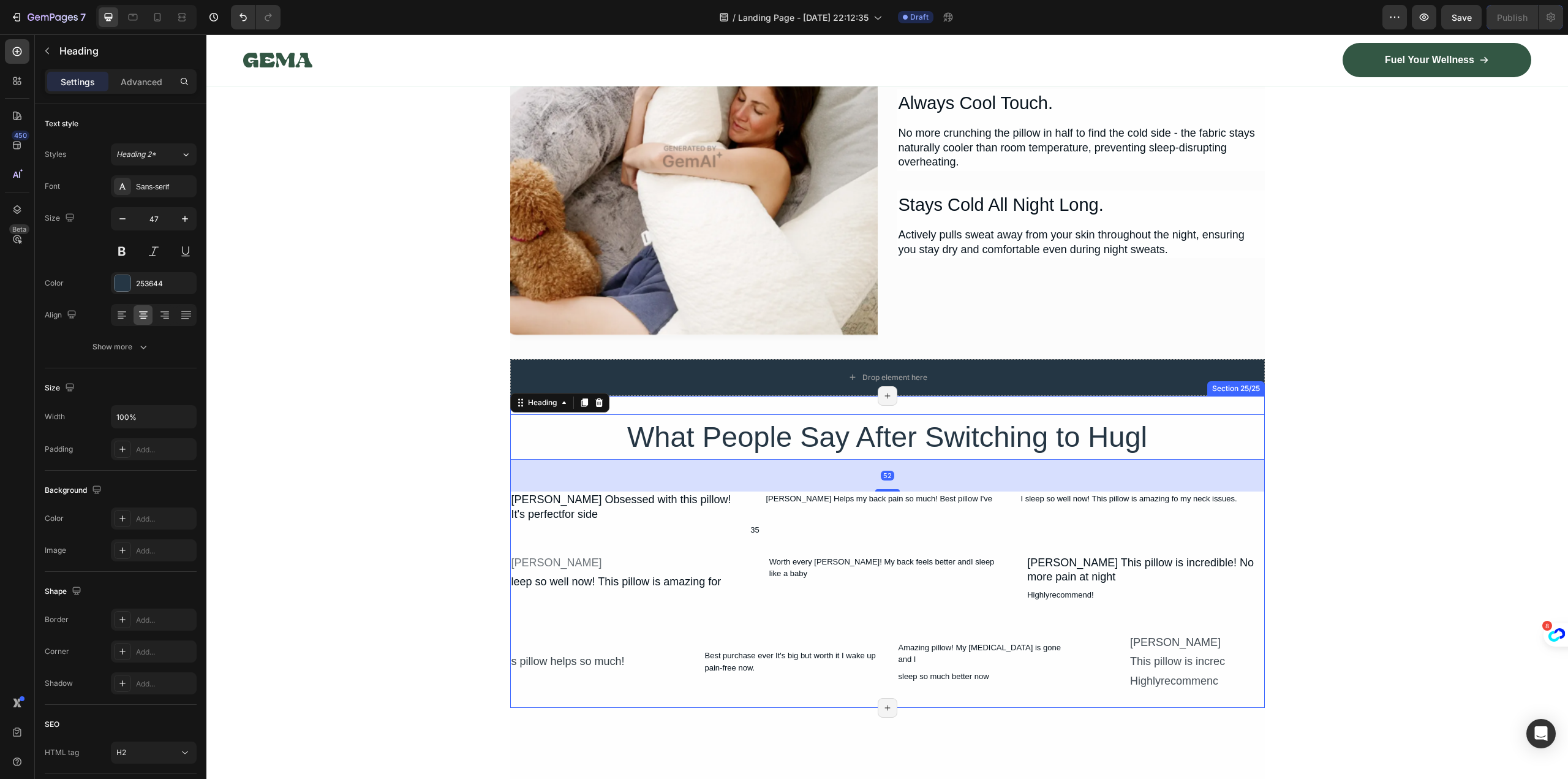
click at [598, 383] on div "Drop element here" at bounding box center [887, 377] width 755 height 37
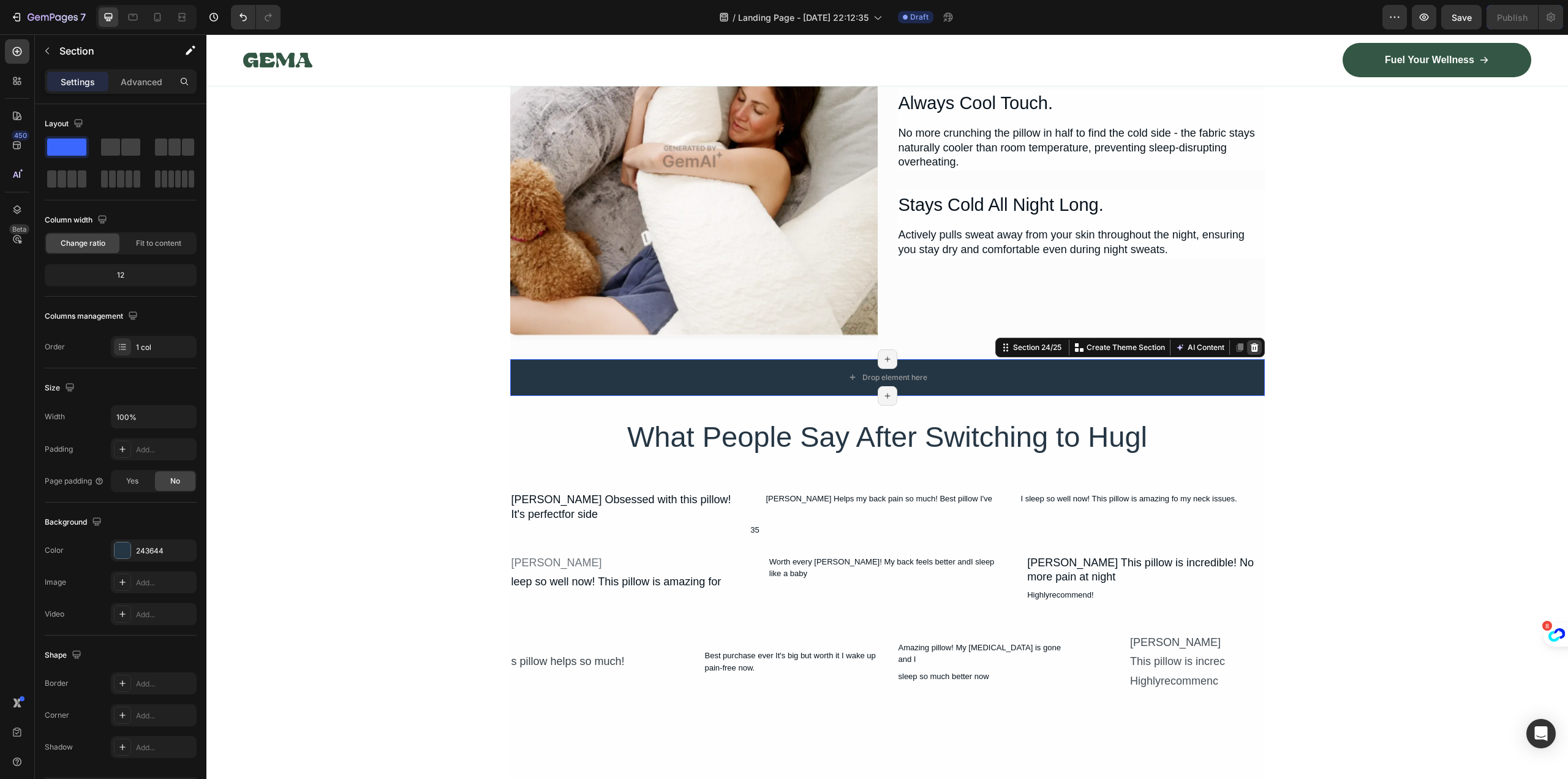
click at [1256, 344] on div at bounding box center [1254, 347] width 14 height 14
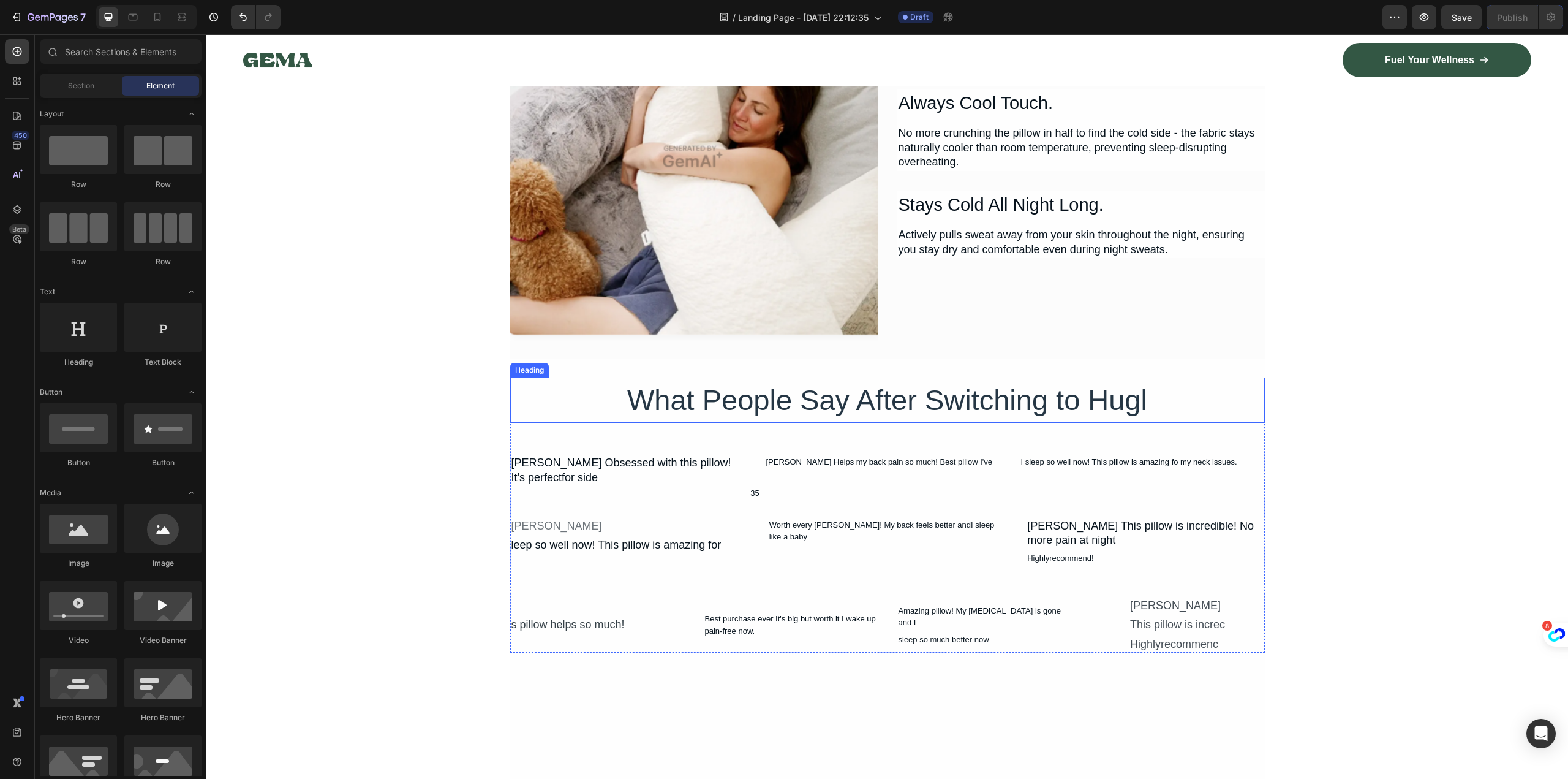
click at [1215, 422] on h2 "What People Say After Switching to Hugl" at bounding box center [887, 400] width 755 height 46
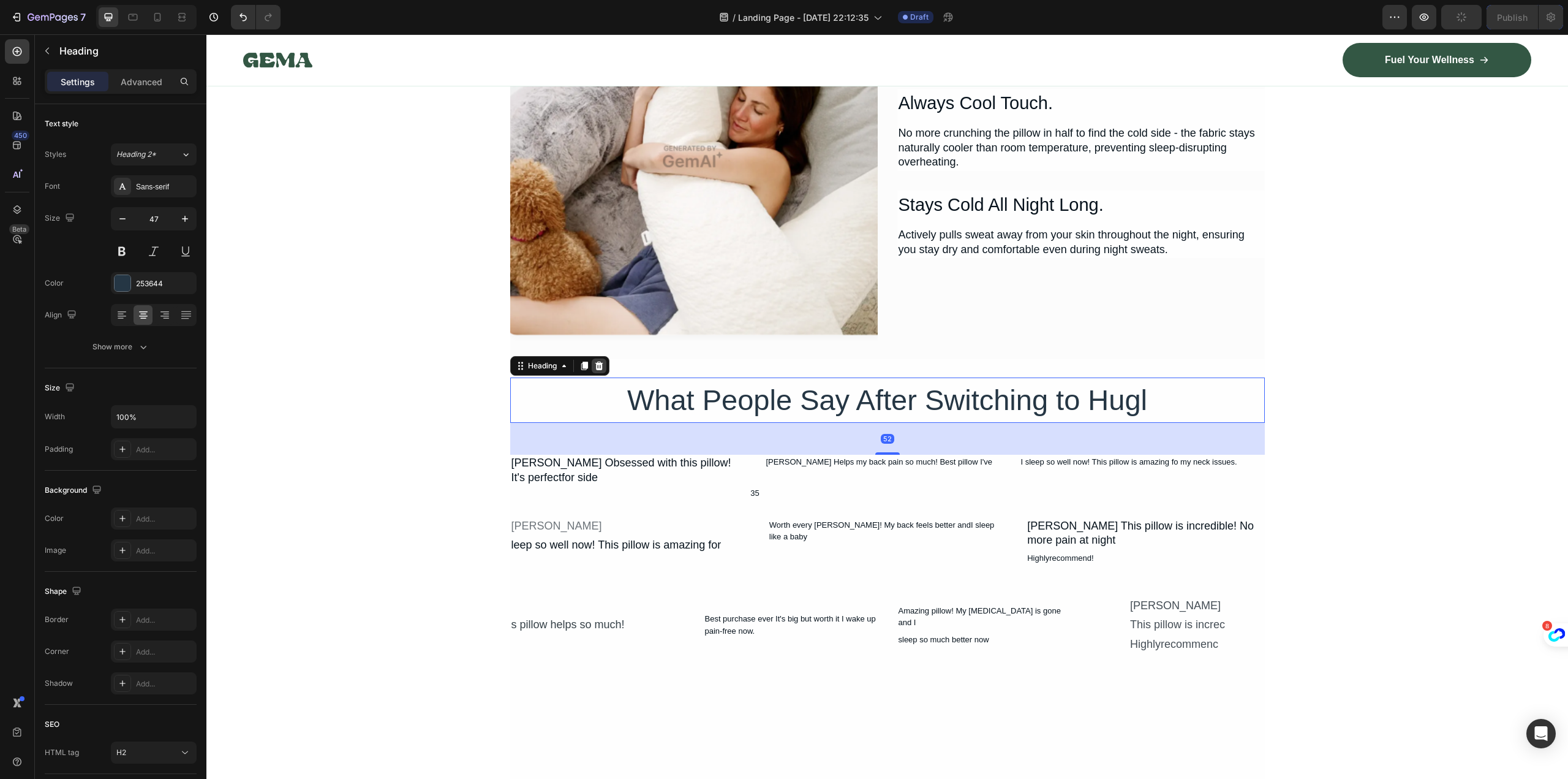
click at [597, 365] on icon at bounding box center [599, 366] width 8 height 9
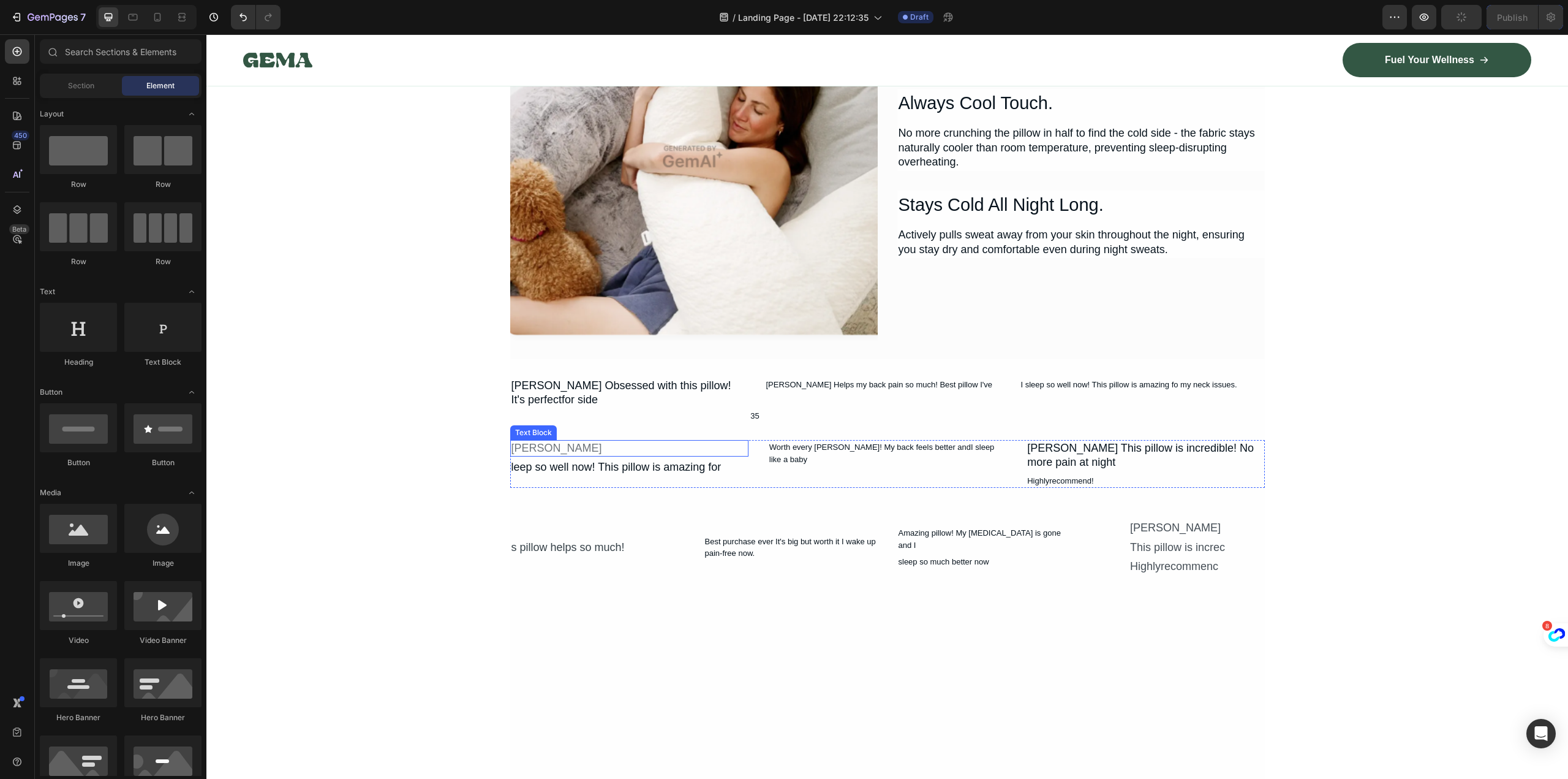
click at [603, 456] on div "Jennifer Lee" at bounding box center [629, 447] width 238 height 16
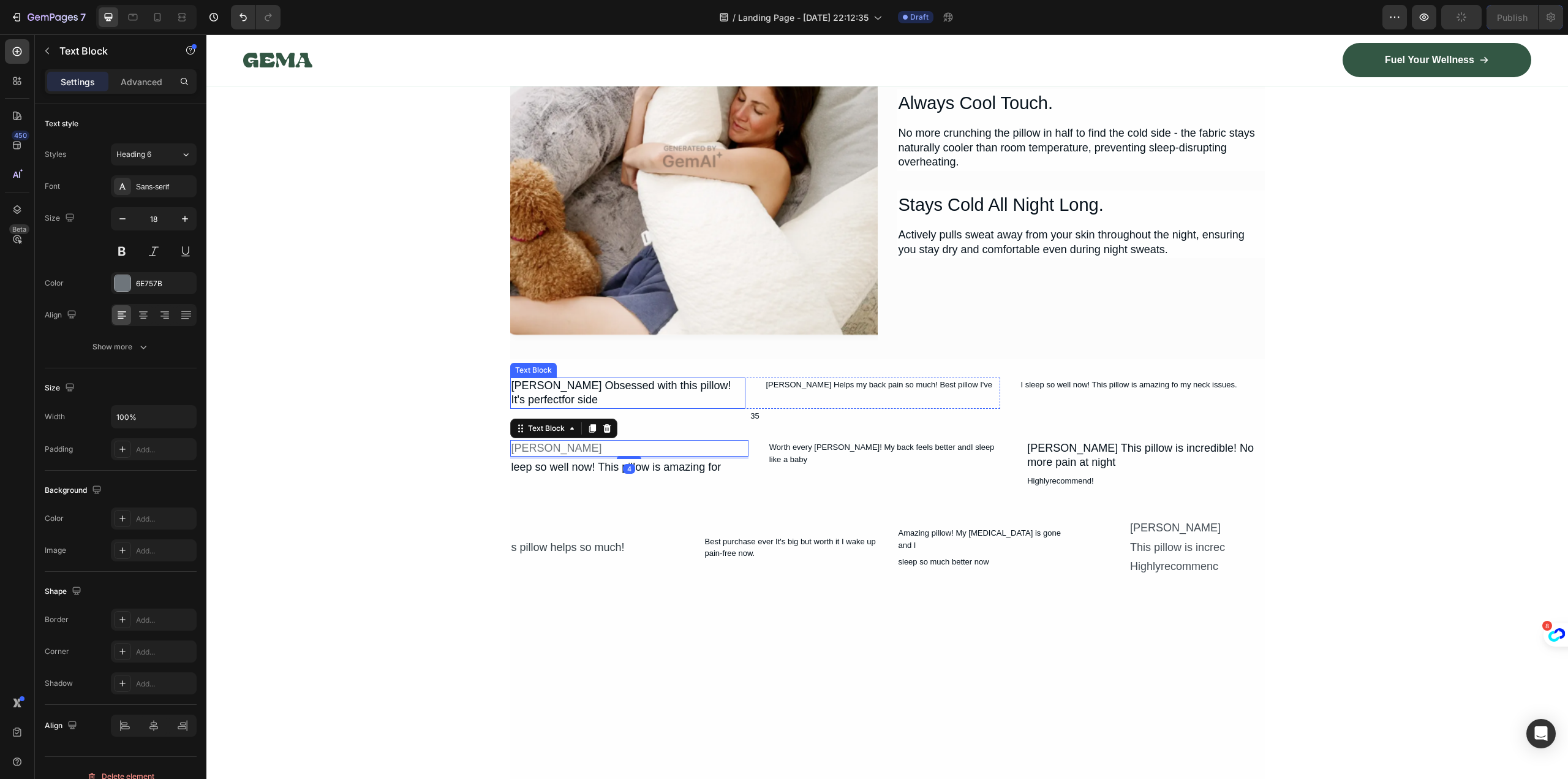
click at [595, 392] on div "Ashley Nguyen Obsessed with this pillow! It's perfectfor side" at bounding box center [627, 393] width 235 height 31
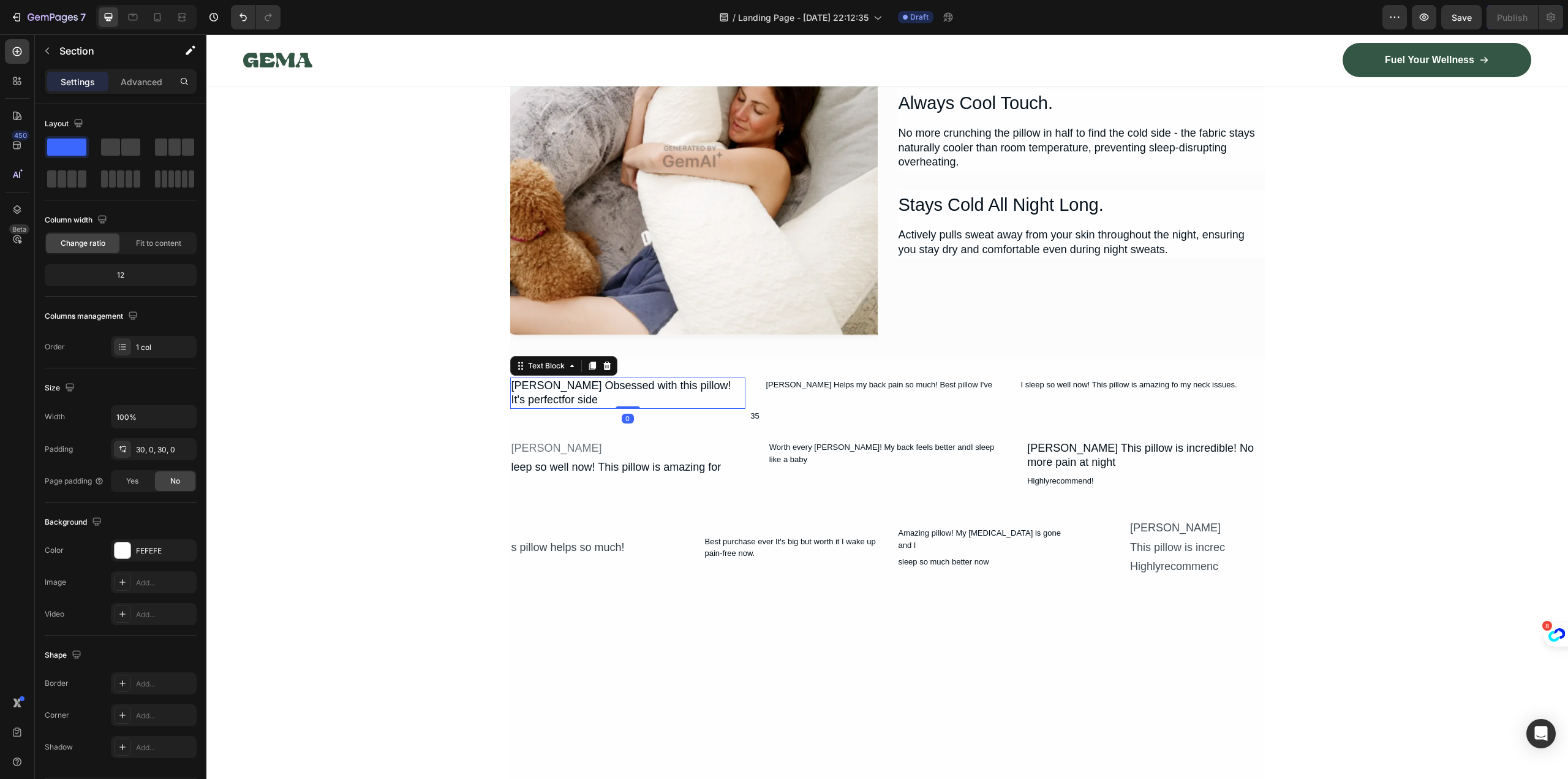
click at [698, 372] on div "Ashley Nguyen Obsessed with this pillow! It's perfectfor side Text Block 0 Robe…" at bounding box center [887, 476] width 755 height 235
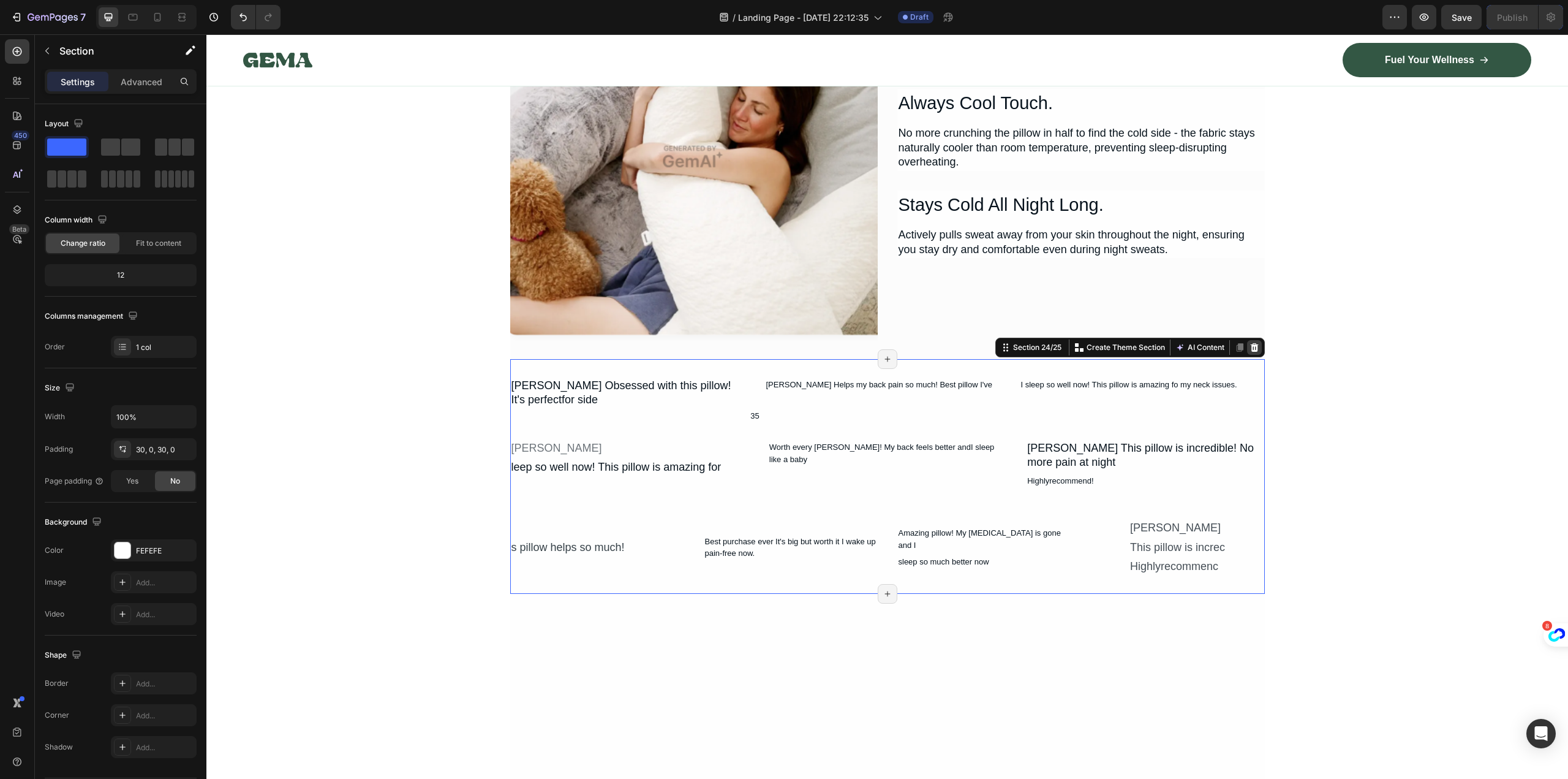
click at [1253, 343] on icon at bounding box center [1254, 347] width 10 height 10
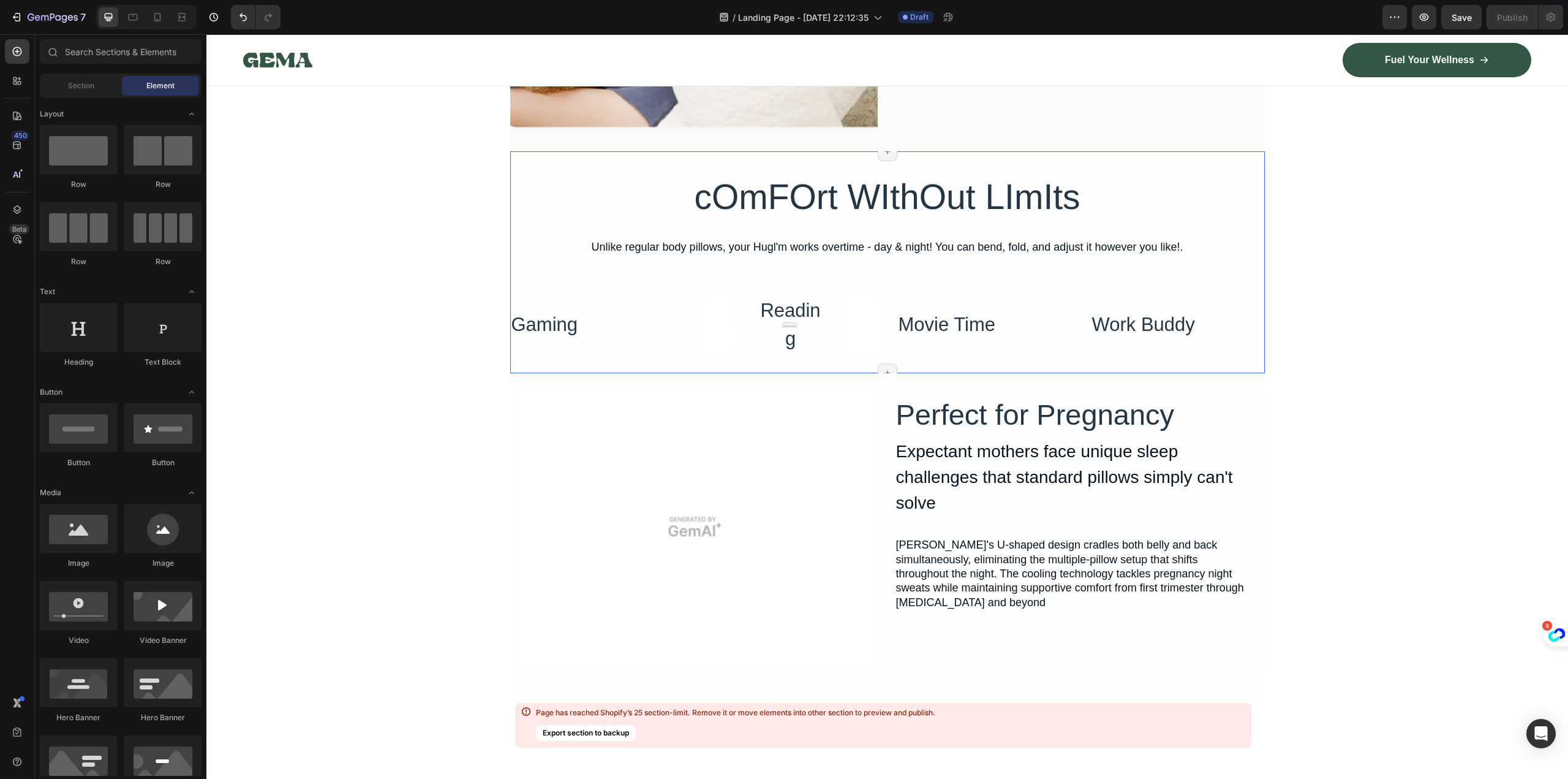
scroll to position [10780, 0]
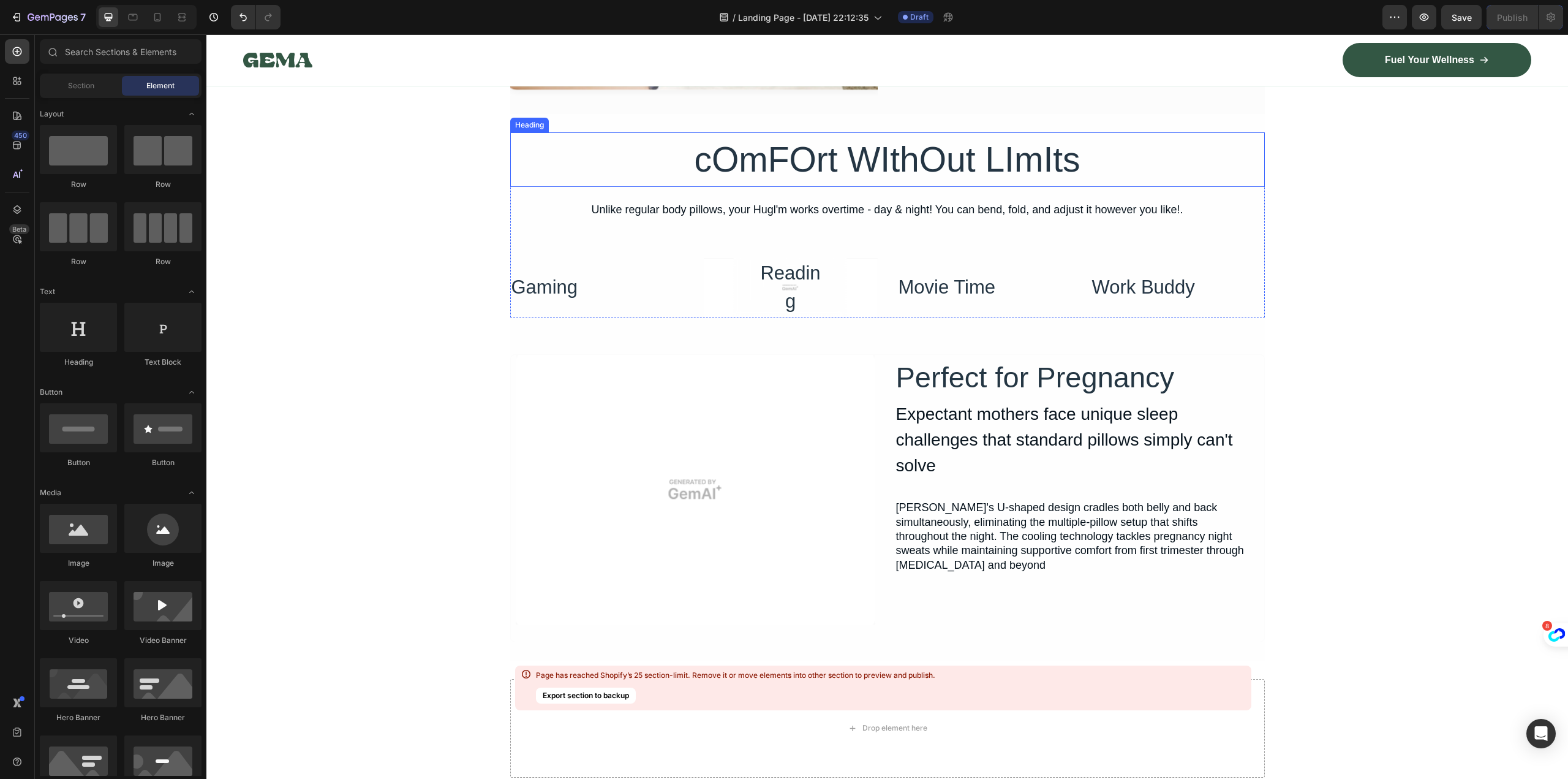
click at [1238, 158] on h2 "cOmFOrt WIthOut LImIts" at bounding box center [887, 160] width 755 height 55
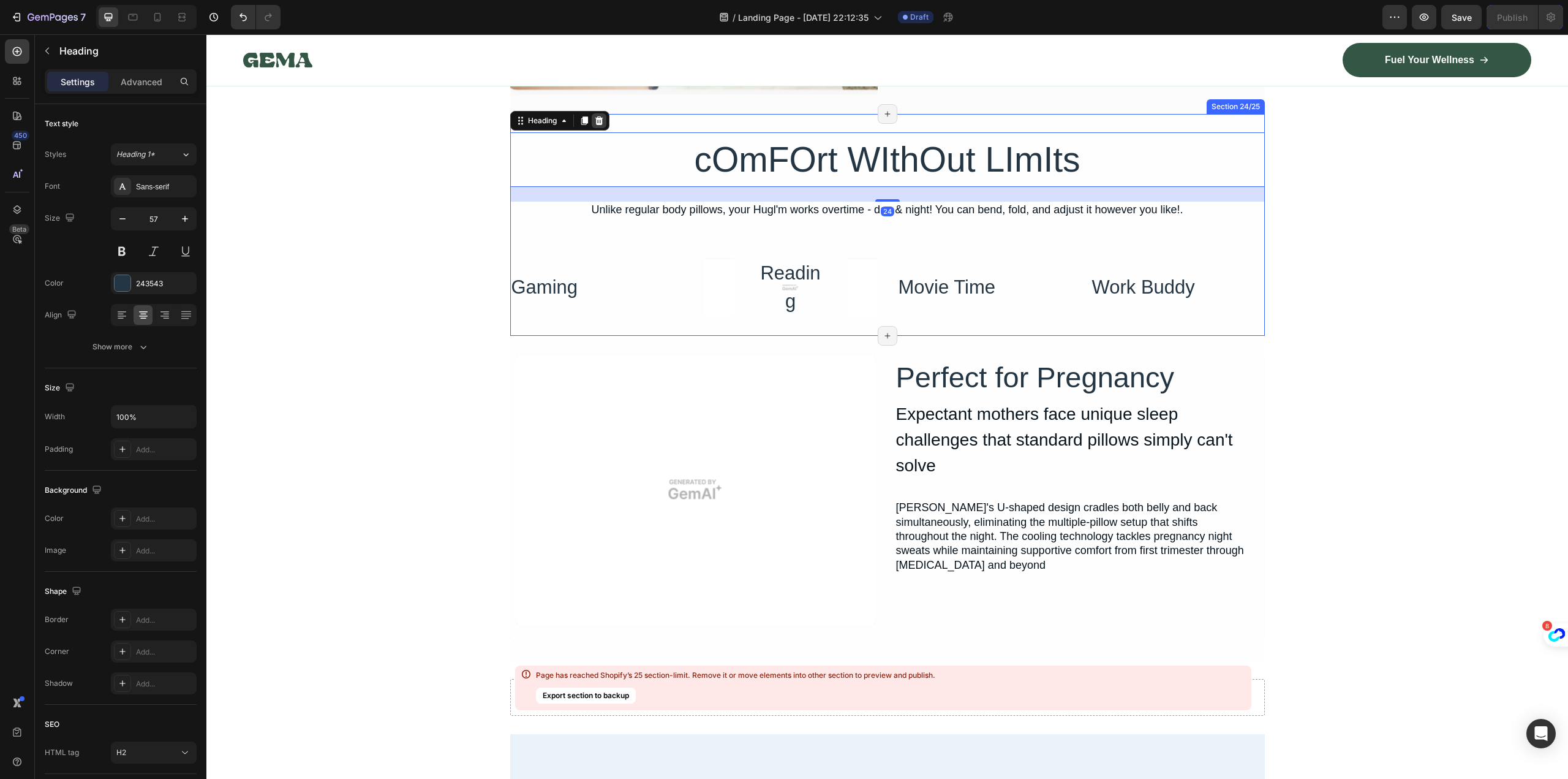
click at [600, 123] on icon at bounding box center [599, 121] width 10 height 10
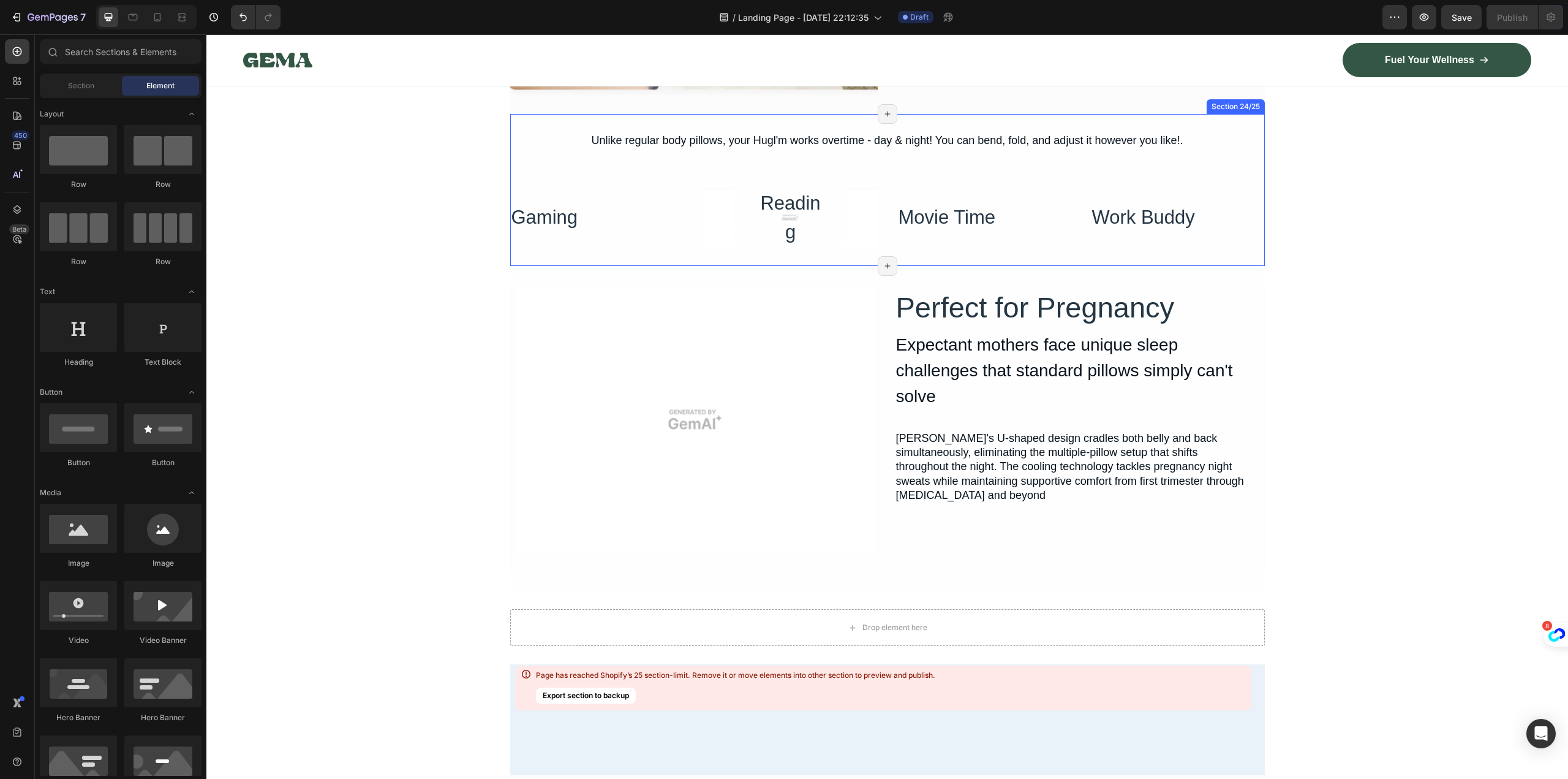
click at [610, 202] on div "Gaming Heading" at bounding box center [597, 218] width 174 height 60
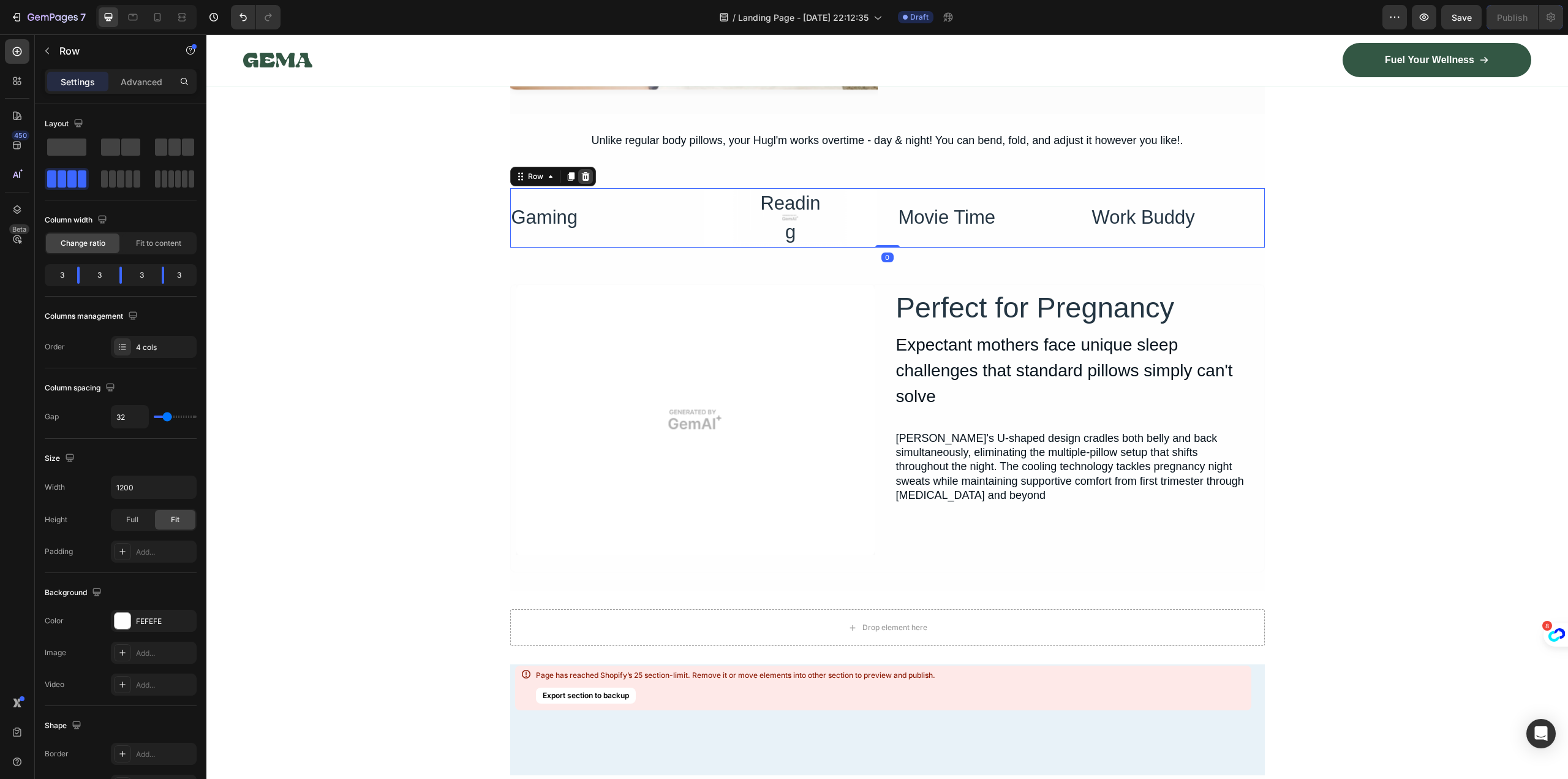
click at [581, 178] on icon at bounding box center [586, 176] width 10 height 10
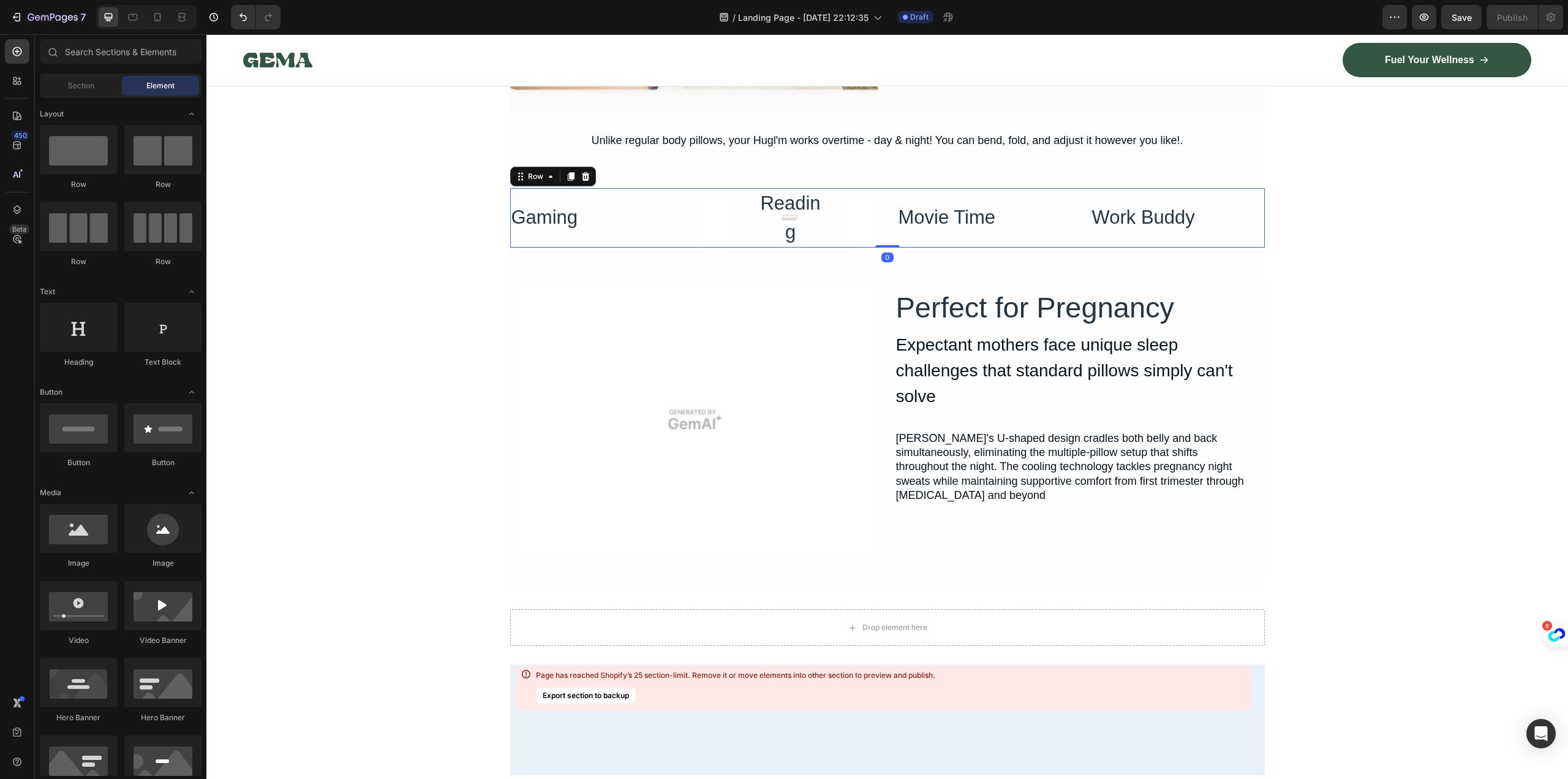
click at [554, 144] on div "Unlike regular body pillows, your Hugl'm works overtime - day & night! You can …" at bounding box center [887, 190] width 755 height 115
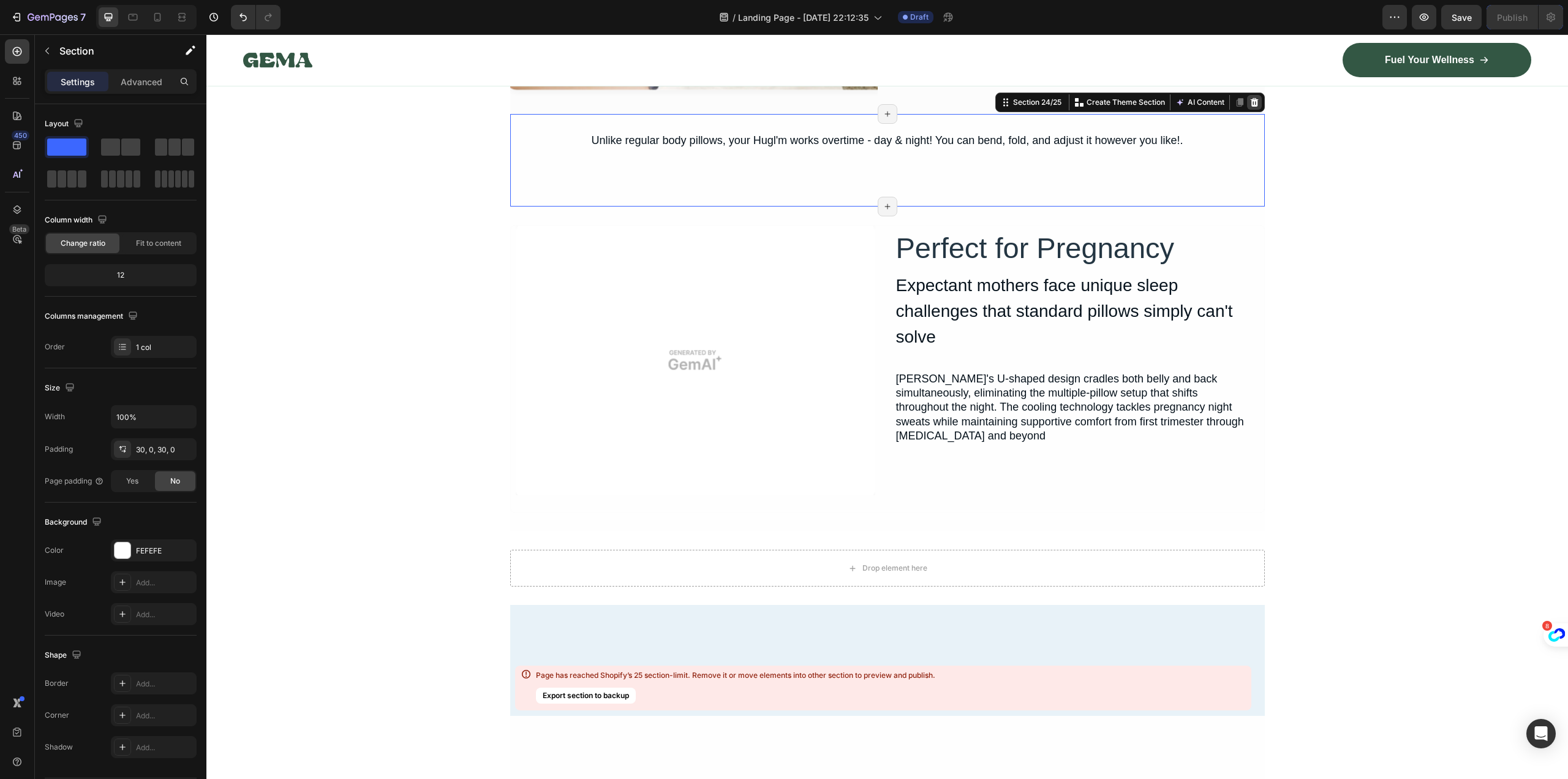
click at [1252, 100] on icon at bounding box center [1254, 102] width 8 height 9
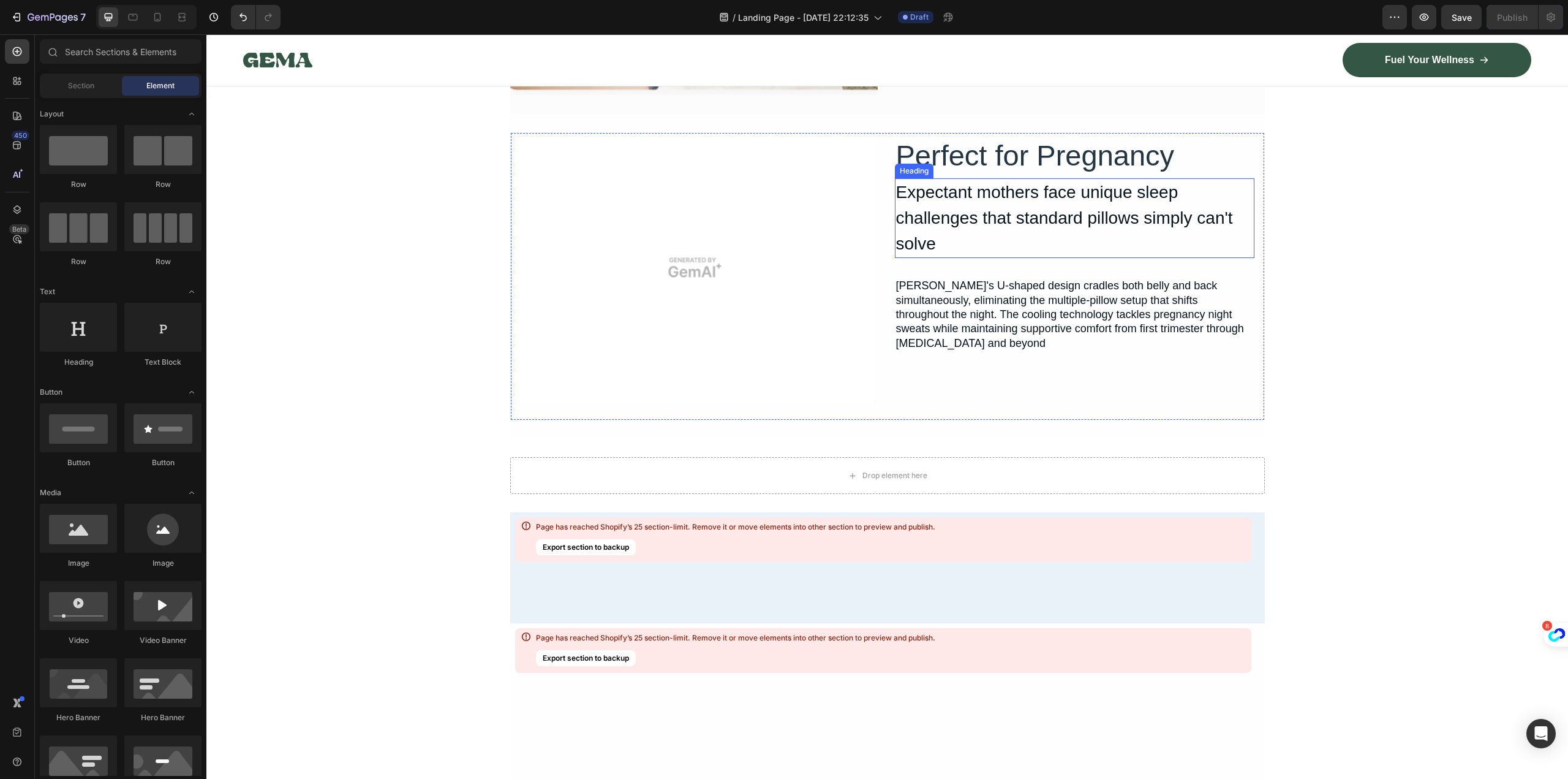
click at [1175, 238] on h2 "Expectant mothers face unique sleep challenges that standard pillows simply can…" at bounding box center [1074, 218] width 360 height 80
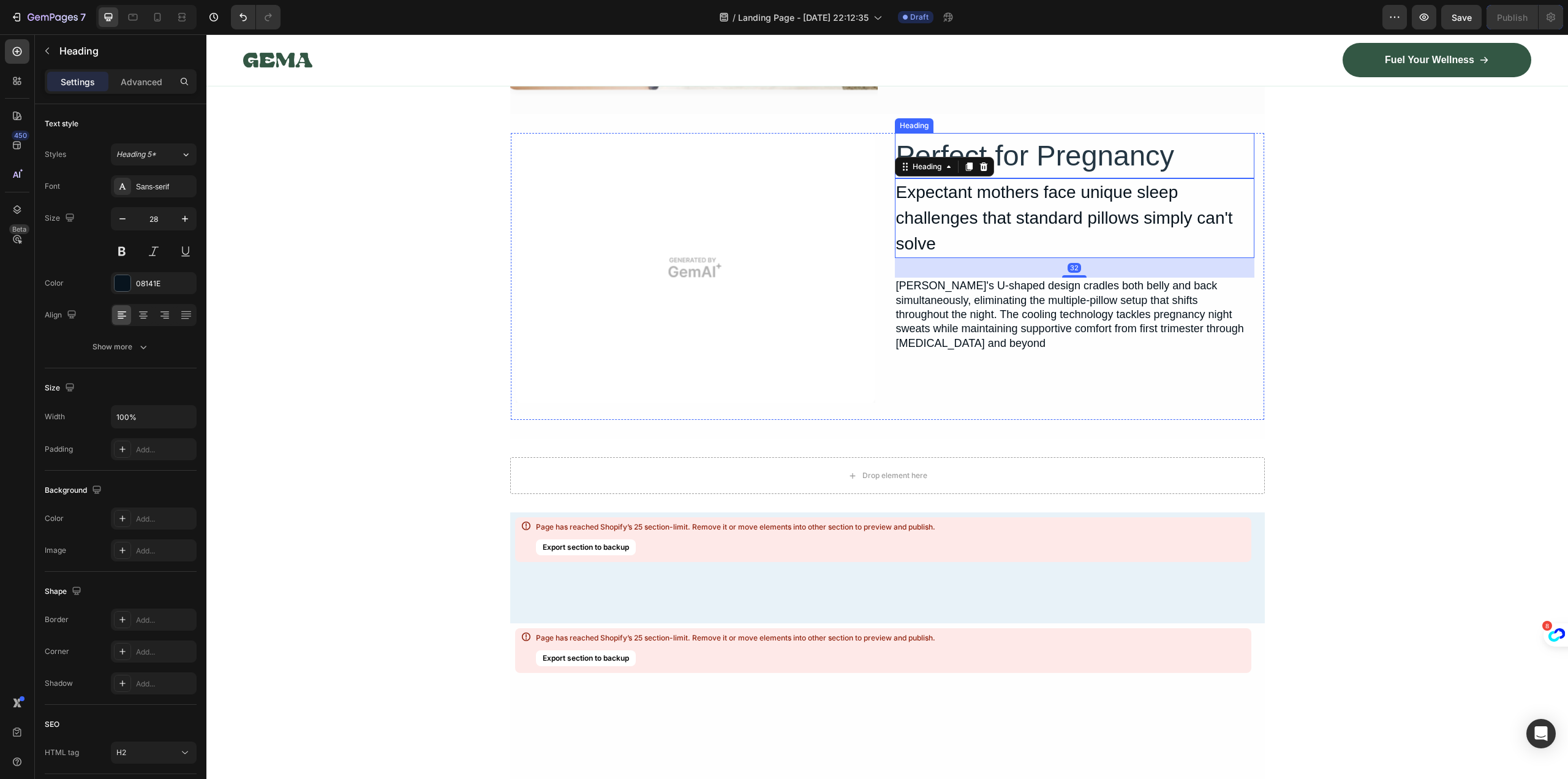
click at [1226, 162] on h2 "Perfect for Pregnancy" at bounding box center [1074, 156] width 360 height 46
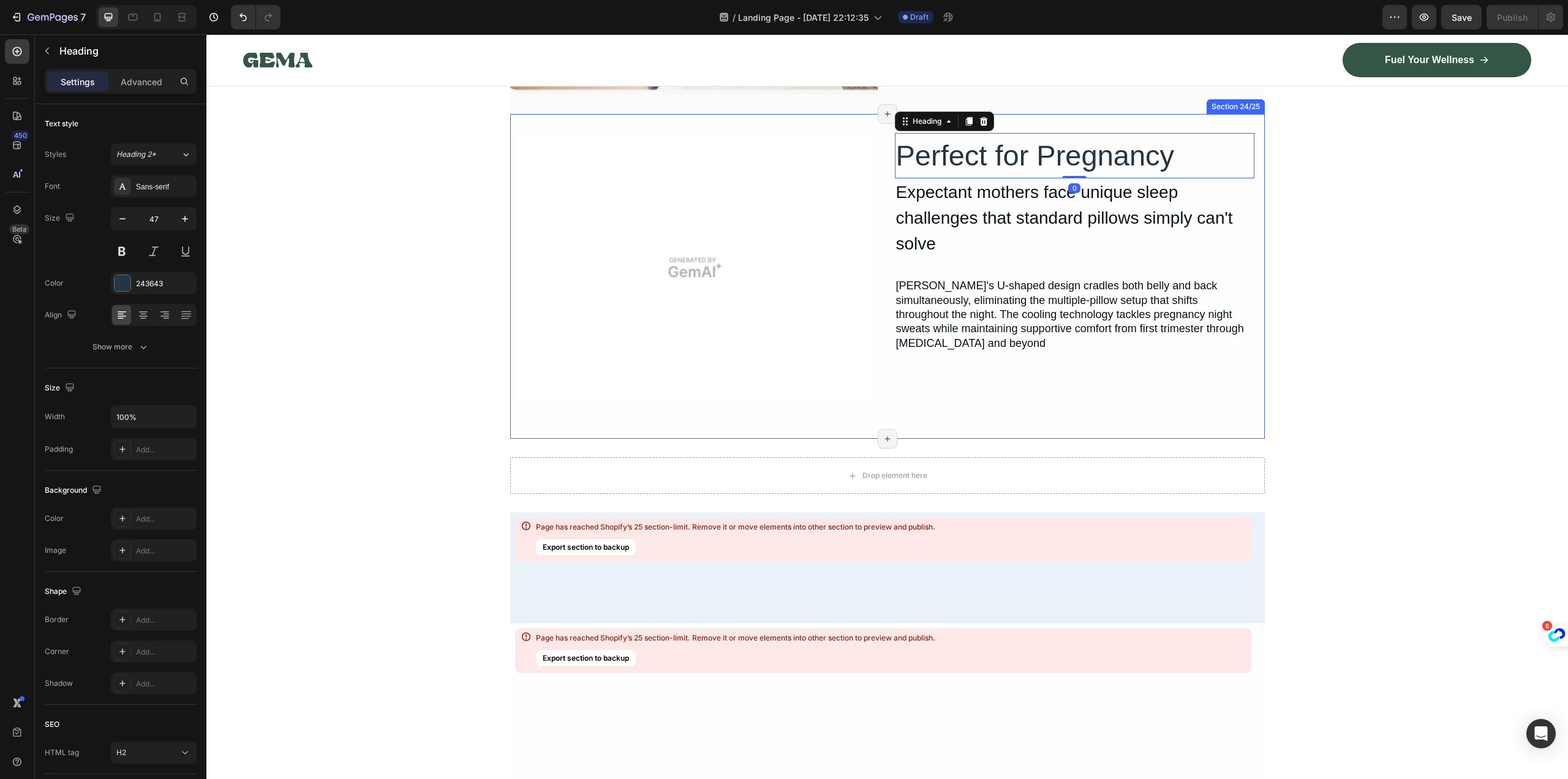
click at [1237, 119] on div "Image Perfect for Pregnancy Heading 0 Expectant mothers face unique sleep chall…" at bounding box center [887, 276] width 755 height 325
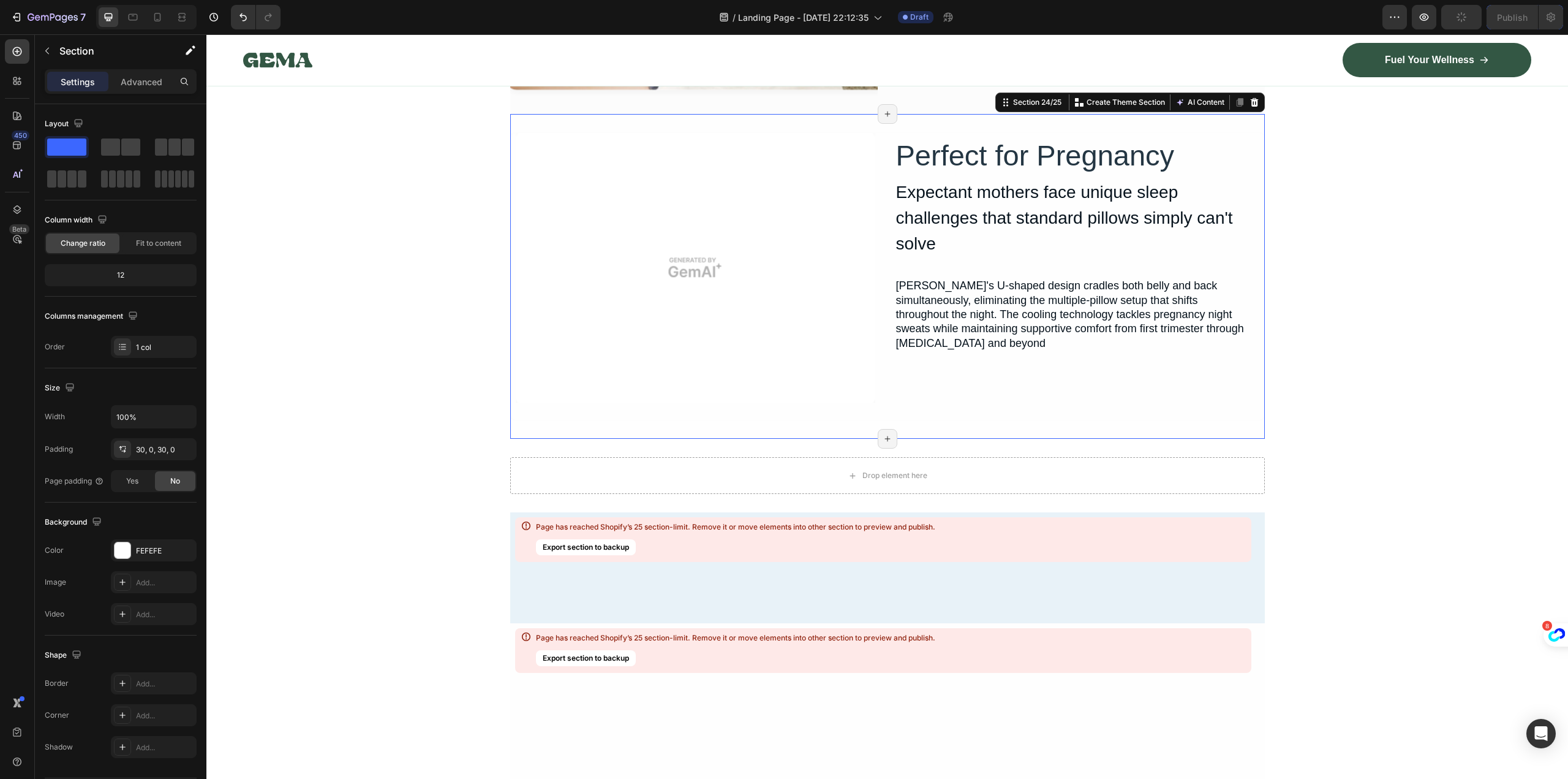
click at [1259, 102] on div "Section 24/25 You can create reusable sections Create Theme Section AI Content …" at bounding box center [1130, 102] width 269 height 20
click at [1252, 101] on icon at bounding box center [1254, 102] width 8 height 9
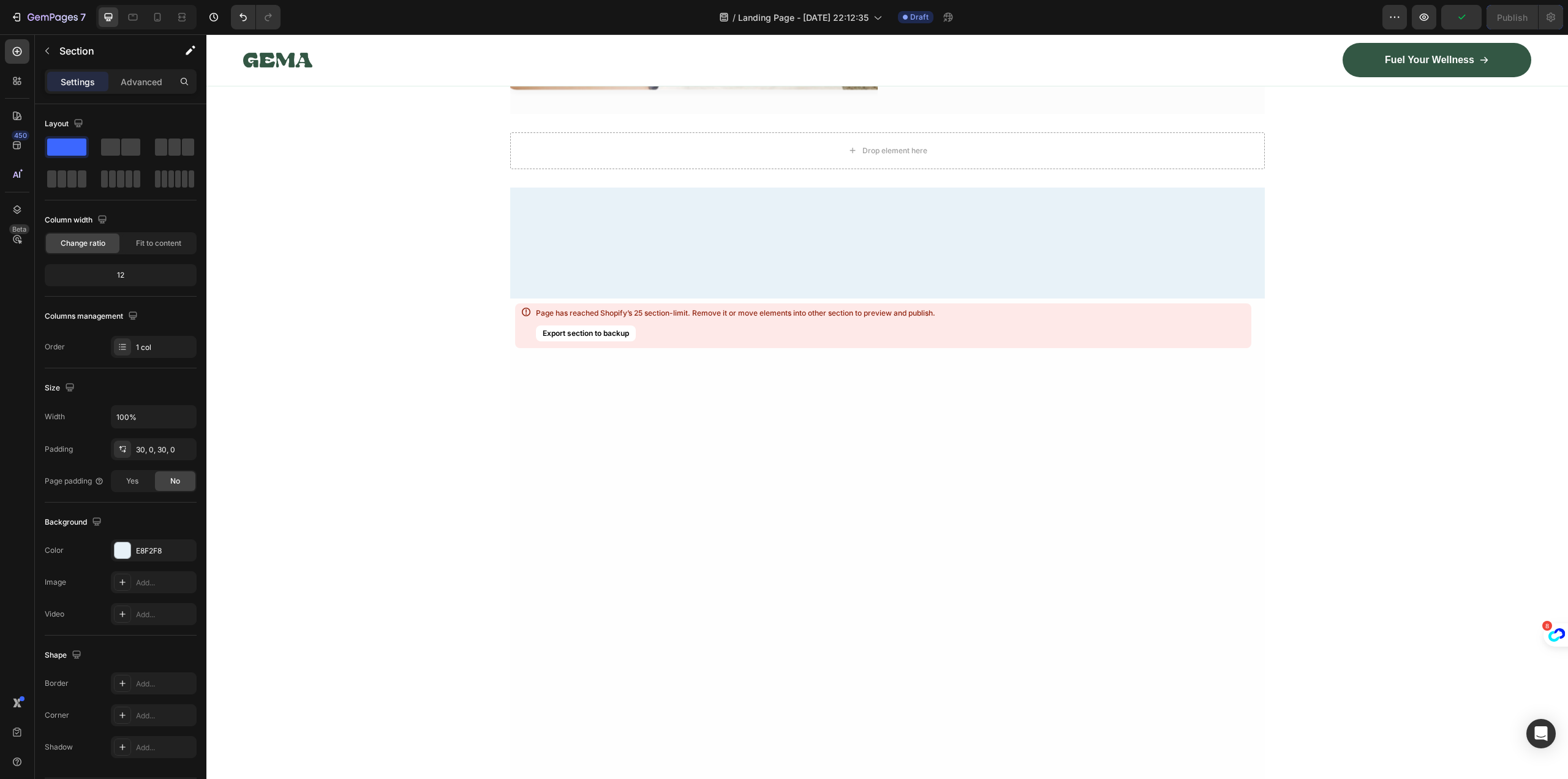
click at [1186, 292] on div at bounding box center [887, 242] width 755 height 111
click at [1098, 347] on div "Page has reached Shopify’s 25 section-limit. Remove it or move elements into ot…" at bounding box center [883, 326] width 736 height 45
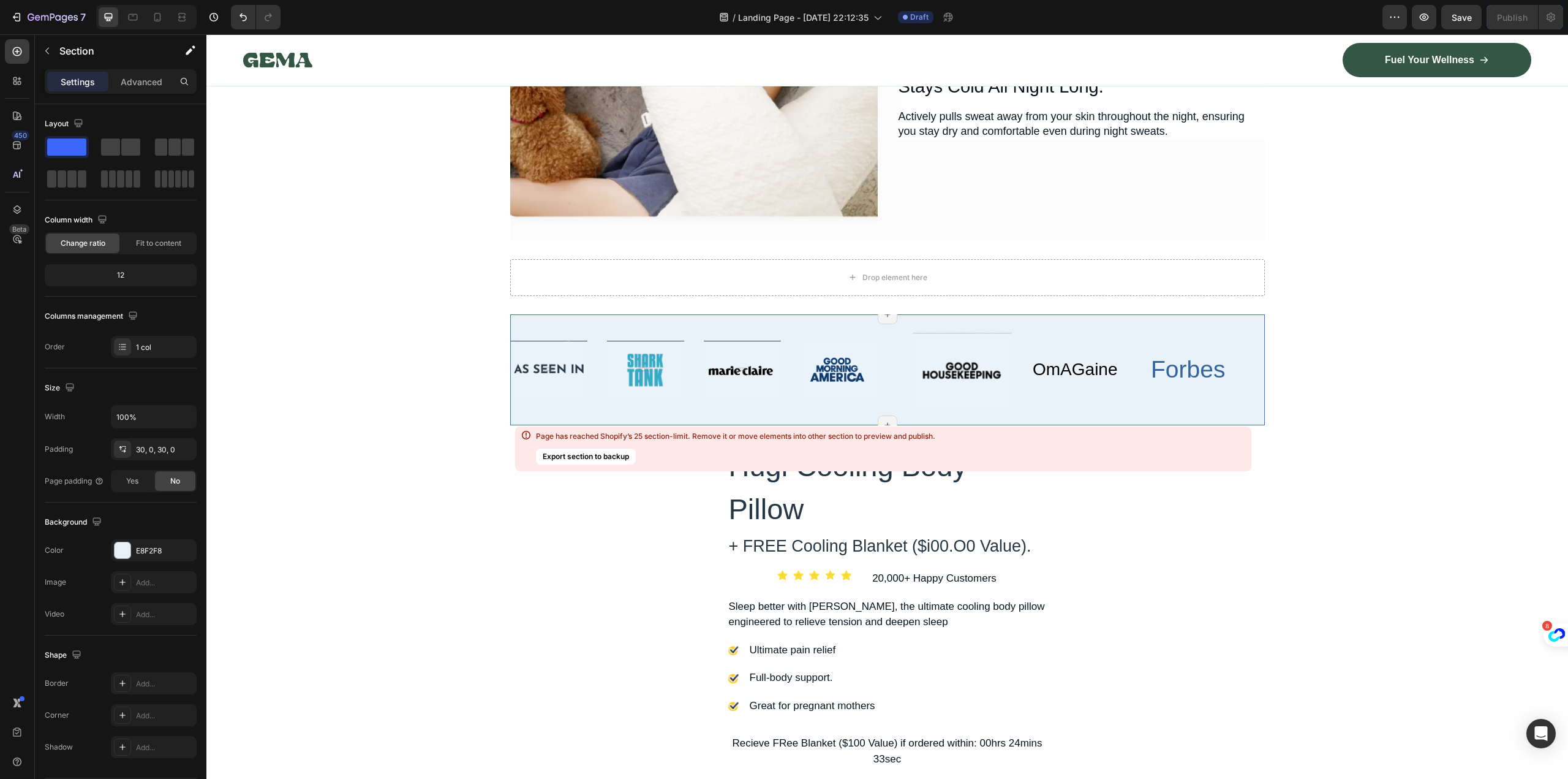
scroll to position [10657, 0]
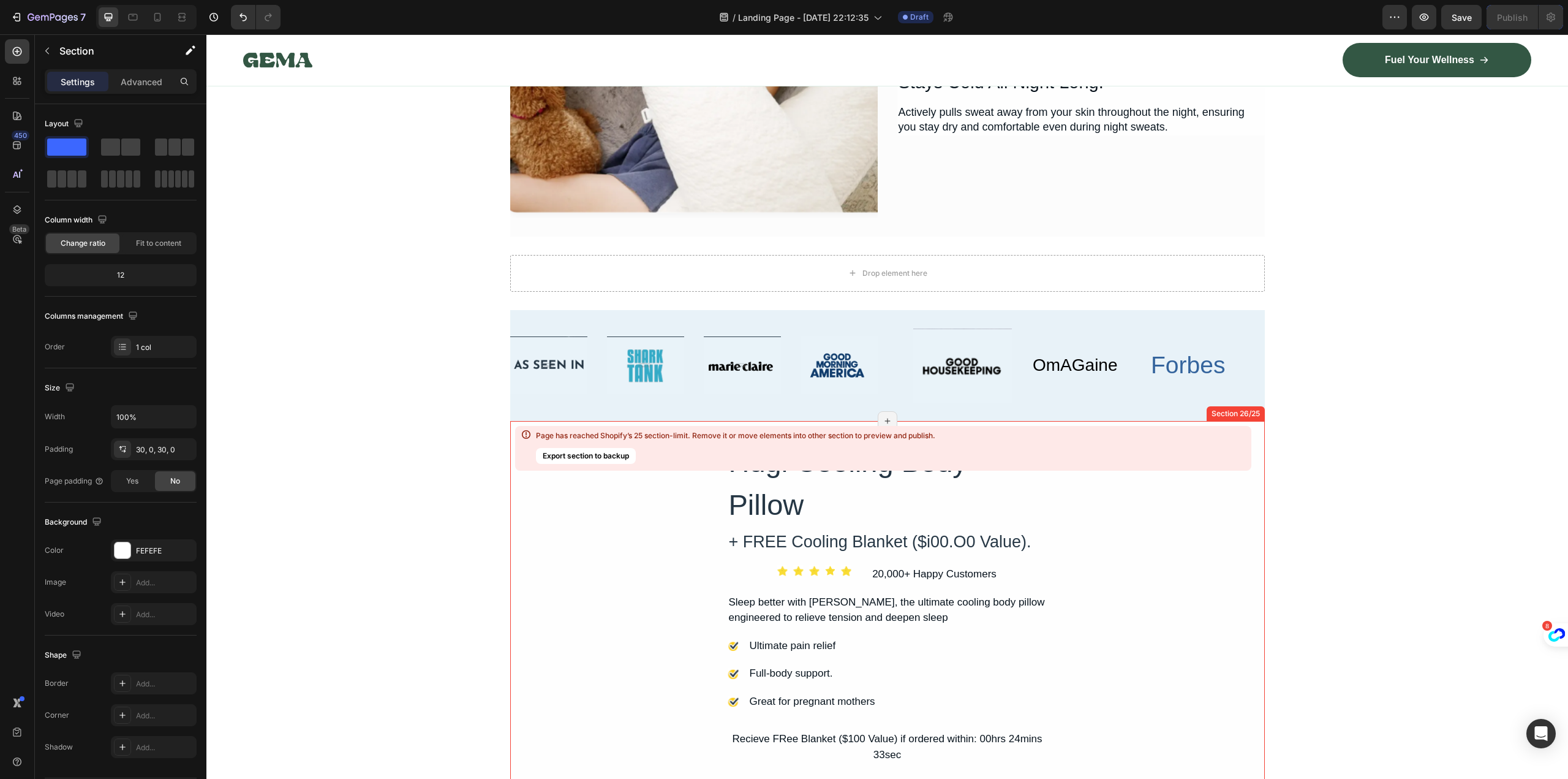
click at [1254, 412] on icon at bounding box center [1254, 409] width 10 height 10
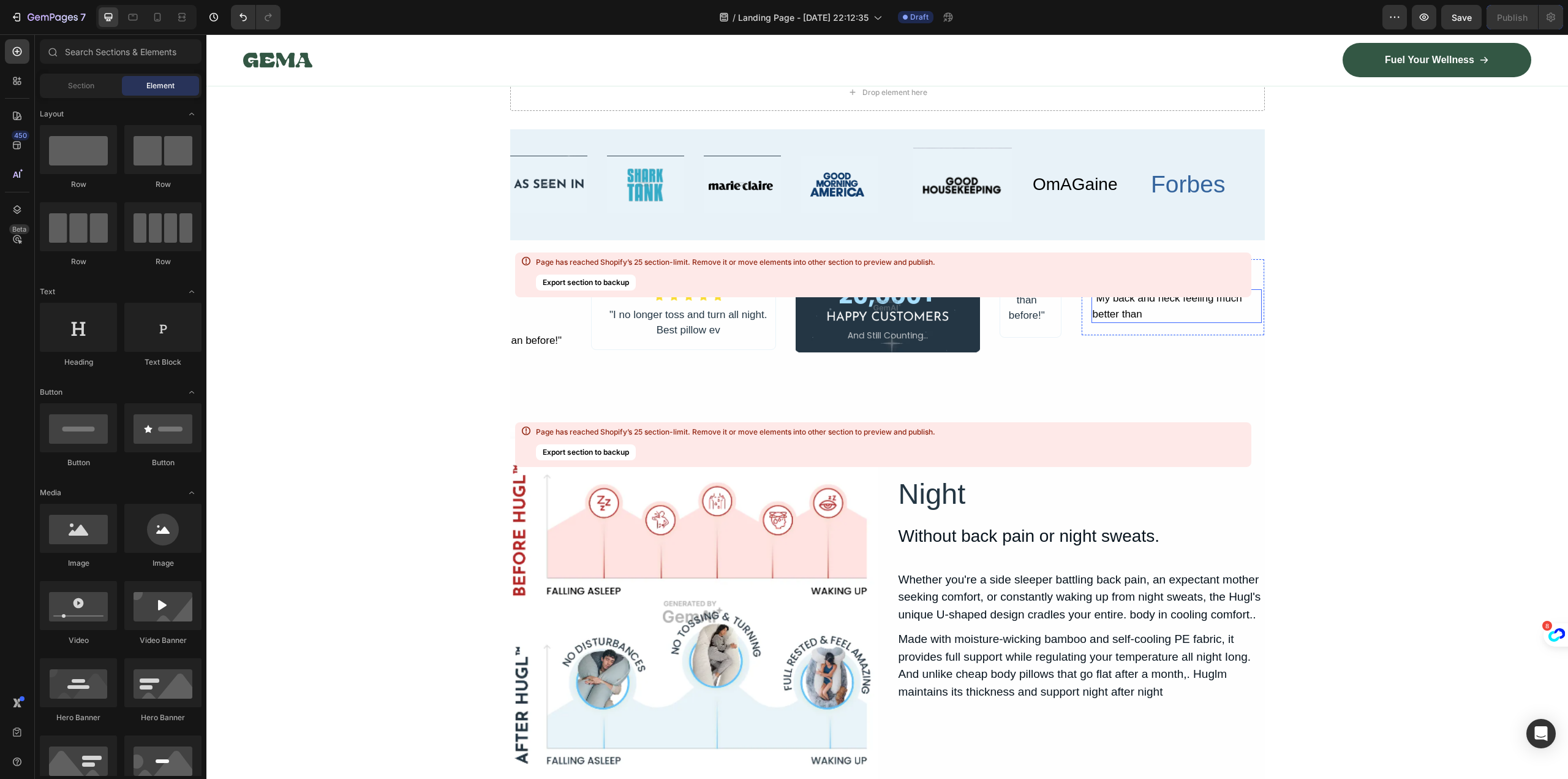
scroll to position [10840, 0]
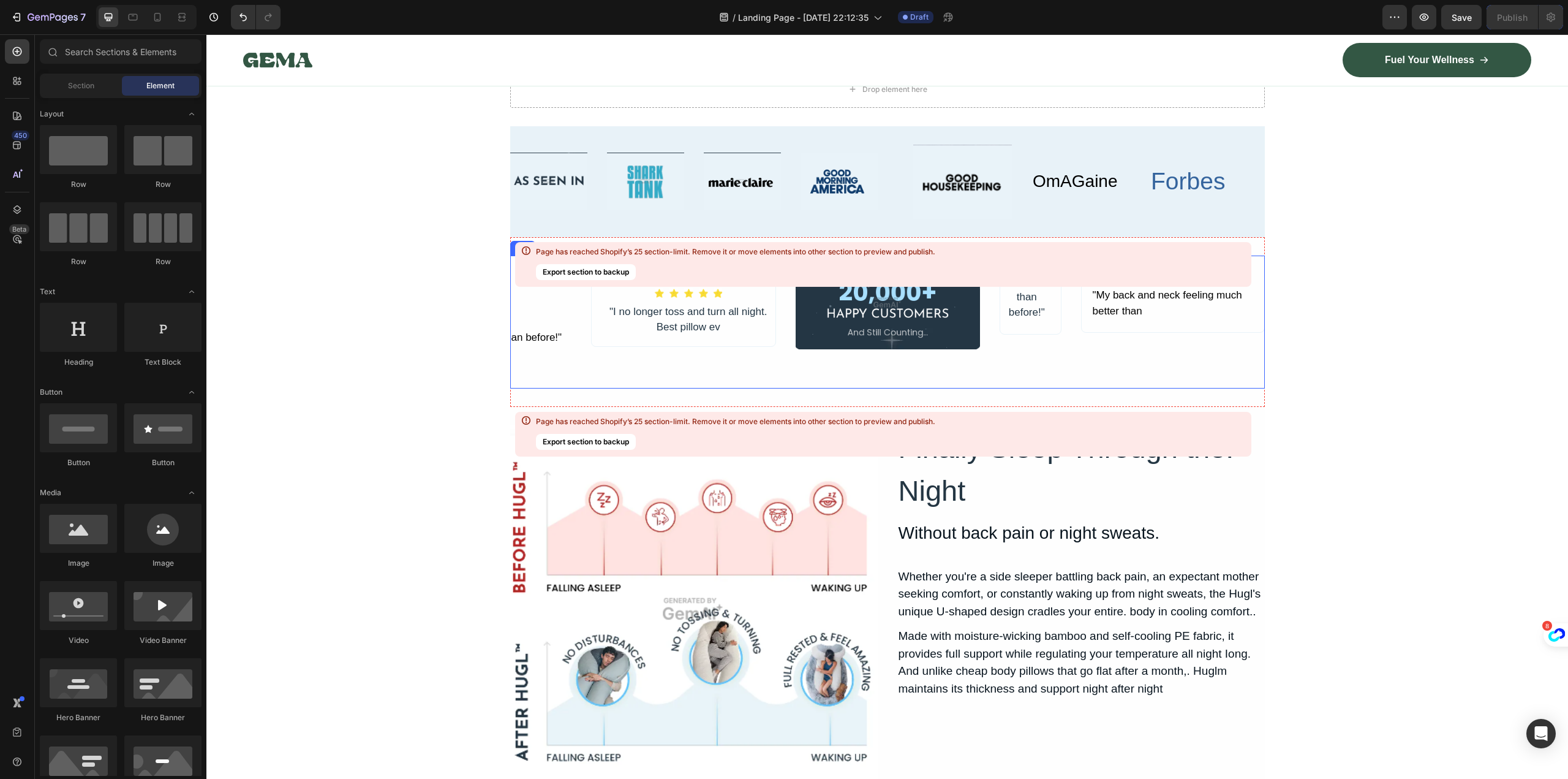
click at [1244, 367] on div "Wiata B. Text Block "My back and neck feeling much better than Text Block Row" at bounding box center [1173, 322] width 184 height 133
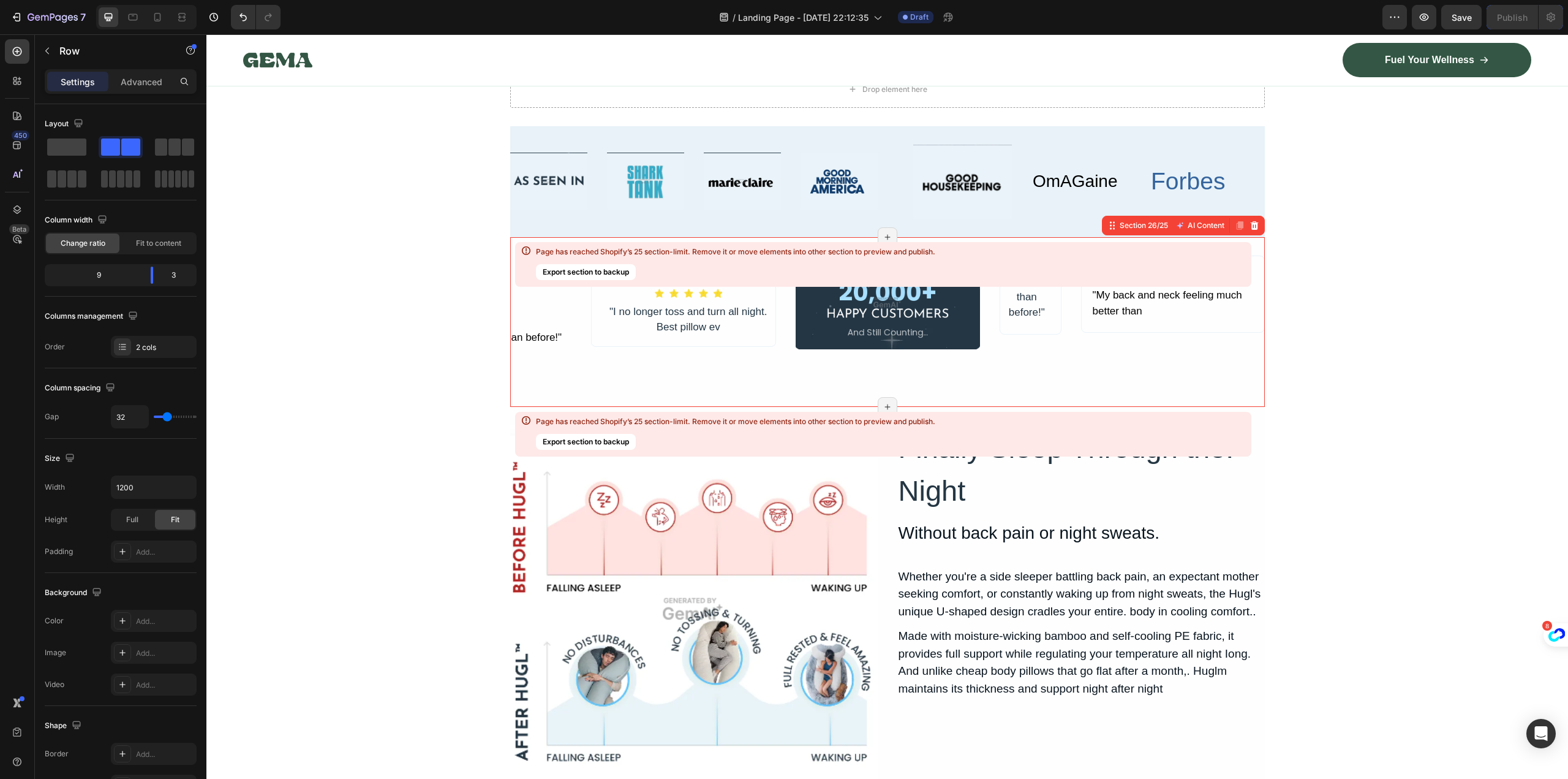
click at [1256, 398] on div "an before!" Text Block Icon Icon Icon Icon Icon Icon List Hoz "I no longer toss…" at bounding box center [887, 322] width 755 height 170
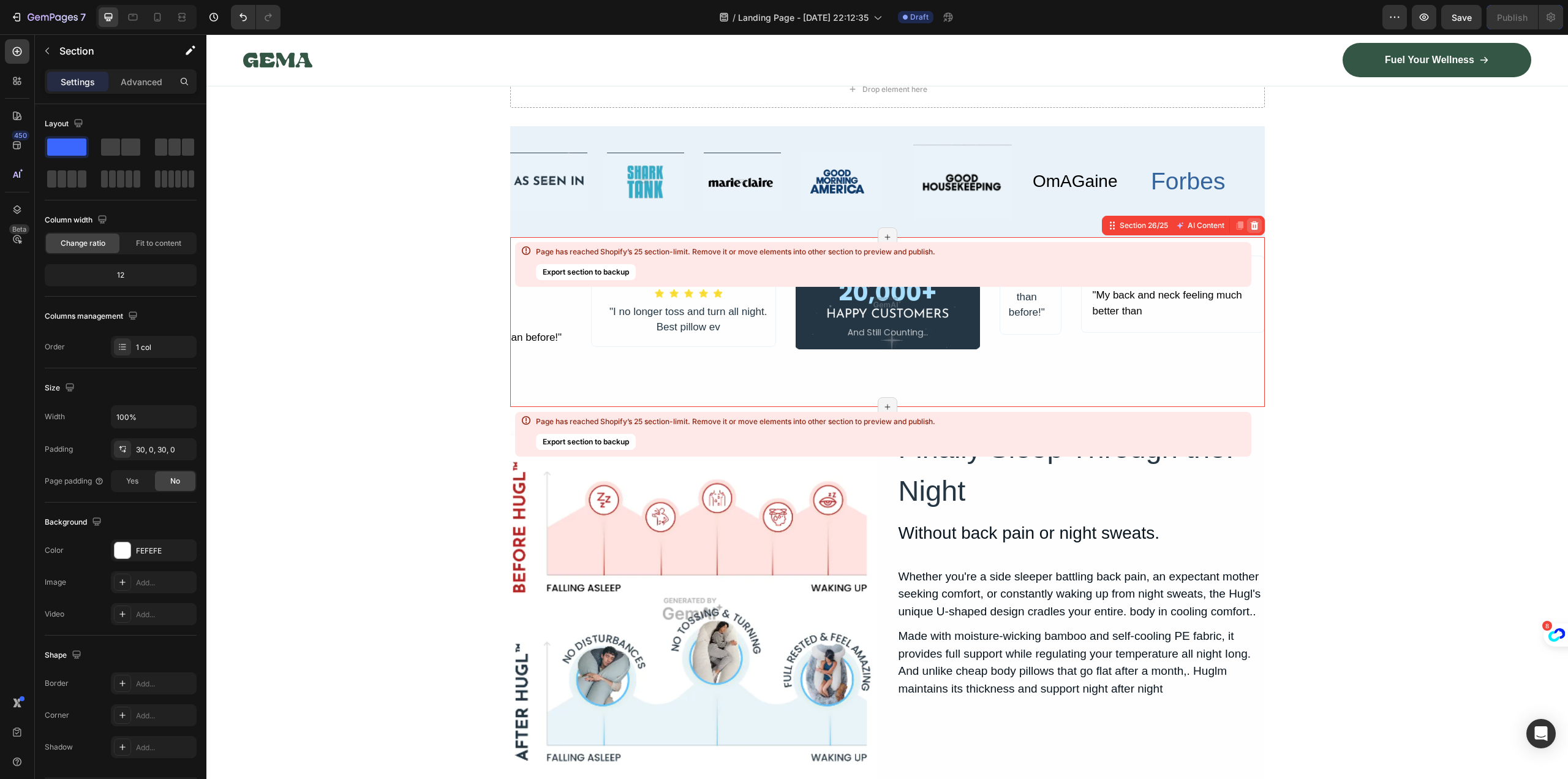
drag, startPoint x: 1251, startPoint y: 226, endPoint x: 1454, endPoint y: 292, distance: 213.5
click at [1251, 226] on icon at bounding box center [1254, 225] width 10 height 10
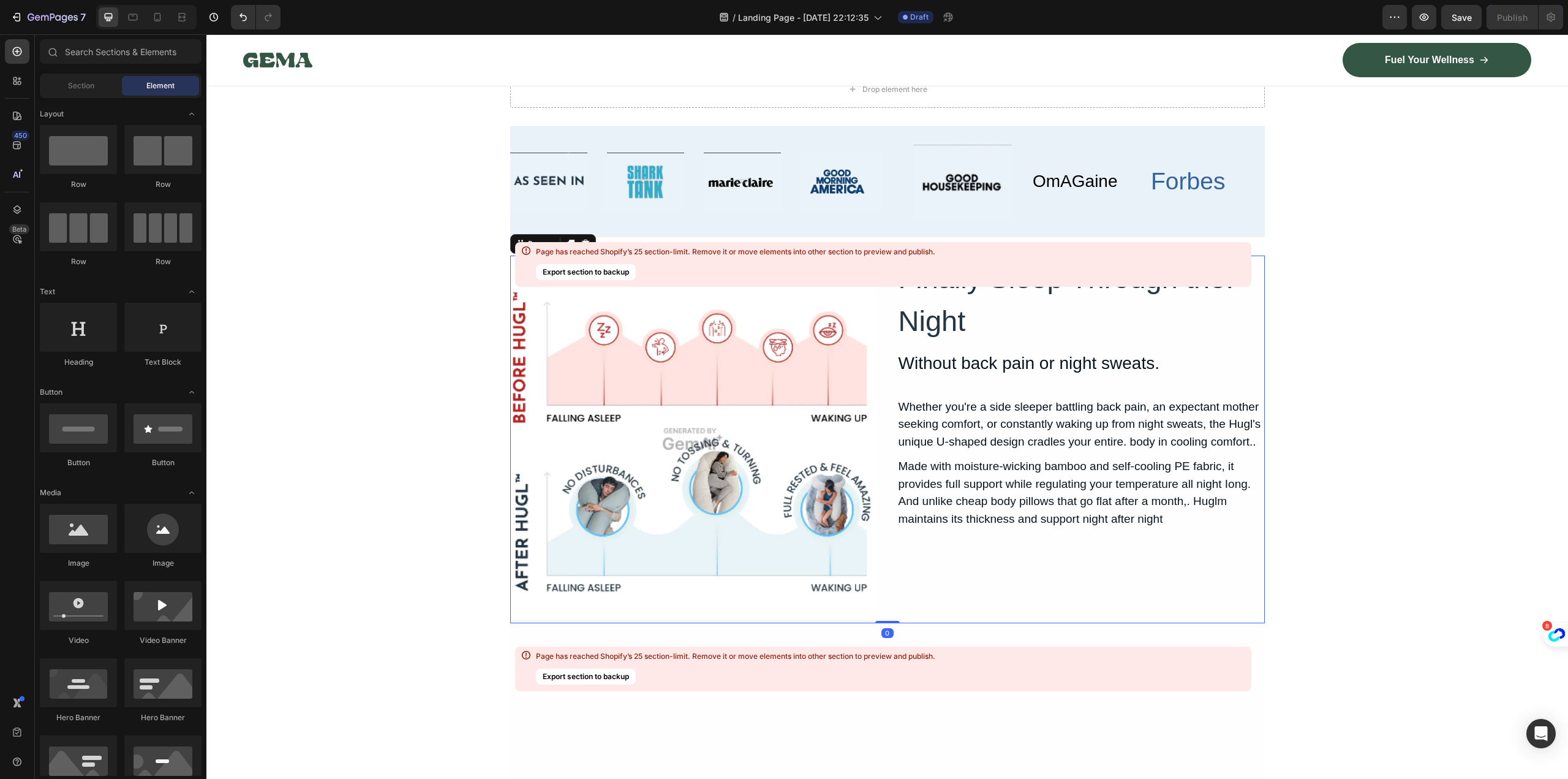
click at [1242, 597] on div "Finally Sleep Through the. Night Heading Without back pain or night sweats. Hea…" at bounding box center [1081, 439] width 367 height 368
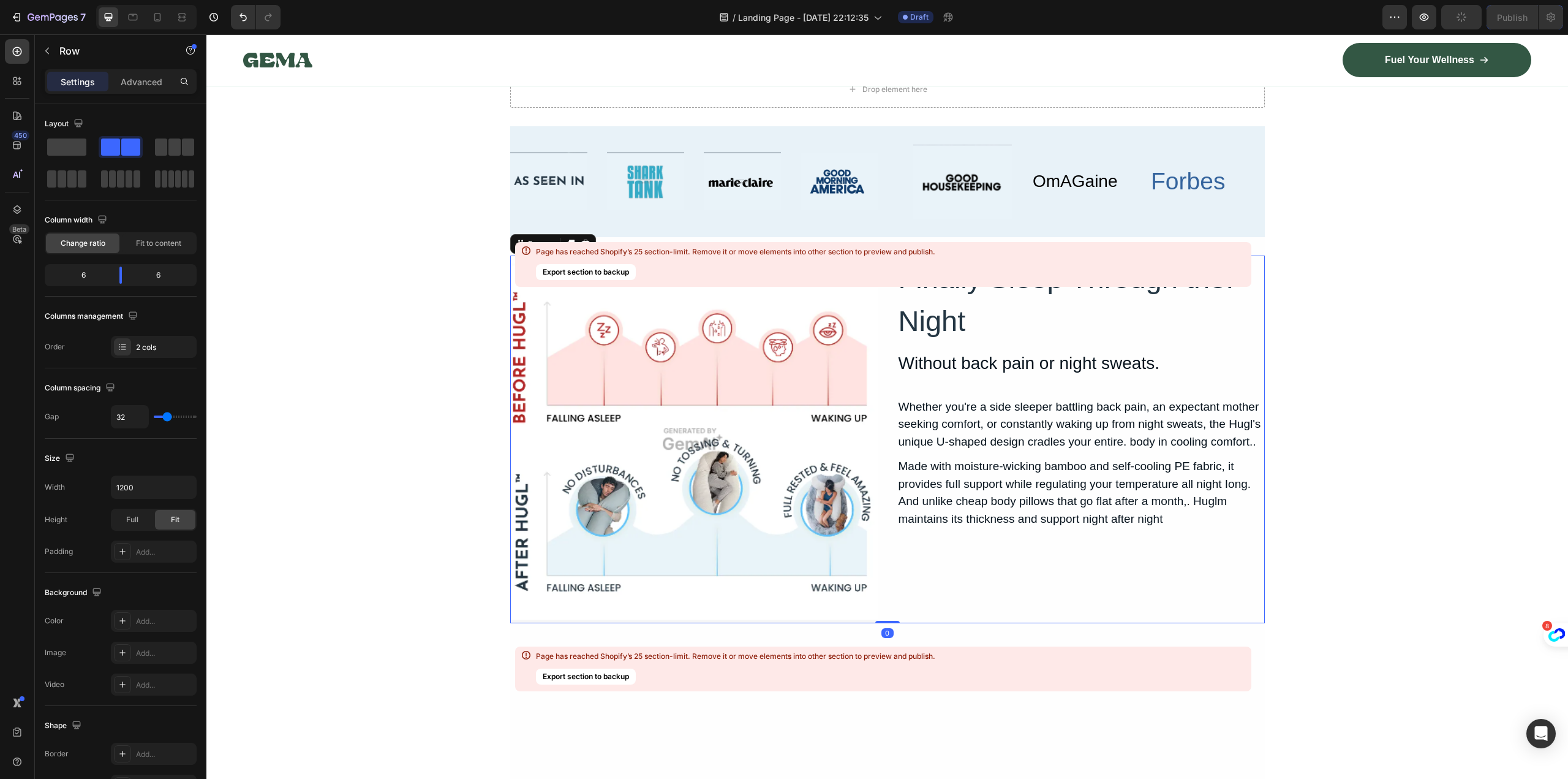
click at [1223, 598] on div "Finally Sleep Through the. Night Heading Without back pain or night sweats. Hea…" at bounding box center [1081, 439] width 367 height 368
drag, startPoint x: 581, startPoint y: 240, endPoint x: 795, endPoint y: 278, distance: 217.3
click at [581, 240] on icon at bounding box center [585, 243] width 8 height 9
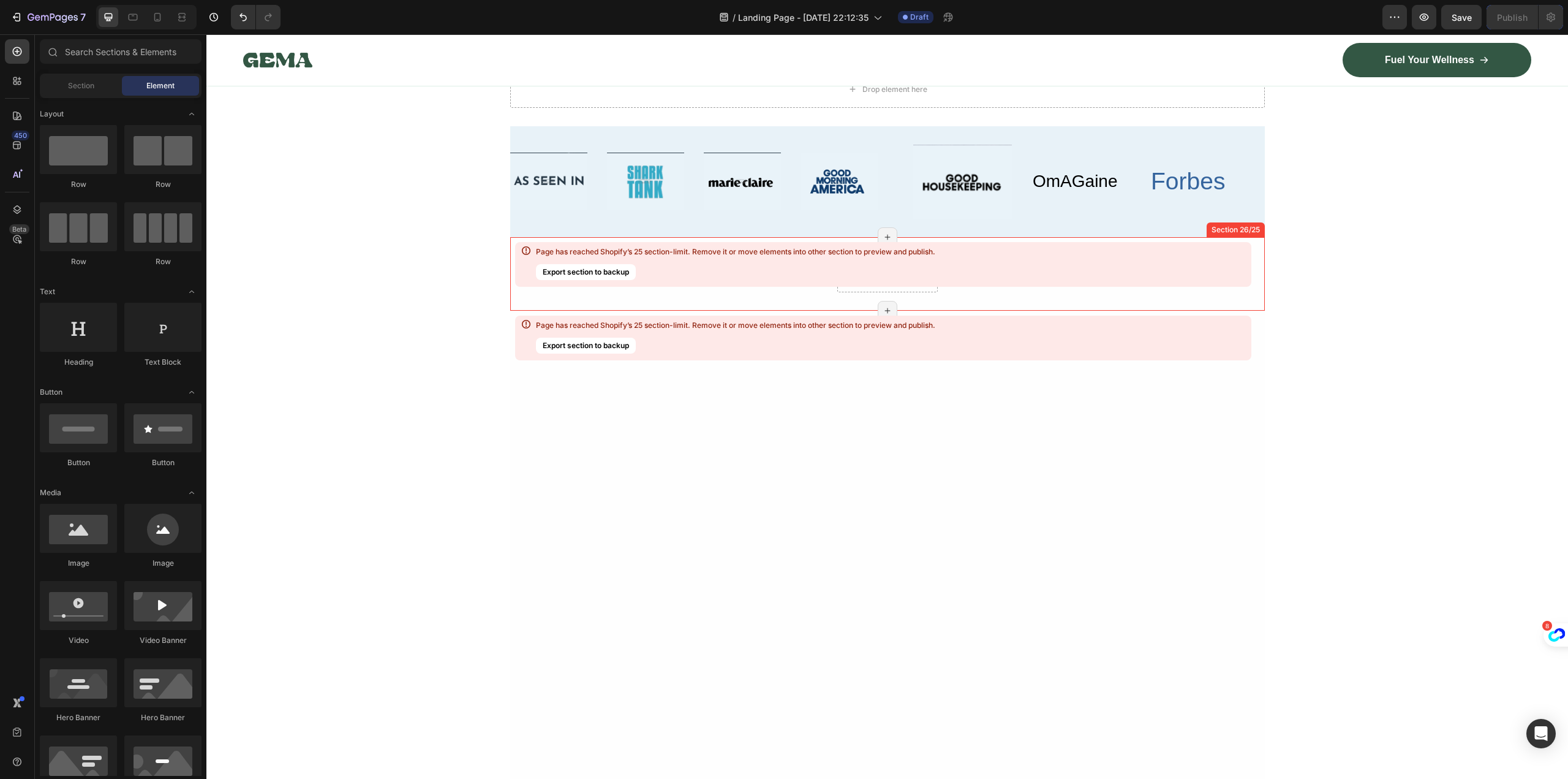
click at [1187, 288] on div "Drop element here Row Row" at bounding box center [887, 274] width 755 height 37
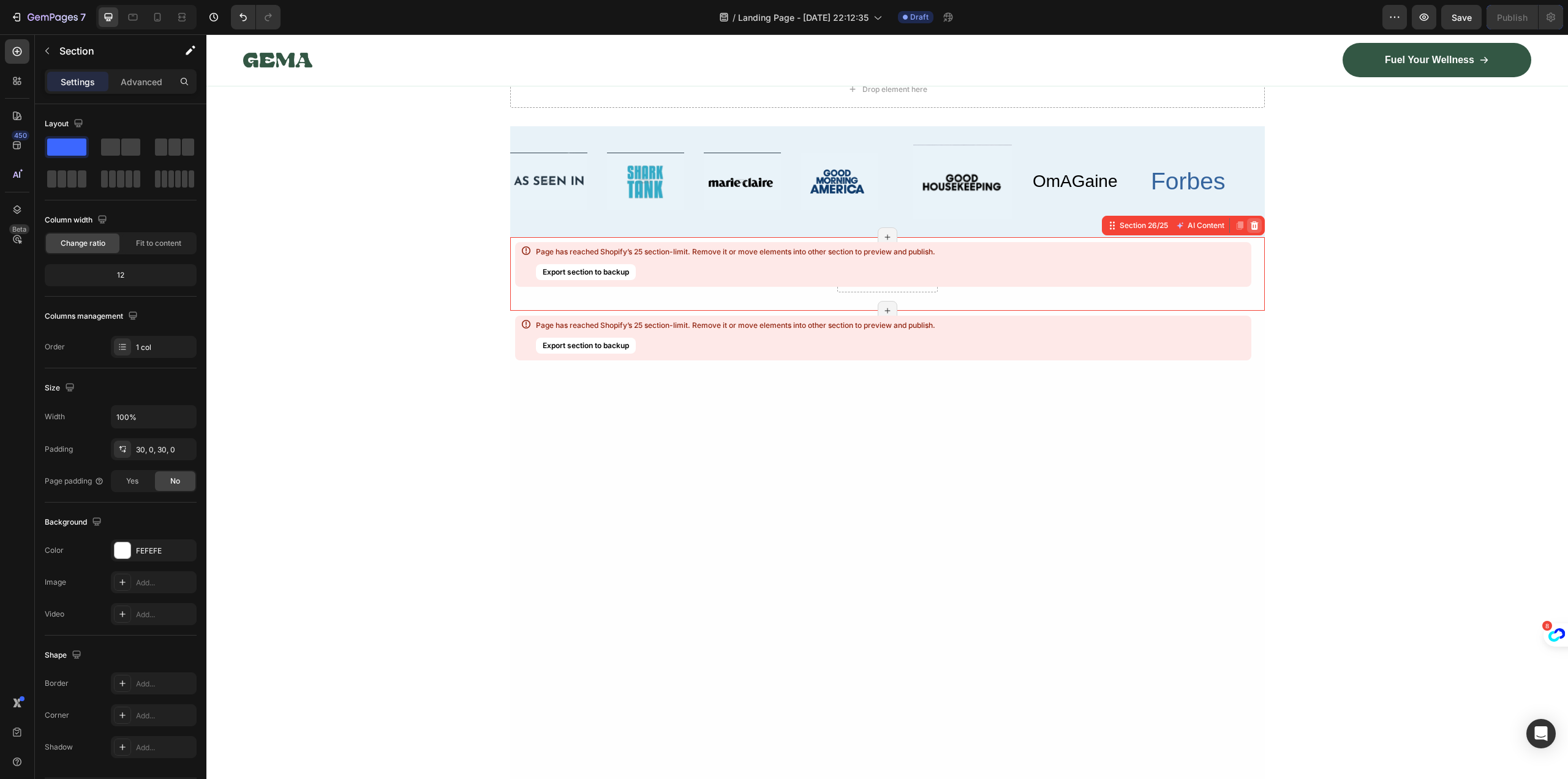
click at [1250, 227] on icon at bounding box center [1254, 225] width 8 height 9
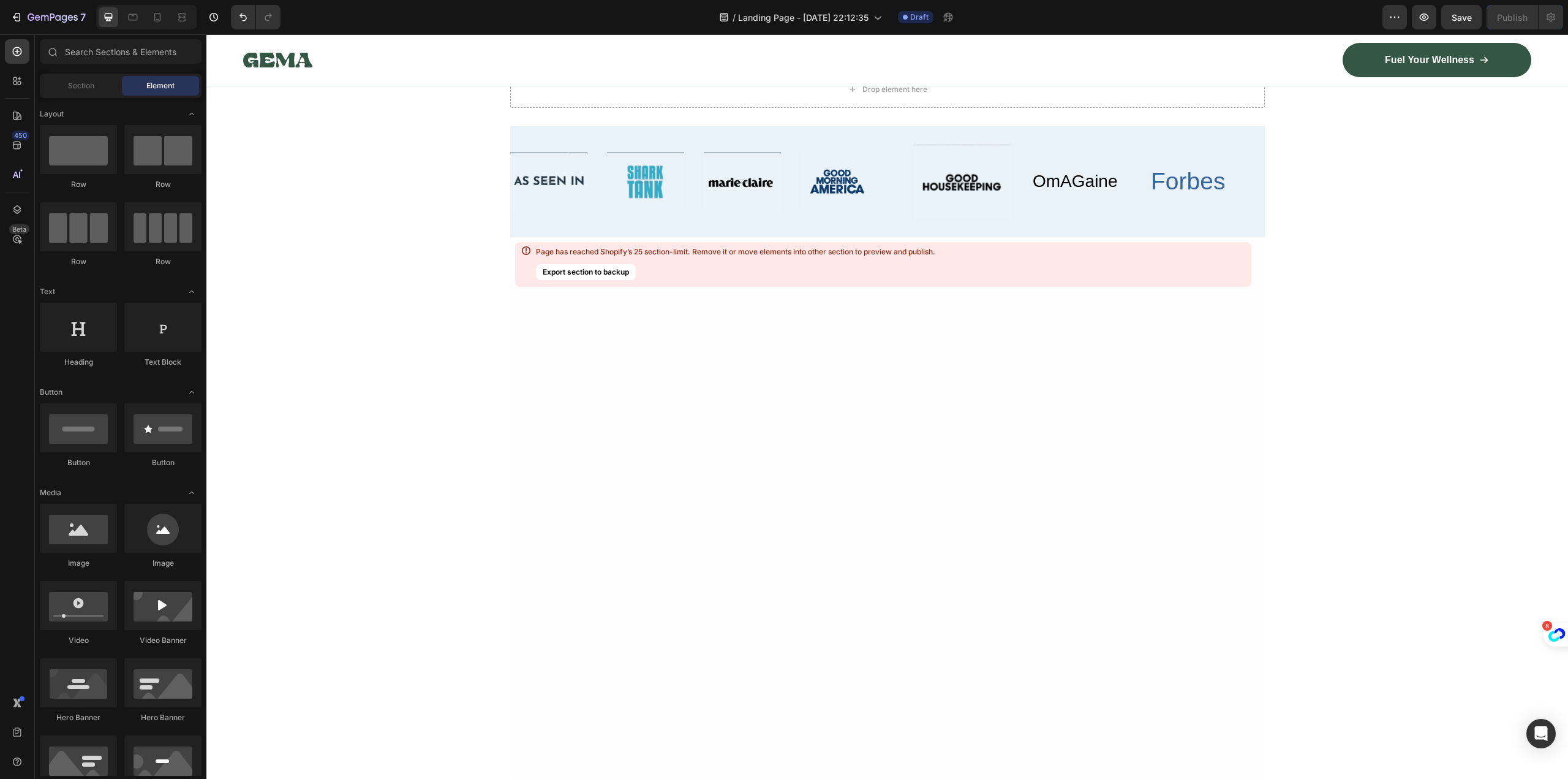
click at [1245, 256] on div "Page has reached Shopify’s 25 section-limit. Remove it or move elements into ot…" at bounding box center [883, 264] width 736 height 45
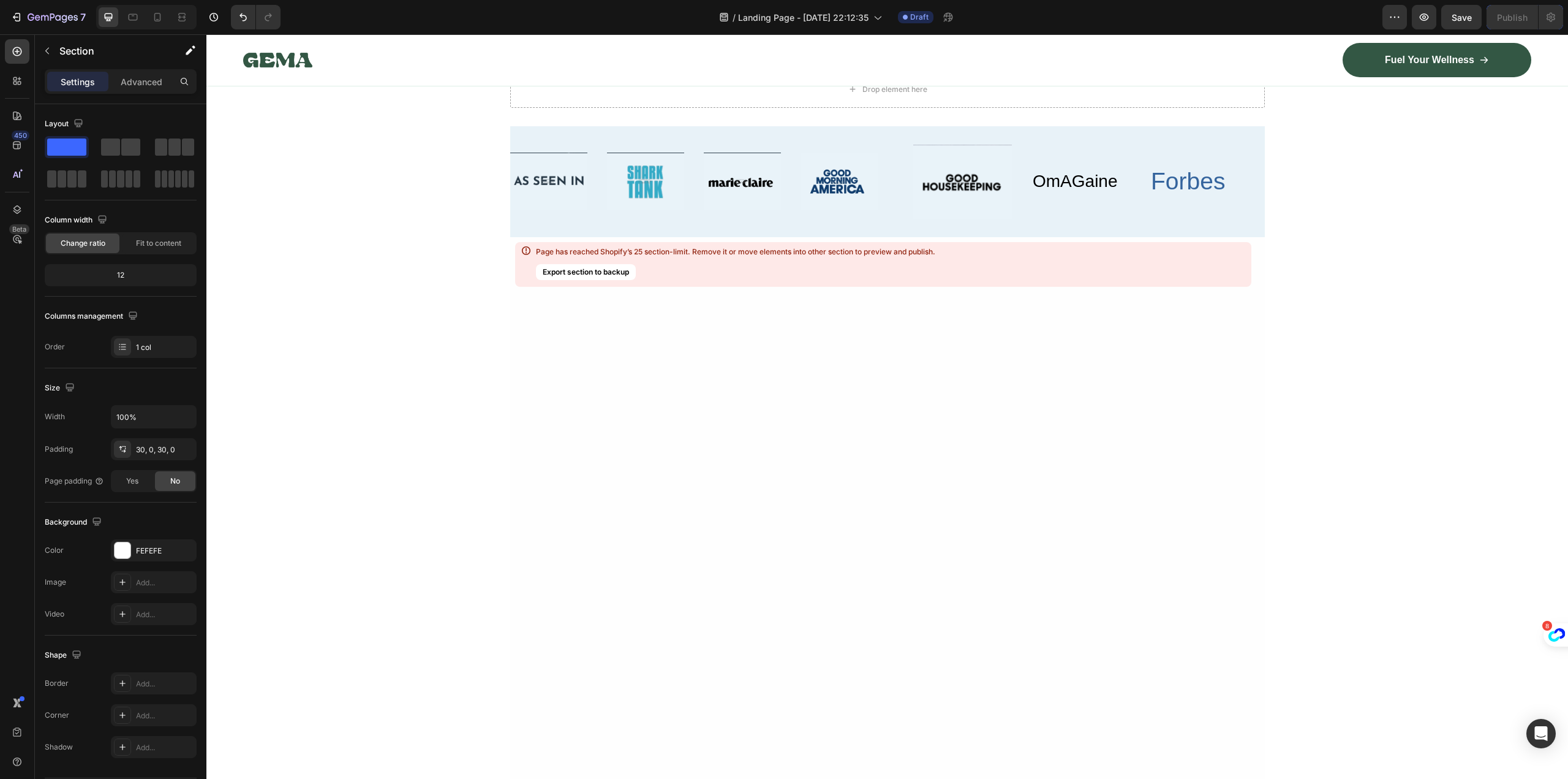
click at [1175, 312] on div at bounding box center [887, 740] width 755 height 1007
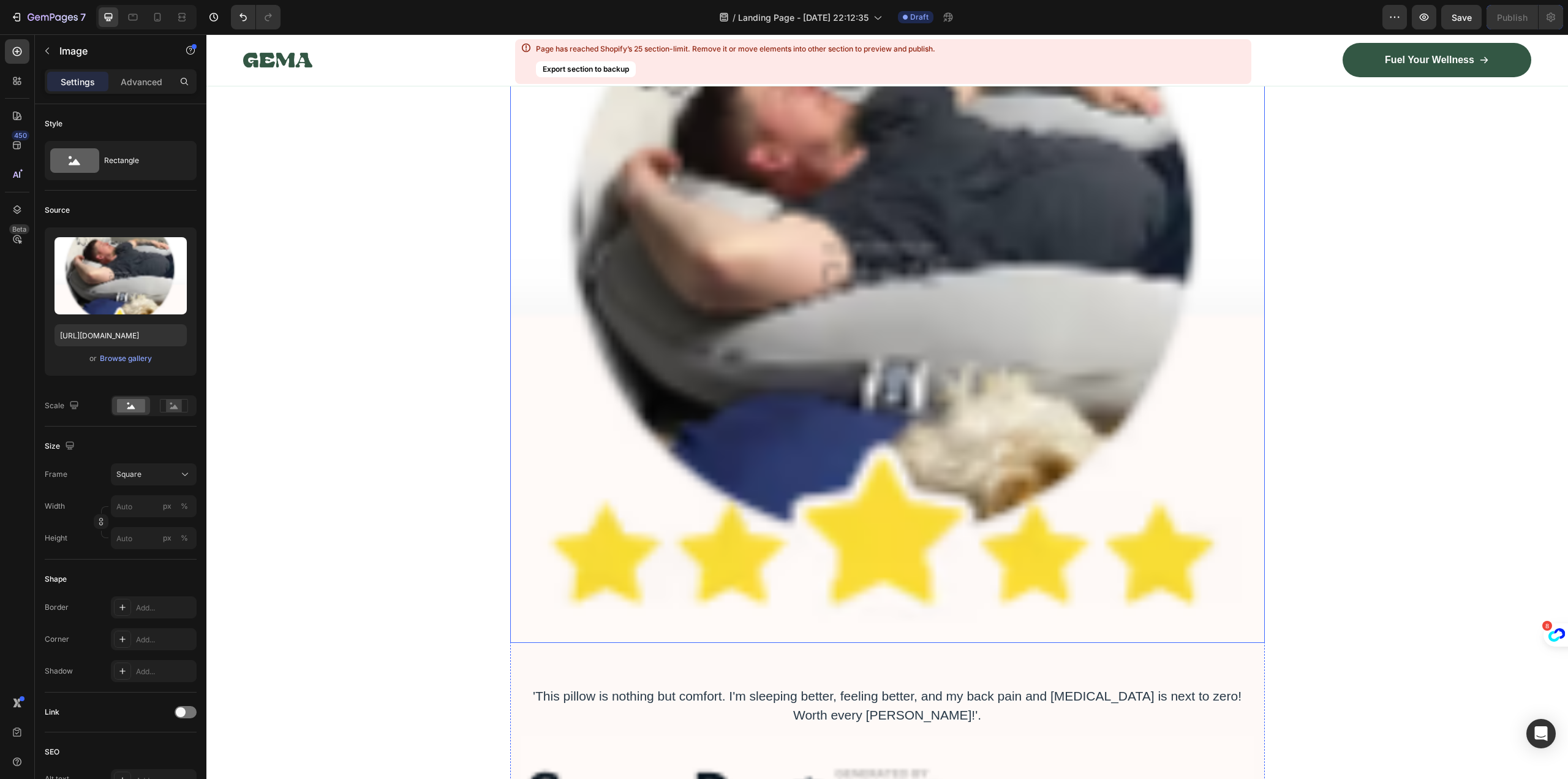
click at [1184, 467] on img at bounding box center [887, 265] width 755 height 755
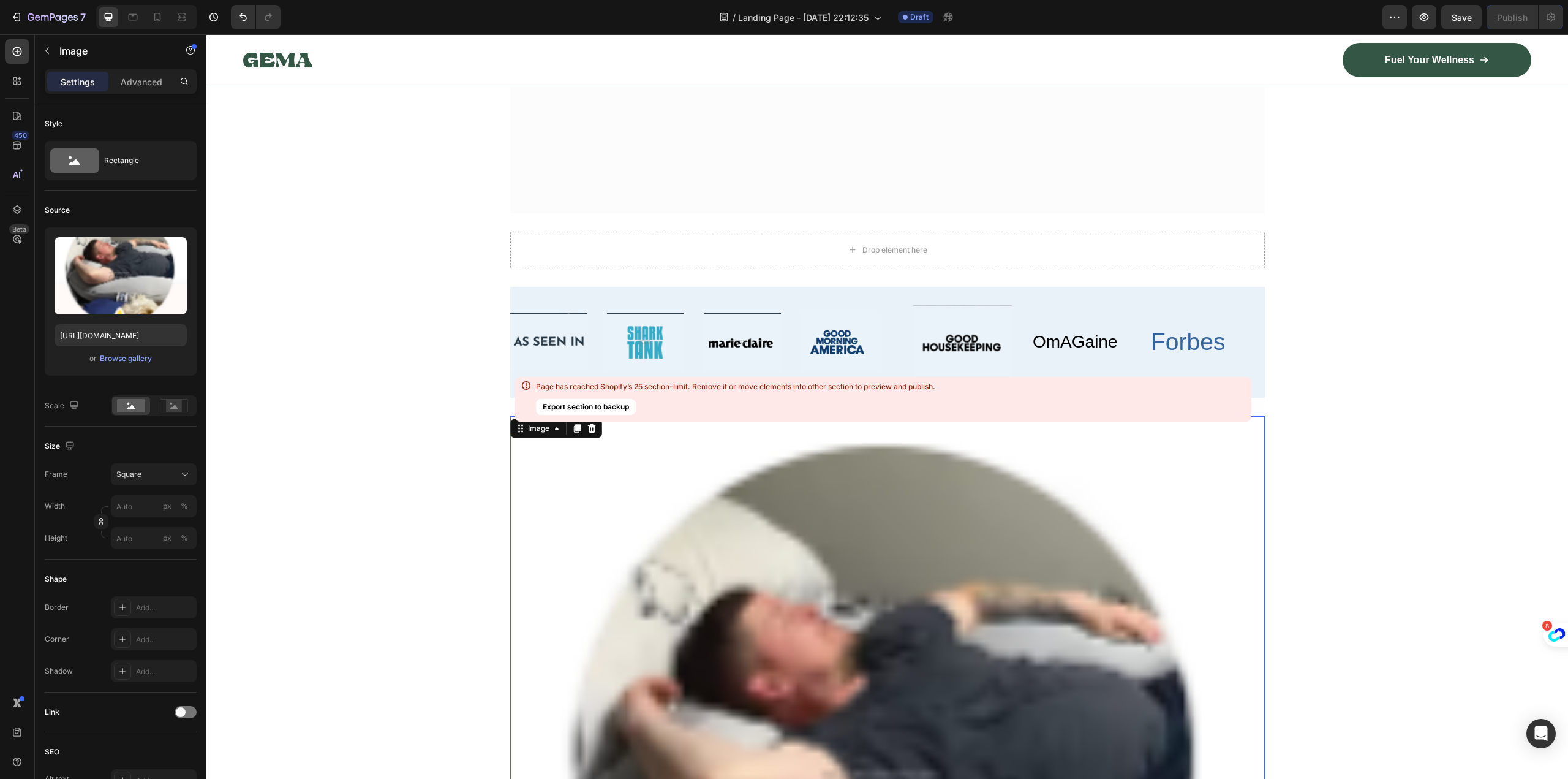
scroll to position [10657, 0]
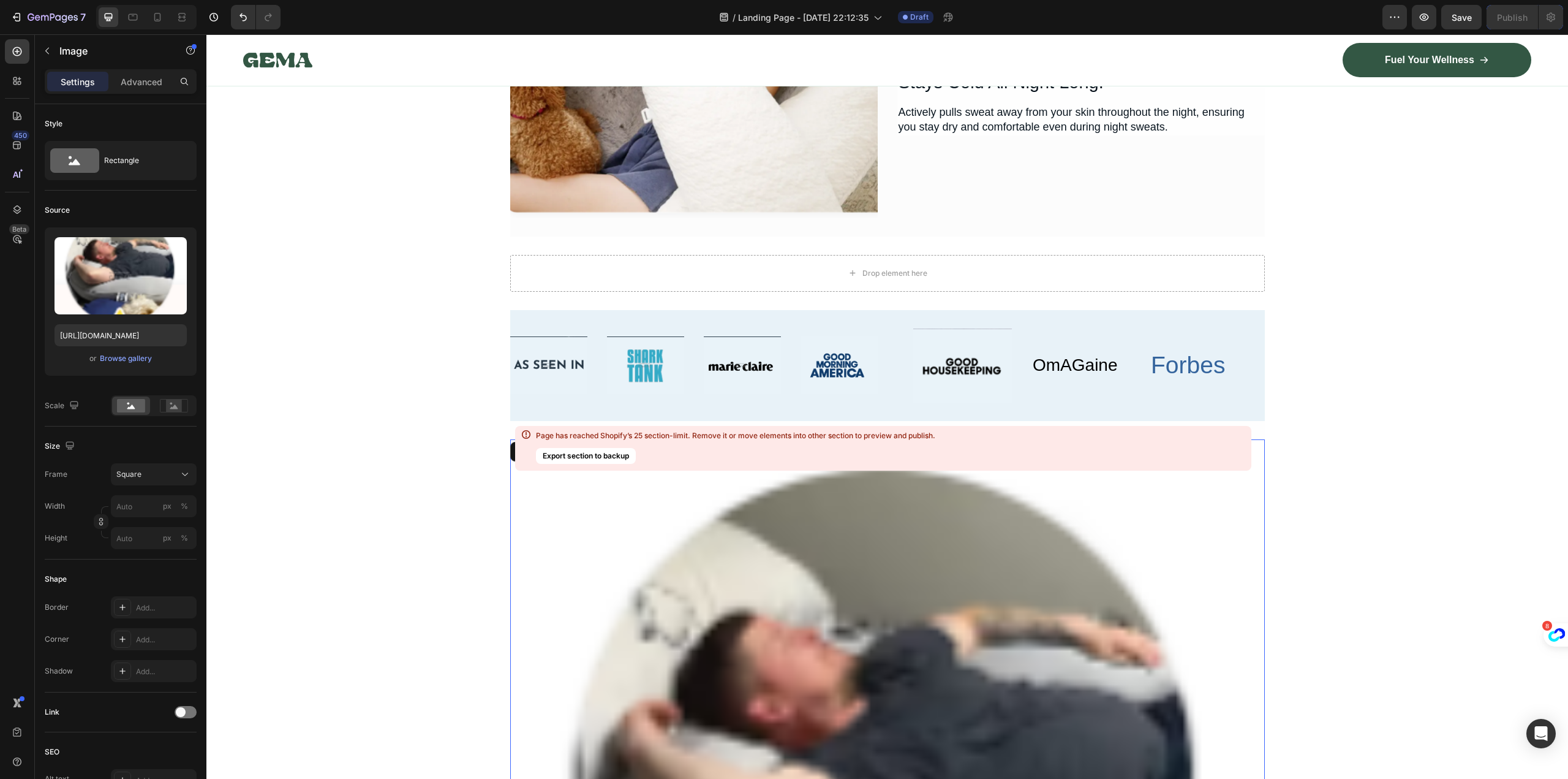
click at [1246, 453] on div "Page has reached Shopify’s 25 section-limit. Remove it or move elements into ot…" at bounding box center [883, 448] width 736 height 45
click at [699, 436] on div "Page has reached Shopify’s 25 section-limit. Remove it or move elements into ot…" at bounding box center [736, 435] width 400 height 10
click at [1193, 464] on div "Page has reached Shopify’s 25 section-limit. Remove it or move elements into ot…" at bounding box center [883, 448] width 736 height 45
drag, startPoint x: 1246, startPoint y: 476, endPoint x: 1250, endPoint y: 495, distance: 19.4
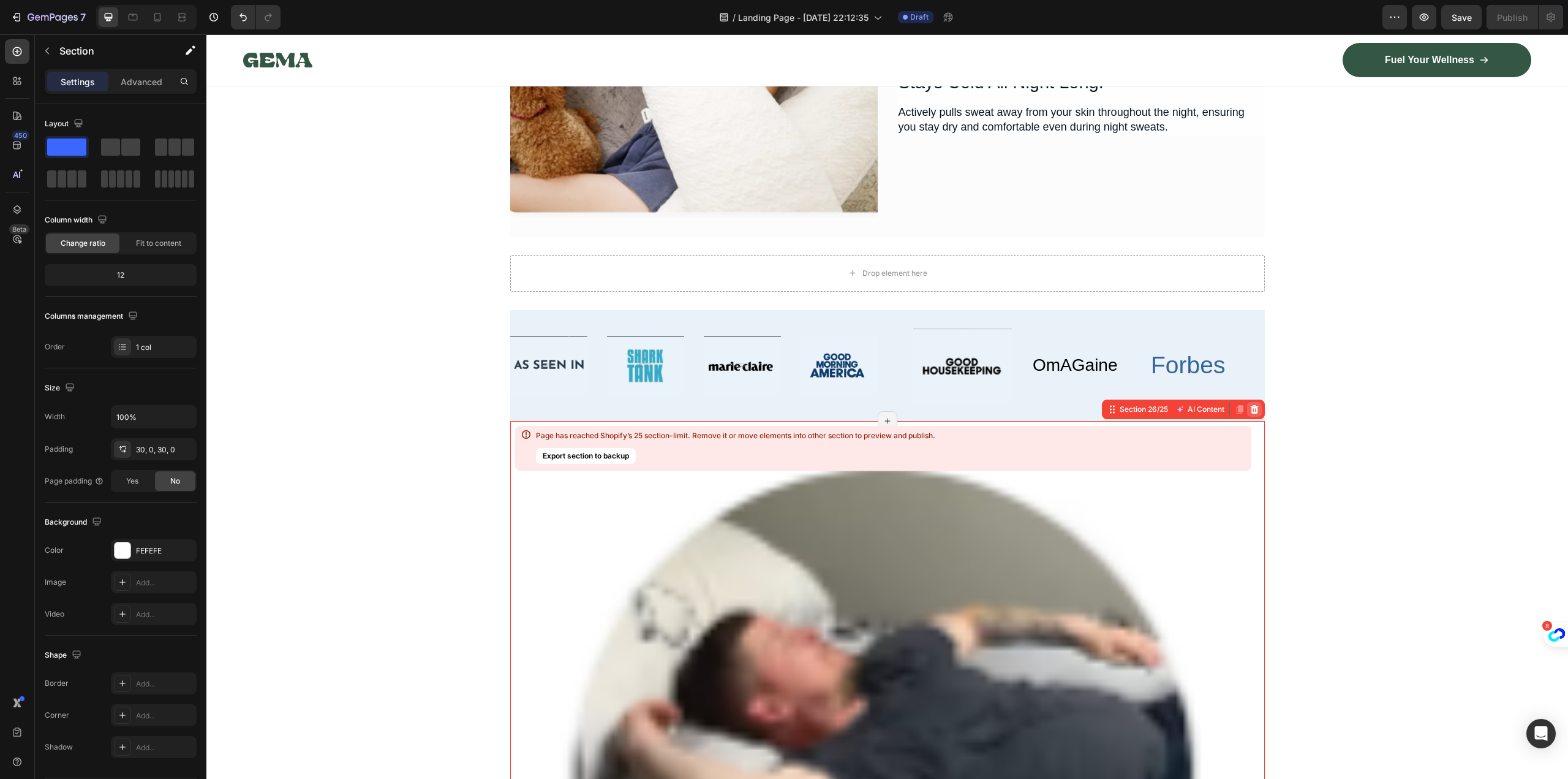
click at [1252, 412] on icon at bounding box center [1254, 408] width 8 height 9
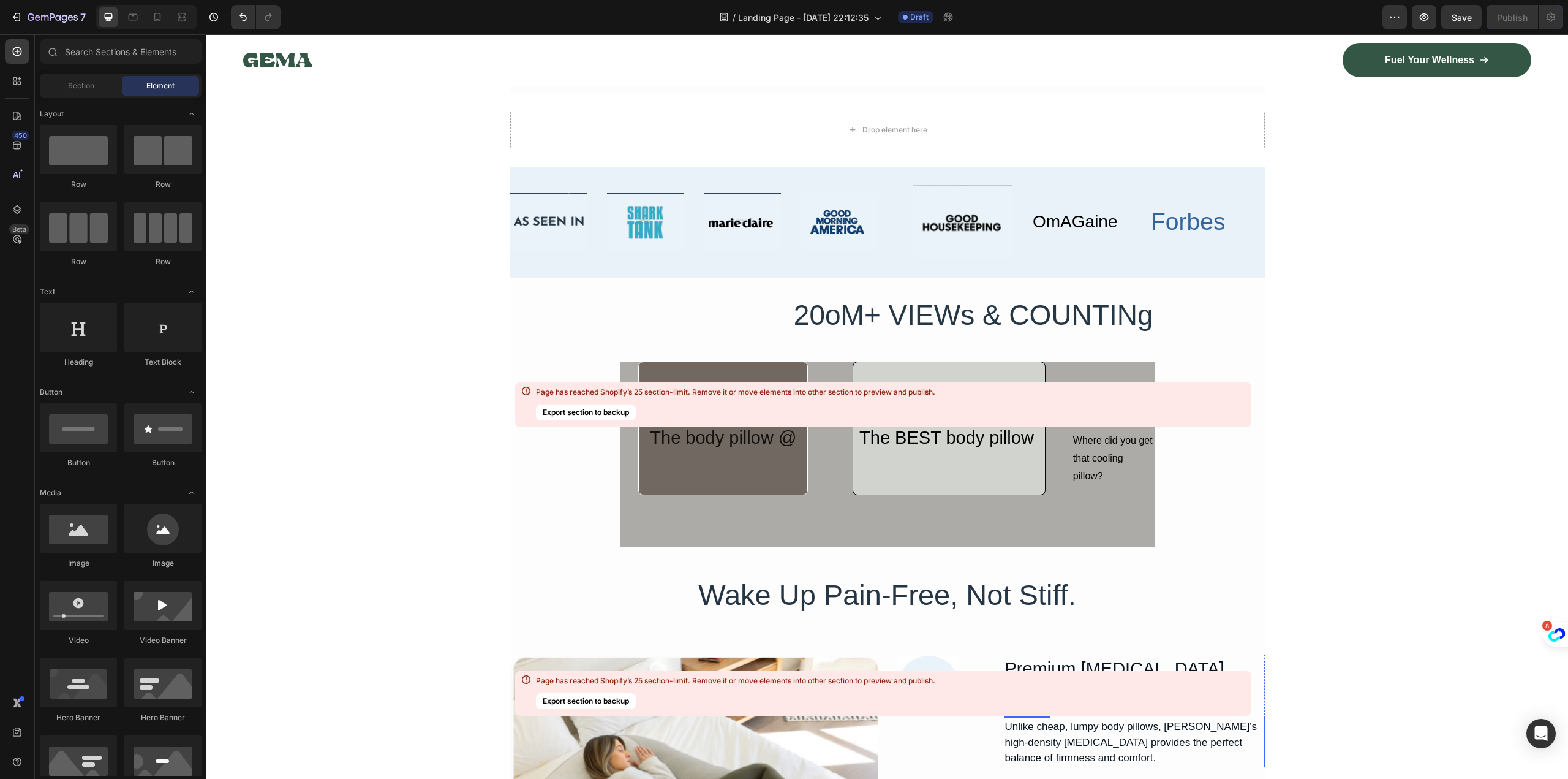
scroll to position [10963, 0]
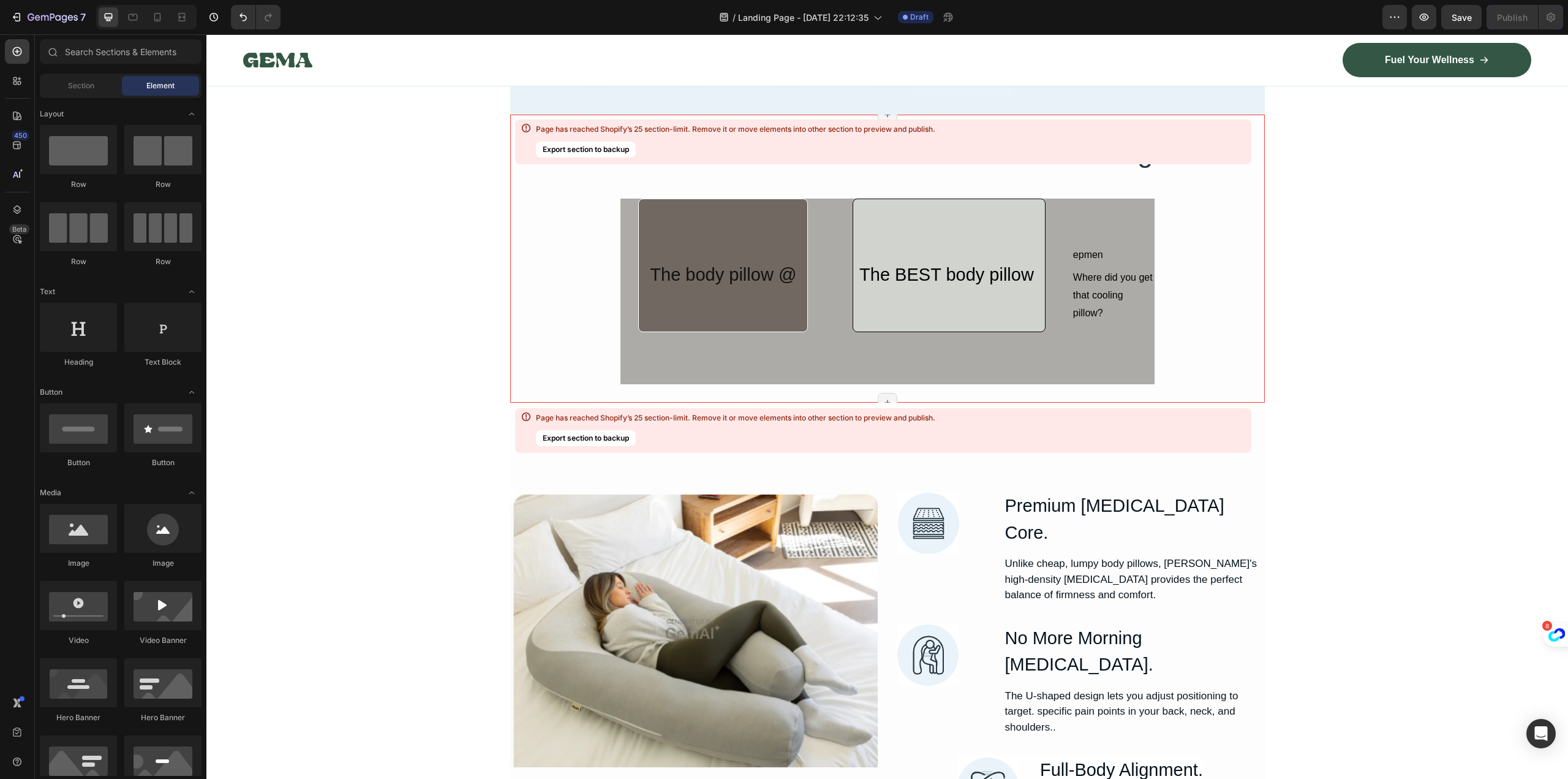
click at [1246, 350] on div "20oM+ VIEWs & COUNTINg Heading The body pillow @ Heading Row The BEST body pill…" at bounding box center [887, 259] width 755 height 252
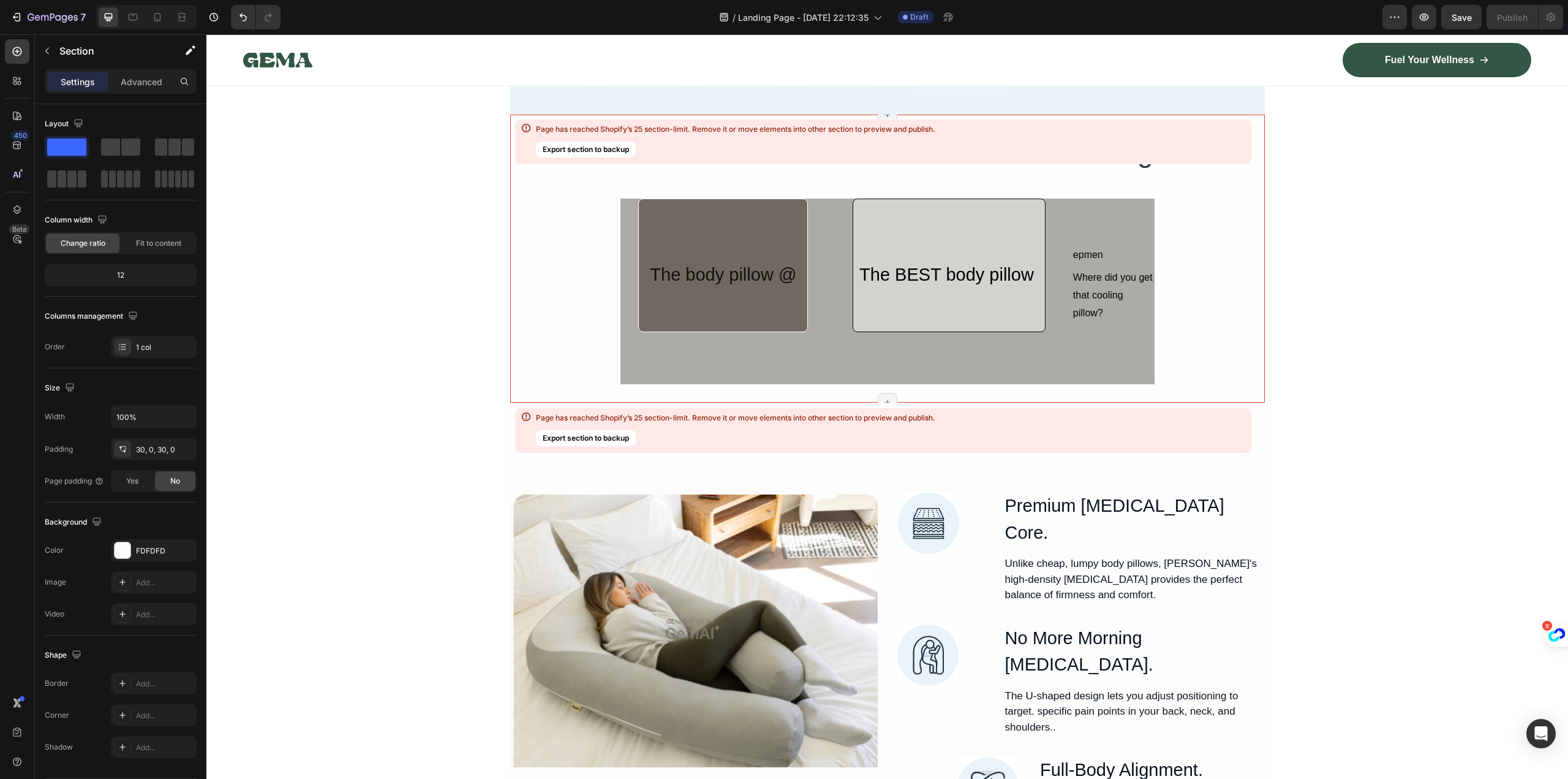
scroll to position [10718, 0]
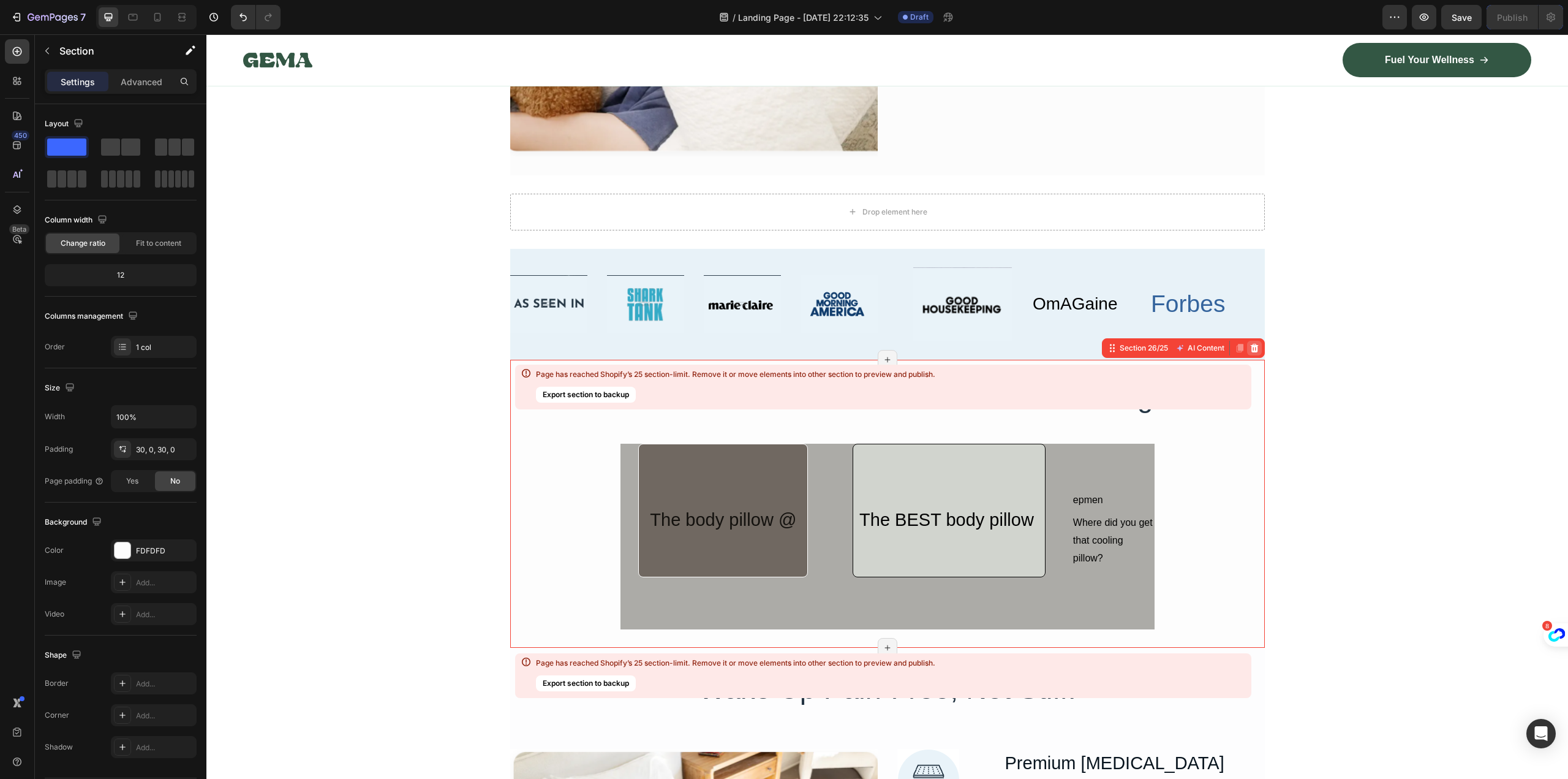
click at [1252, 350] on icon at bounding box center [1254, 347] width 8 height 9
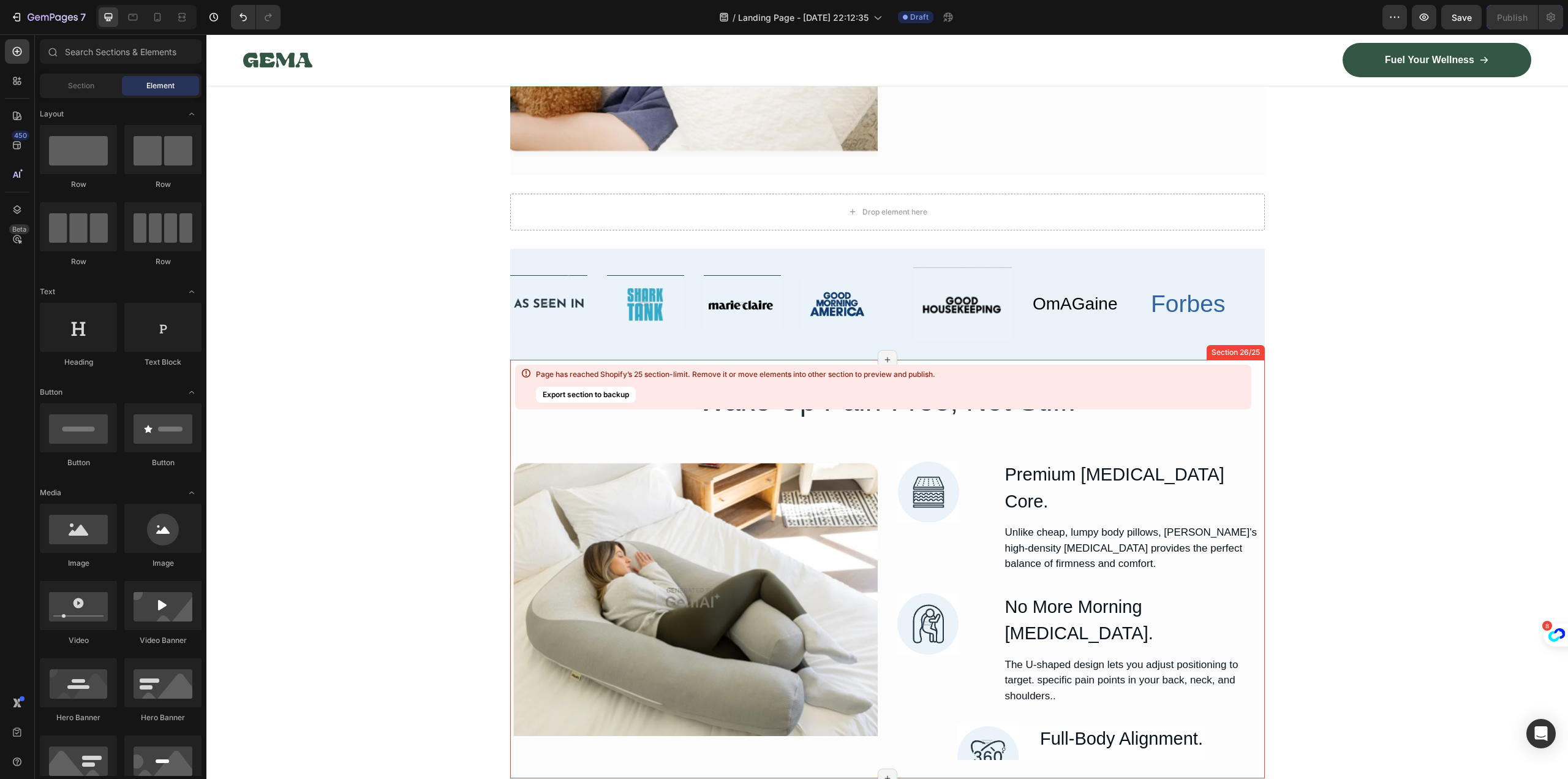
click at [1254, 371] on div "Wake Up Pain-Free, Not Stiff. Heading Image Image Premium Memory Foam Core. Hea…" at bounding box center [887, 569] width 755 height 419
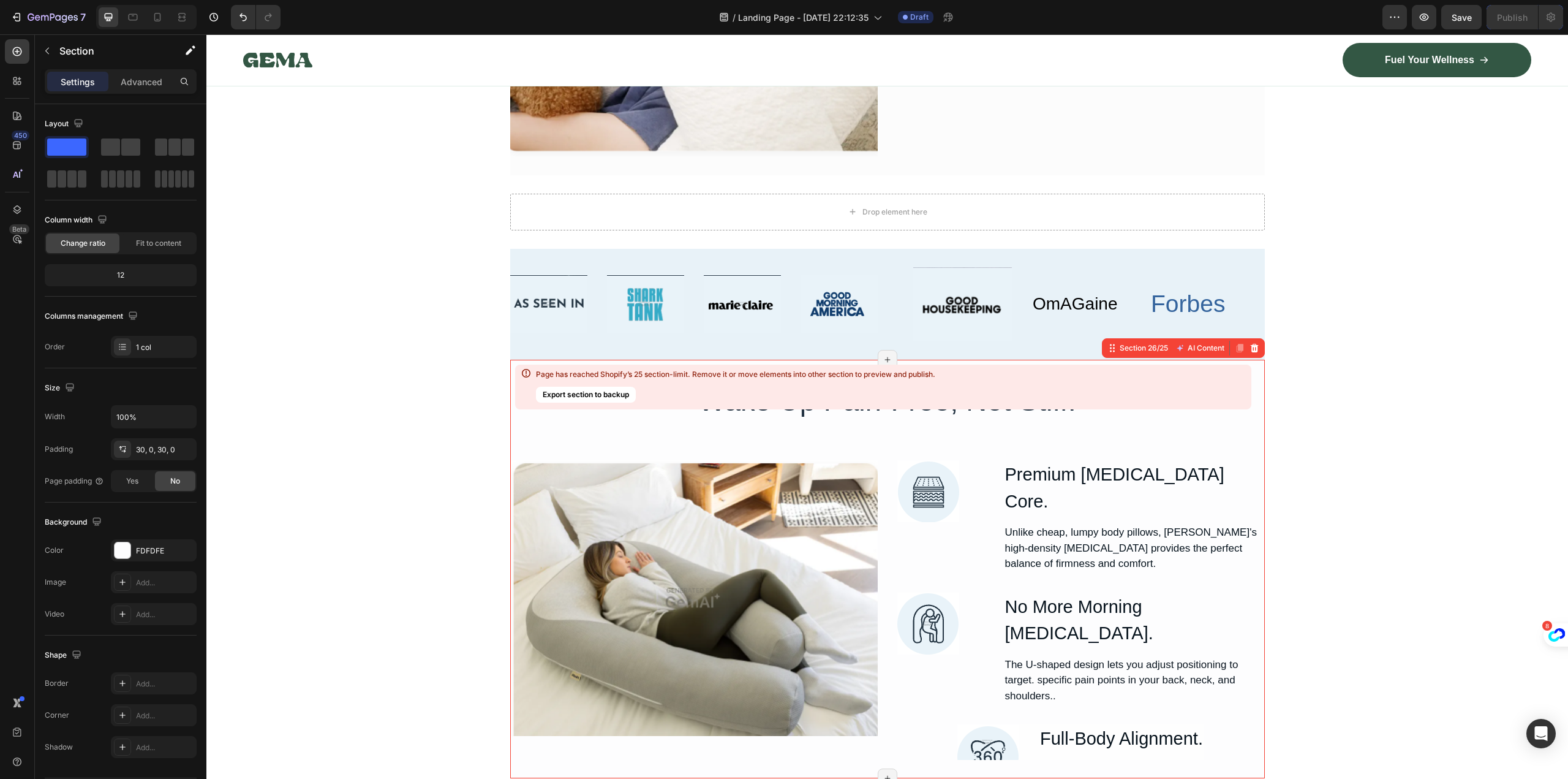
click at [1257, 344] on div "Section 26/25 AI Content Write with GemAI What would you like to describe here?…" at bounding box center [1183, 348] width 163 height 20
click at [1252, 343] on icon at bounding box center [1254, 348] width 10 height 10
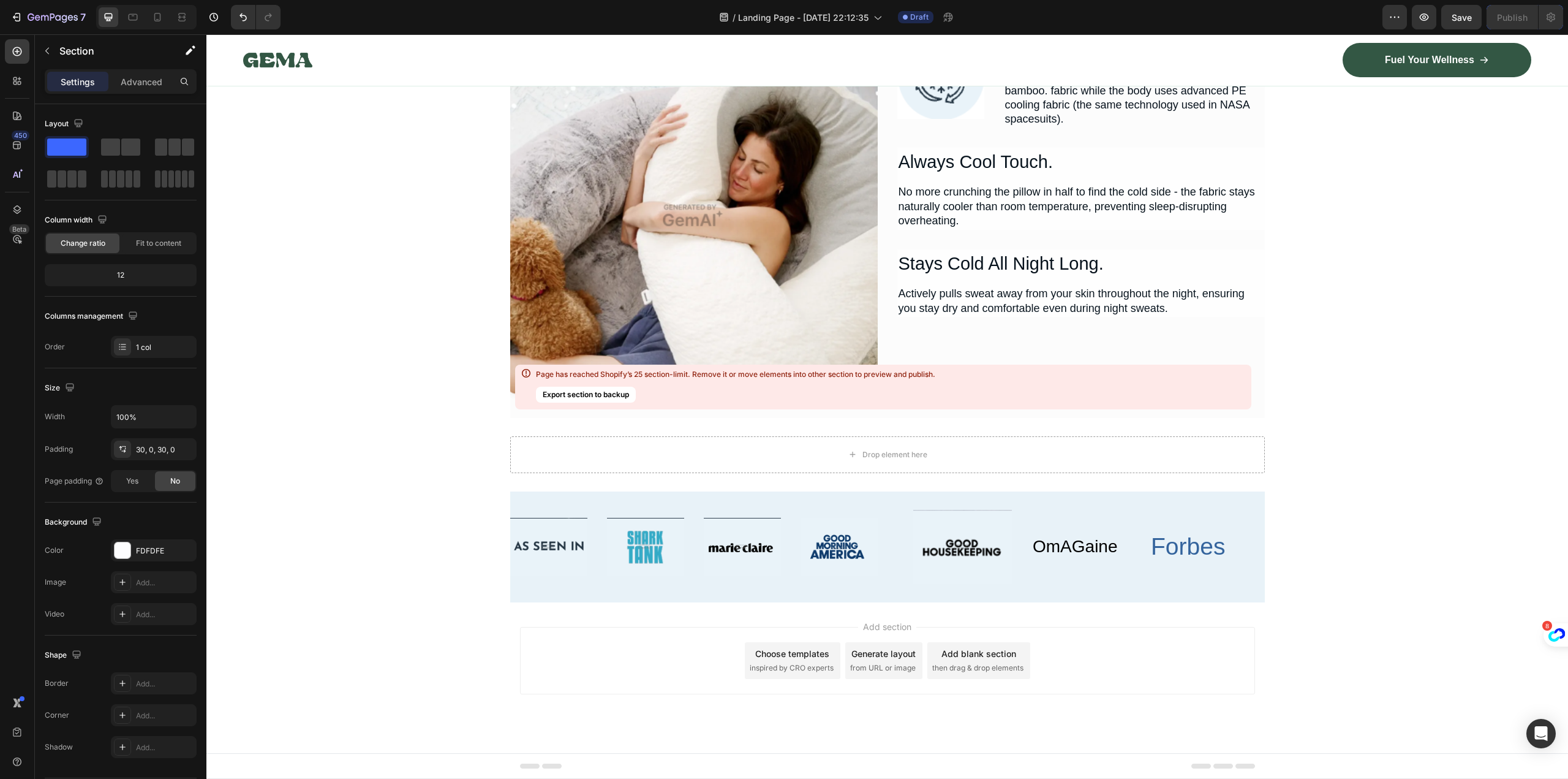
scroll to position [10476, 0]
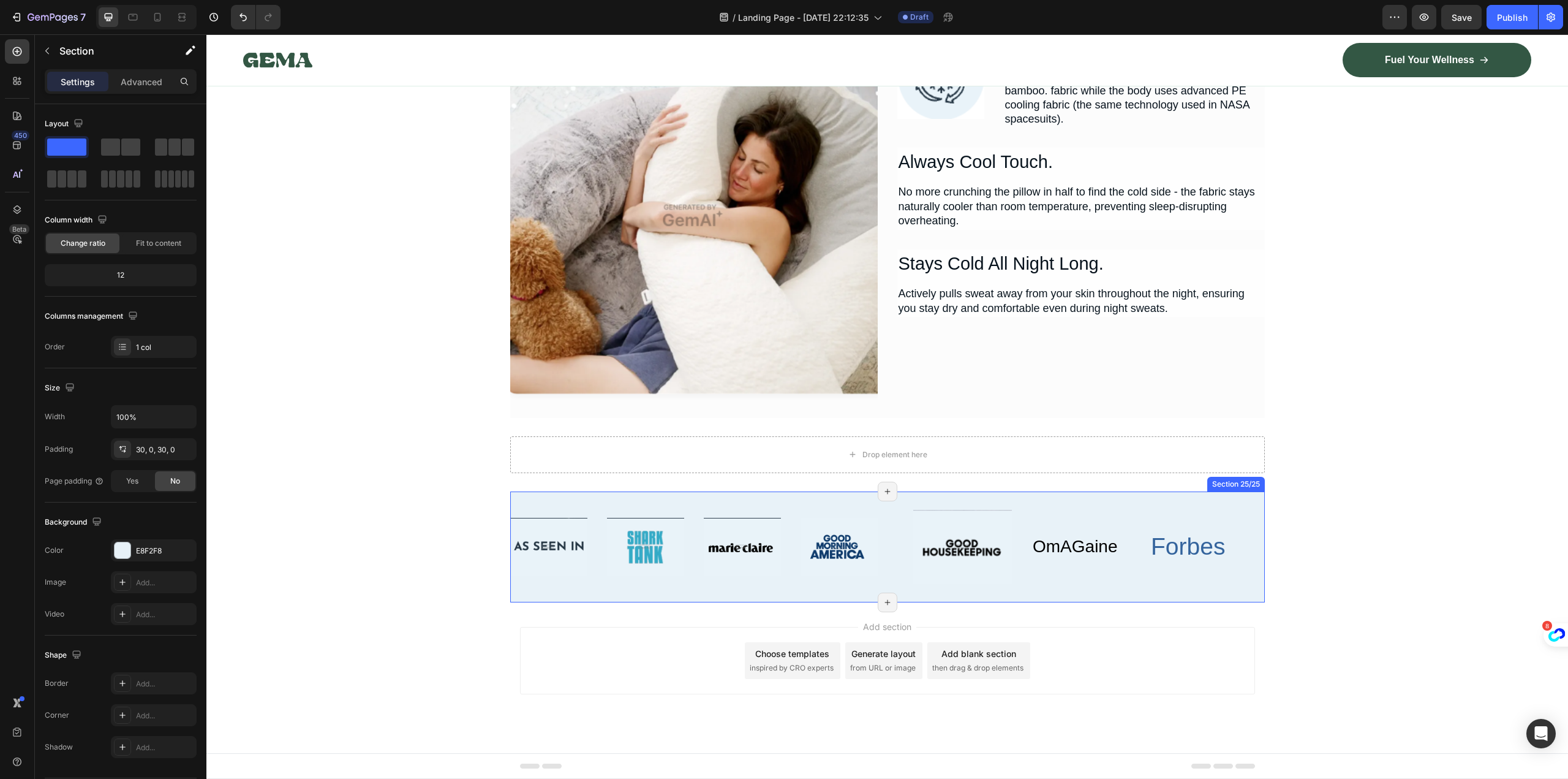
click at [1251, 493] on div "Image Image Image Image Row Image OmAGaine Heading Forbes Heading Row Row Secti…" at bounding box center [887, 546] width 755 height 111
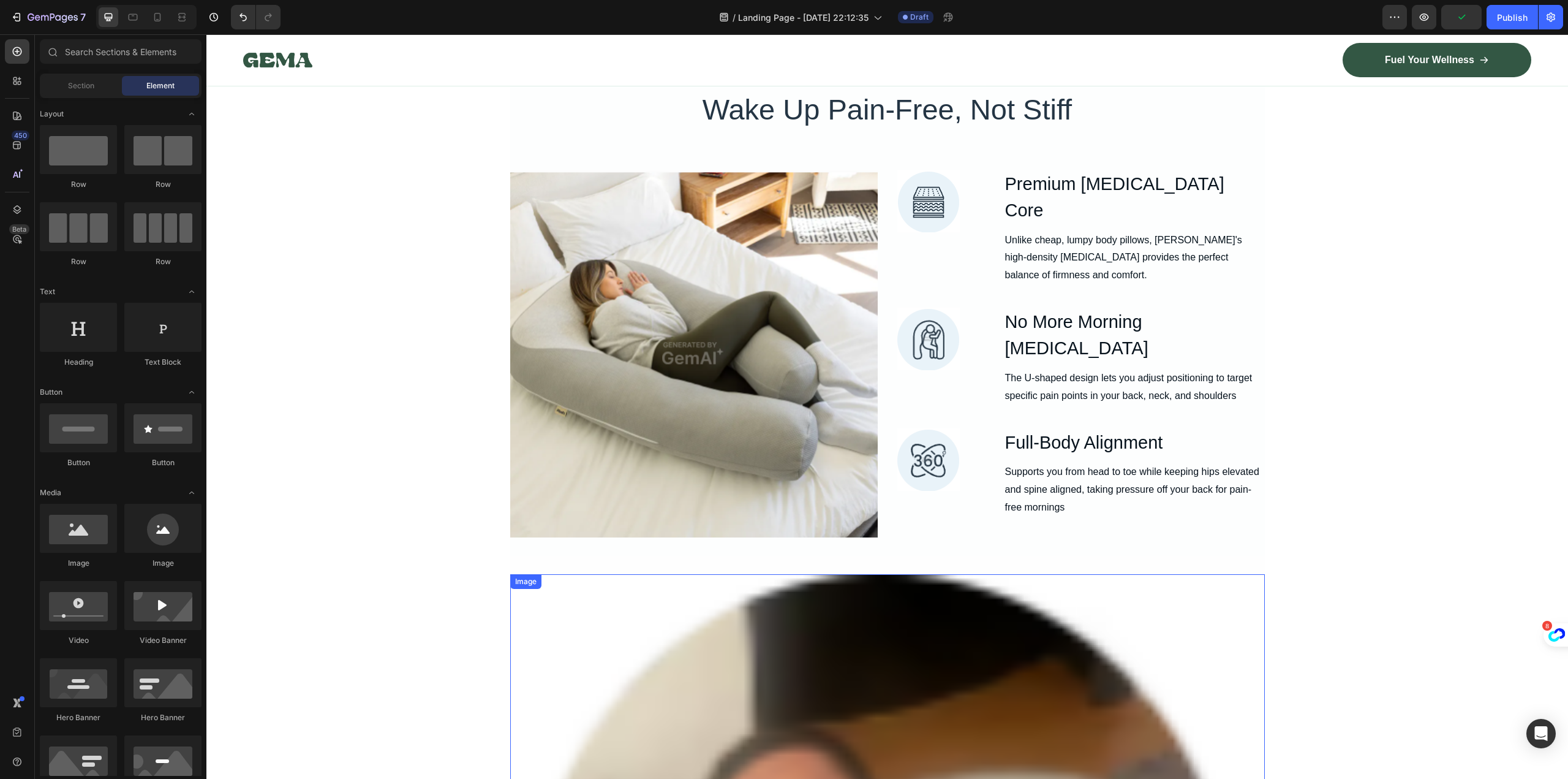
scroll to position [8821, 0]
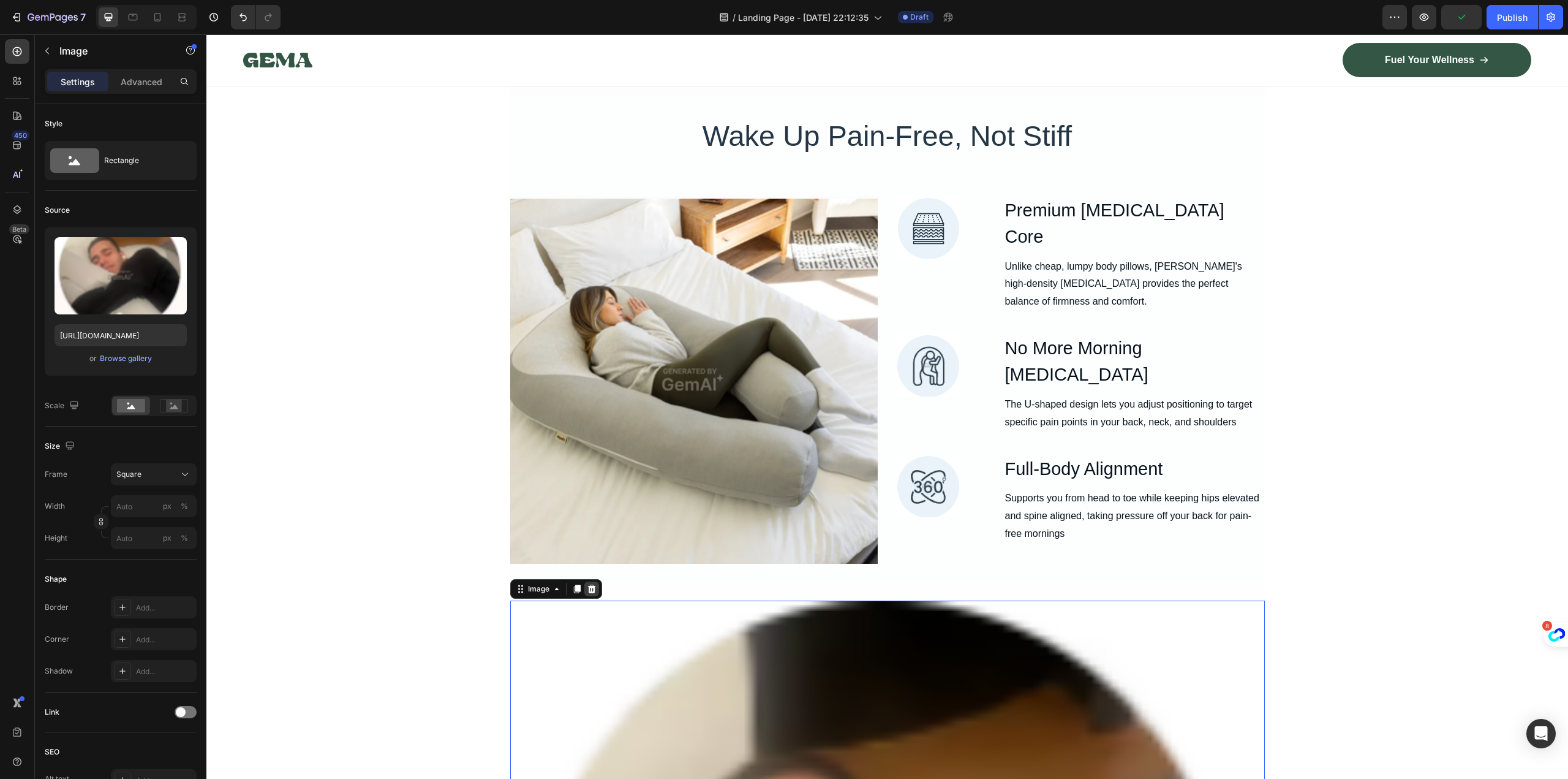
click at [589, 588] on icon at bounding box center [591, 588] width 8 height 9
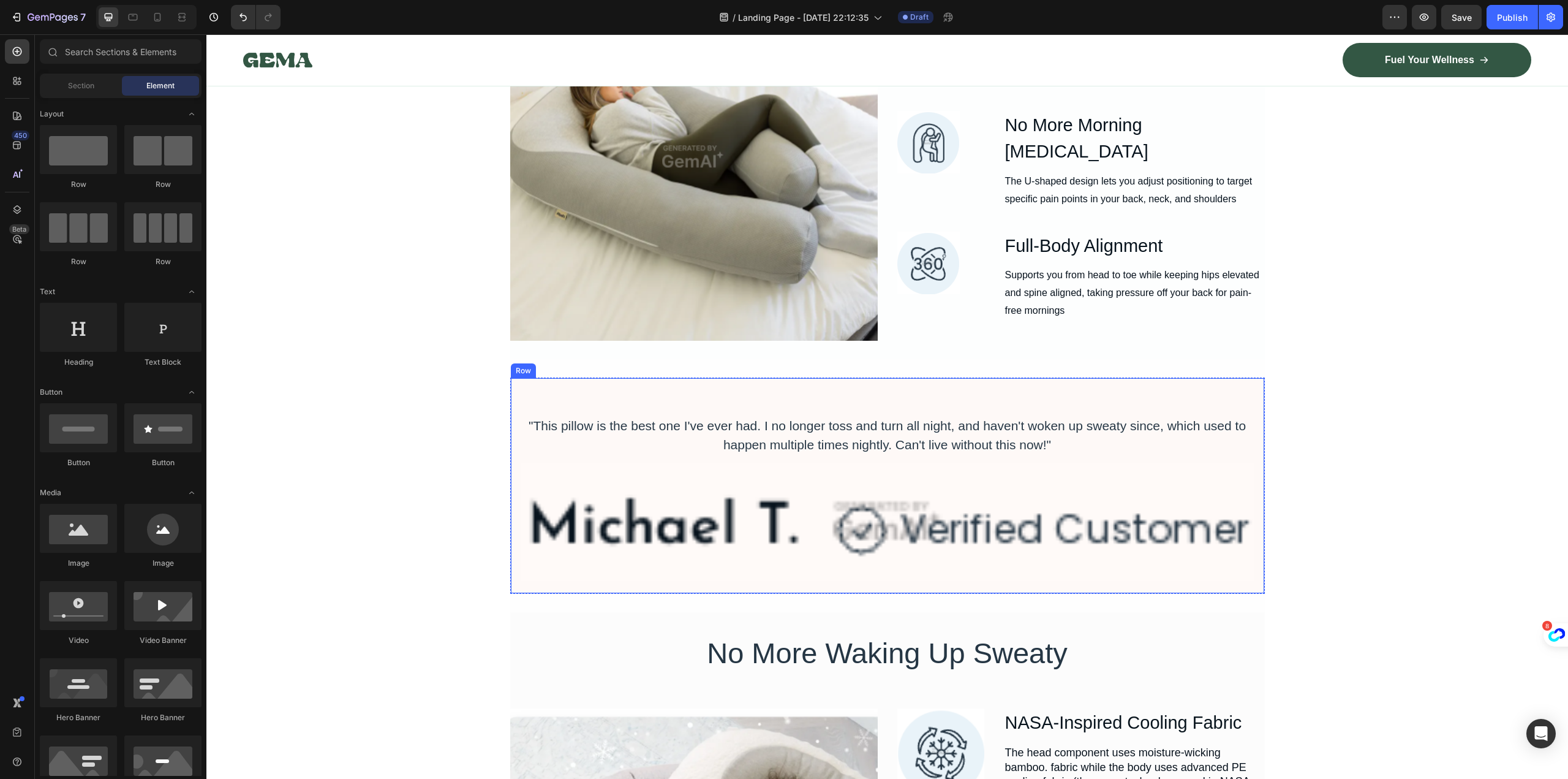
scroll to position [9066, 0]
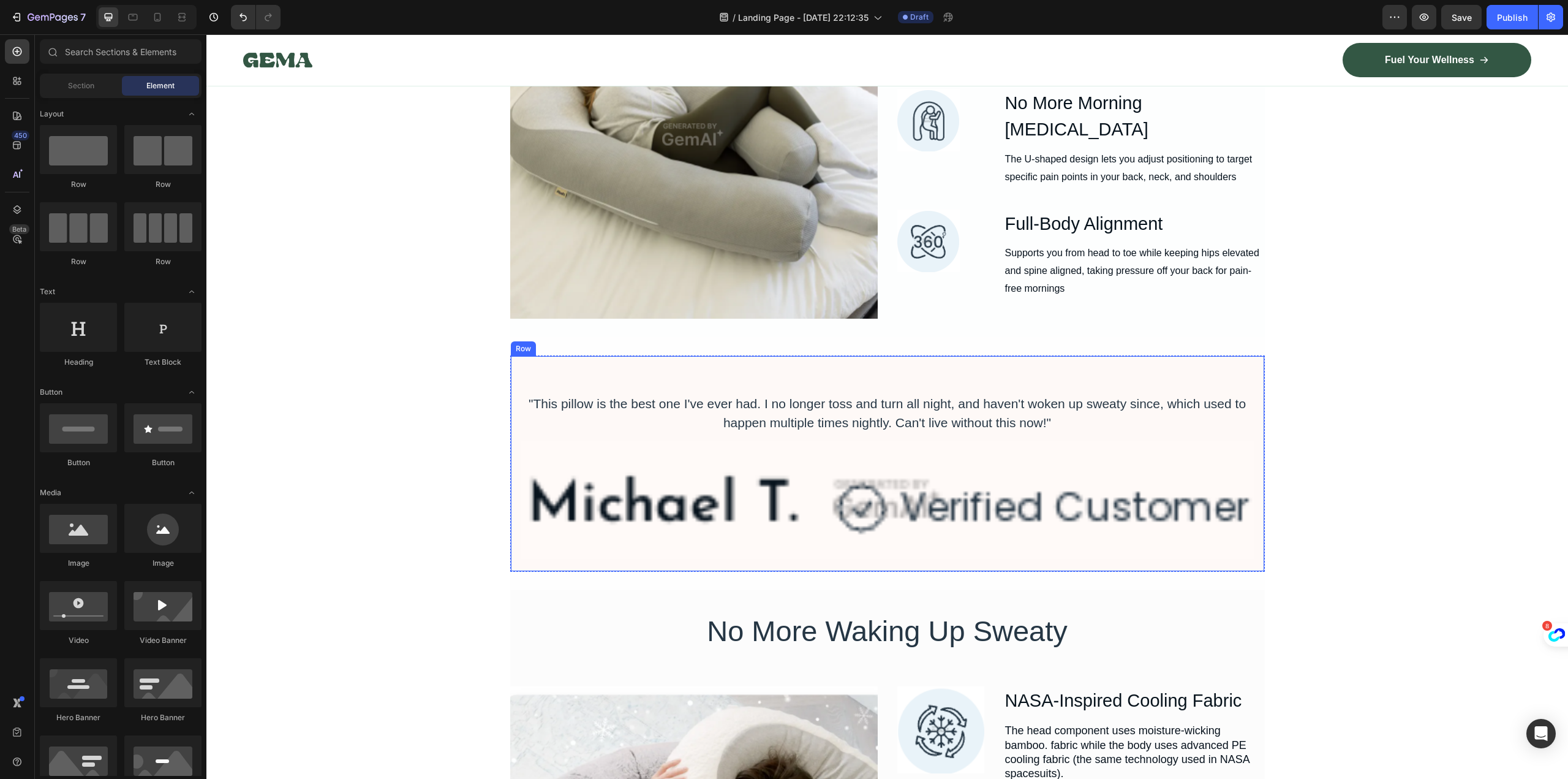
click at [1223, 373] on div ""This pillow is the best one I've ever had. I no longer toss and turn all night…" at bounding box center [887, 463] width 755 height 217
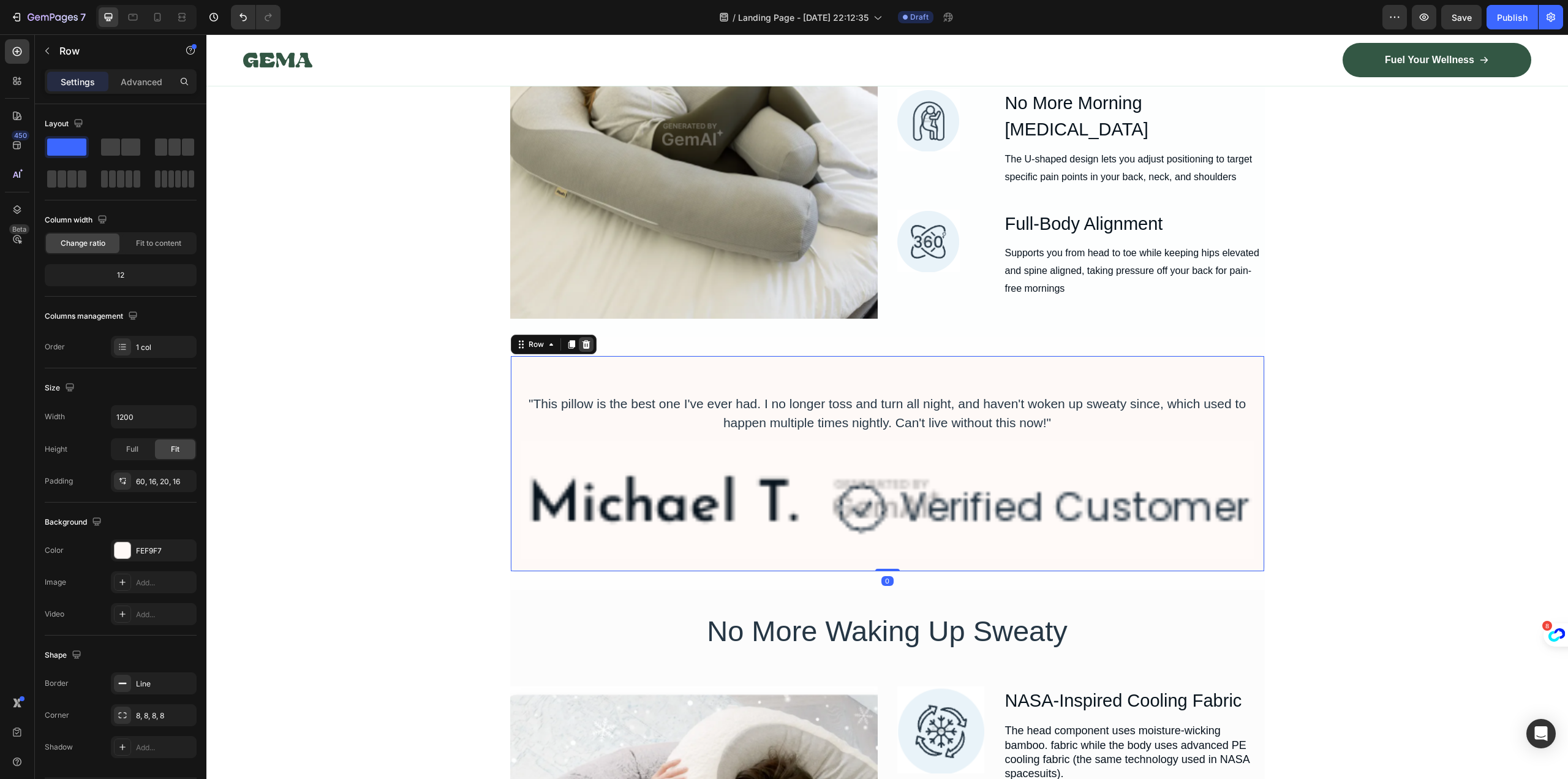
click at [582, 343] on icon at bounding box center [586, 343] width 8 height 9
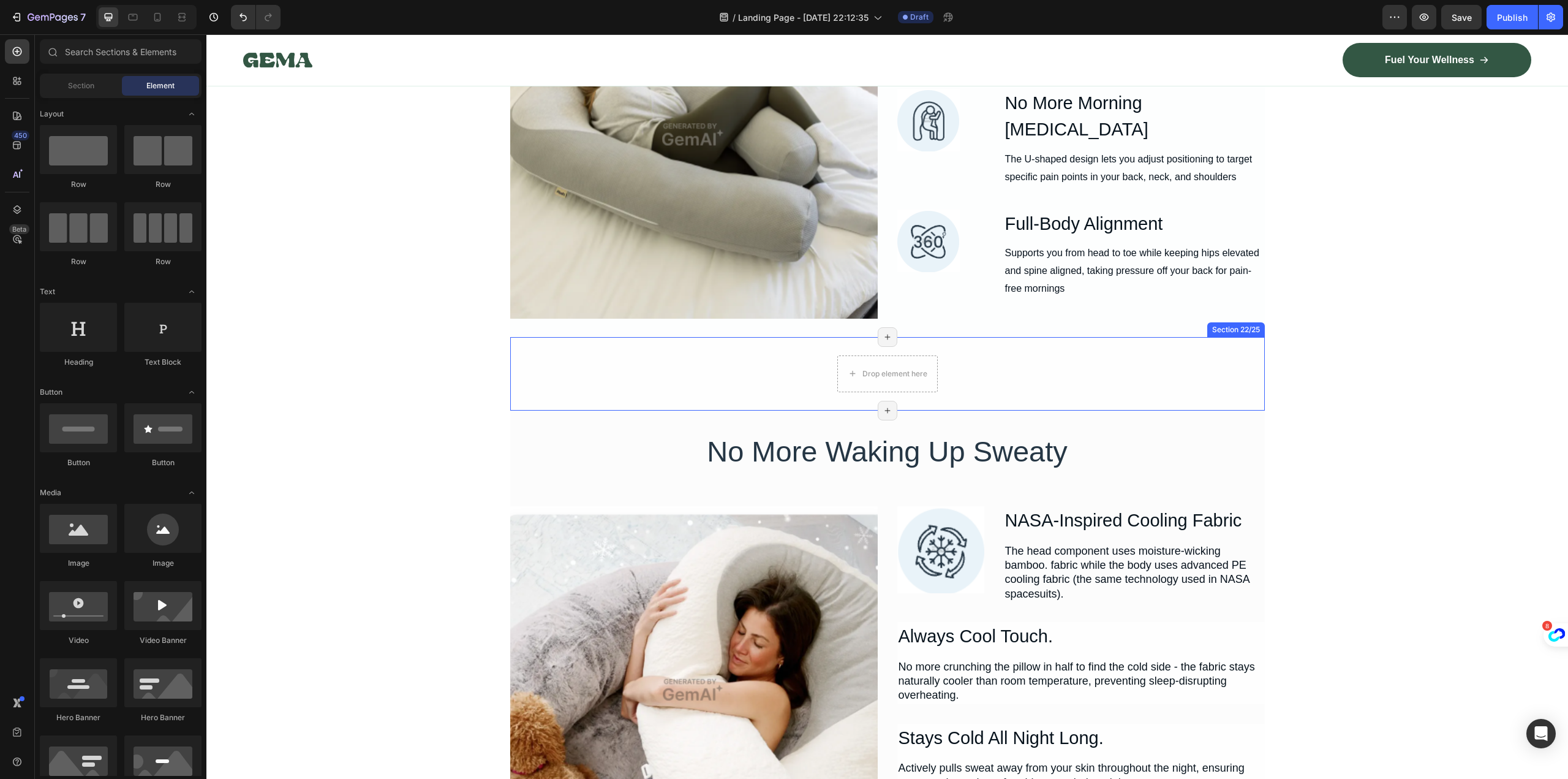
click at [1162, 362] on div "Drop element here Row" at bounding box center [887, 373] width 755 height 37
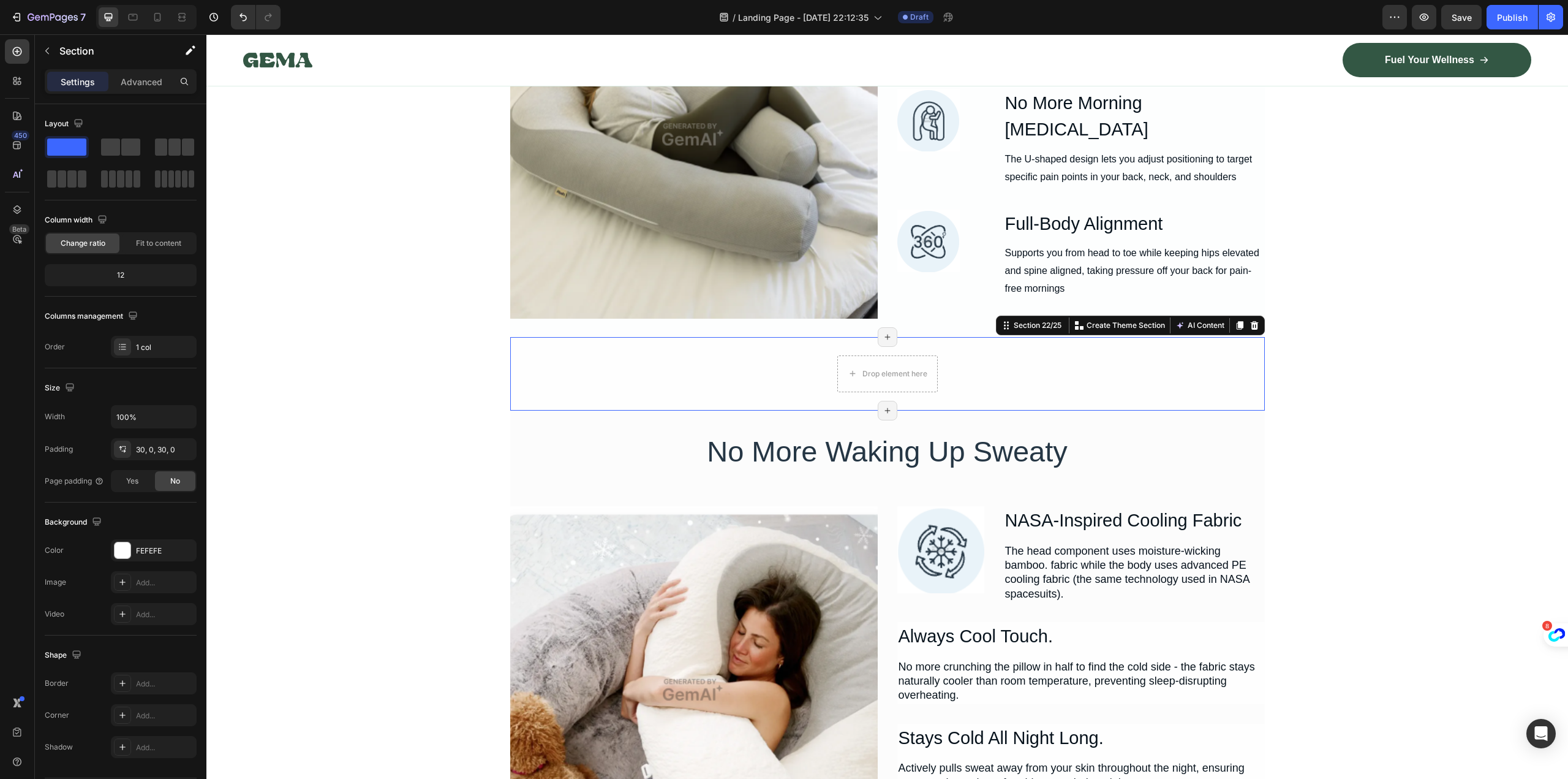
drag, startPoint x: 1248, startPoint y: 319, endPoint x: 1240, endPoint y: 333, distance: 16.1
click at [1248, 318] on div at bounding box center [1254, 325] width 14 height 14
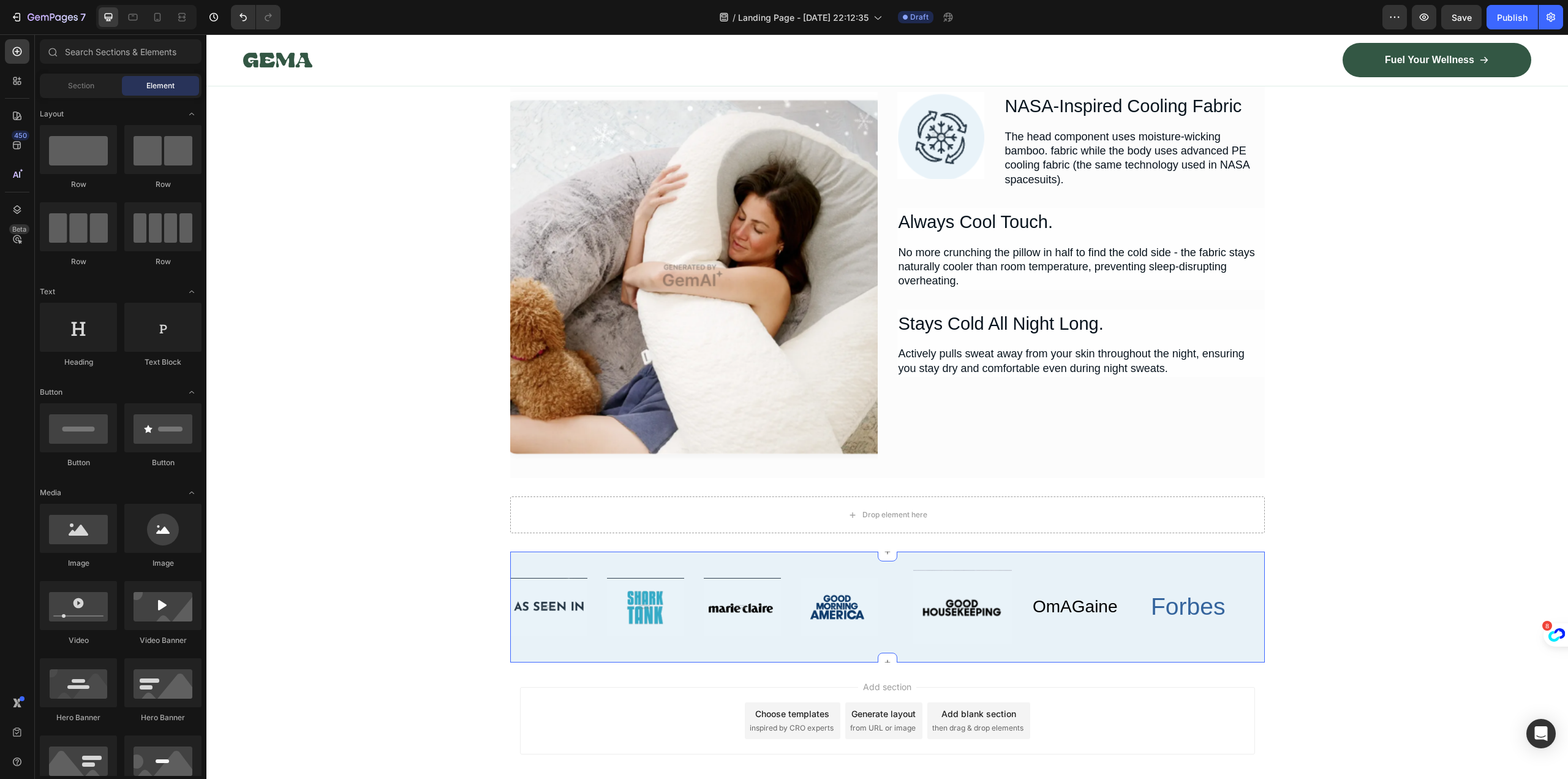
scroll to position [9467, 0]
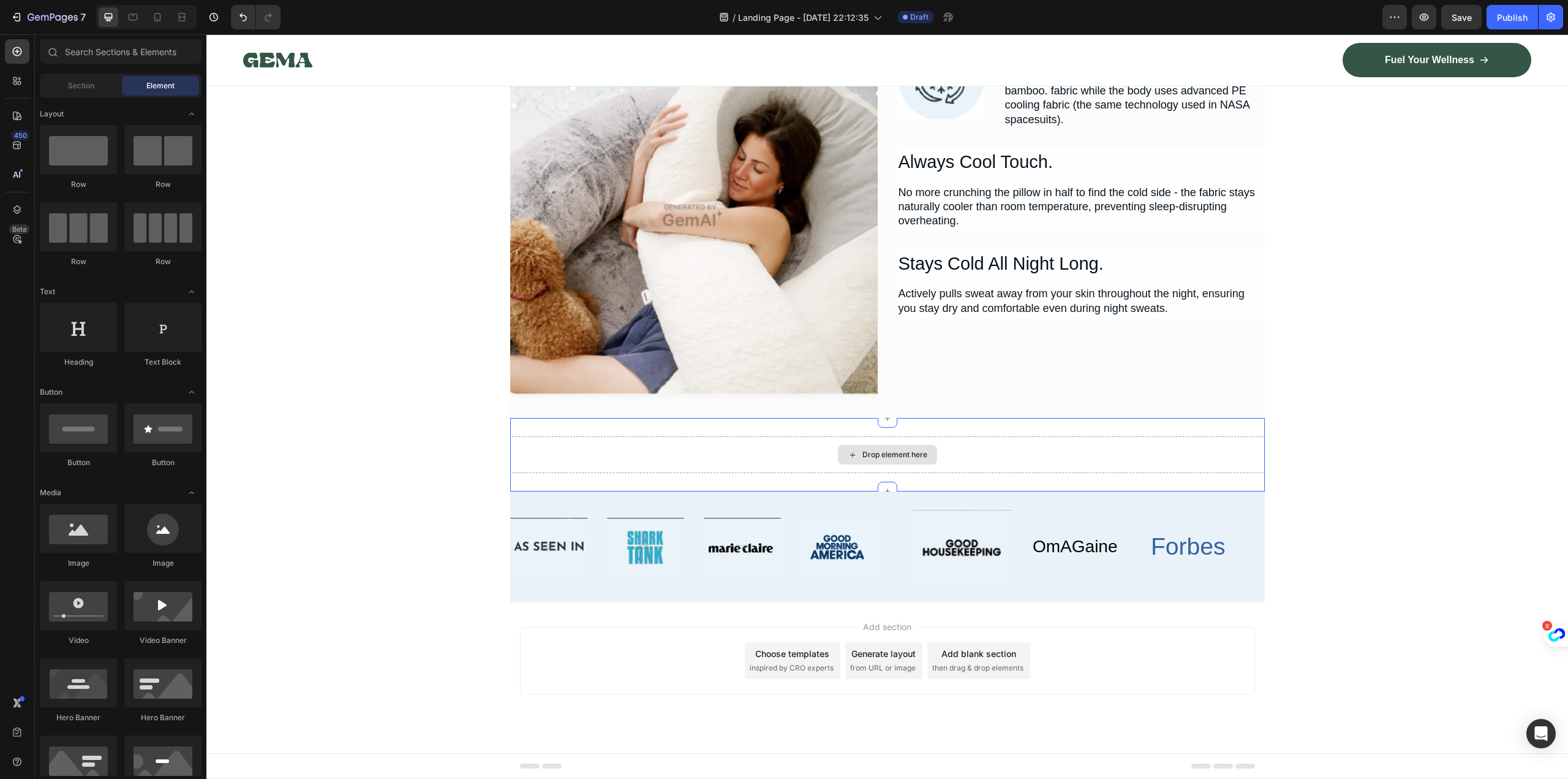
click at [1229, 440] on div "Drop element here" at bounding box center [887, 455] width 755 height 37
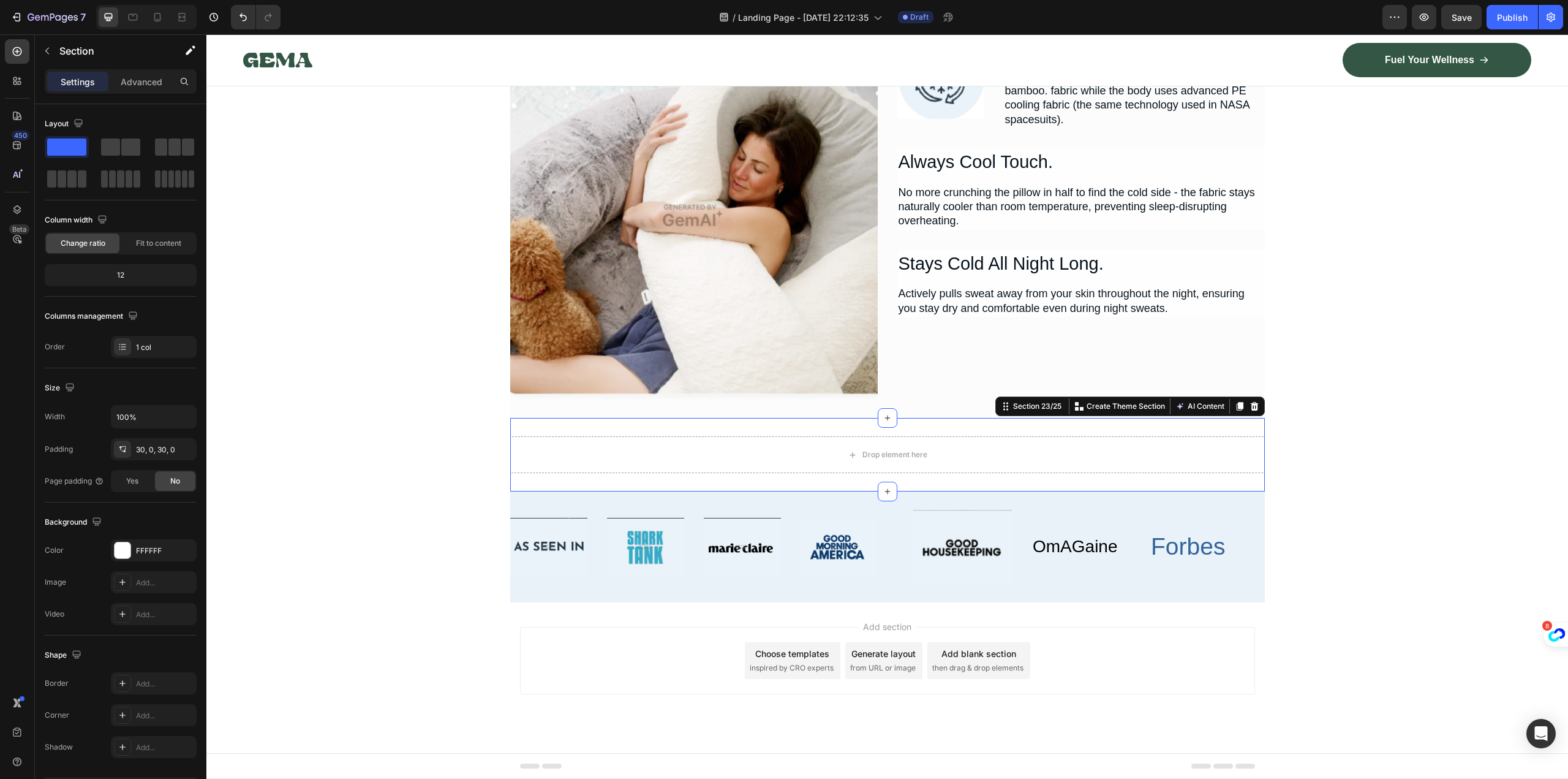
click at [1230, 430] on div "Drop element here Section 23/25 You can create reusable sections Create Theme S…" at bounding box center [887, 455] width 755 height 73
click at [1252, 410] on icon at bounding box center [1254, 406] width 8 height 9
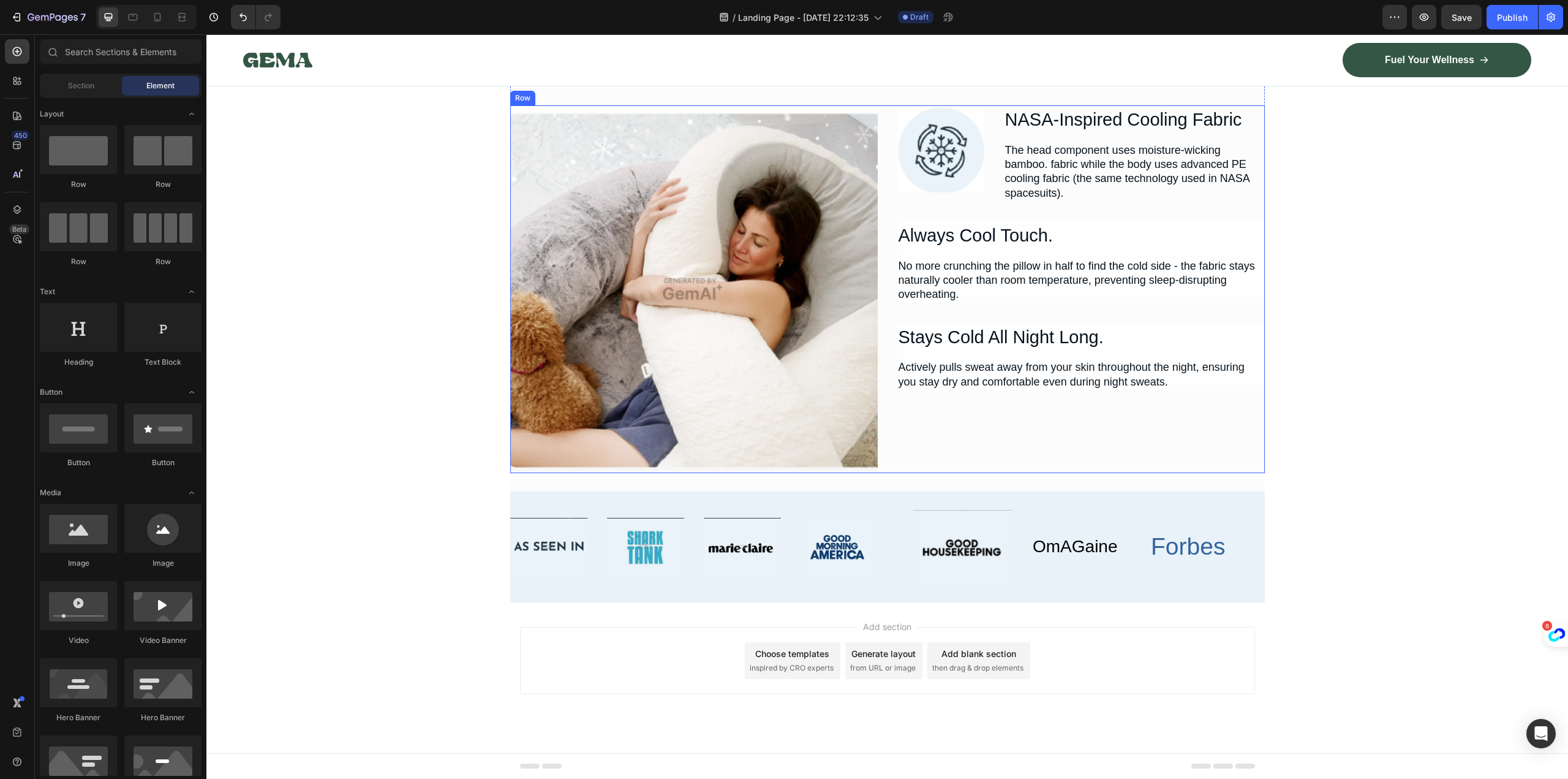
scroll to position [9393, 0]
click at [1169, 501] on div "Image Image Image Image Row Image OmAGaine Heading Forbes Heading Row Row Secti…" at bounding box center [887, 546] width 755 height 111
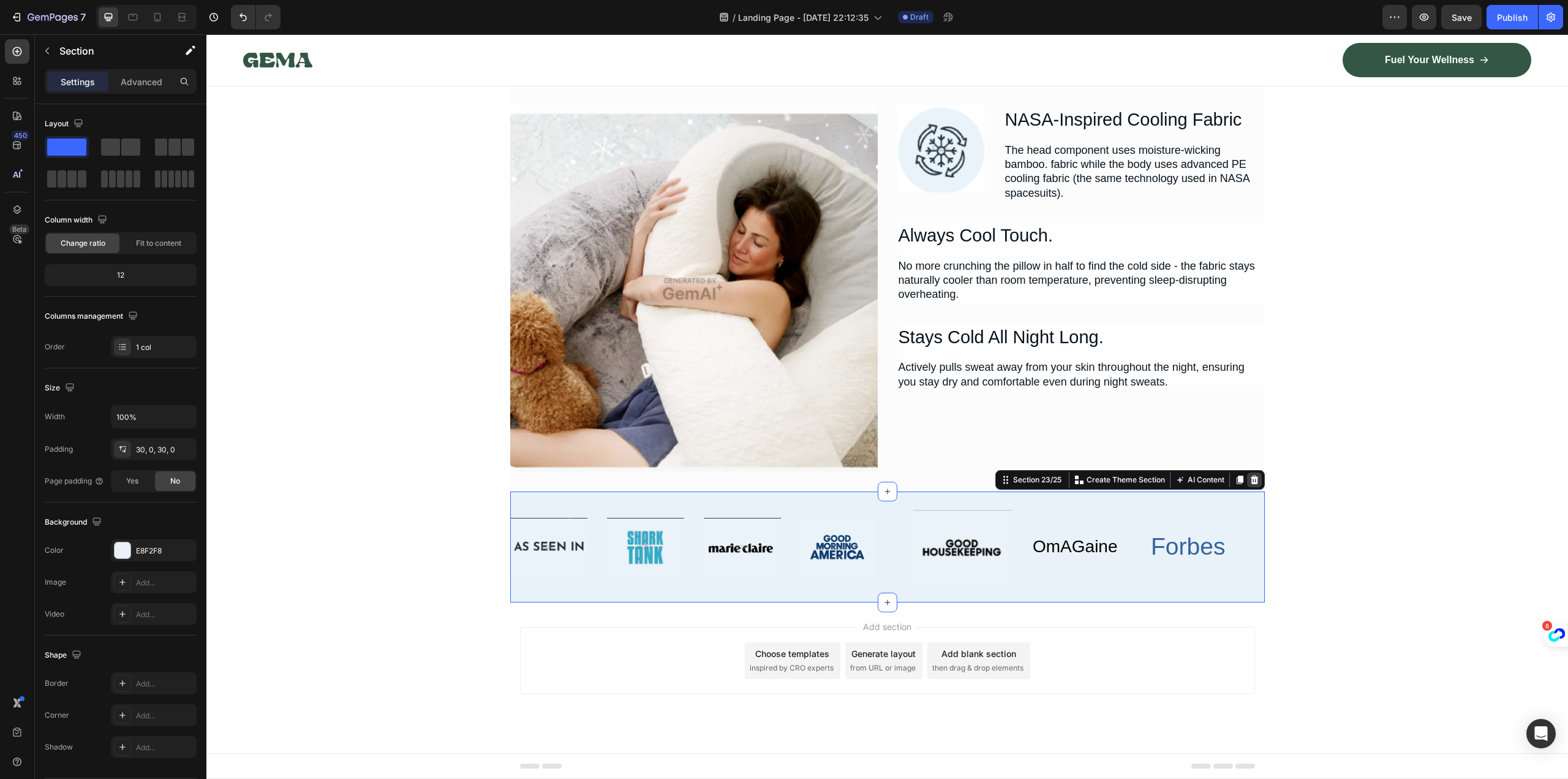
click at [1251, 478] on icon at bounding box center [1254, 480] width 8 height 9
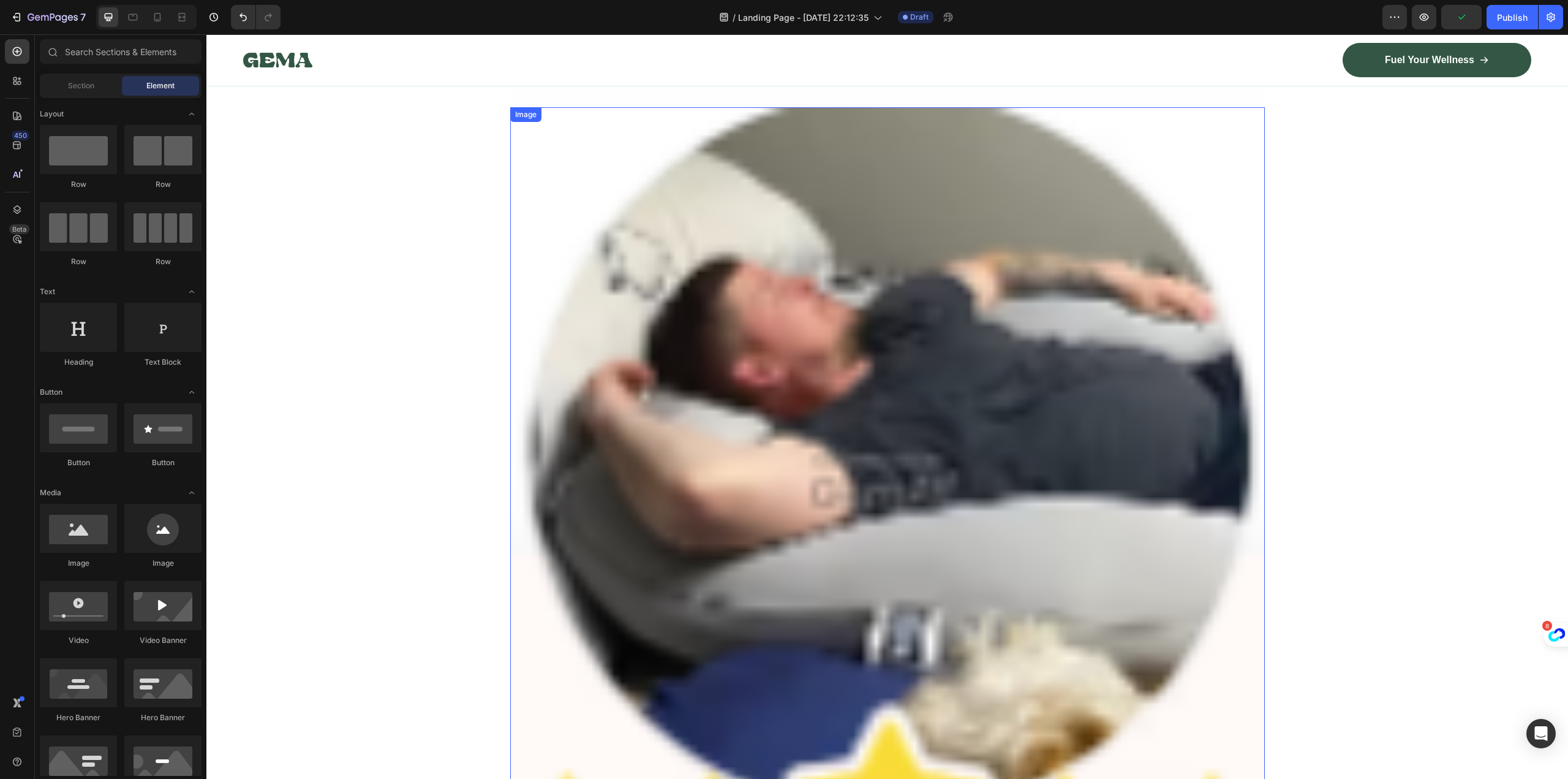
scroll to position [7322, 0]
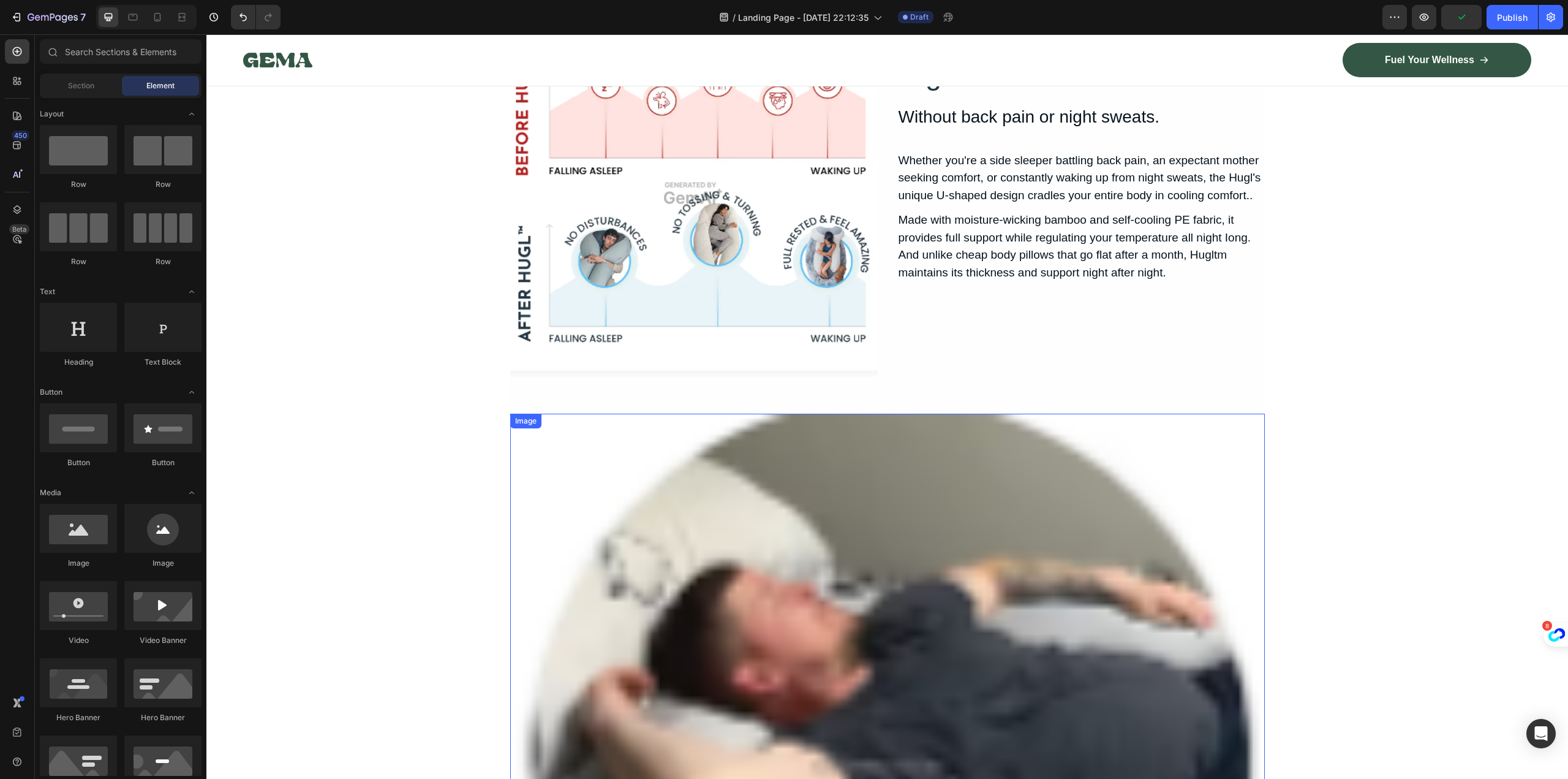
click at [1089, 498] on img at bounding box center [887, 791] width 755 height 755
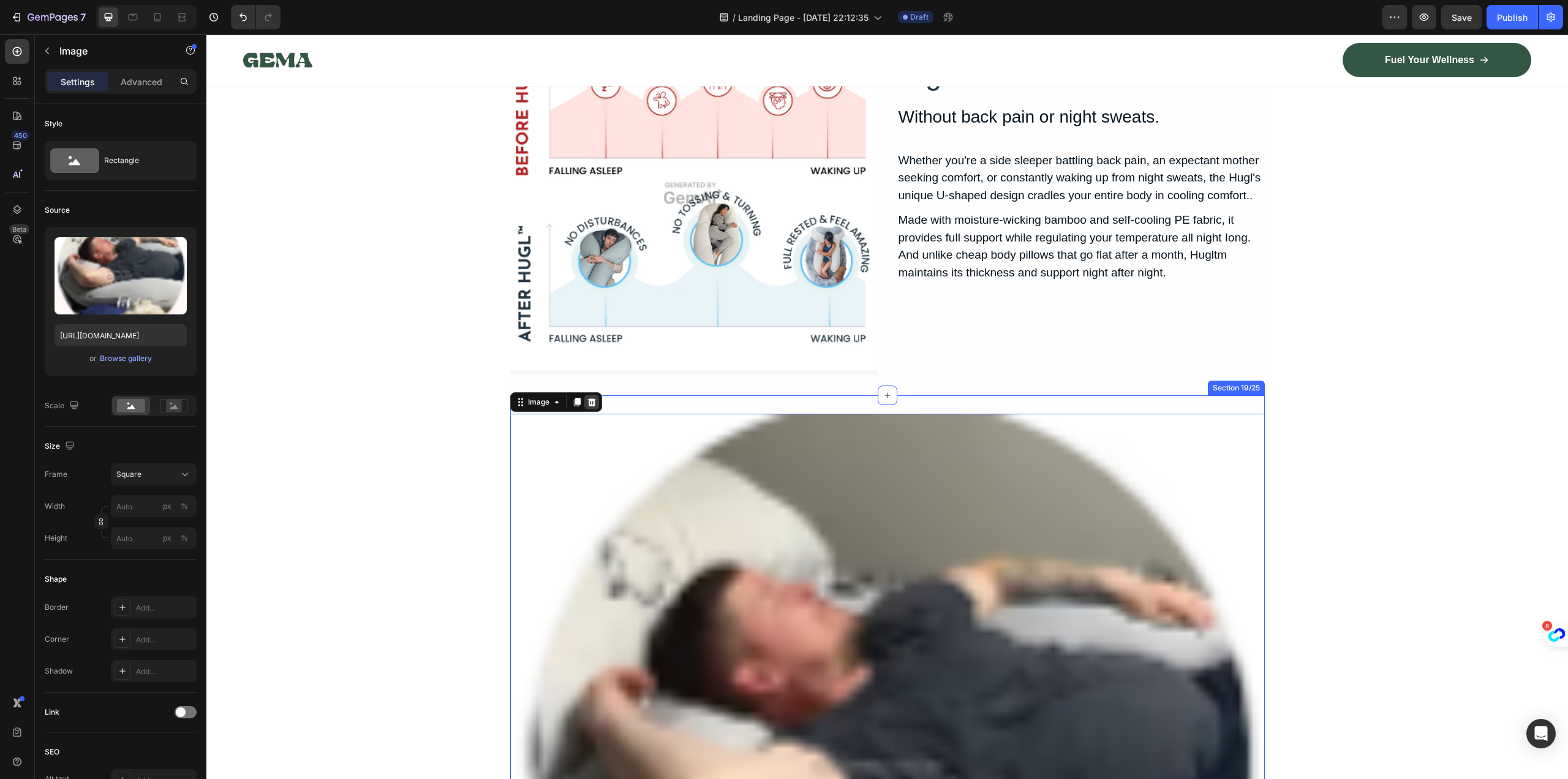
click at [593, 398] on div at bounding box center [591, 402] width 14 height 14
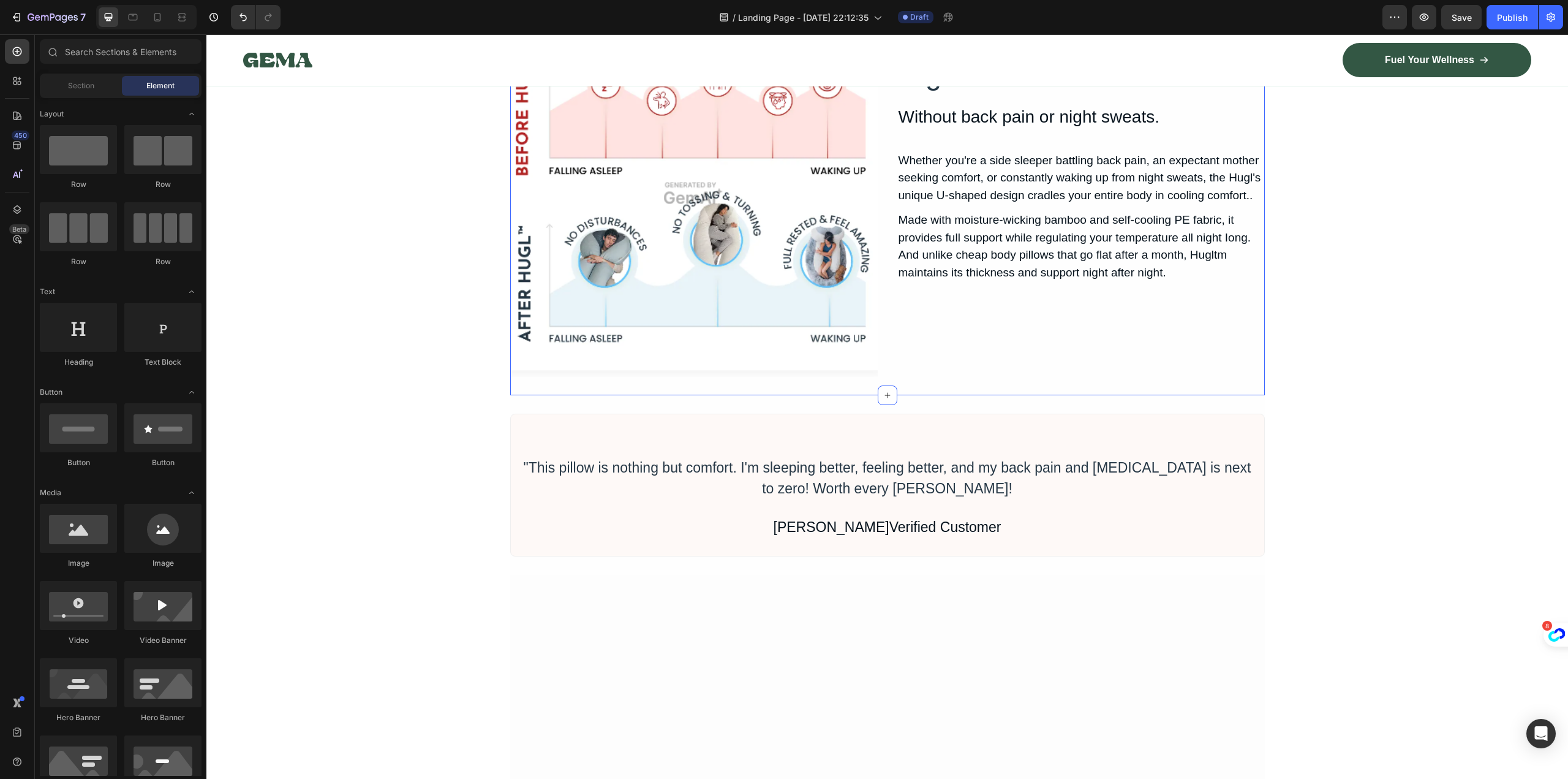
click at [1107, 381] on div "Image Finally Sleep Through the. Night Heading Without back pain or night sweat…" at bounding box center [887, 193] width 755 height 404
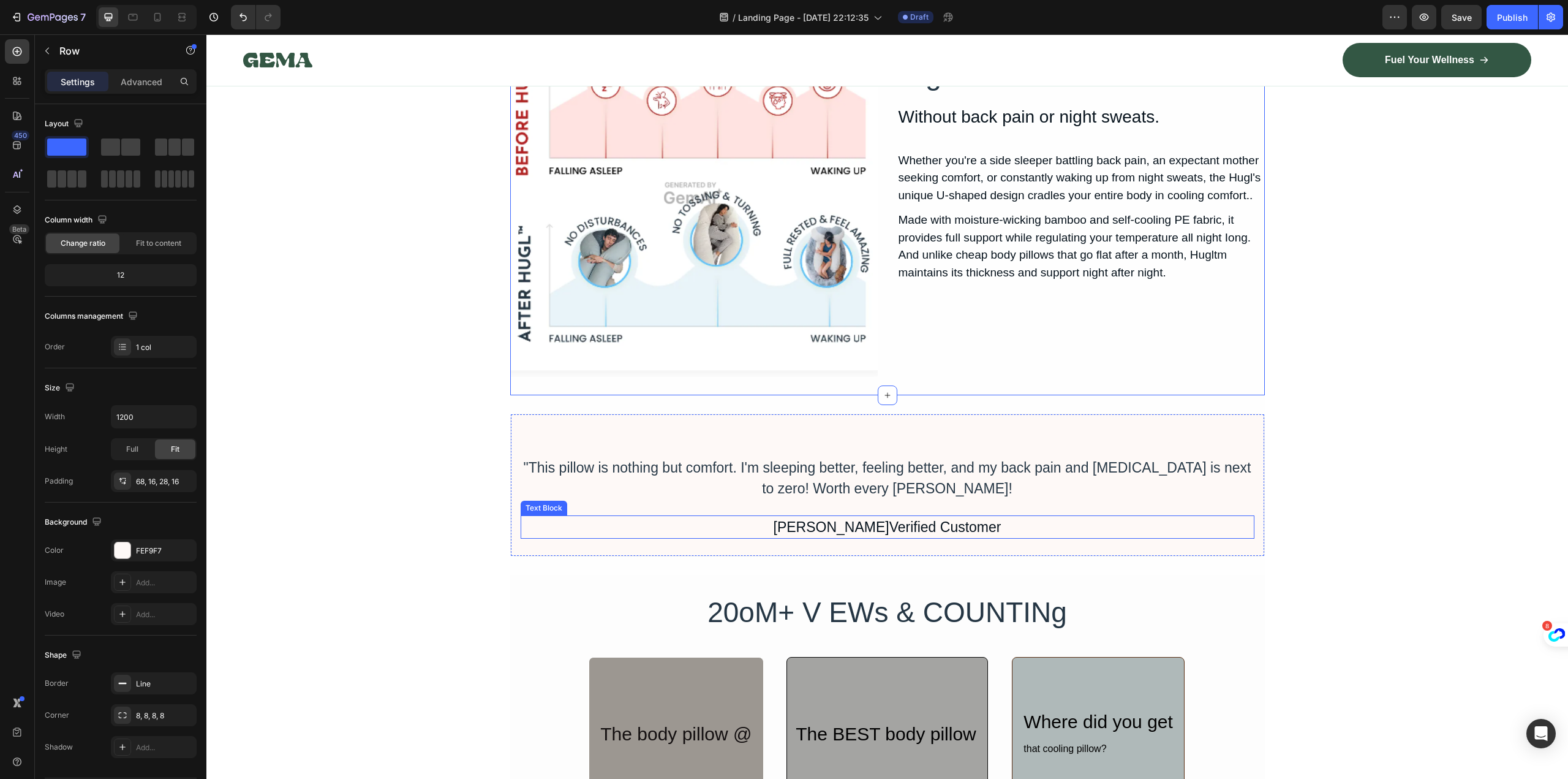
click at [1141, 540] on div ""This pillow is nothing but comfort. I'm sleeping better, feeling better, and m…" at bounding box center [887, 485] width 755 height 143
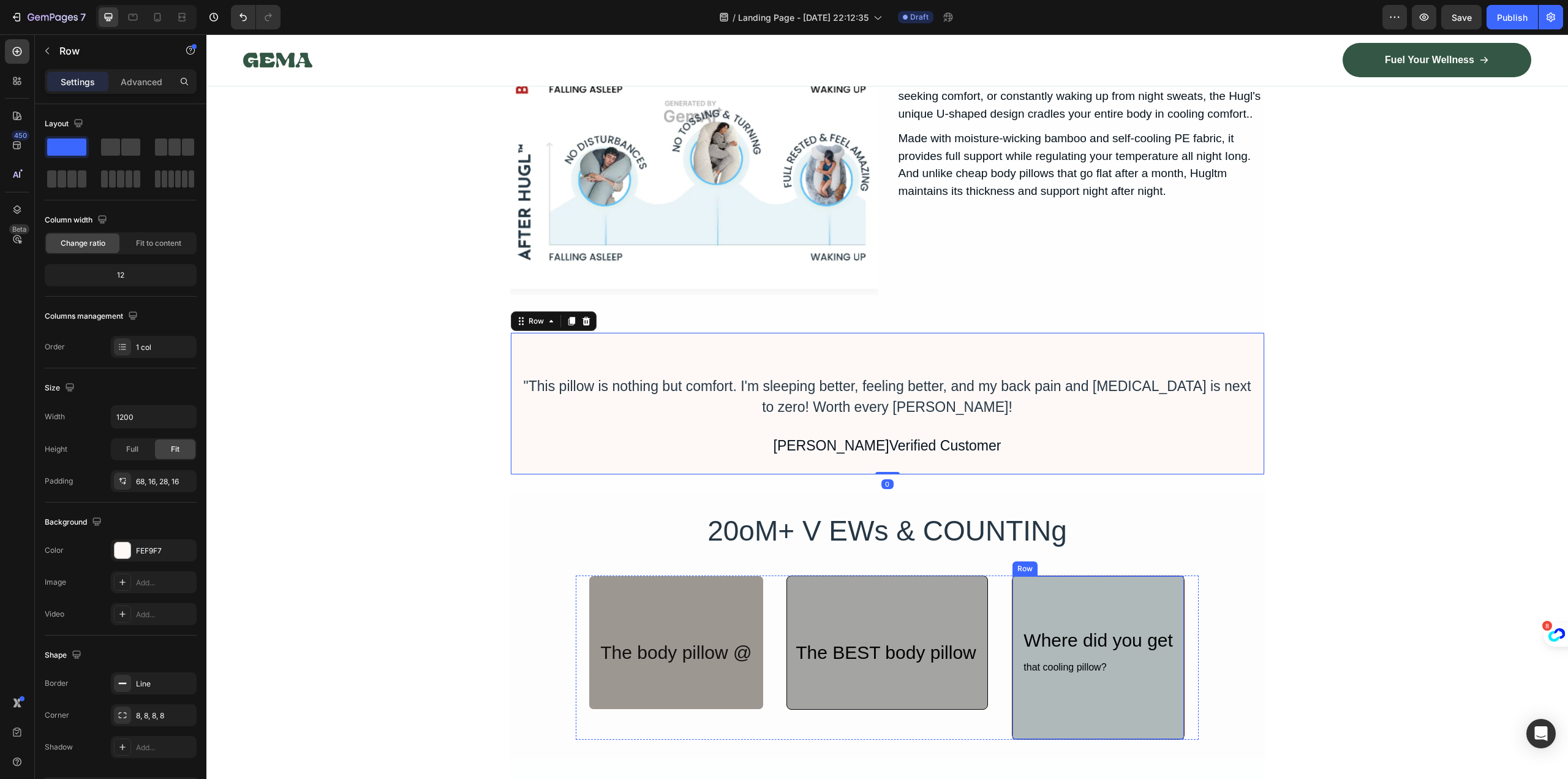
scroll to position [7567, 0]
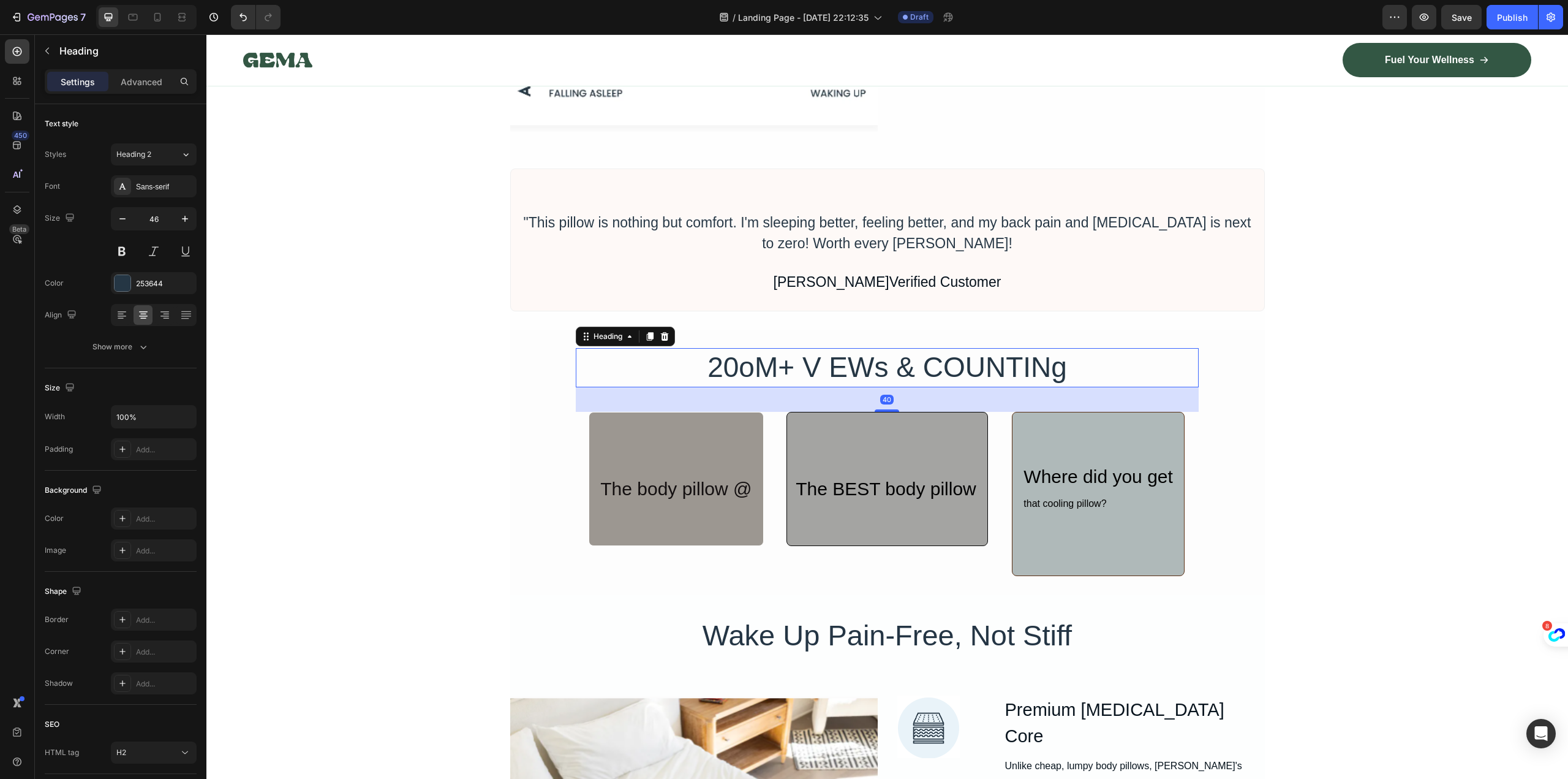
click at [1161, 374] on h2 "20oM+ V EWs & COUNTINg" at bounding box center [887, 368] width 624 height 39
click at [1189, 351] on h2 "20oM+ V EWs & COUNTINg" at bounding box center [887, 368] width 624 height 39
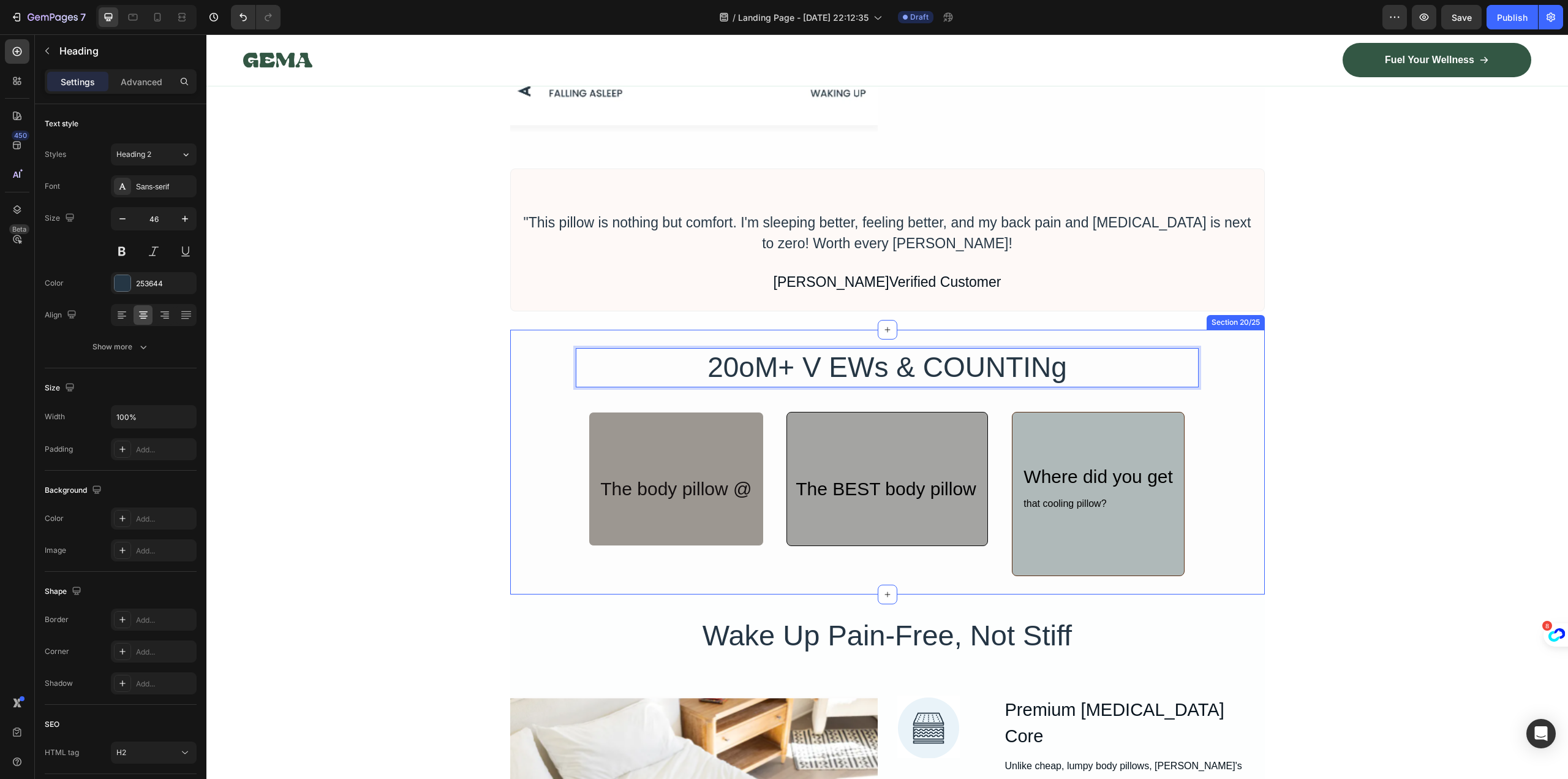
click at [1192, 346] on div "20oM+ V EWs & COUNTINg Heading 40 The body pillow @ Heading Row The BEST body p…" at bounding box center [887, 462] width 755 height 265
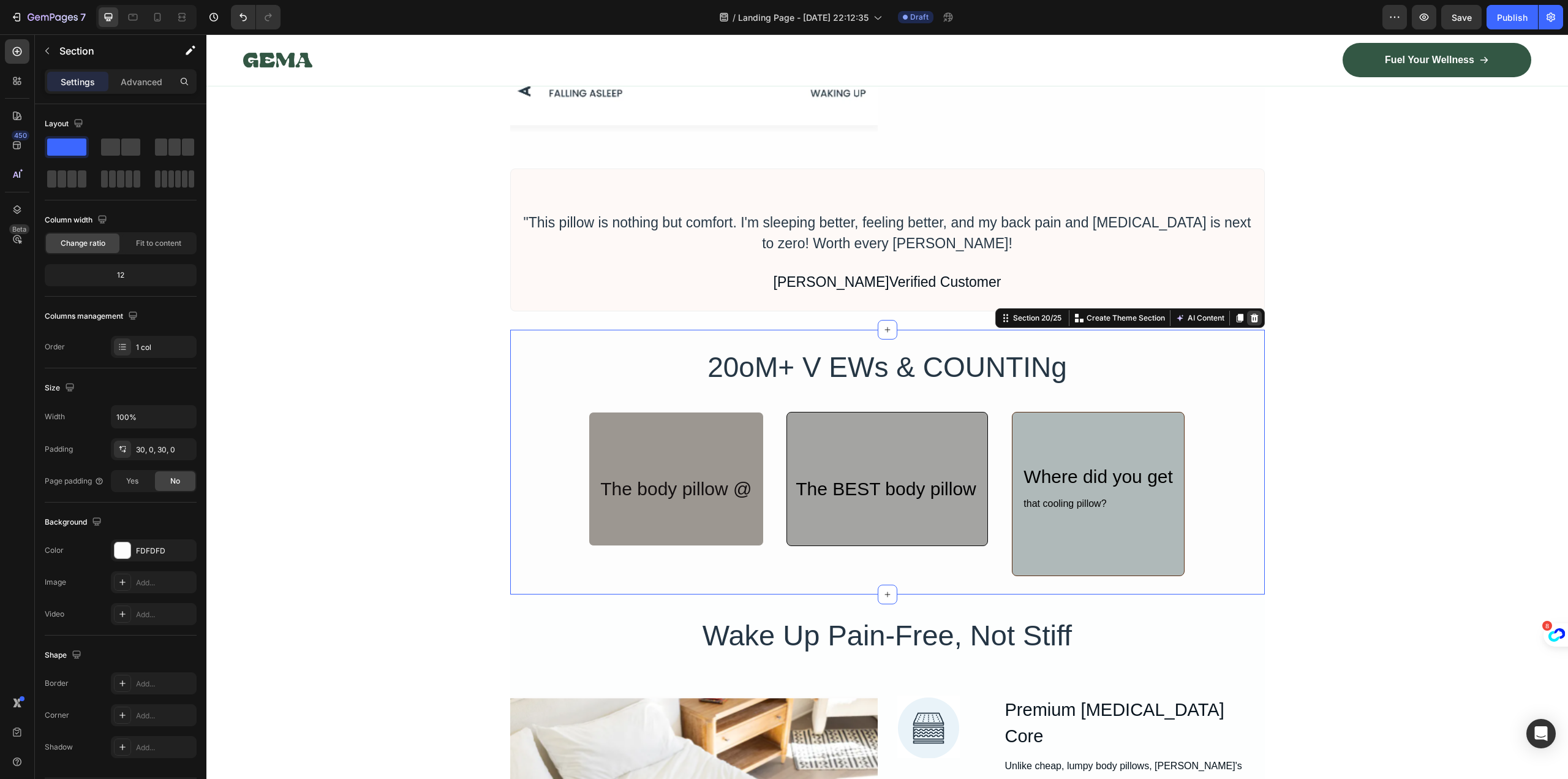
click at [1250, 320] on icon at bounding box center [1254, 318] width 8 height 9
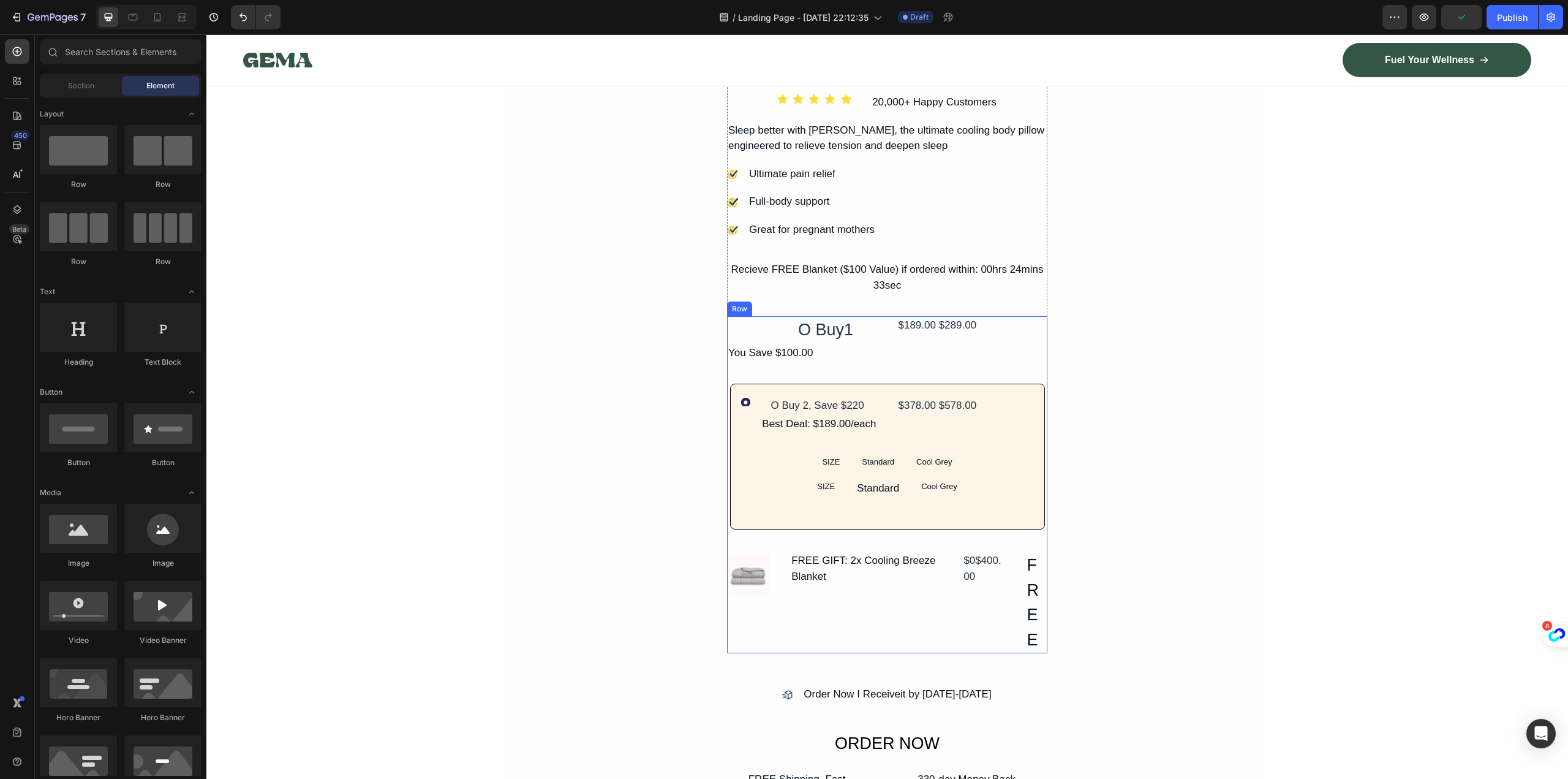
scroll to position [6057, 0]
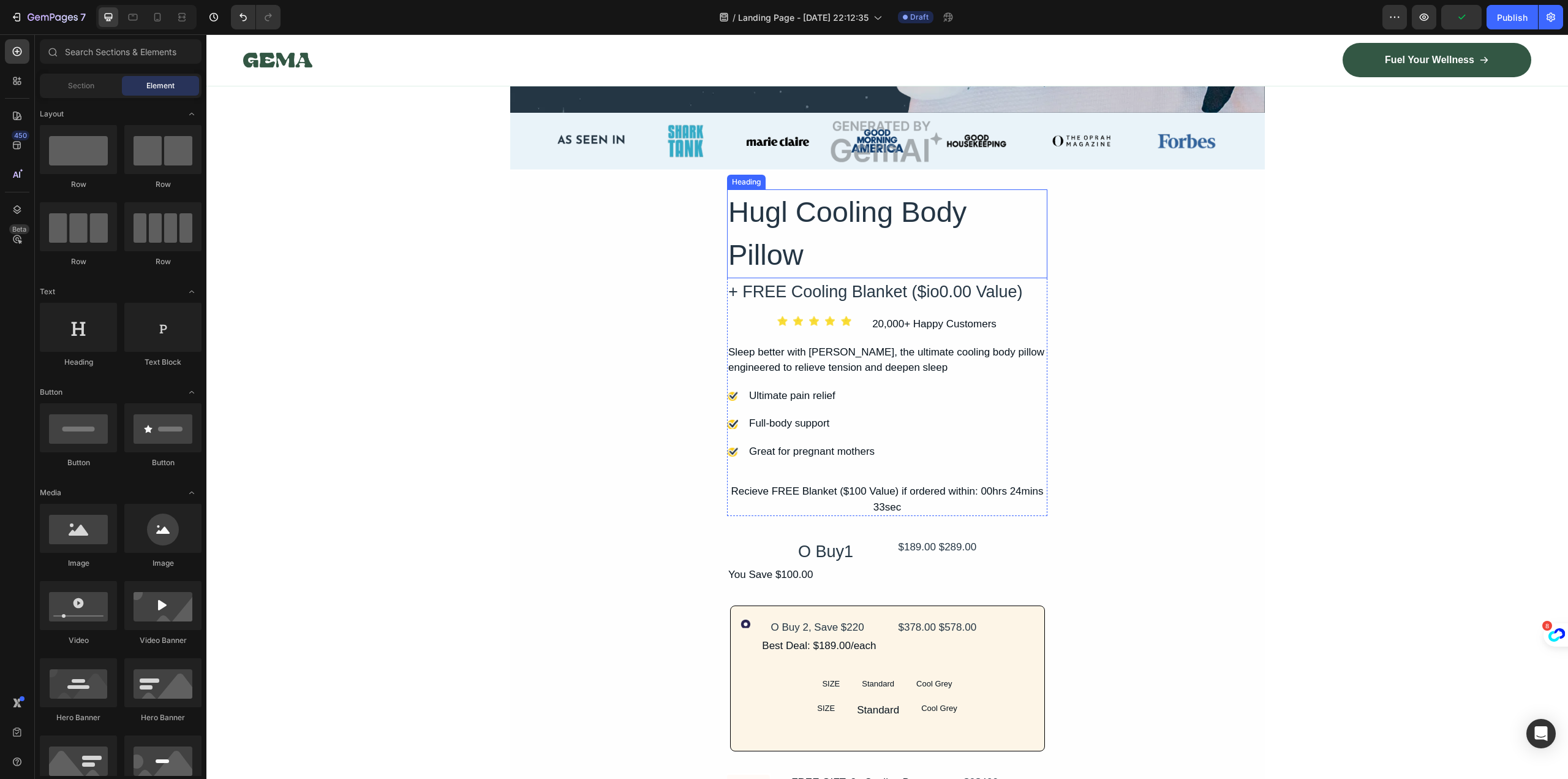
click at [1014, 224] on h2 "Hugl Cooling Body Pillow" at bounding box center [887, 234] width 320 height 89
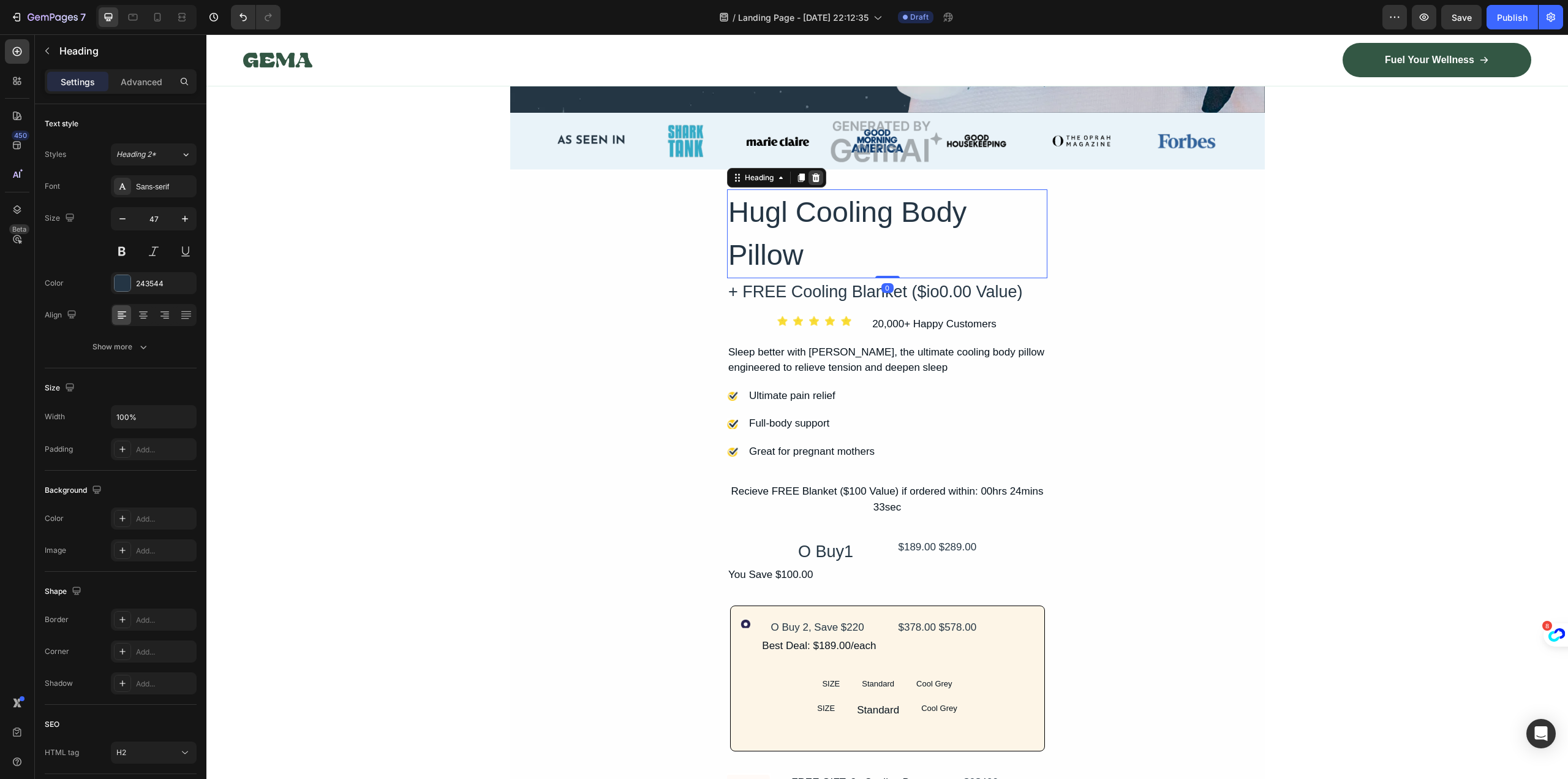
click at [815, 177] on icon at bounding box center [816, 178] width 8 height 9
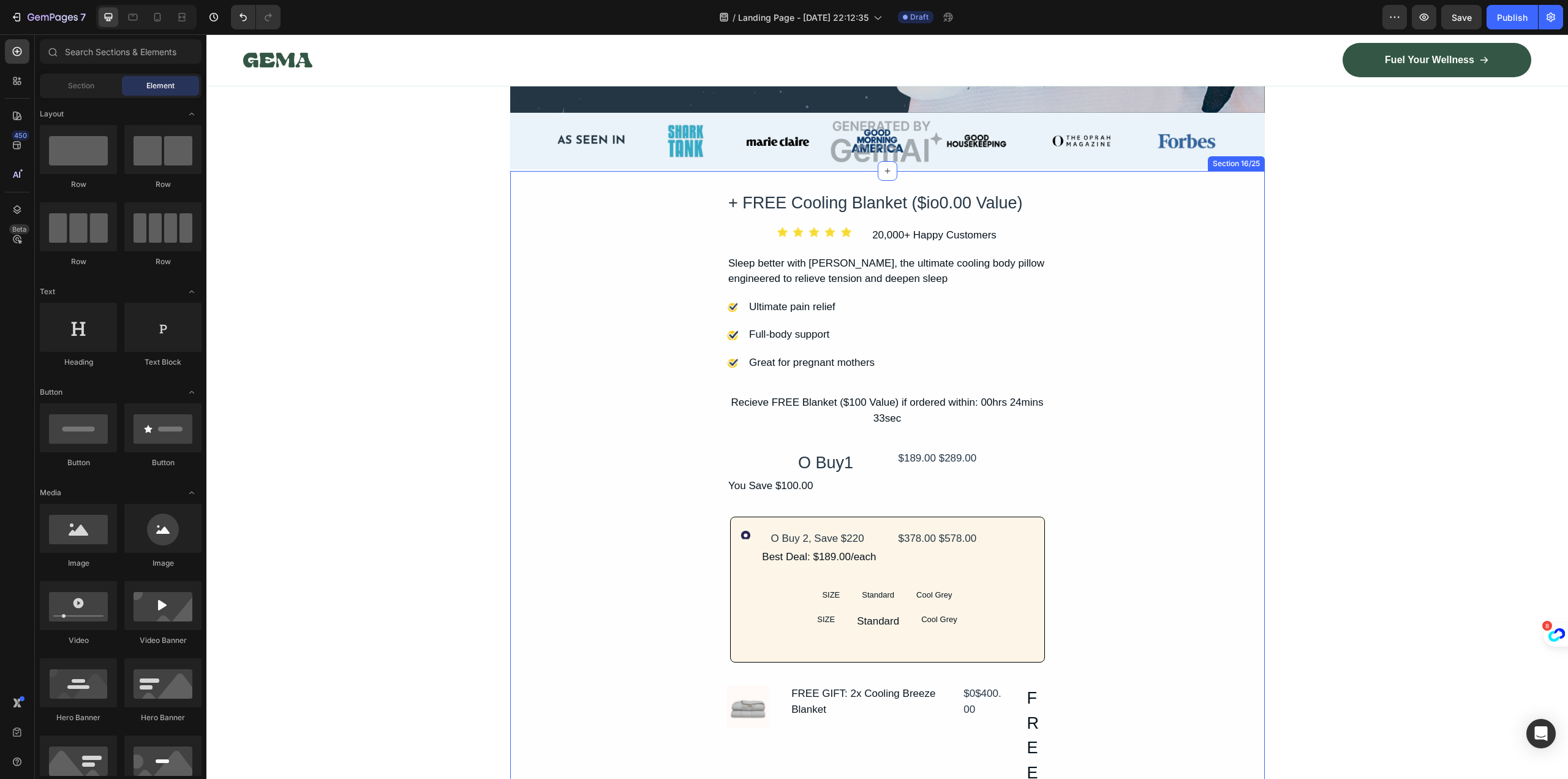
click at [1129, 288] on div "+ FREE Cooling Blanket ($io0.00 Value) Text Block Icon Icon Icon Icon Icon Icon…" at bounding box center [887, 584] width 755 height 789
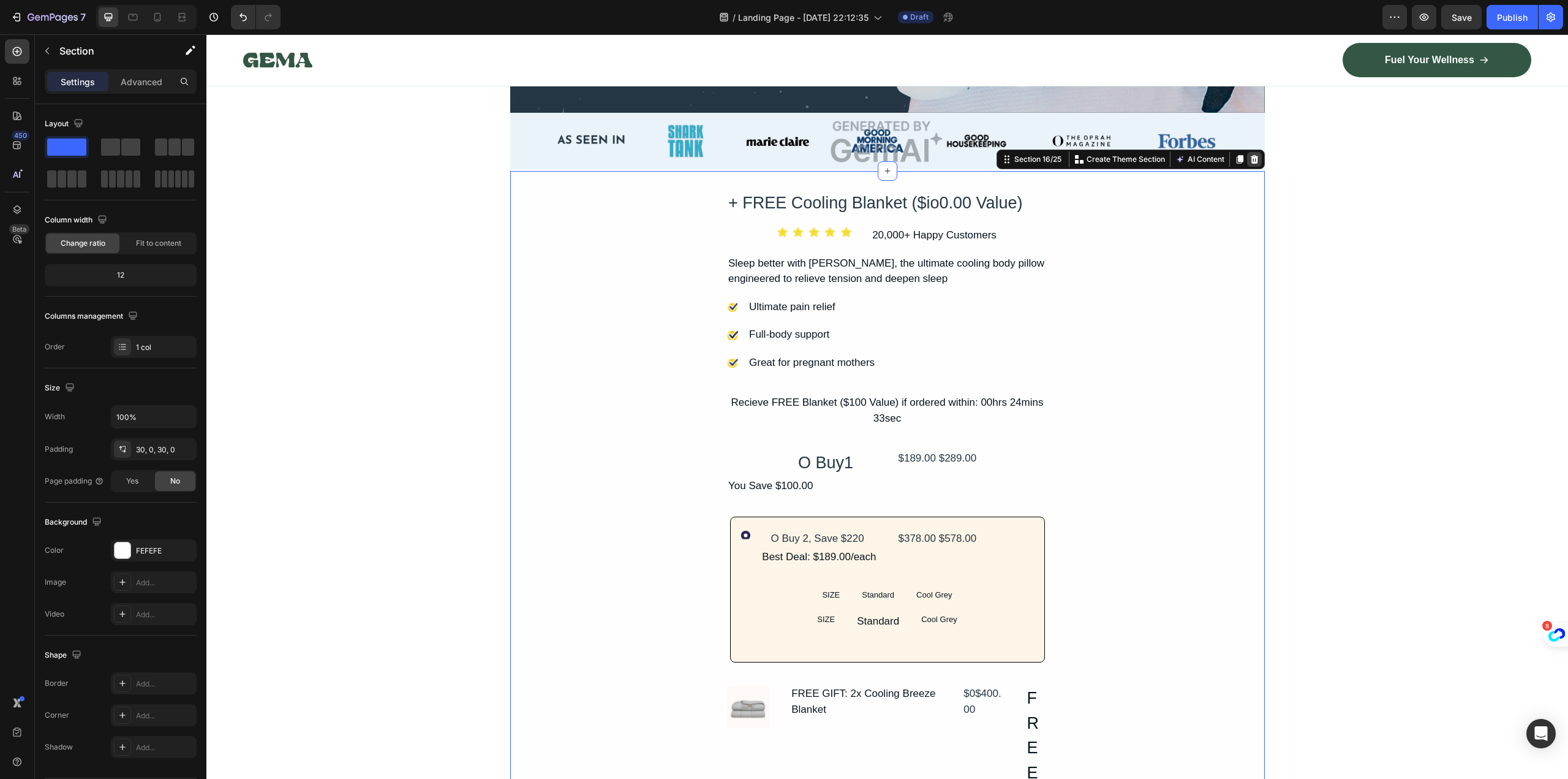
click at [1250, 160] on icon at bounding box center [1254, 159] width 10 height 10
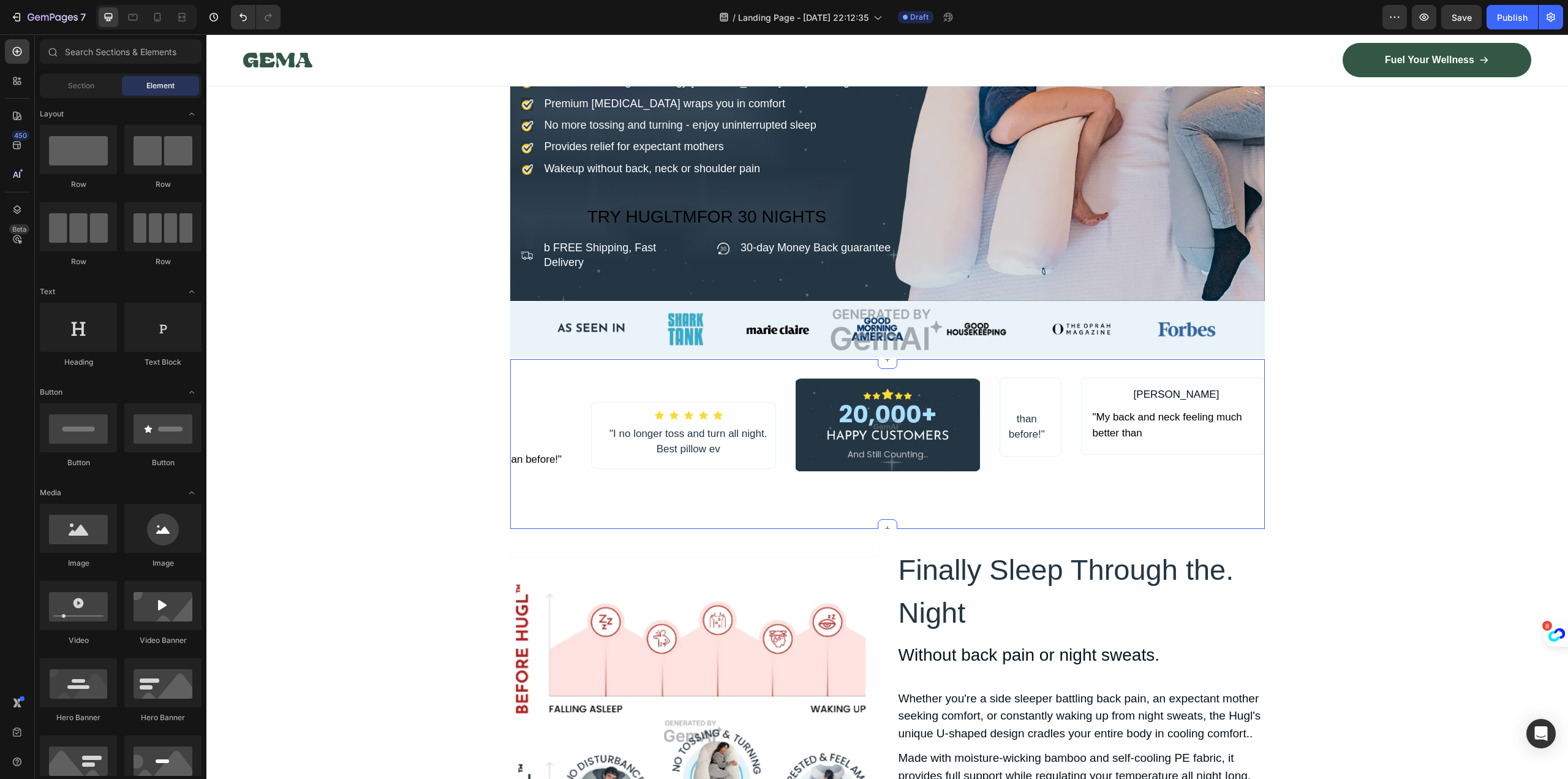
scroll to position [5874, 0]
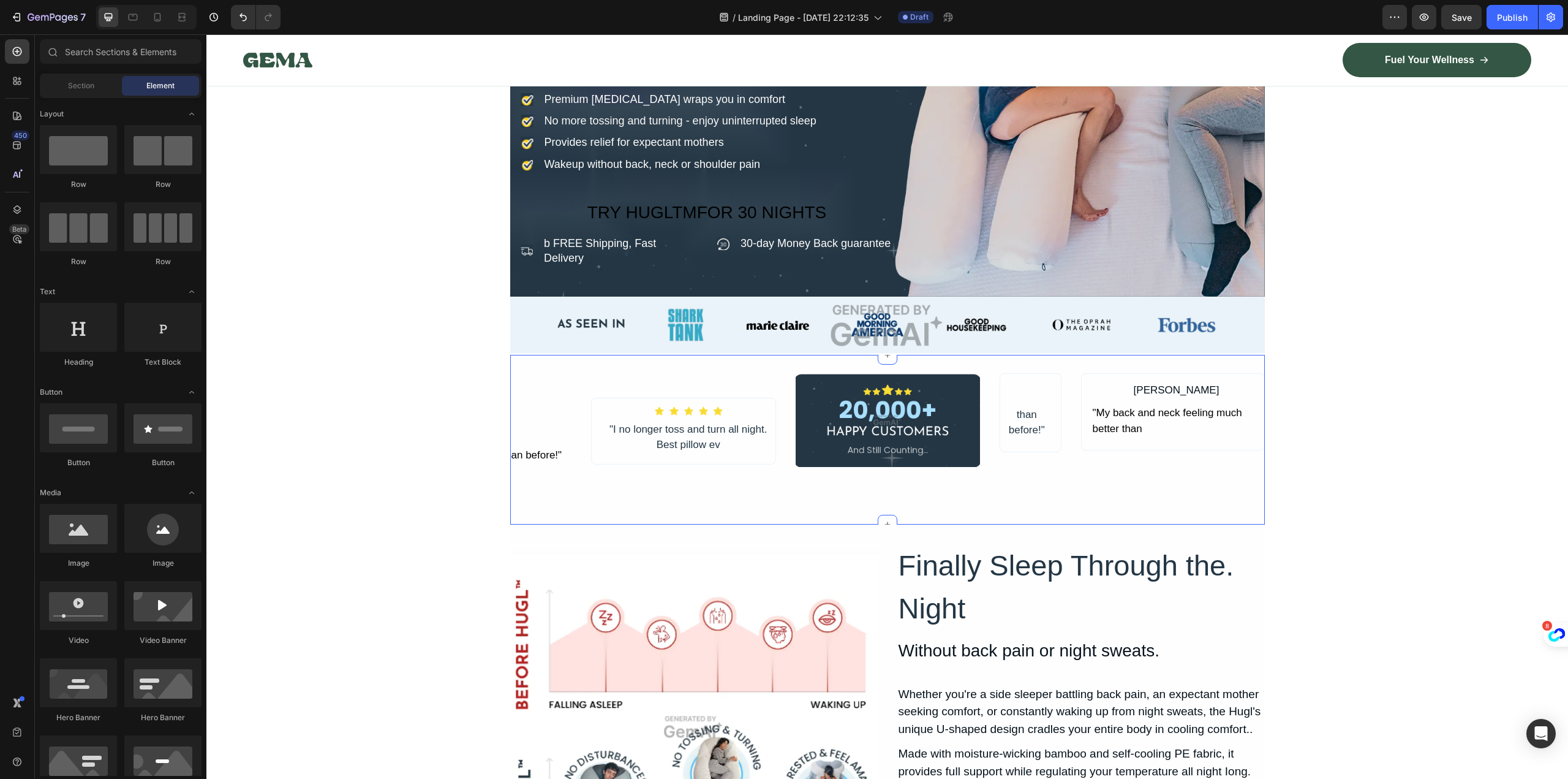
click at [1242, 515] on div "an before!" Text Block Icon Icon Icon Icon Icon Icon List Hoz "I no longer toss…" at bounding box center [887, 439] width 755 height 170
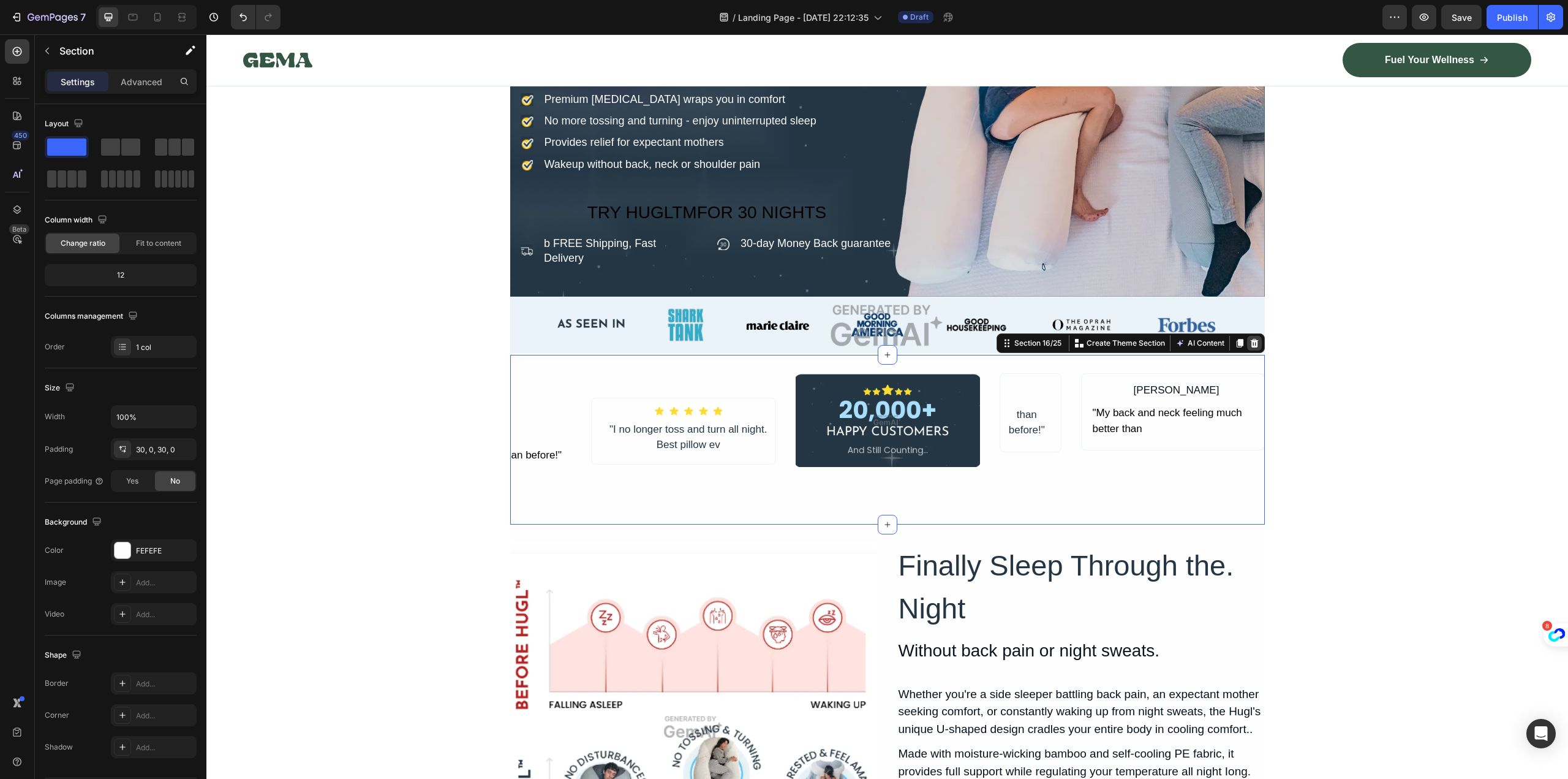
click at [1253, 342] on icon at bounding box center [1254, 343] width 10 height 10
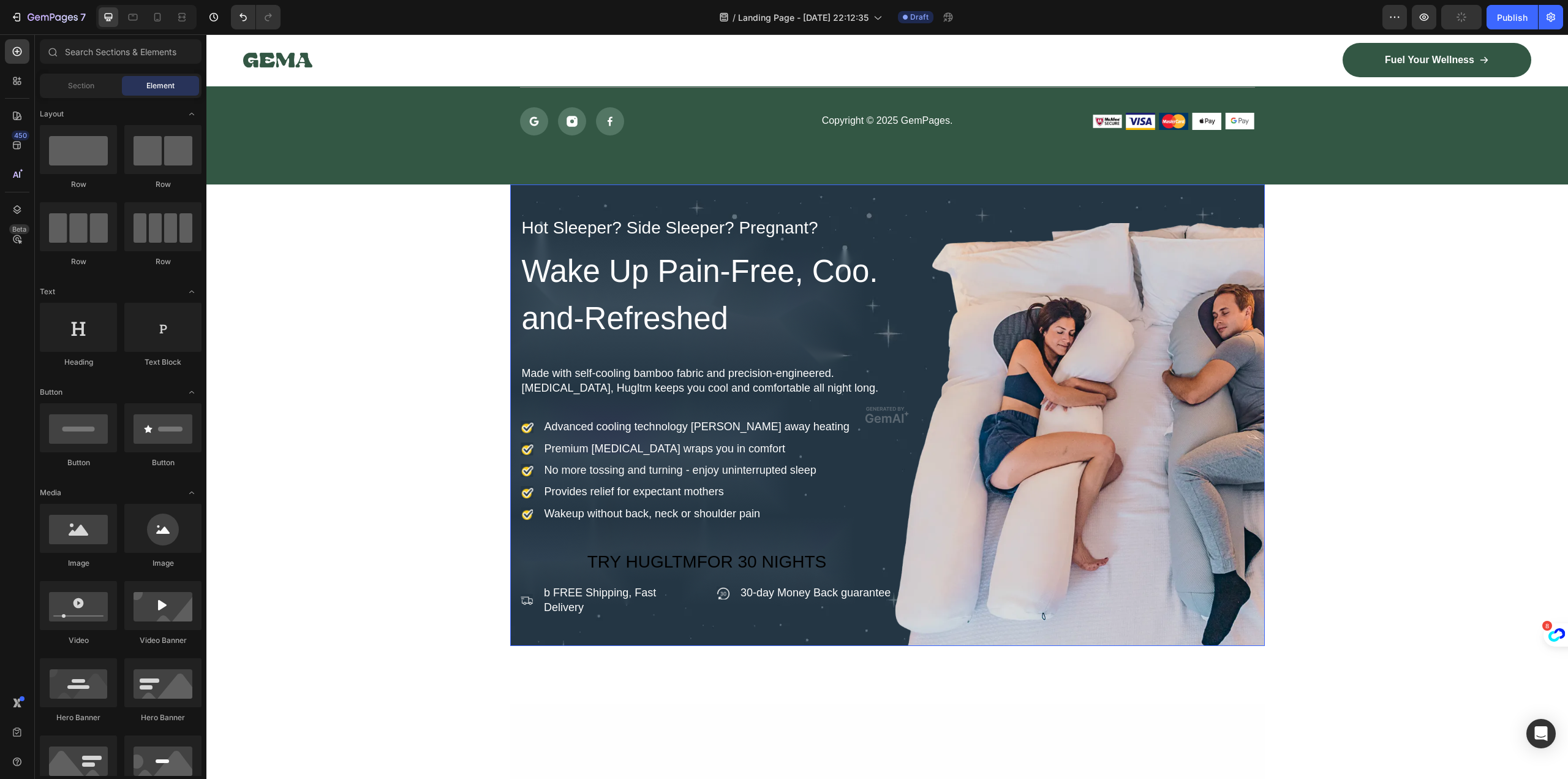
scroll to position [5532, 0]
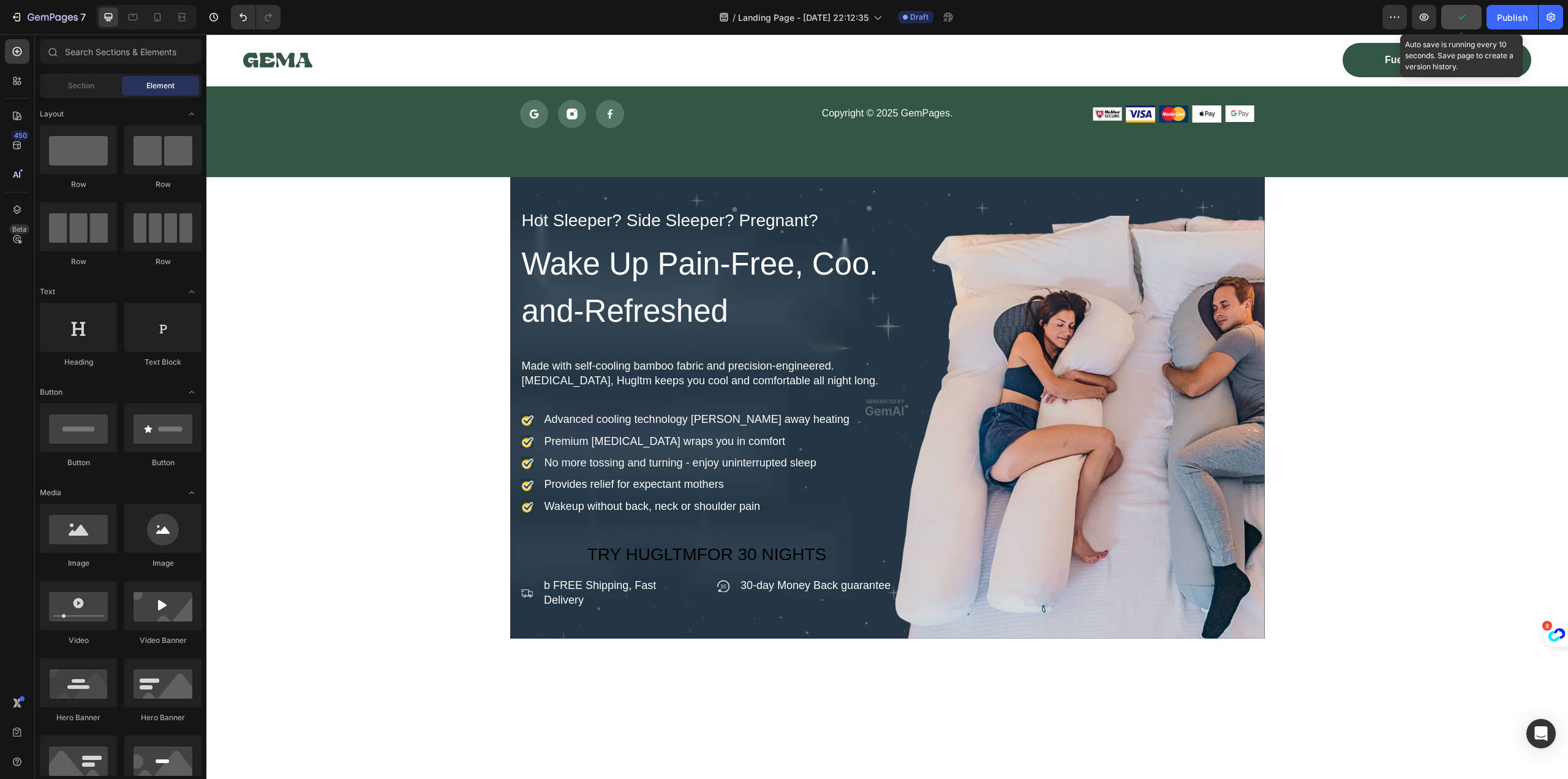
click at [1462, 15] on icon "button" at bounding box center [1461, 17] width 12 height 12
click at [1460, 11] on div "Save" at bounding box center [1461, 18] width 20 height 13
